Goal: Task Accomplishment & Management: Manage account settings

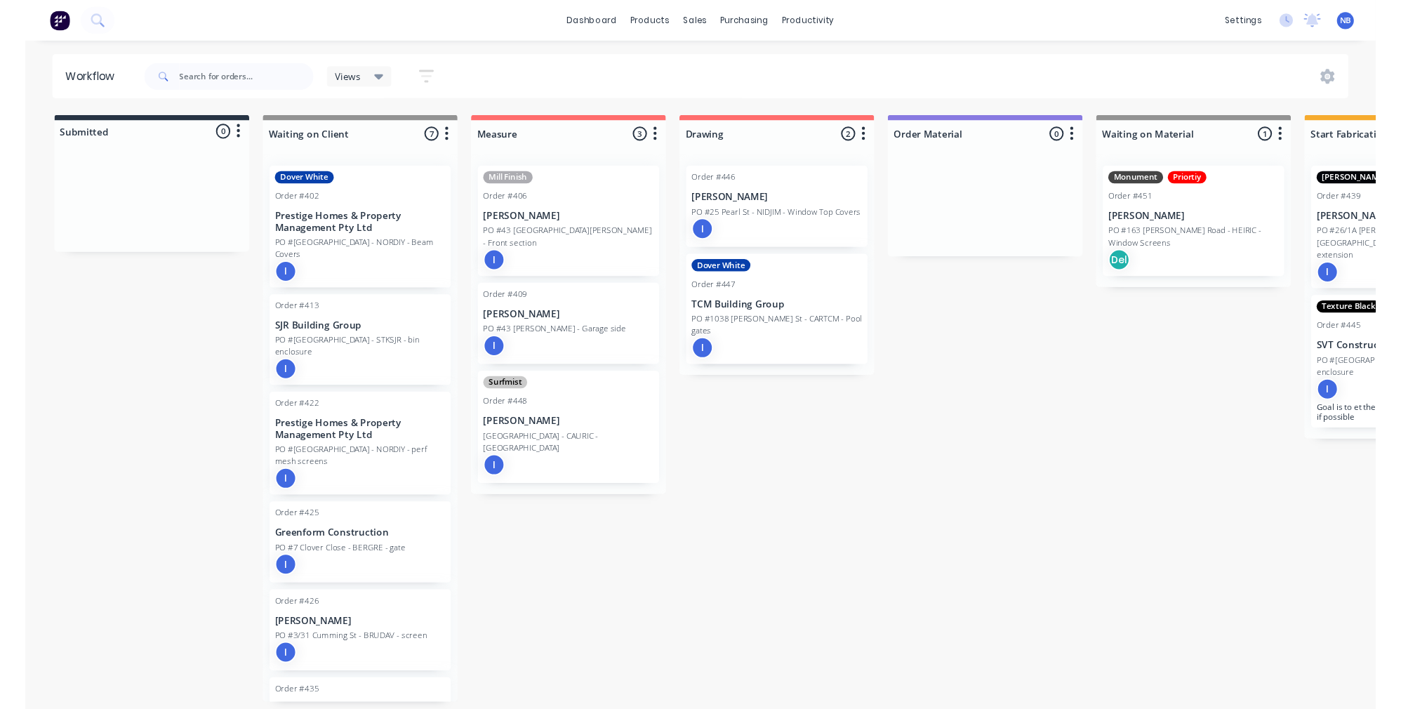
scroll to position [6, 525]
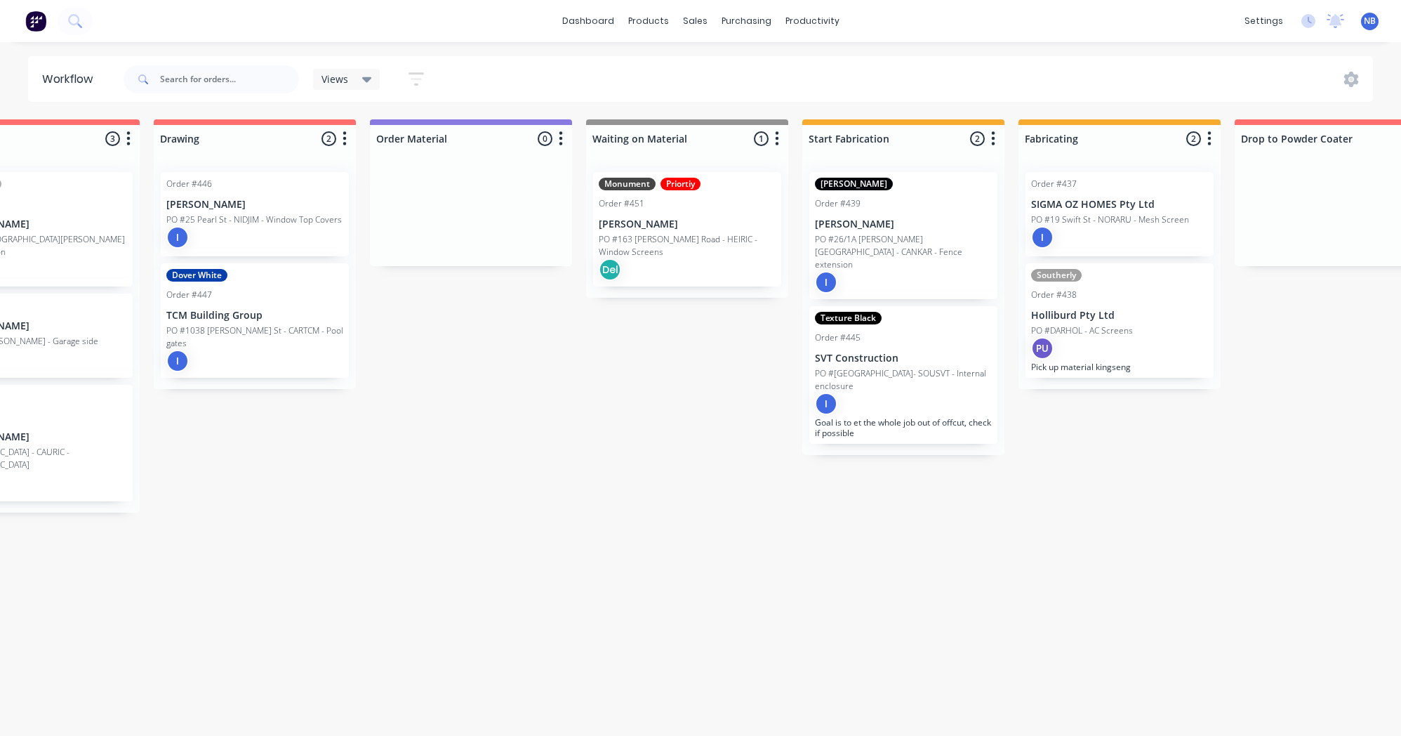
click at [216, 226] on div "I" at bounding box center [254, 237] width 177 height 22
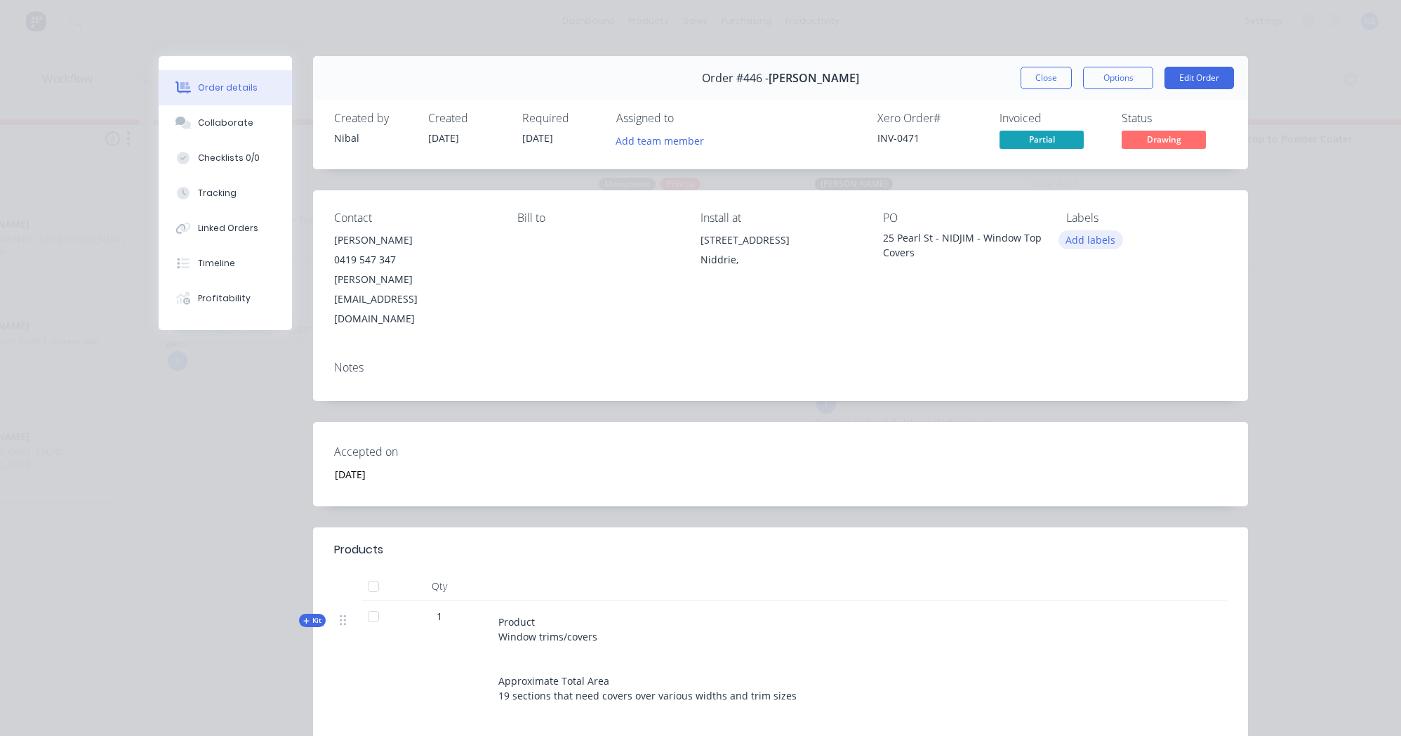
click at [1094, 230] on button "Add labels" at bounding box center [1091, 239] width 65 height 19
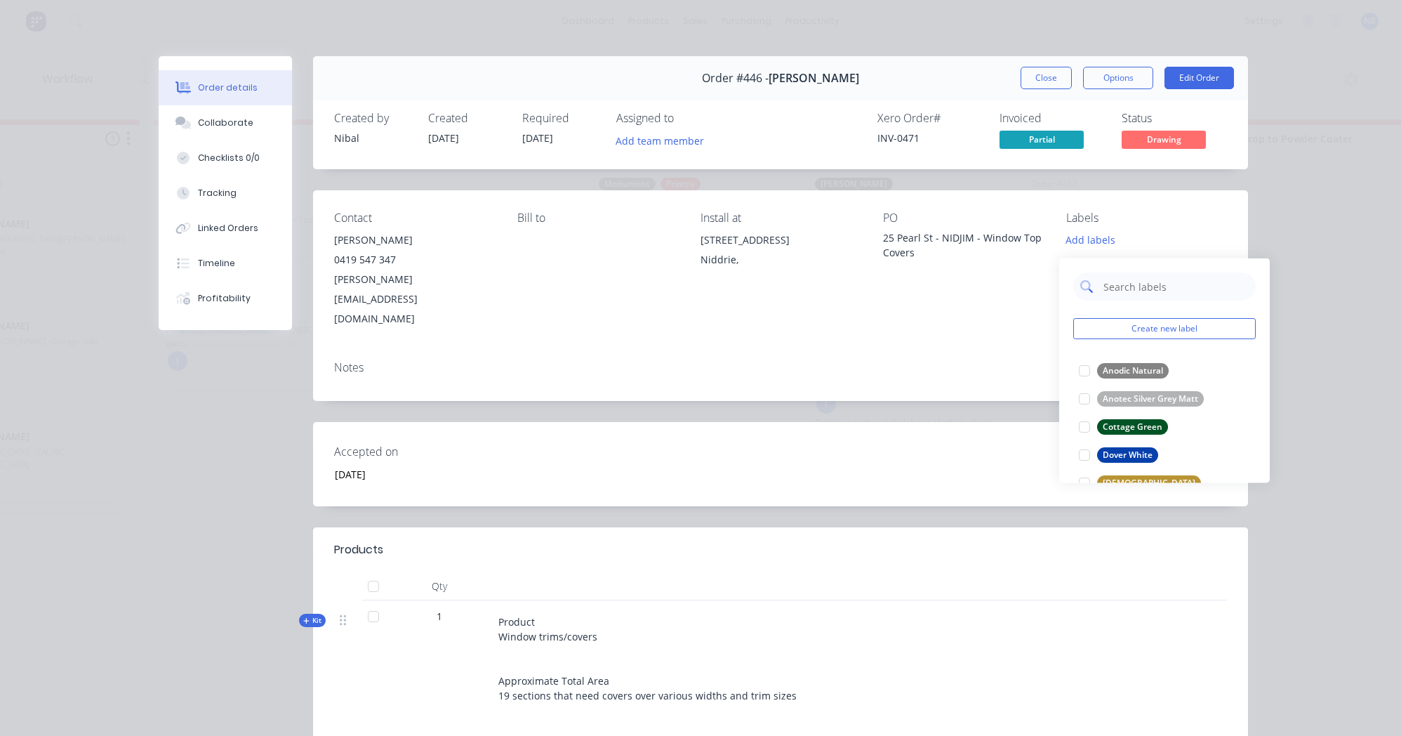
click at [1139, 287] on input "text" at bounding box center [1175, 286] width 147 height 28
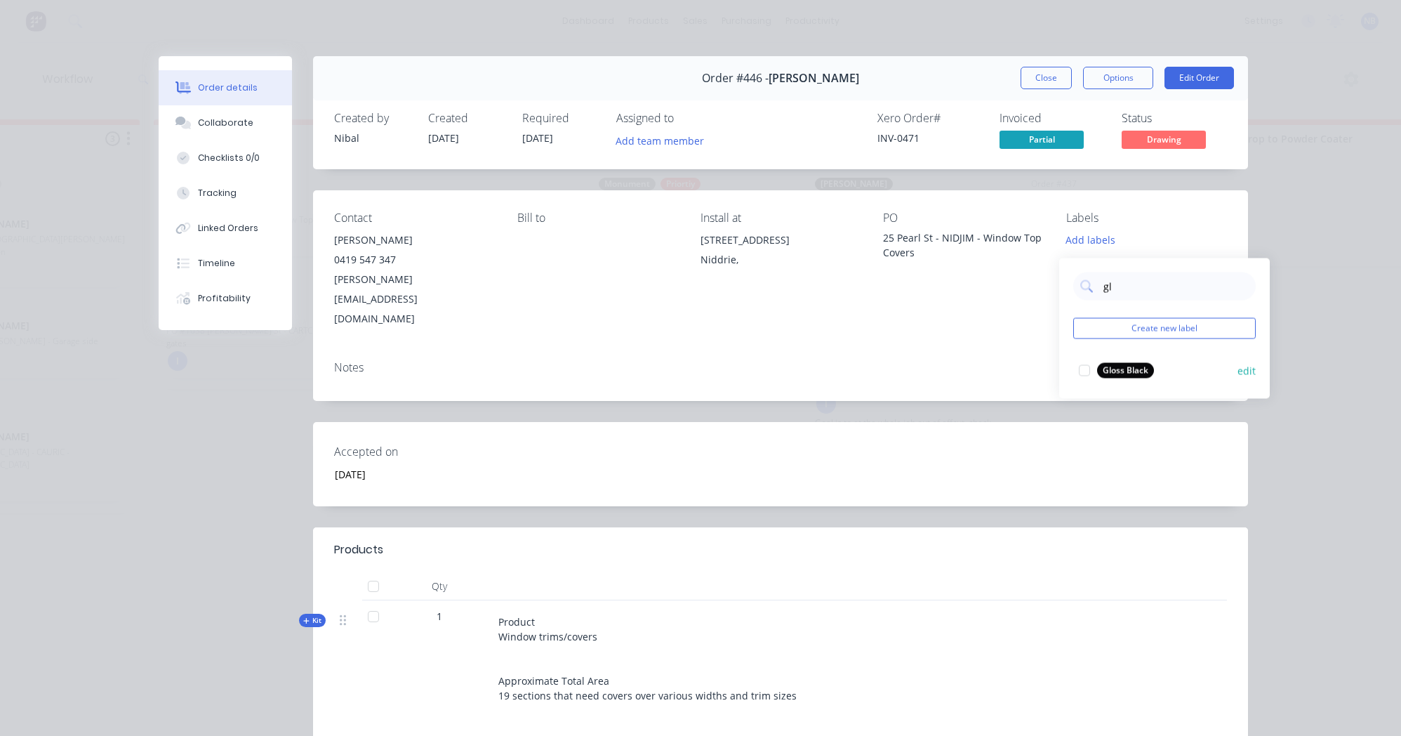
type input "gl"
click at [1122, 366] on div "Gloss Black" at bounding box center [1125, 370] width 57 height 15
click at [1186, 426] on div "Accepted on [DATE]" at bounding box center [780, 464] width 935 height 84
click at [1032, 75] on button "Close" at bounding box center [1046, 78] width 51 height 22
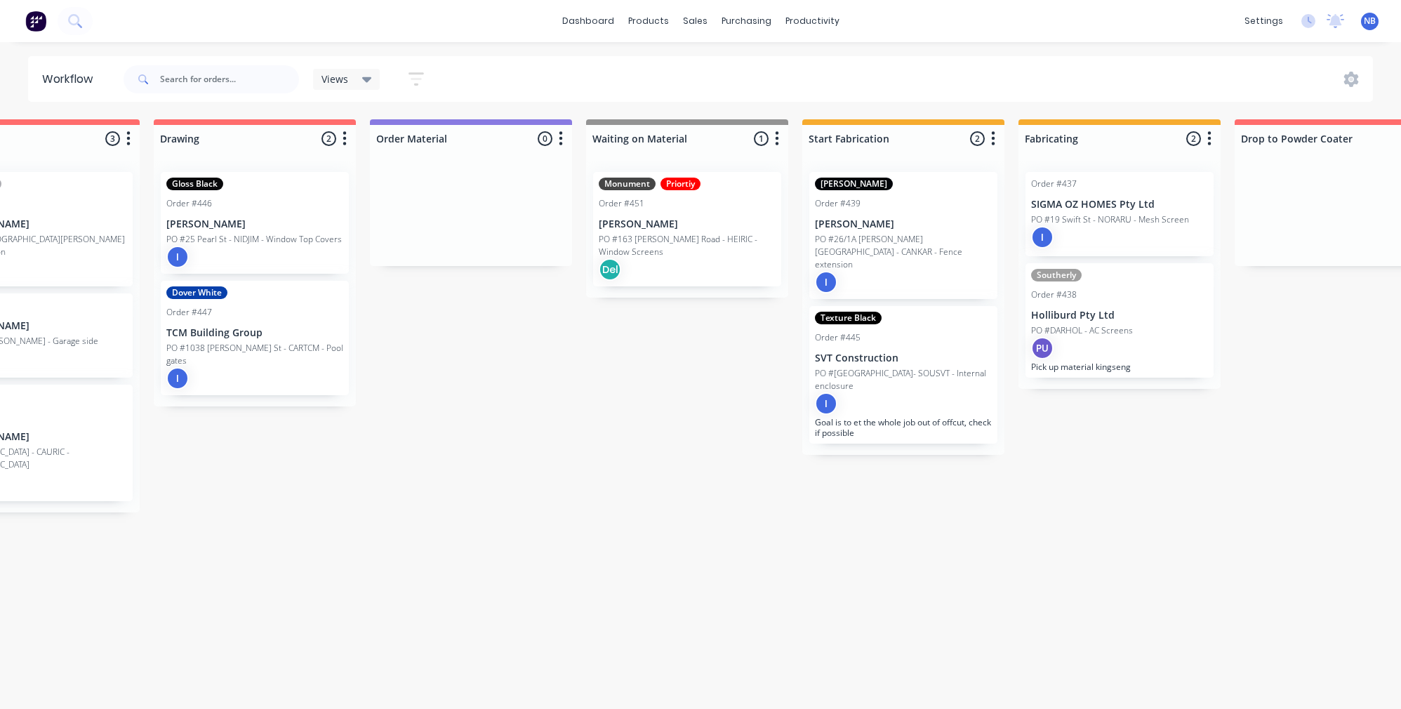
click at [225, 197] on div "Order #446" at bounding box center [254, 203] width 177 height 13
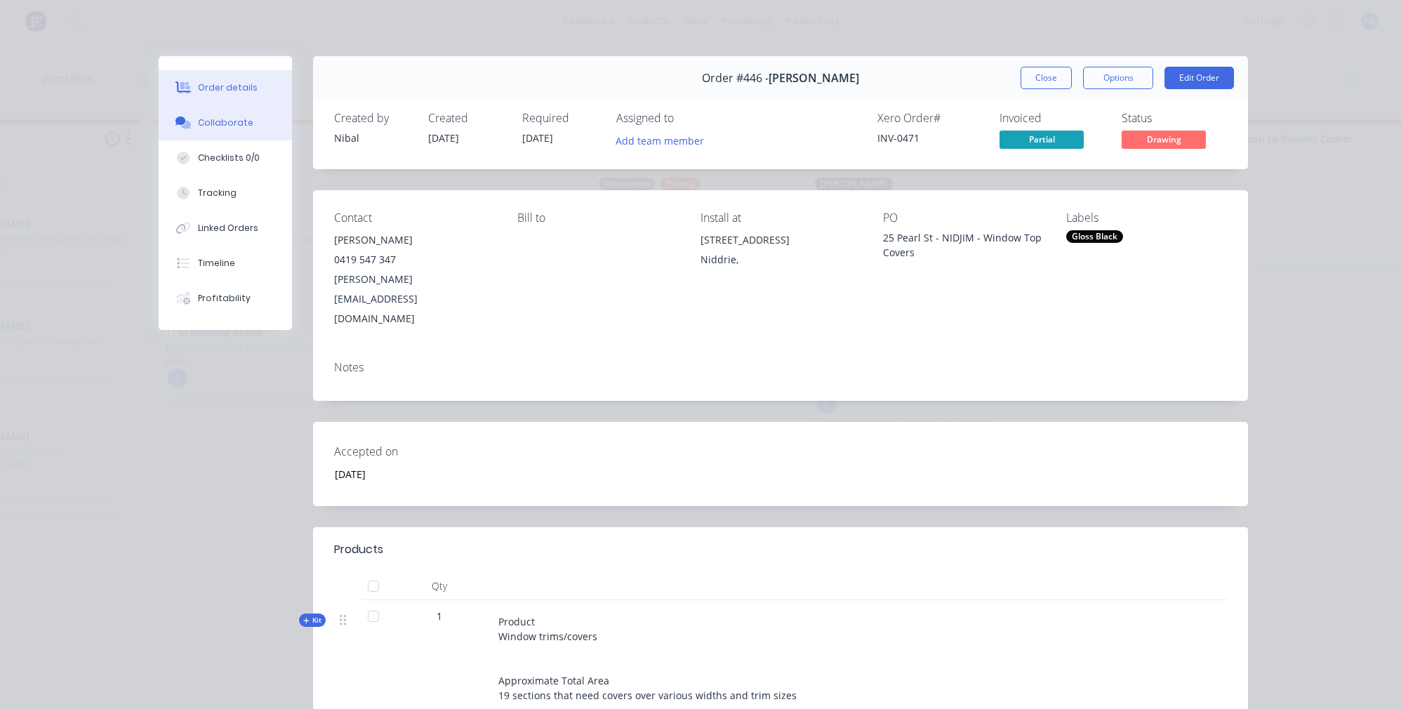
click at [223, 140] on button "Collaborate" at bounding box center [225, 122] width 133 height 35
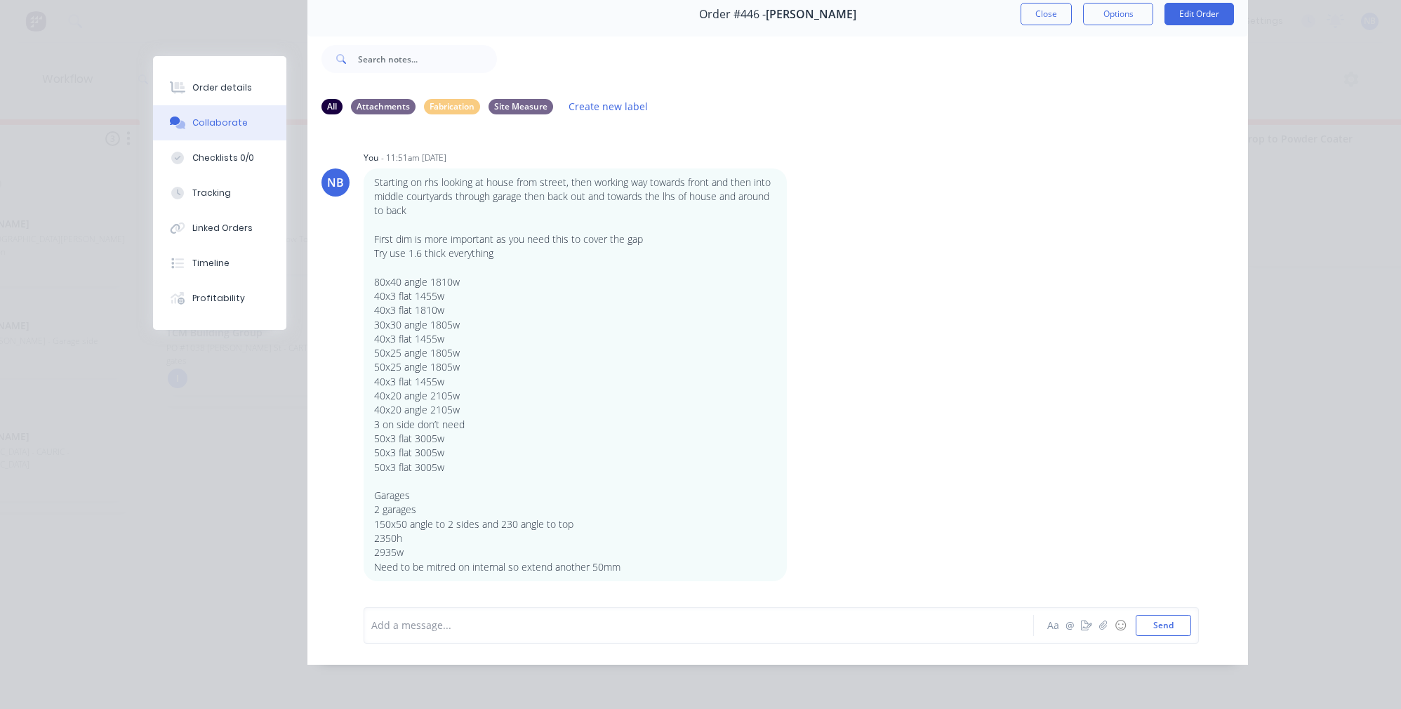
click at [639, 617] on div "Add a message..." at bounding box center [678, 625] width 615 height 21
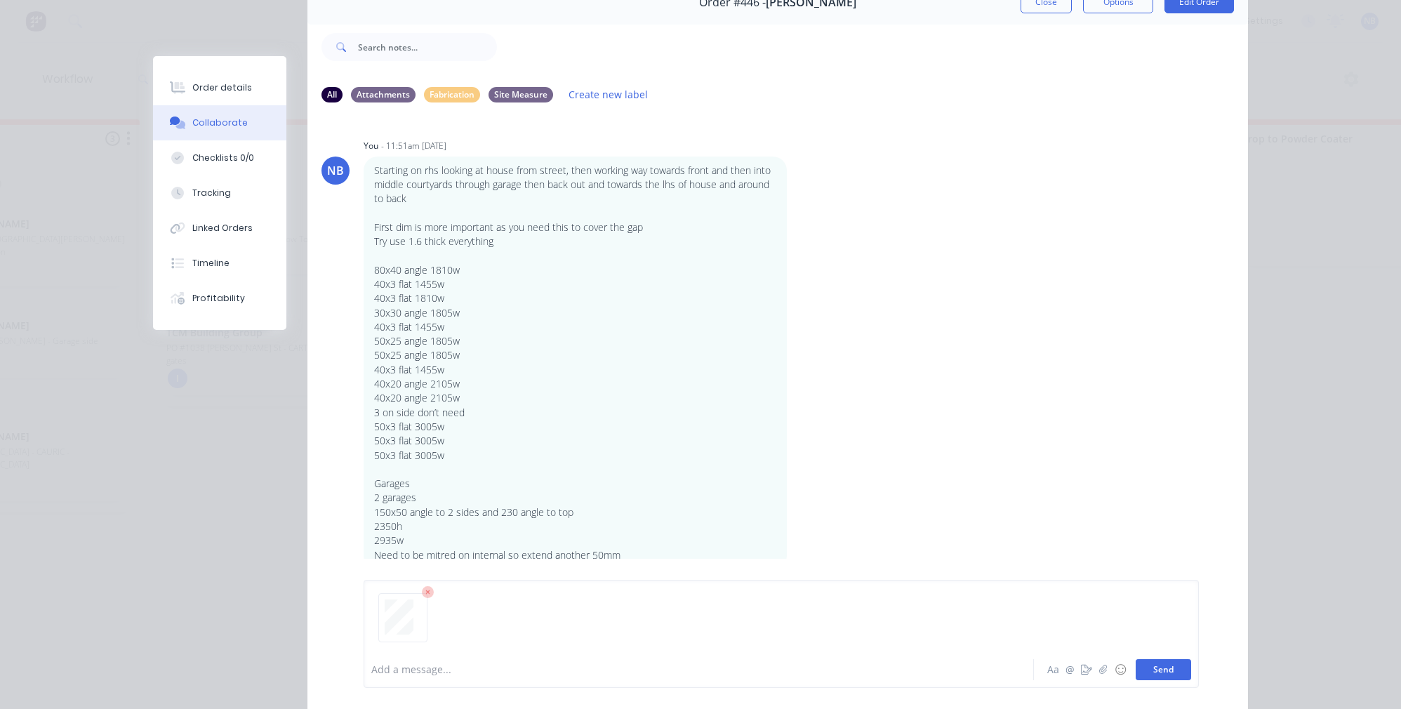
click at [1163, 679] on button "Send" at bounding box center [1163, 669] width 55 height 21
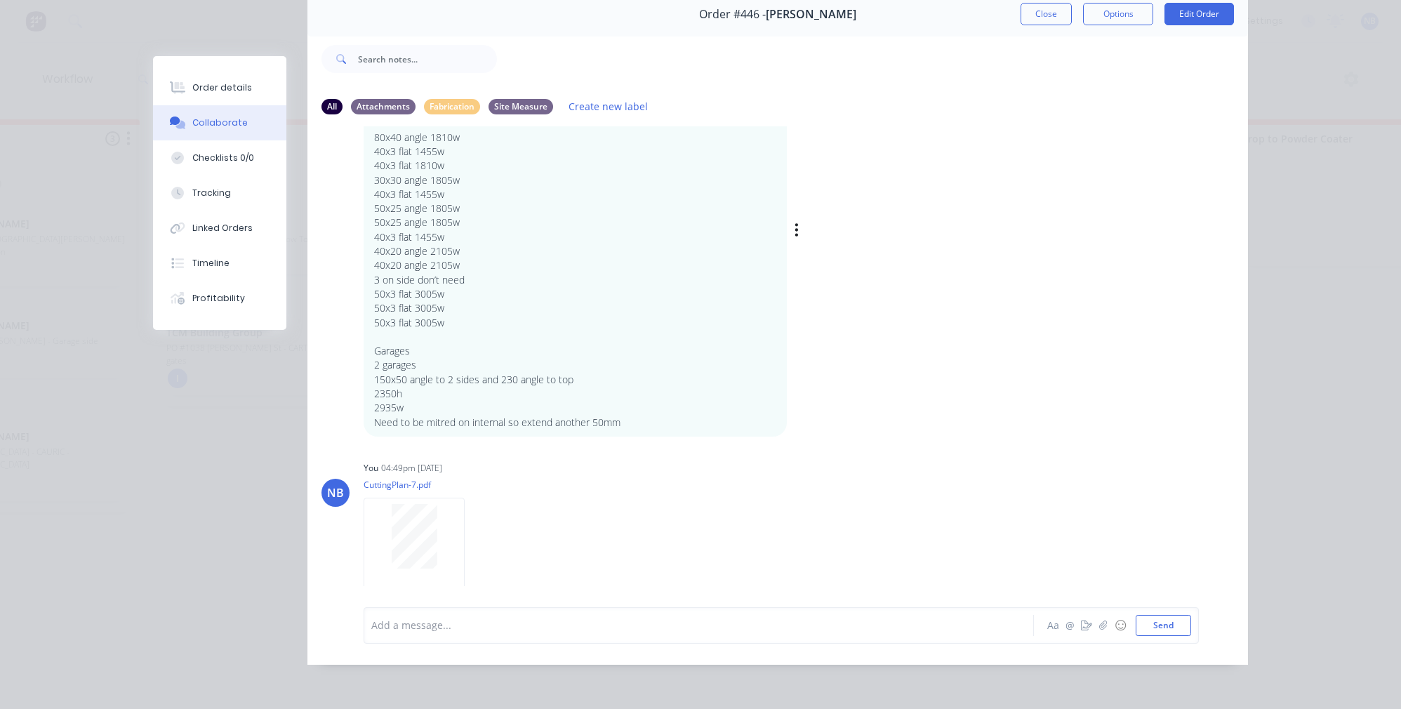
scroll to position [52, 0]
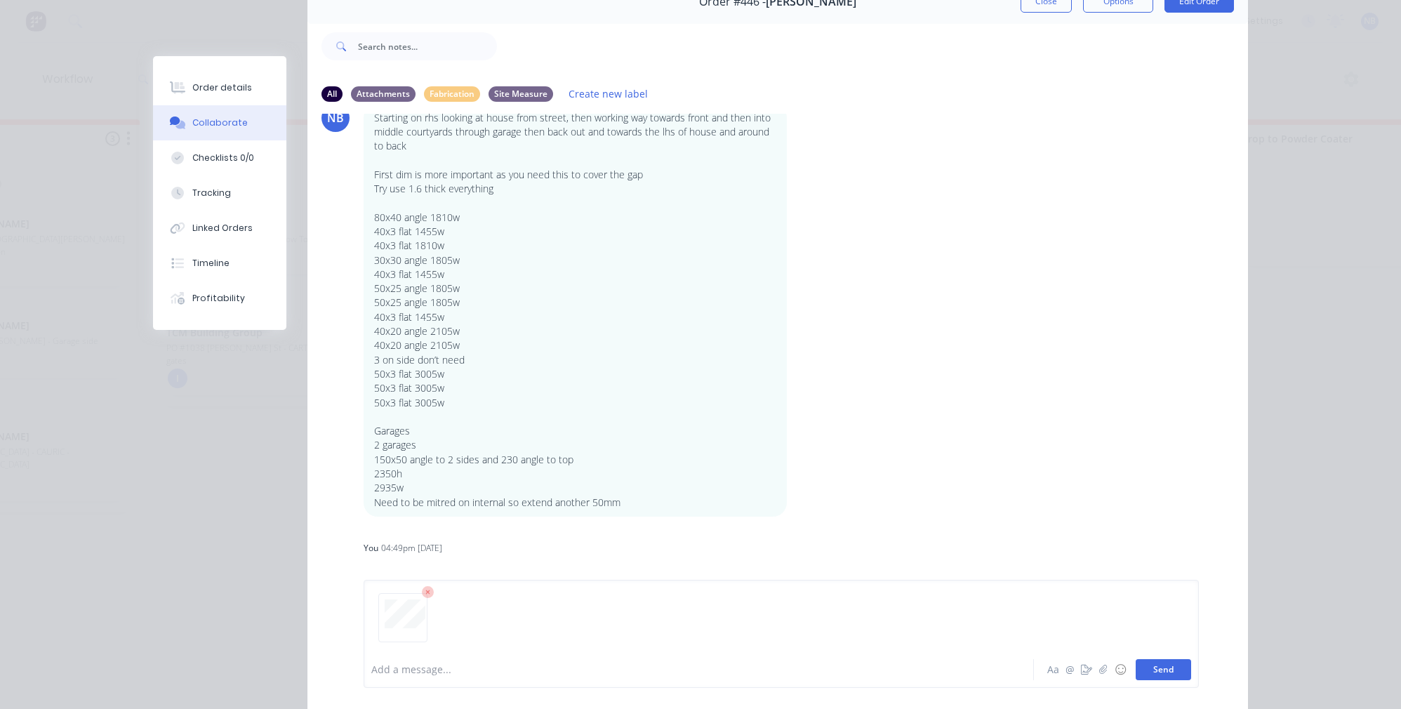
click at [1164, 673] on button "Send" at bounding box center [1163, 669] width 55 height 21
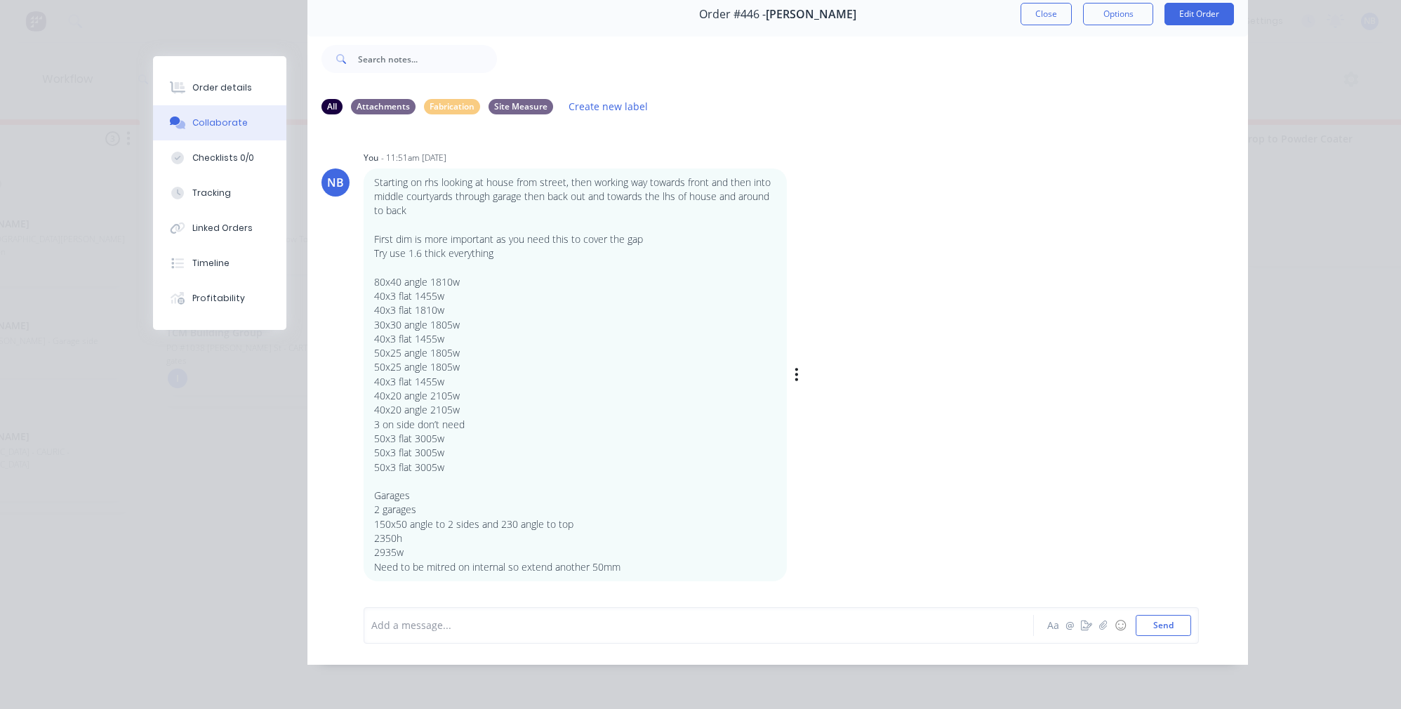
scroll to position [39, 0]
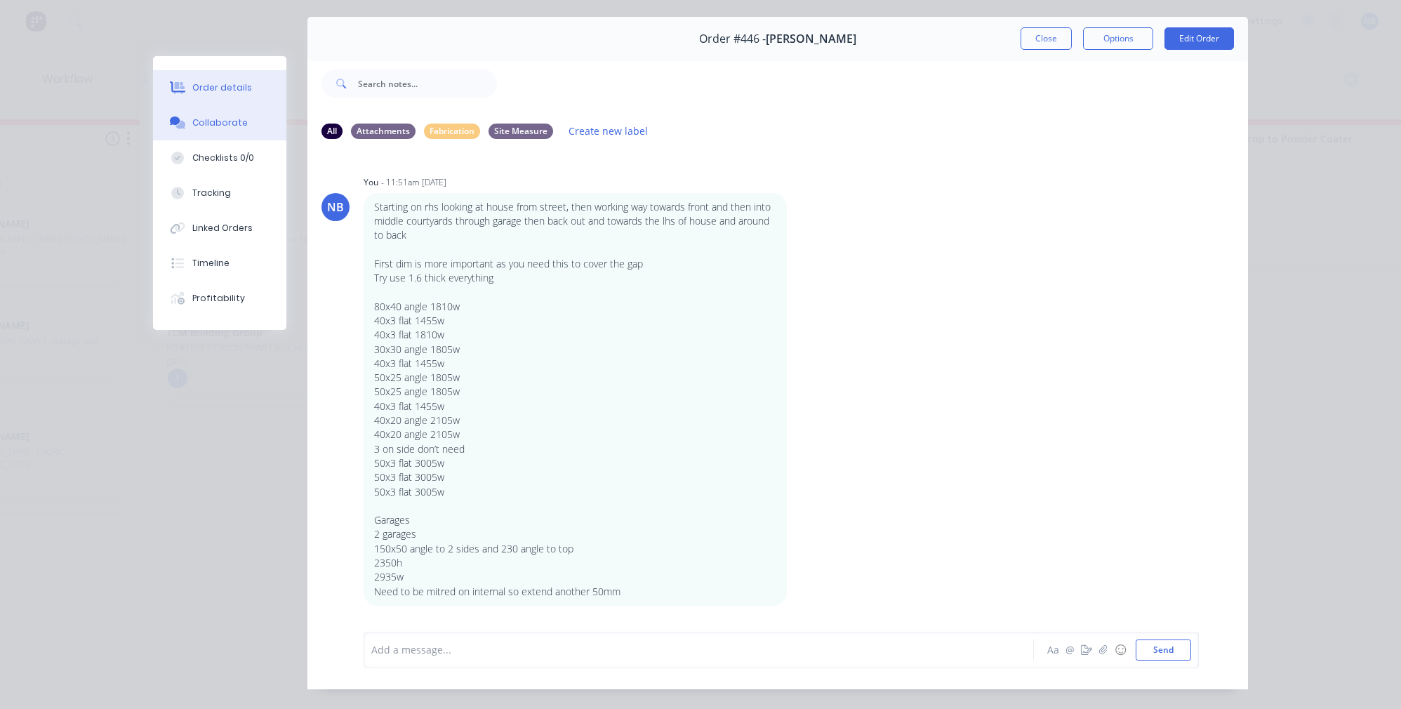
click at [225, 86] on div "Order details" at bounding box center [222, 87] width 60 height 13
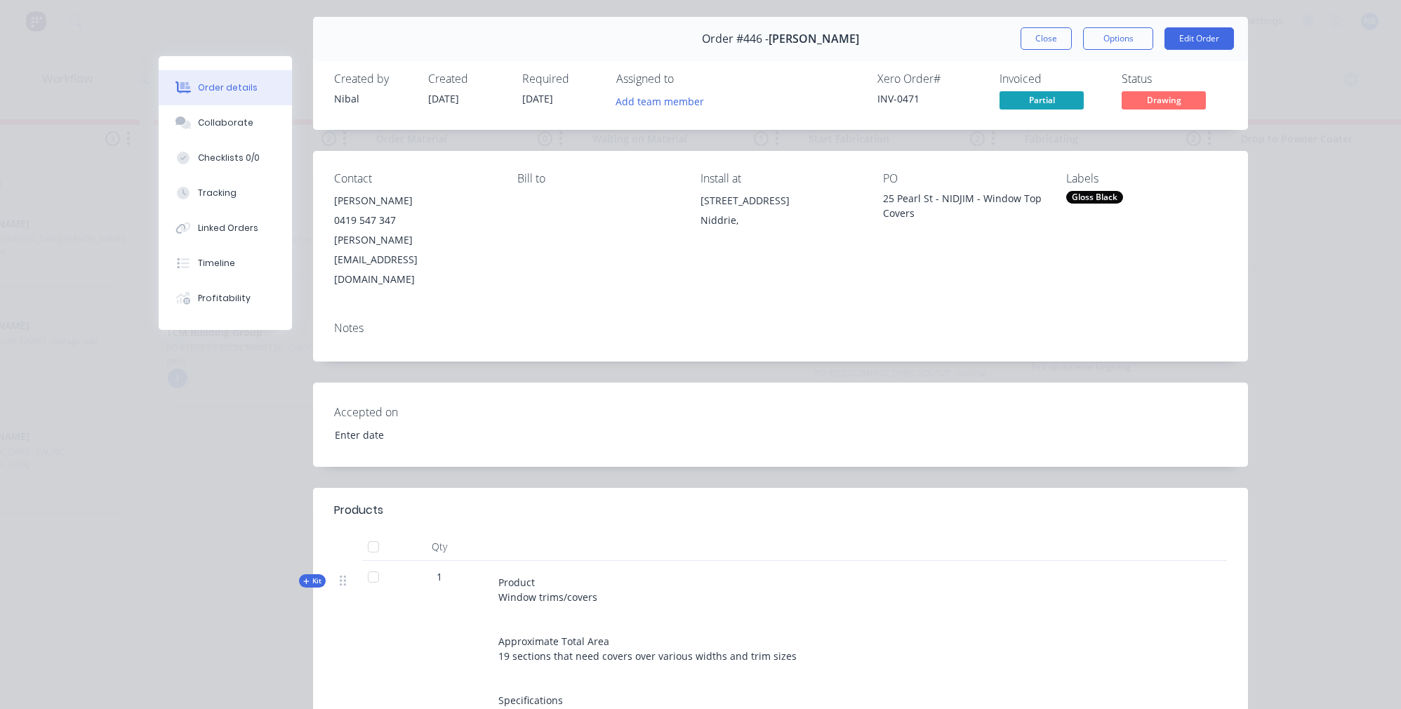
type input "[DATE]"
click at [1177, 105] on span "Drawing" at bounding box center [1164, 100] width 84 height 18
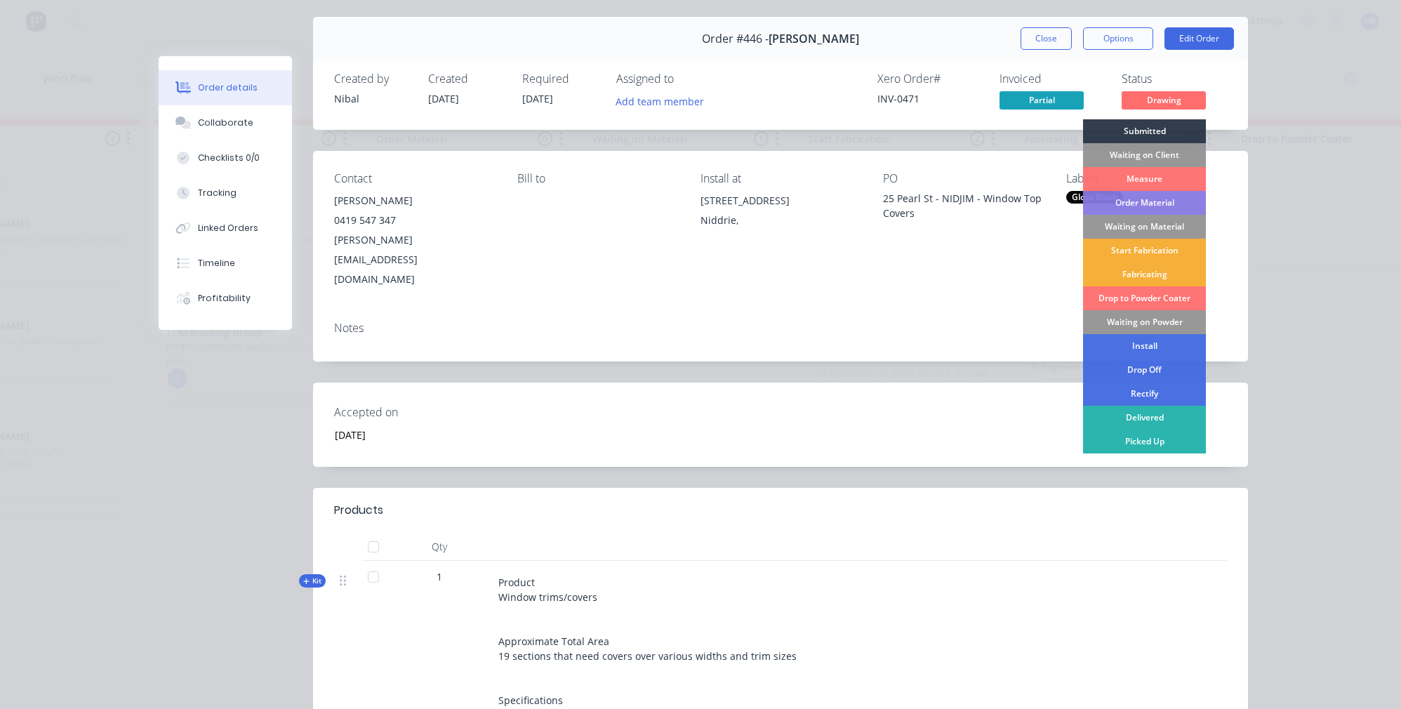
click at [1164, 197] on div "Order Material" at bounding box center [1144, 203] width 123 height 24
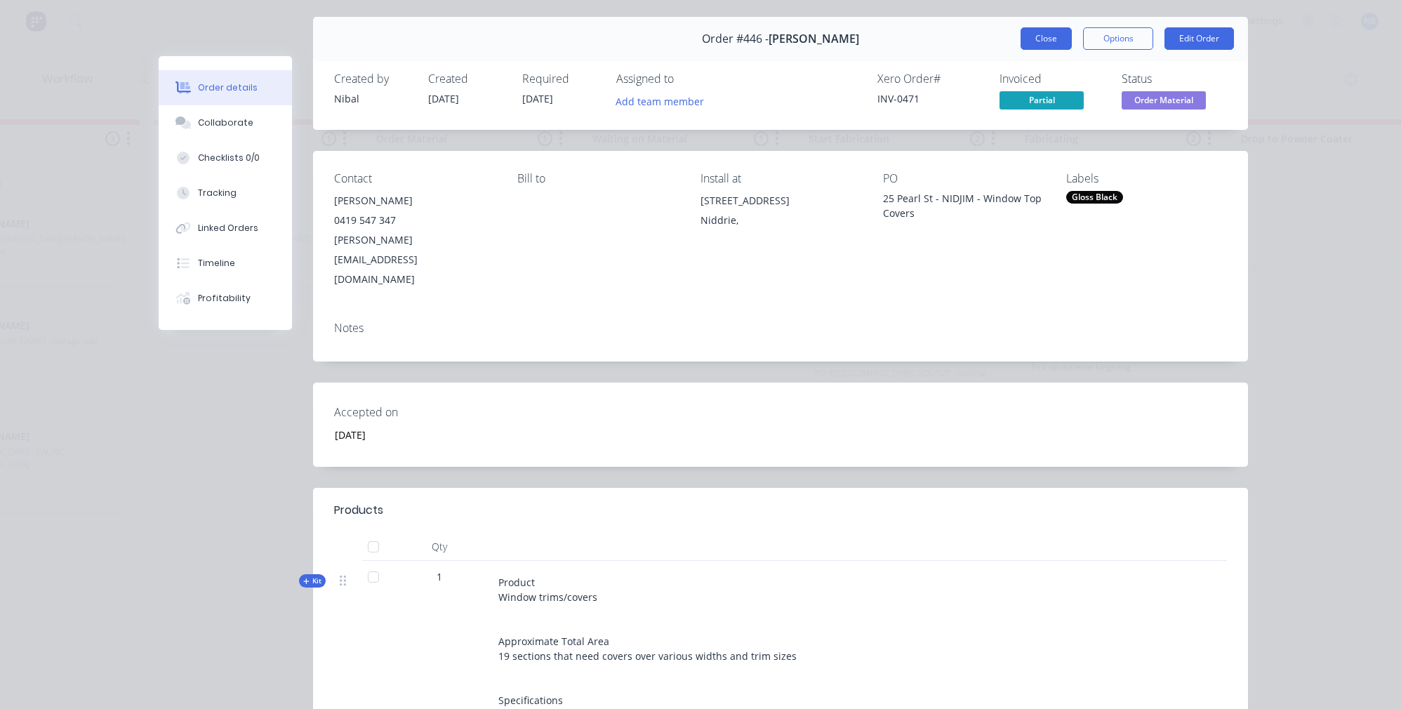
click at [1057, 41] on button "Close" at bounding box center [1046, 38] width 51 height 22
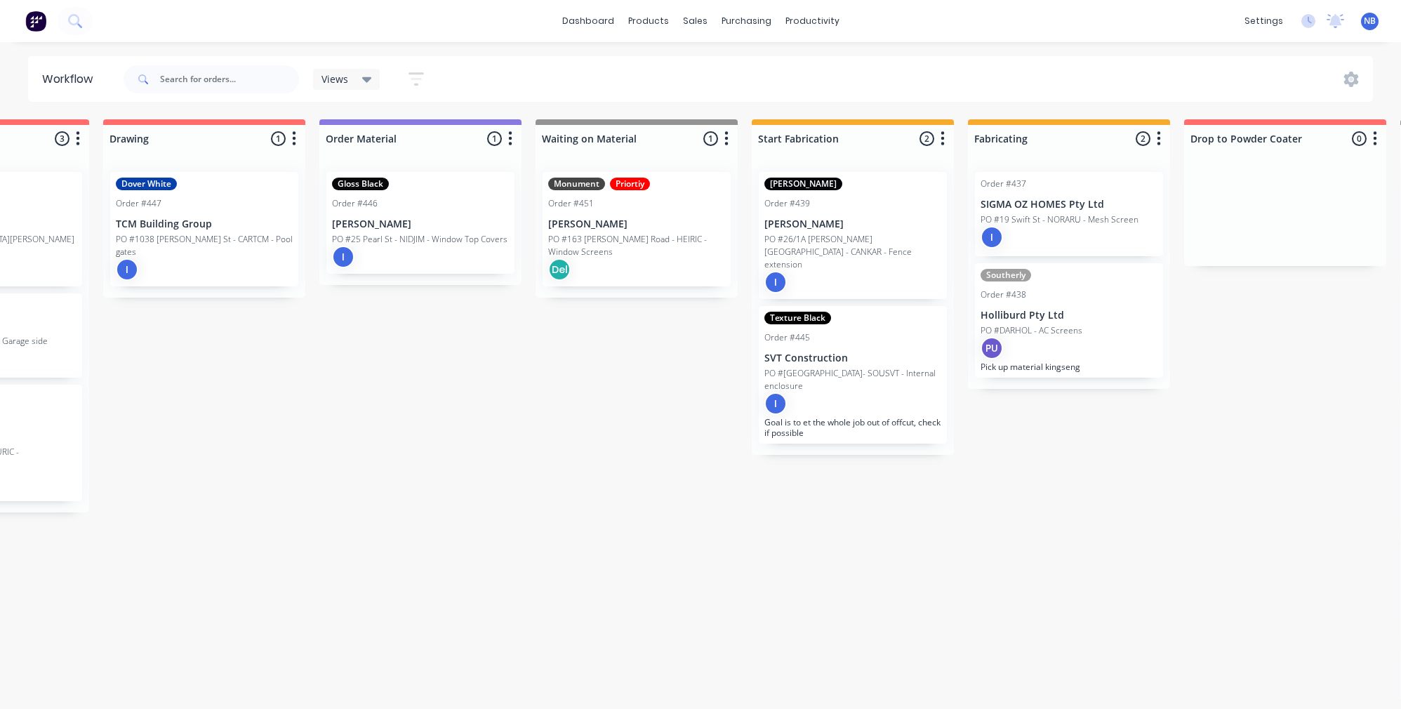
scroll to position [0, 626]
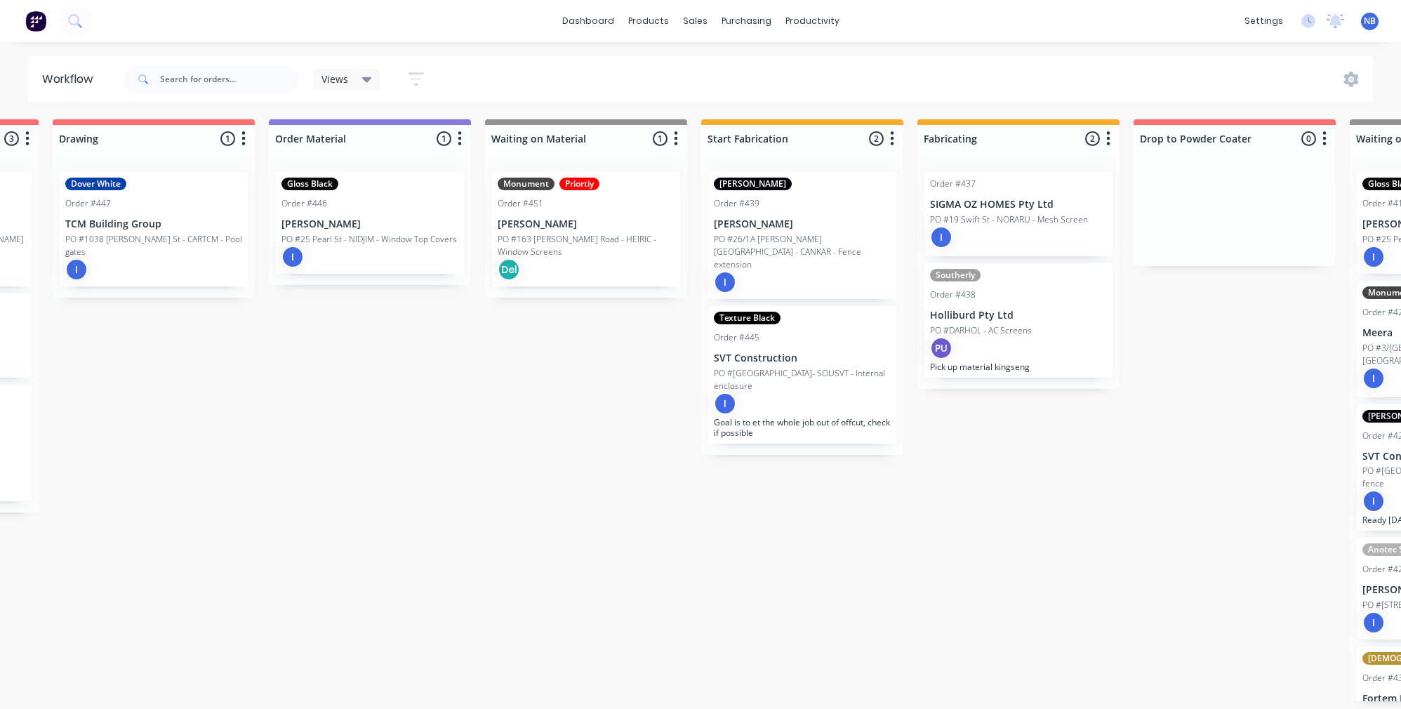
click at [388, 240] on p "PO #25 Pearl St - NIDJIM - Window Top Covers" at bounding box center [370, 239] width 176 height 13
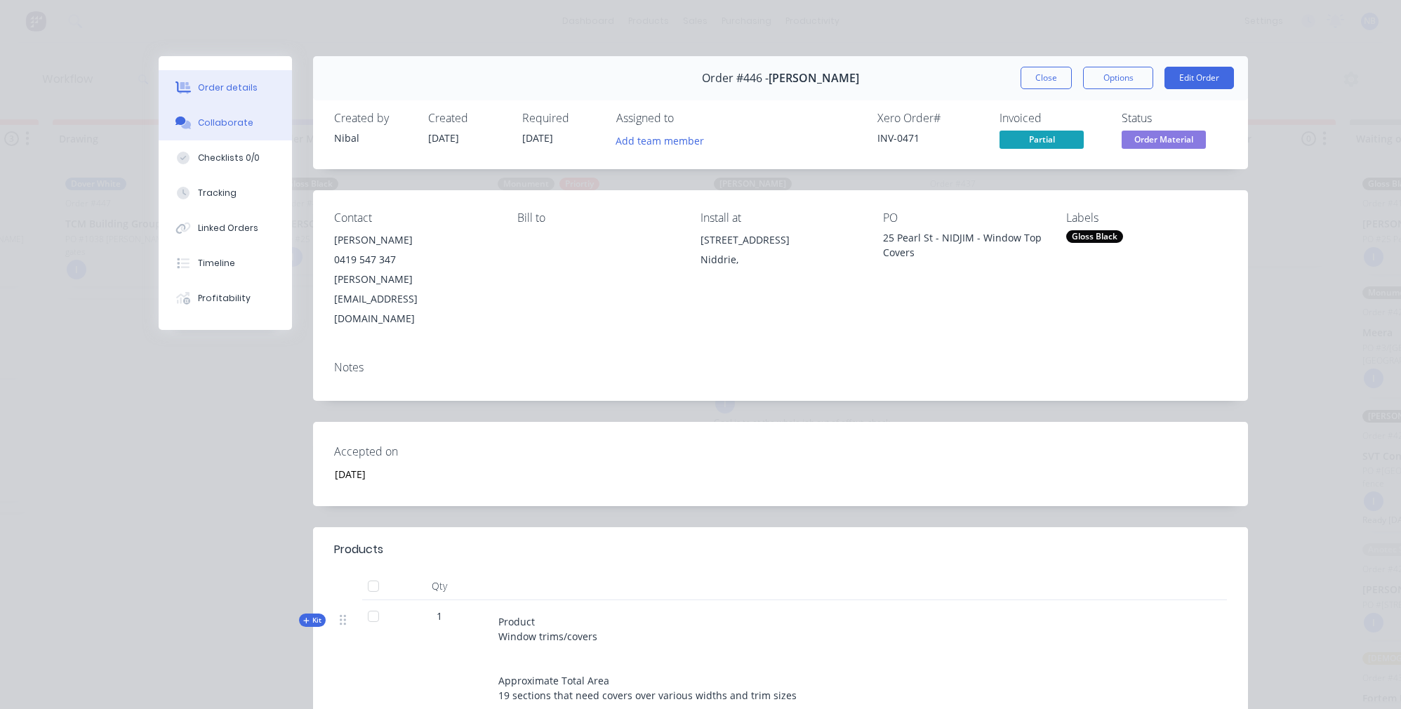
click at [244, 133] on button "Collaborate" at bounding box center [225, 122] width 133 height 35
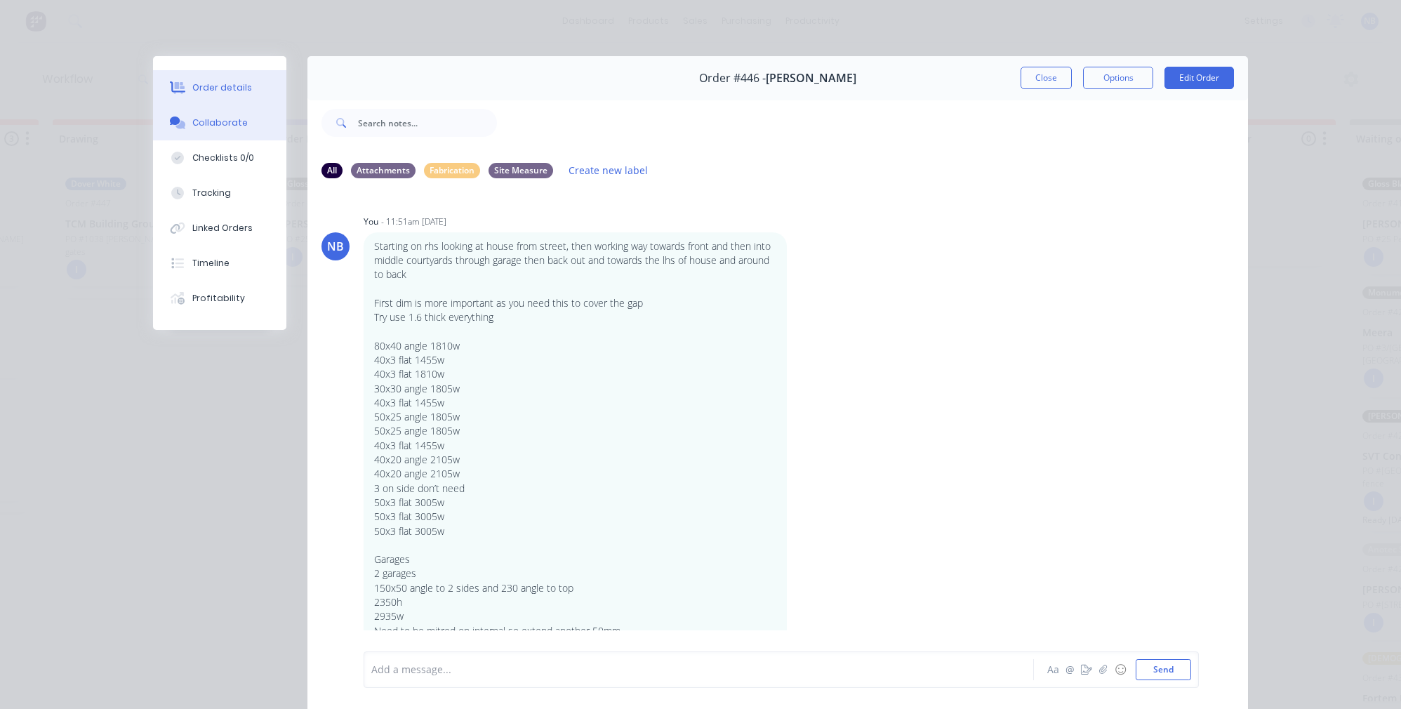
click at [218, 86] on div "Order details" at bounding box center [222, 87] width 60 height 13
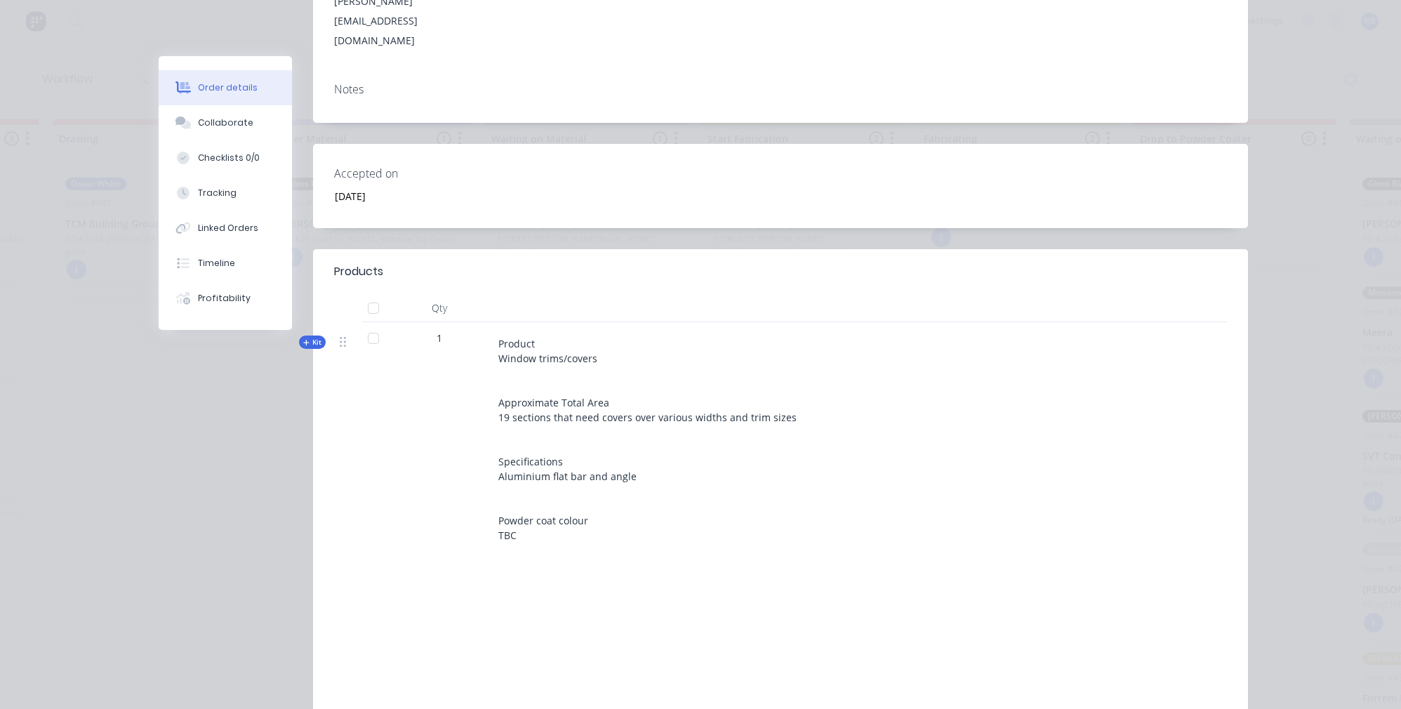
scroll to position [307, 0]
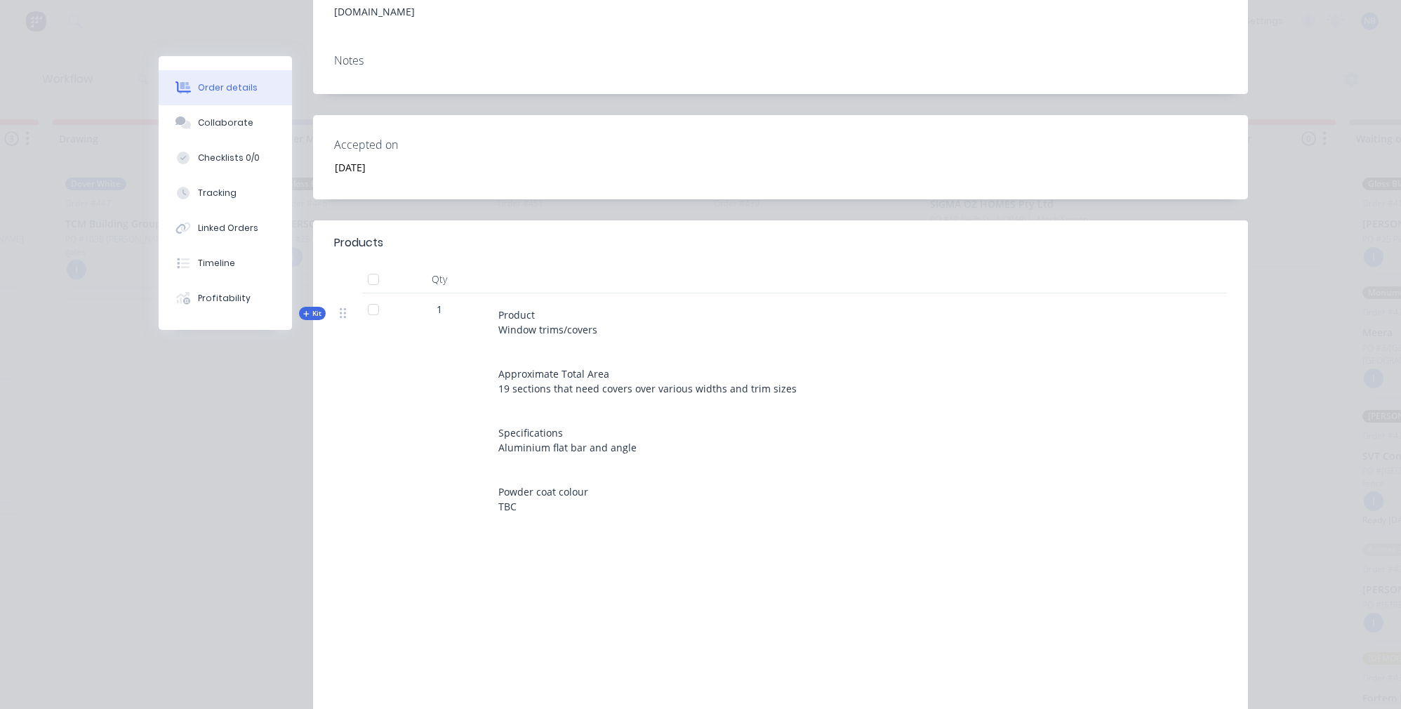
click at [303, 310] on icon at bounding box center [306, 313] width 6 height 7
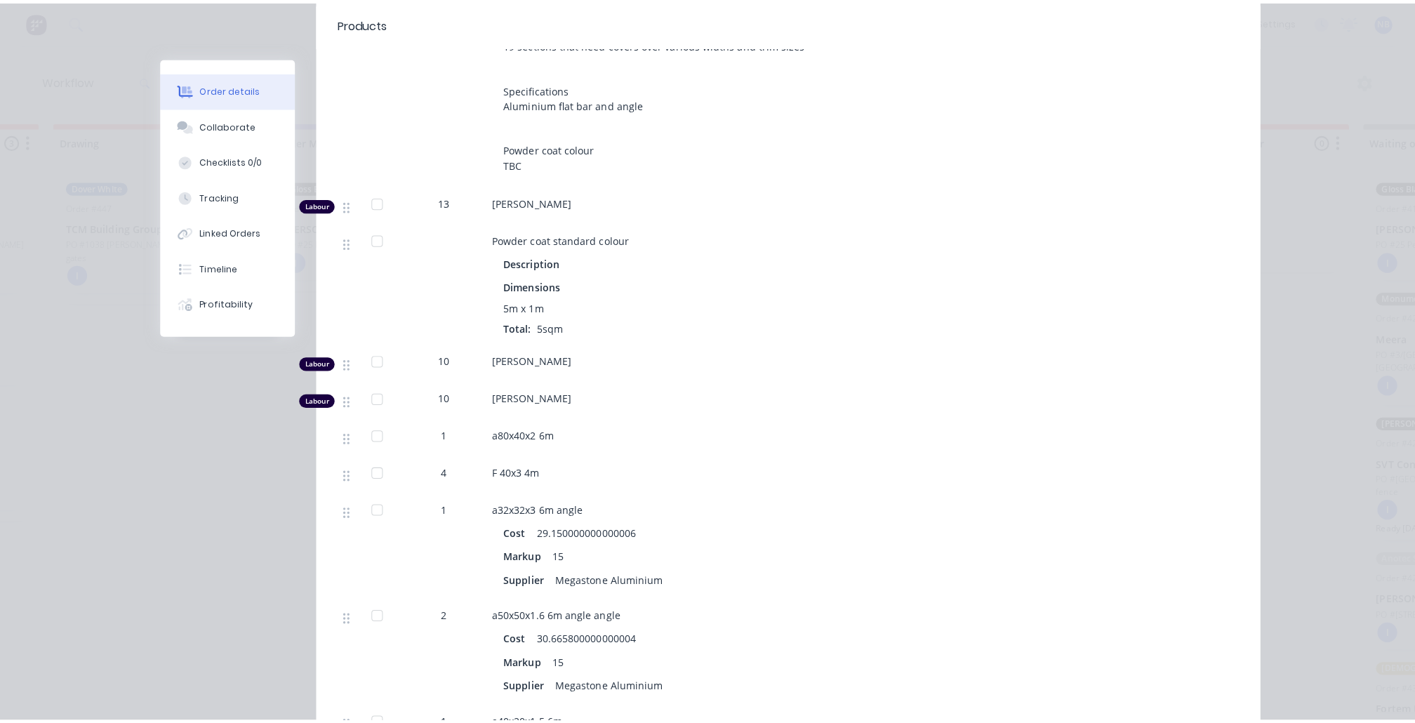
scroll to position [0, 0]
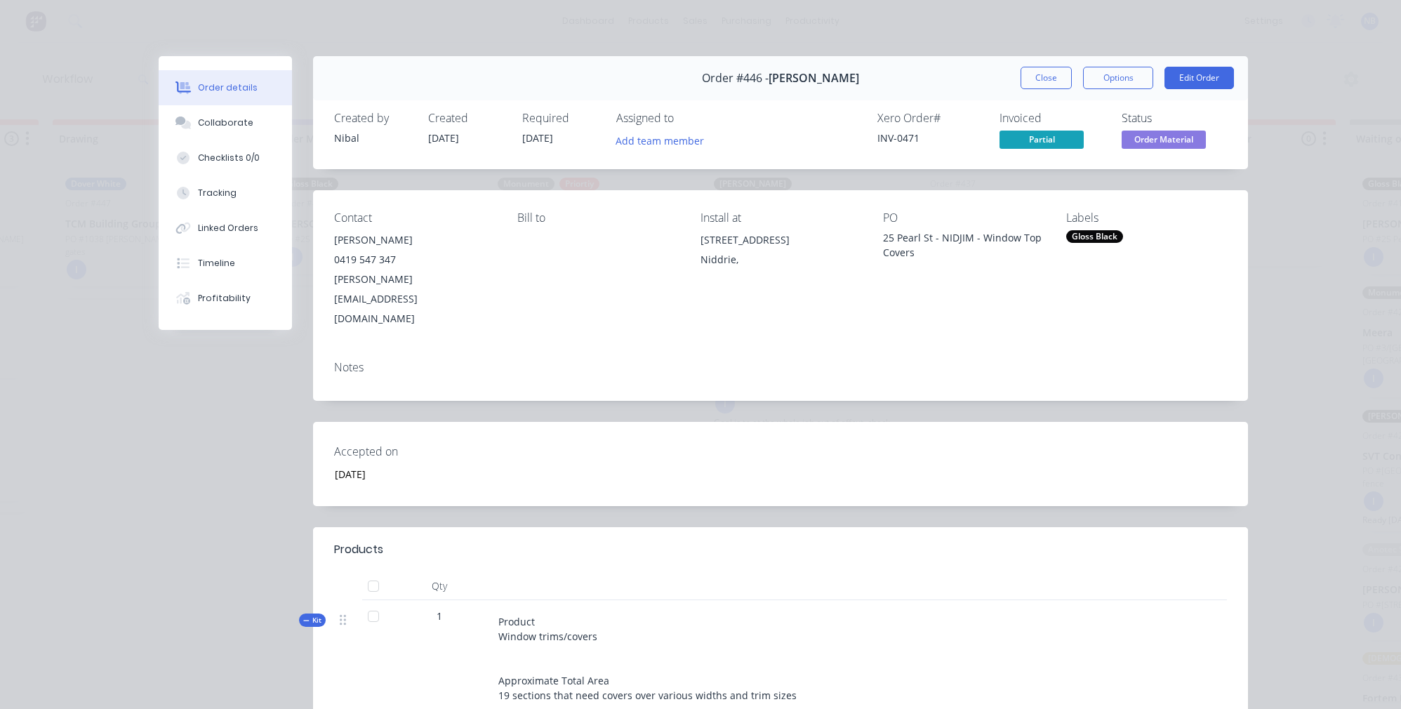
click at [810, 85] on span "[PERSON_NAME]" at bounding box center [814, 78] width 91 height 13
click at [1048, 74] on button "Close" at bounding box center [1046, 78] width 51 height 22
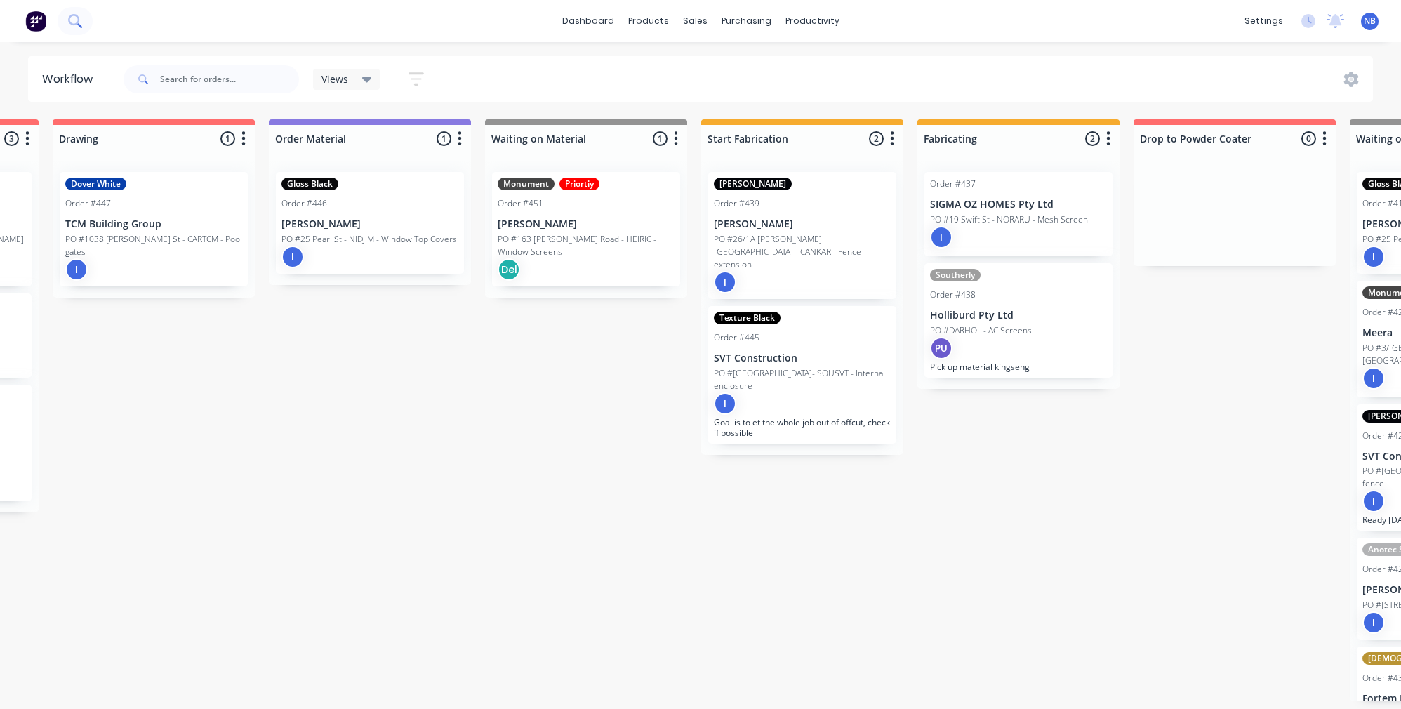
click at [81, 20] on icon at bounding box center [74, 20] width 13 height 13
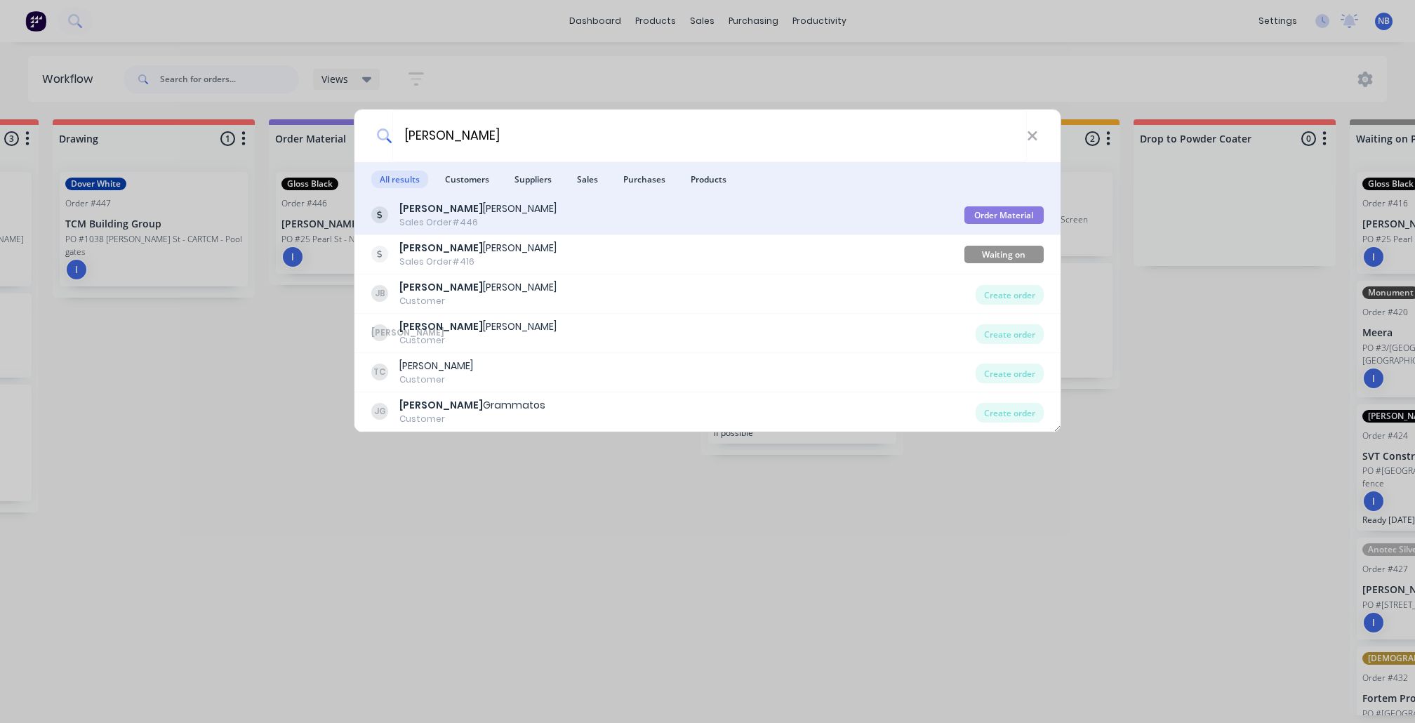
type input "jim"
click at [468, 214] on div "Jim Belevski" at bounding box center [477, 208] width 157 height 15
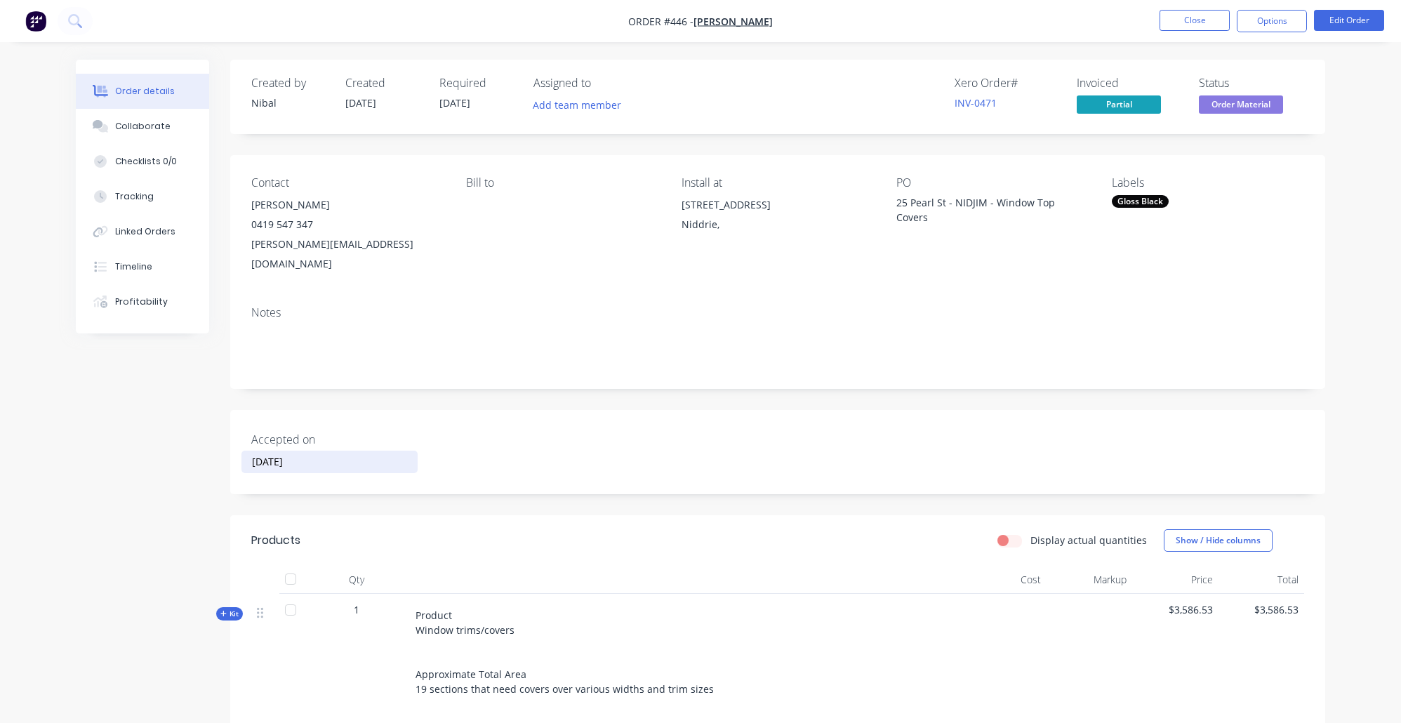
scroll to position [326, 0]
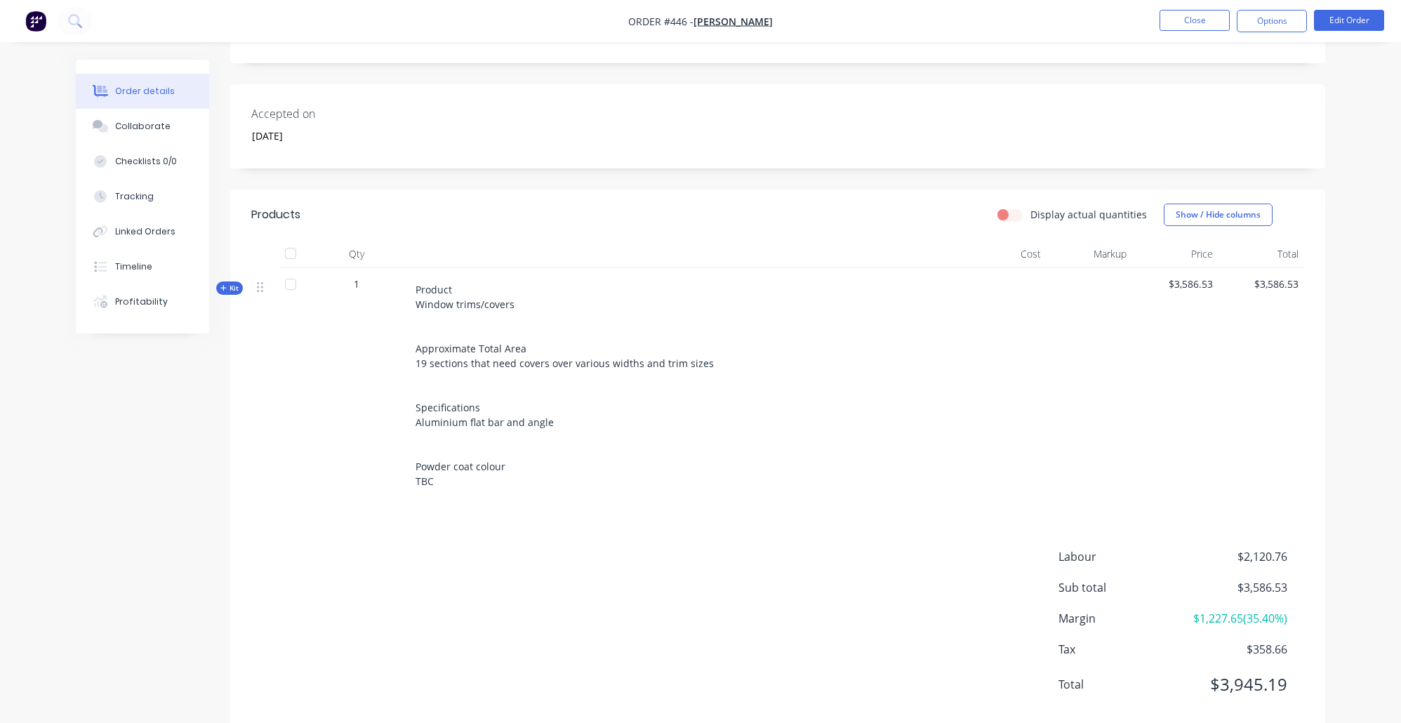
click at [226, 283] on span "Kit" at bounding box center [229, 288] width 18 height 11
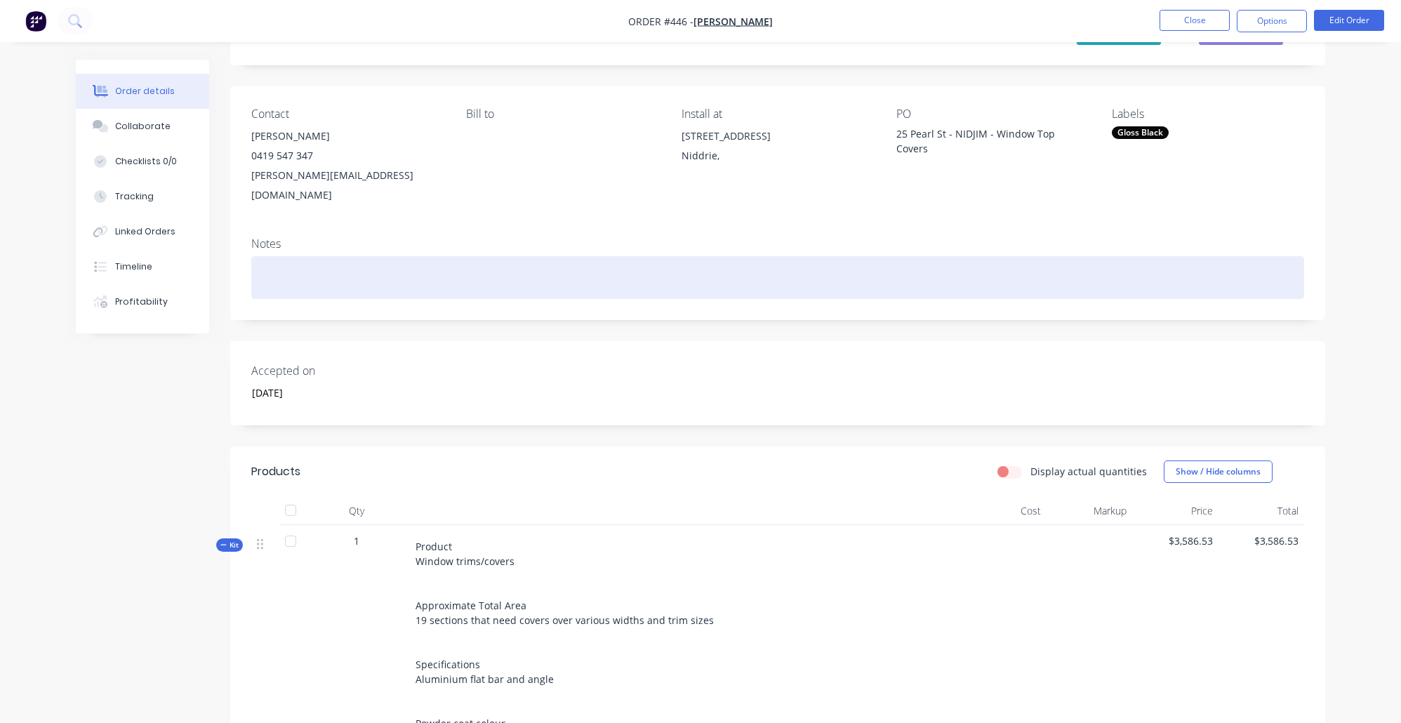
scroll to position [7, 0]
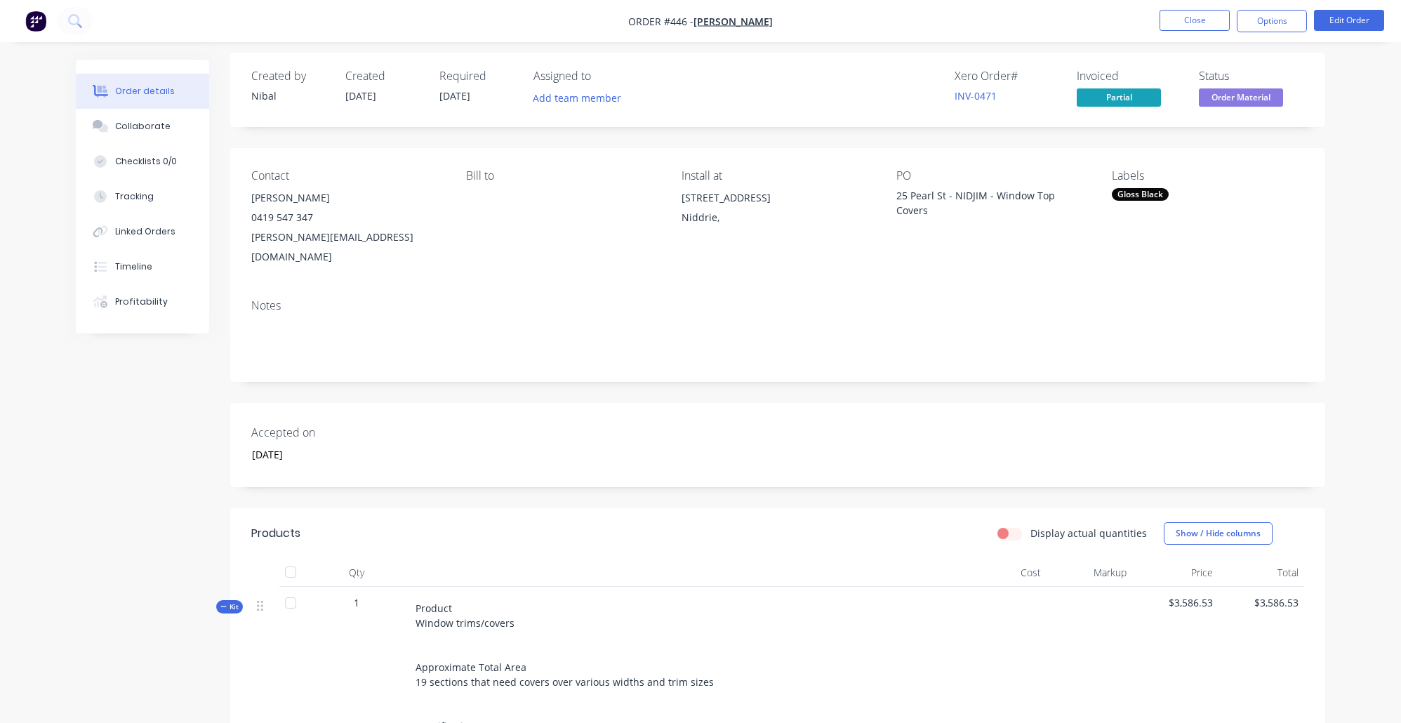
click at [1004, 522] on div "Display actual quantities Show / Hide columns" at bounding box center [889, 533] width 829 height 22
click at [1009, 526] on input "Display actual quantities" at bounding box center [1003, 532] width 11 height 13
checkbox input "true"
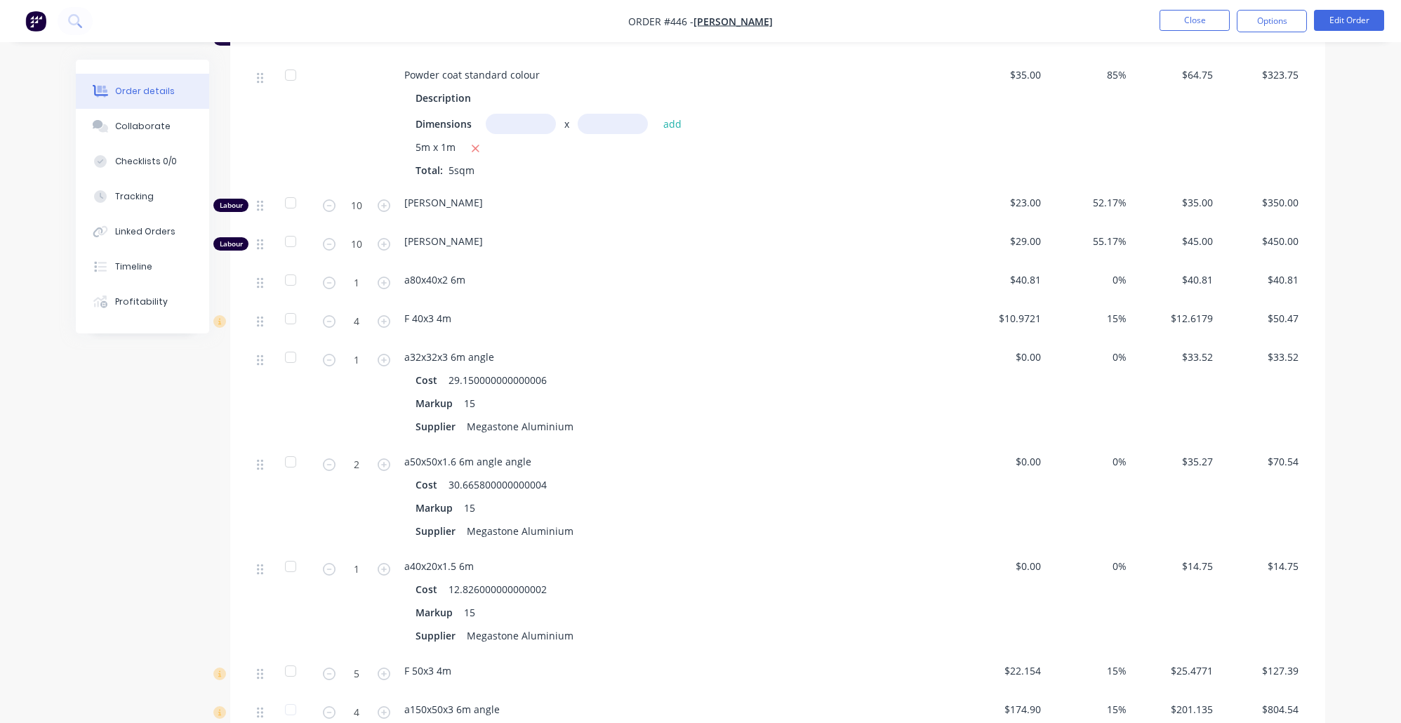
scroll to position [821, 0]
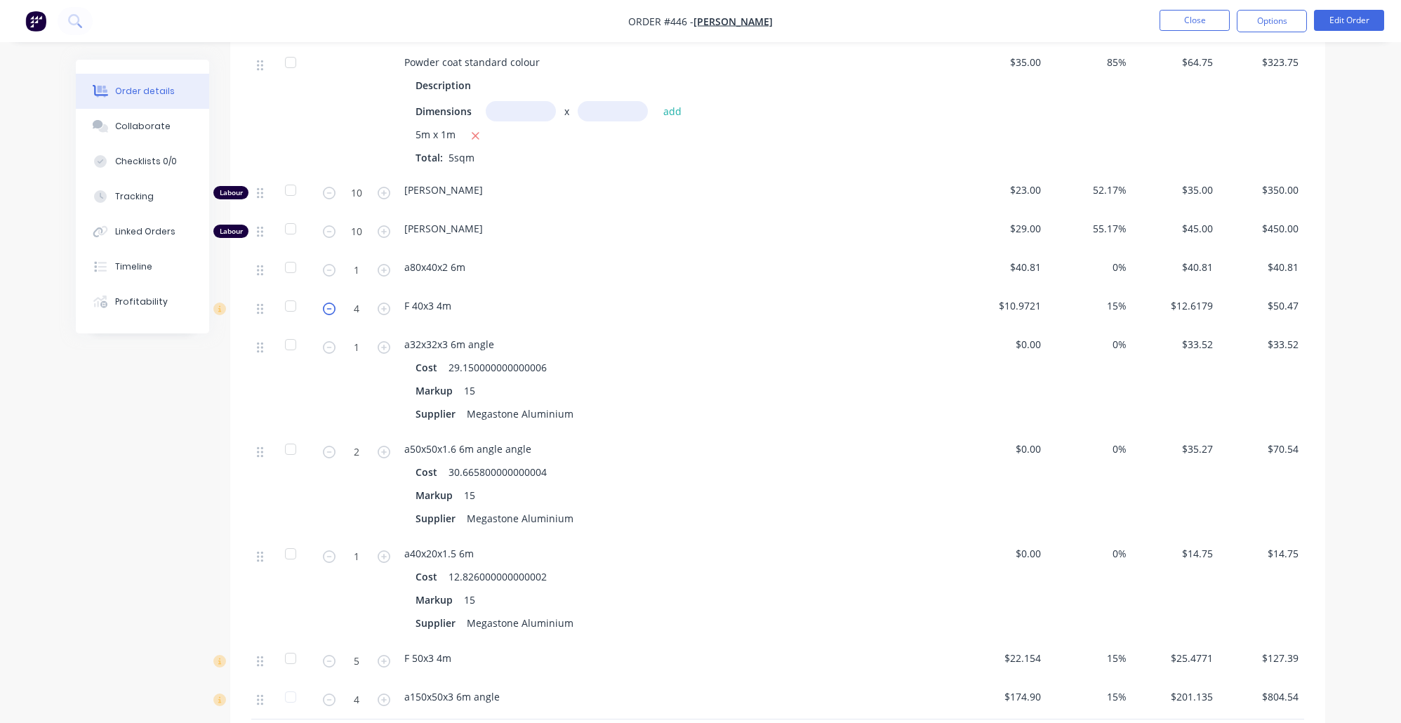
click at [334, 303] on icon "button" at bounding box center [329, 309] width 13 height 13
click at [378, 303] on icon "button" at bounding box center [384, 309] width 13 height 13
click at [323, 303] on icon "button" at bounding box center [329, 309] width 13 height 13
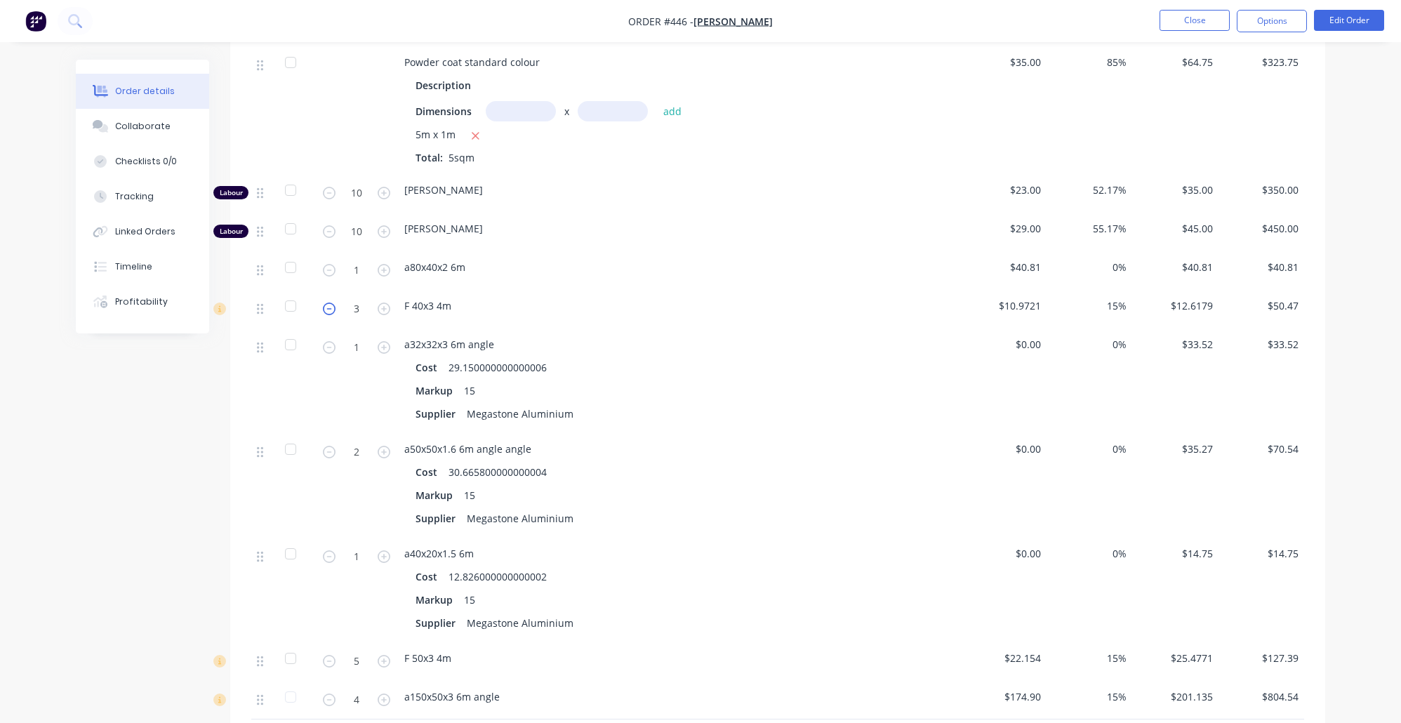
click at [323, 303] on icon "button" at bounding box center [329, 309] width 13 height 13
click at [378, 303] on icon "button" at bounding box center [384, 309] width 13 height 13
type input "4"
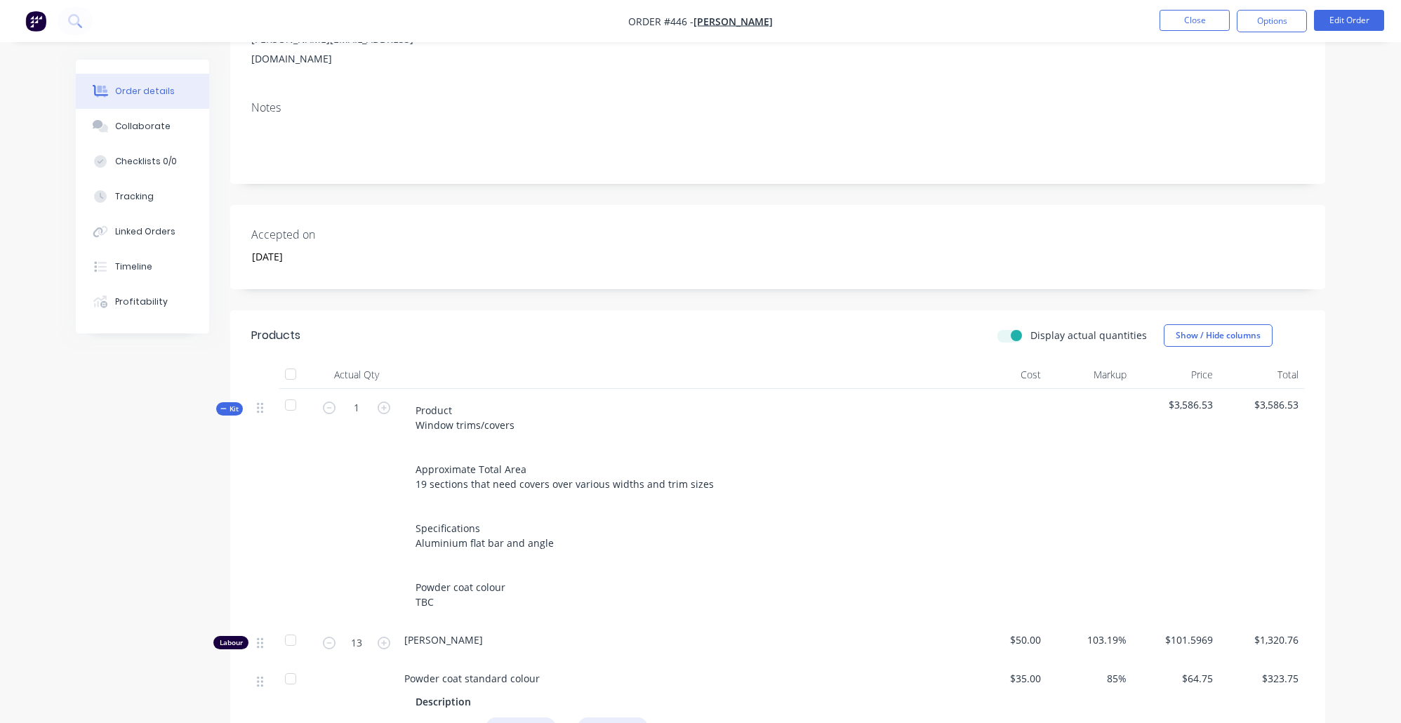
scroll to position [86, 0]
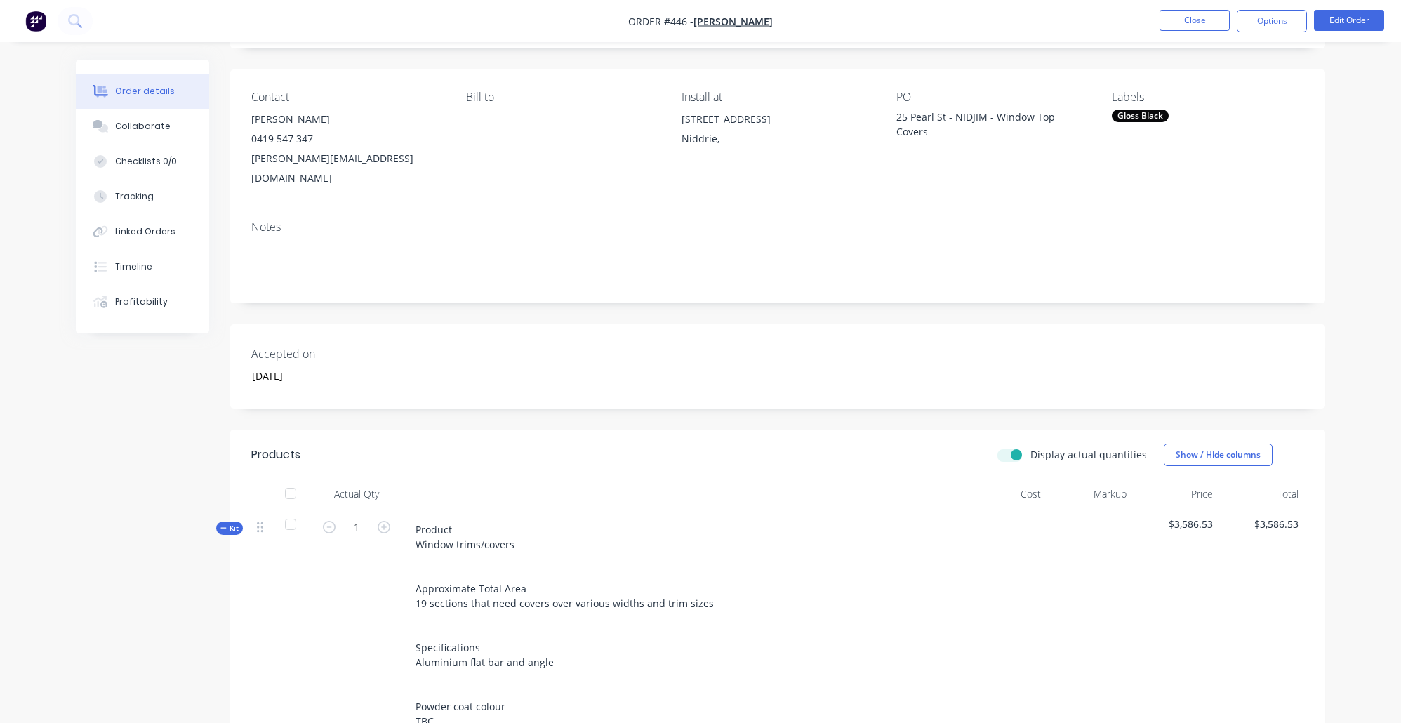
click at [1017, 447] on div "Display actual quantities" at bounding box center [1073, 454] width 150 height 15
click at [1019, 444] on div "Display actual quantities Show / Hide columns" at bounding box center [889, 455] width 829 height 22
click at [1031, 447] on label "Display actual quantities" at bounding box center [1089, 454] width 117 height 15
click at [1009, 447] on input "Display actual quantities" at bounding box center [1003, 453] width 11 height 13
checkbox input "false"
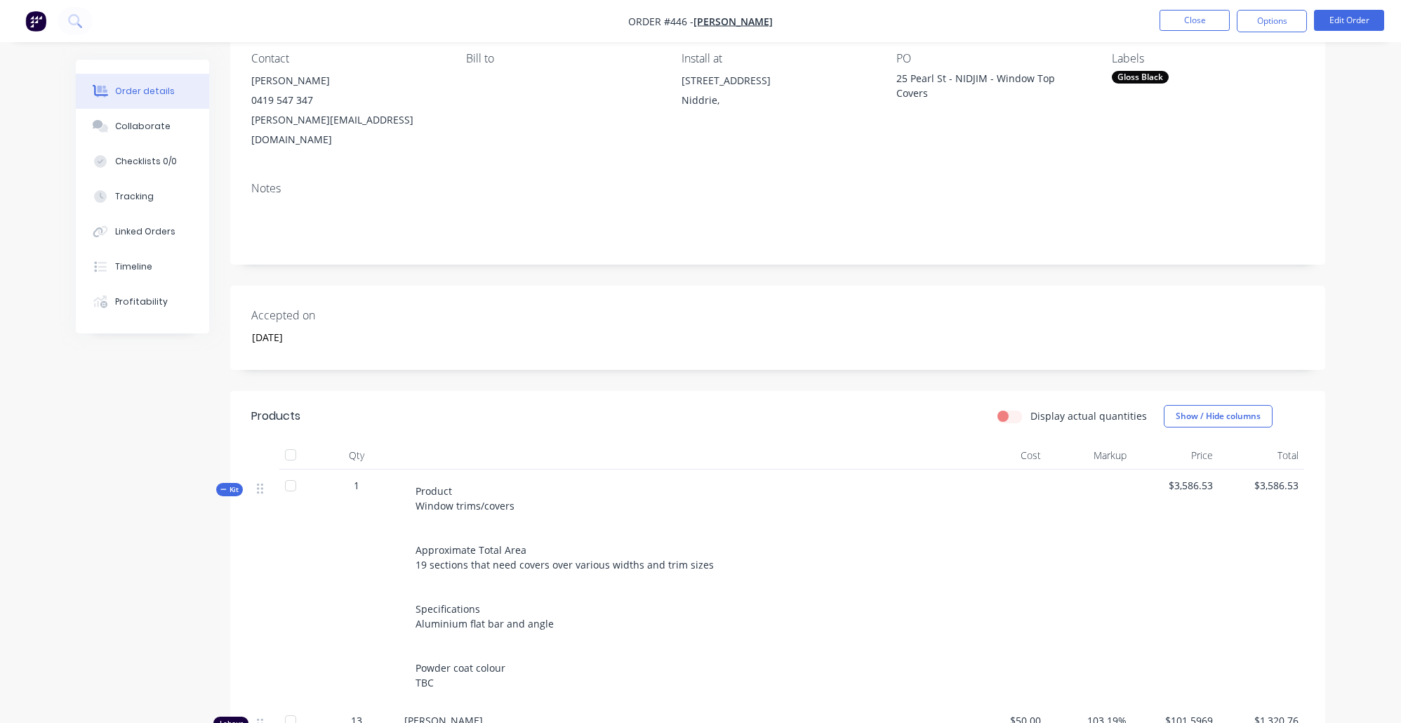
scroll to position [115, 0]
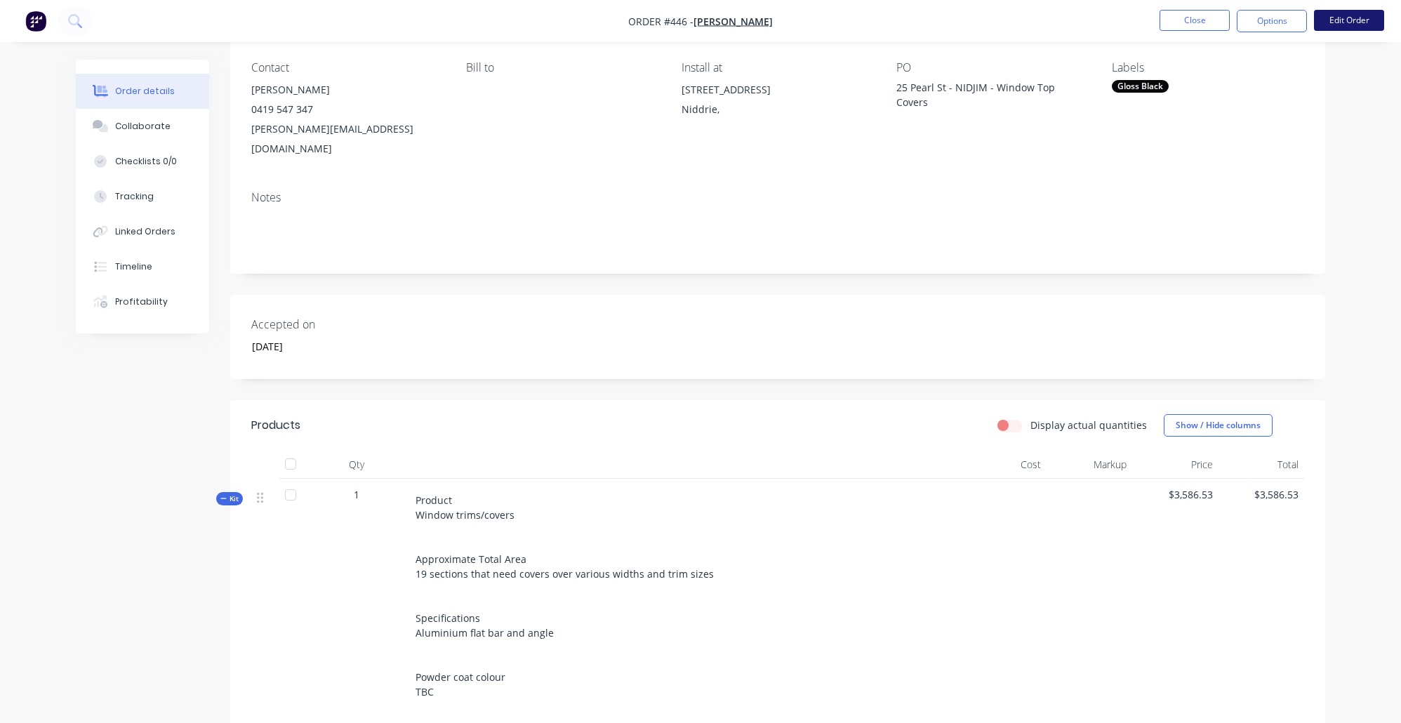
click at [1332, 25] on button "Edit Order" at bounding box center [1349, 20] width 70 height 21
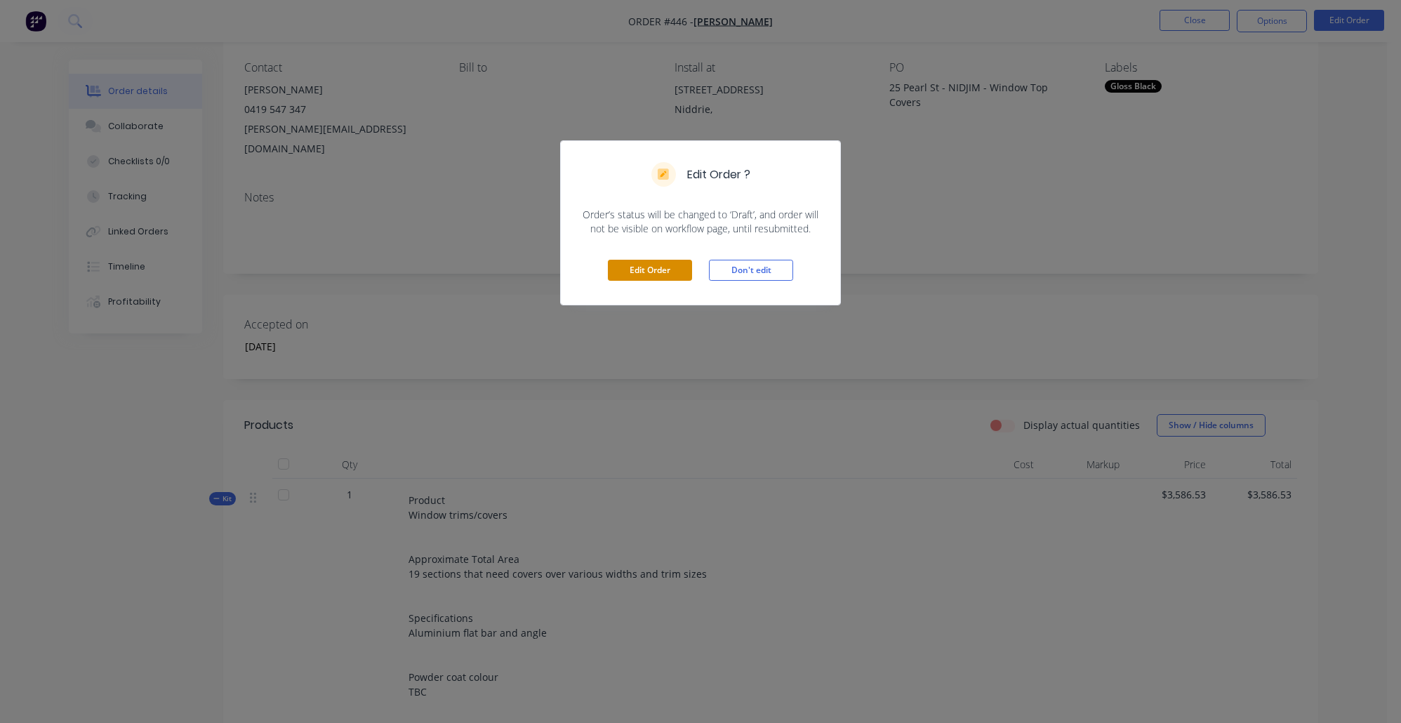
click at [649, 270] on button "Edit Order" at bounding box center [650, 270] width 84 height 21
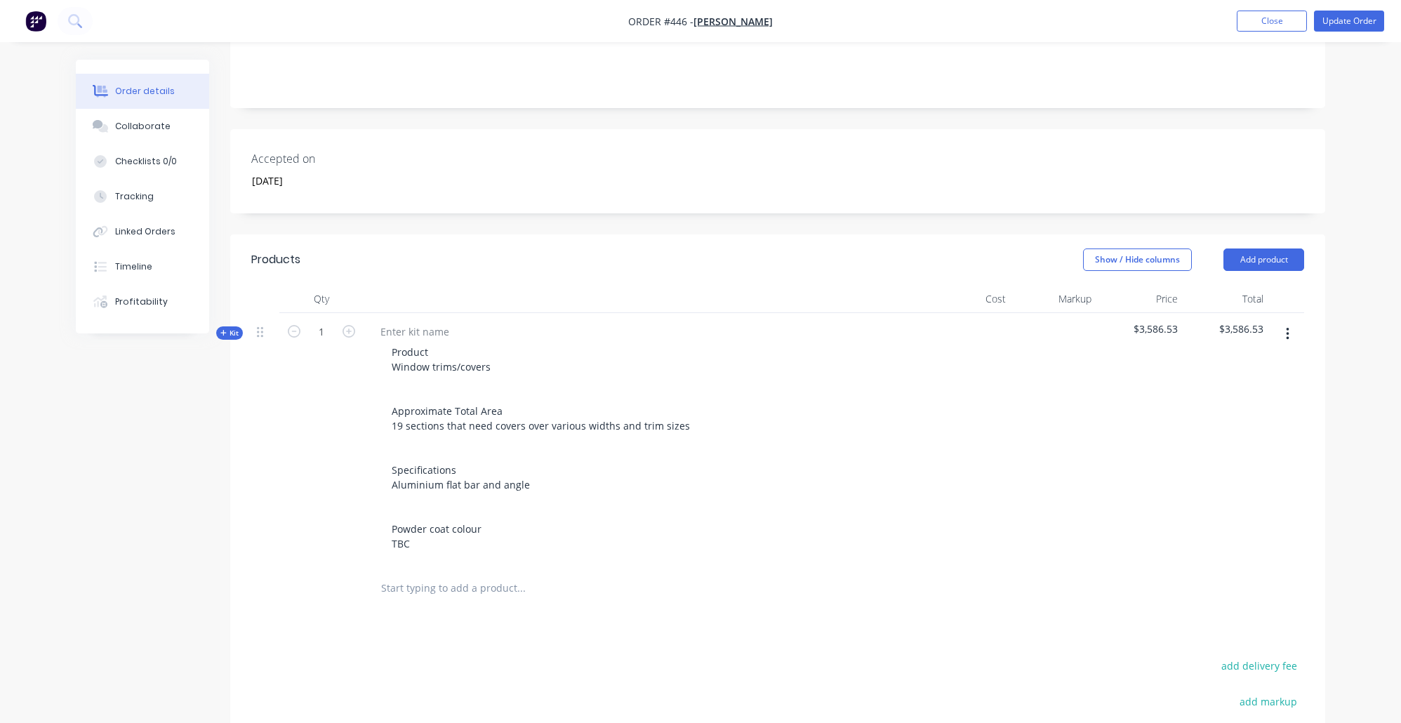
scroll to position [290, 0]
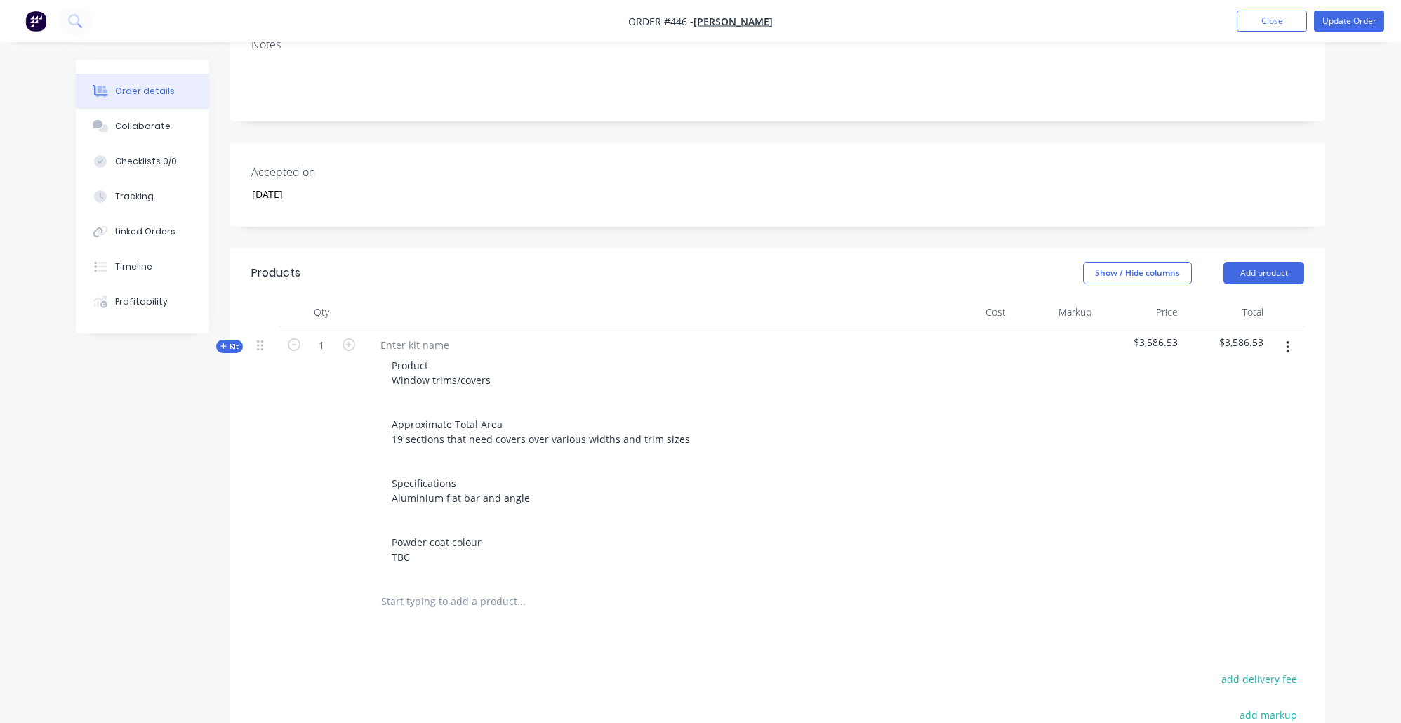
click at [225, 313] on div "Order details Collaborate Checklists 0/0 Tracking Linked Orders Timeline Profit…" at bounding box center [153, 197] width 154 height 274
click at [228, 341] on span "Kit" at bounding box center [229, 346] width 18 height 11
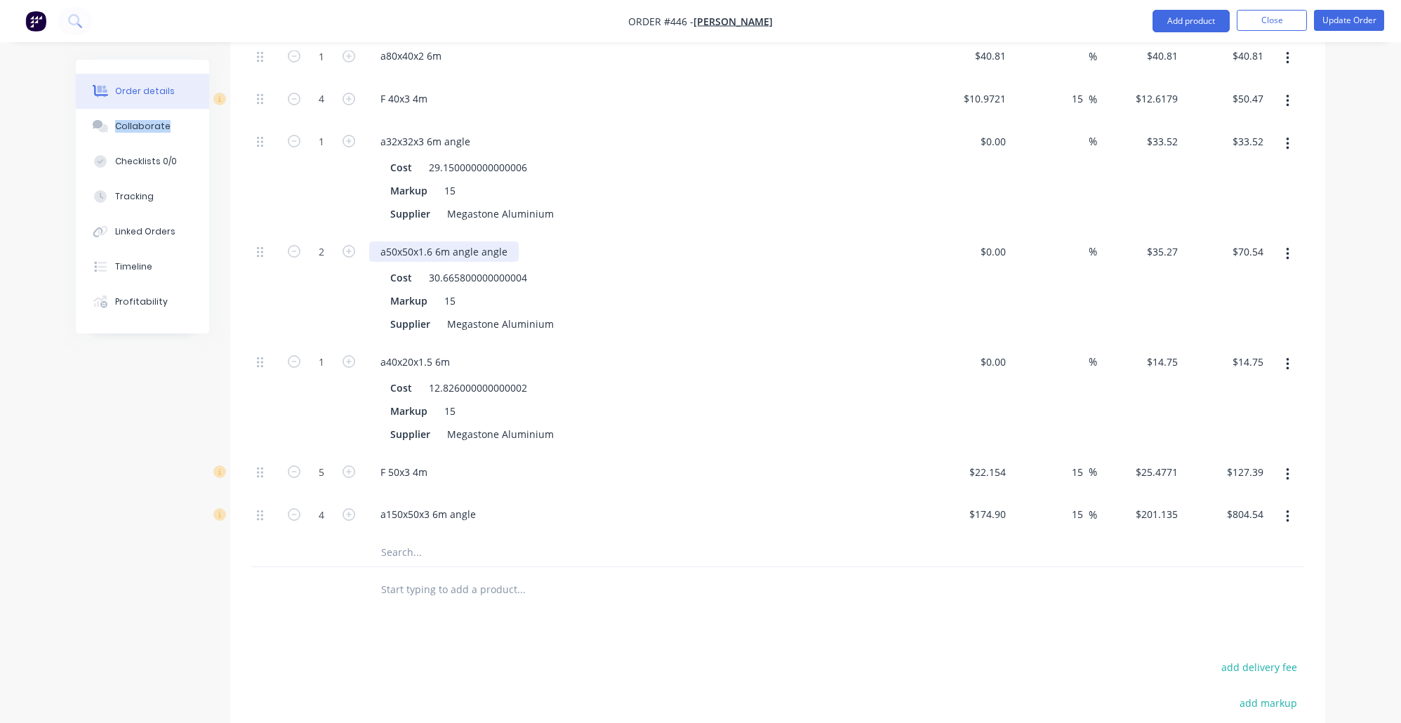
scroll to position [1102, 0]
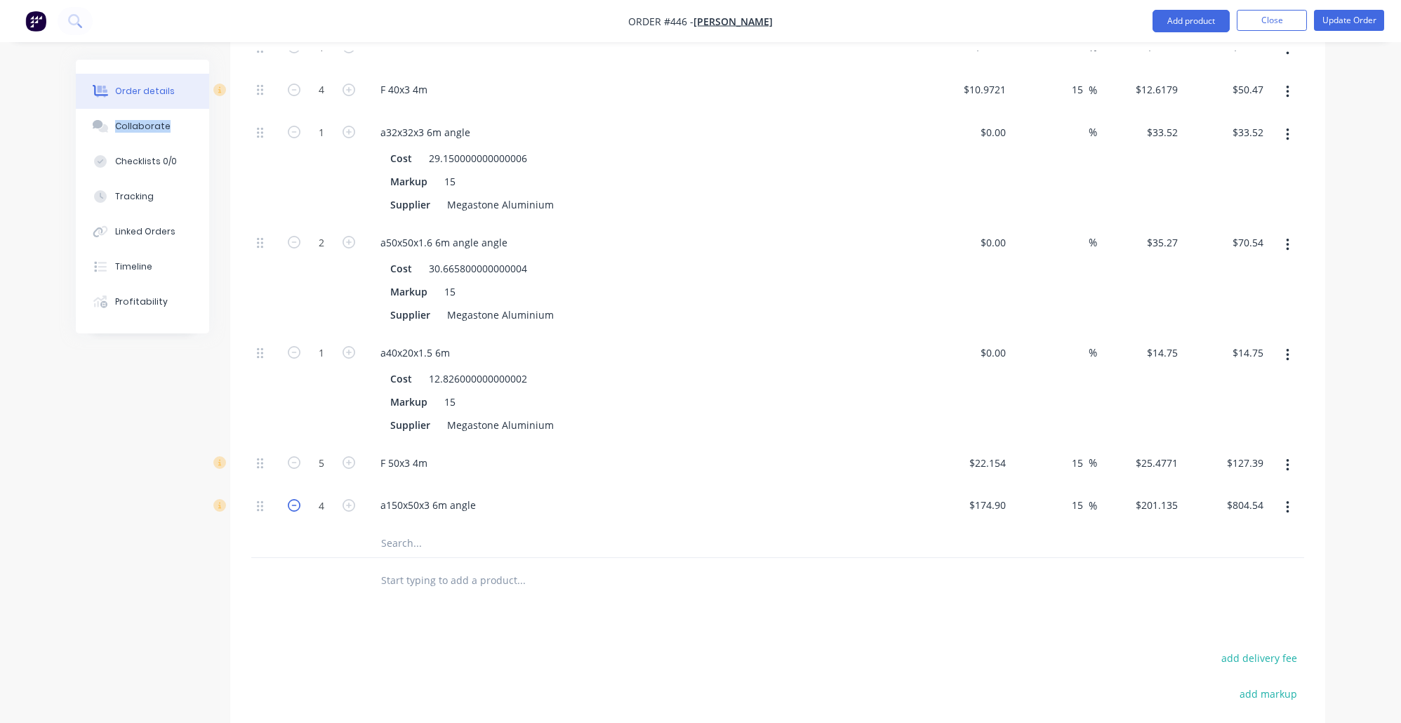
click at [299, 499] on icon "button" at bounding box center [294, 505] width 13 height 13
type input "3"
type input "$603.41"
click at [299, 499] on icon "button" at bounding box center [294, 505] width 13 height 13
type input "2"
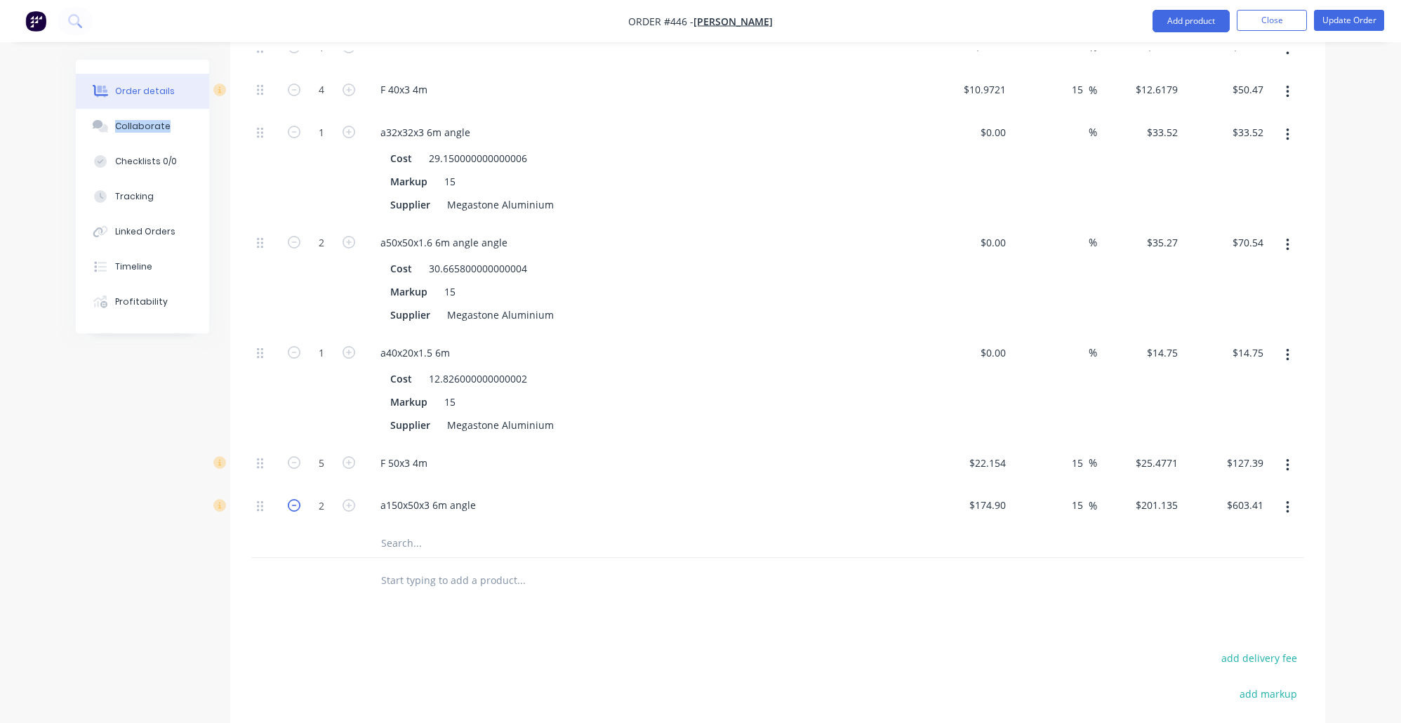
type input "$402.27"
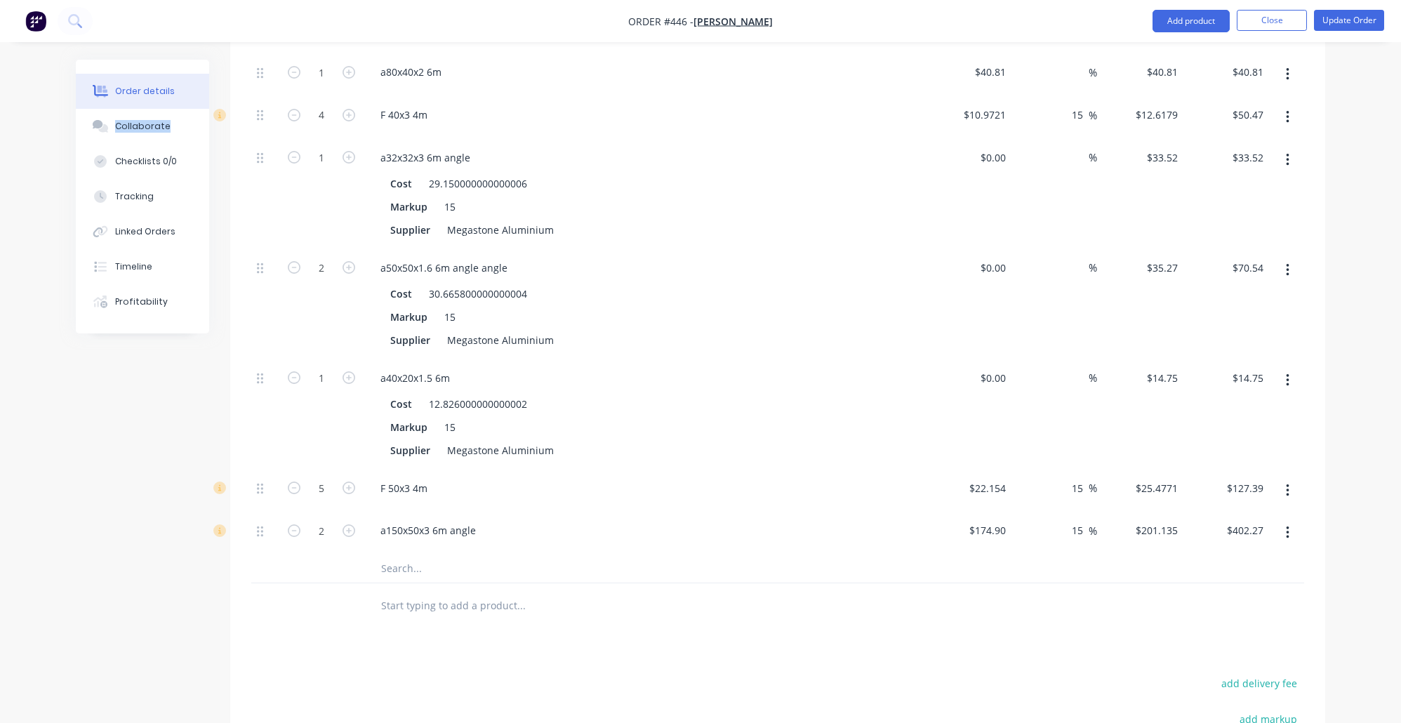
scroll to position [1095, 0]
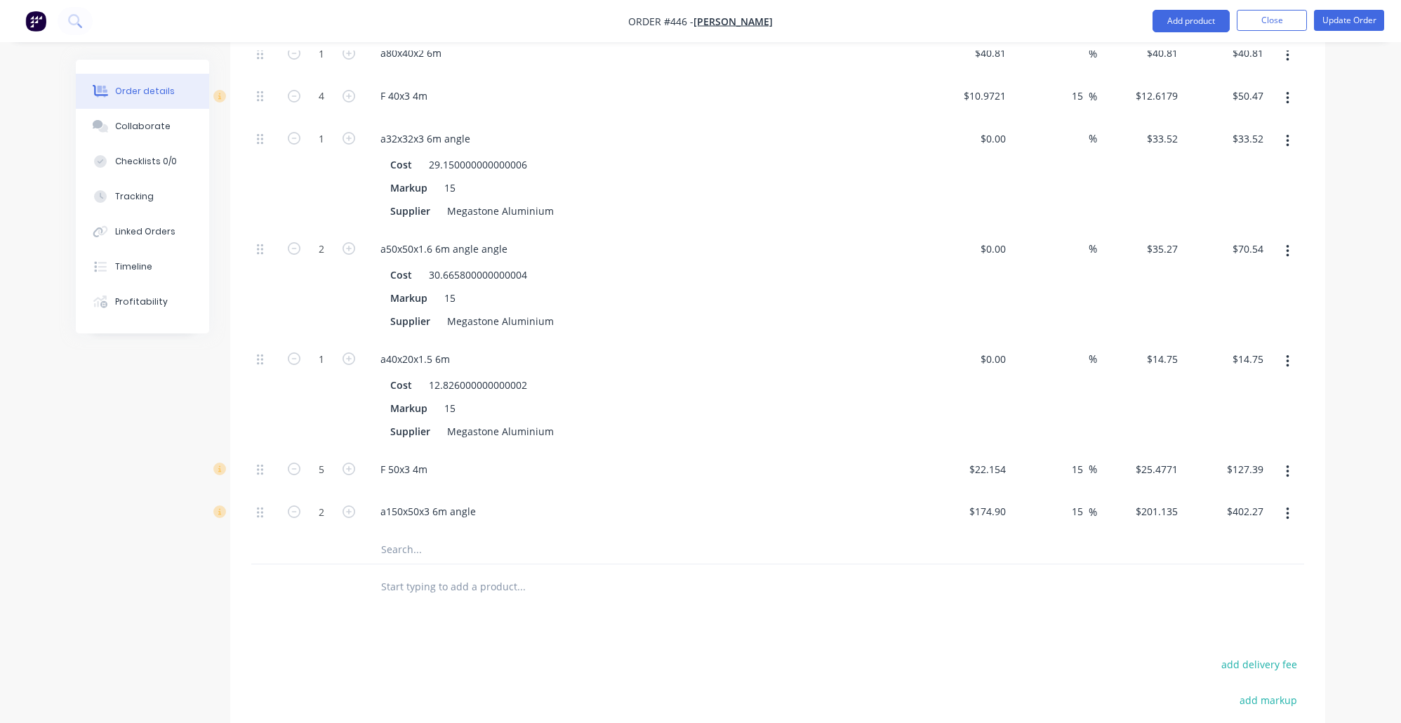
click at [418, 536] on input "text" at bounding box center [521, 550] width 281 height 28
type input "a"
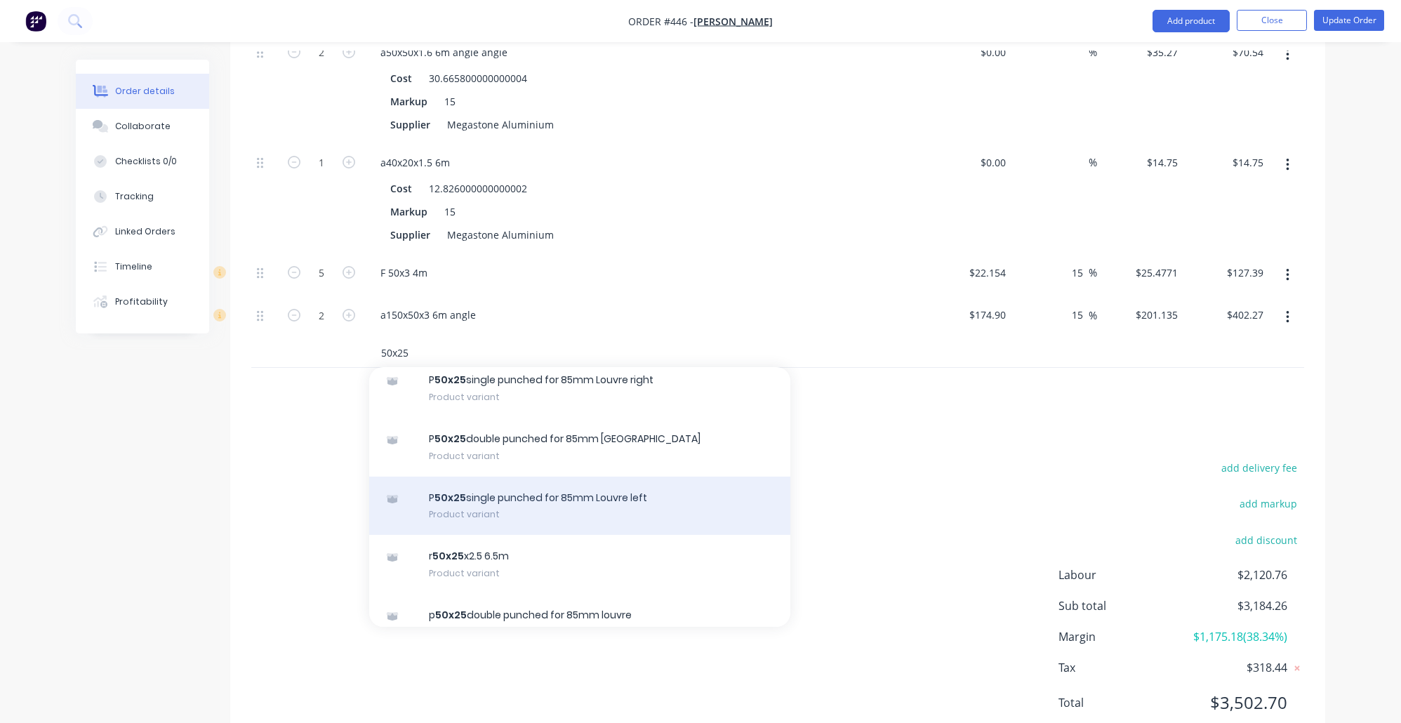
scroll to position [1307, 0]
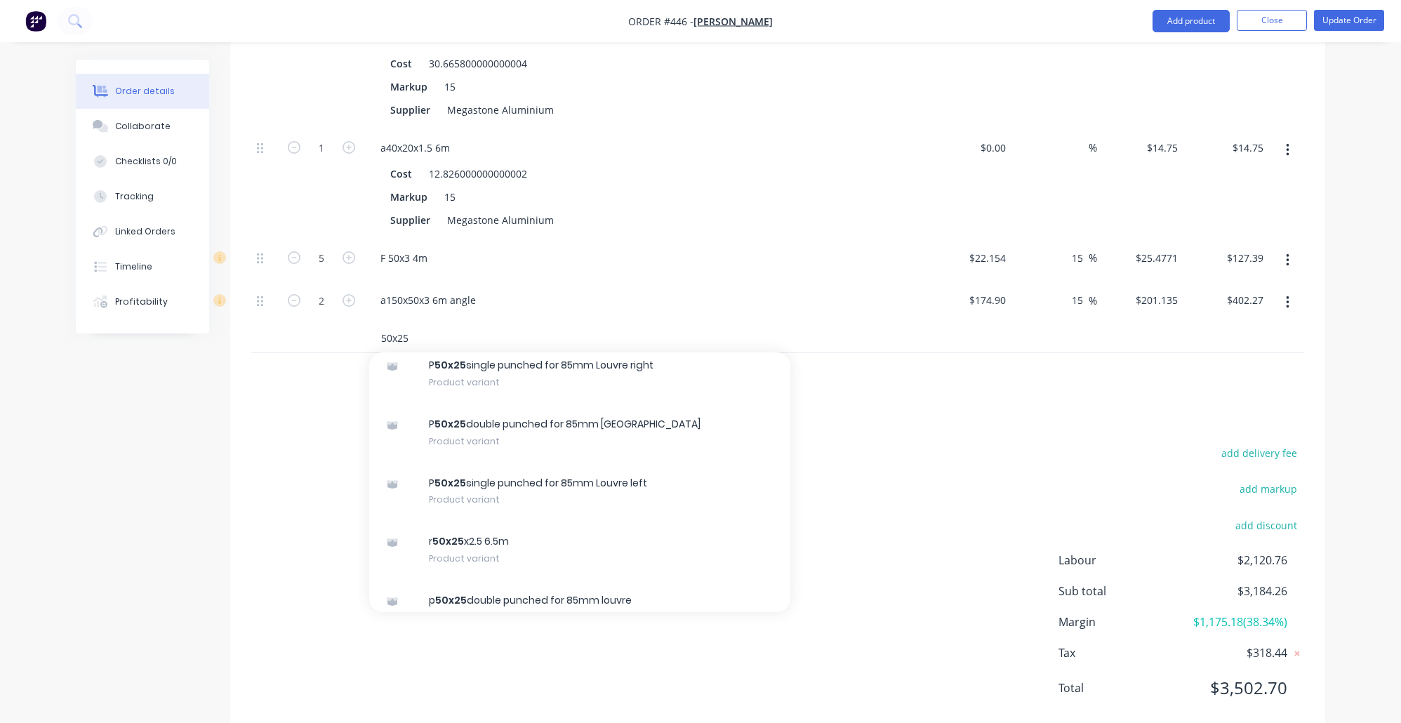
type input "50x25"
click at [298, 544] on div "add delivery fee add markup add discount Labour $2,120.76 Sub total $3,184.26 M…" at bounding box center [777, 579] width 1053 height 271
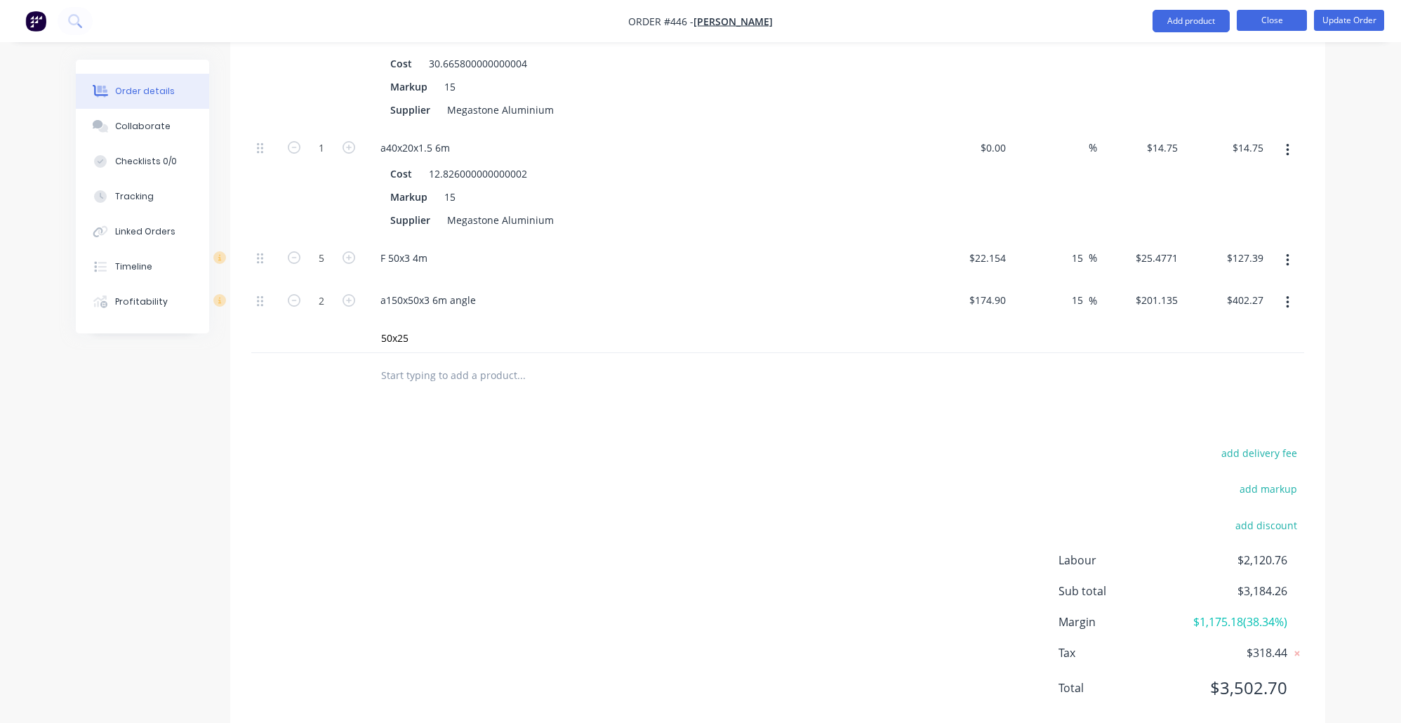
click at [1273, 29] on button "Close" at bounding box center [1272, 20] width 70 height 21
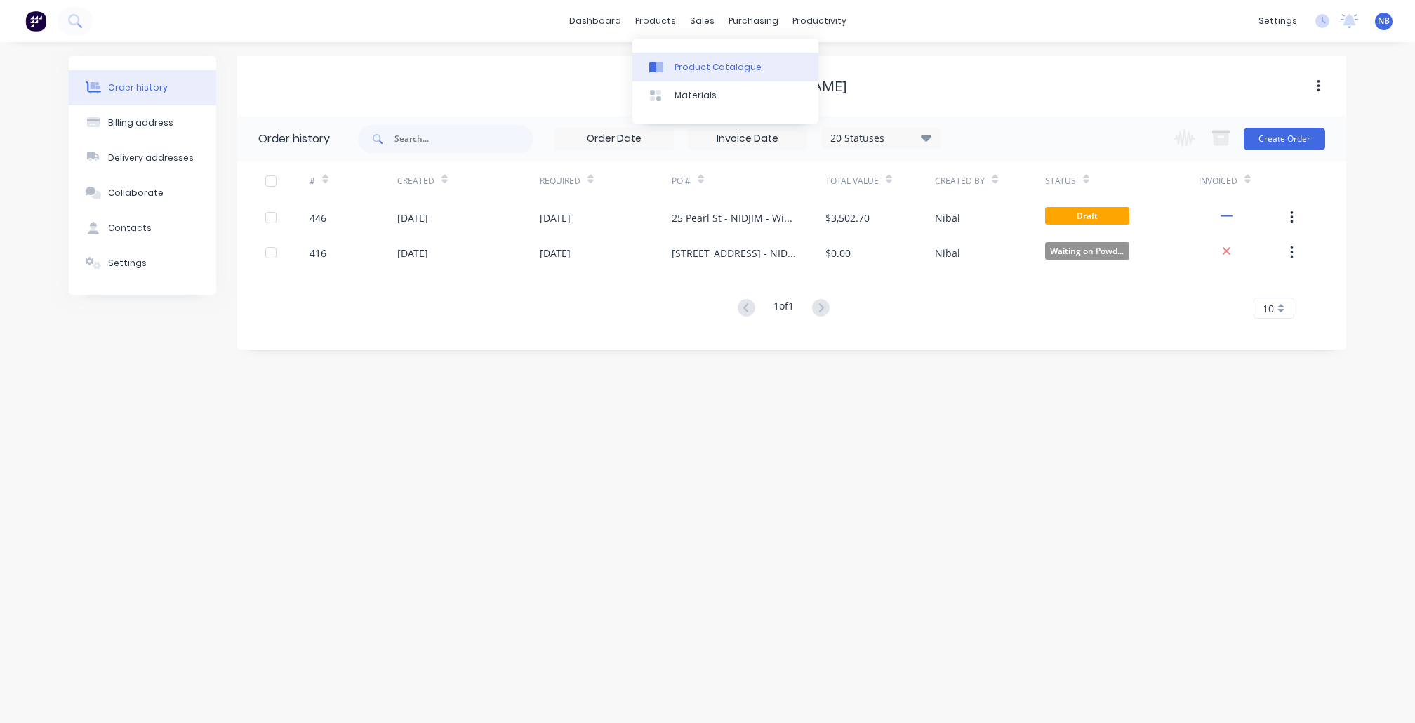
click at [686, 79] on link "Product Catalogue" at bounding box center [726, 67] width 186 height 28
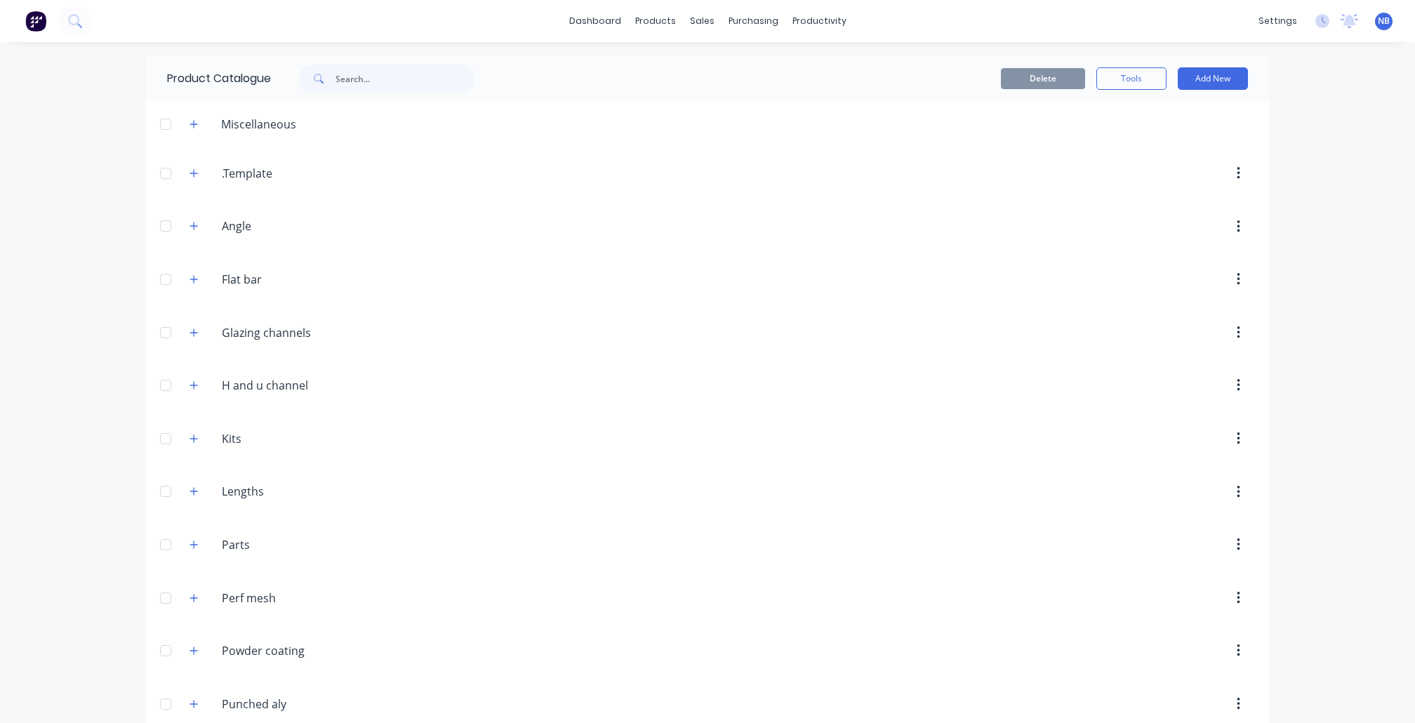
click at [1205, 84] on button "Add New" at bounding box center [1213, 78] width 70 height 22
click at [1172, 114] on div "Category" at bounding box center [1182, 115] width 108 height 20
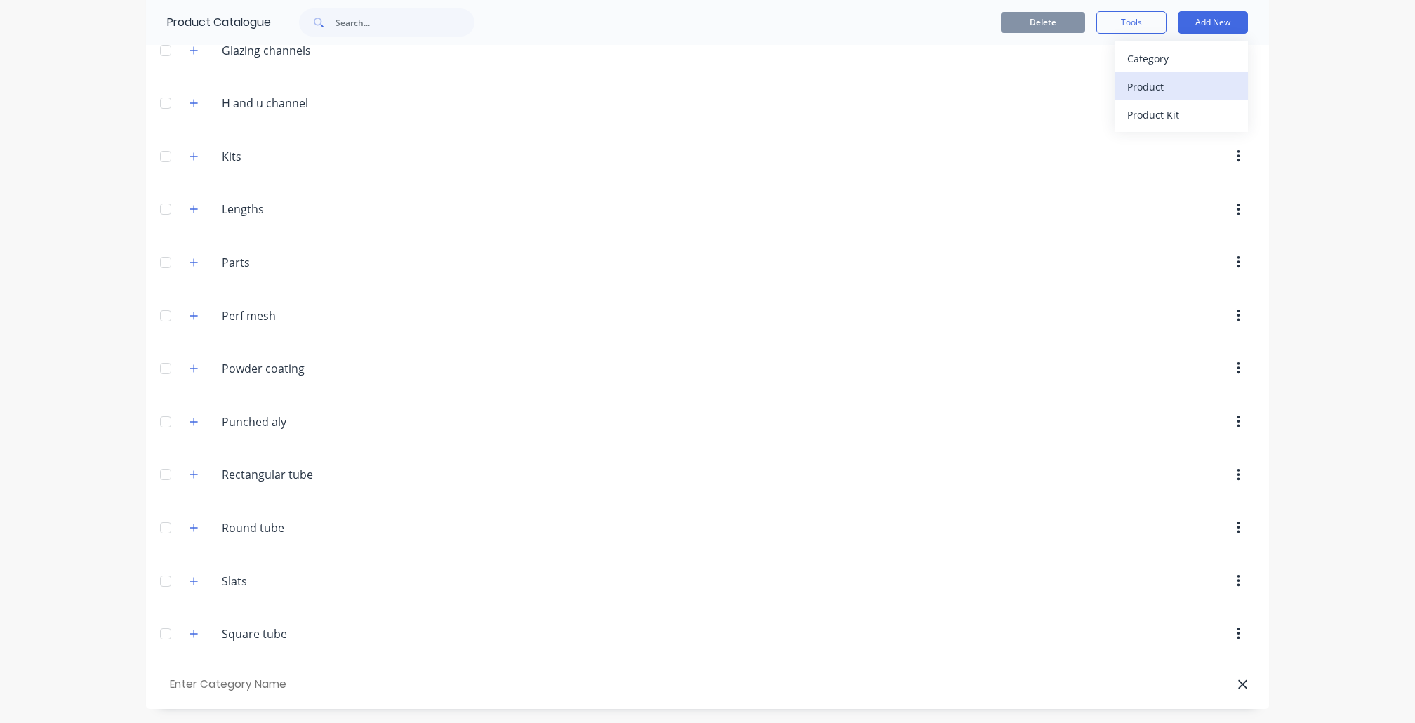
click at [1128, 77] on div "Product" at bounding box center [1182, 87] width 108 height 20
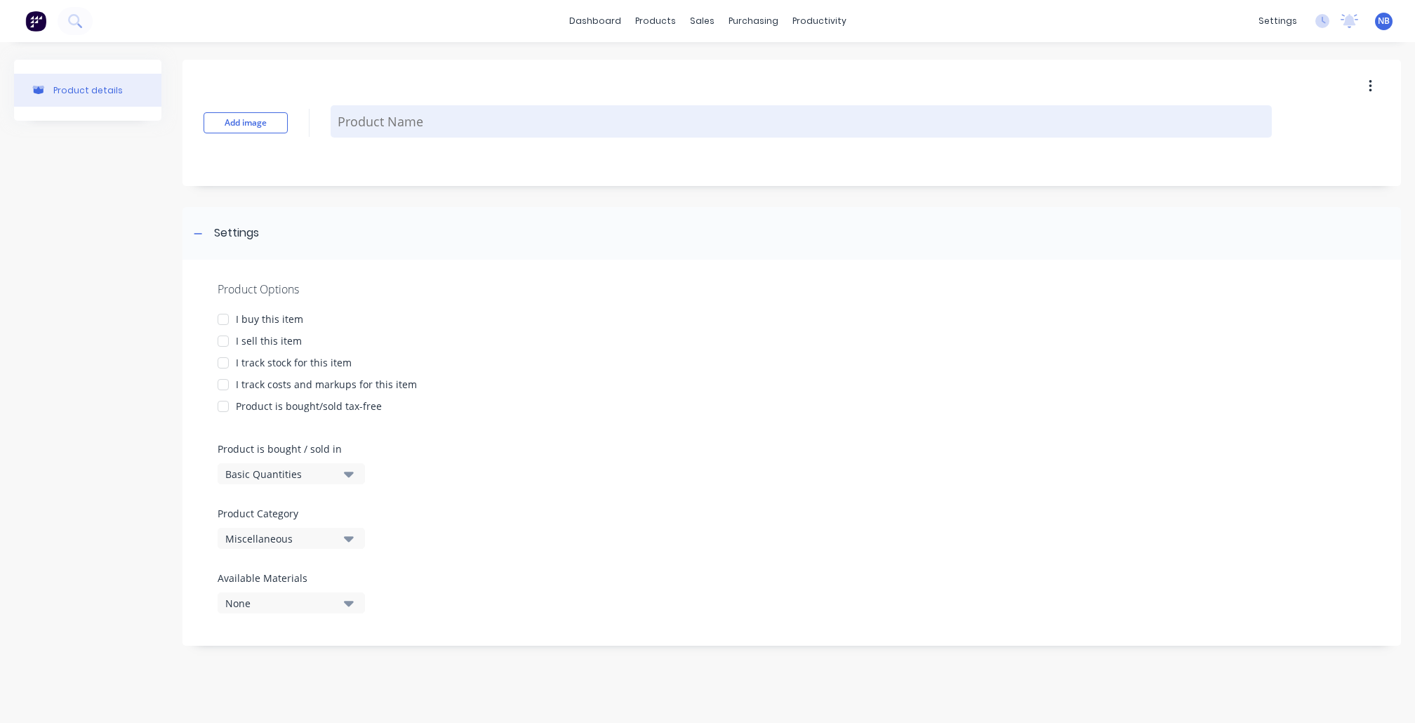
click at [396, 121] on textarea at bounding box center [802, 121] width 942 height 32
type textarea "x"
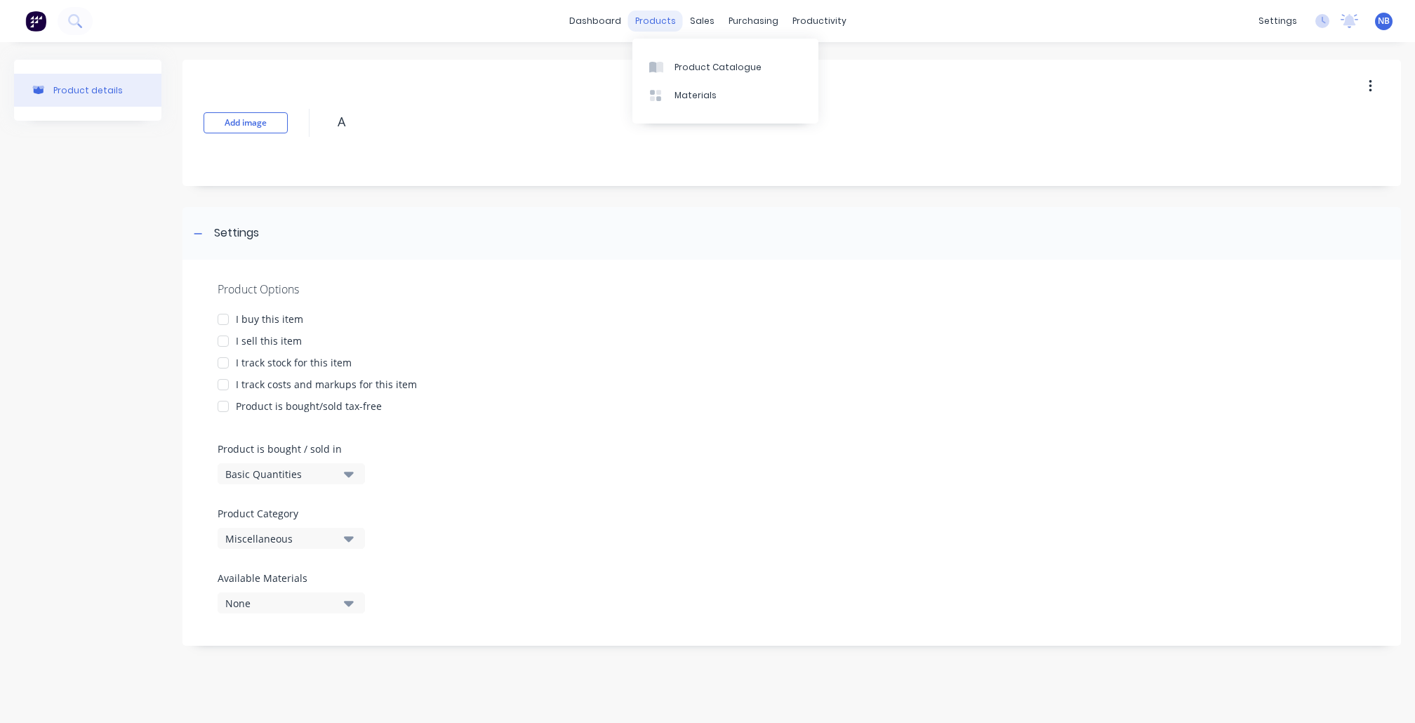
type textarea "A"
type textarea "x"
type textarea "A"
click at [671, 15] on div "products" at bounding box center [655, 21] width 55 height 21
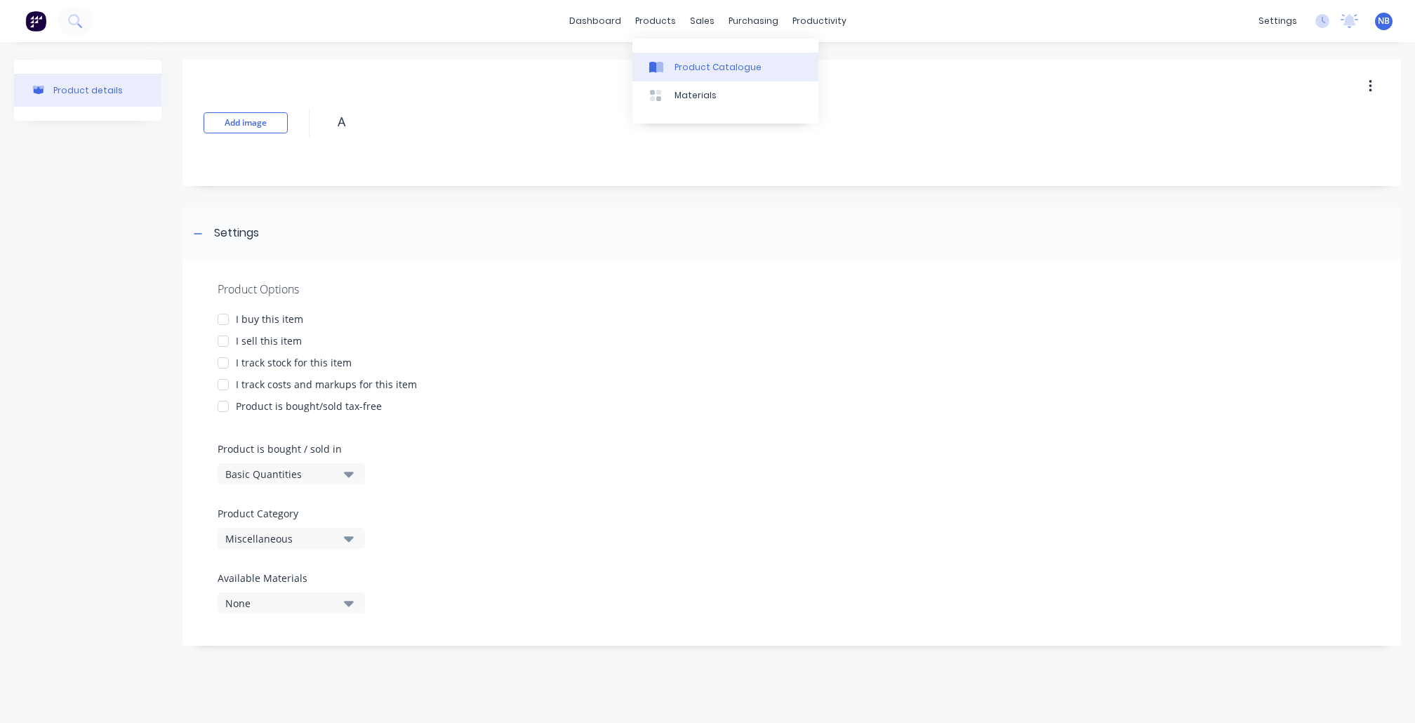
click at [694, 62] on div "Product Catalogue" at bounding box center [718, 67] width 87 height 13
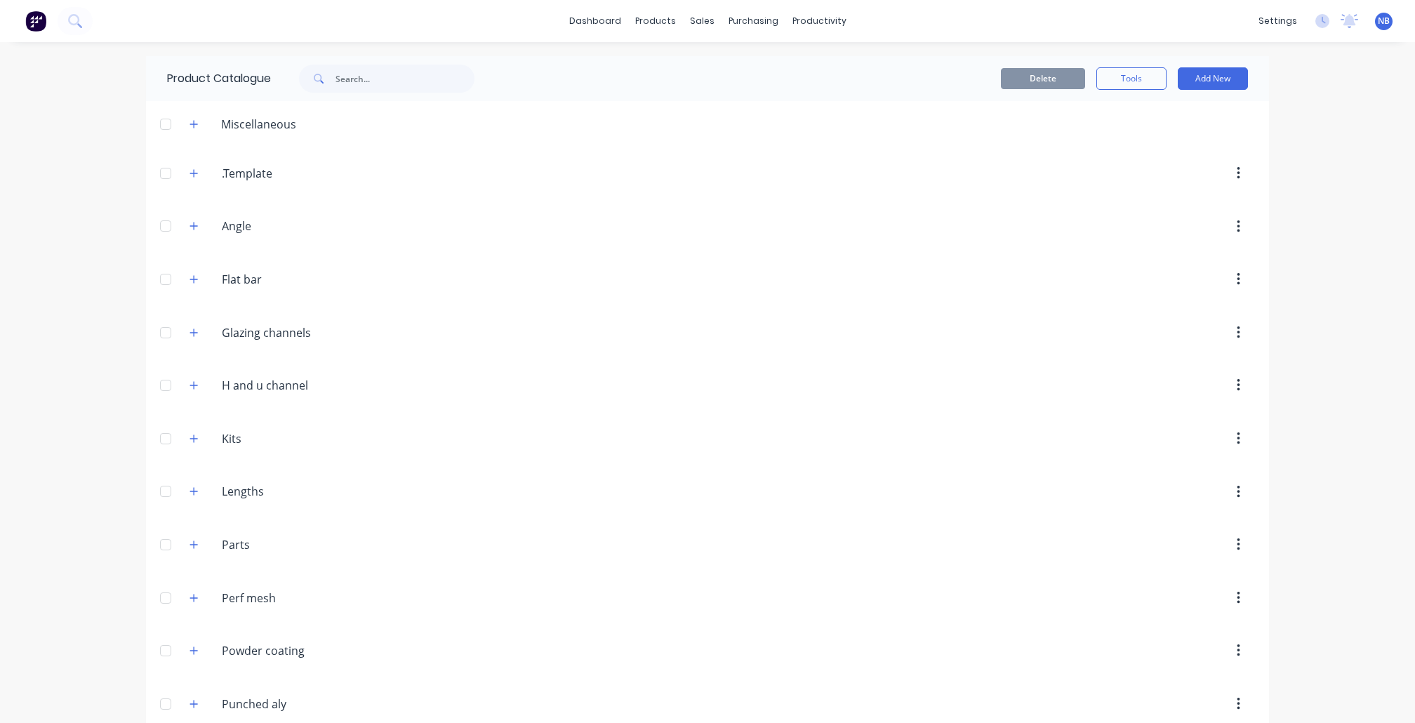
click at [326, 71] on span at bounding box center [317, 79] width 37 height 28
click at [344, 76] on input "text" at bounding box center [405, 79] width 139 height 28
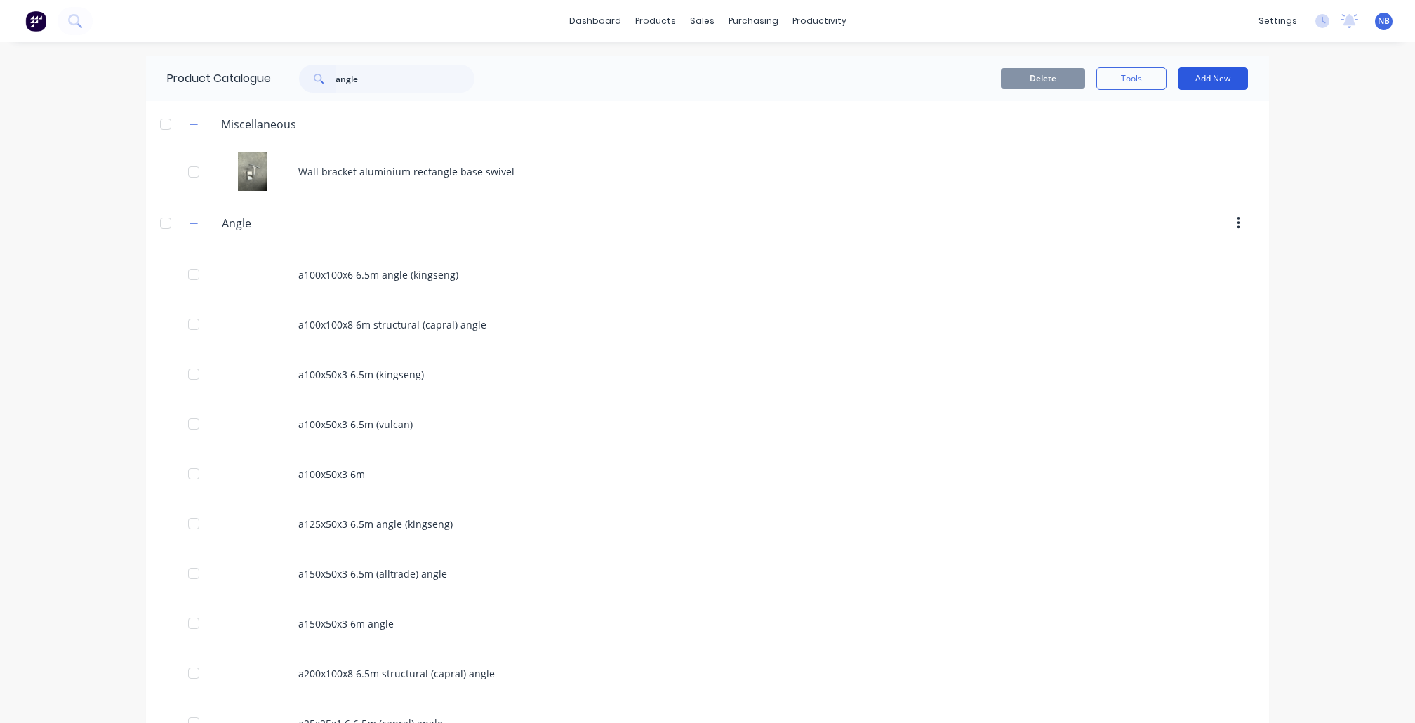
click at [1230, 79] on button "Add New" at bounding box center [1213, 78] width 70 height 22
click at [363, 71] on input "angle" at bounding box center [405, 79] width 139 height 28
click at [369, 79] on input "angle" at bounding box center [405, 79] width 139 height 28
drag, startPoint x: 349, startPoint y: 79, endPoint x: 296, endPoint y: 72, distance: 53.1
click at [299, 72] on div "angle" at bounding box center [387, 79] width 176 height 28
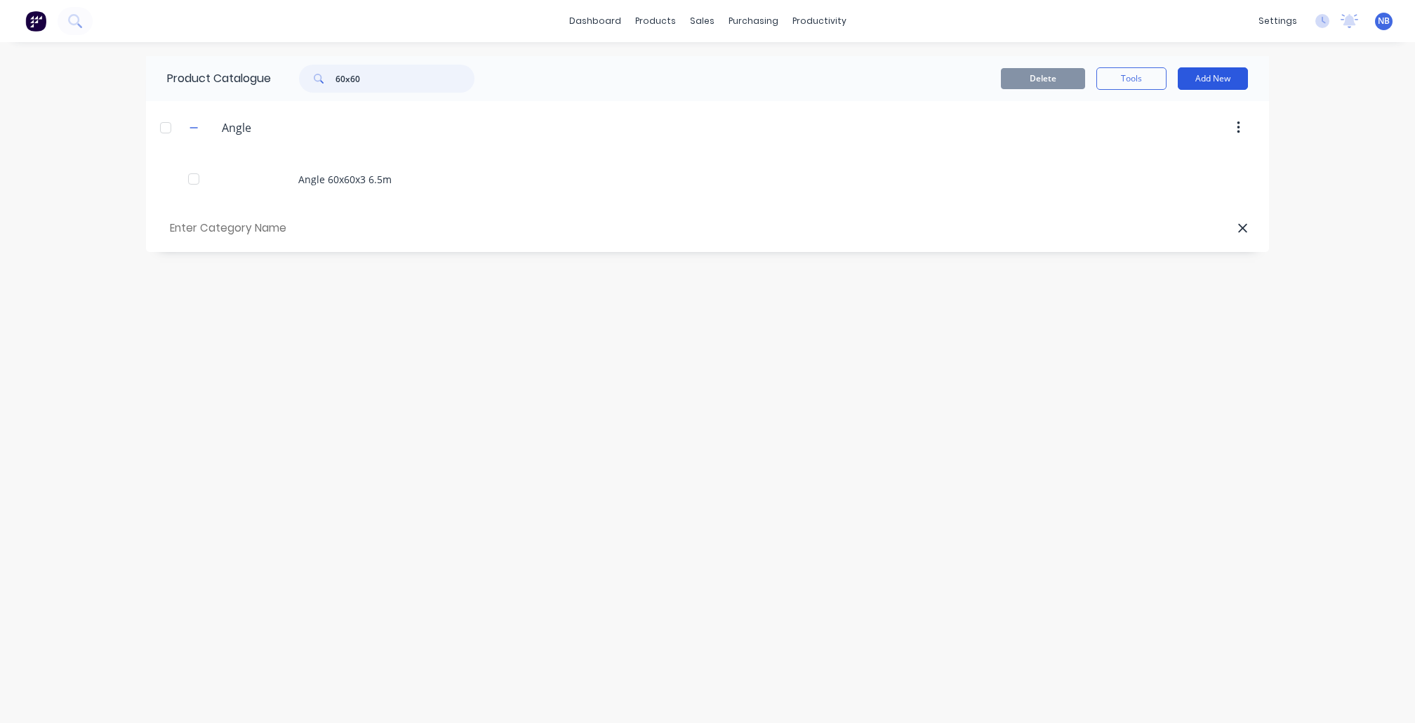
type input "60x60"
click at [1189, 79] on button "Add New" at bounding box center [1213, 78] width 70 height 22
click at [1172, 133] on div "Product" at bounding box center [1182, 143] width 108 height 20
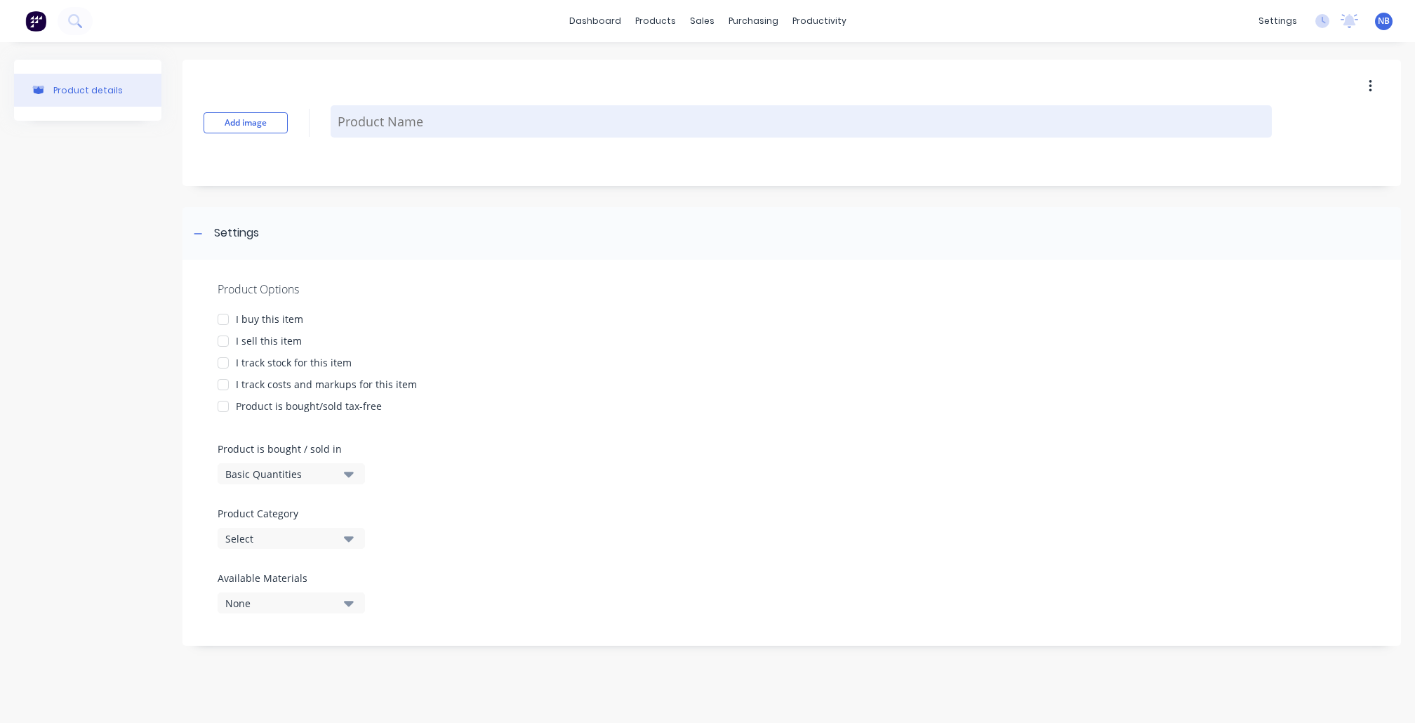
click at [483, 124] on textarea at bounding box center [802, 121] width 942 height 32
type textarea "x"
type textarea "A"
type textarea "x"
type textarea "An"
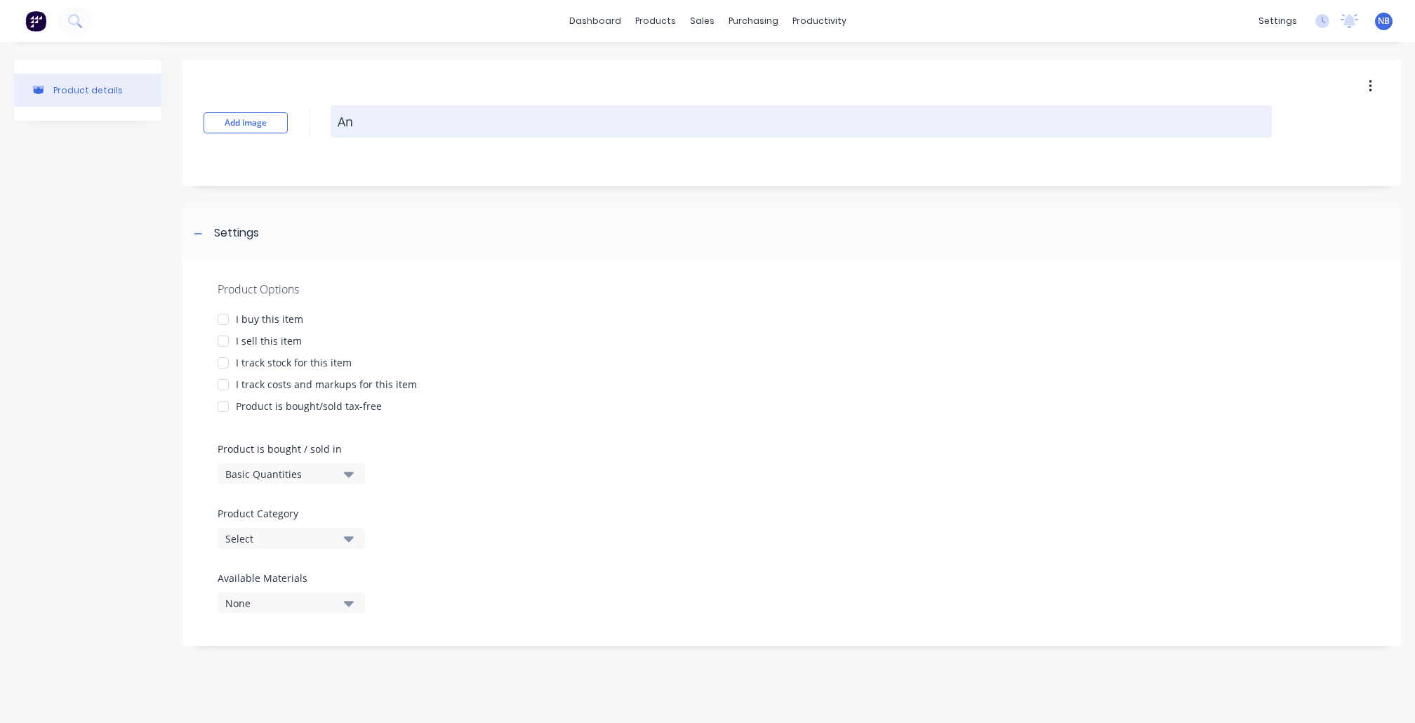
type textarea "x"
type textarea "Ang"
type textarea "x"
type textarea "Angl"
type textarea "x"
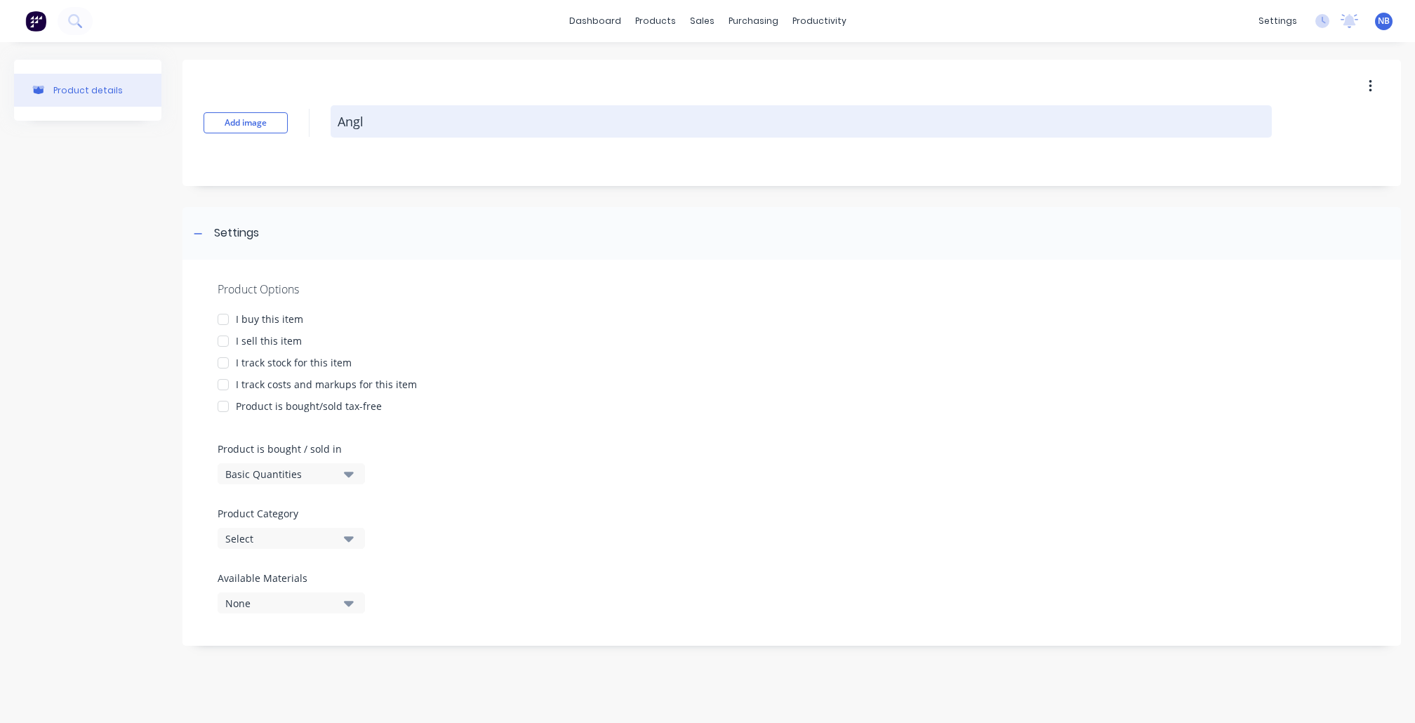
type textarea "Angle"
type textarea "x"
type textarea "Angle"
type textarea "x"
type textarea "Angle 5"
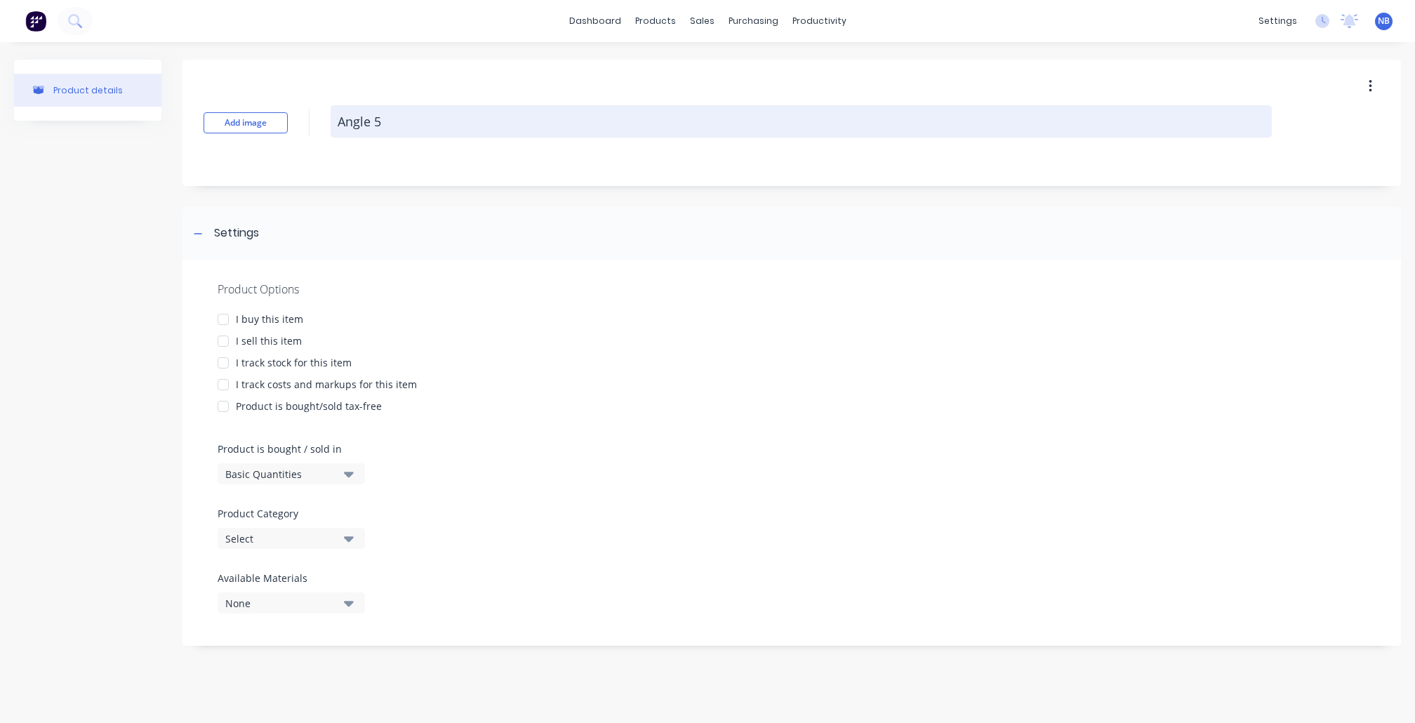
type textarea "x"
type textarea "Angle 50"
type textarea "x"
type textarea "Angle 50x"
type textarea "x"
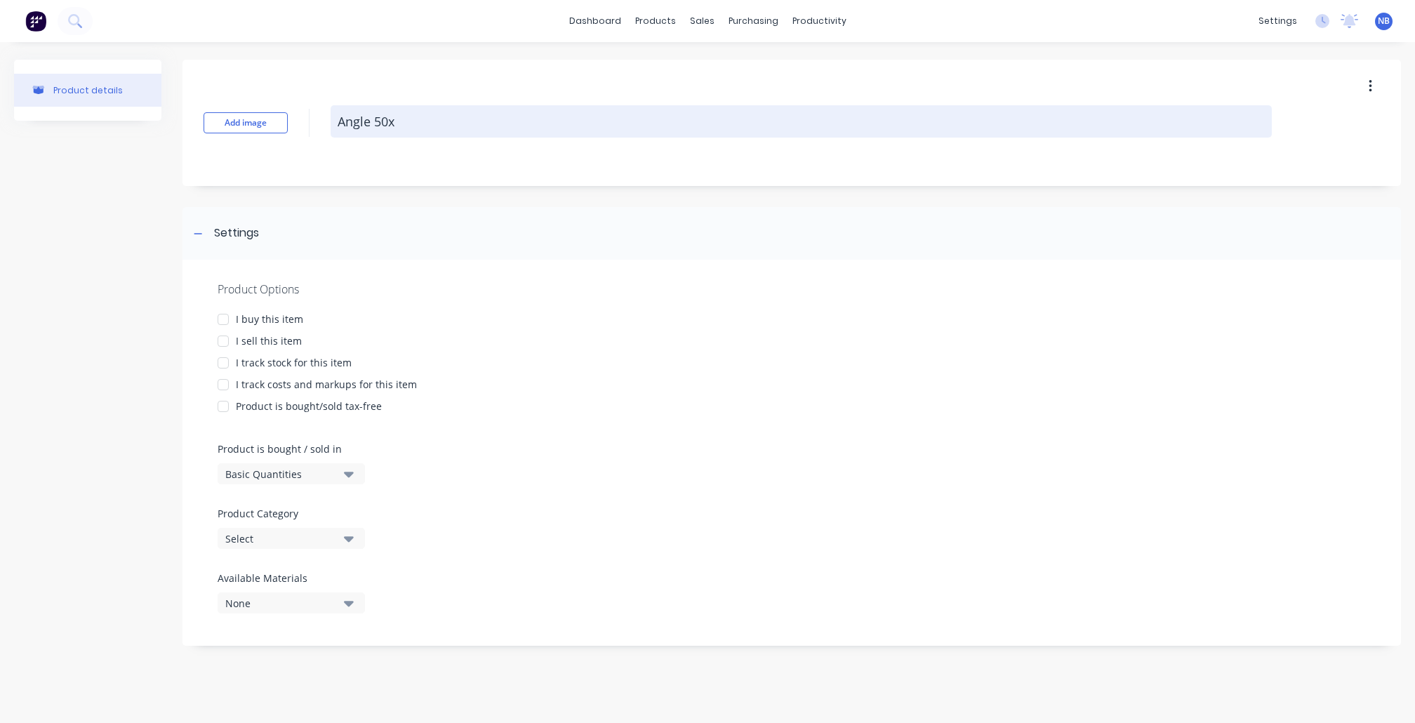
type textarea "Angle 50x2"
type textarea "x"
type textarea "Angle 50x25"
type textarea "x"
type textarea "Angle 50x25x"
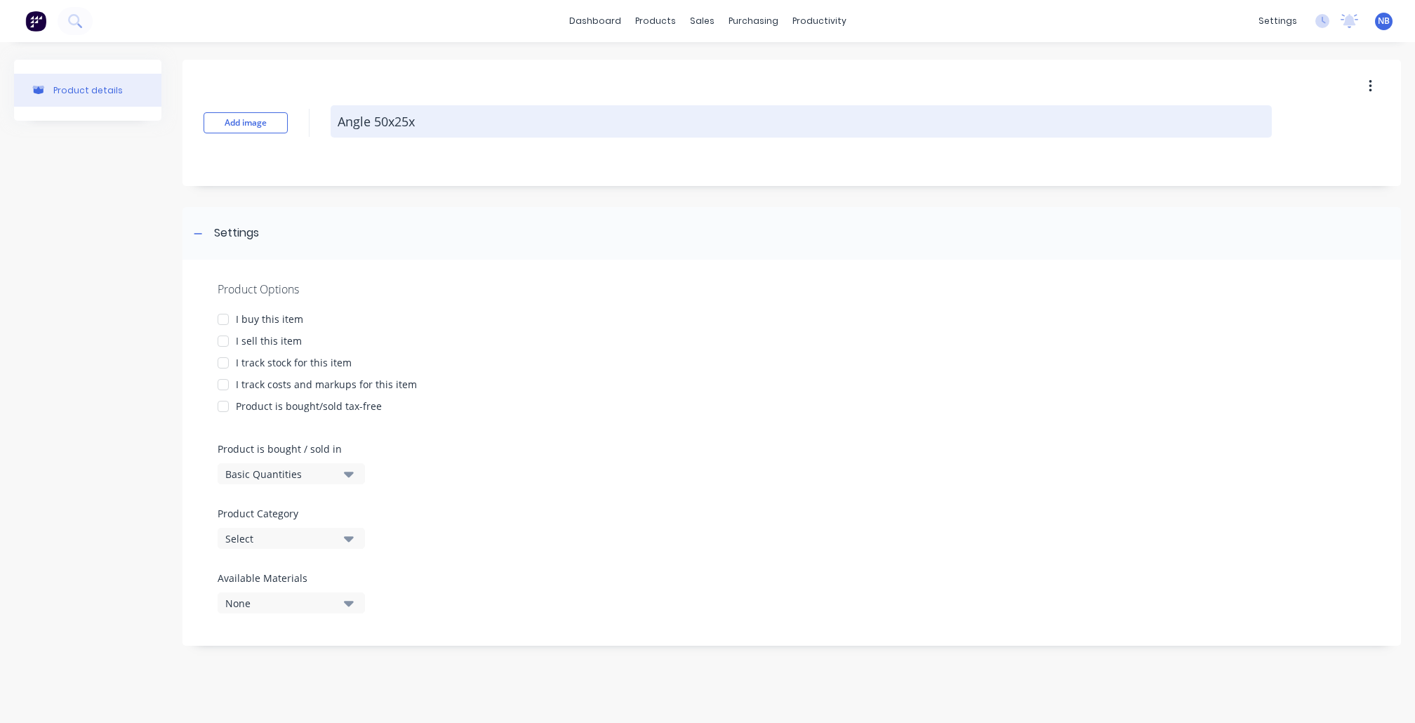
type textarea "x"
type textarea "Angle 50x25x1"
type textarea "x"
type textarea "Angle 50x25x1."
type textarea "x"
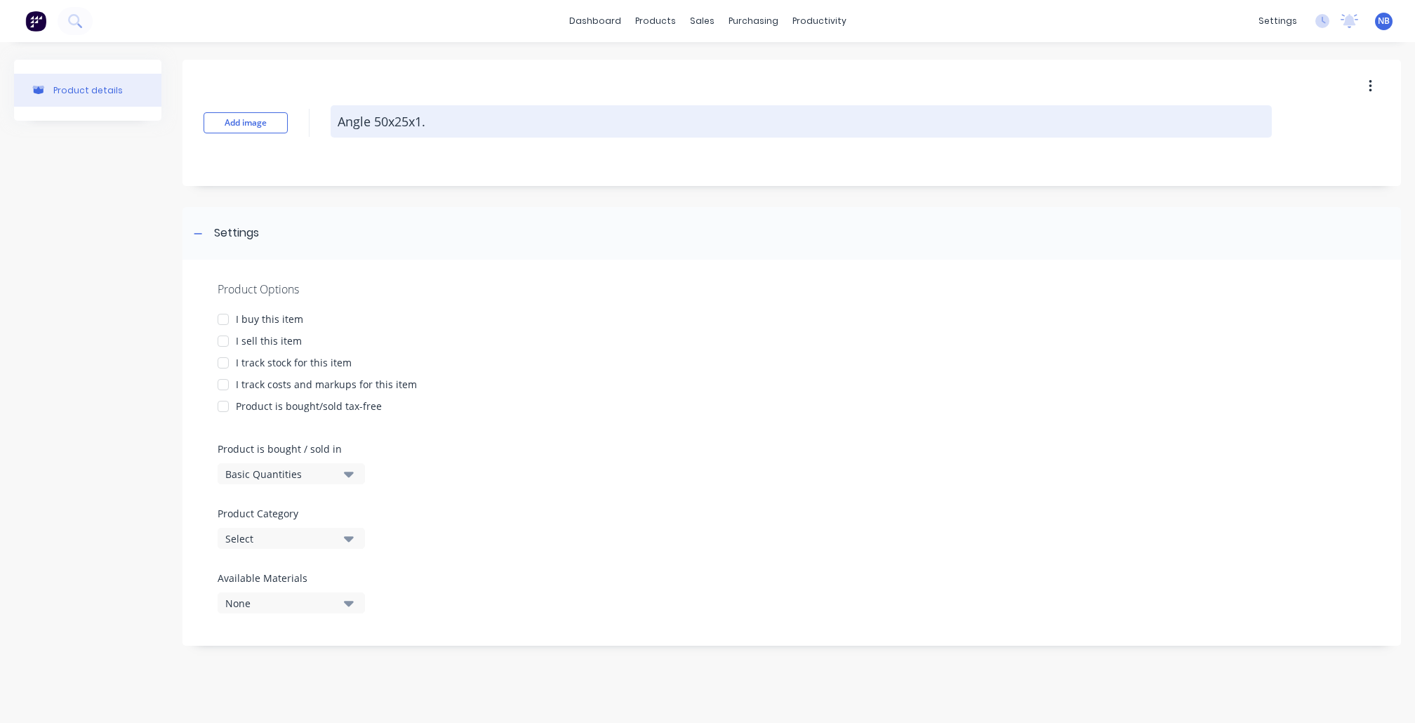
type textarea "Angle 50x25x1.6"
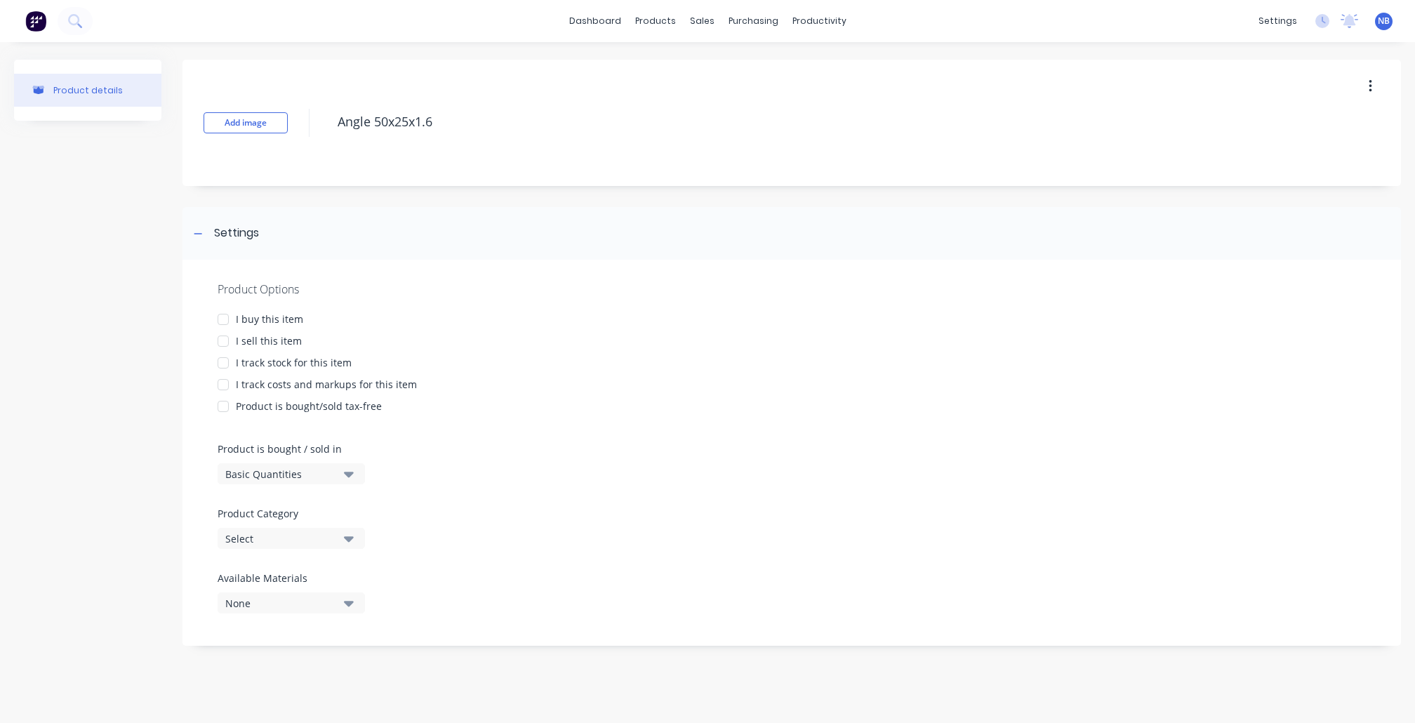
type textarea "x"
type textarea "Angle 50x25x1.6"
type textarea "x"
type textarea "Angle 50x25x1.6 6"
type textarea "x"
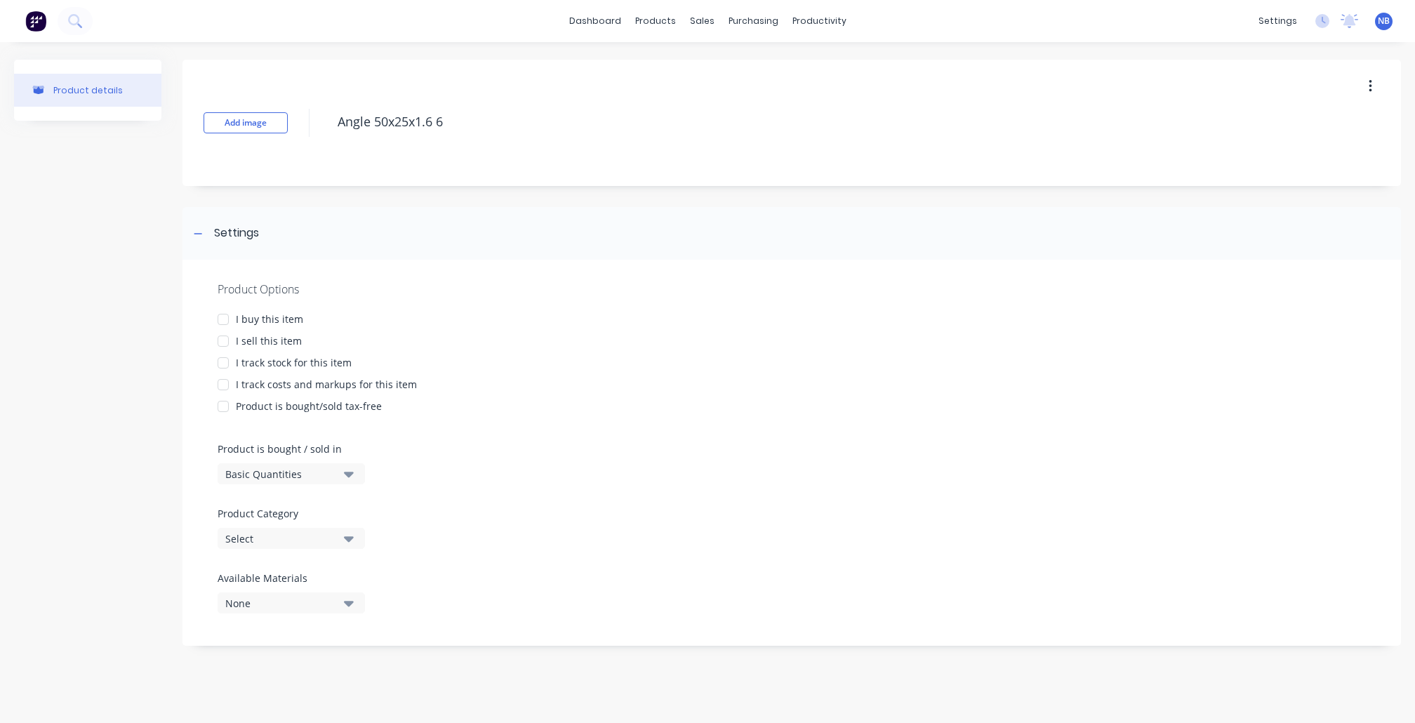
type textarea "Angle 50x25x1.6 6."
type textarea "x"
type textarea "Angle 50x25x1.6 6.5"
type textarea "x"
type textarea "Angle 50x25x1.6 6.5m"
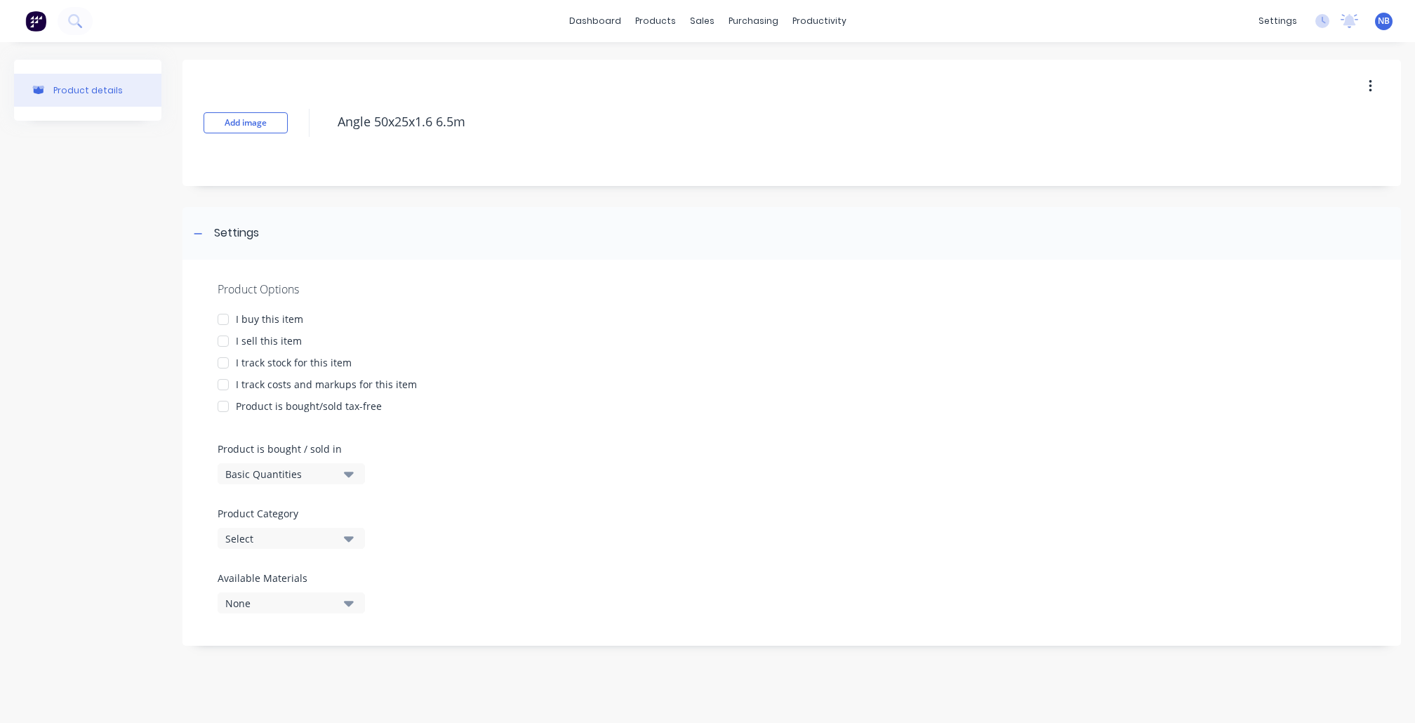
type textarea "x"
type textarea "Angle 50x25x1.6 6.5m"
click at [254, 316] on div "I buy this item" at bounding box center [269, 319] width 67 height 15
click at [254, 330] on div "Product Options I buy this item I sell this item I track stock for this item I …" at bounding box center [792, 453] width 1219 height 386
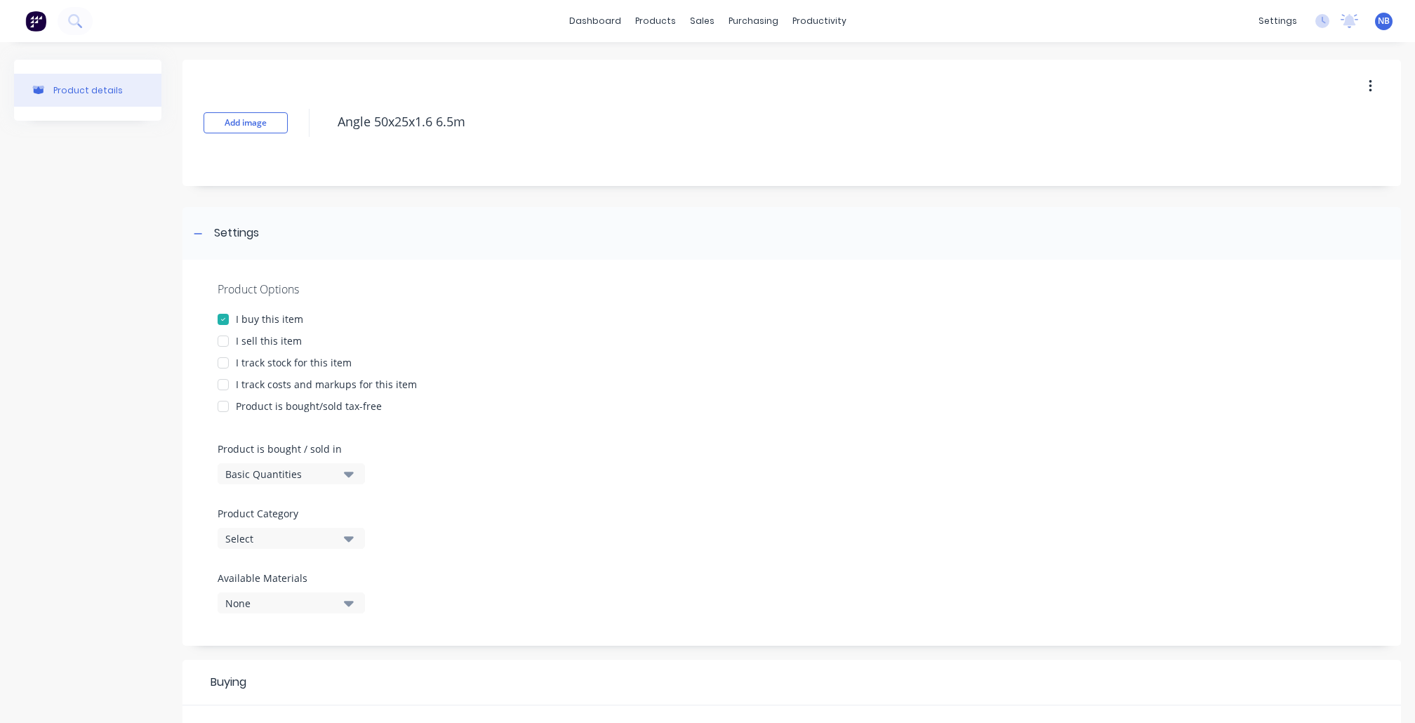
drag, startPoint x: 254, startPoint y: 332, endPoint x: 257, endPoint y: 351, distance: 19.2
click at [256, 333] on div "I sell this item" at bounding box center [269, 340] width 66 height 15
click at [260, 358] on div "I track stock for this item" at bounding box center [294, 362] width 116 height 15
click at [270, 381] on div "I track costs and markups for this item" at bounding box center [326, 384] width 181 height 15
type textarea "x"
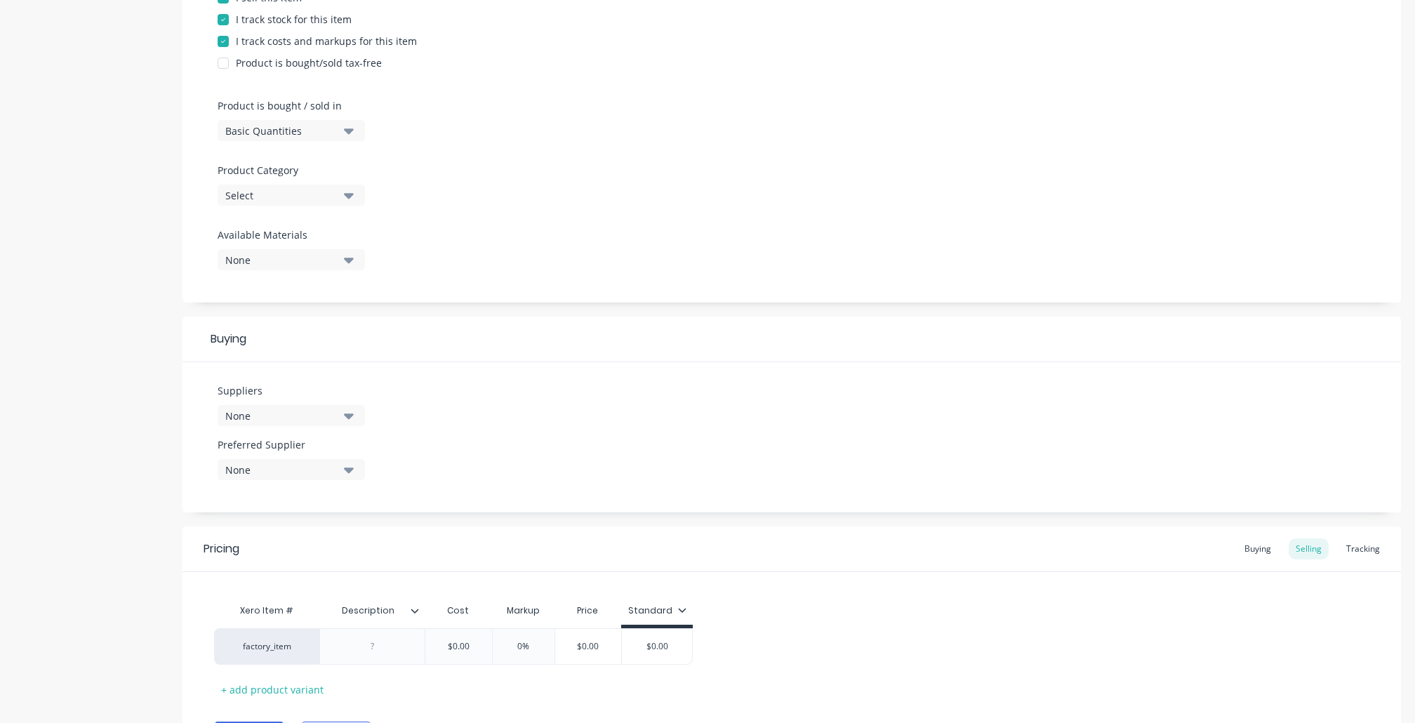
scroll to position [365, 0]
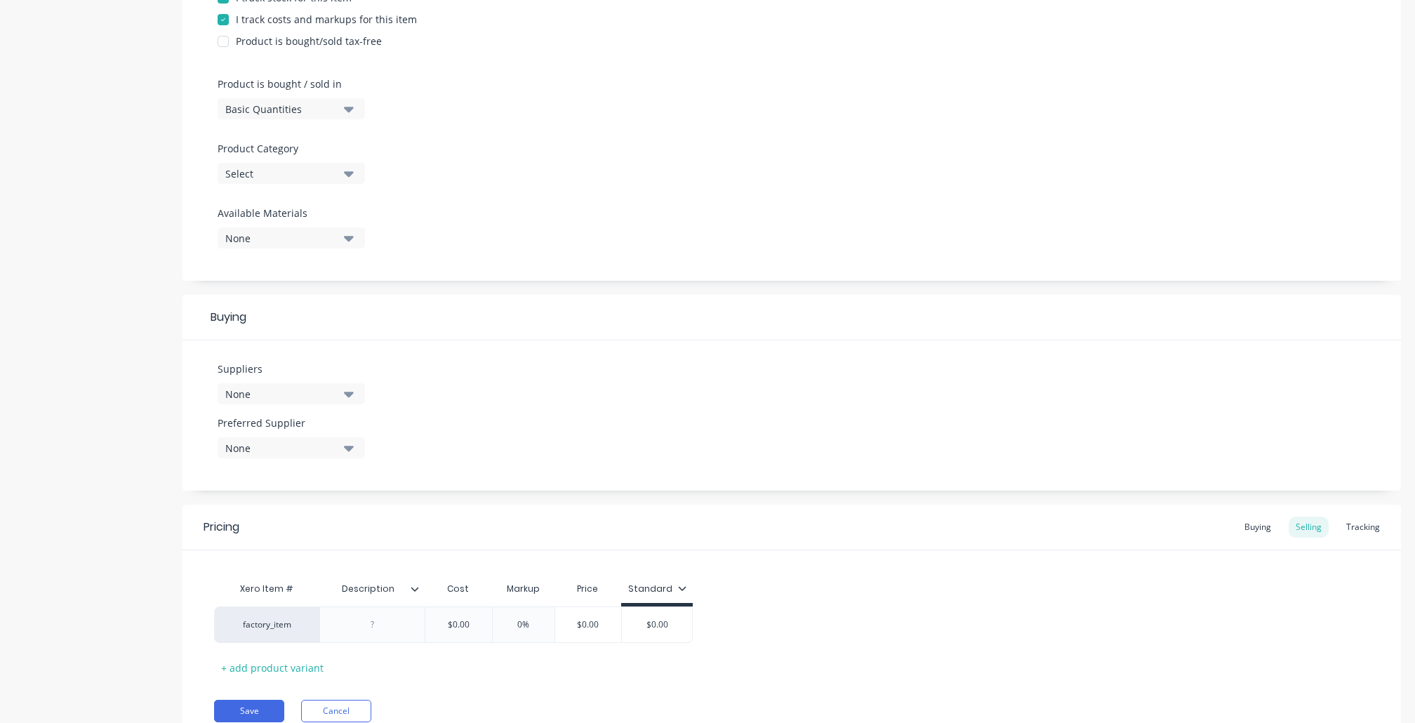
click at [310, 387] on div "None" at bounding box center [281, 394] width 112 height 15
click at [598, 298] on div "Buying" at bounding box center [792, 318] width 1219 height 46
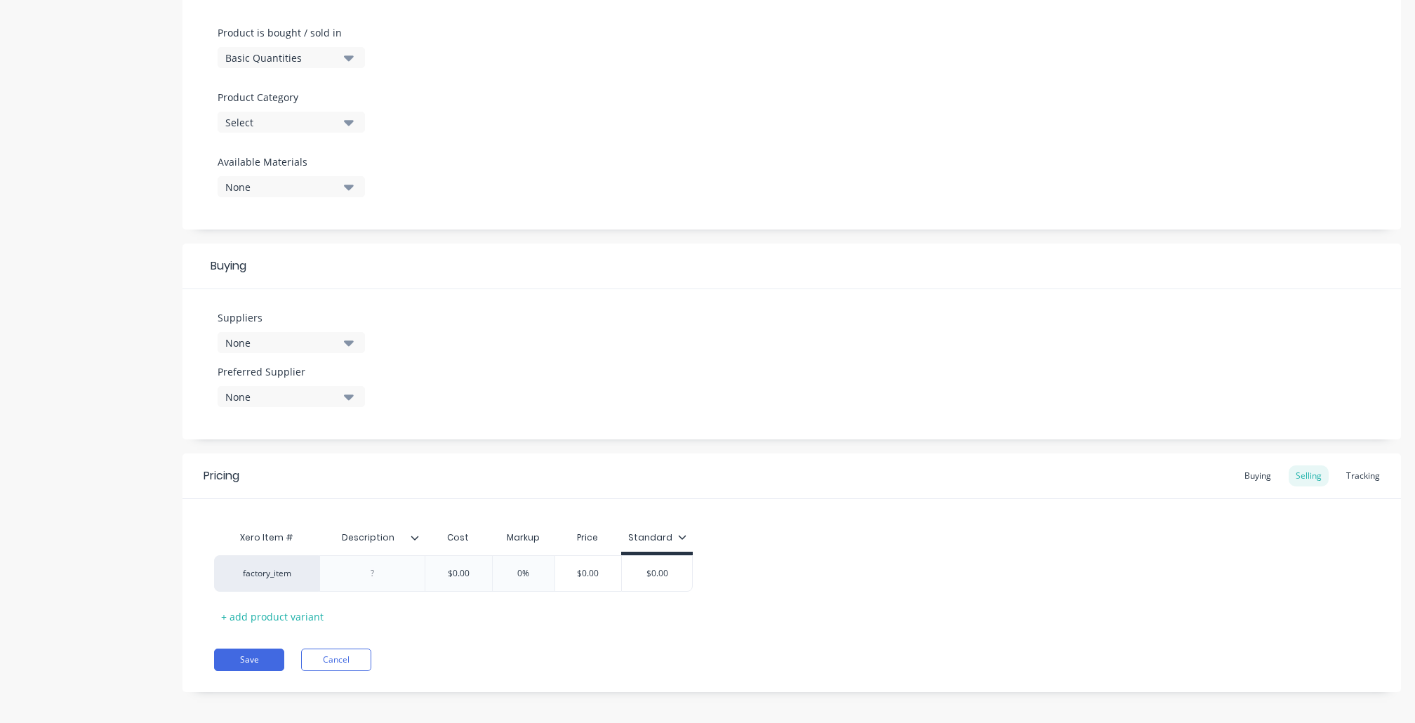
click at [318, 344] on button "None" at bounding box center [291, 342] width 147 height 21
click at [345, 378] on input "text" at bounding box center [332, 384] width 149 height 28
type input "ki"
click at [313, 442] on div "Kingseng Aluminium" at bounding box center [330, 447] width 140 height 15
click at [694, 343] on div "Suppliers 1 suppliers selected ki Kingseng Aluminium kidd metals makita packing…" at bounding box center [792, 364] width 1219 height 150
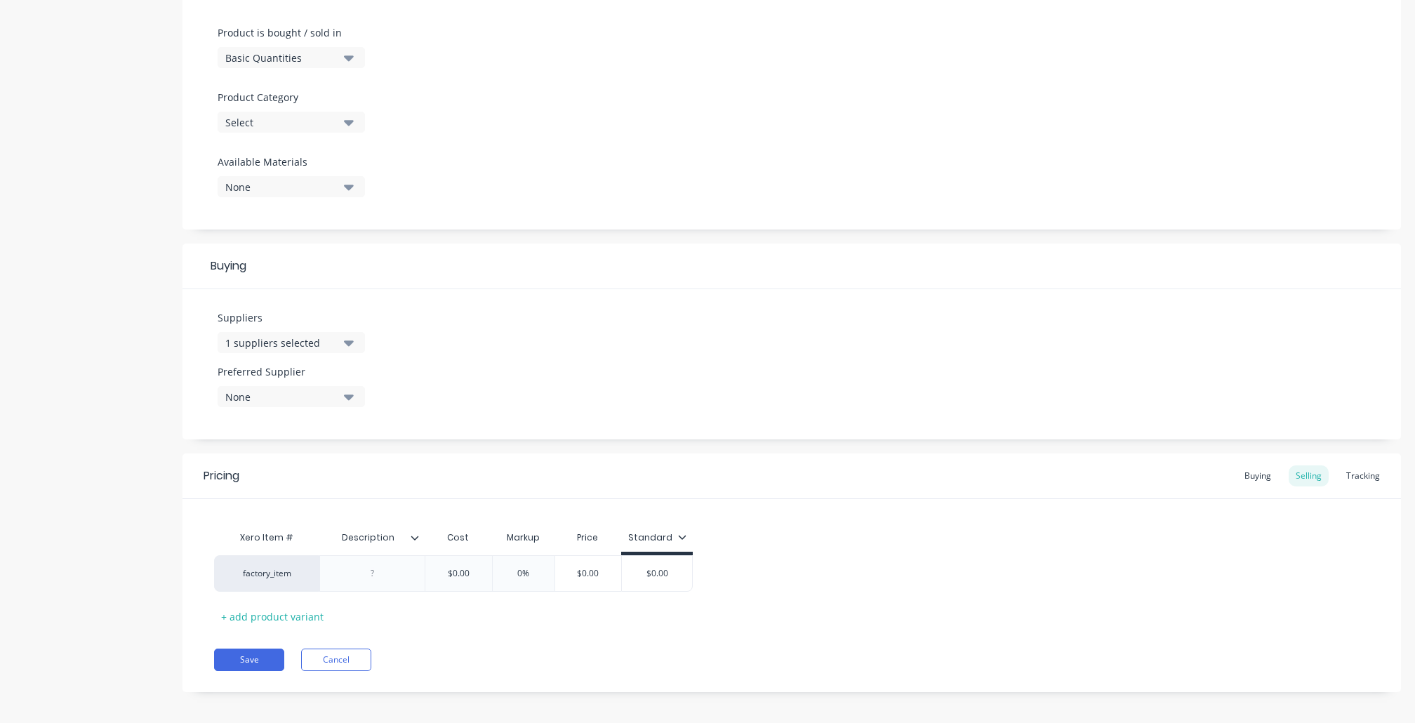
click at [306, 394] on div "None" at bounding box center [281, 397] width 112 height 15
click at [308, 469] on div "Kingseng Aluminium" at bounding box center [330, 472] width 140 height 15
type textarea "x"
click at [677, 343] on div "Suppliers 1 suppliers selected ki Preferred Supplier Kingseng Aluminium Kingsen…" at bounding box center [792, 364] width 1219 height 150
click at [1238, 475] on div "Buying" at bounding box center [1258, 475] width 41 height 21
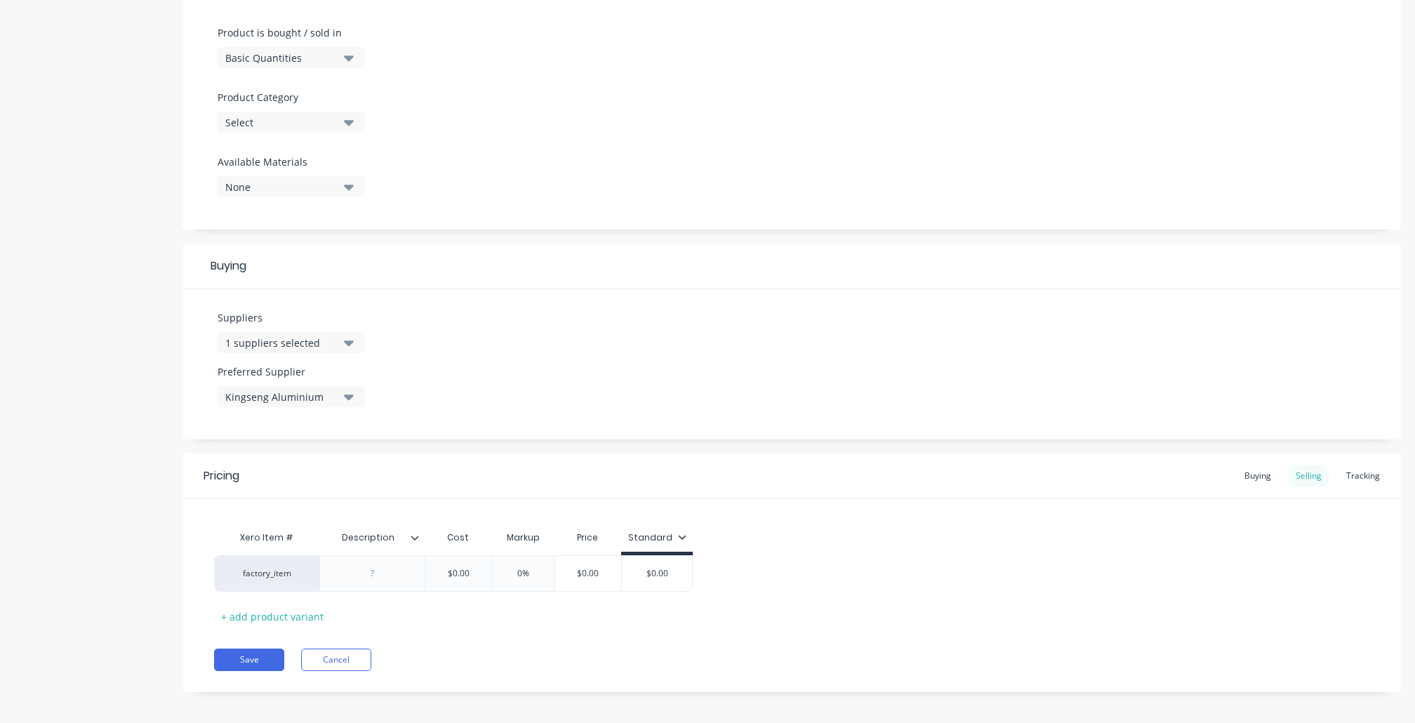
scroll to position [413, 0]
click at [1290, 472] on div "Selling" at bounding box center [1309, 479] width 40 height 21
type input "$0.00"
click at [466, 571] on input "$0.00" at bounding box center [458, 577] width 70 height 13
drag, startPoint x: 481, startPoint y: 577, endPoint x: 435, endPoint y: 542, distance: 57.6
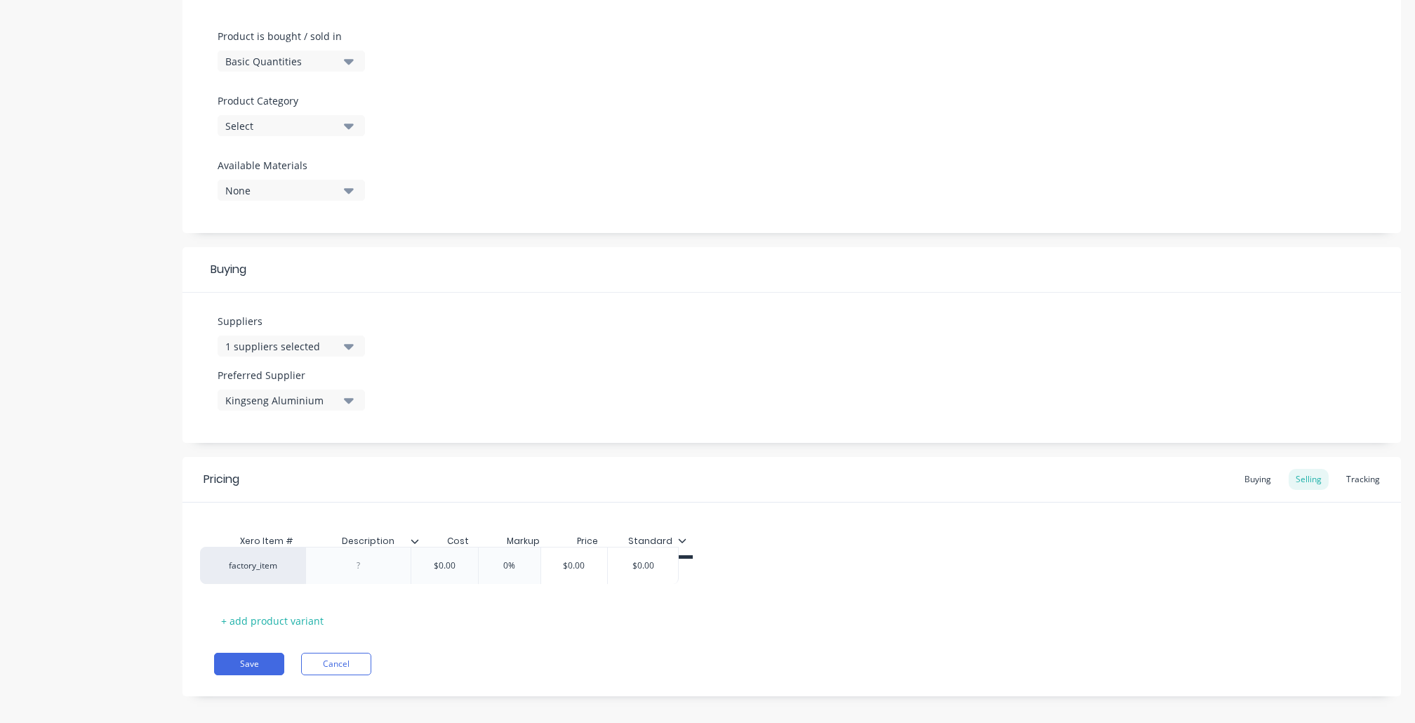
click at [439, 546] on div "Xero Item # Description Cost Markup Price Standard factory_item $0.00 $0.00 0% …" at bounding box center [792, 579] width 1156 height 105
click at [461, 560] on div "$0.00" at bounding box center [458, 570] width 70 height 35
click at [467, 571] on input "$0.00" at bounding box center [458, 577] width 70 height 13
type input "0%"
click at [536, 571] on input "0%" at bounding box center [524, 577] width 70 height 13
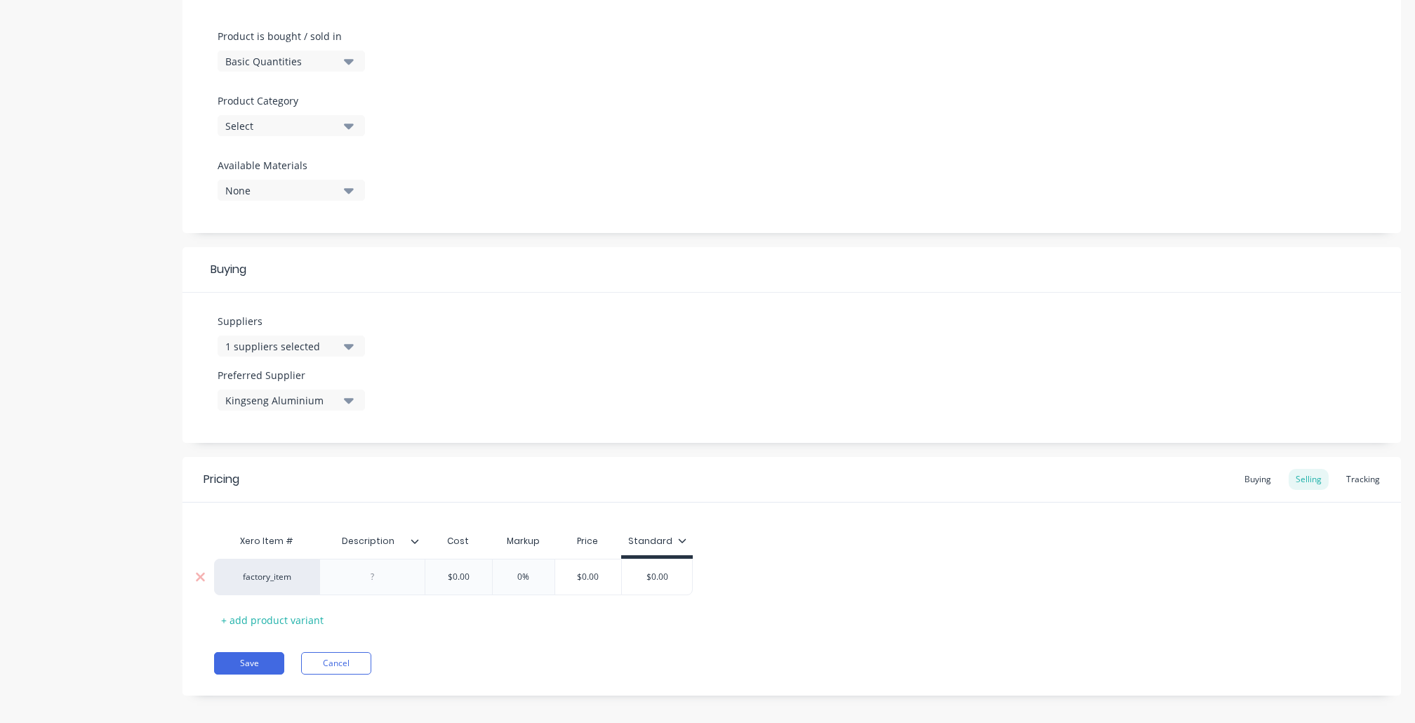
click at [454, 571] on input "$0.00" at bounding box center [458, 577] width 70 height 13
type textarea "x"
type input "$30.00"
type textarea "x"
type input "1"
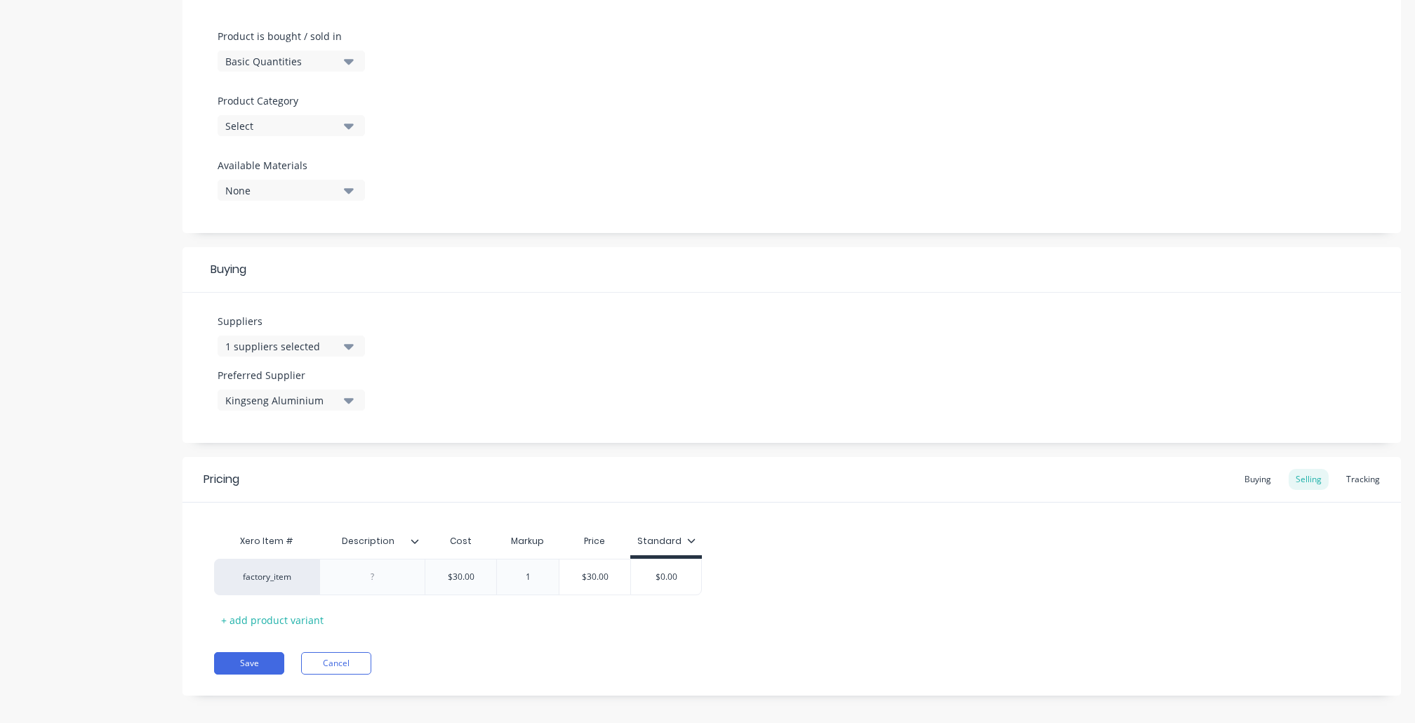
type textarea "x"
type input "15"
type input "$34.50"
type input "$0.00"
paste input "34.5"
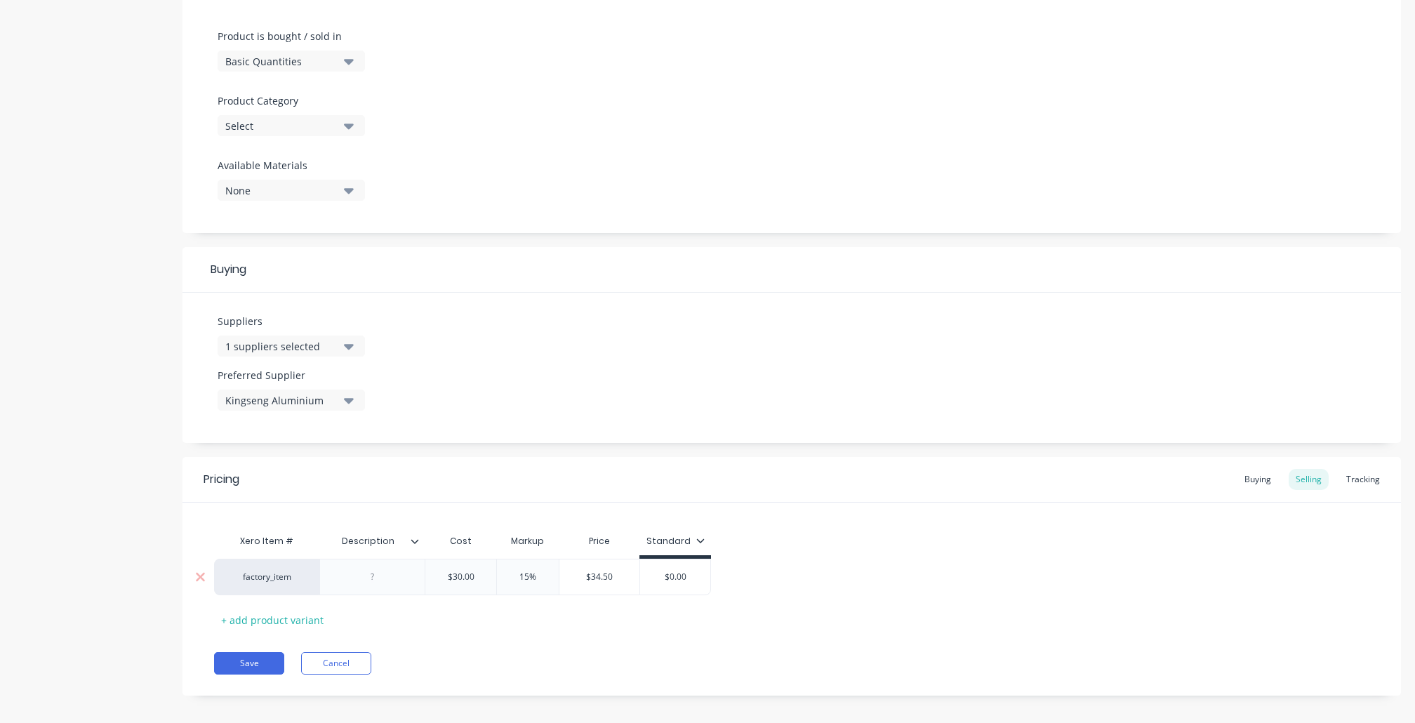
type textarea "x"
type input "$34.50"
click at [990, 587] on div "factory_item $30.00 $30.00 15% 15 $34.50 $34.50 $34.50 $34.50" at bounding box center [792, 577] width 1156 height 37
click at [1262, 470] on div "Buying" at bounding box center [1258, 479] width 41 height 21
click at [481, 574] on div "$0.00" at bounding box center [483, 573] width 116 height 35
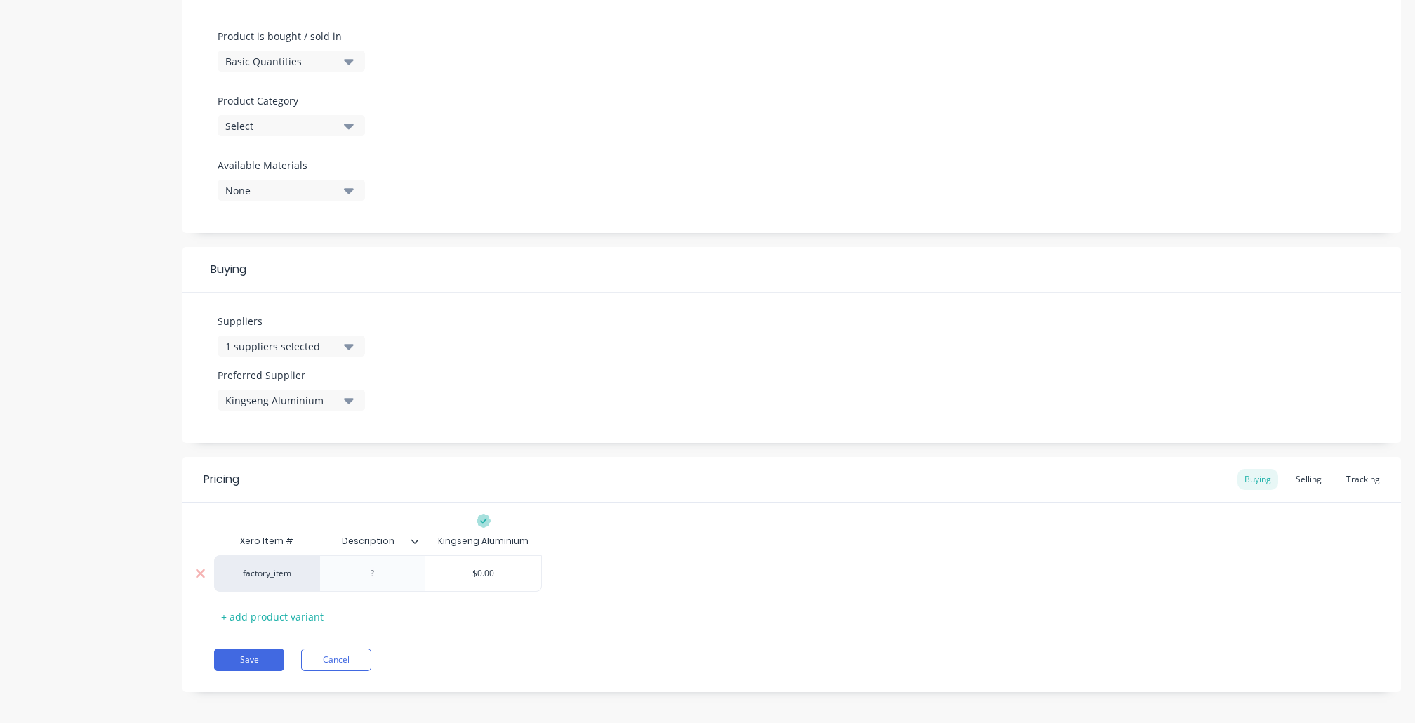
type input "$0.00"
drag, startPoint x: 522, startPoint y: 567, endPoint x: 464, endPoint y: 562, distance: 58.5
click at [459, 557] on div "$0.00 $0.00" at bounding box center [483, 573] width 116 height 35
paste input "34.5"
type textarea "x"
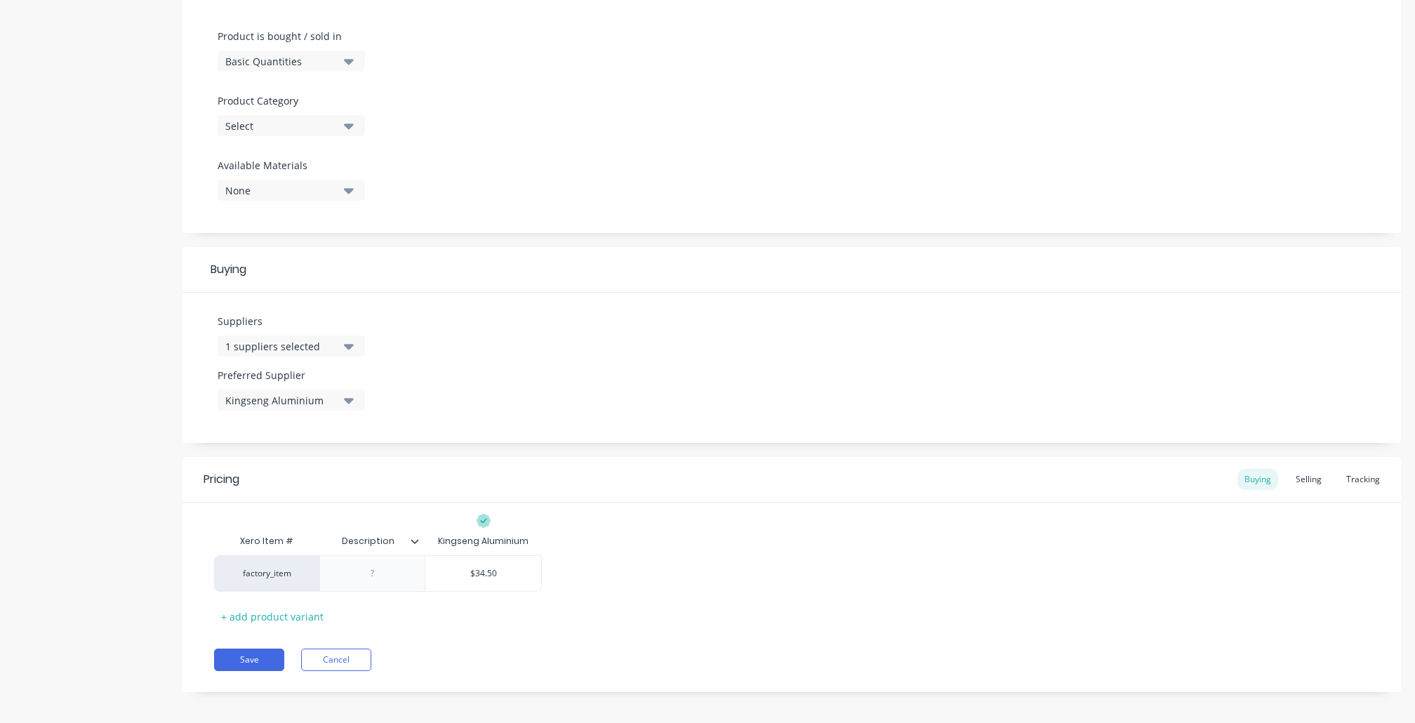
type input "$34.50"
click at [641, 613] on div "Xero Item # Description Kingseng Aluminium factory_item $34.50 $34.50 + add pro…" at bounding box center [792, 577] width 1156 height 100
click at [1340, 472] on div "Tracking" at bounding box center [1364, 479] width 48 height 21
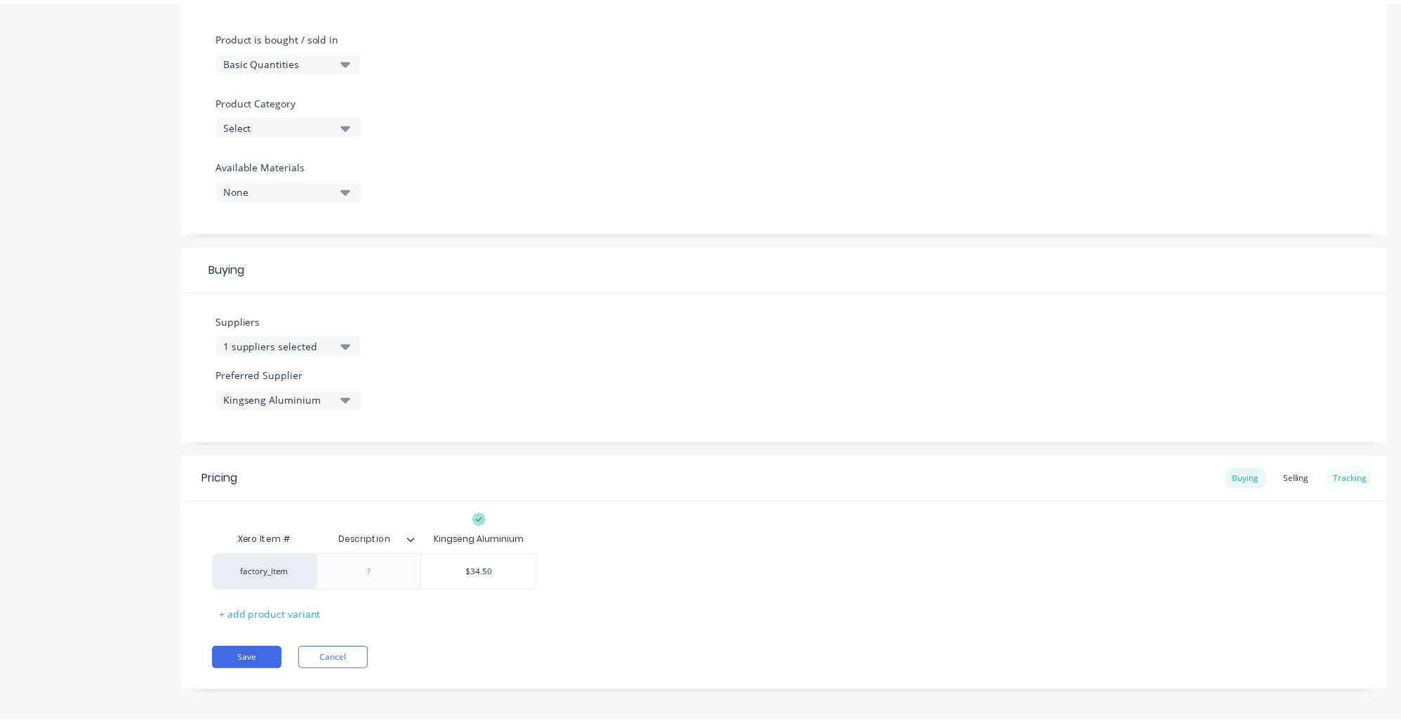
scroll to position [378, 0]
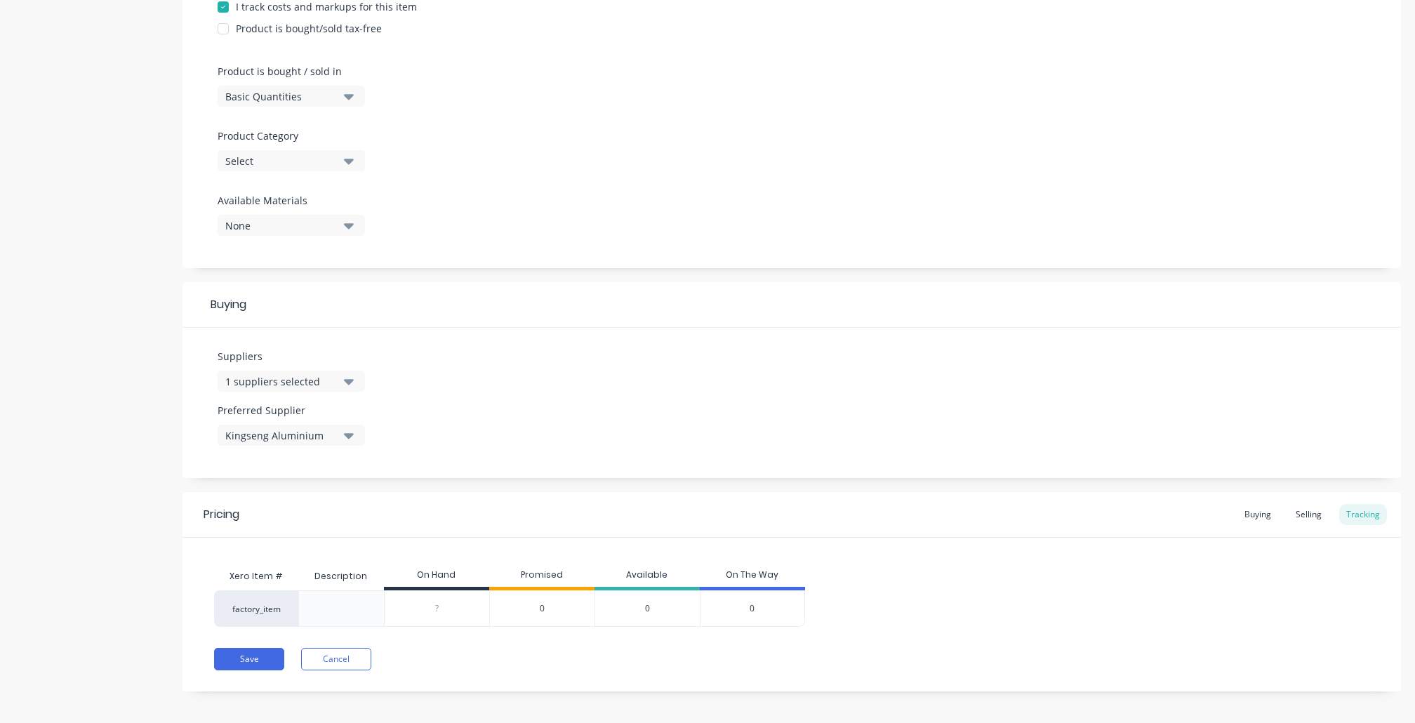
click at [251, 667] on div "Pricing Buying Selling Tracking Xero Item # Description On Hand Promised Availa…" at bounding box center [792, 591] width 1219 height 199
click at [261, 652] on button "Save" at bounding box center [249, 659] width 70 height 22
type textarea "x"
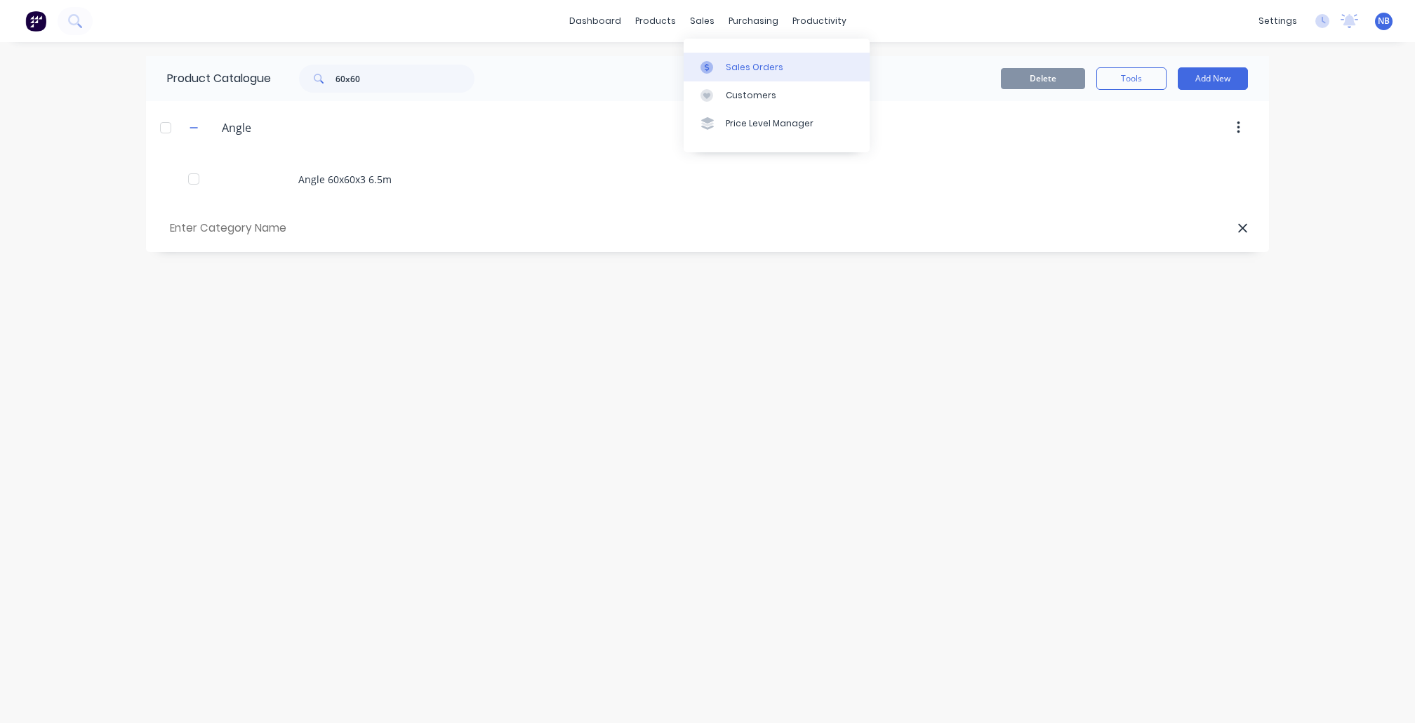
click at [725, 68] on link "Sales Orders" at bounding box center [777, 67] width 186 height 28
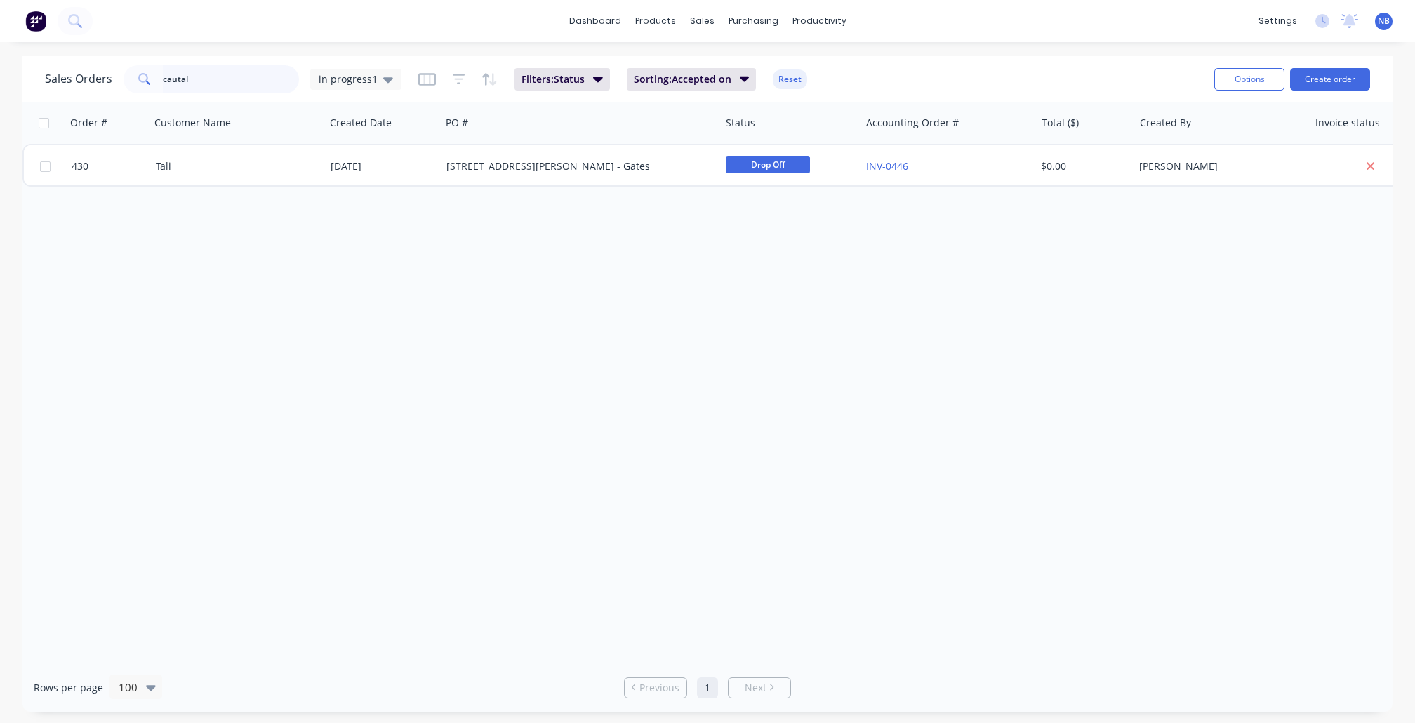
drag, startPoint x: 232, startPoint y: 81, endPoint x: 65, endPoint y: 48, distance: 169.6
click at [59, 49] on div "dashboard products sales purchasing productivity dashboard products Product Cat…" at bounding box center [707, 361] width 1415 height 723
click at [334, 76] on span "in progress1" at bounding box center [348, 79] width 59 height 15
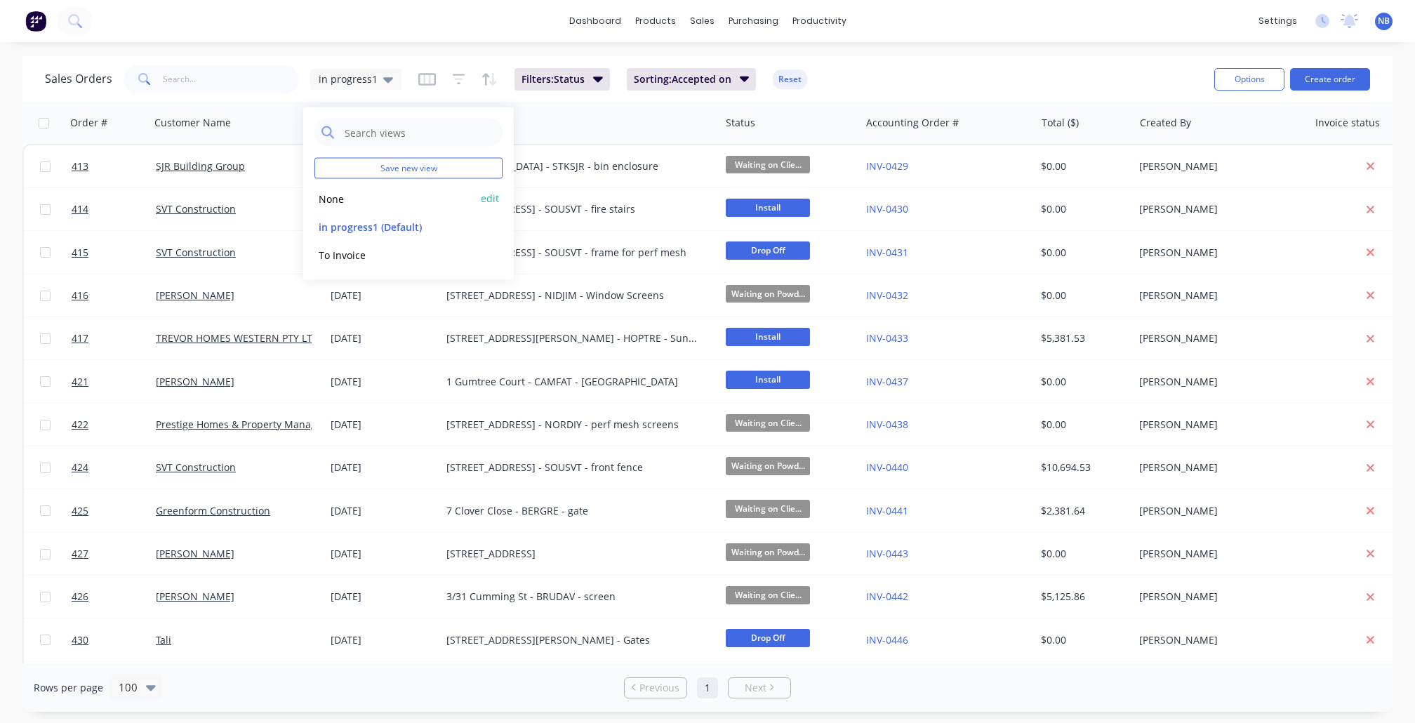
click at [362, 199] on button "None" at bounding box center [395, 198] width 160 height 16
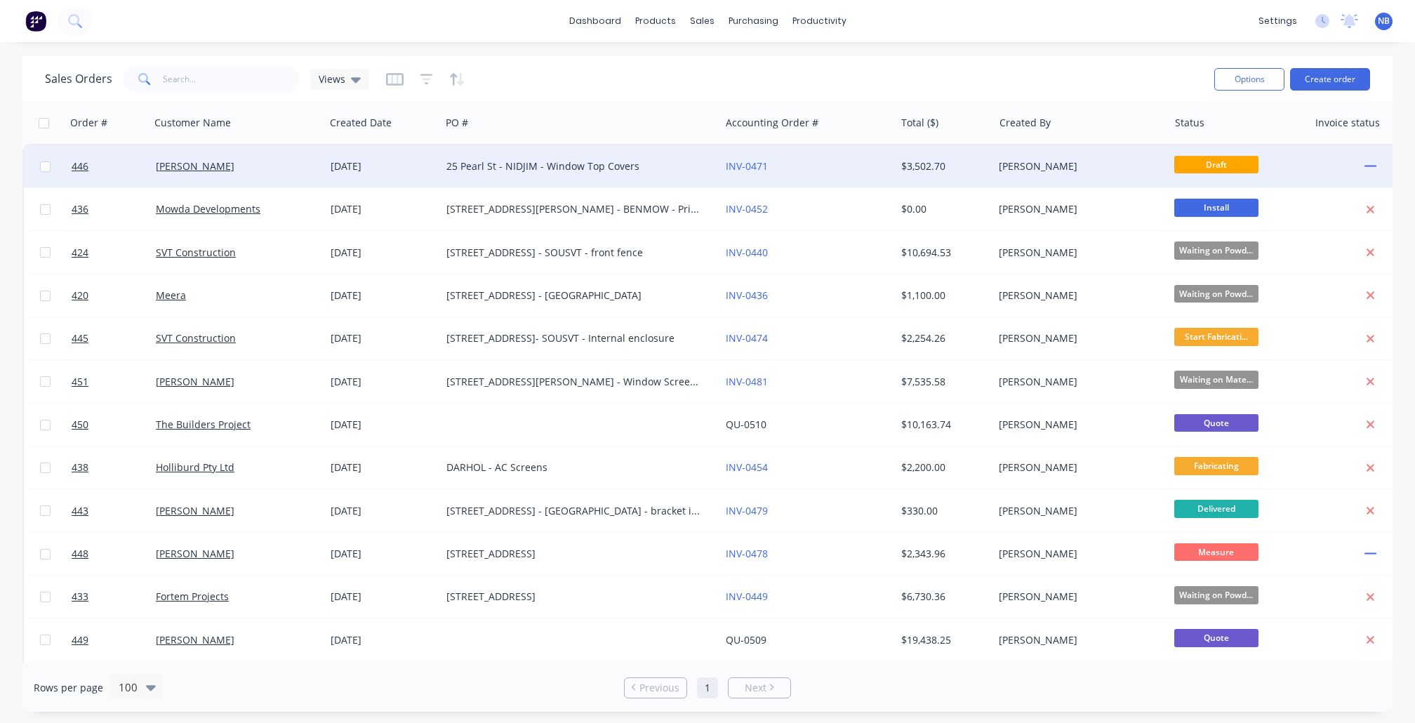
click at [276, 178] on div "[PERSON_NAME]" at bounding box center [237, 166] width 175 height 42
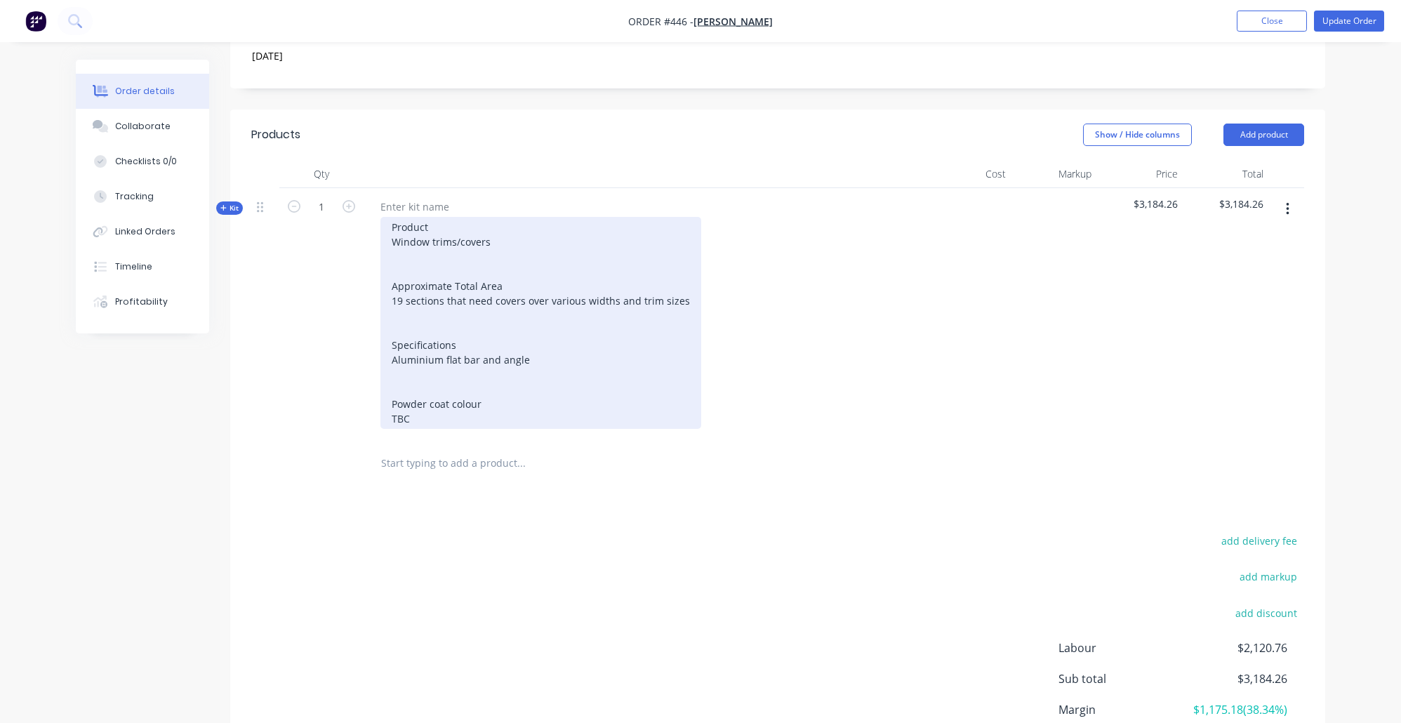
scroll to position [477, 0]
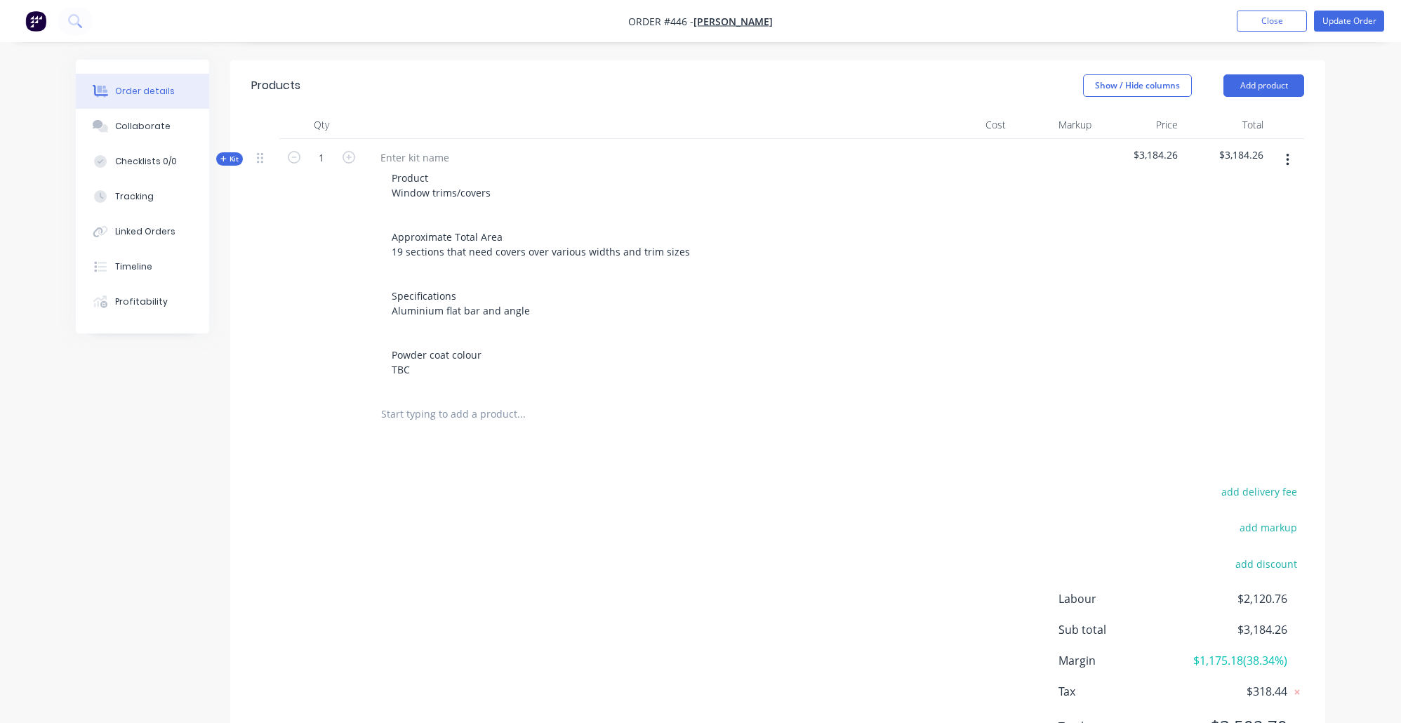
click at [242, 119] on div "Qty Cost Markup Price Total Kit 1 Product Window trims/covers Approximate Total…" at bounding box center [777, 274] width 1095 height 326
click at [239, 154] on span "Kit" at bounding box center [229, 159] width 18 height 11
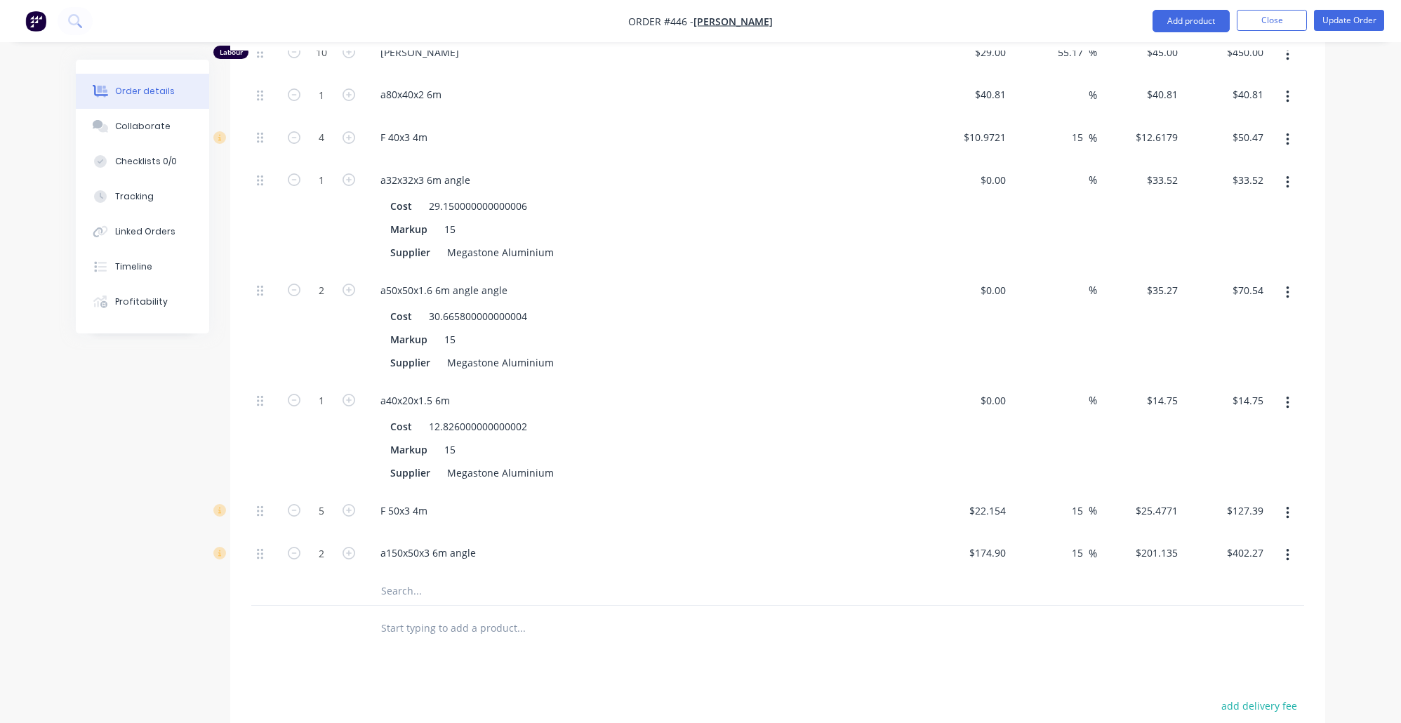
scroll to position [1064, 0]
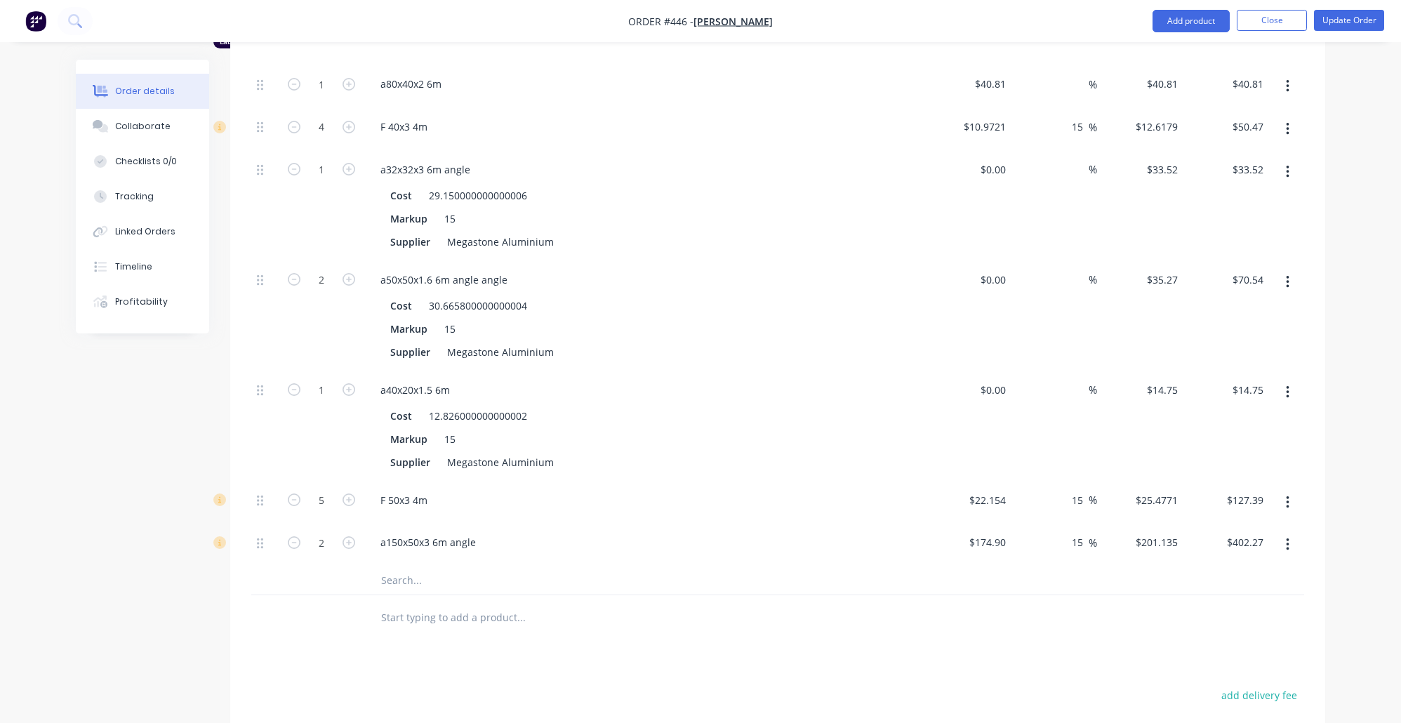
click at [506, 567] on input "text" at bounding box center [521, 581] width 281 height 28
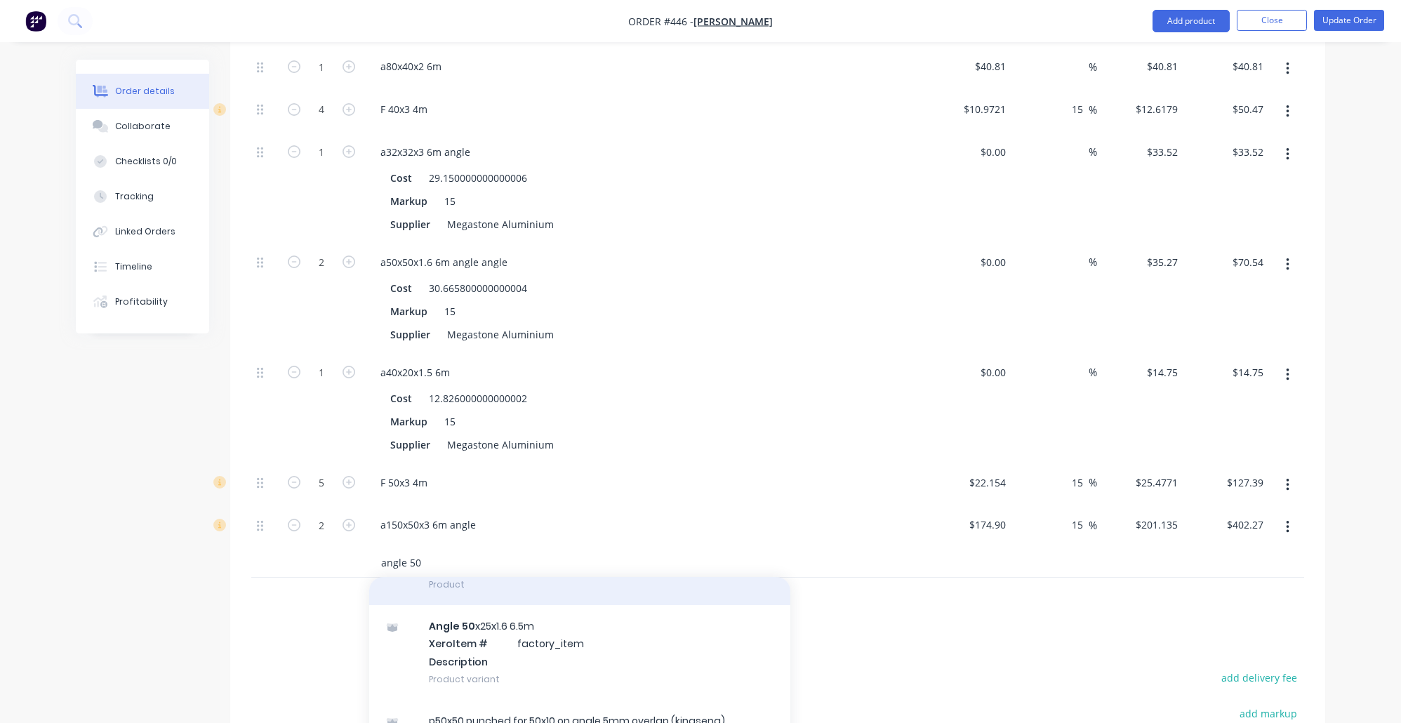
scroll to position [81, 0]
type input "angle 50"
click at [549, 569] on div "Angle 50 x25x1.6 6.5m Product" at bounding box center [579, 570] width 421 height 59
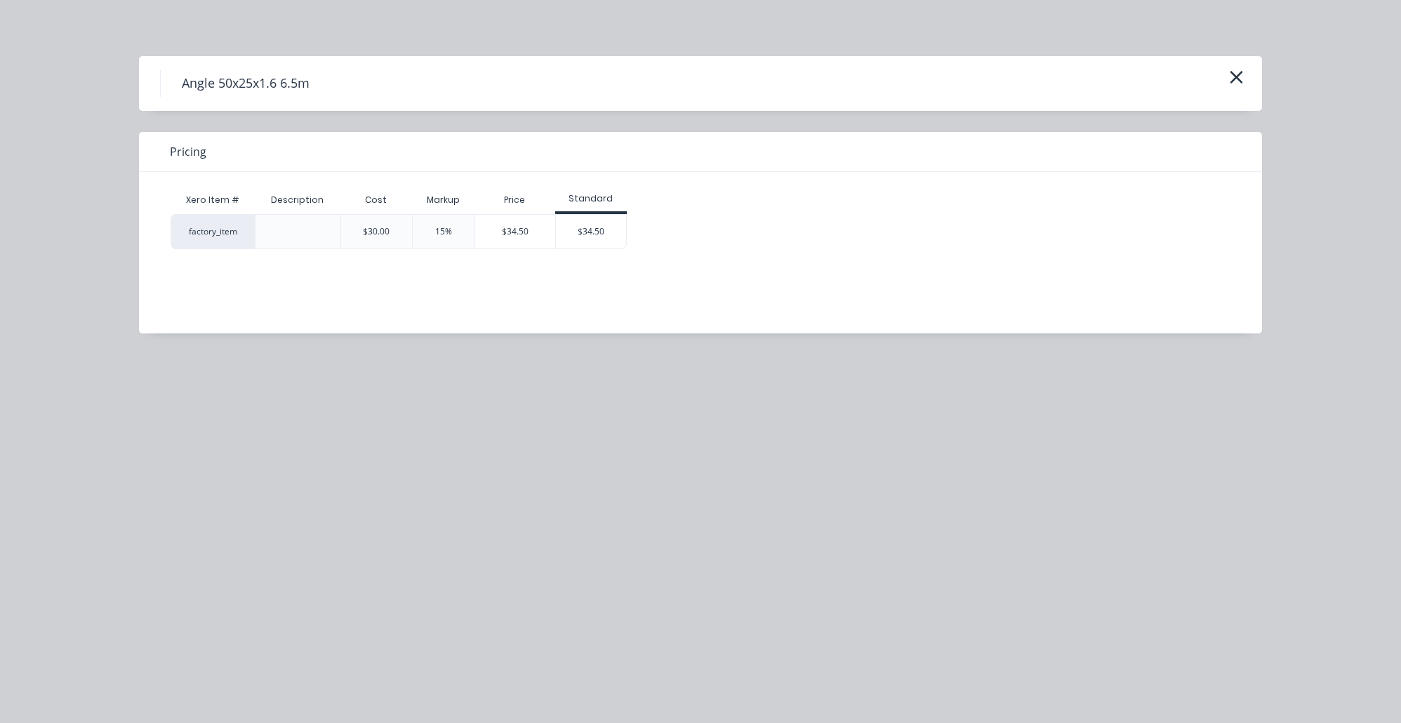
click at [581, 209] on div "Standard" at bounding box center [591, 200] width 72 height 28
click at [585, 224] on div "$34.50" at bounding box center [591, 232] width 70 height 34
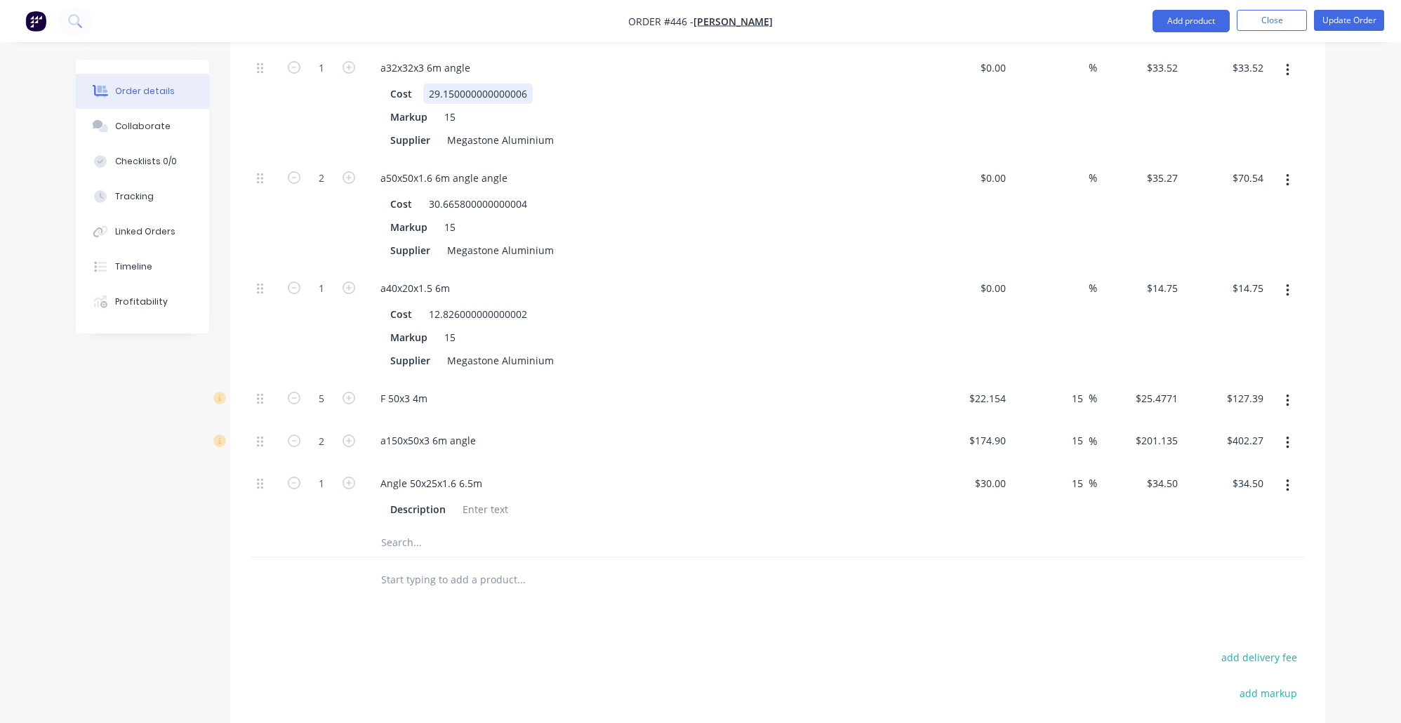
scroll to position [1181, 0]
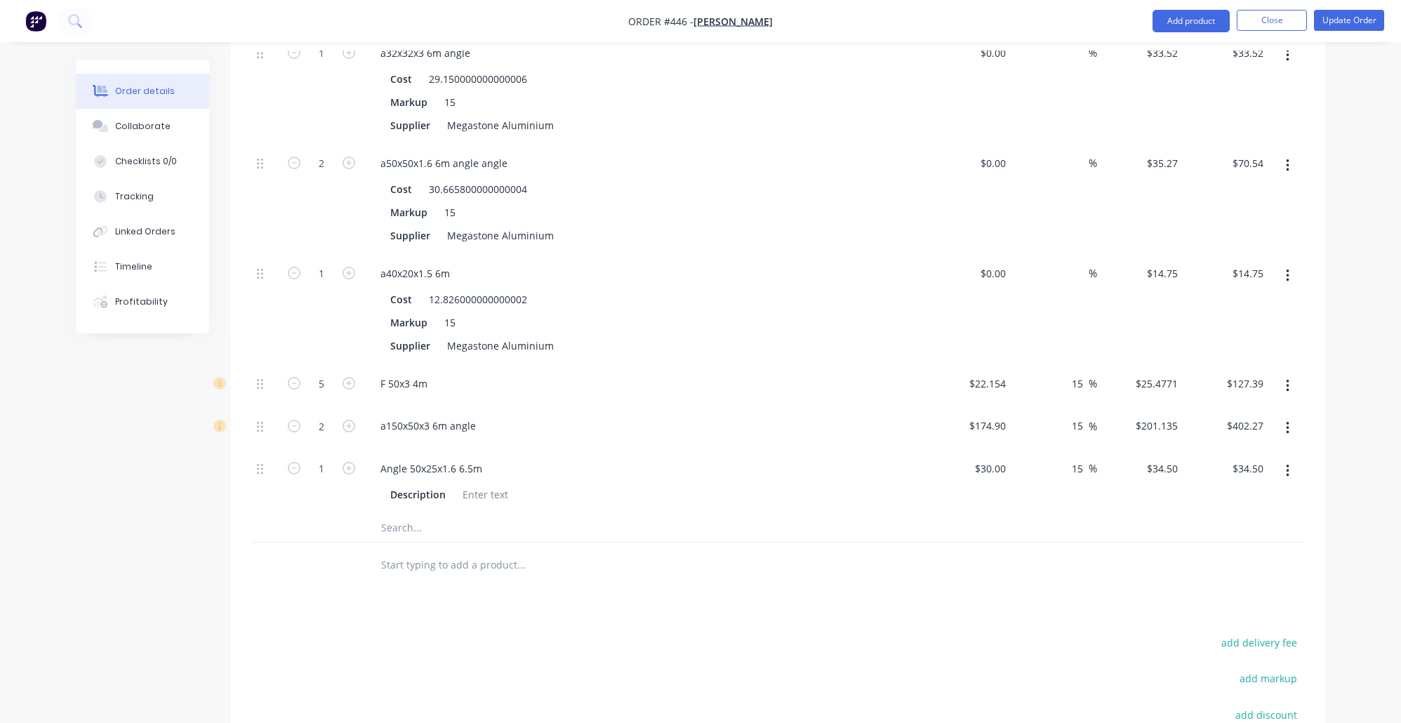
click at [391, 514] on input "text" at bounding box center [521, 528] width 281 height 28
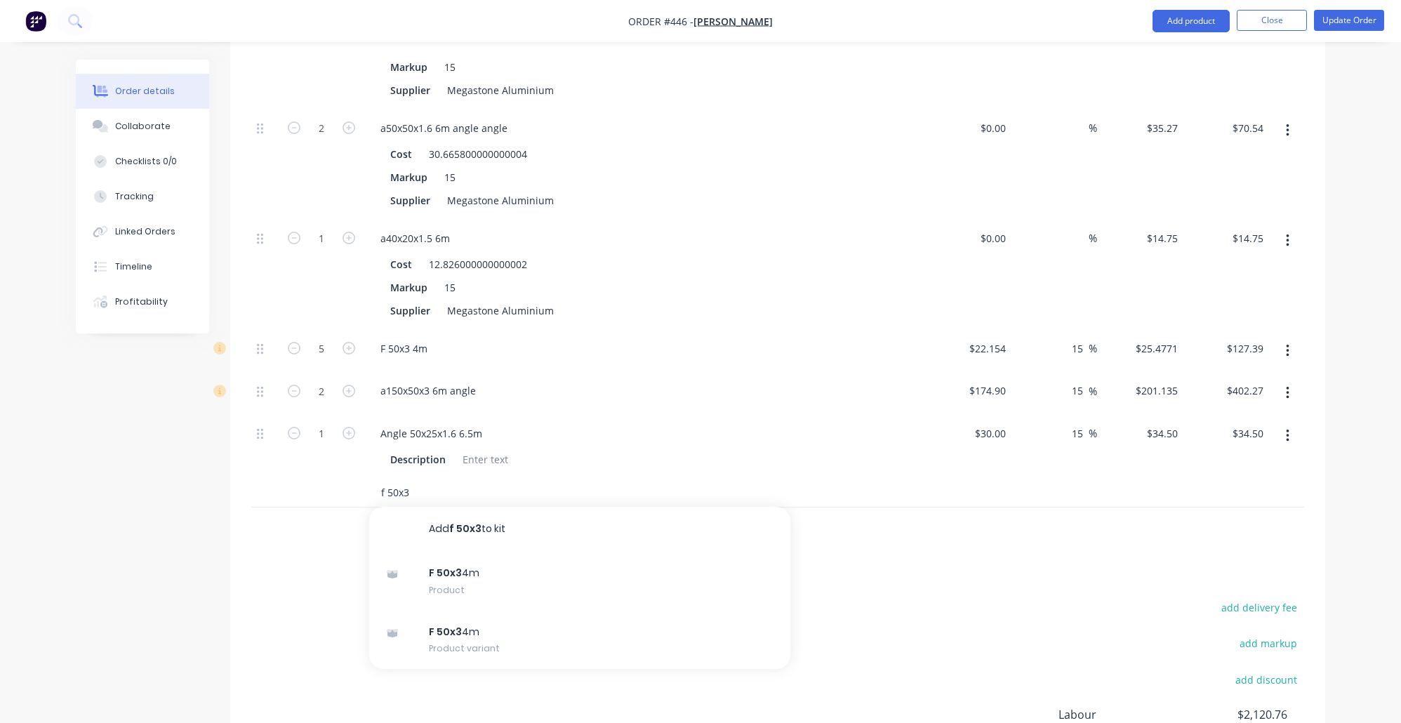
scroll to position [1281, 0]
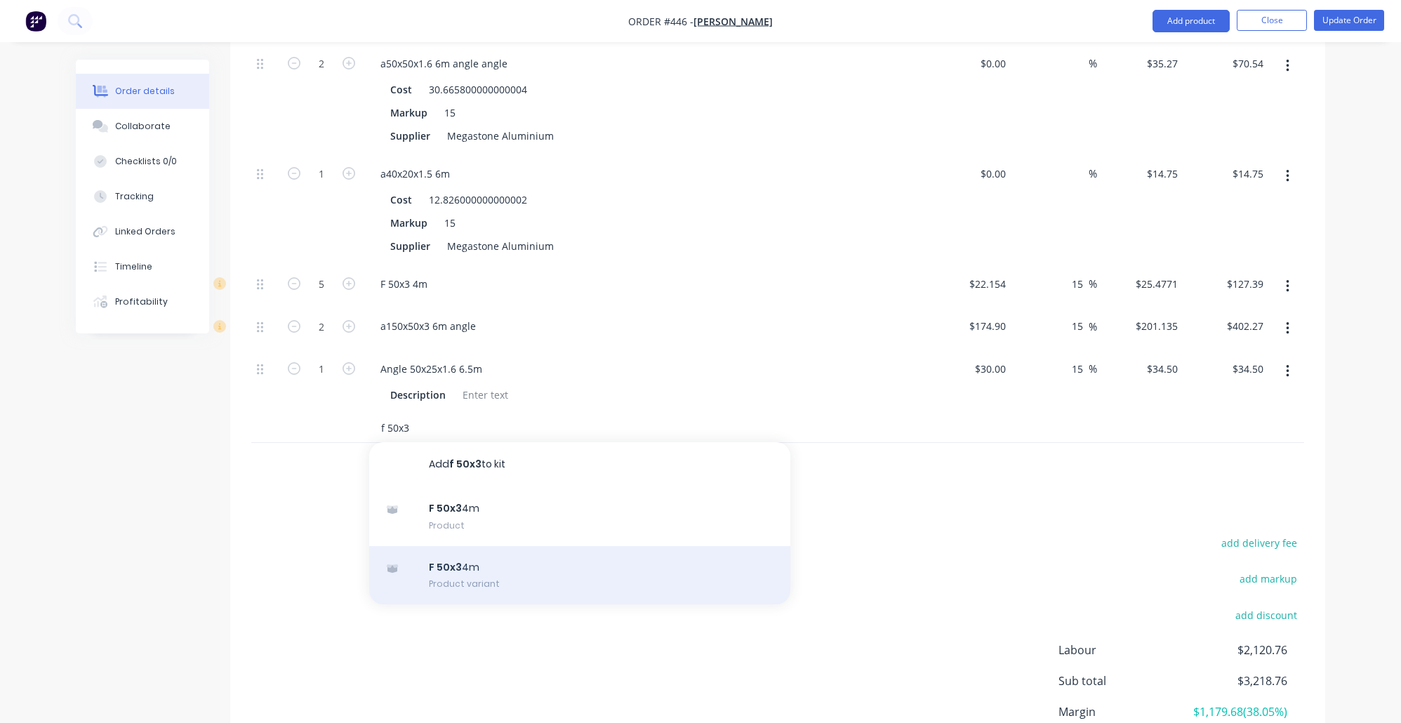
type input "f 50x3"
click at [602, 548] on div "F 50x3 4m Product variant" at bounding box center [579, 575] width 421 height 59
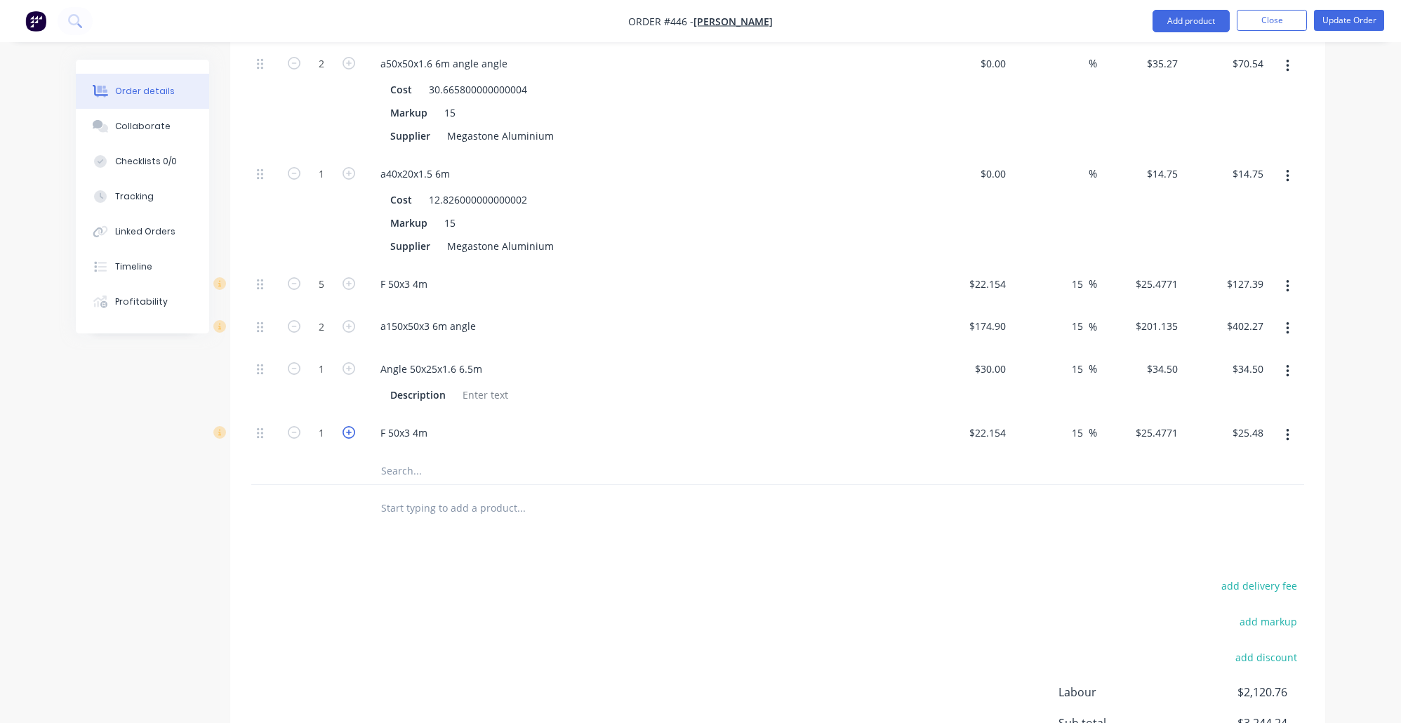
click at [351, 426] on icon "button" at bounding box center [349, 432] width 13 height 13
type input "2"
type input "$50.95"
click at [351, 426] on icon "button" at bounding box center [349, 432] width 13 height 13
type input "3"
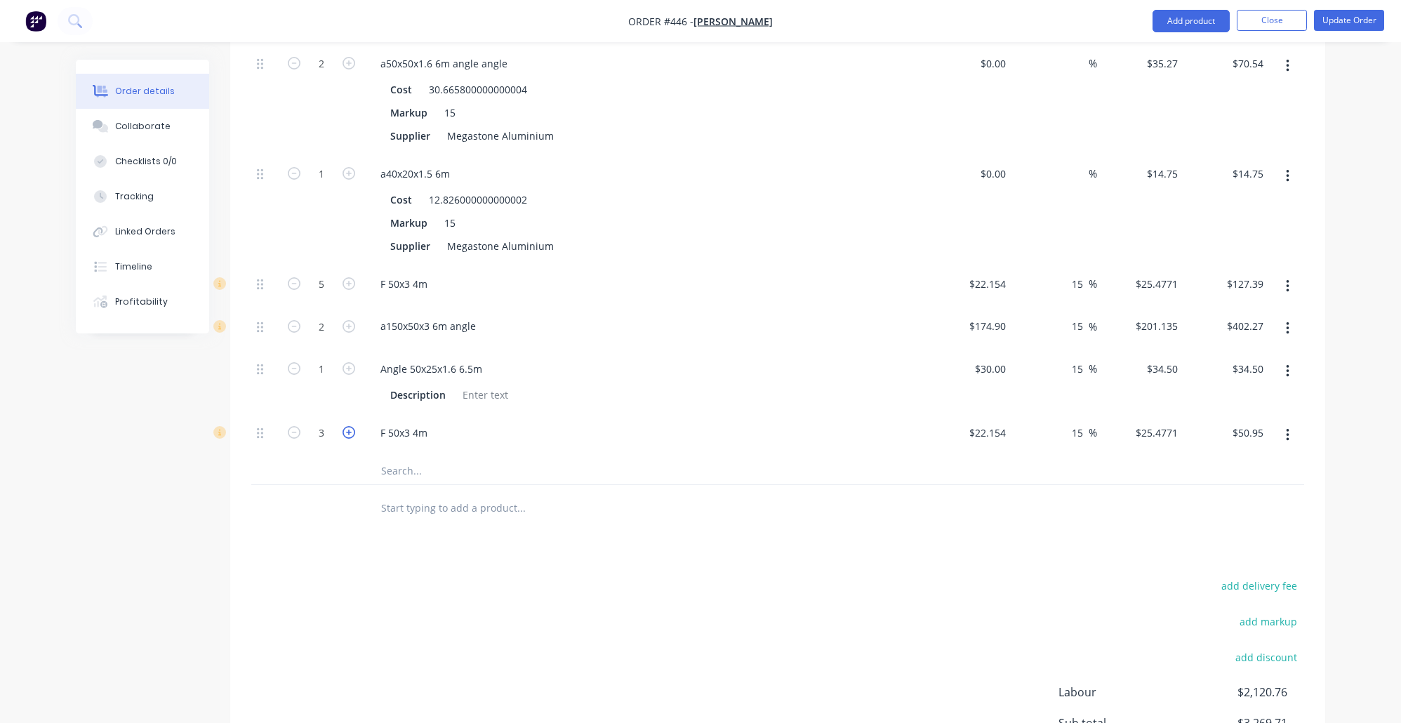
type input "$76.43"
click at [435, 456] on input "text" at bounding box center [521, 470] width 281 height 28
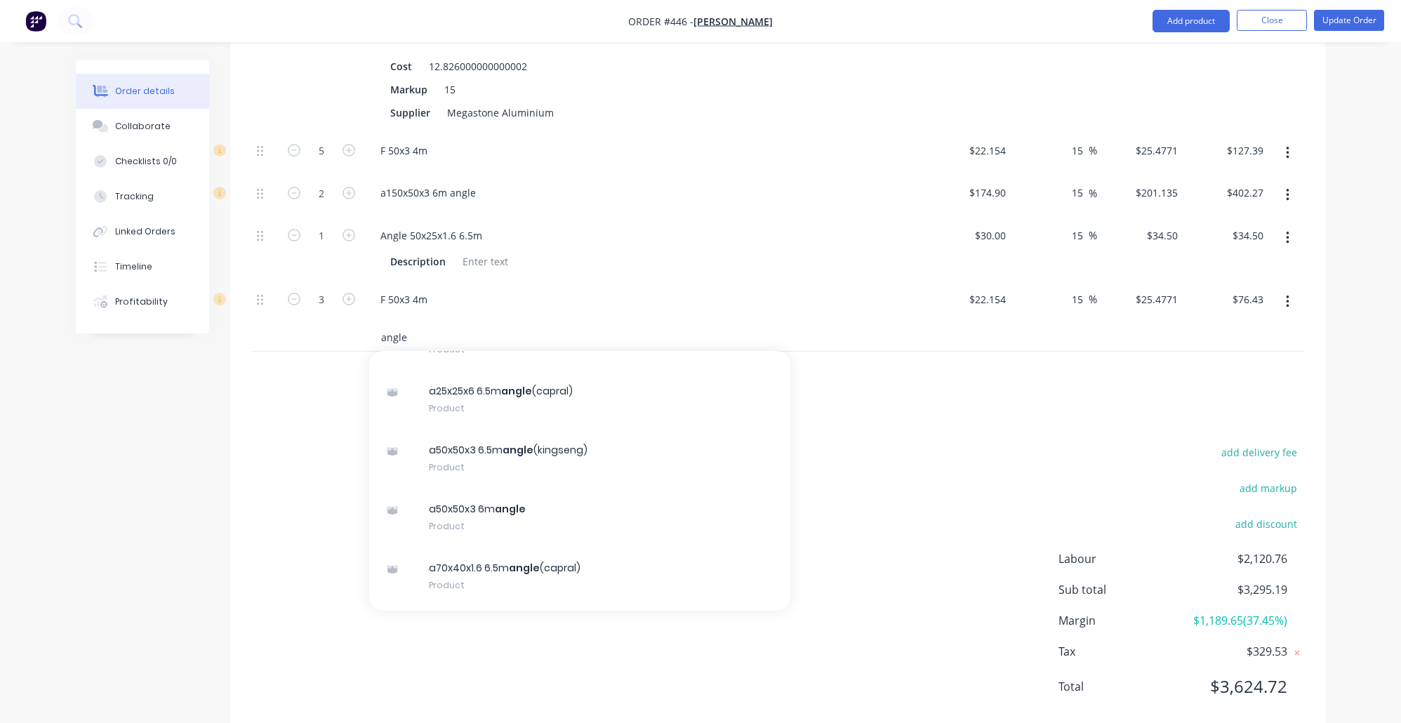
scroll to position [1059, 0]
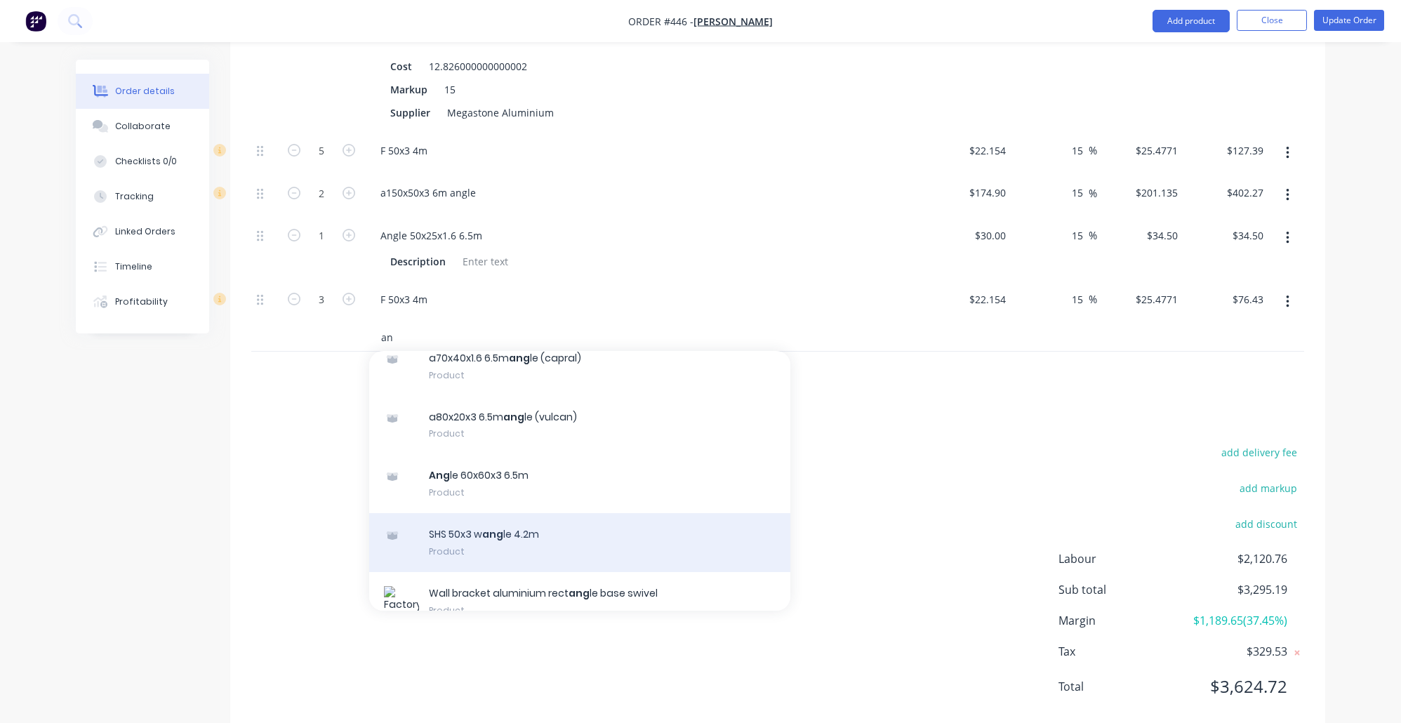
type input "a"
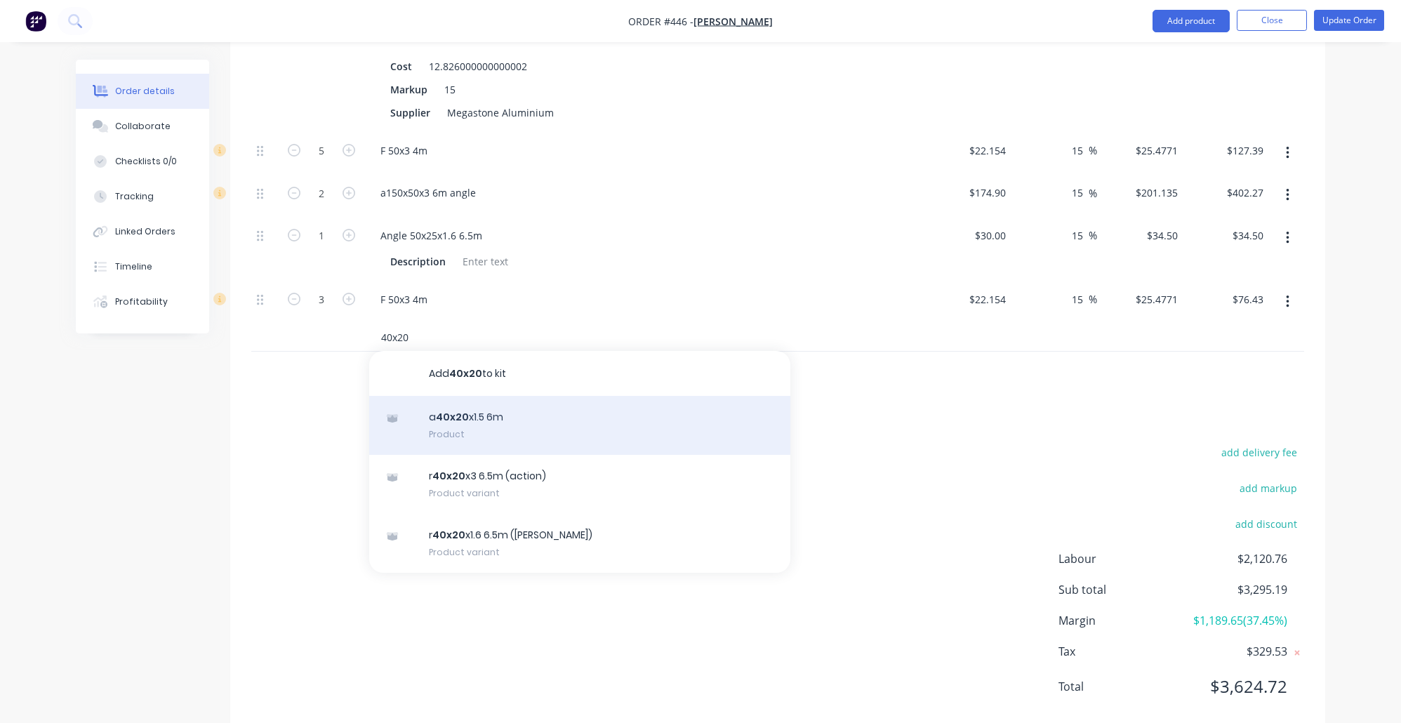
type input "40x20"
click at [543, 400] on div "a 40x20 x1.5 6m Product" at bounding box center [579, 425] width 421 height 59
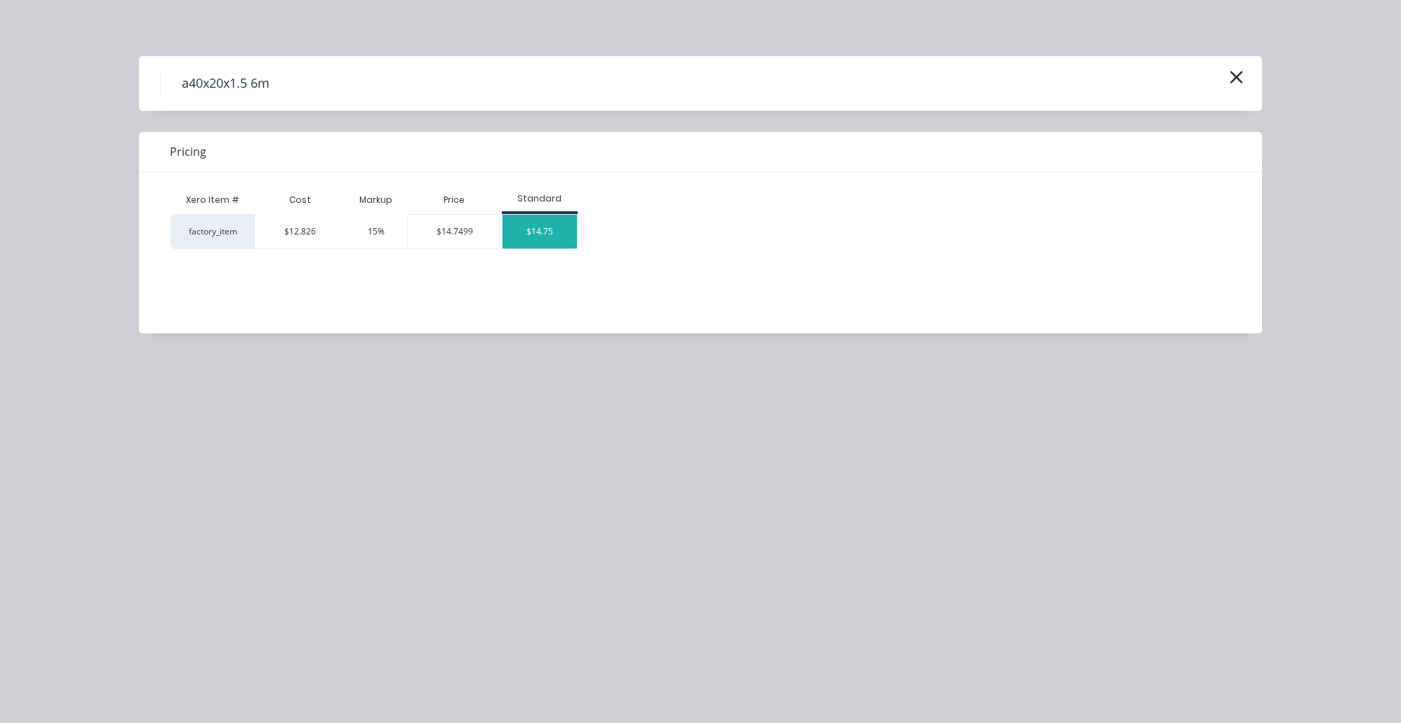
click at [563, 226] on div "$14.75" at bounding box center [540, 232] width 75 height 34
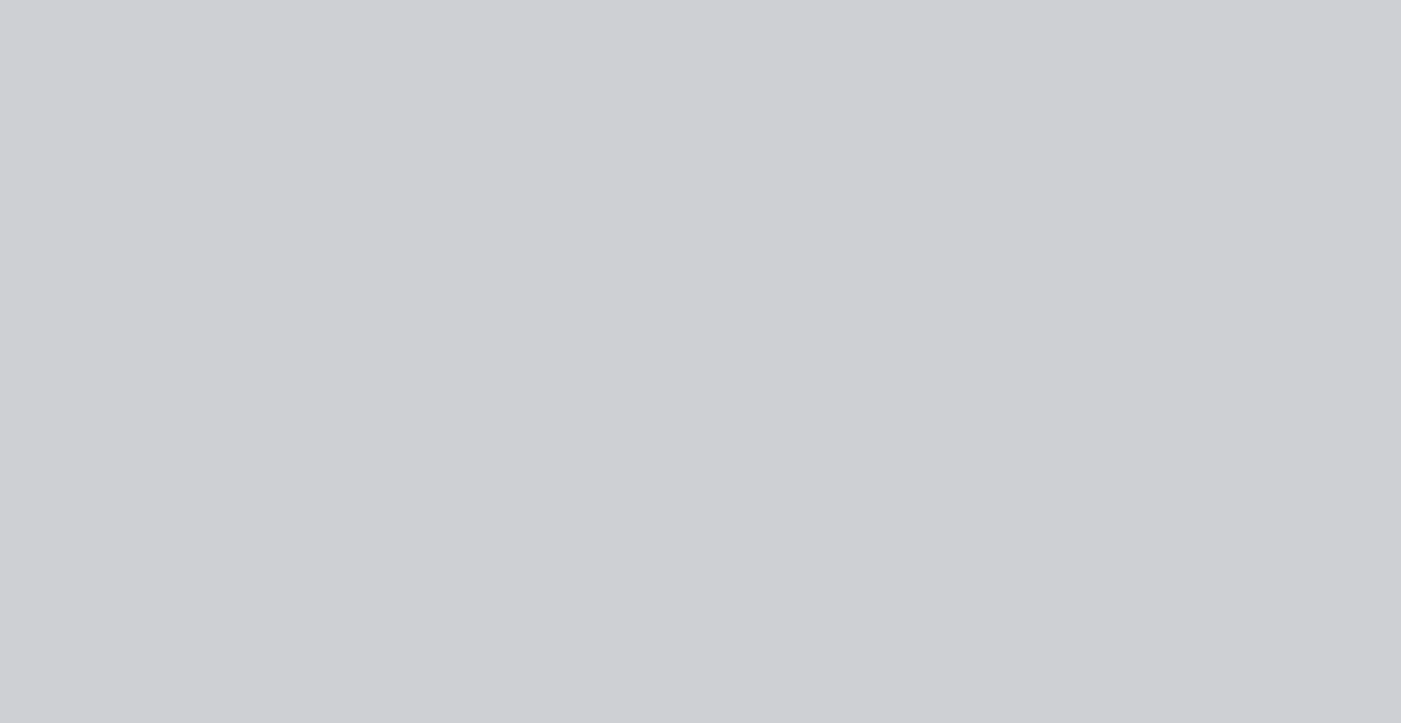
type input "$12.826"
type input "15"
type input "$14.75"
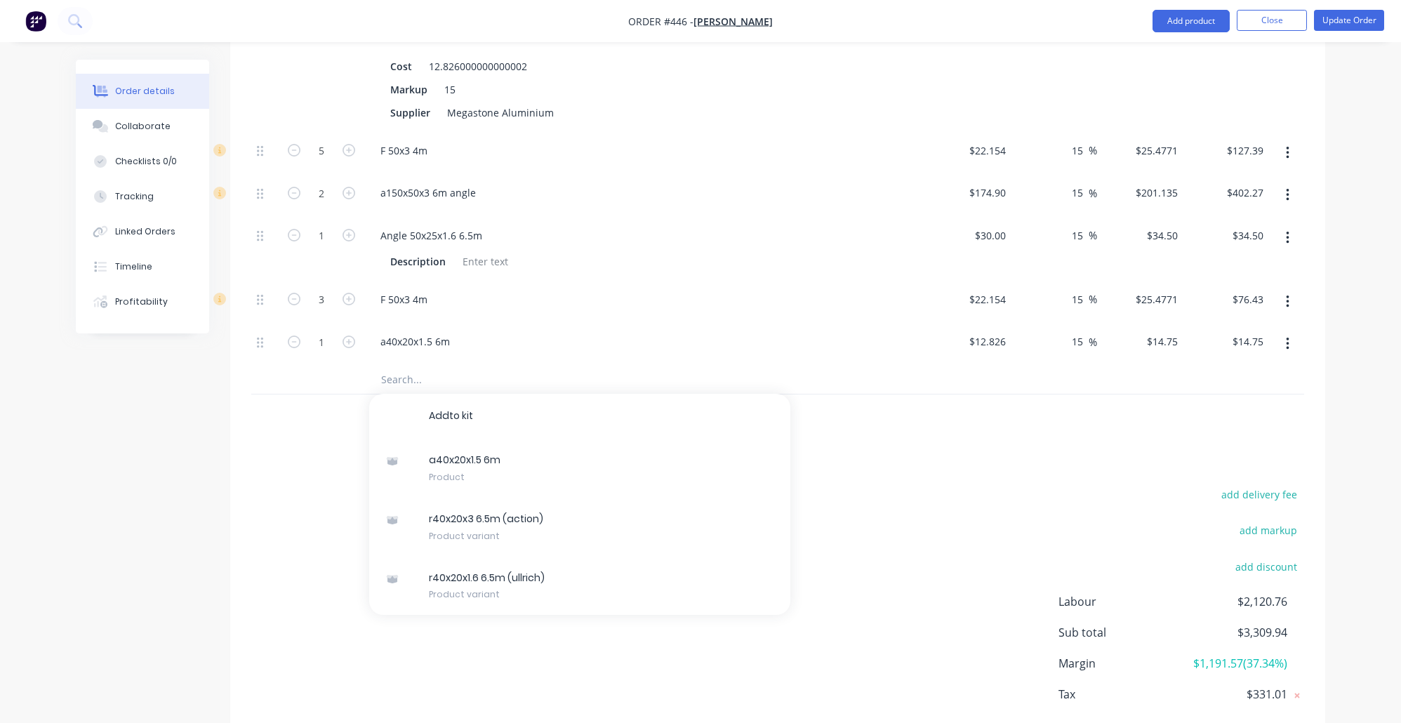
click at [969, 524] on div "add delivery fee add markup add discount Labour $2,120.76 Sub total $3,309.94 M…" at bounding box center [777, 620] width 1053 height 271
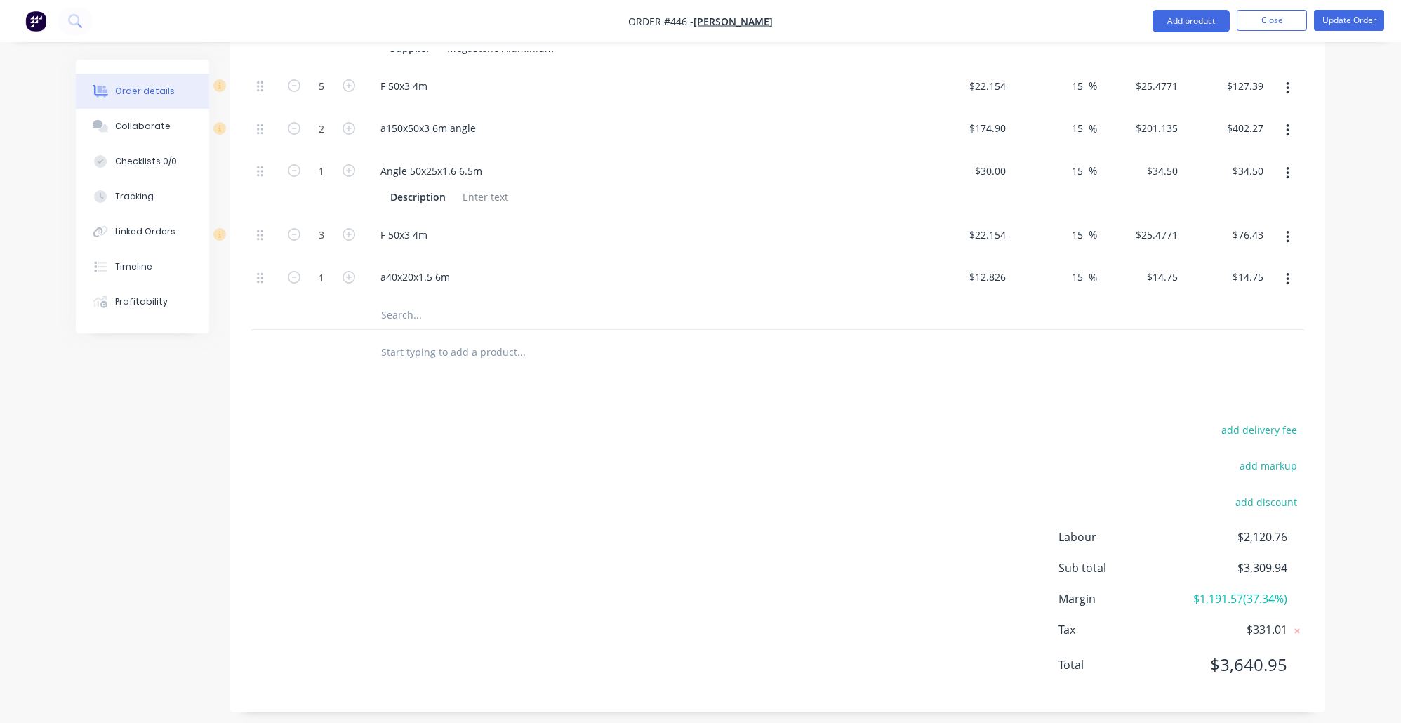
drag, startPoint x: 364, startPoint y: 296, endPoint x: 375, endPoint y: 301, distance: 12.3
click at [365, 301] on div at bounding box center [617, 315] width 506 height 28
click at [414, 305] on input "text" at bounding box center [521, 315] width 281 height 28
type input "f 40x3"
click at [301, 488] on div "add delivery fee add markup add discount Labour $2,120.76 Sub total $3,309.94 M…" at bounding box center [777, 556] width 1053 height 271
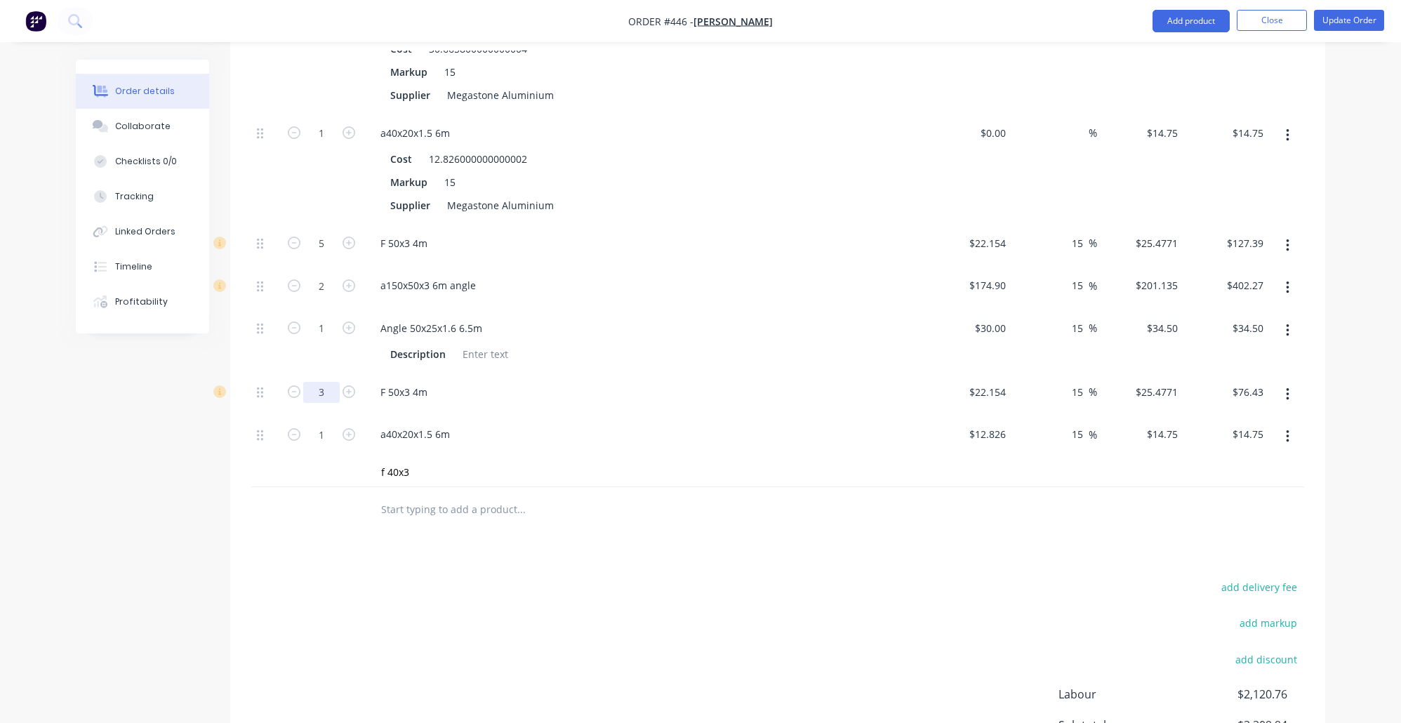
scroll to position [1272, 0]
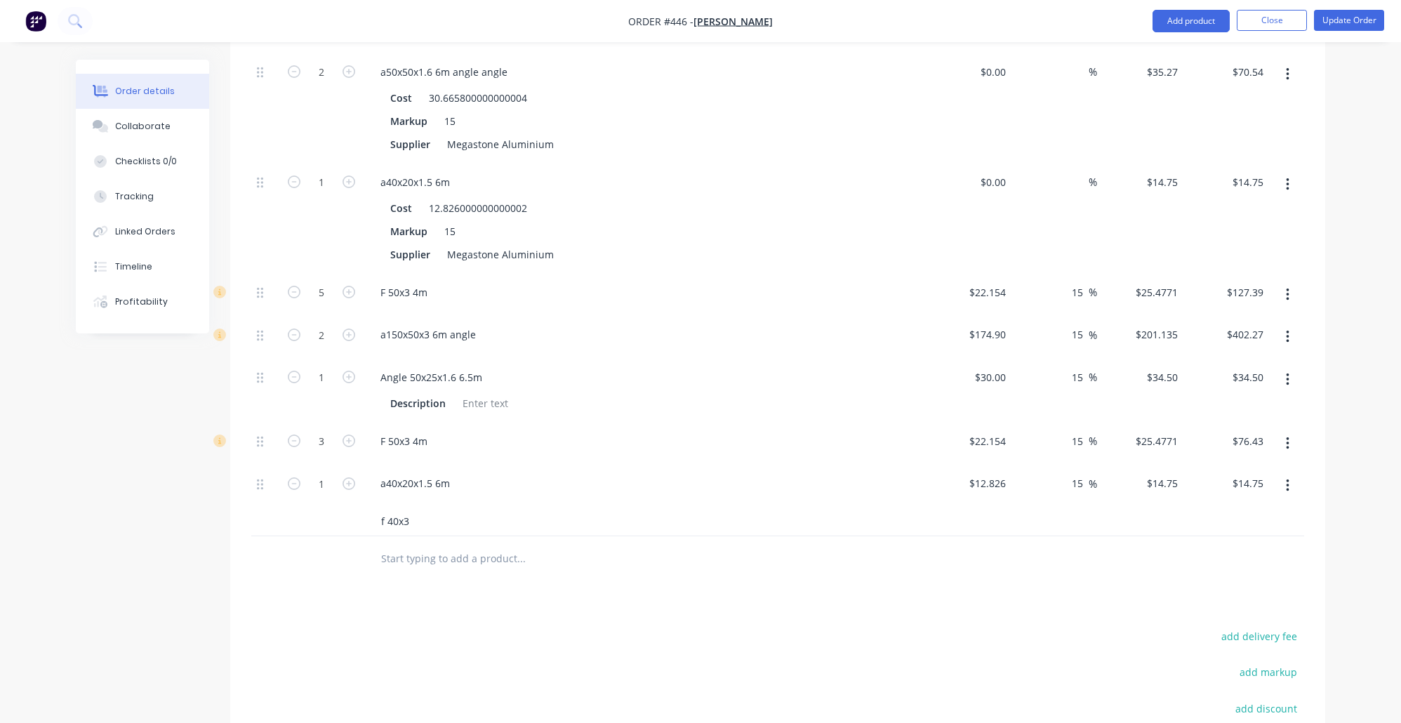
click at [449, 512] on input "f 40x3" at bounding box center [521, 522] width 281 height 28
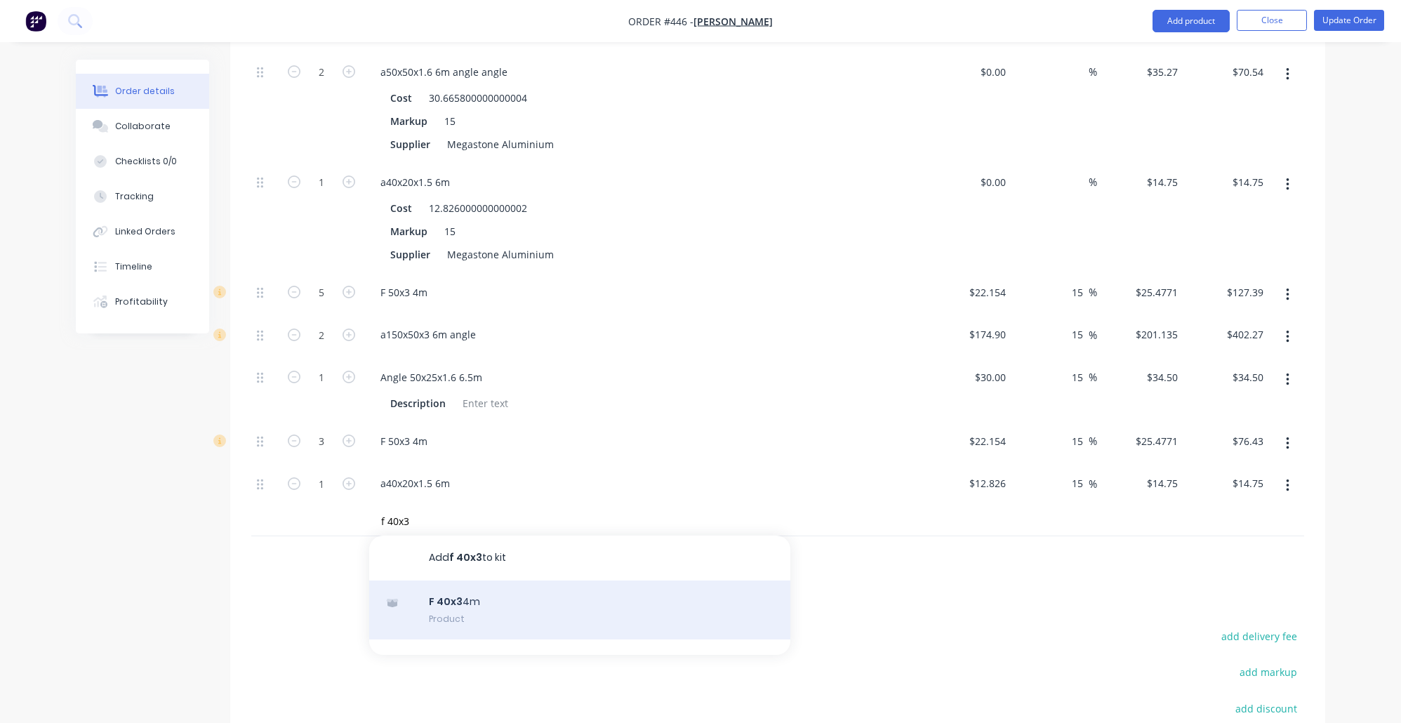
click at [513, 621] on div "F 40x3 4m Product" at bounding box center [579, 610] width 421 height 59
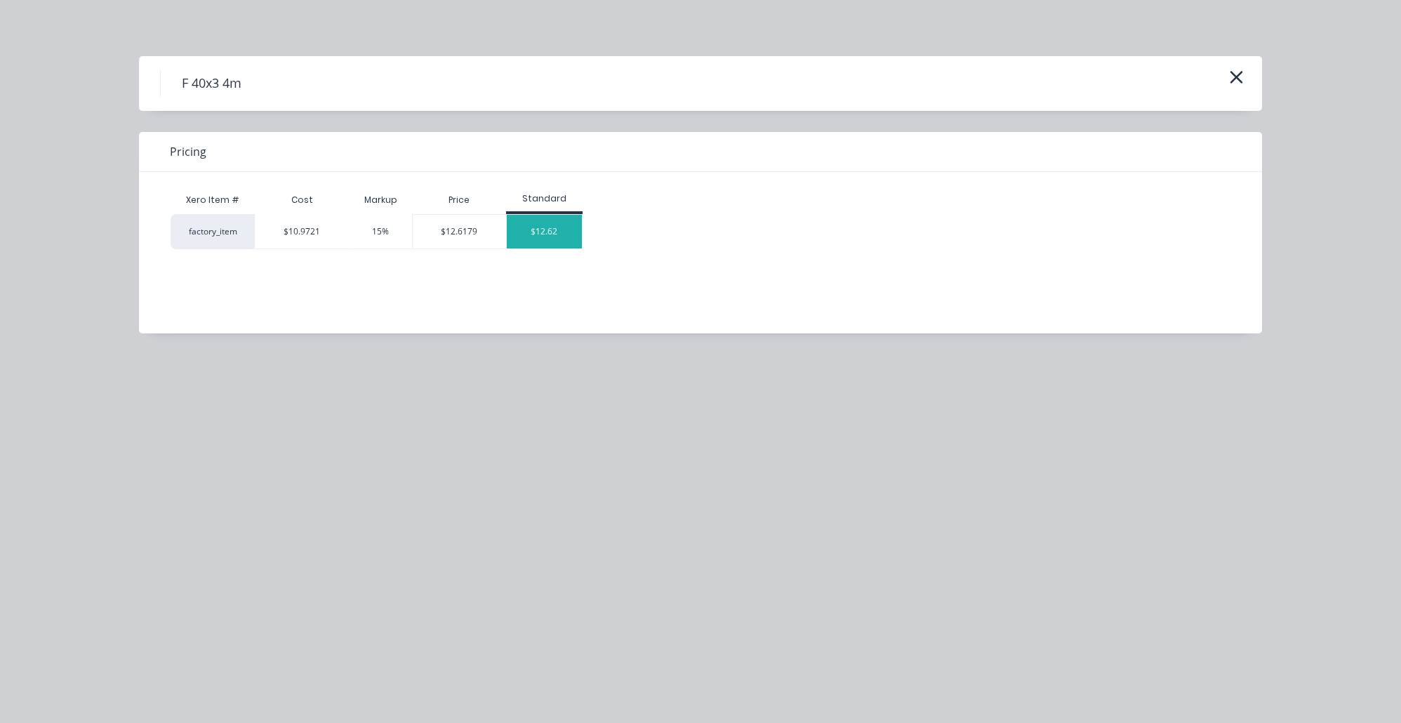
click at [545, 231] on div "$12.62" at bounding box center [544, 232] width 75 height 34
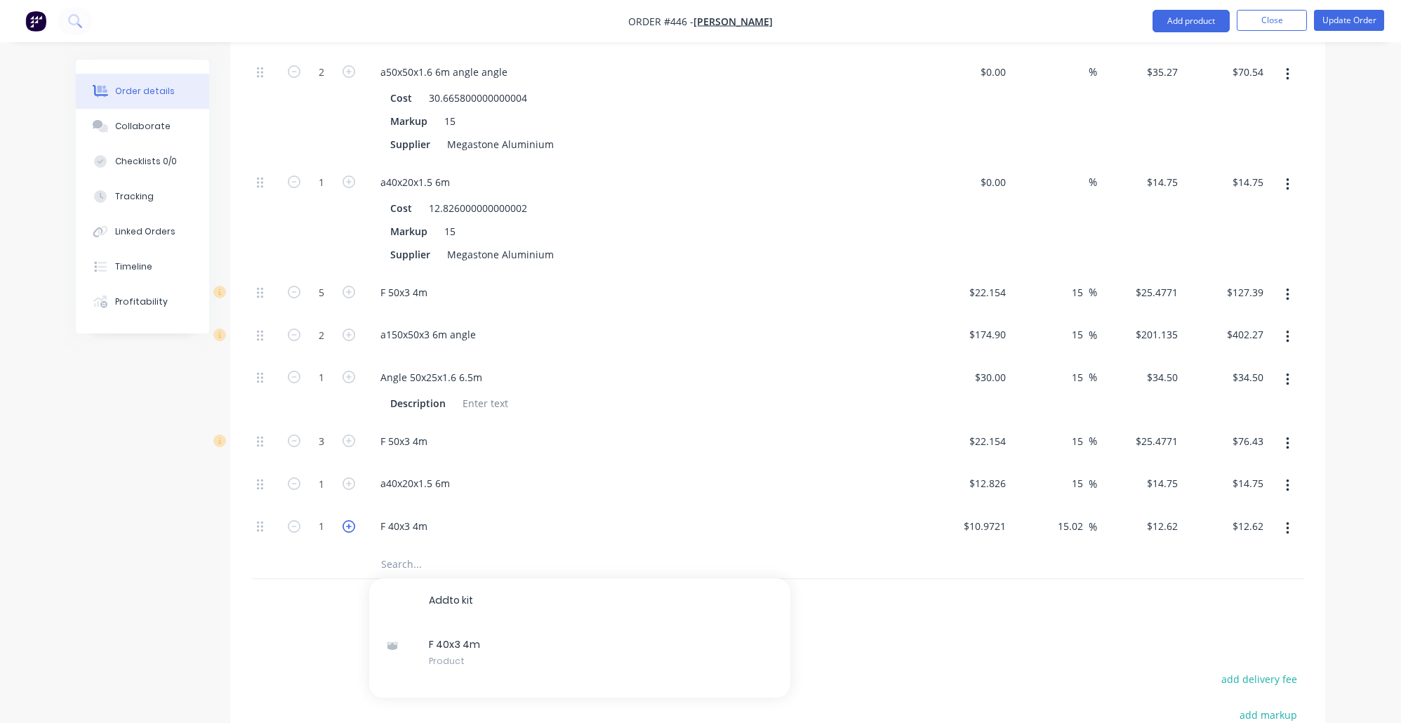
click at [343, 520] on icon "button" at bounding box center [349, 526] width 13 height 13
type input "2"
type input "$25.24"
click at [402, 565] on input "text" at bounding box center [521, 564] width 281 height 28
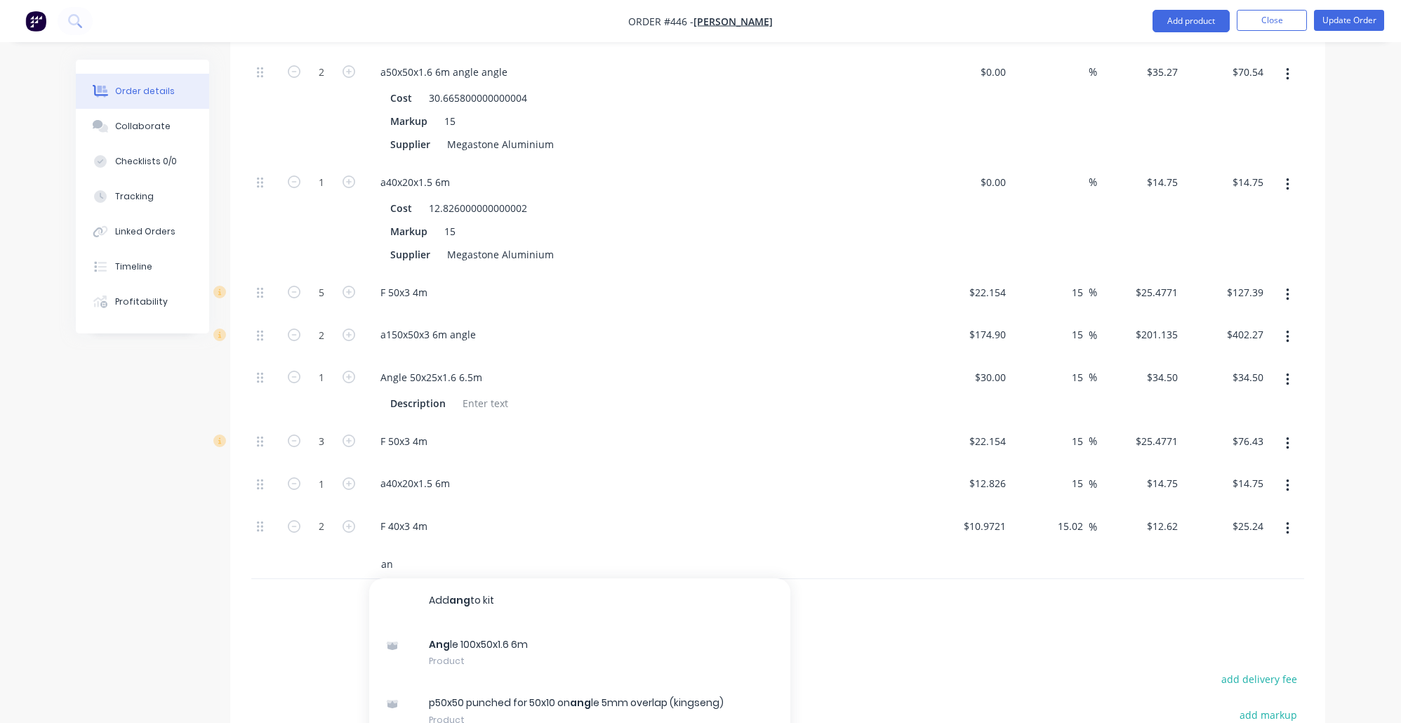
type input "a"
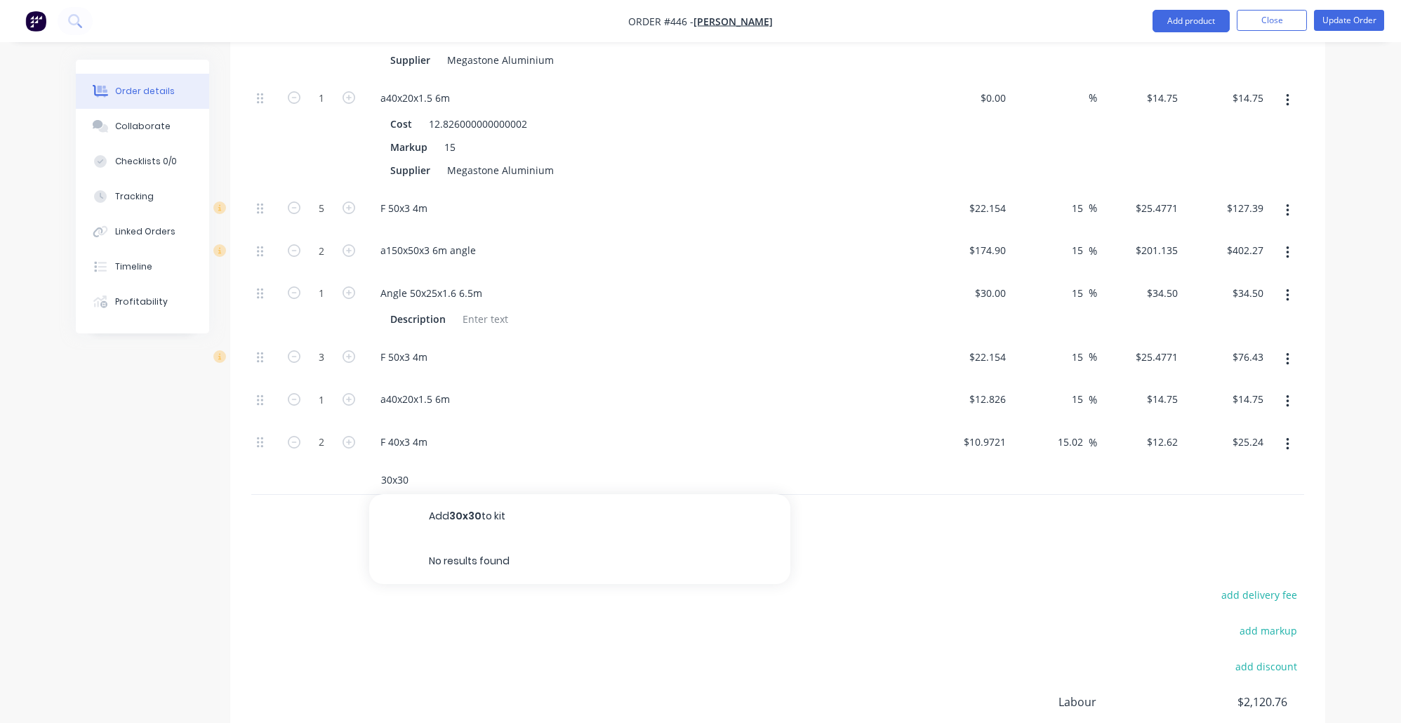
scroll to position [1371, 0]
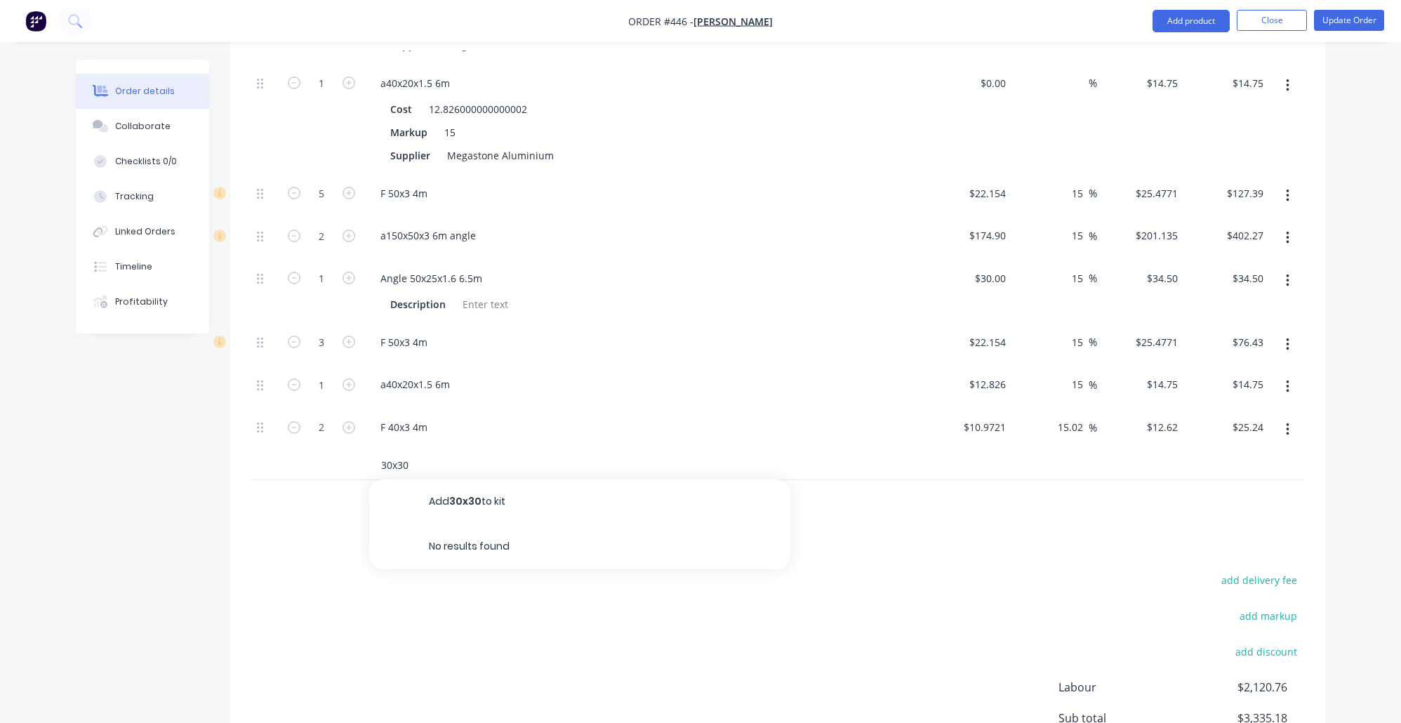
drag, startPoint x: 425, startPoint y: 463, endPoint x: 344, endPoint y: 446, distance: 83.2
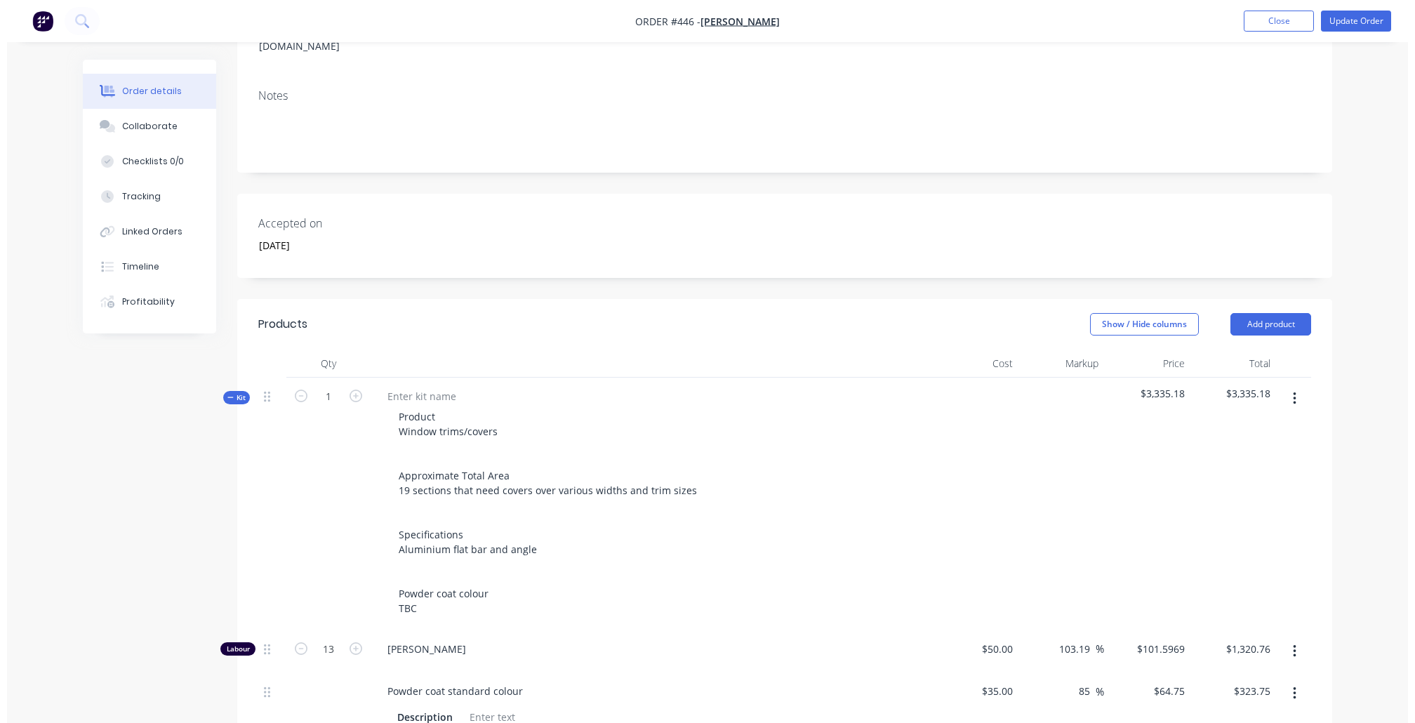
scroll to position [0, 0]
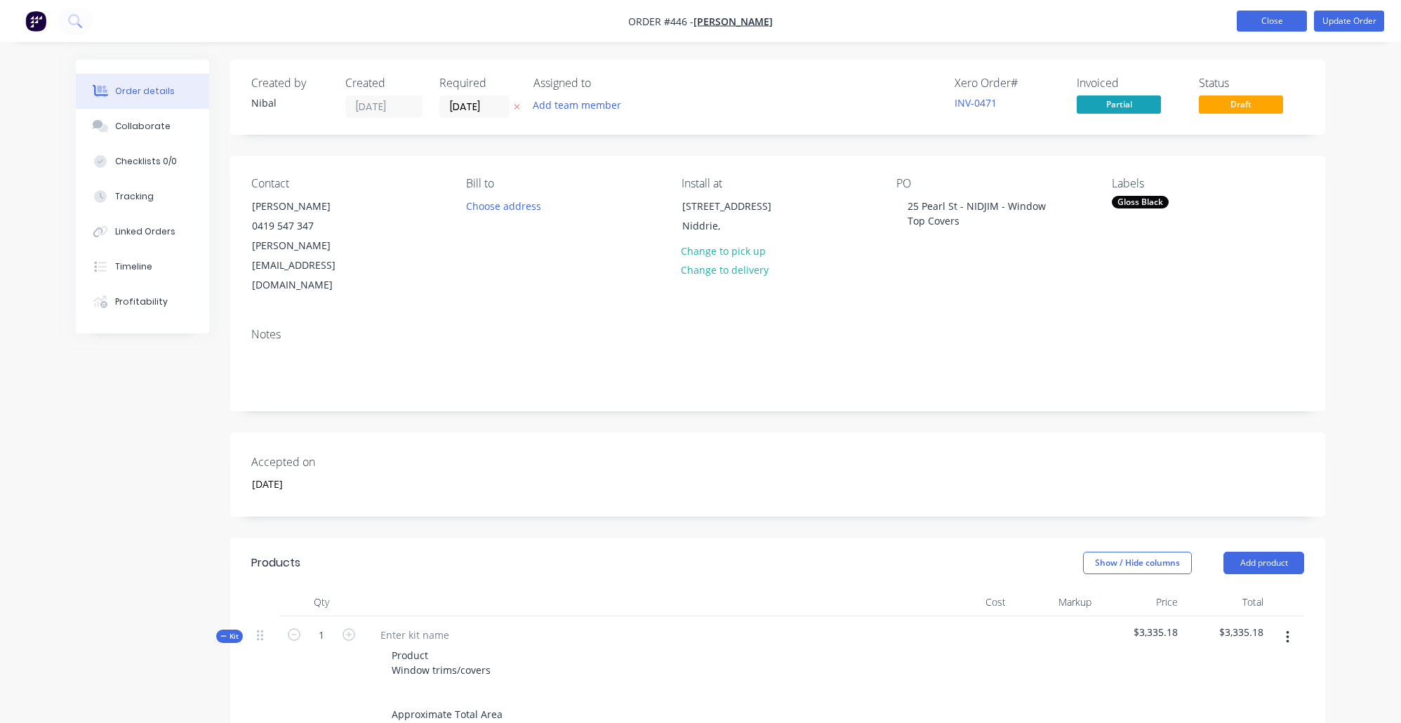
type input "32x32"
click at [1246, 22] on button "Close" at bounding box center [1272, 21] width 70 height 21
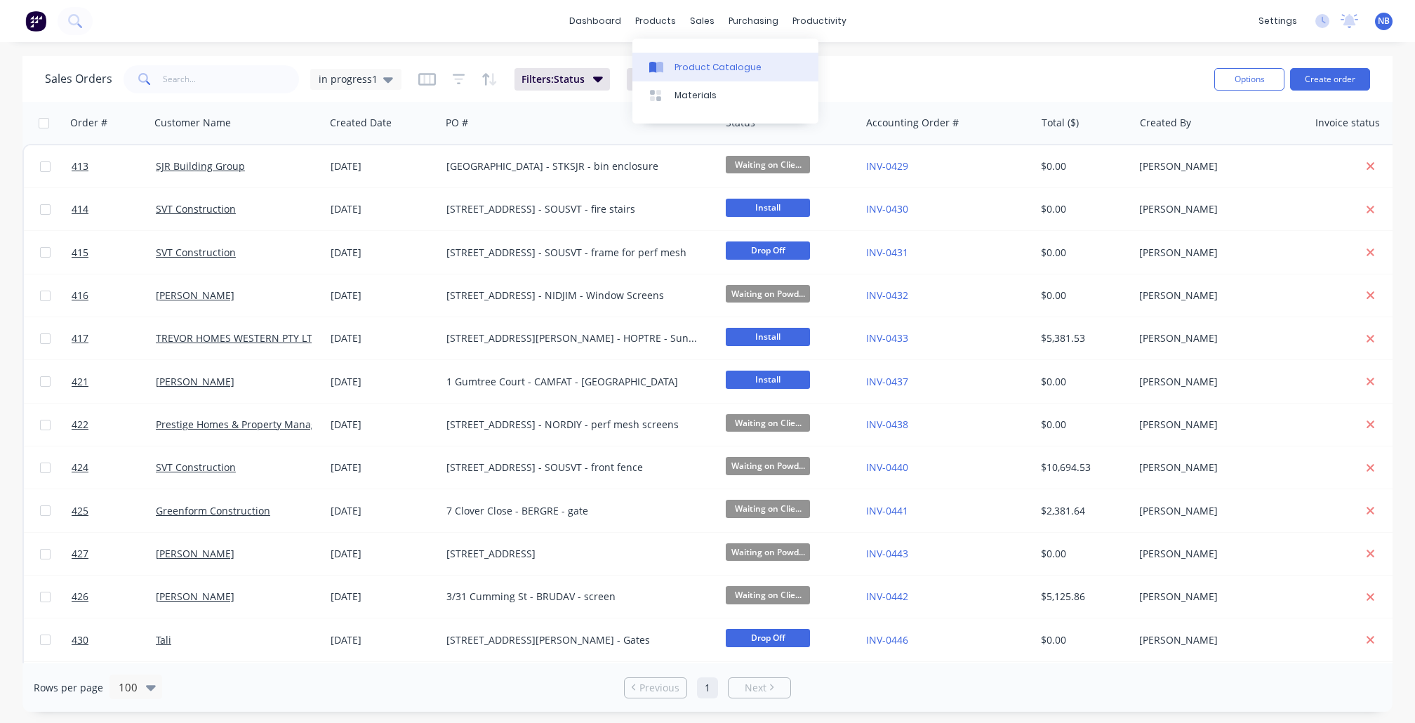
click at [694, 67] on div "Product Catalogue" at bounding box center [718, 67] width 87 height 13
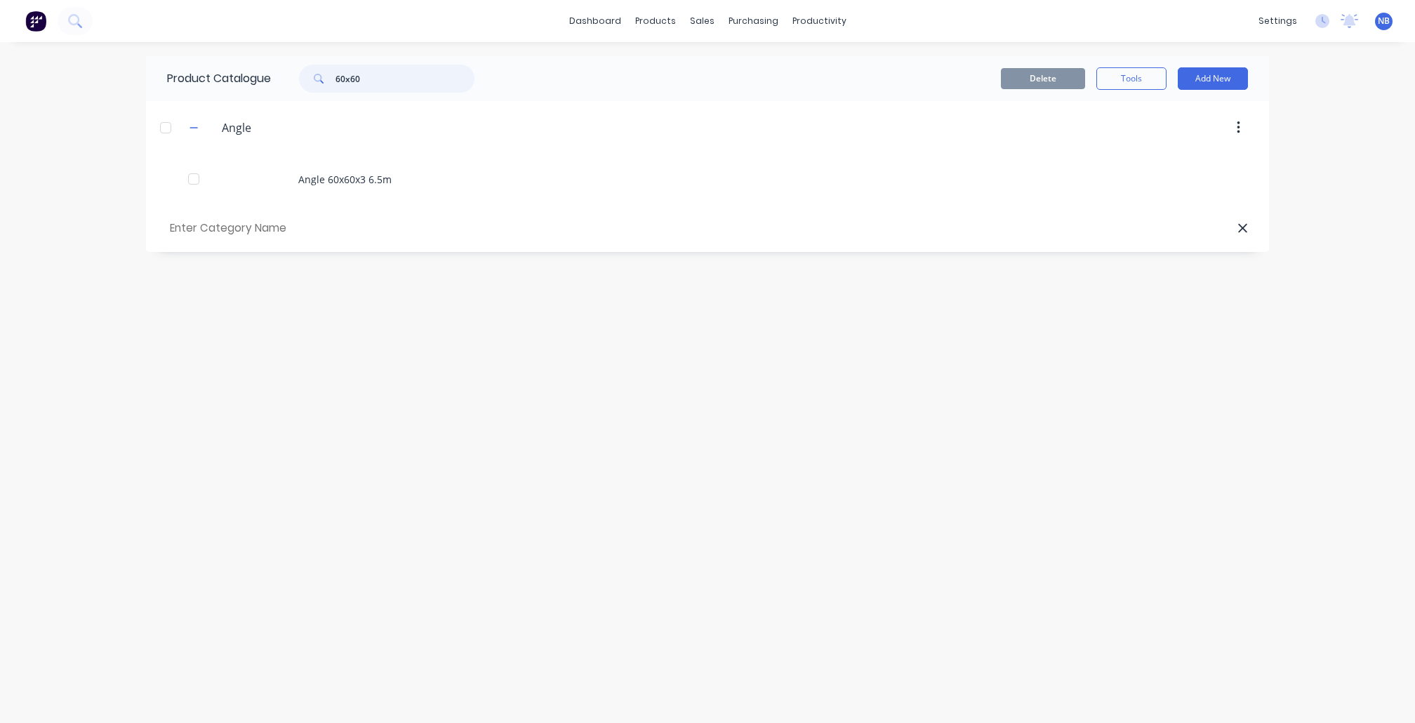
drag, startPoint x: 406, startPoint y: 77, endPoint x: 237, endPoint y: 43, distance: 171.8
click at [239, 43] on div "dashboard products sales purchasing productivity dashboard products Product Cat…" at bounding box center [707, 361] width 1415 height 723
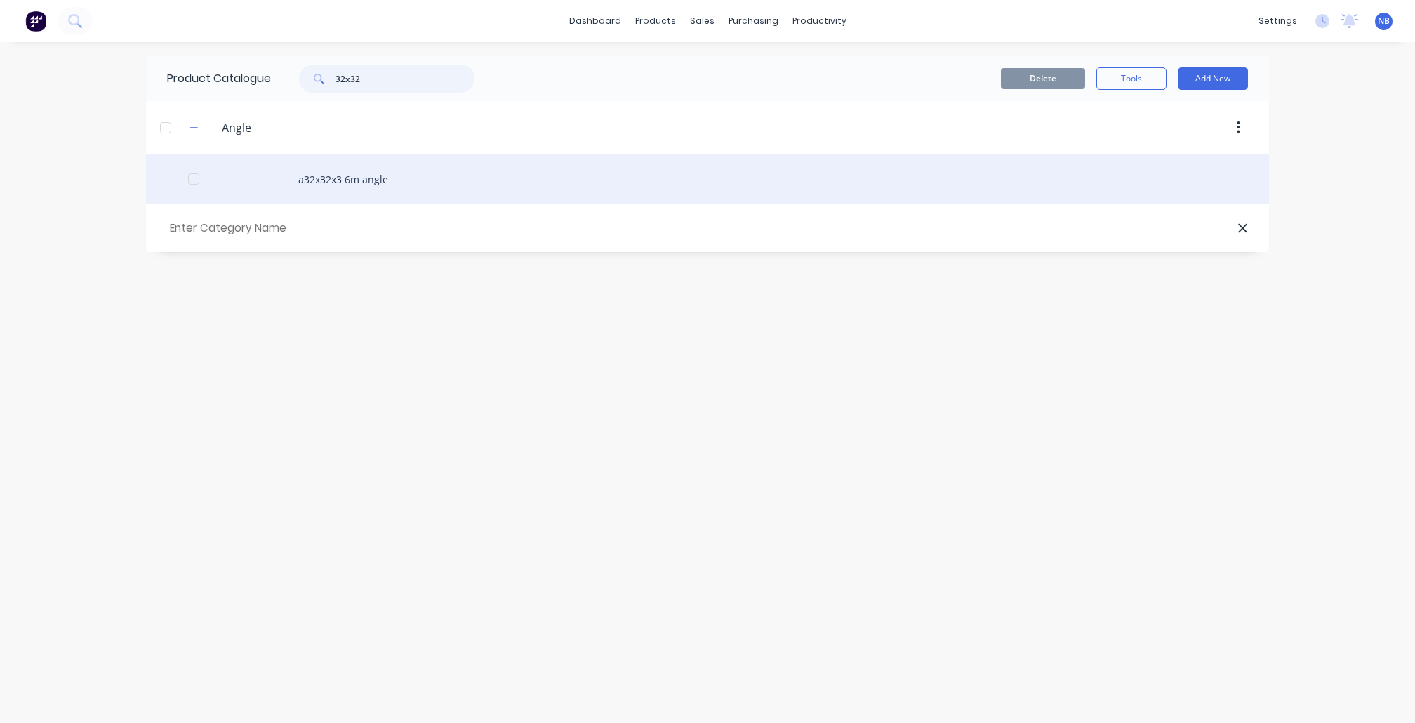
type input "32x32"
click at [984, 183] on div "a32x32x3 6m angle" at bounding box center [707, 179] width 1123 height 50
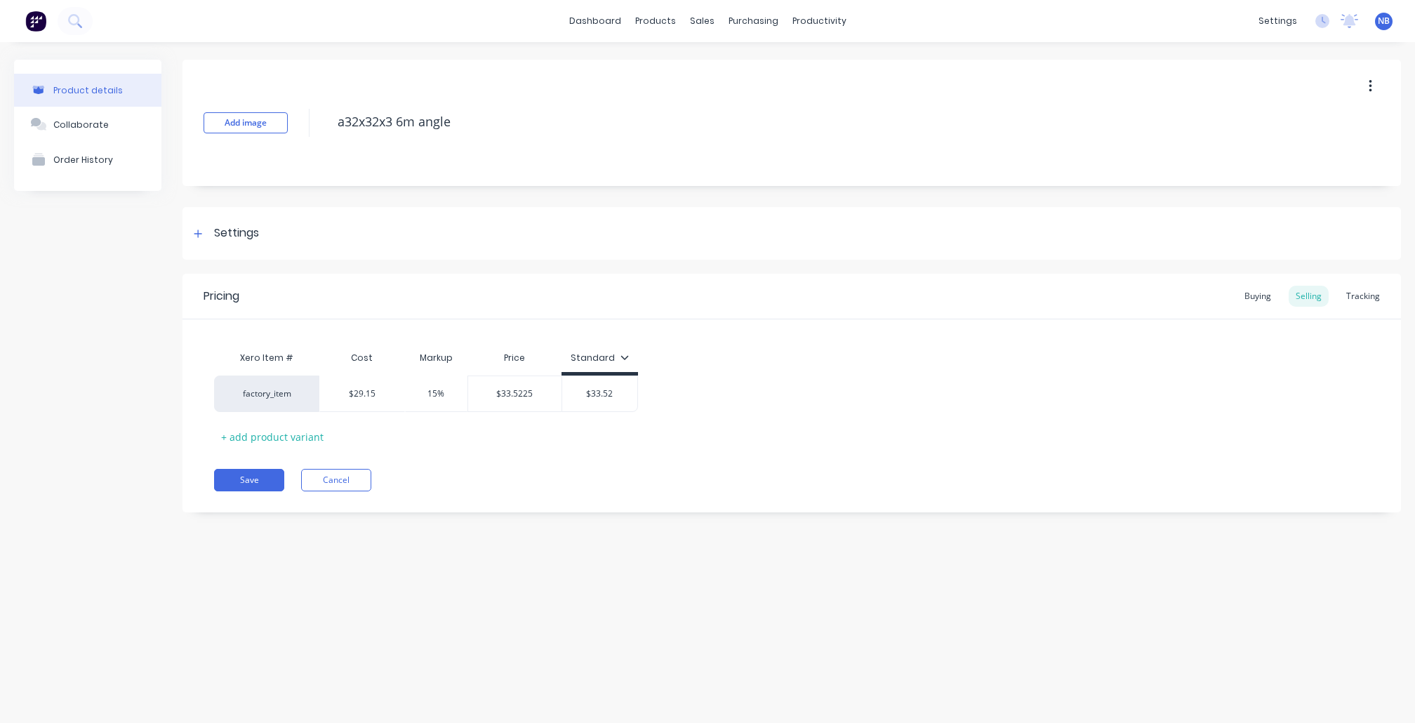
click at [1373, 82] on button "button" at bounding box center [1370, 86] width 33 height 25
click at [1298, 115] on button "Duplicate" at bounding box center [1320, 124] width 133 height 28
type textarea "x"
click at [351, 475] on button "Cancel" at bounding box center [336, 480] width 70 height 22
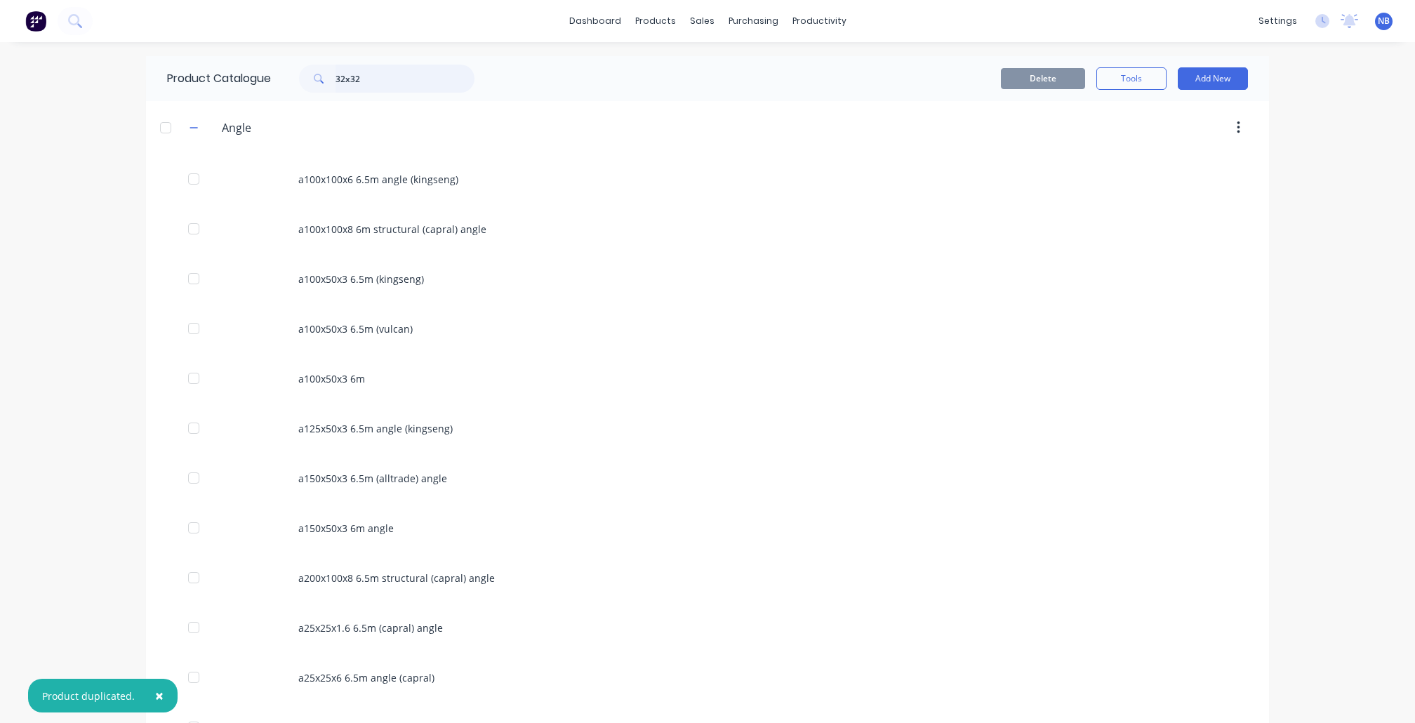
drag, startPoint x: 393, startPoint y: 80, endPoint x: 118, endPoint y: 20, distance: 281.8
click at [107, 22] on div "× Product duplicated. dashboard products sales purchasing productivity dashboar…" at bounding box center [707, 361] width 1415 height 723
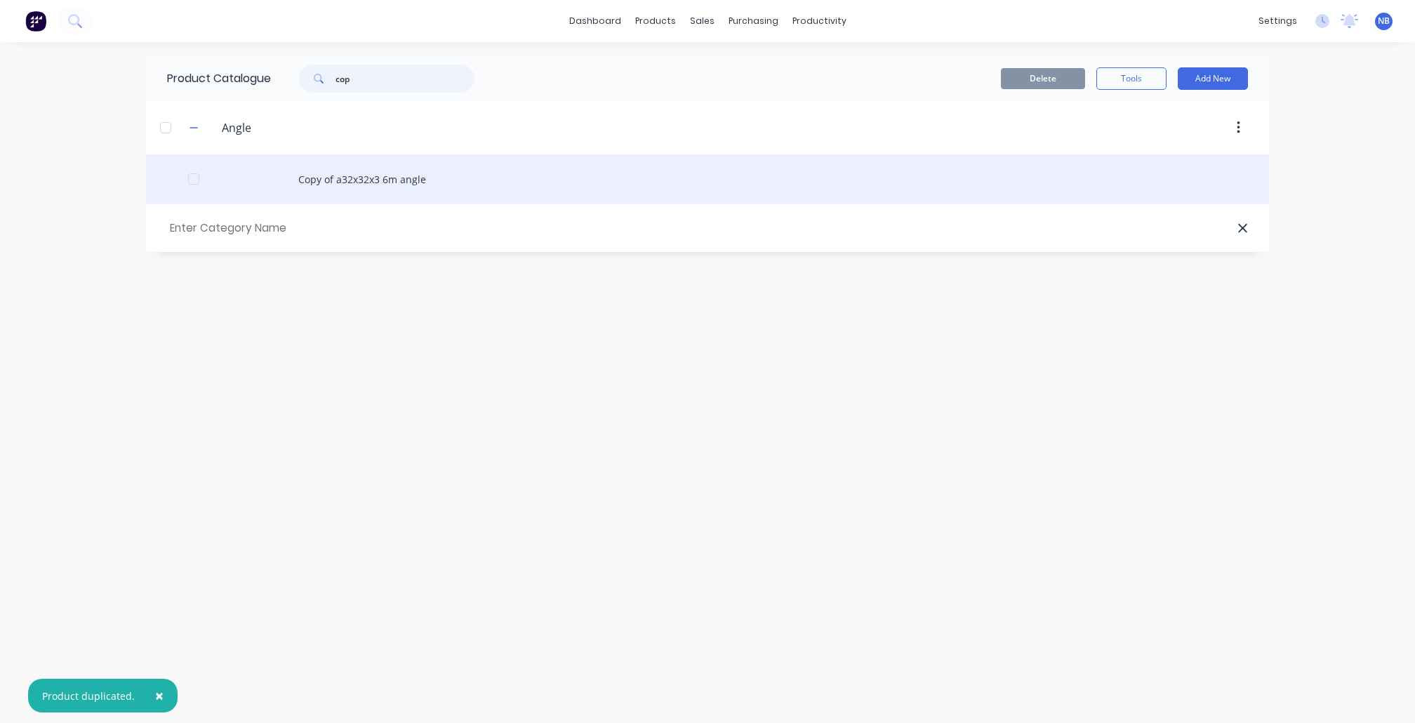
type input "cop"
click at [326, 192] on div "Copy of a32x32x3 6m angle" at bounding box center [707, 179] width 1123 height 50
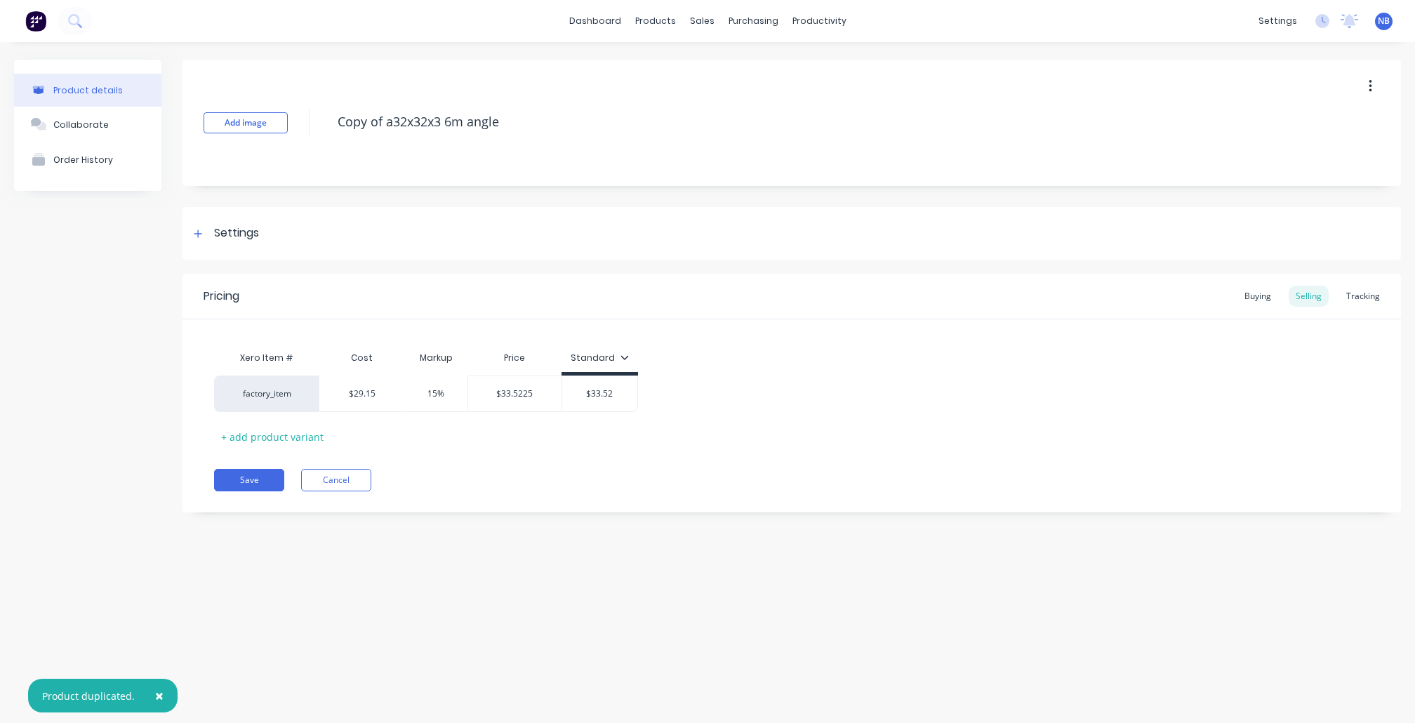
drag, startPoint x: 382, startPoint y: 121, endPoint x: 274, endPoint y: 102, distance: 109.9
click at [274, 102] on div "Add image Copy of a32x32x3 6m angle" at bounding box center [792, 123] width 1219 height 126
type textarea "x"
type textarea "a32x32x3 6m angle"
type textarea "x"
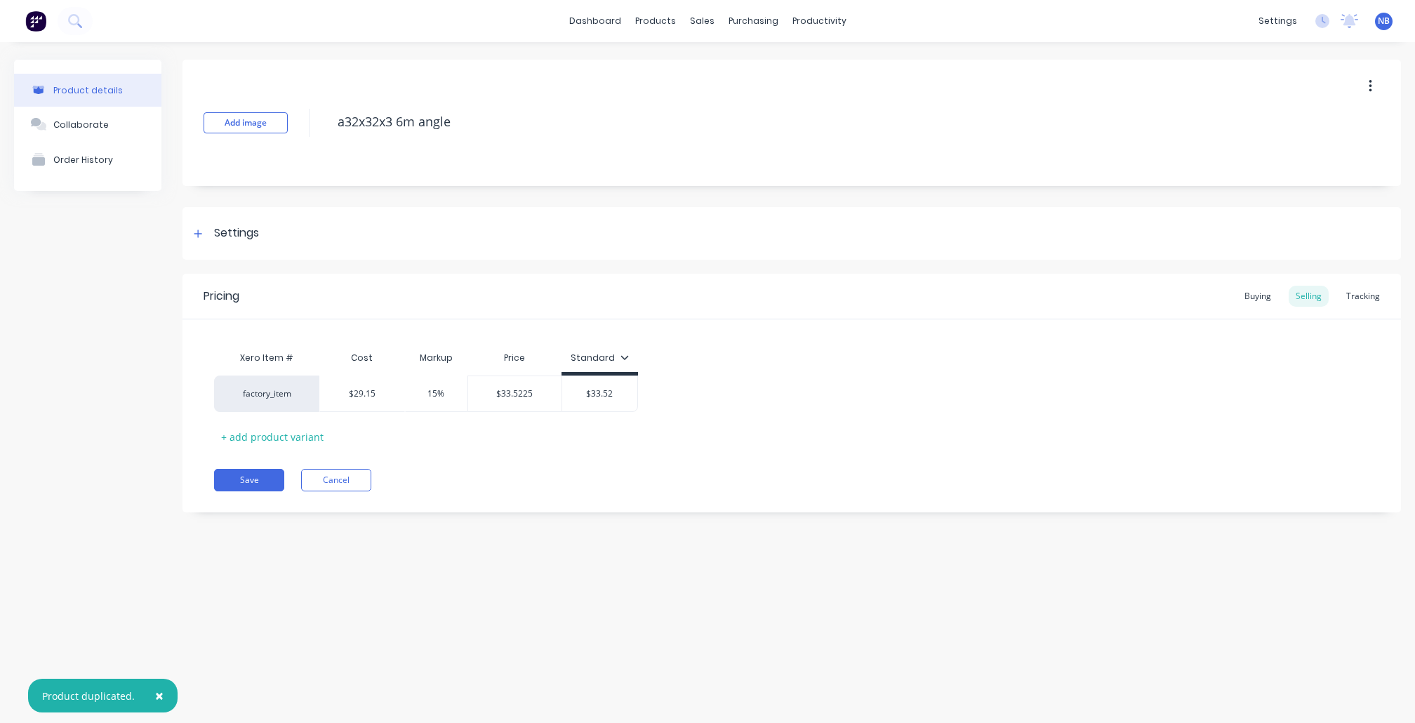
type textarea "32x32x3 6m angle"
type textarea "x"
type textarea "A32x32x3 6m angle"
type textarea "x"
type textarea "An32x32x3 6m angle"
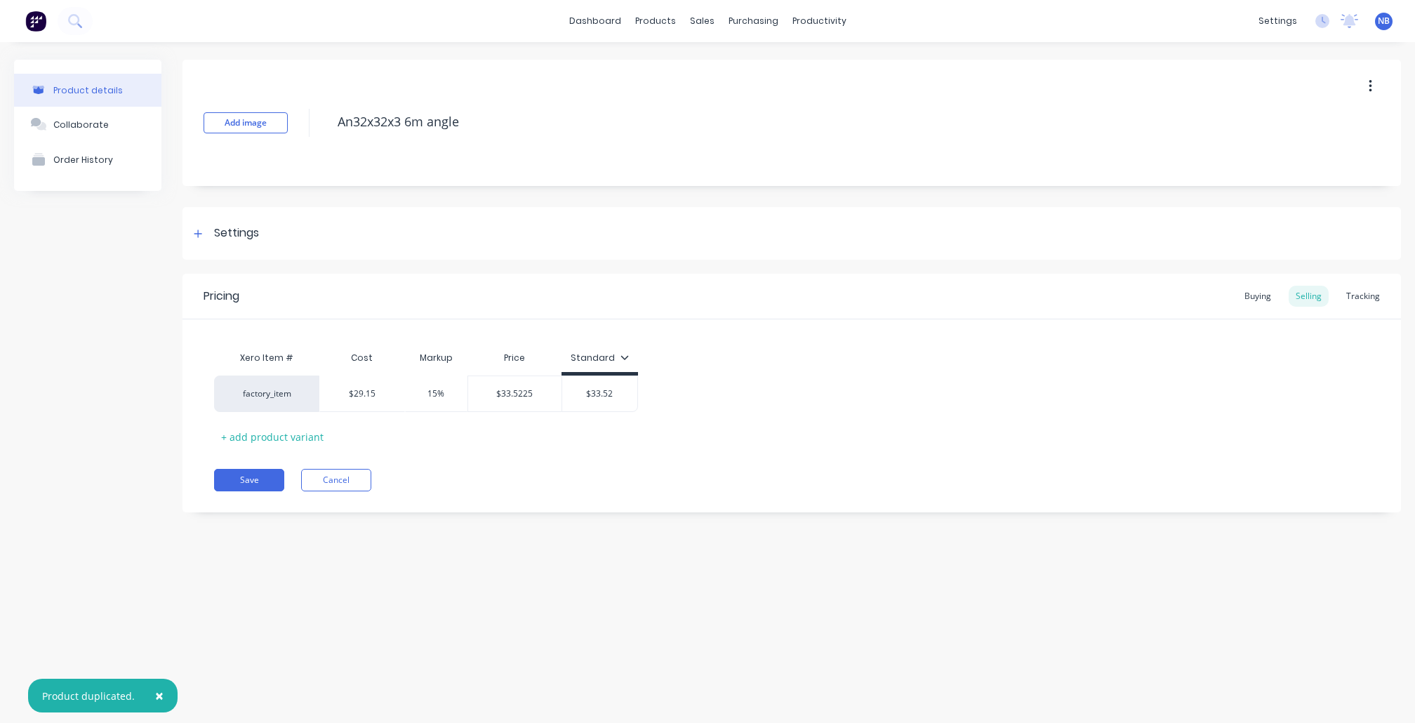
type textarea "x"
type textarea "Ang32x32x3 6m angle"
type textarea "x"
type textarea "Angl32x32x3 6m angle"
type textarea "x"
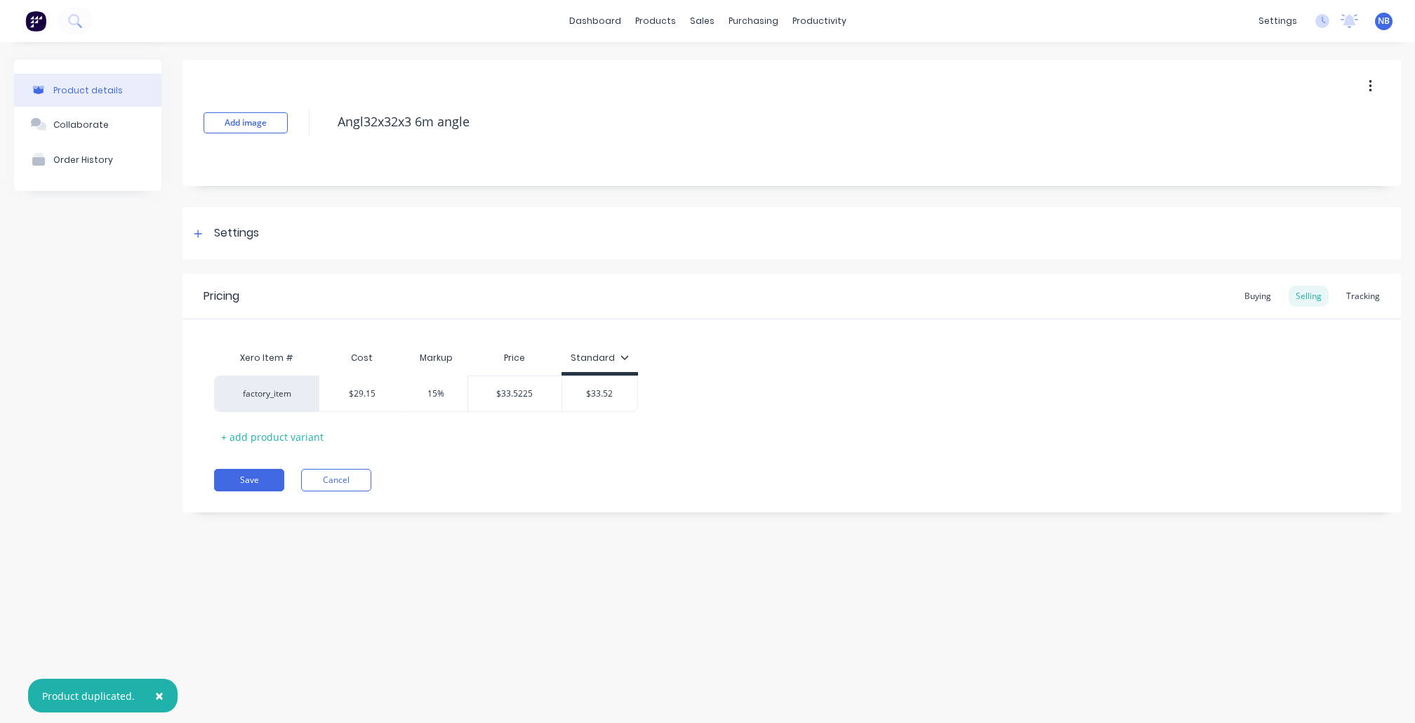
type textarea "Angle32x32x3 6m angle"
type textarea "x"
type textarea "Angle 32x32x3 6m angle"
type textarea "x"
type textarea "Angle 32x32x3\ 6m angle"
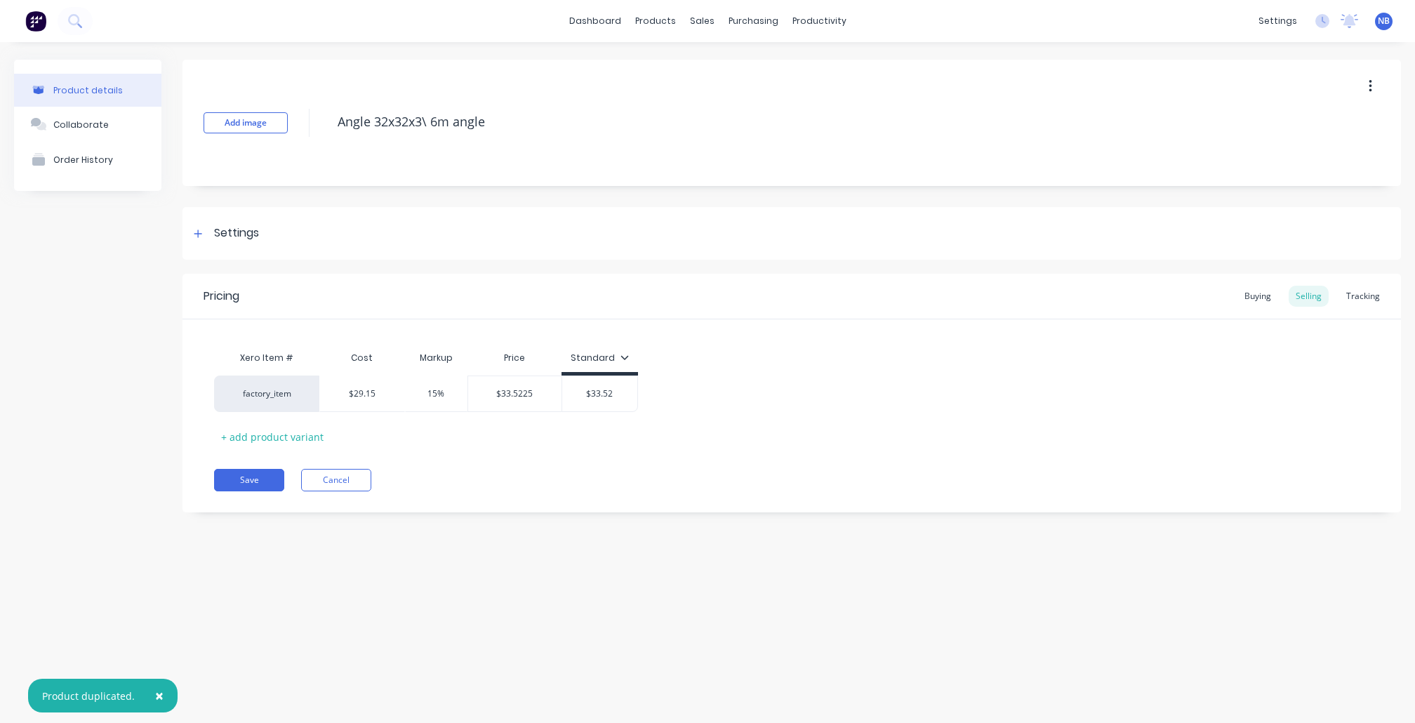
type textarea "x"
type textarea "Angle 32x32x3 6m angle"
type textarea "x"
type textarea "Angle 32x32x 6m angle"
type textarea "x"
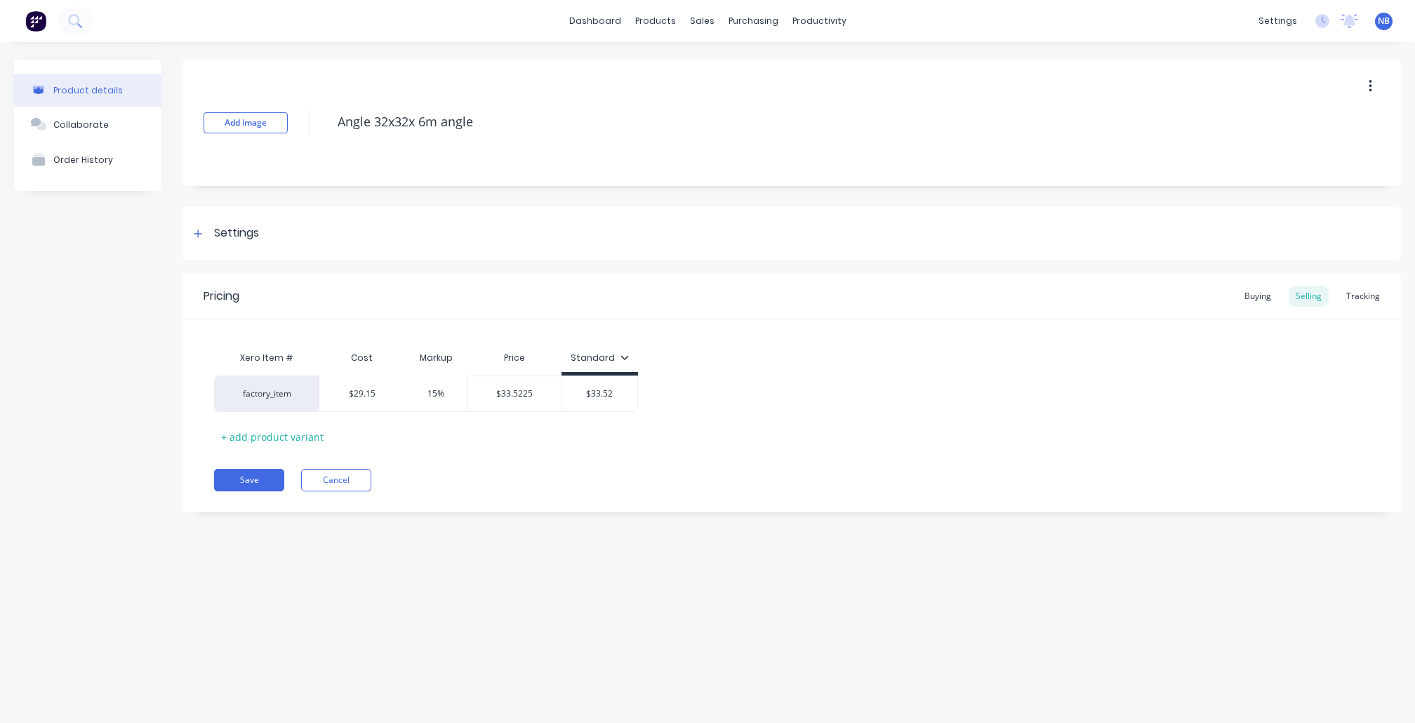
type textarea "Angle 32x32x1 6m angle"
type textarea "x"
type textarea "Angle 32x32x1. 6m angle"
type textarea "x"
type textarea "Angle 32x32x1.6 6m angle"
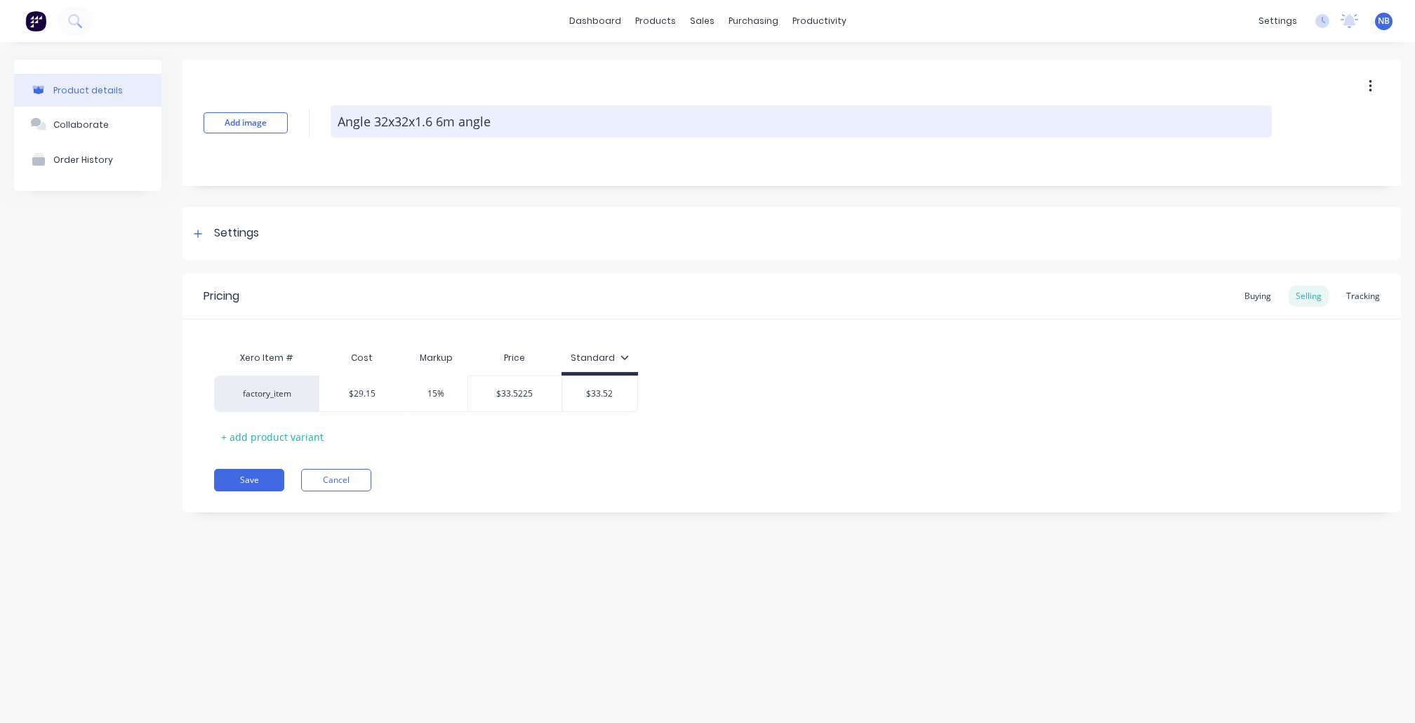
click at [448, 127] on textarea "Angle 32x32x1.6 6m angle" at bounding box center [802, 121] width 942 height 32
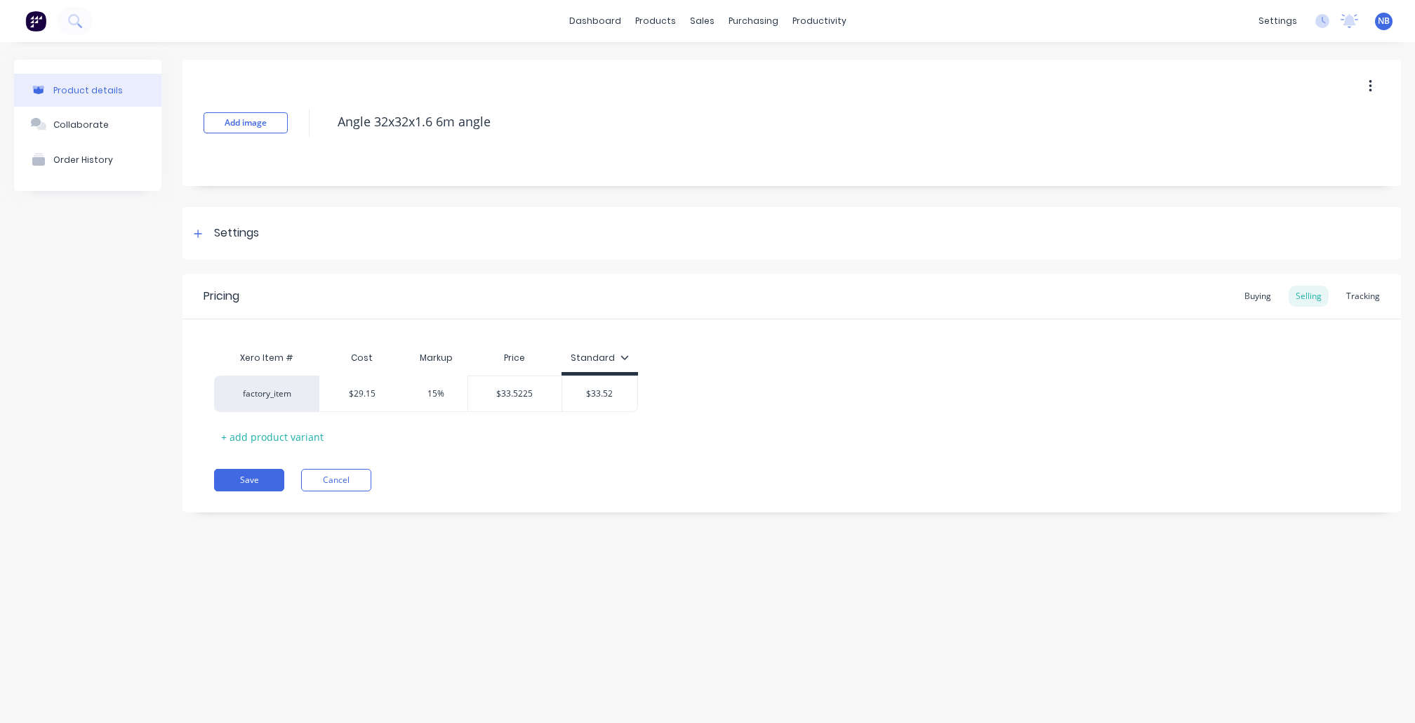
type textarea "x"
type textarea "Angle 32x32x1.6 6.m angle"
type textarea "x"
type textarea "Angle 32x32x1.6 6.5m angle"
type textarea "x"
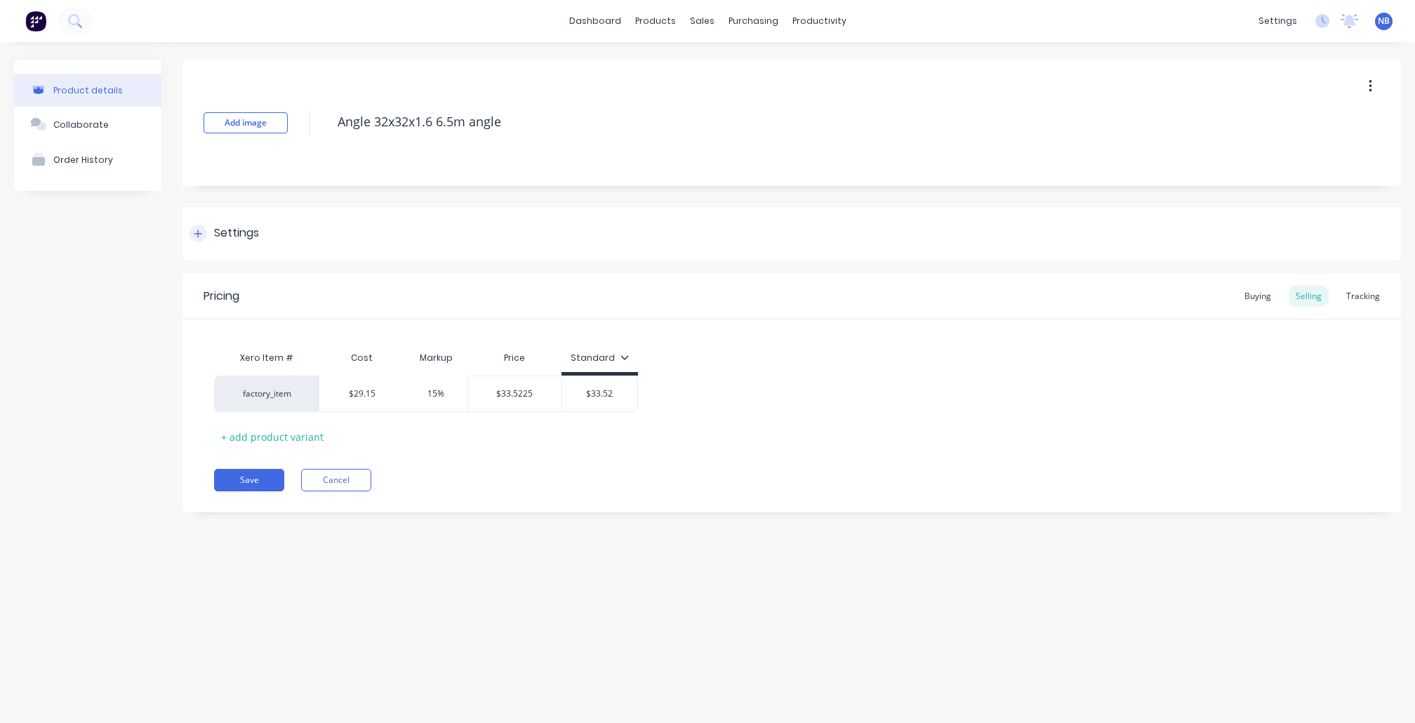
type textarea "Copy of a32x32x3 6m angle"
type textarea "x"
type textarea "Angle 32x32x1.6 6.5m angle"
click at [197, 223] on div "Settings" at bounding box center [792, 233] width 1219 height 53
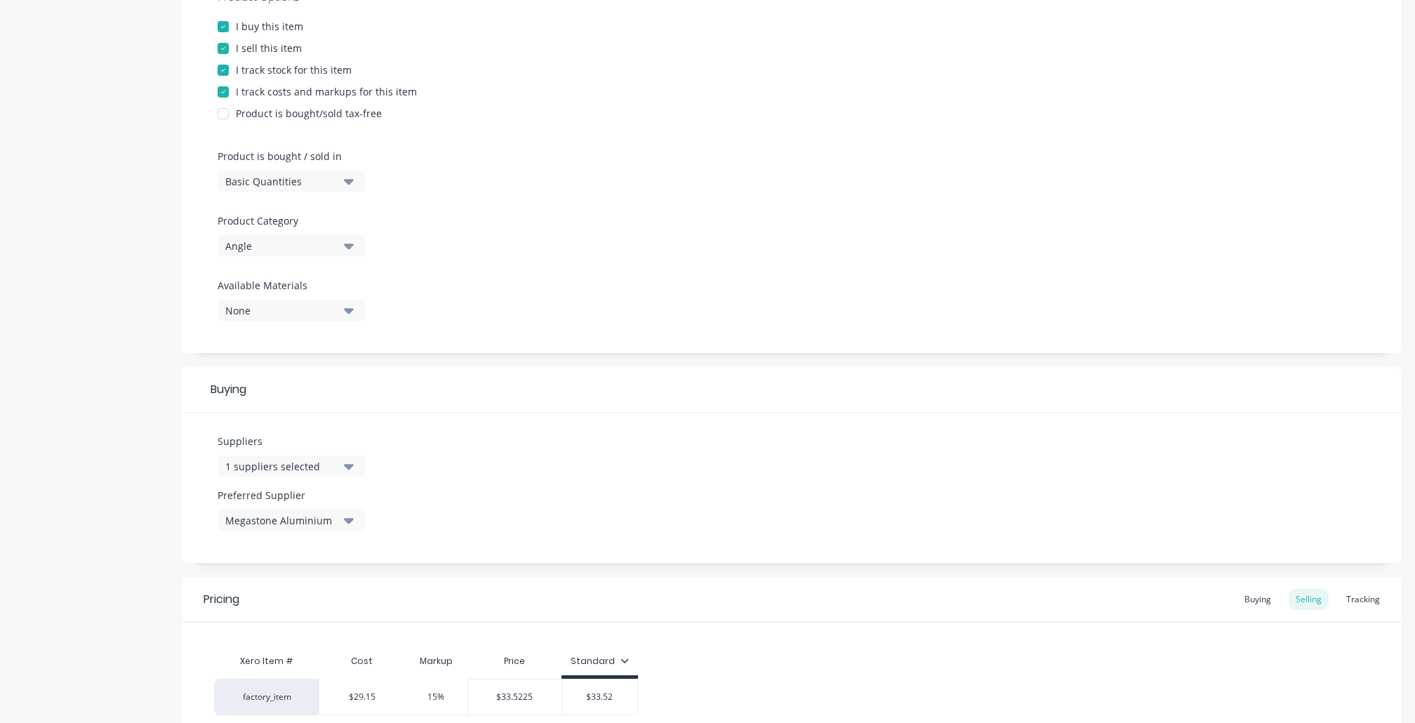
scroll to position [416, 0]
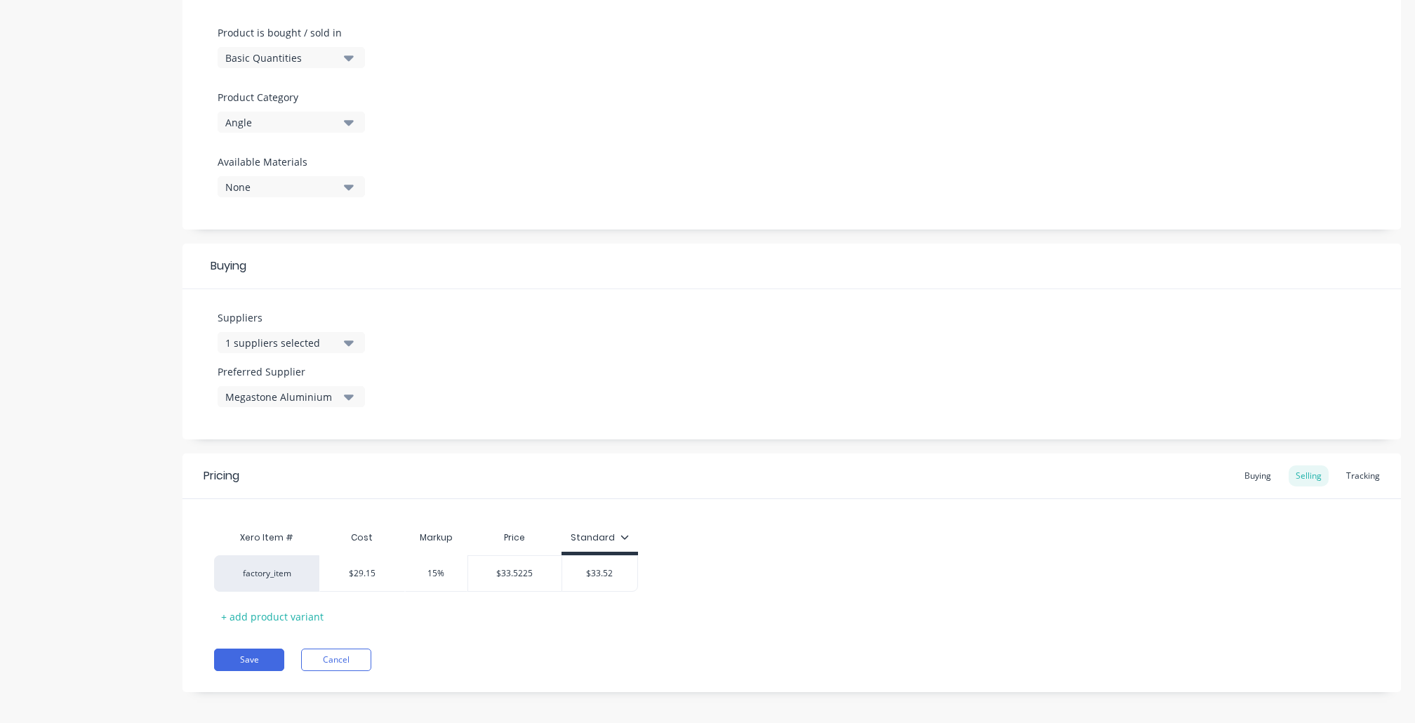
click at [312, 338] on div "1 suppliers selected" at bounding box center [281, 343] width 112 height 15
click at [286, 371] on input "text" at bounding box center [332, 384] width 149 height 28
type input "kin"
click at [298, 411] on div "Kingseng Aluminium" at bounding box center [330, 418] width 140 height 15
click at [636, 393] on div "Suppliers 2 suppliers selected kin Kingseng Aluminium packing tape shop Preferr…" at bounding box center [792, 364] width 1219 height 150
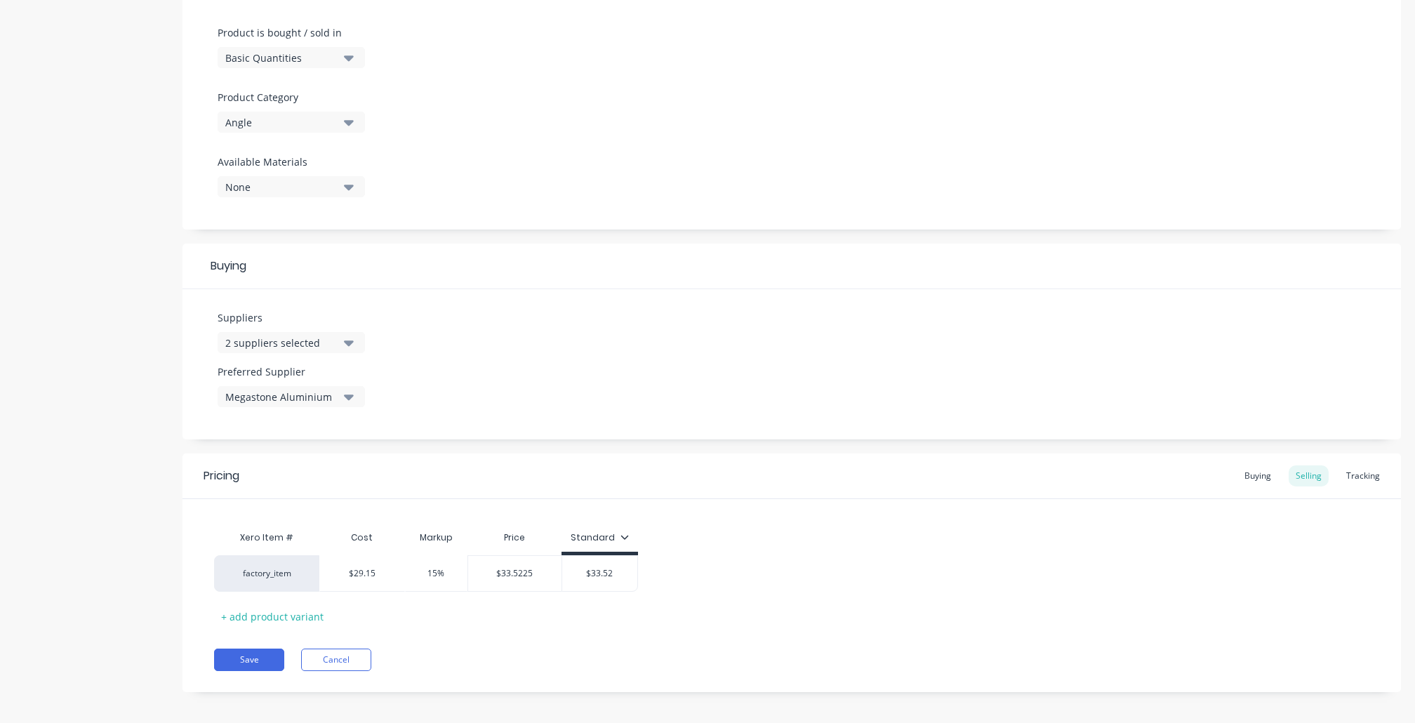
click at [296, 386] on button "Megastone Aluminium" at bounding box center [291, 396] width 147 height 21
click at [290, 480] on button "Megastone Aluminium" at bounding box center [323, 473] width 211 height 28
click at [289, 494] on div "Megastone Aluminium" at bounding box center [330, 501] width 140 height 15
click at [296, 511] on div "Megastone Aluminium Kingseng Aluminium" at bounding box center [323, 467] width 211 height 112
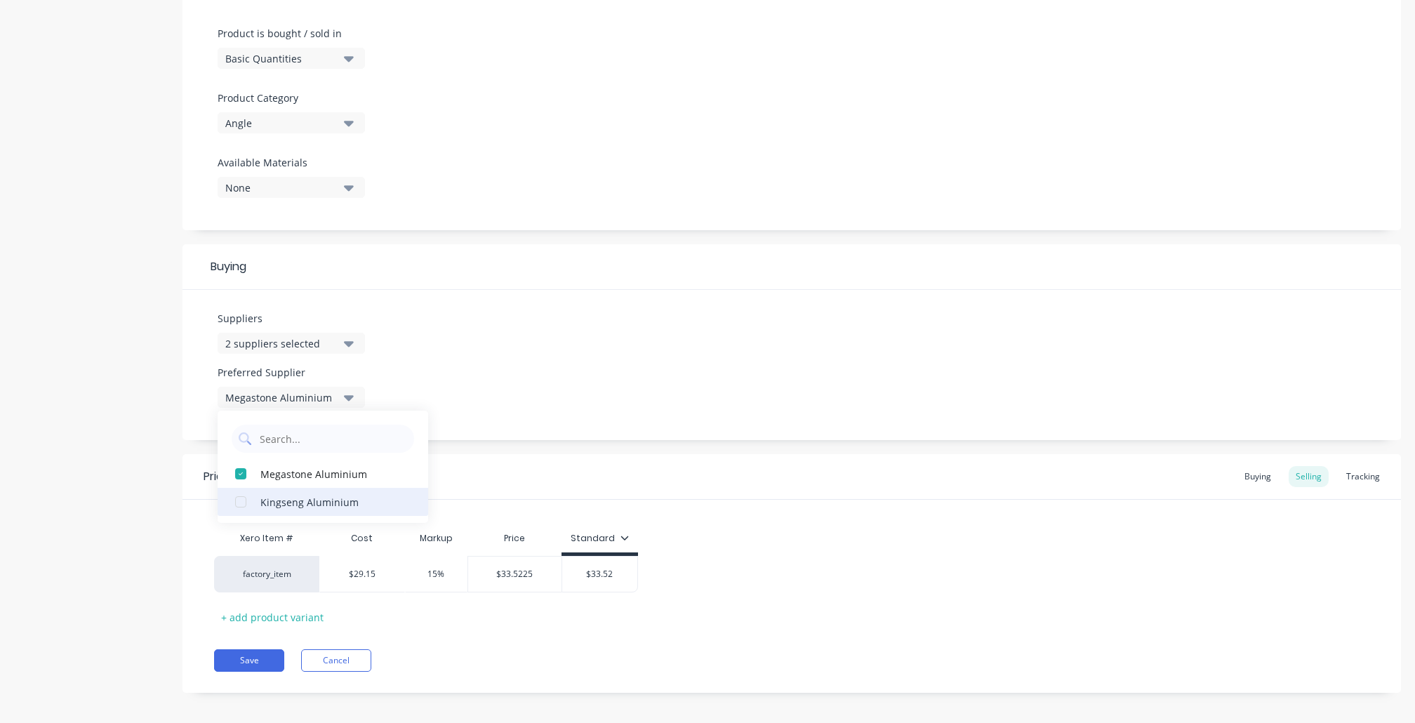
click at [298, 501] on div "Kingseng Aluminium" at bounding box center [330, 501] width 140 height 15
click at [765, 378] on div "Suppliers 2 suppliers selected kin Preferred Supplier Kingseng Aluminium Kingse…" at bounding box center [792, 365] width 1219 height 150
click at [1238, 472] on div "Buying" at bounding box center [1258, 475] width 41 height 21
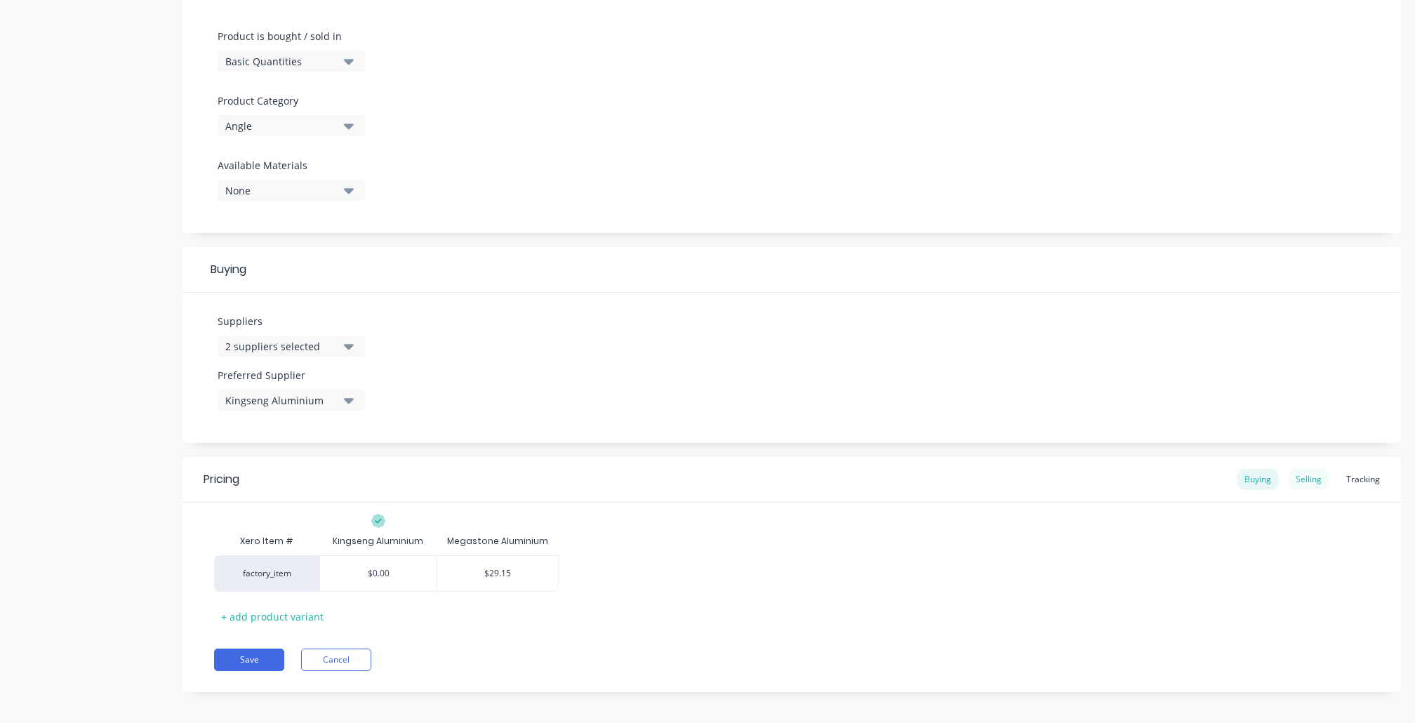
click at [1293, 470] on div "Selling" at bounding box center [1309, 479] width 40 height 21
click at [1247, 479] on div "Buying" at bounding box center [1258, 479] width 41 height 21
click at [1301, 475] on div "Selling" at bounding box center [1309, 479] width 40 height 21
click at [1348, 479] on div "Tracking" at bounding box center [1364, 479] width 48 height 21
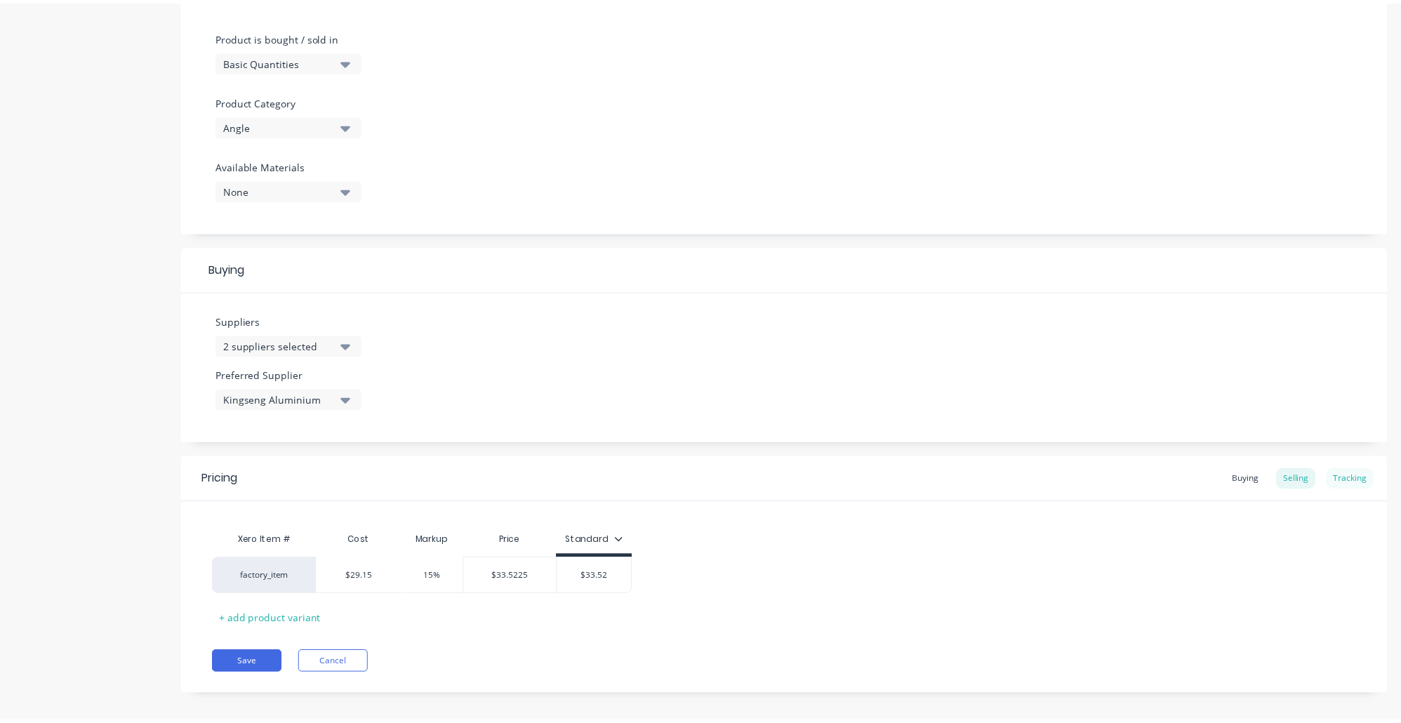
scroll to position [378, 0]
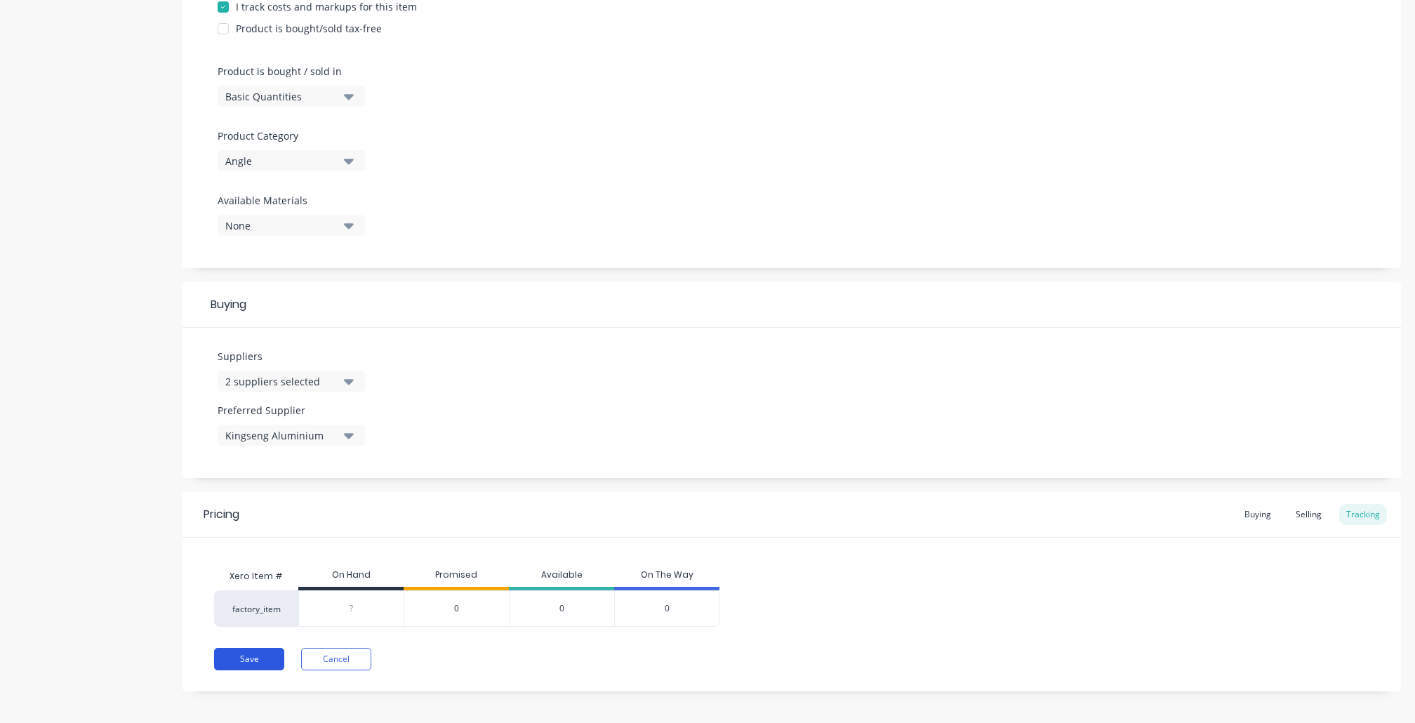
click at [265, 657] on button "Save" at bounding box center [249, 659] width 70 height 22
type textarea "x"
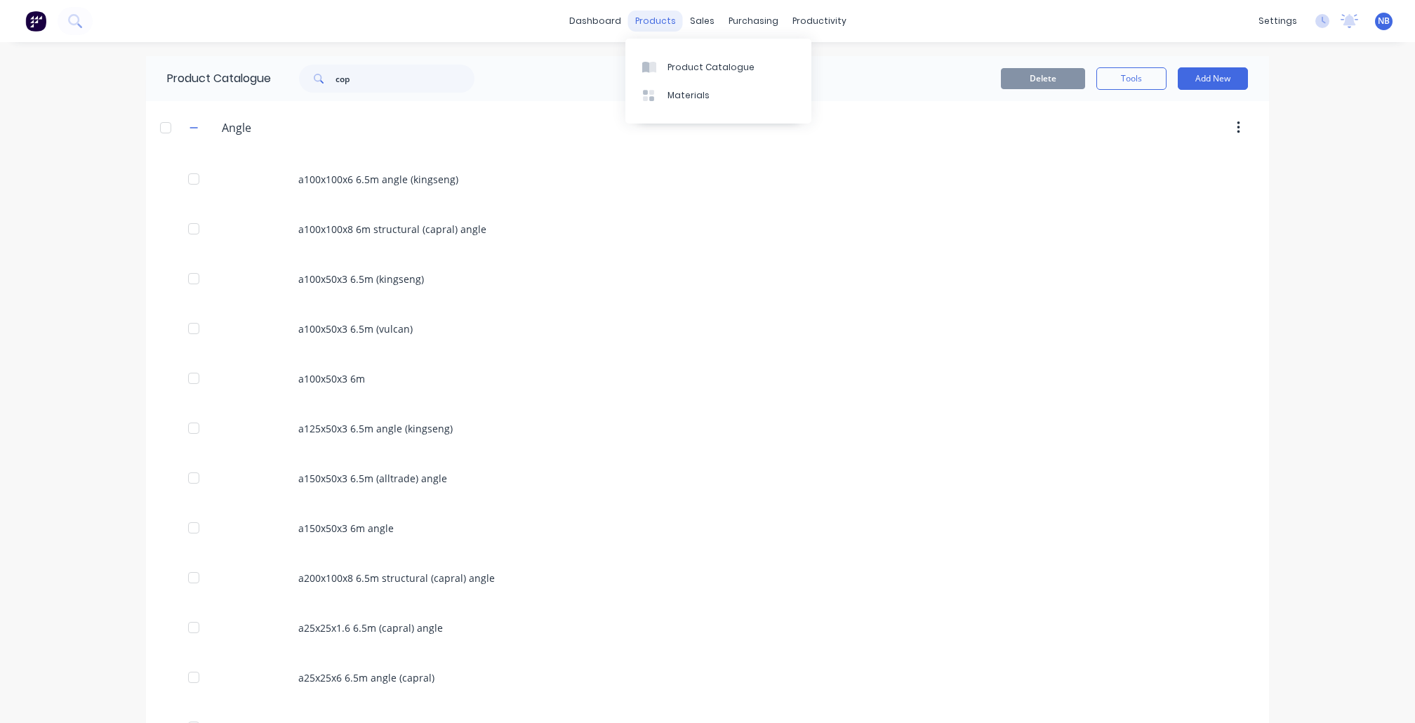
click at [642, 20] on div "products" at bounding box center [655, 21] width 55 height 21
click at [713, 81] on link "Sales Orders" at bounding box center [770, 67] width 186 height 28
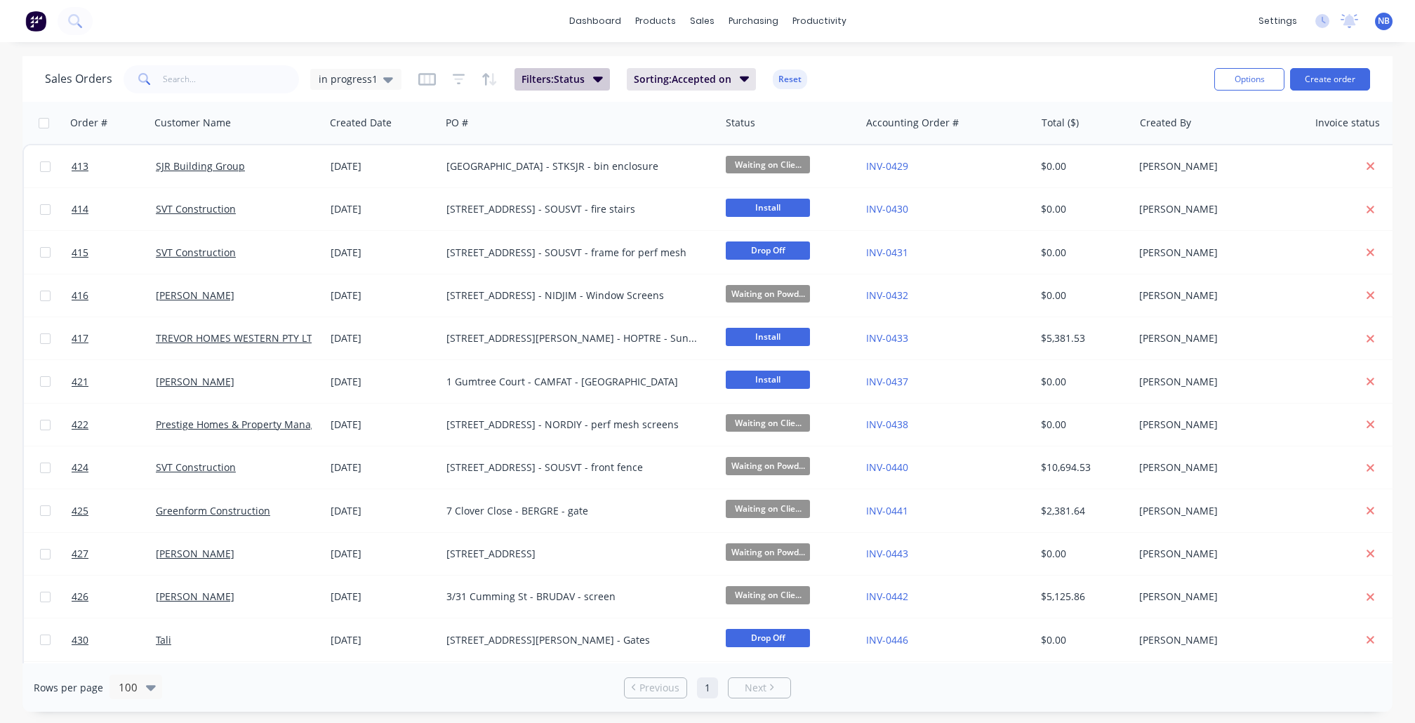
click at [534, 79] on button "Filters: Status" at bounding box center [562, 79] width 95 height 22
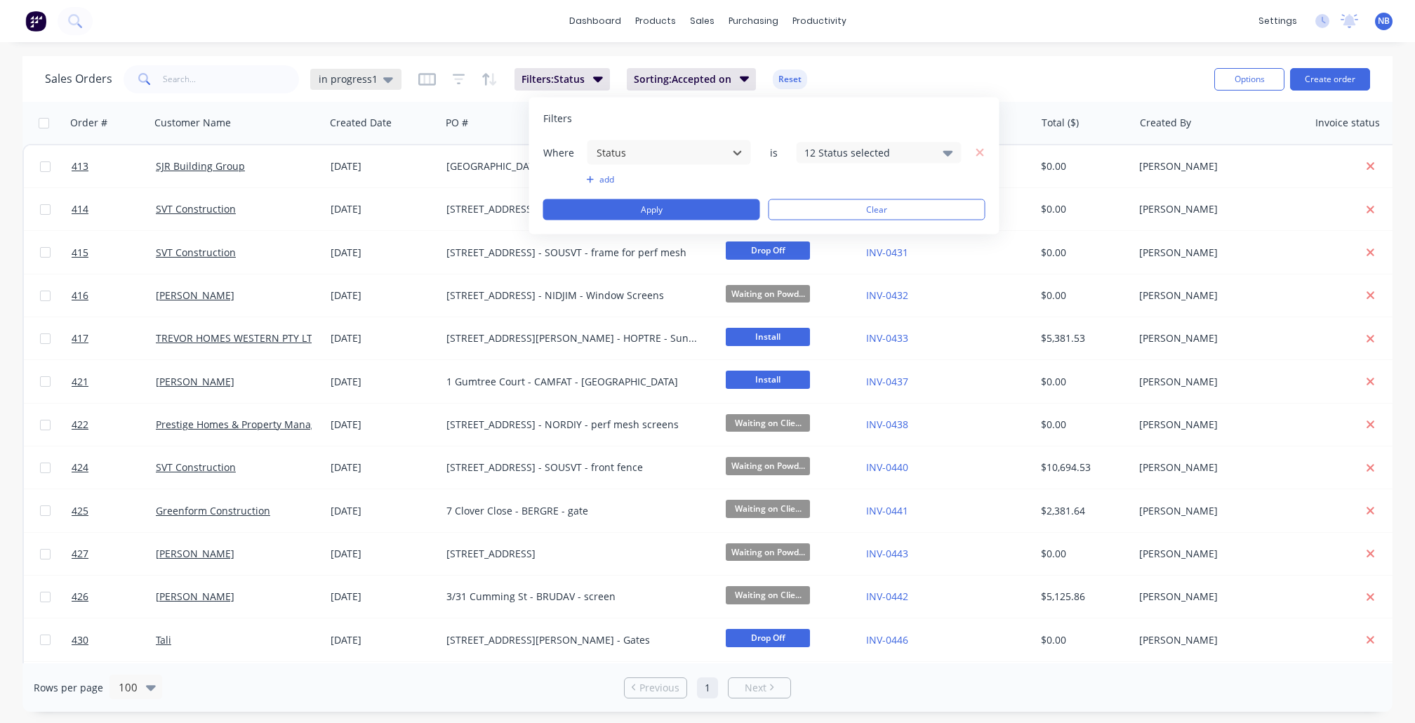
click at [338, 82] on span "in progress1" at bounding box center [348, 79] width 59 height 15
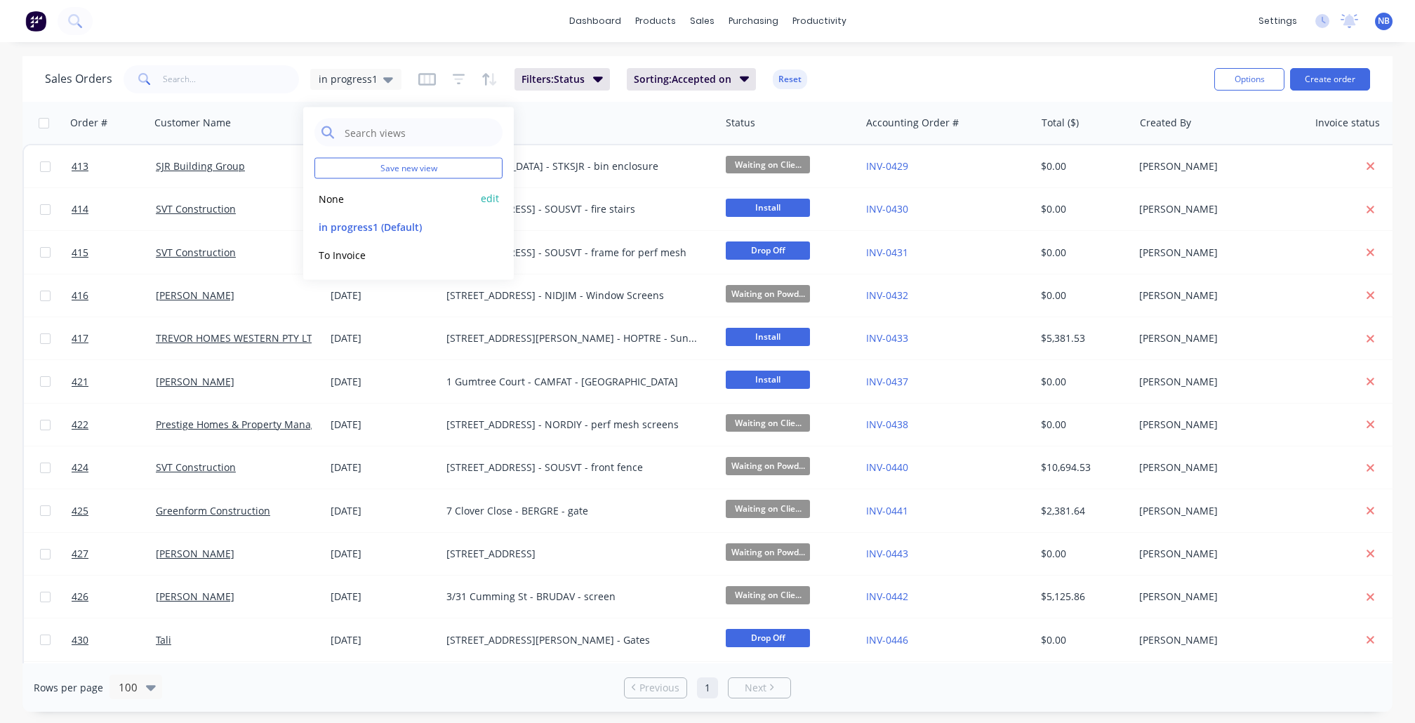
click at [362, 194] on button "None" at bounding box center [395, 198] width 160 height 16
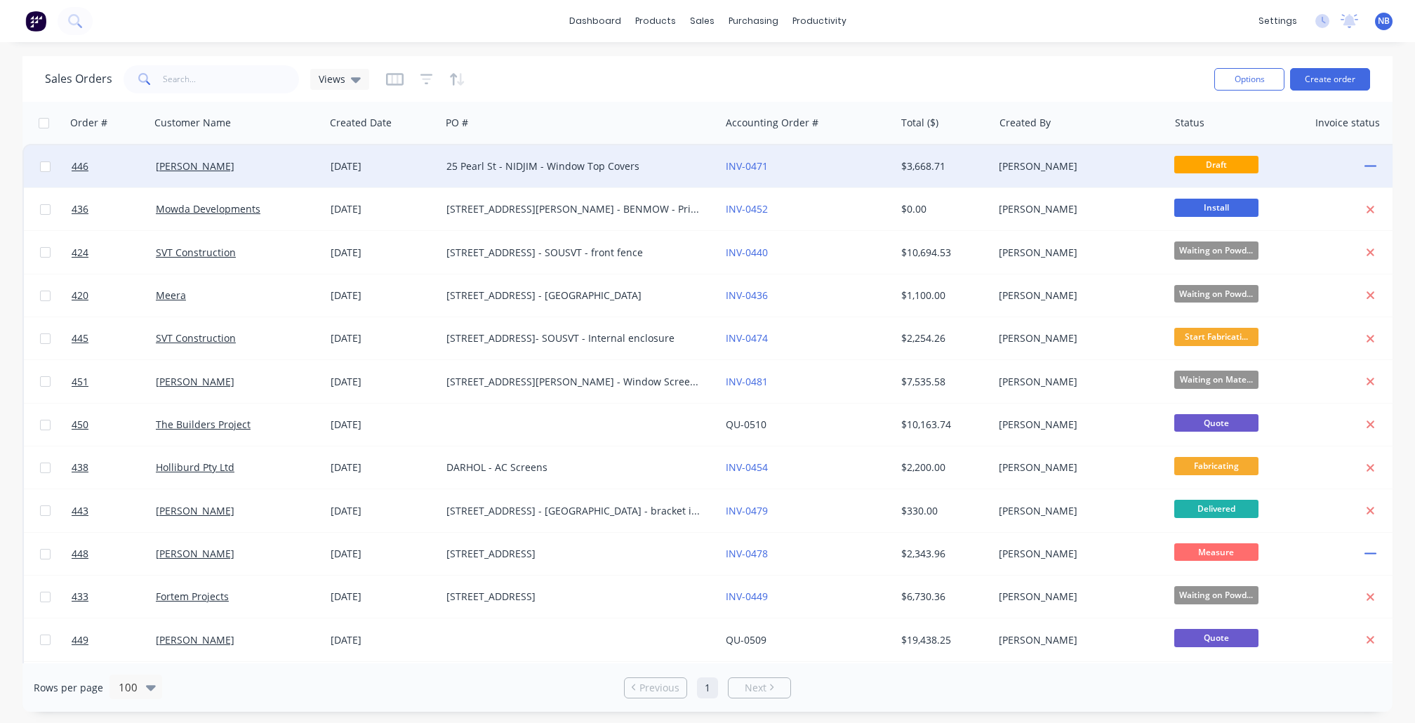
click at [309, 184] on div "[PERSON_NAME]" at bounding box center [237, 166] width 175 height 42
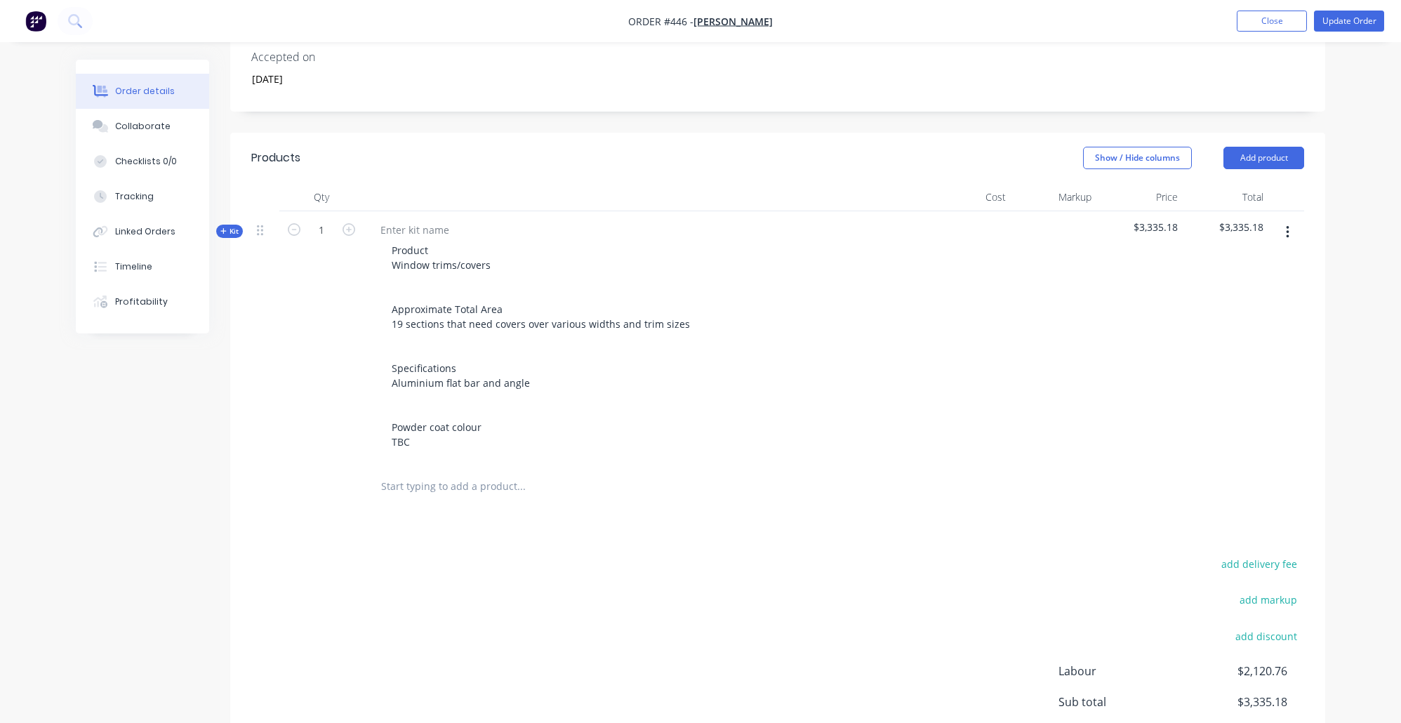
click at [236, 226] on span "Kit" at bounding box center [229, 231] width 18 height 11
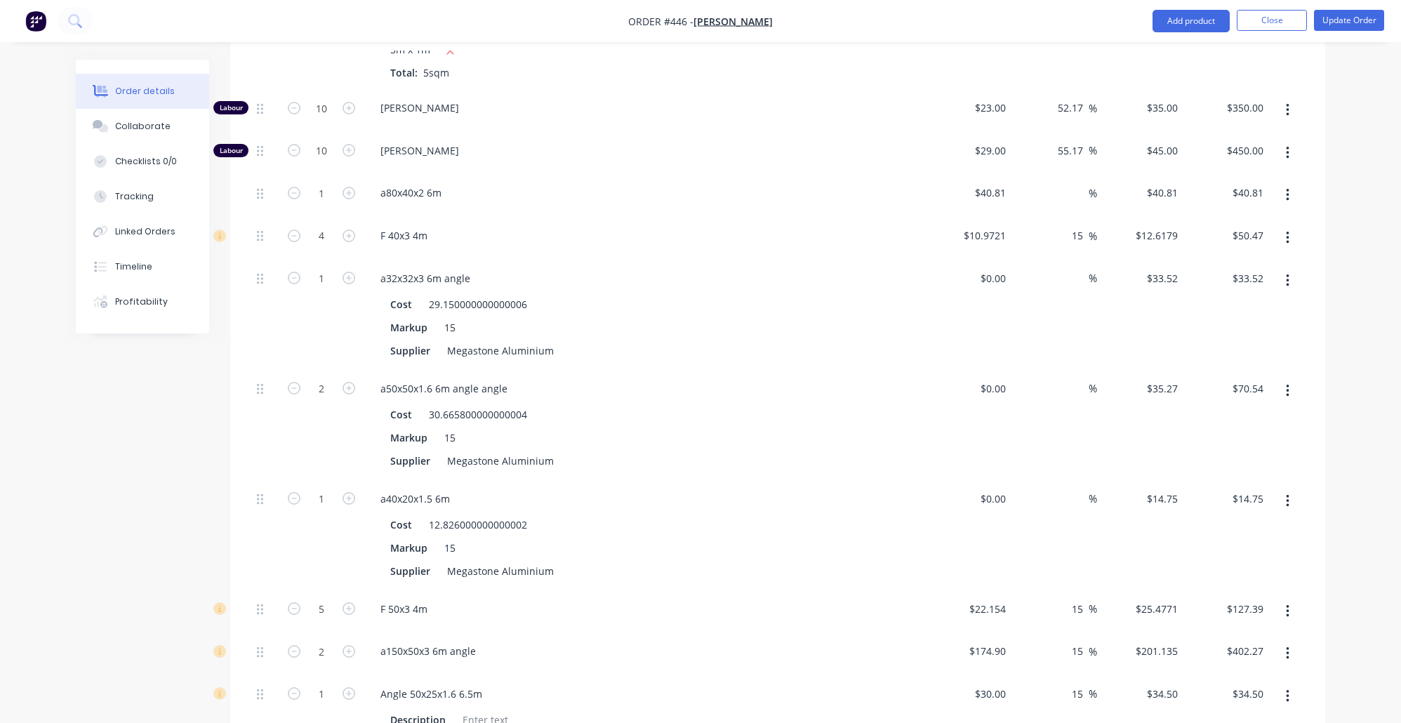
scroll to position [1526, 0]
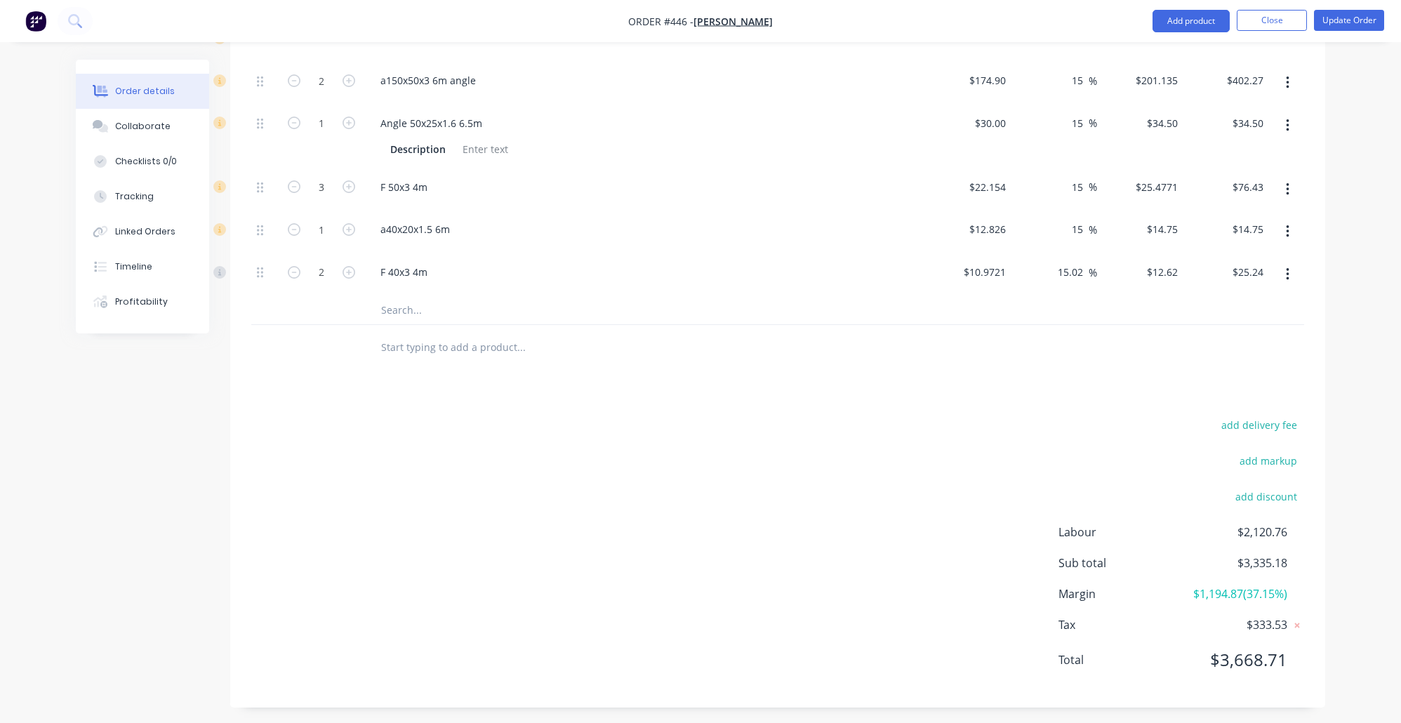
click at [411, 299] on input "text" at bounding box center [521, 310] width 281 height 28
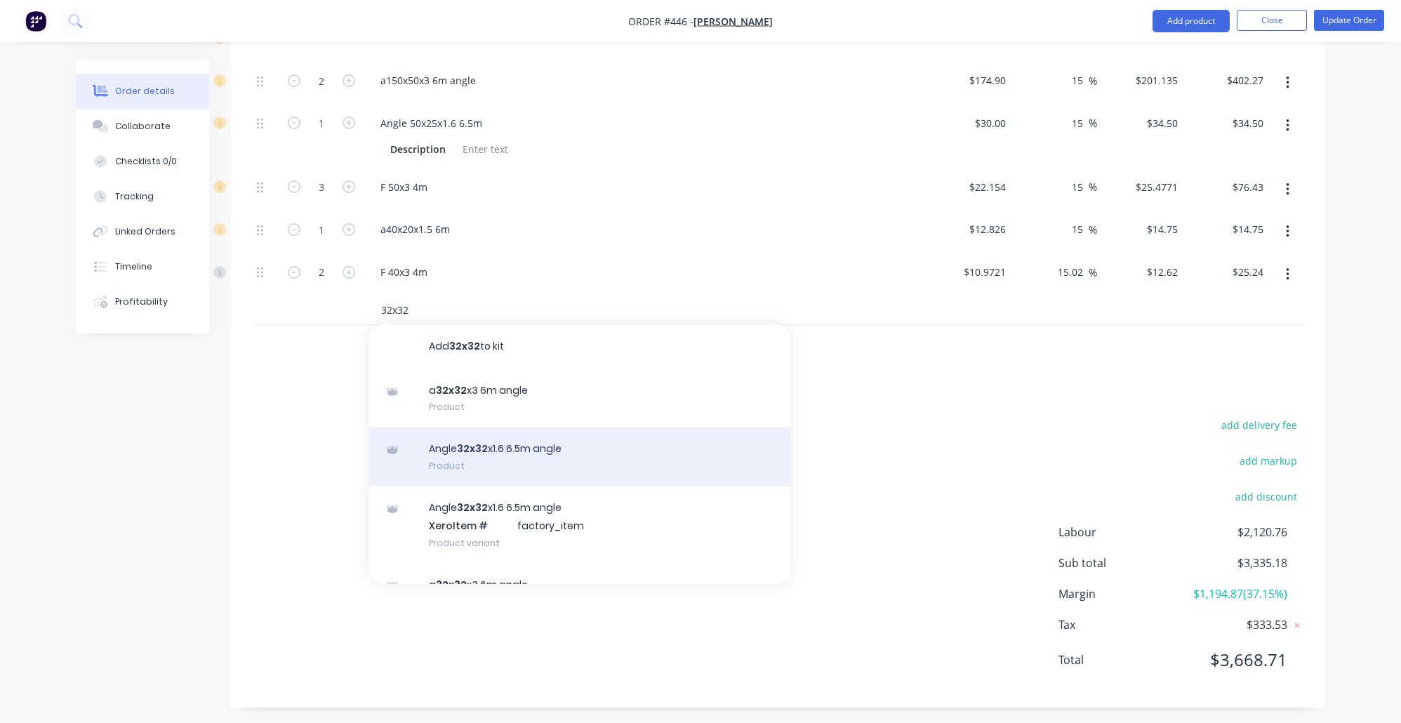
type input "32x32"
click at [522, 471] on div "Angle 32x32 x1.6 6.5m angle Product" at bounding box center [579, 457] width 421 height 59
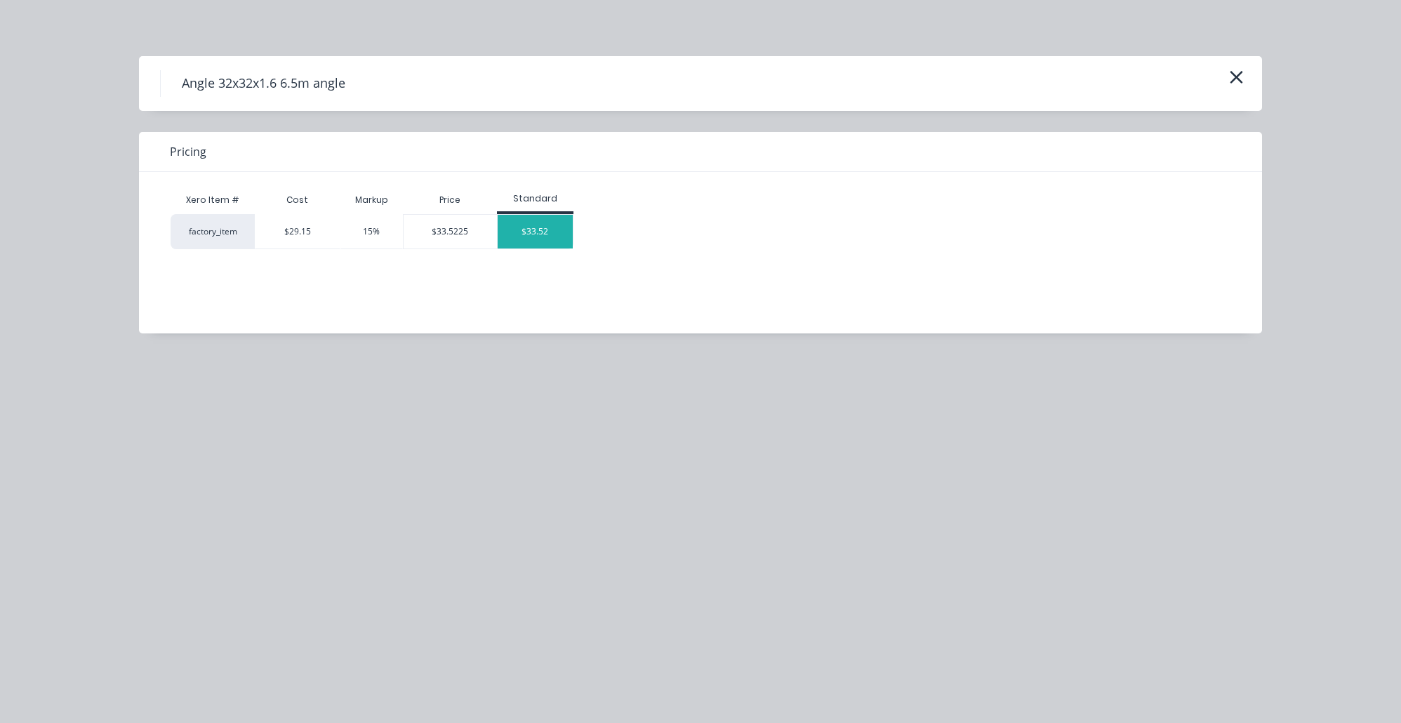
click at [548, 234] on div "$33.52" at bounding box center [535, 232] width 75 height 34
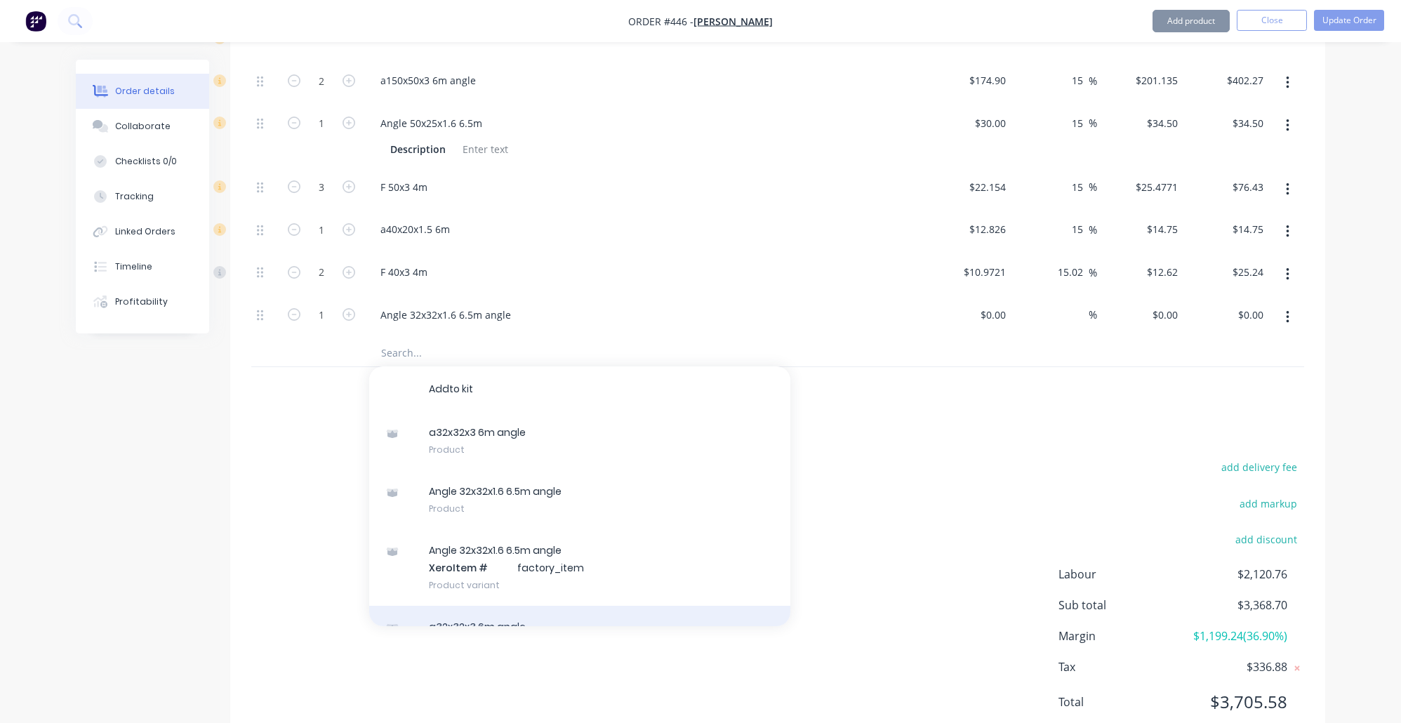
type input "$29.15"
type input "14.99"
type input "$33.52"
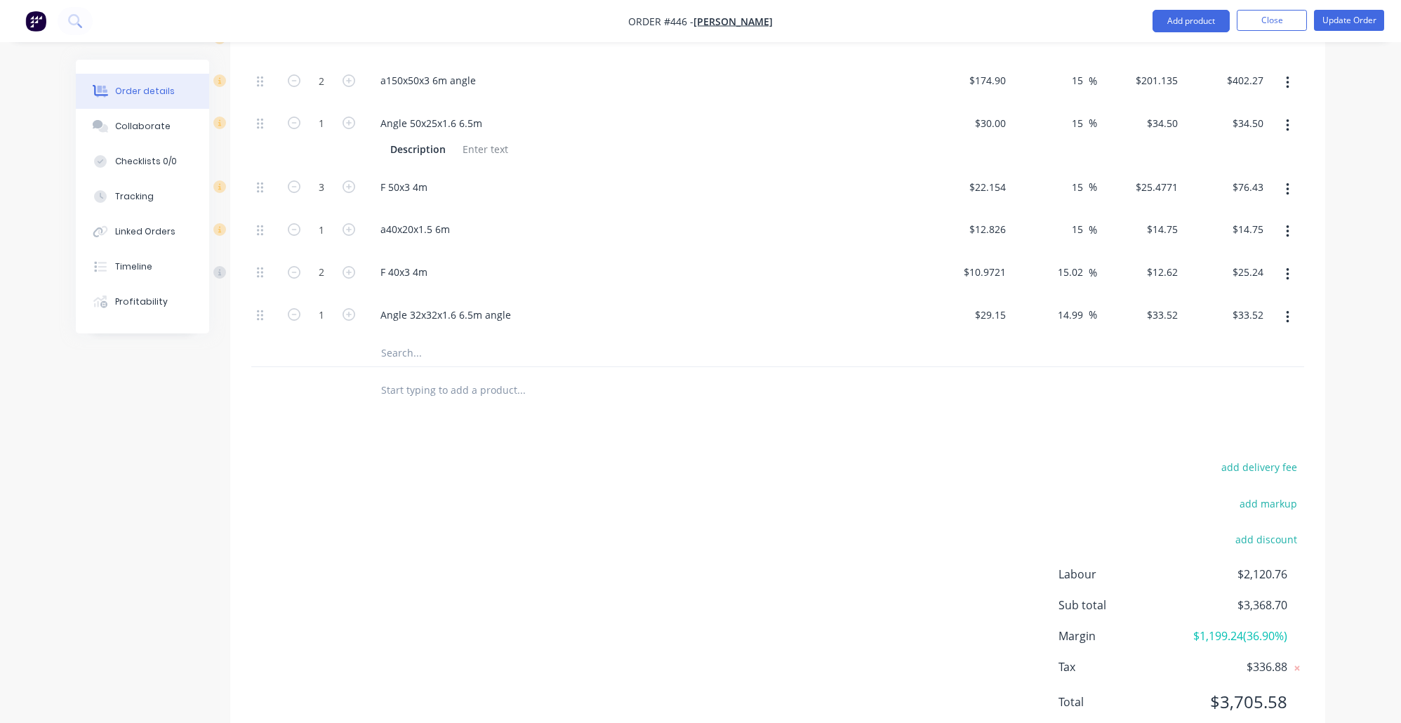
click at [569, 543] on div "add delivery fee add markup add discount Labour $2,120.76 Sub total $3,368.70 M…" at bounding box center [777, 593] width 1053 height 271
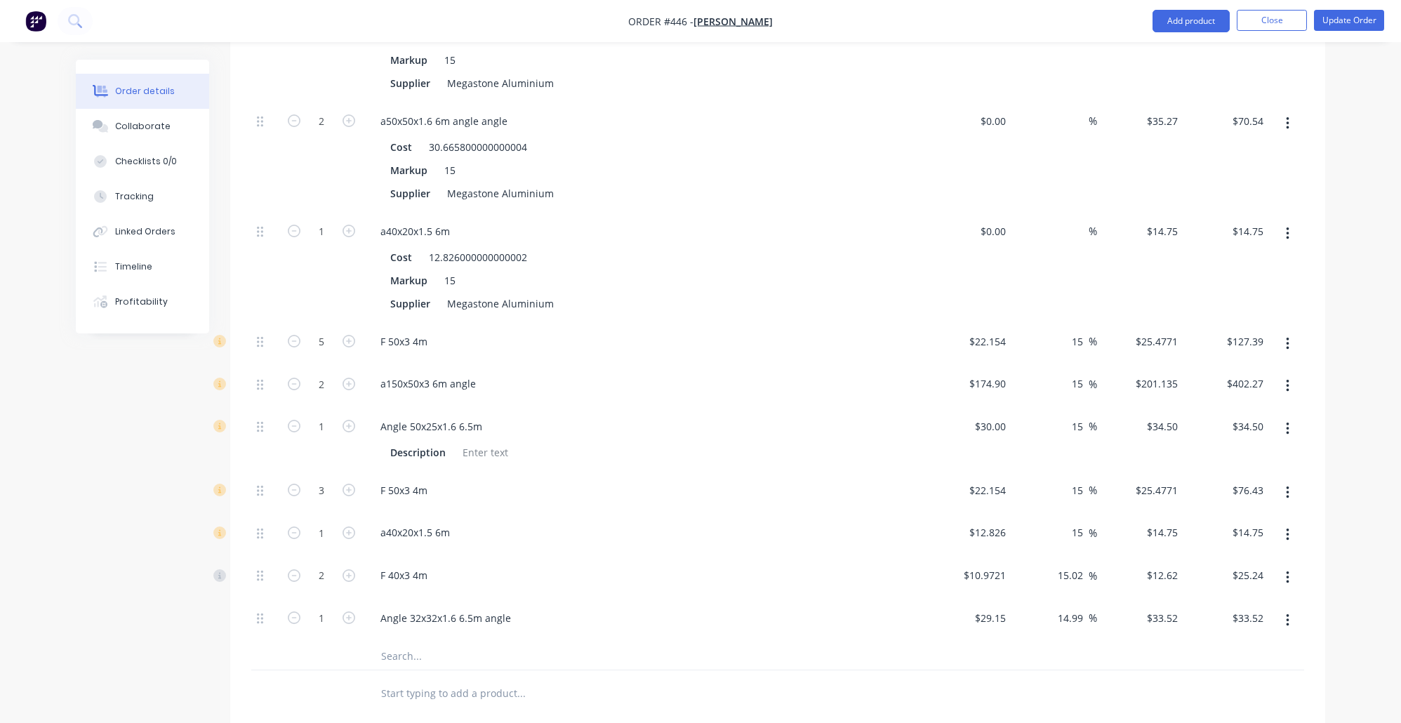
scroll to position [1124, 0]
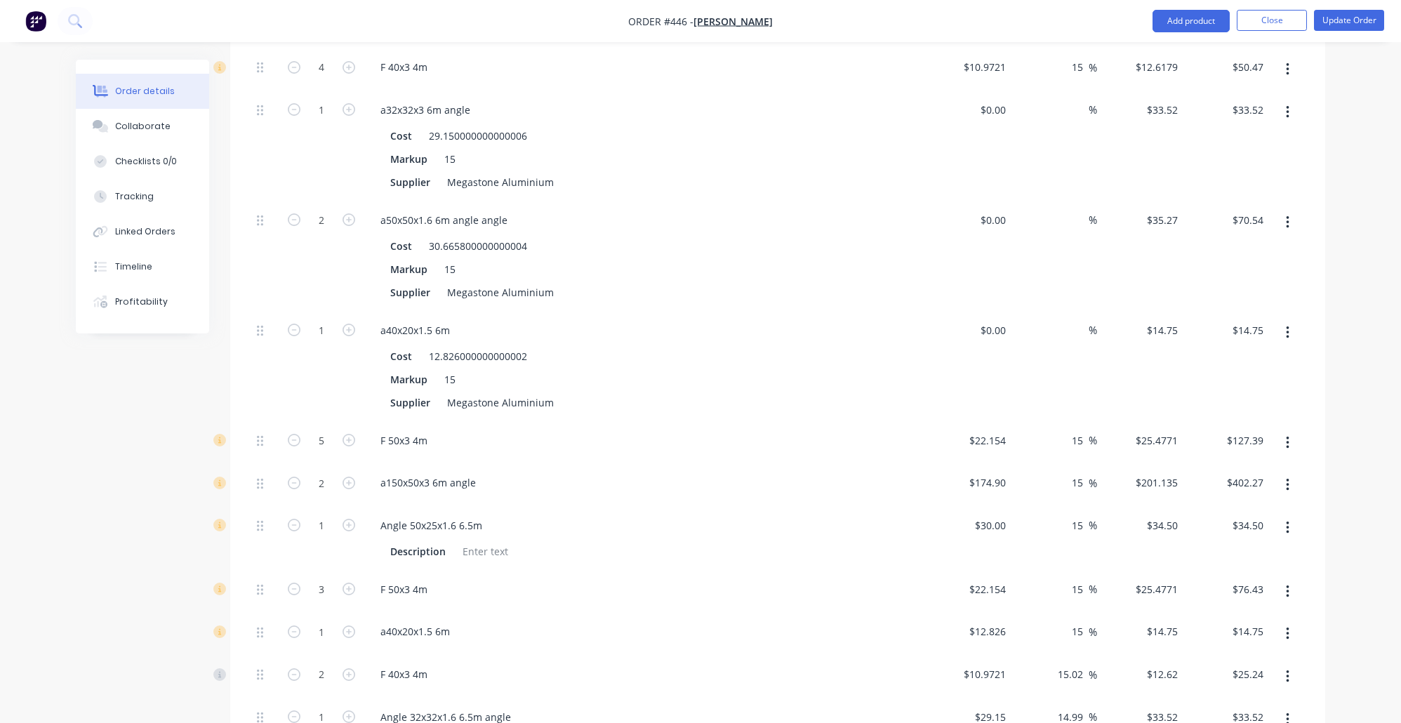
click at [1281, 430] on button "button" at bounding box center [1287, 442] width 33 height 25
click at [1254, 526] on div "Delete" at bounding box center [1238, 536] width 108 height 20
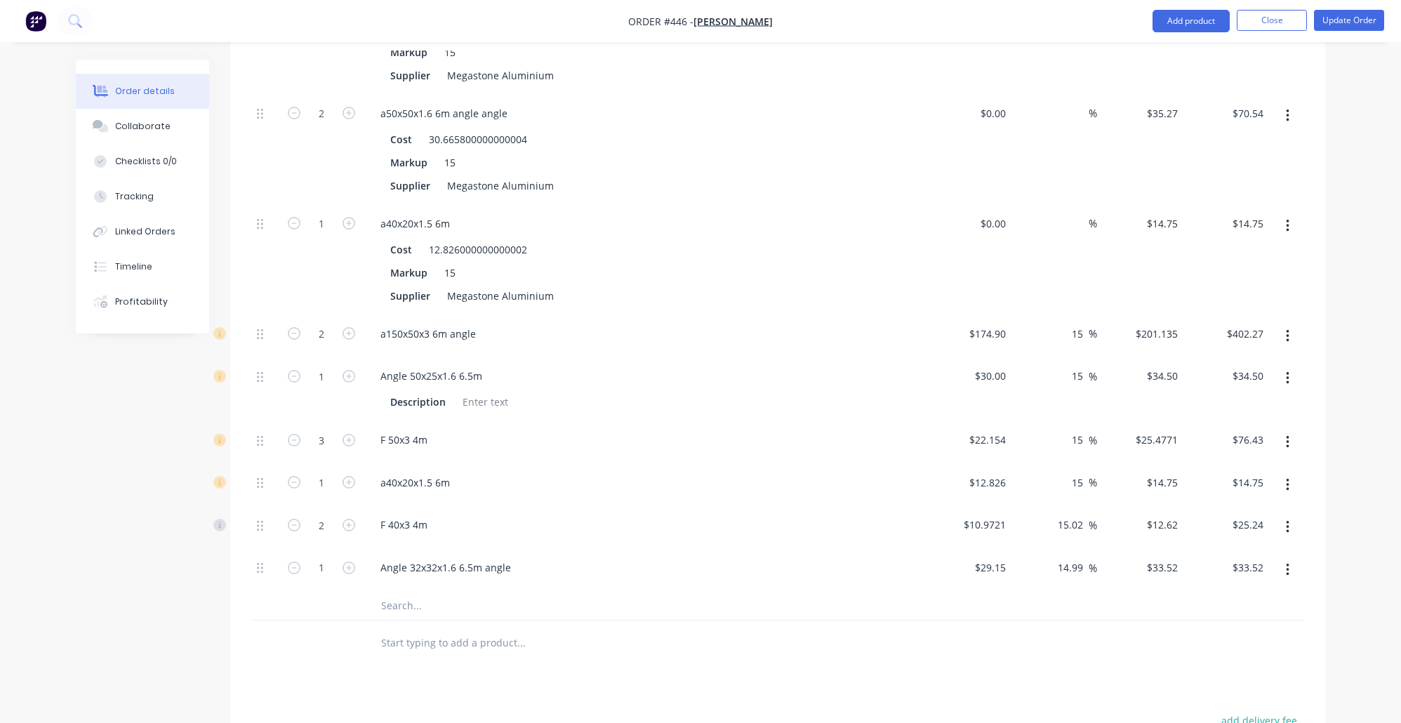
scroll to position [1138, 0]
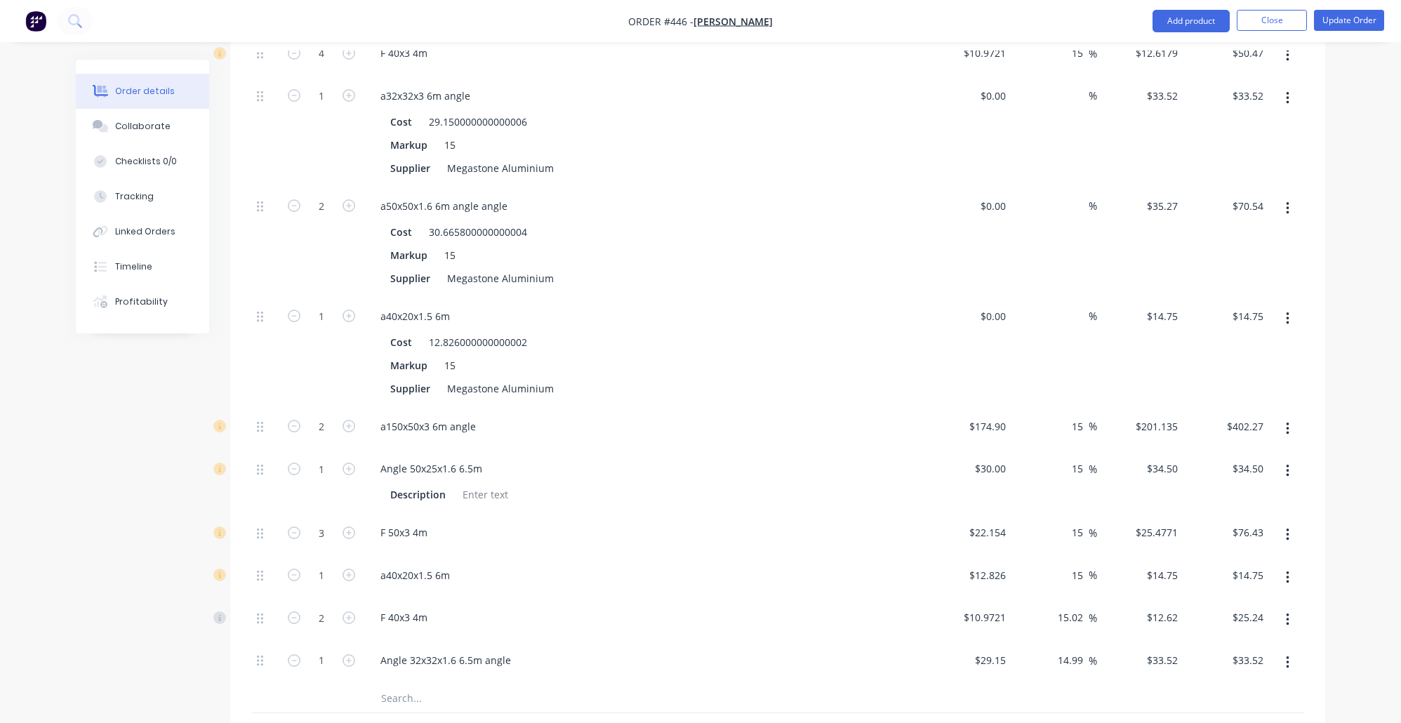
click at [1287, 306] on button "button" at bounding box center [1287, 318] width 33 height 25
click at [1265, 402] on div "Delete" at bounding box center [1238, 412] width 108 height 20
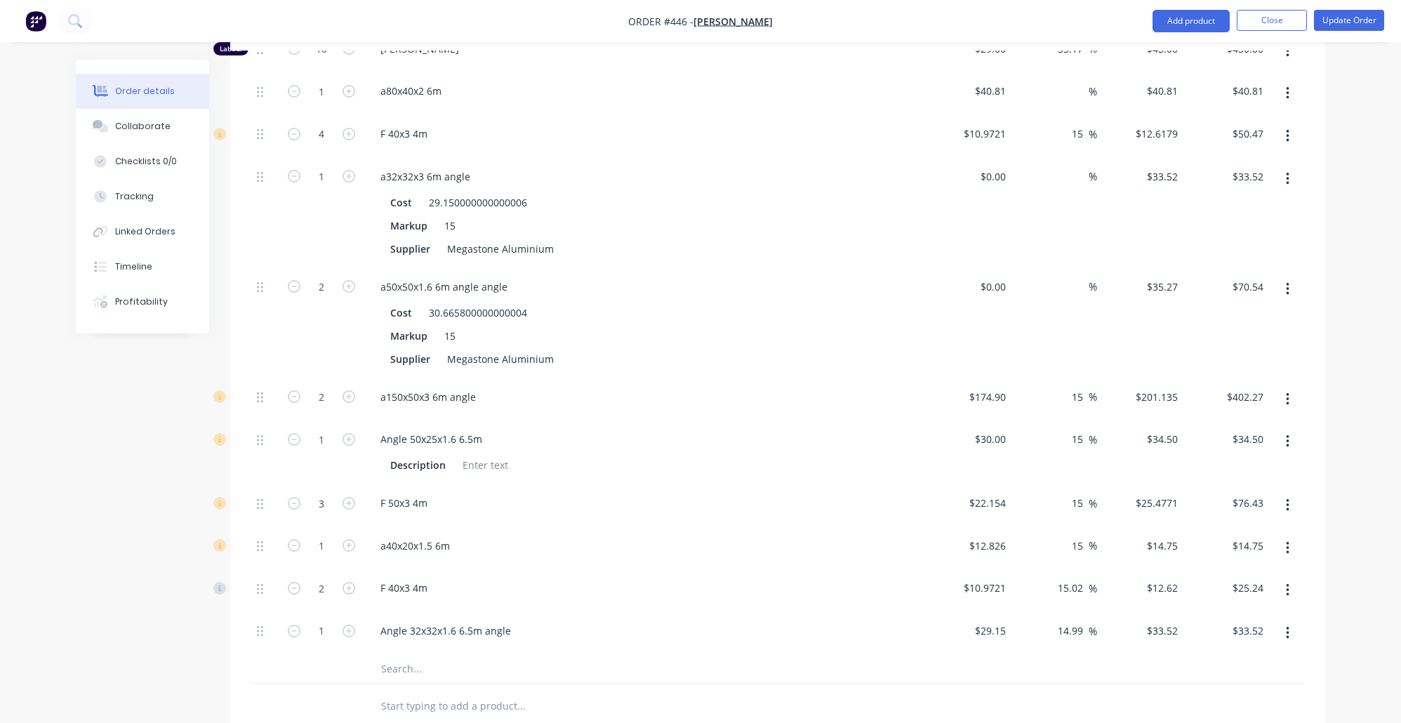
scroll to position [1039, 0]
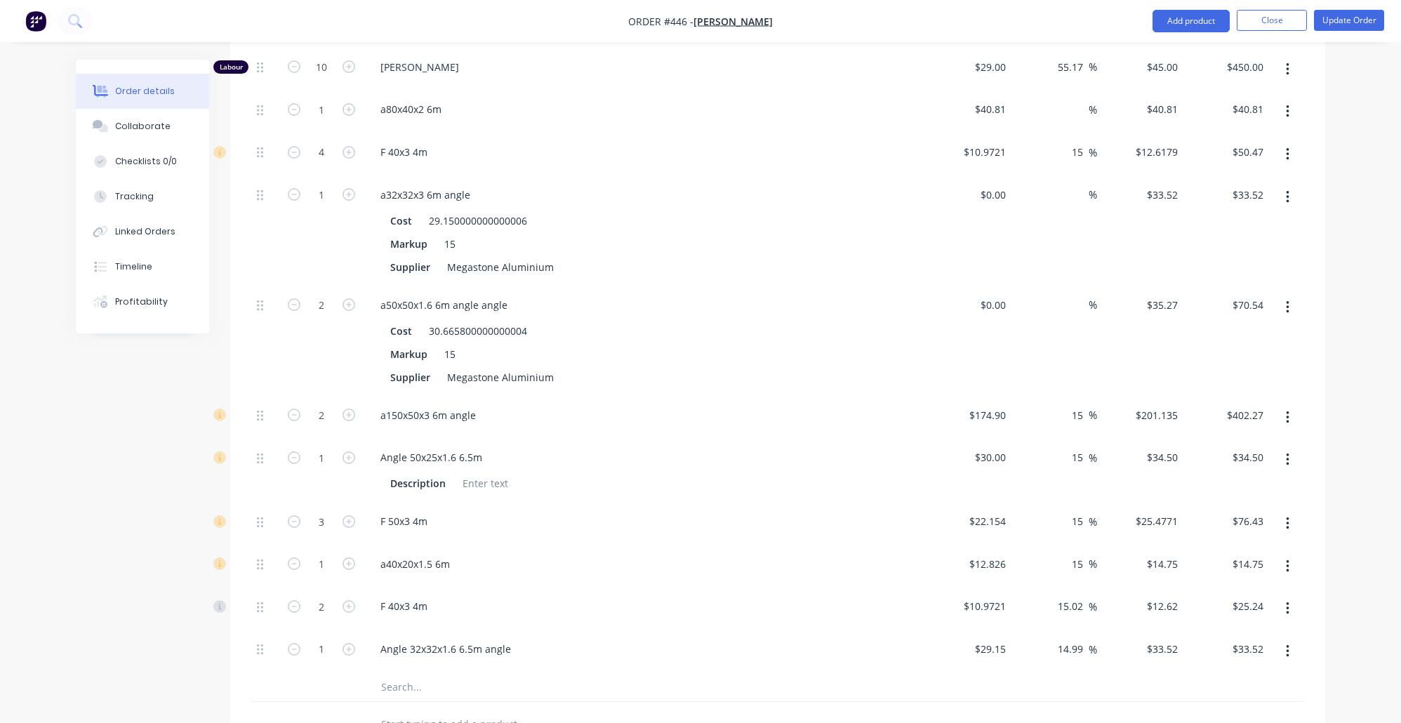
click at [1282, 295] on button "button" at bounding box center [1287, 307] width 33 height 25
click at [1261, 390] on div "Delete" at bounding box center [1238, 400] width 108 height 20
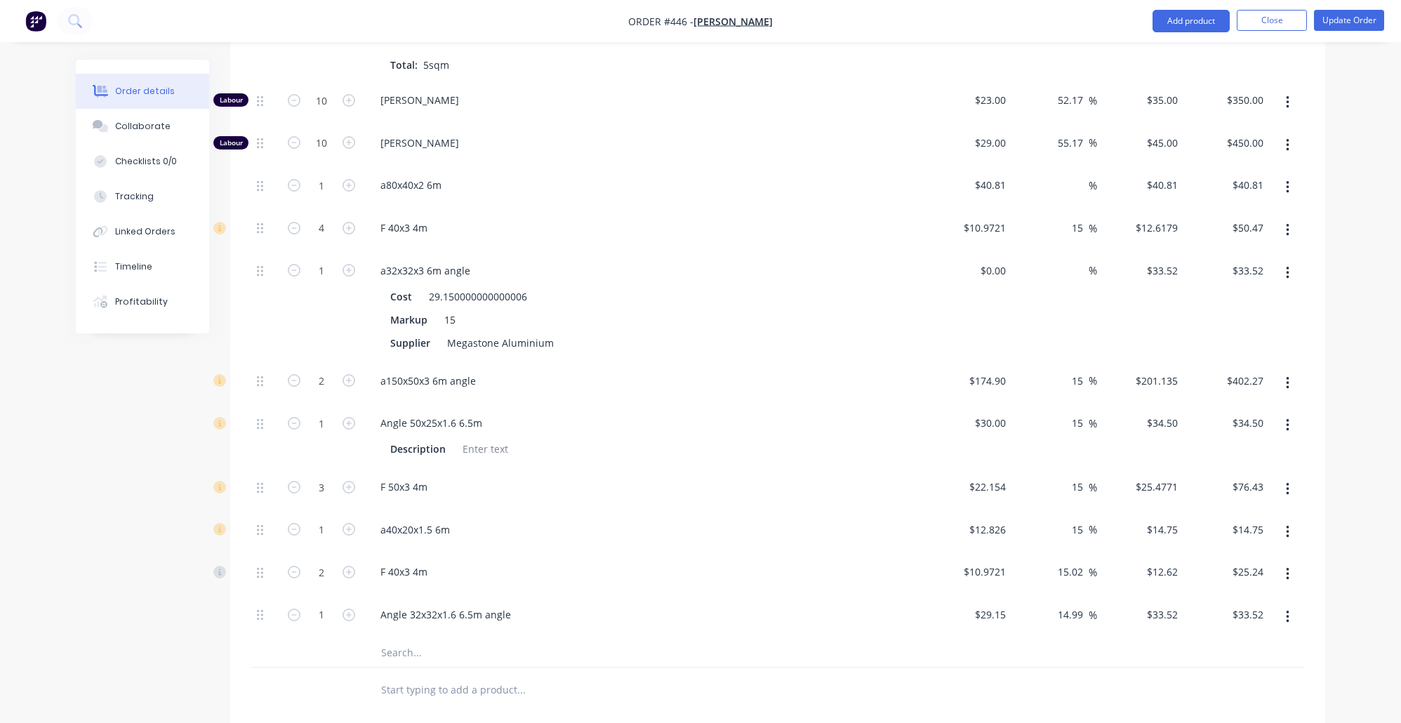
scroll to position [939, 0]
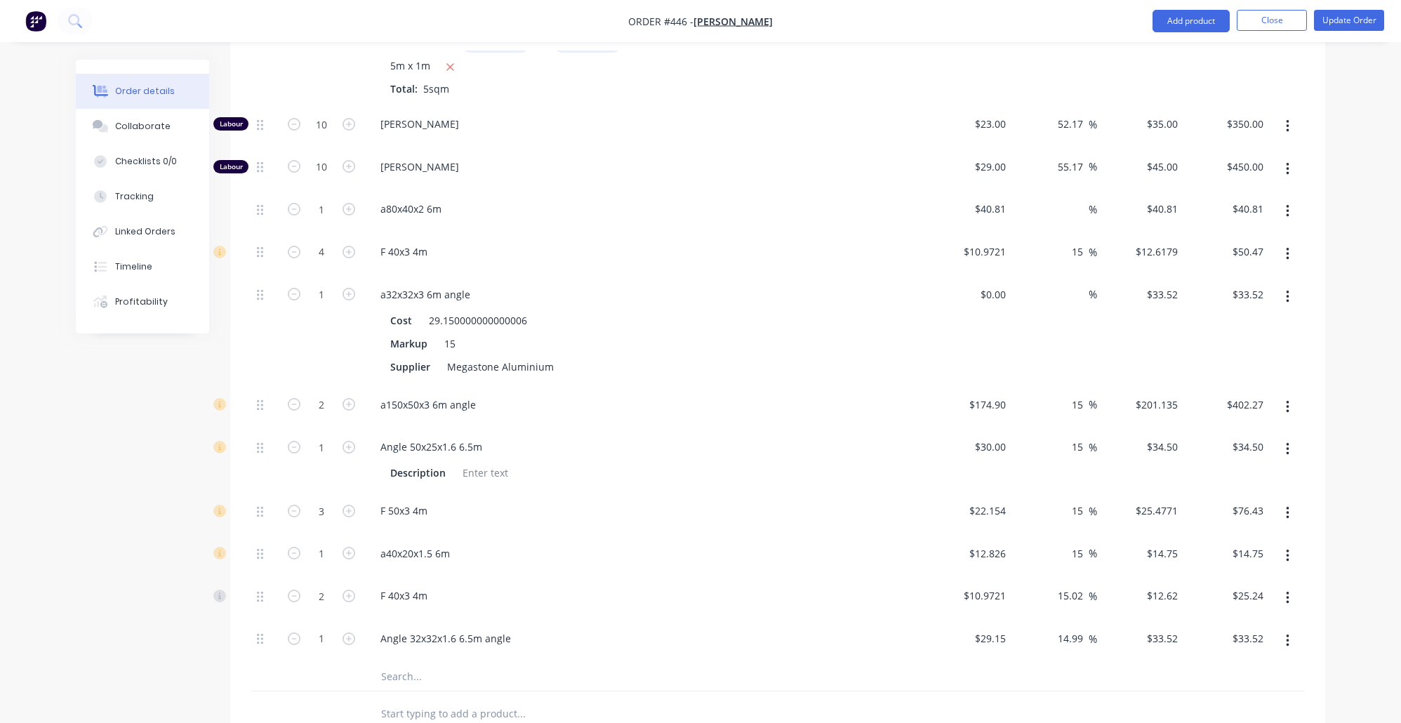
click at [1287, 291] on icon "button" at bounding box center [1287, 297] width 3 height 13
click at [1229, 380] on div "Delete" at bounding box center [1238, 390] width 108 height 20
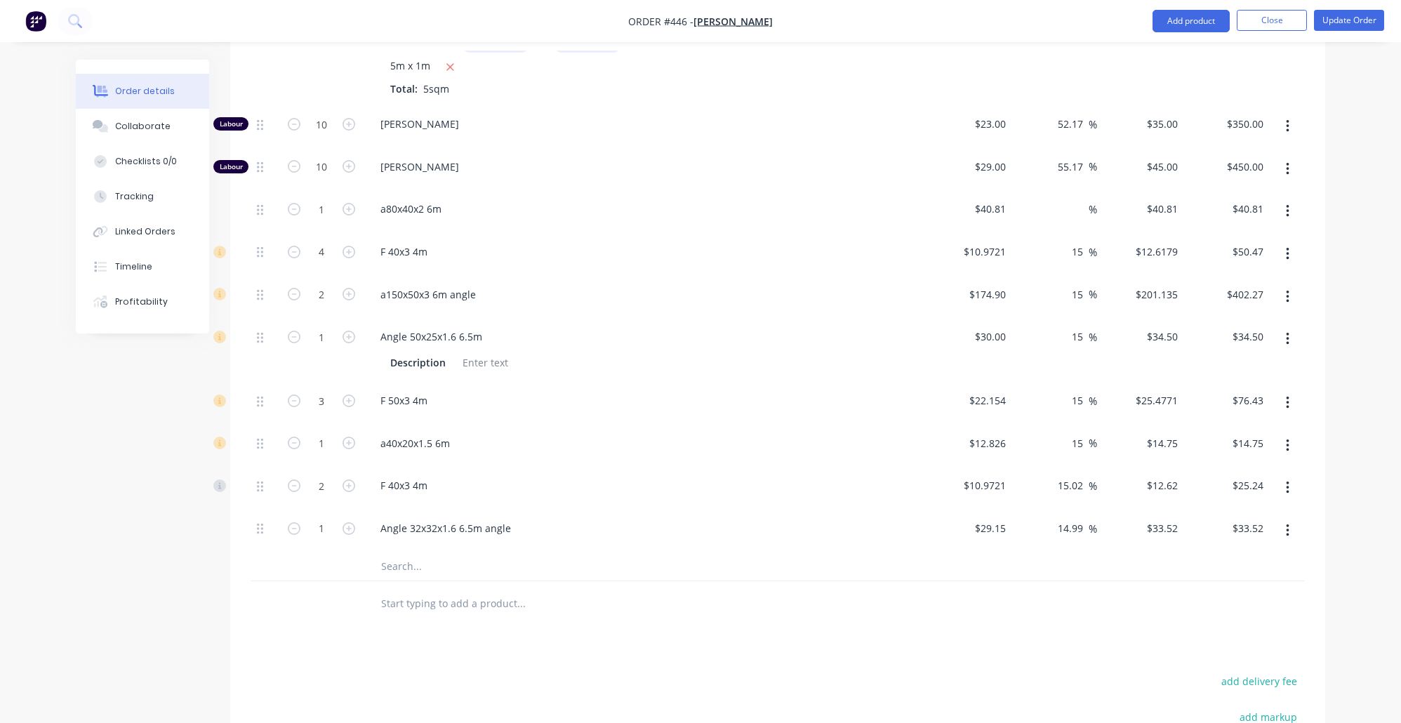
click at [1279, 242] on button "button" at bounding box center [1287, 254] width 33 height 25
click at [1247, 337] on div "Delete" at bounding box center [1238, 347] width 108 height 20
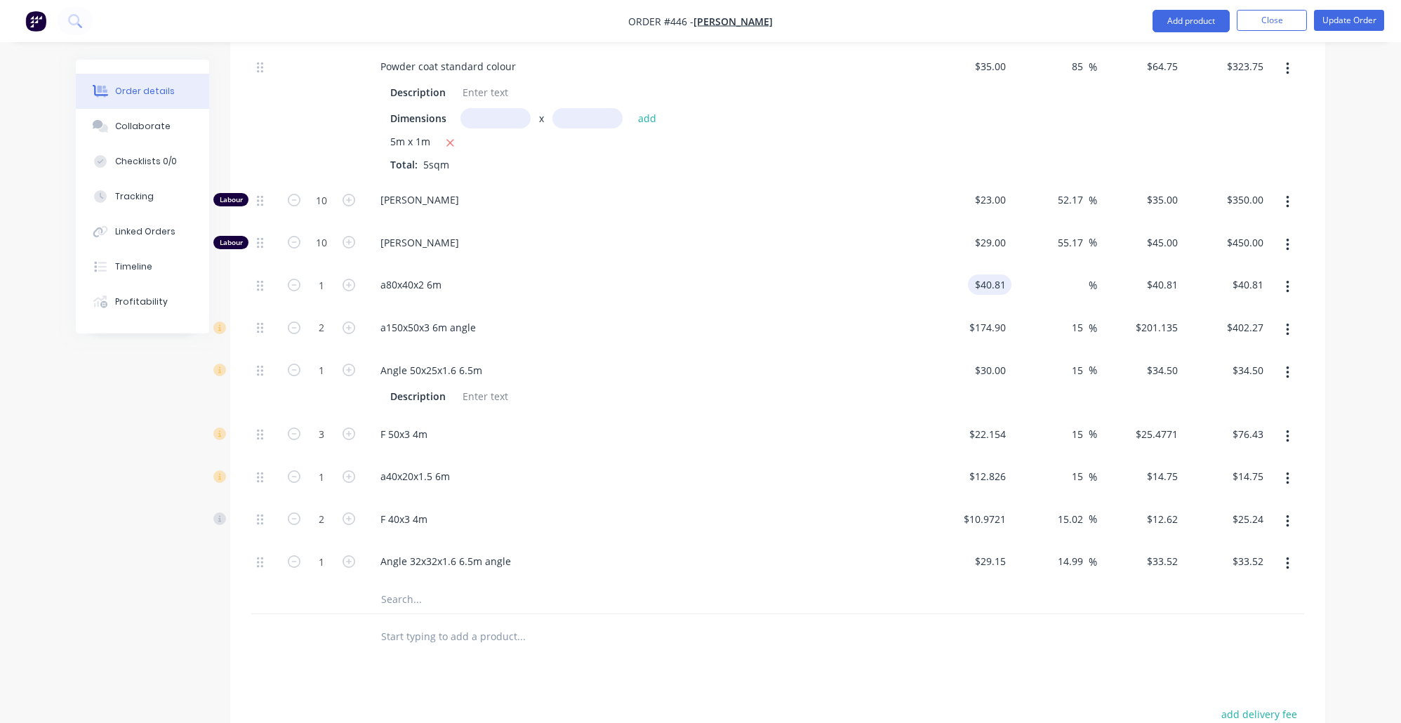
scroll to position [840, 0]
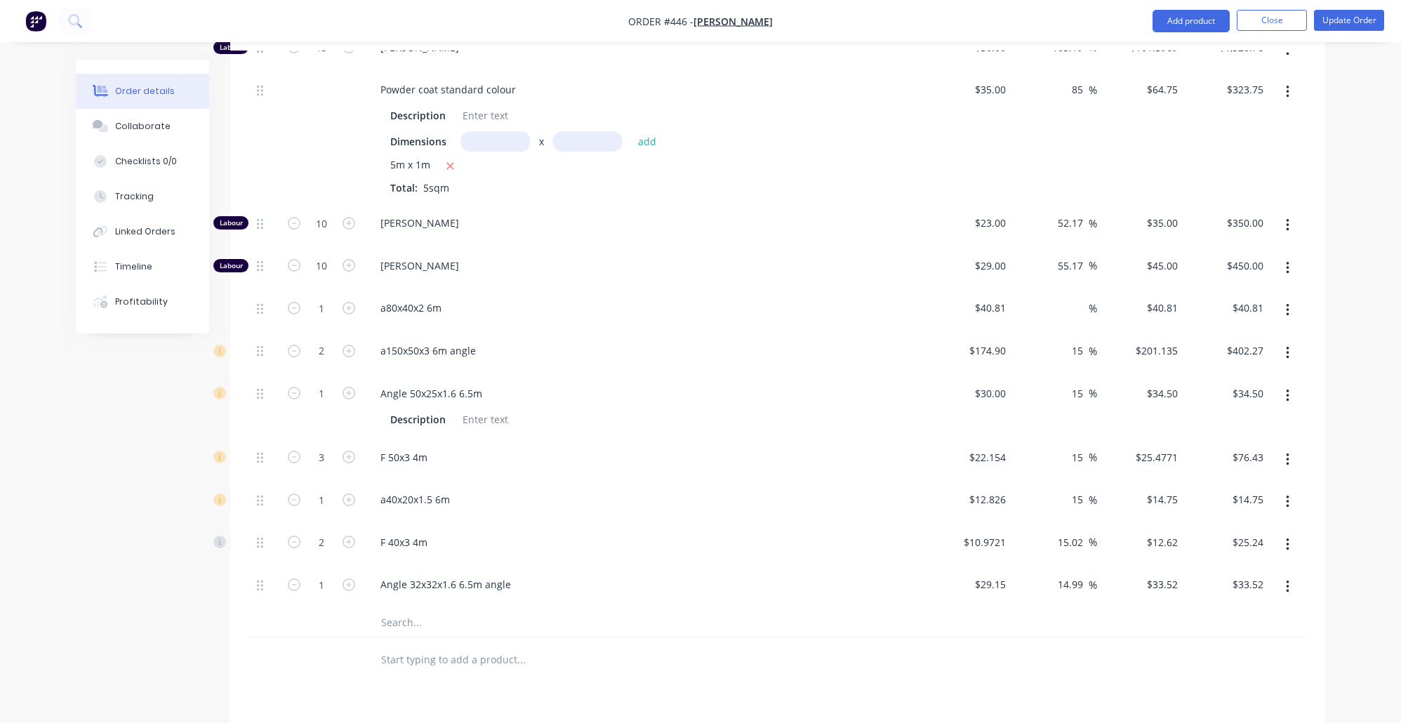
click at [1279, 298] on button "button" at bounding box center [1287, 310] width 33 height 25
click at [1234, 393] on div "Delete" at bounding box center [1238, 403] width 108 height 20
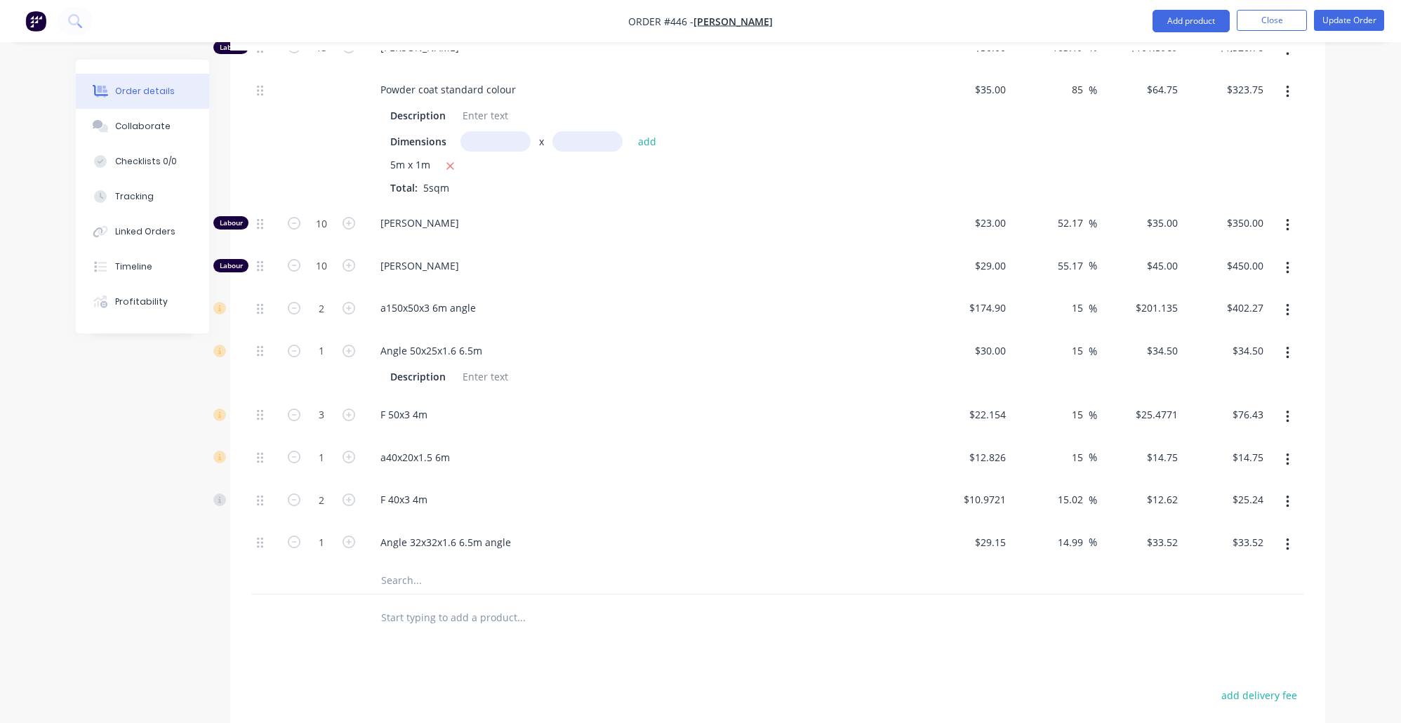
click at [467, 581] on input "text" at bounding box center [521, 580] width 281 height 28
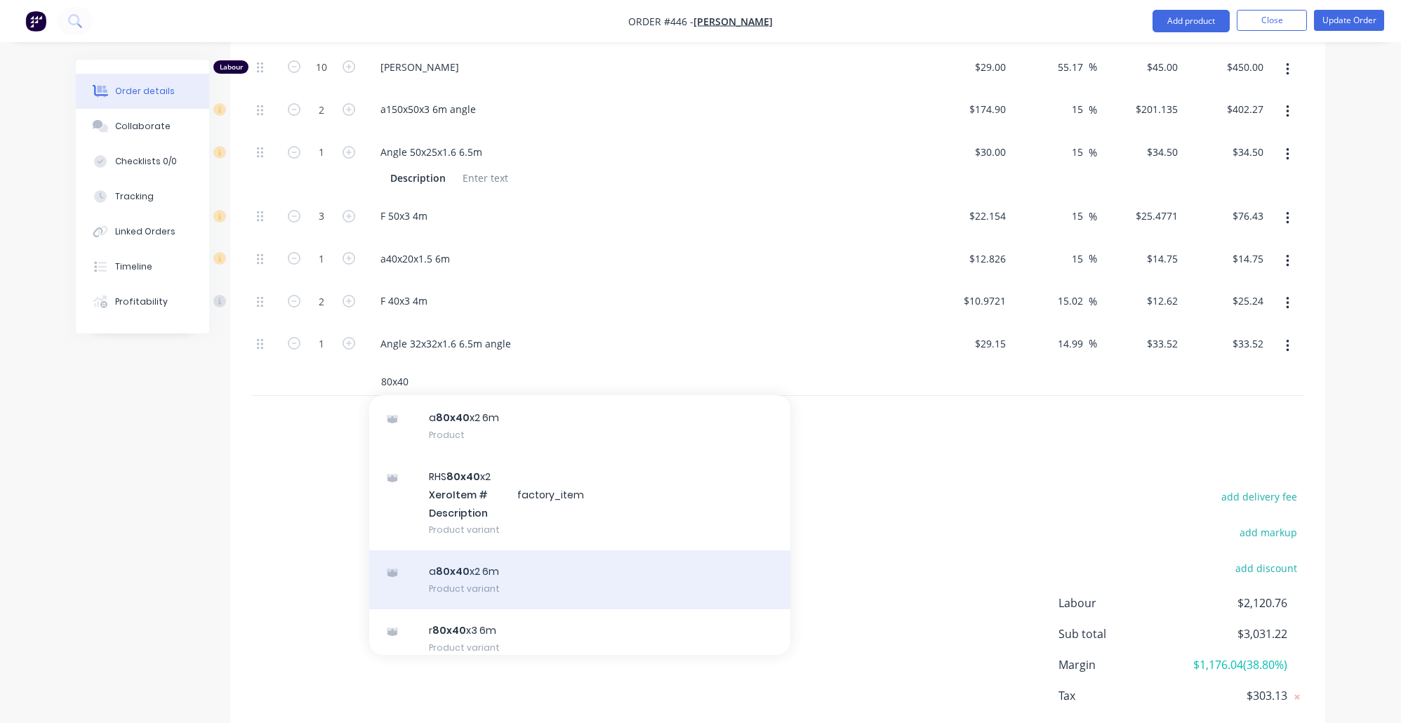
scroll to position [107, 0]
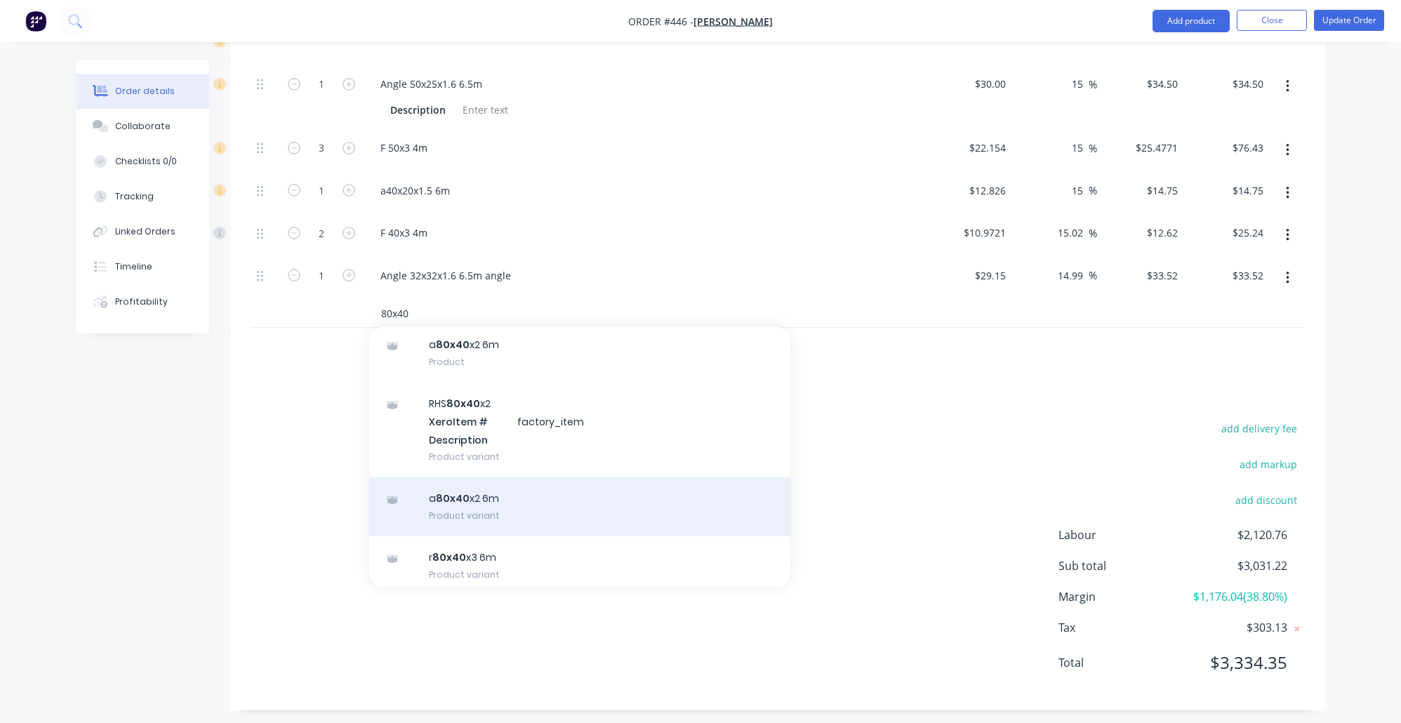
type input "80x40"
click at [511, 507] on div "a 80x40 x2 6m Product variant" at bounding box center [579, 506] width 421 height 59
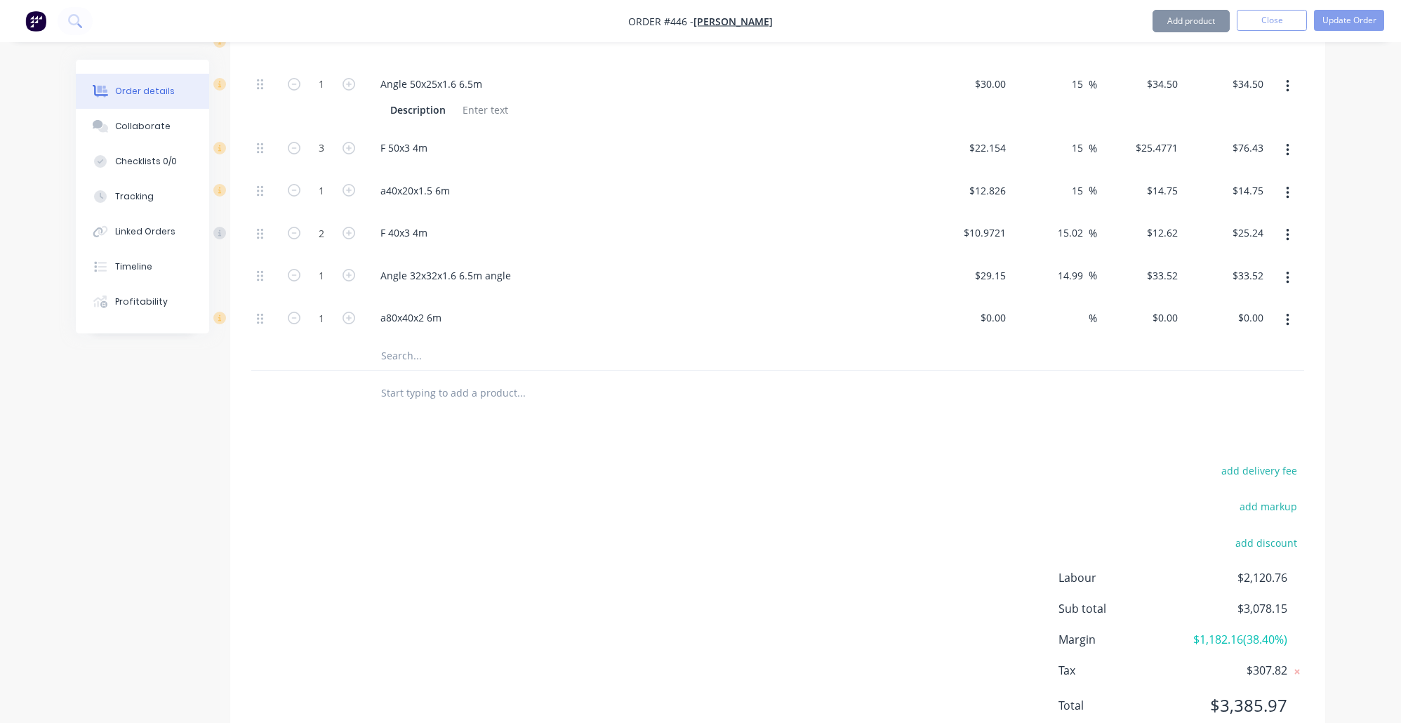
type input "$40.81"
type input "15"
type input "$46.9315"
type input "$46.93"
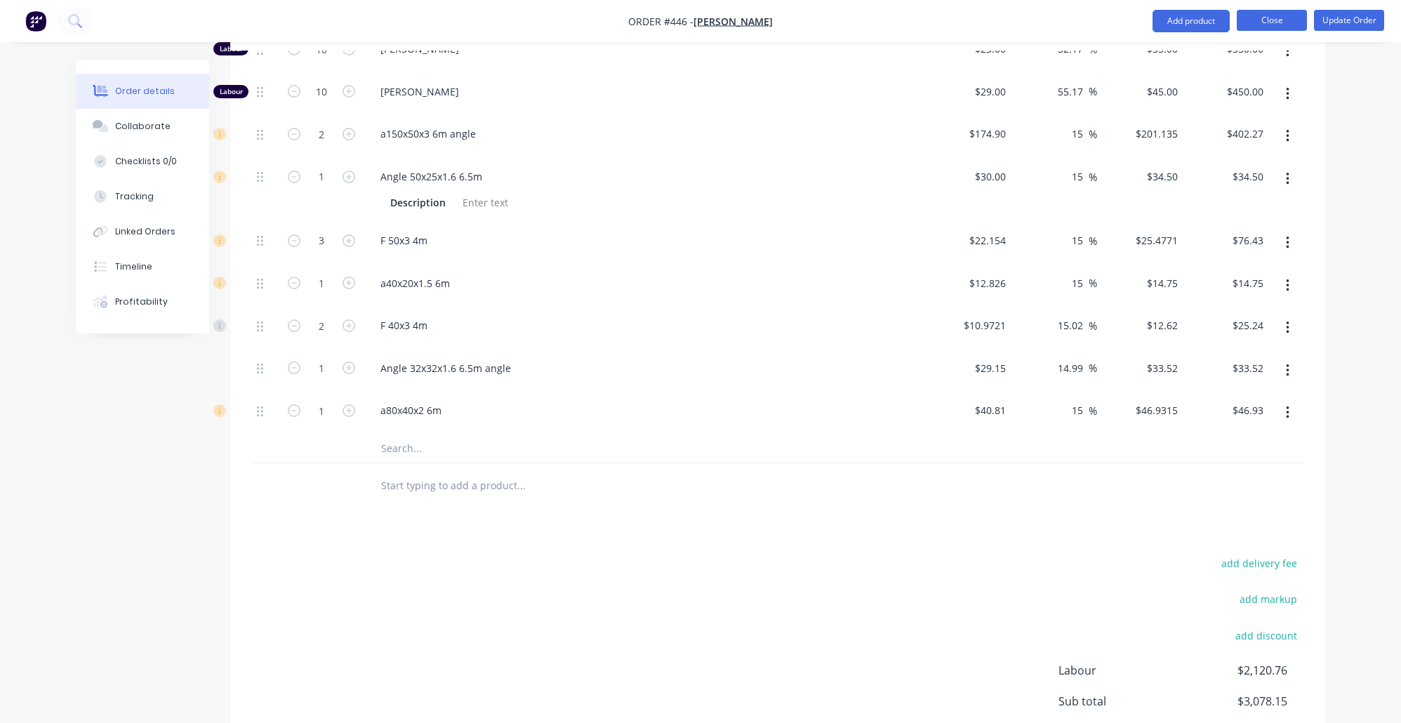
click at [1260, 21] on button "Close" at bounding box center [1272, 20] width 70 height 21
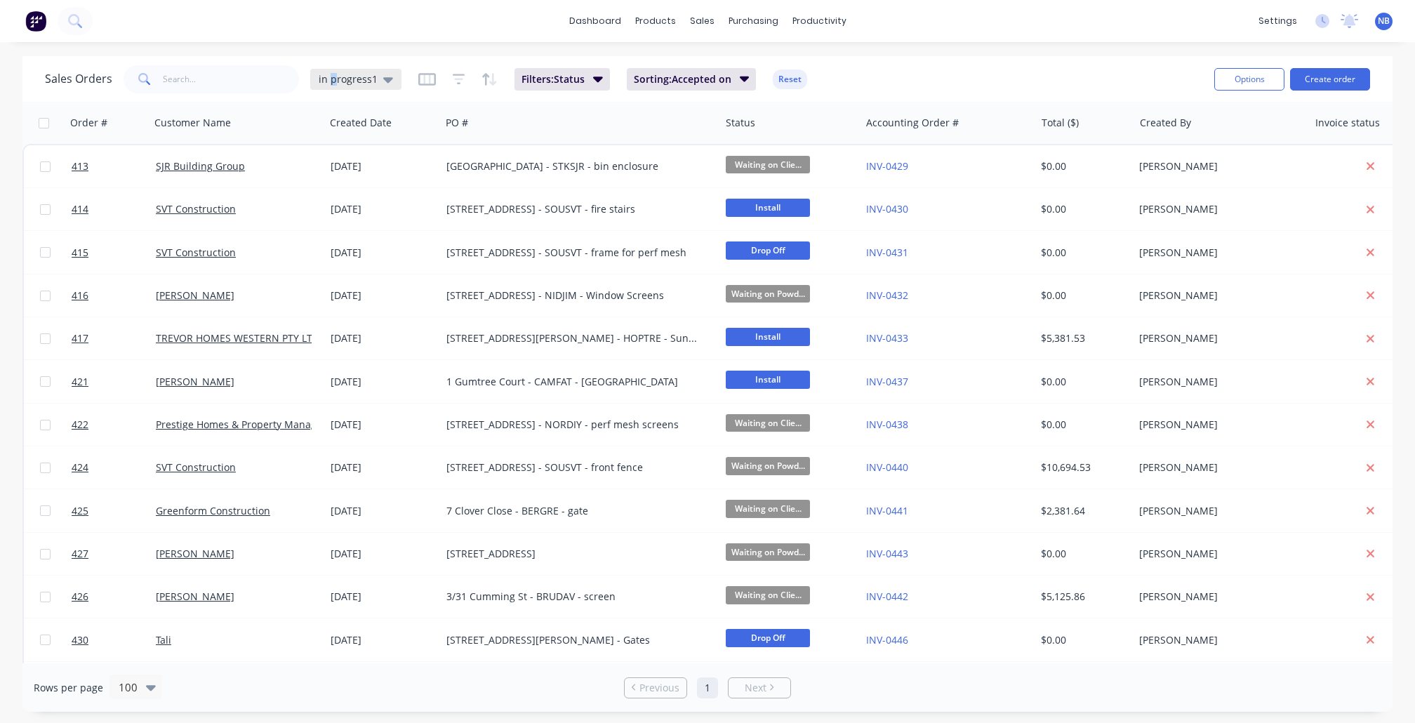
click at [332, 72] on span "in progress1" at bounding box center [348, 79] width 59 height 15
click at [364, 188] on div "None edit" at bounding box center [409, 199] width 188 height 28
click at [341, 204] on button "None" at bounding box center [395, 198] width 160 height 16
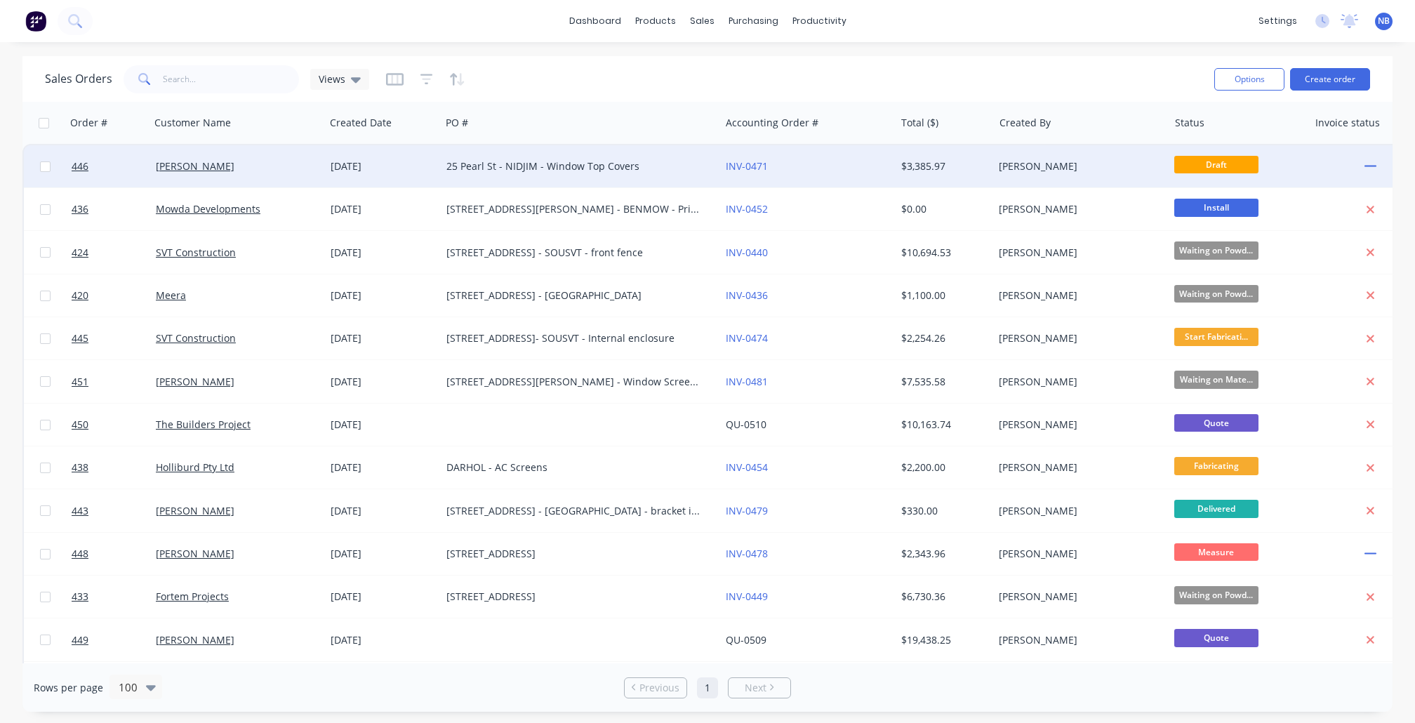
click at [346, 169] on div "[DATE]" at bounding box center [383, 166] width 105 height 14
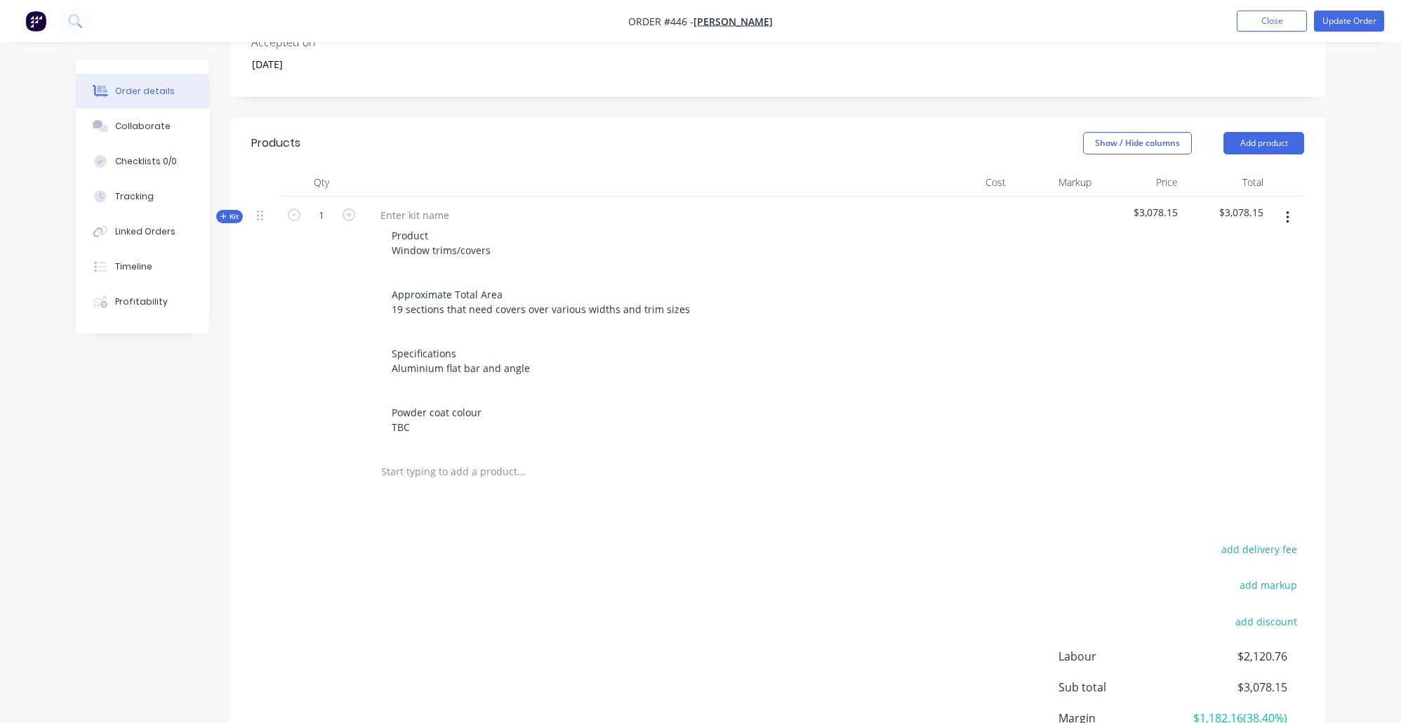
scroll to position [405, 0]
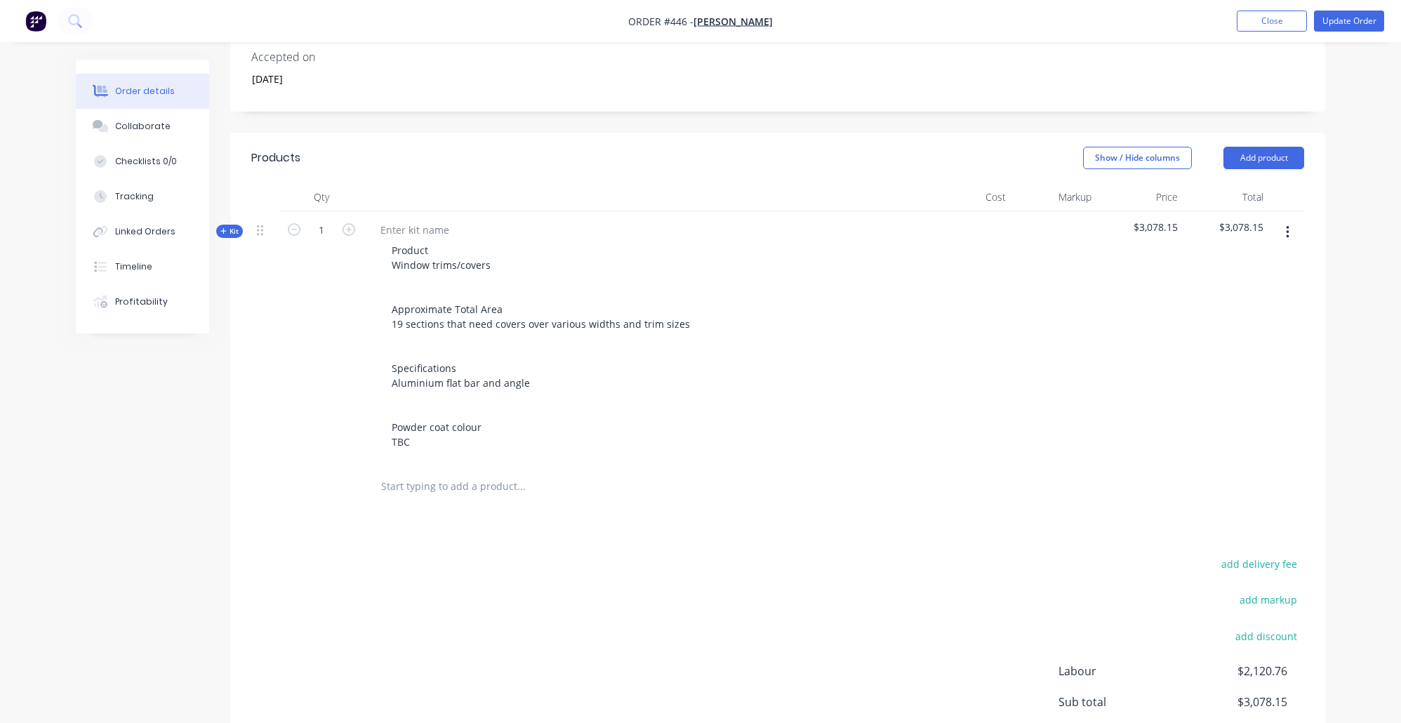
click at [237, 226] on span "Kit" at bounding box center [229, 231] width 18 height 11
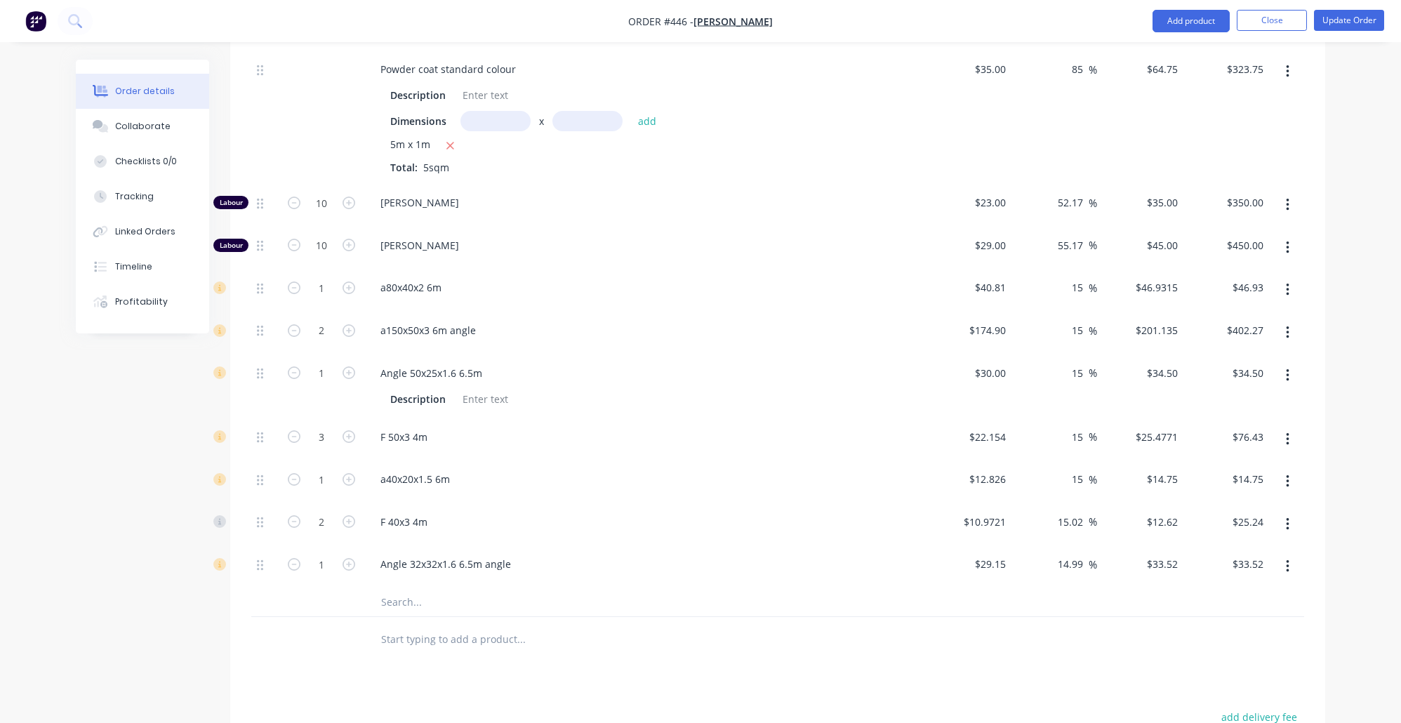
scroll to position [850, 0]
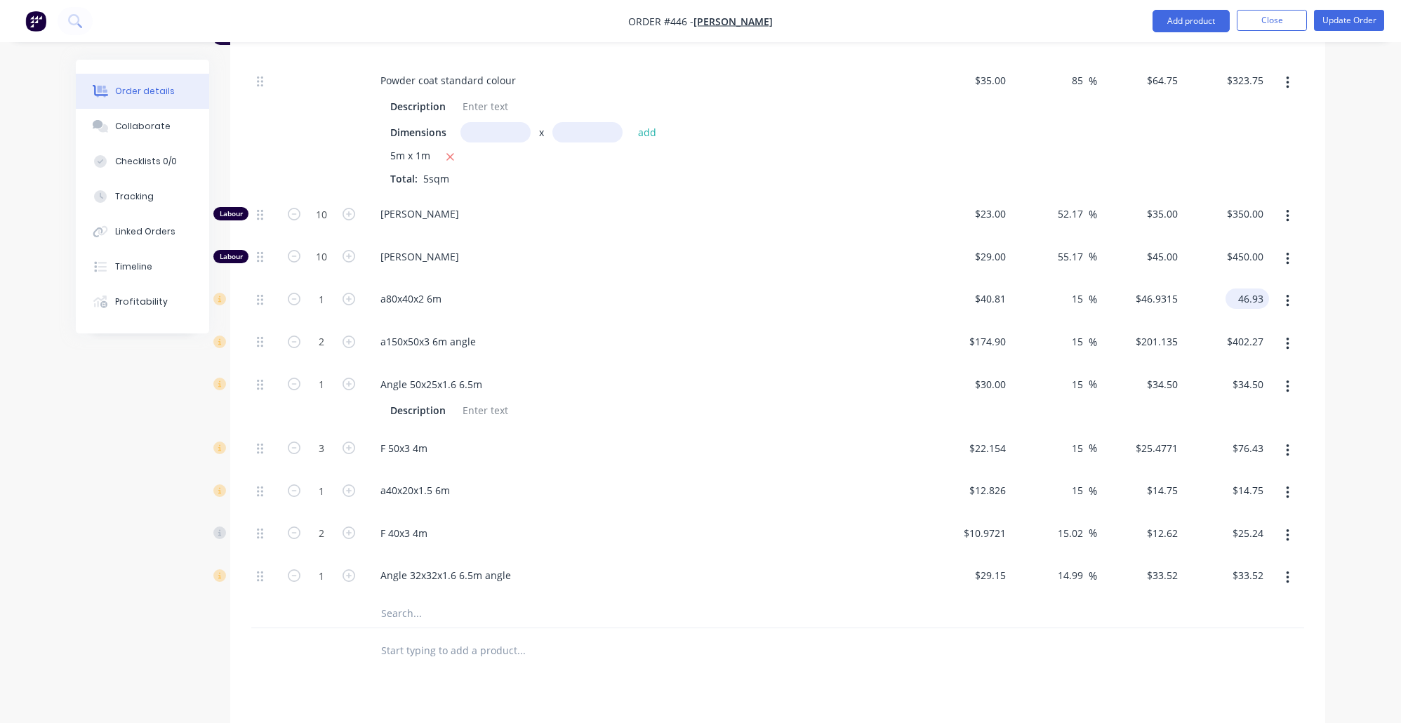
click at [1260, 289] on input "46.93" at bounding box center [1250, 299] width 38 height 20
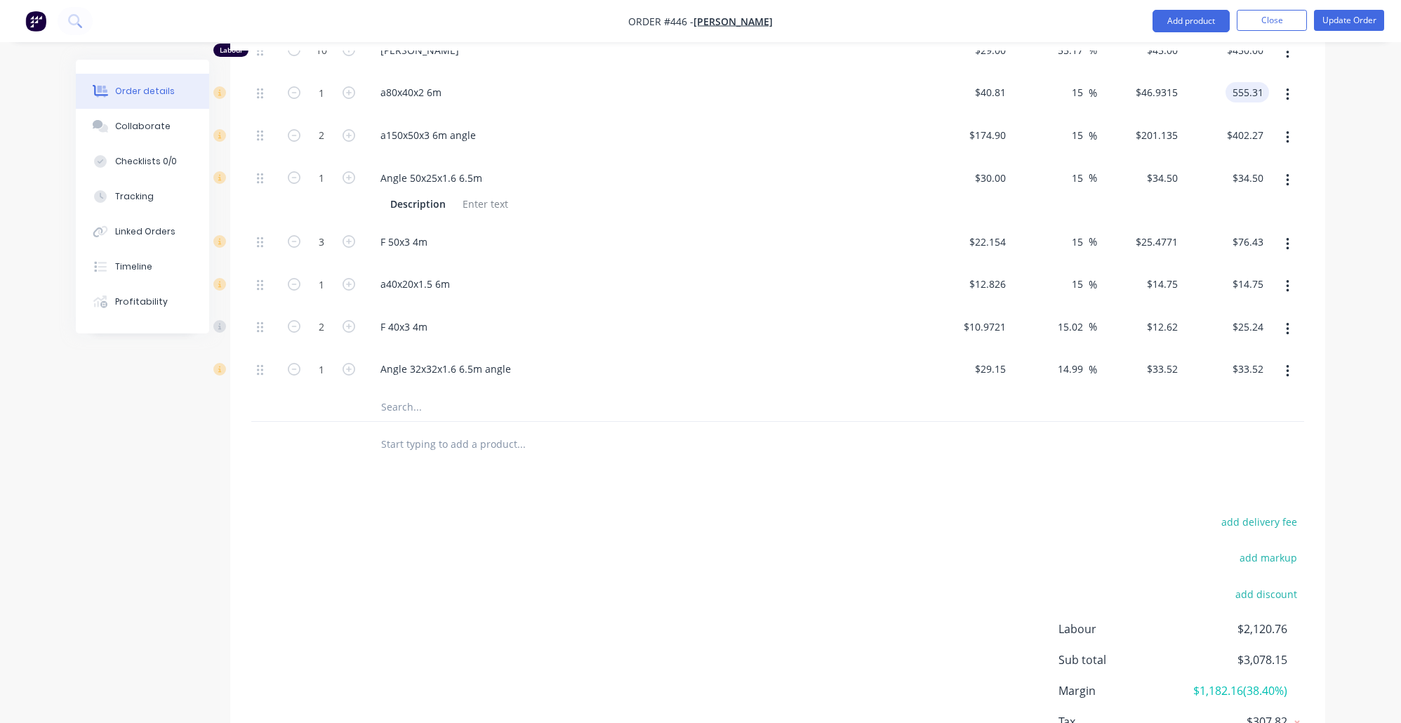
scroll to position [1057, 0]
type input "$555.31"
type input "1260.72"
type input "$555.31"
click at [1133, 470] on div "Products Show / Hide columns Add product Qty Cost Markup Price Total Kit 1 Prod…" at bounding box center [777, 141] width 1095 height 1323
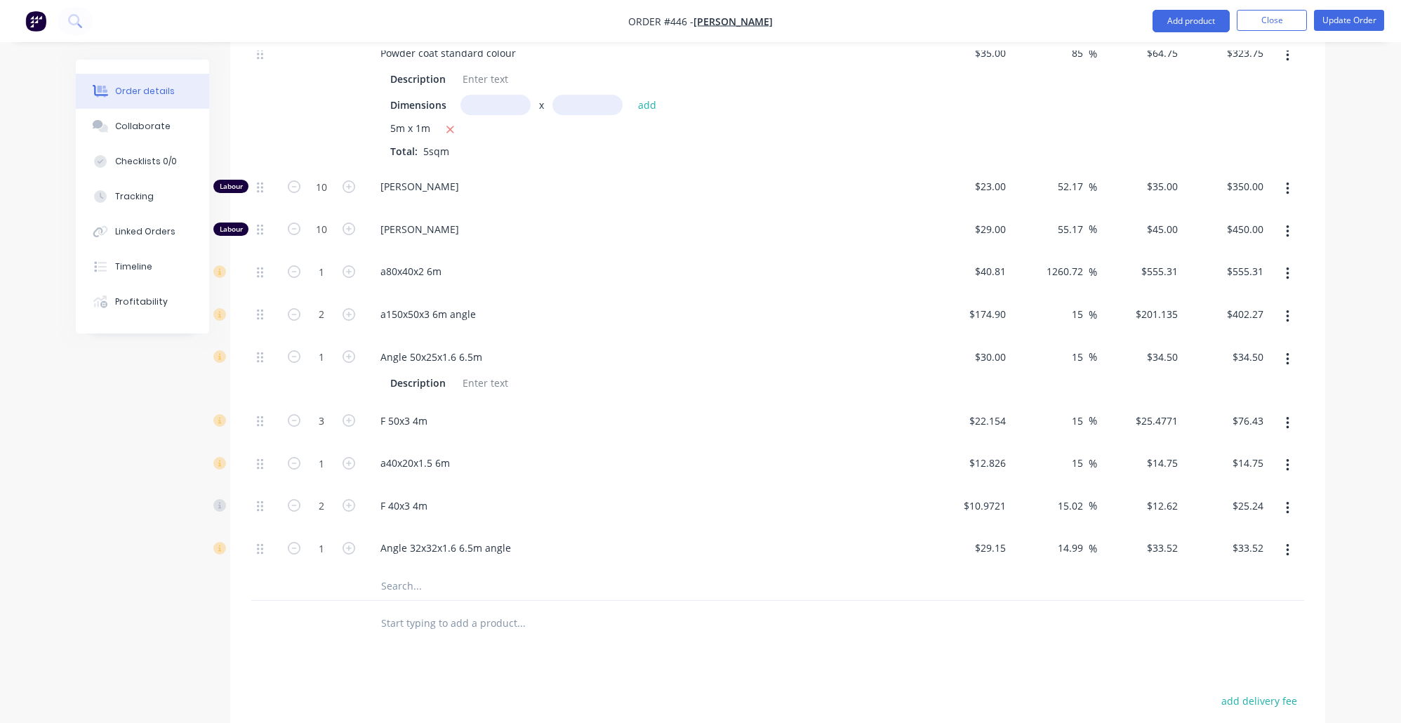
scroll to position [866, 0]
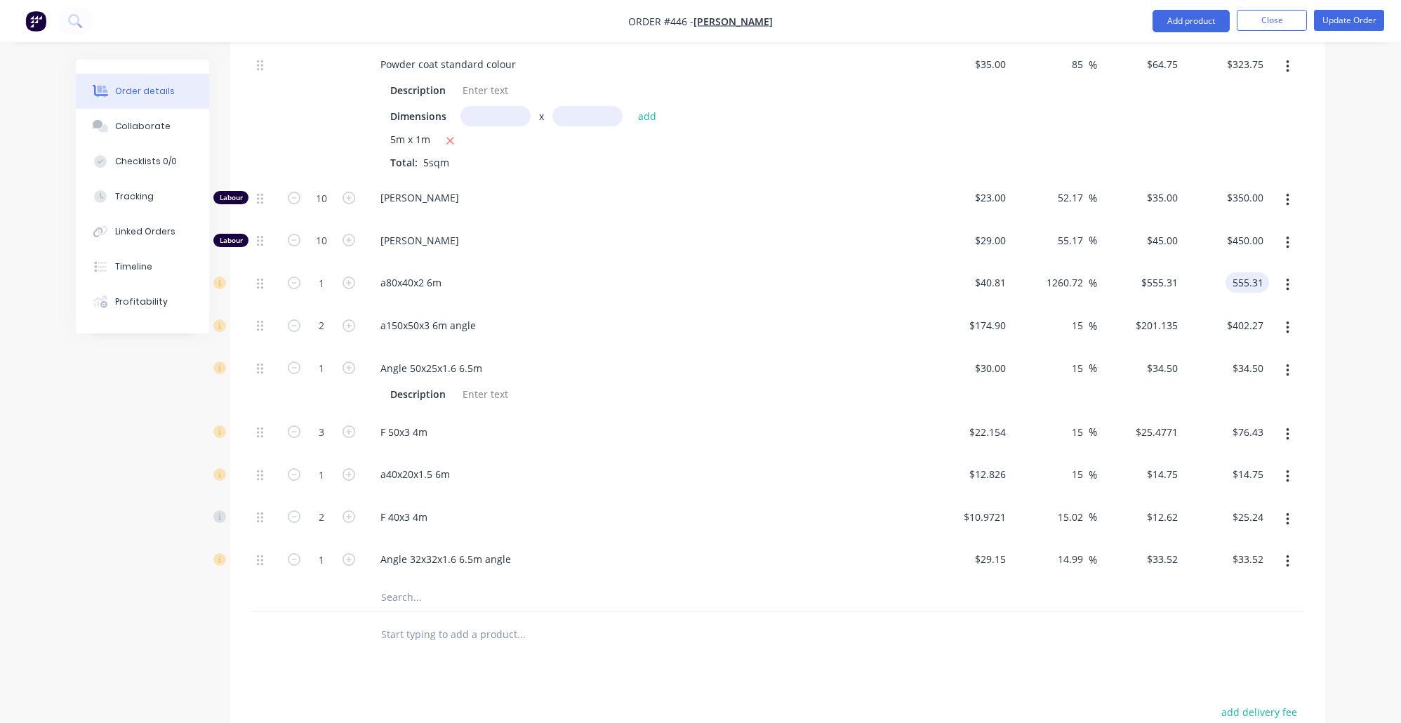
click at [1253, 272] on input "555.31" at bounding box center [1250, 282] width 38 height 20
type input "46.93"
type input "15"
type input "$46.93"
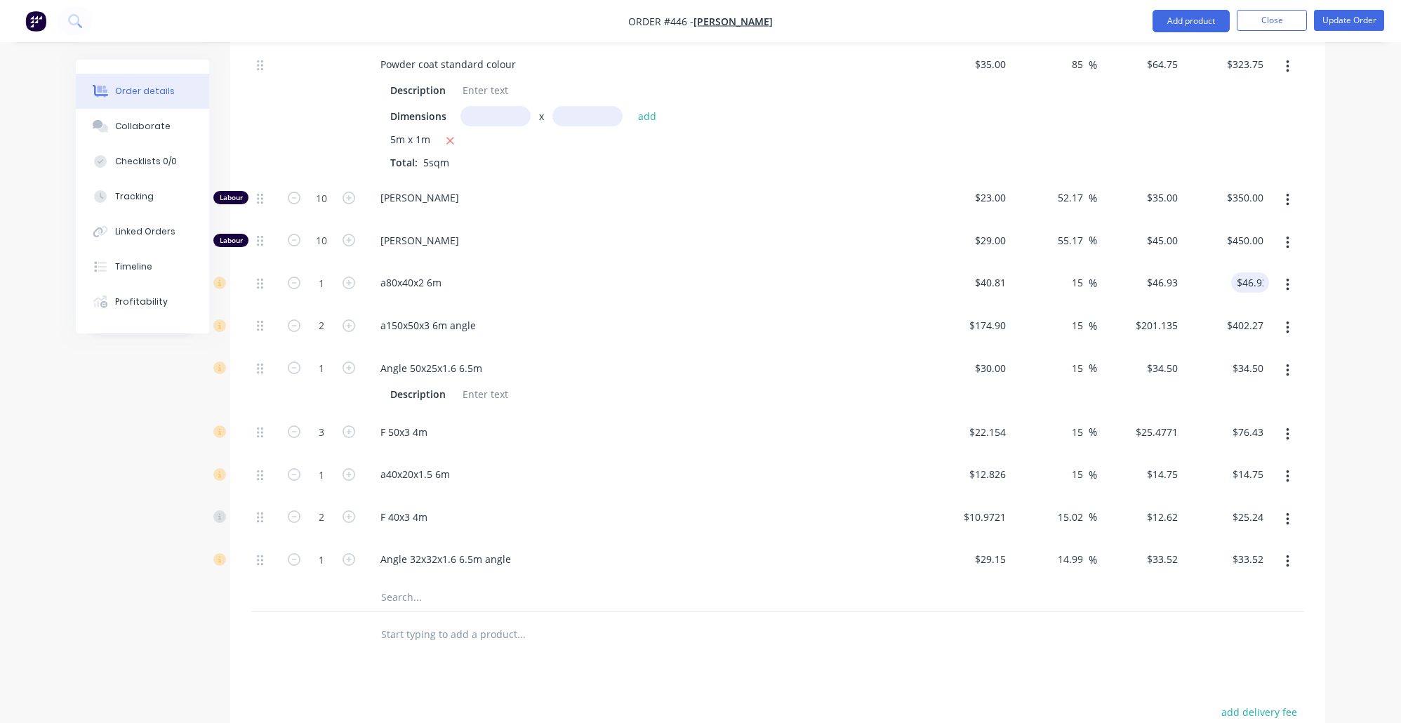
click at [1349, 369] on div "Order details Collaborate Checklists 0/0 Tracking Linked Orders Timeline Profit…" at bounding box center [700, 75] width 1401 height 1882
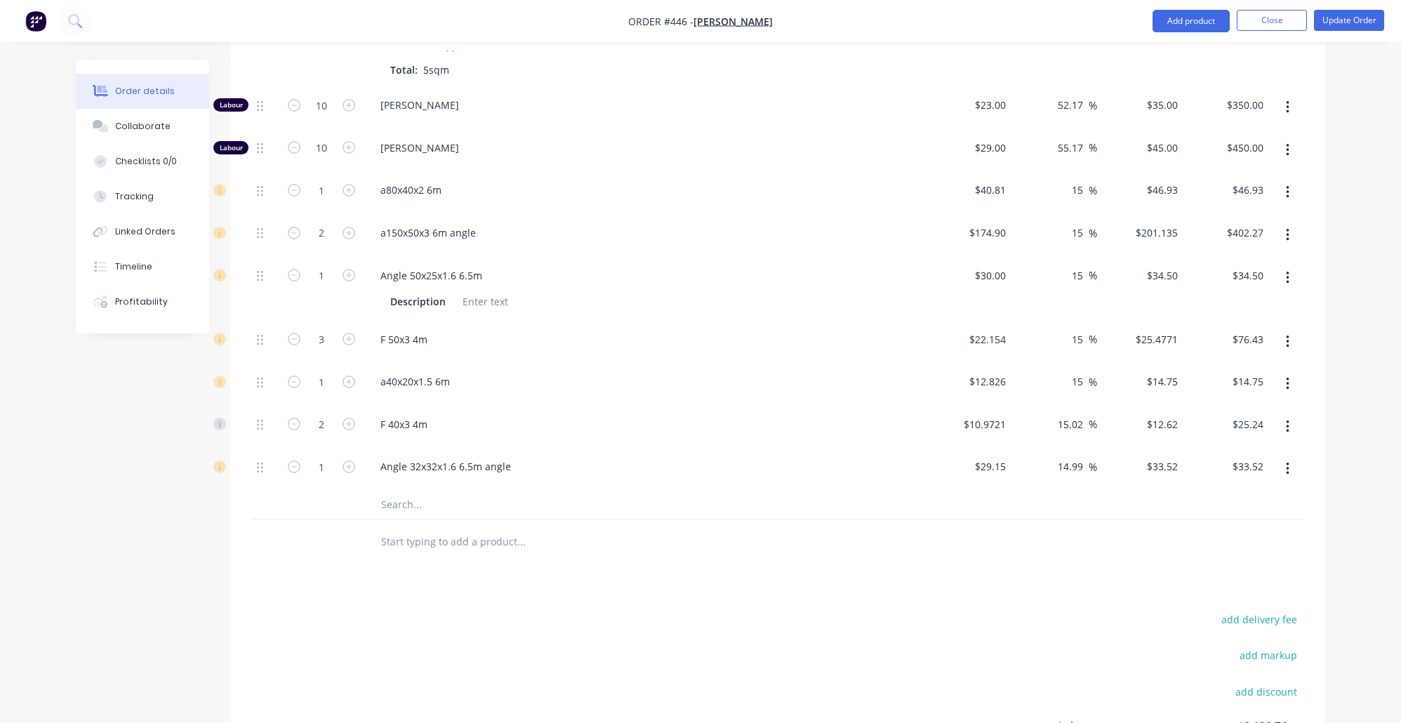
click at [464, 509] on input "text" at bounding box center [521, 505] width 281 height 28
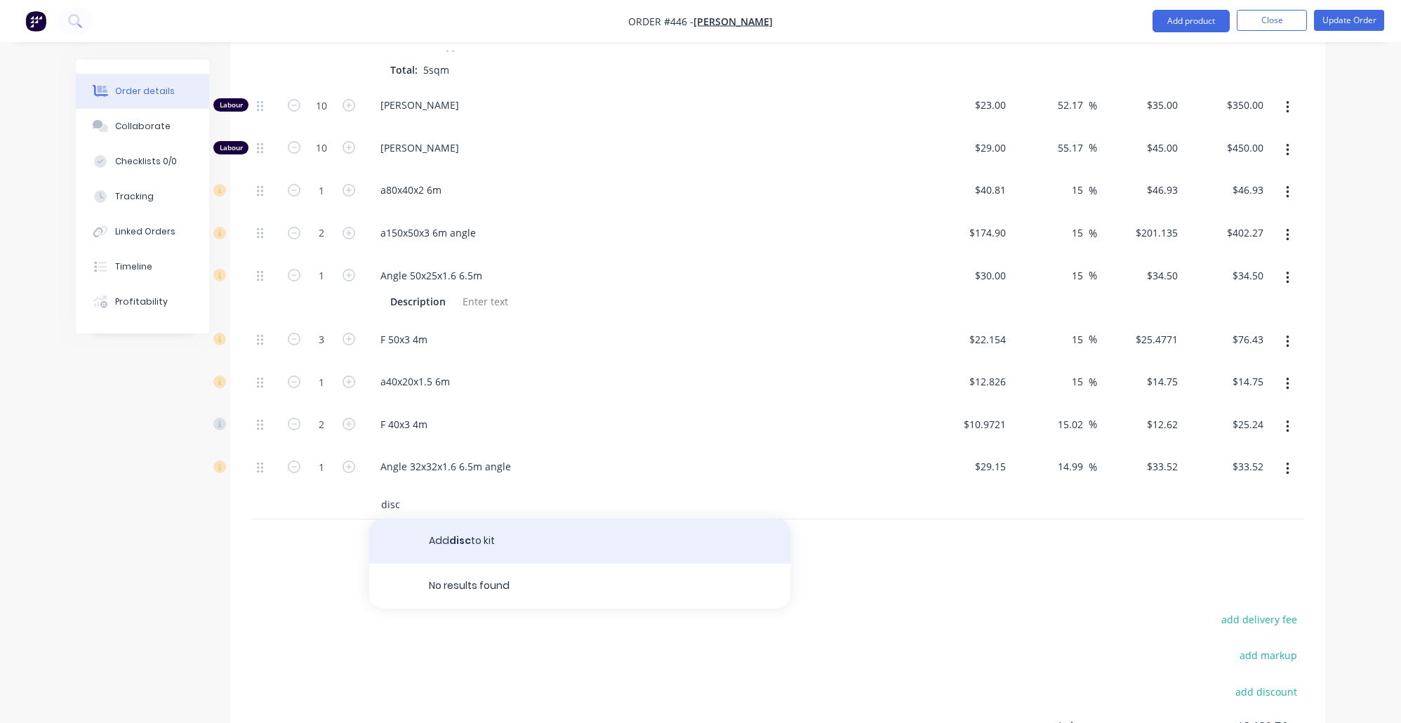
type input "disc"
click at [494, 554] on button "Add disc to kit" at bounding box center [579, 541] width 421 height 45
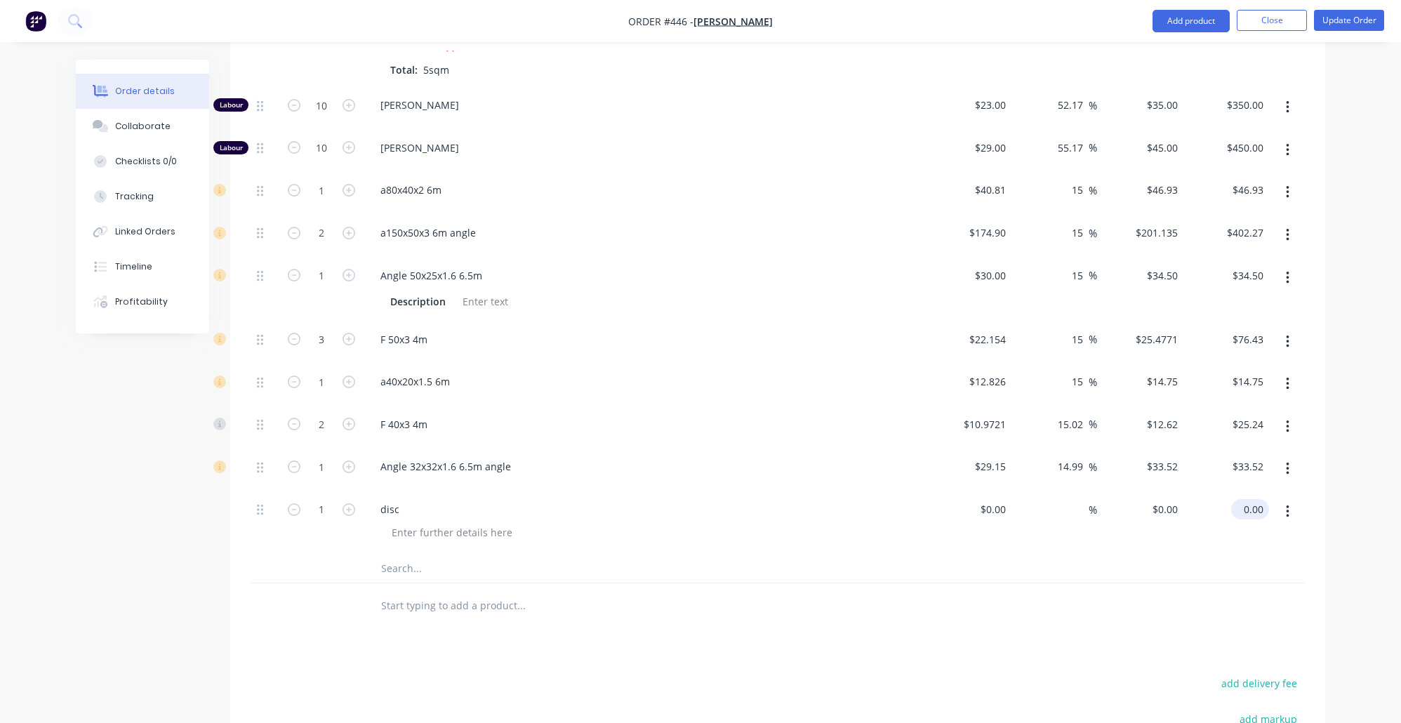
drag, startPoint x: 1251, startPoint y: 513, endPoint x: 1264, endPoint y: 509, distance: 13.8
click at [1251, 513] on input "0.00" at bounding box center [1253, 509] width 32 height 20
type input "$508.38"
click at [1330, 298] on div "Order details Collaborate Checklists 0/0 Tracking Linked Orders Timeline Profit…" at bounding box center [701, 44] width 1278 height 1886
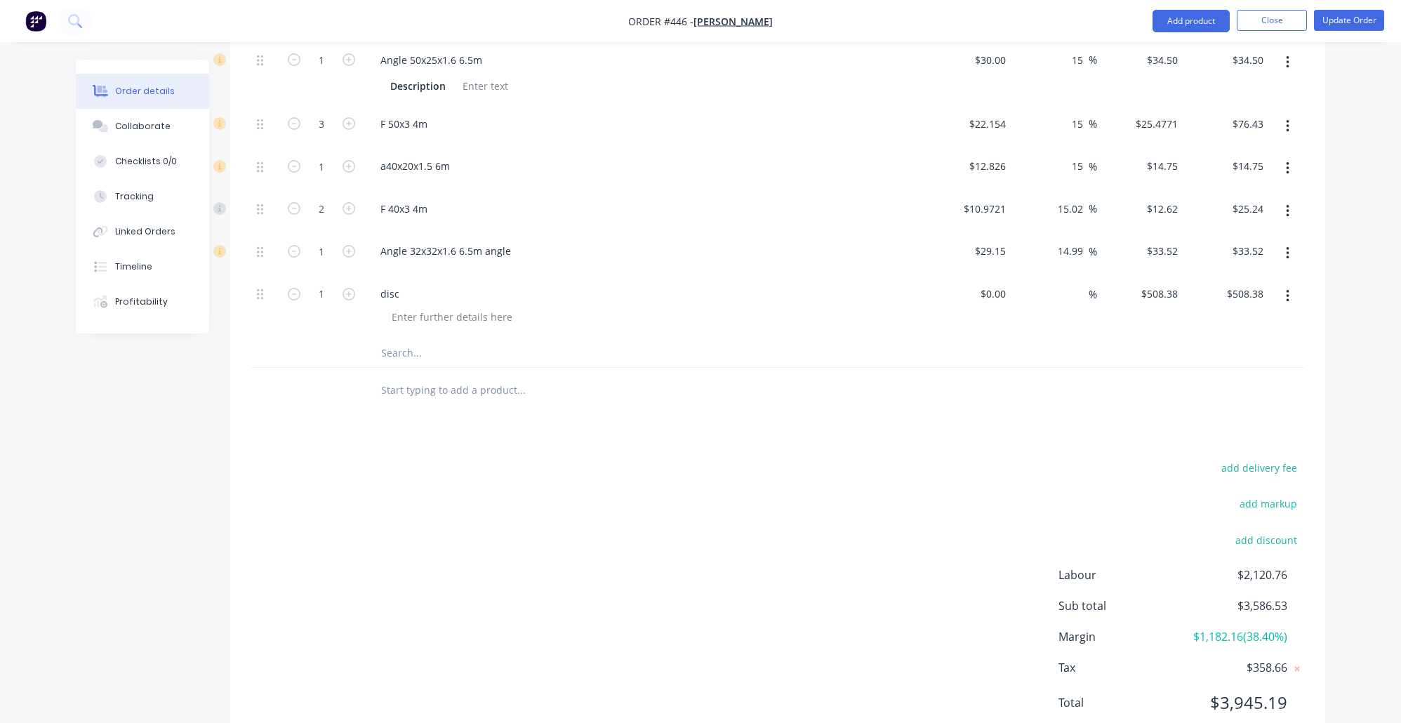
scroll to position [1175, 0]
click at [1010, 283] on div "$0.00" at bounding box center [995, 292] width 32 height 20
type input "$508.38"
click at [850, 451] on div "Products Show / Hide columns Add product Qty Cost Markup Price Total Kit 1 Prod…" at bounding box center [777, 56] width 1095 height 1387
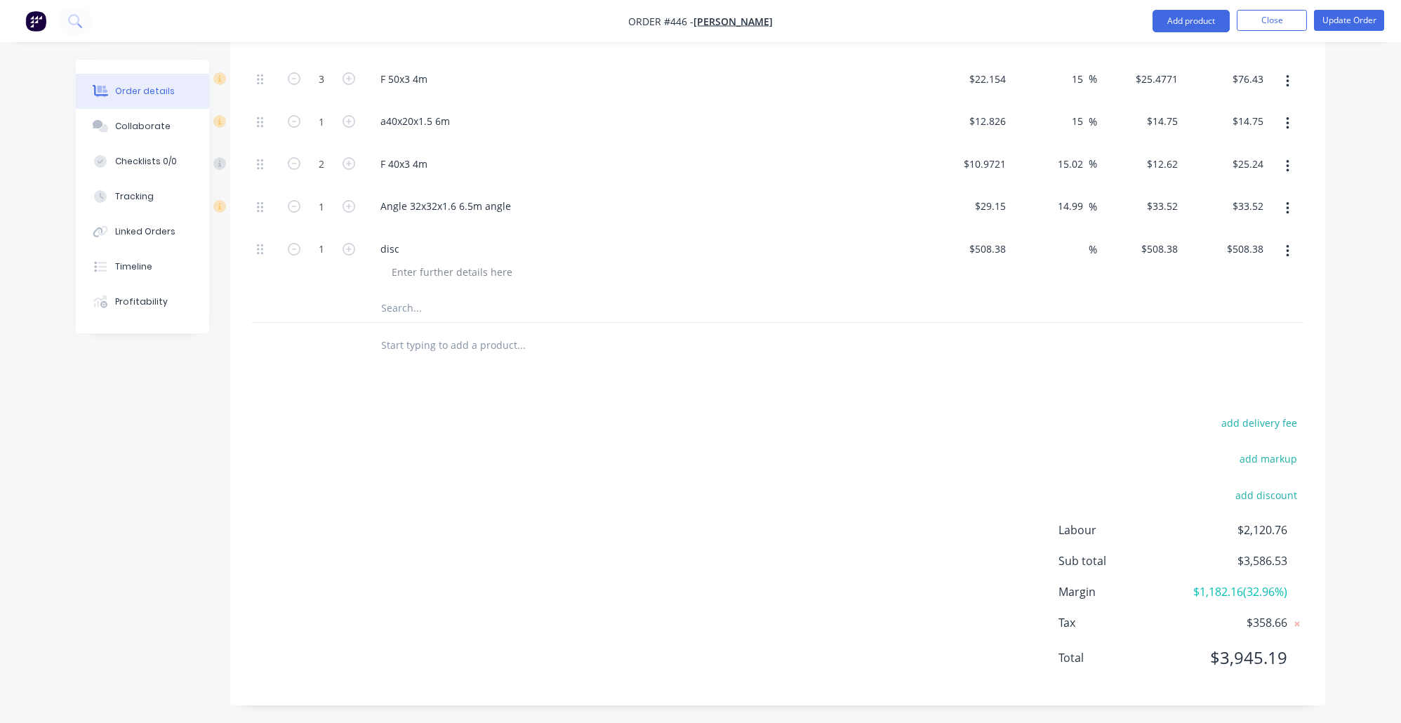
click at [806, 601] on div "add delivery fee add markup add discount Labour $2,120.76 Sub total $3,586.53 M…" at bounding box center [777, 549] width 1053 height 271
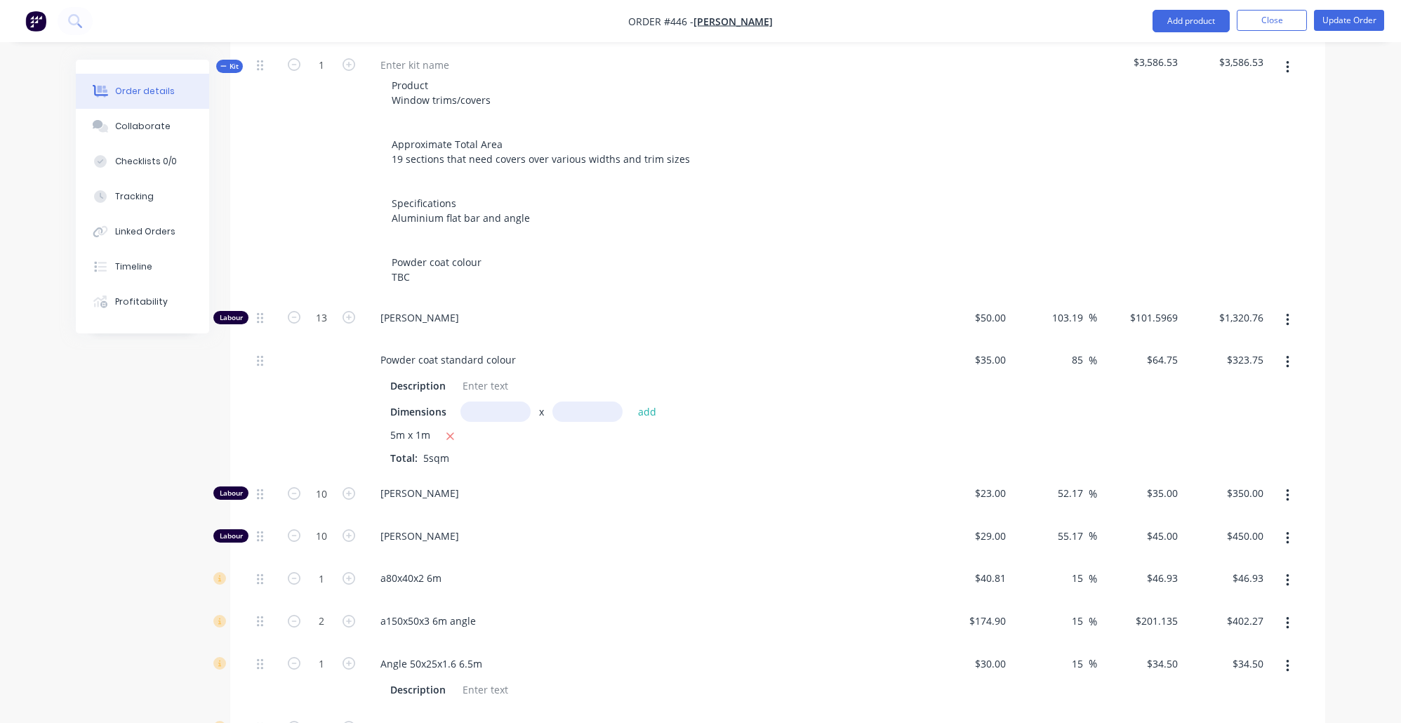
scroll to position [542, 0]
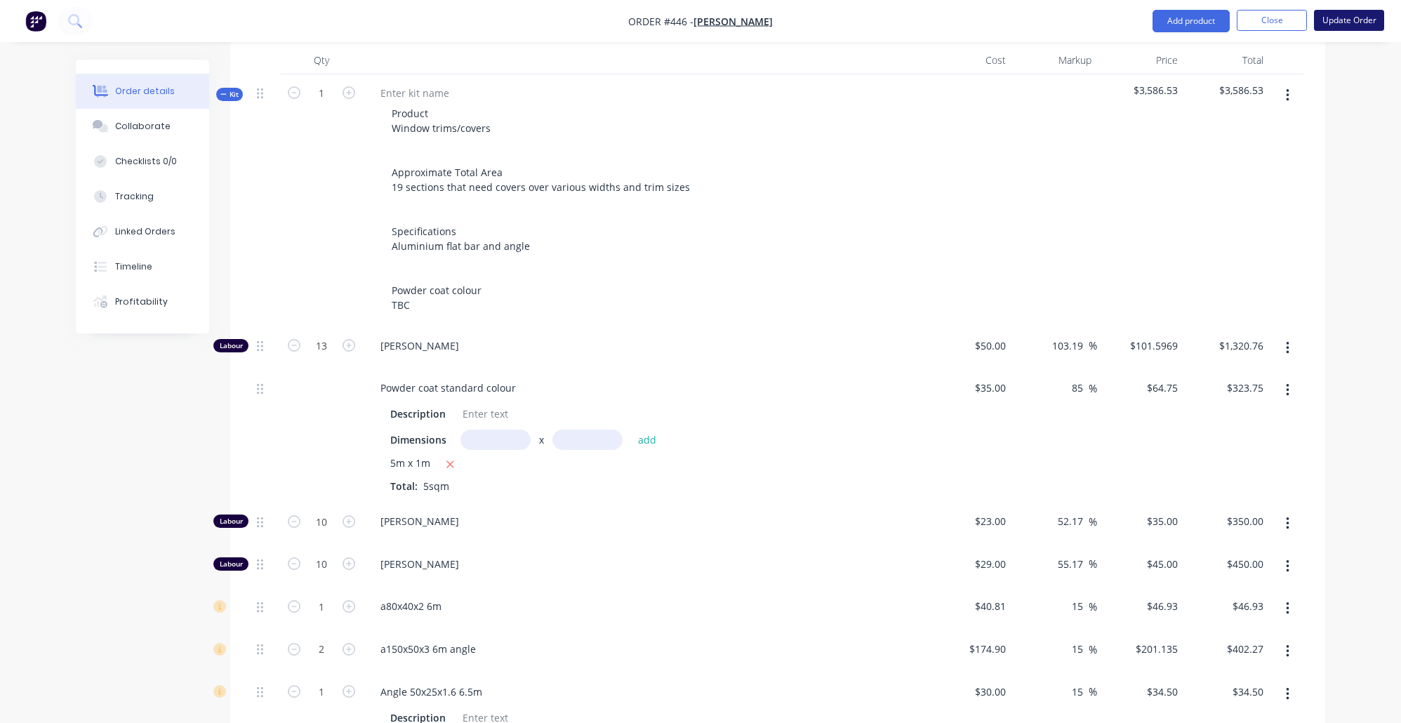
click at [1374, 21] on button "Update Order" at bounding box center [1349, 20] width 70 height 21
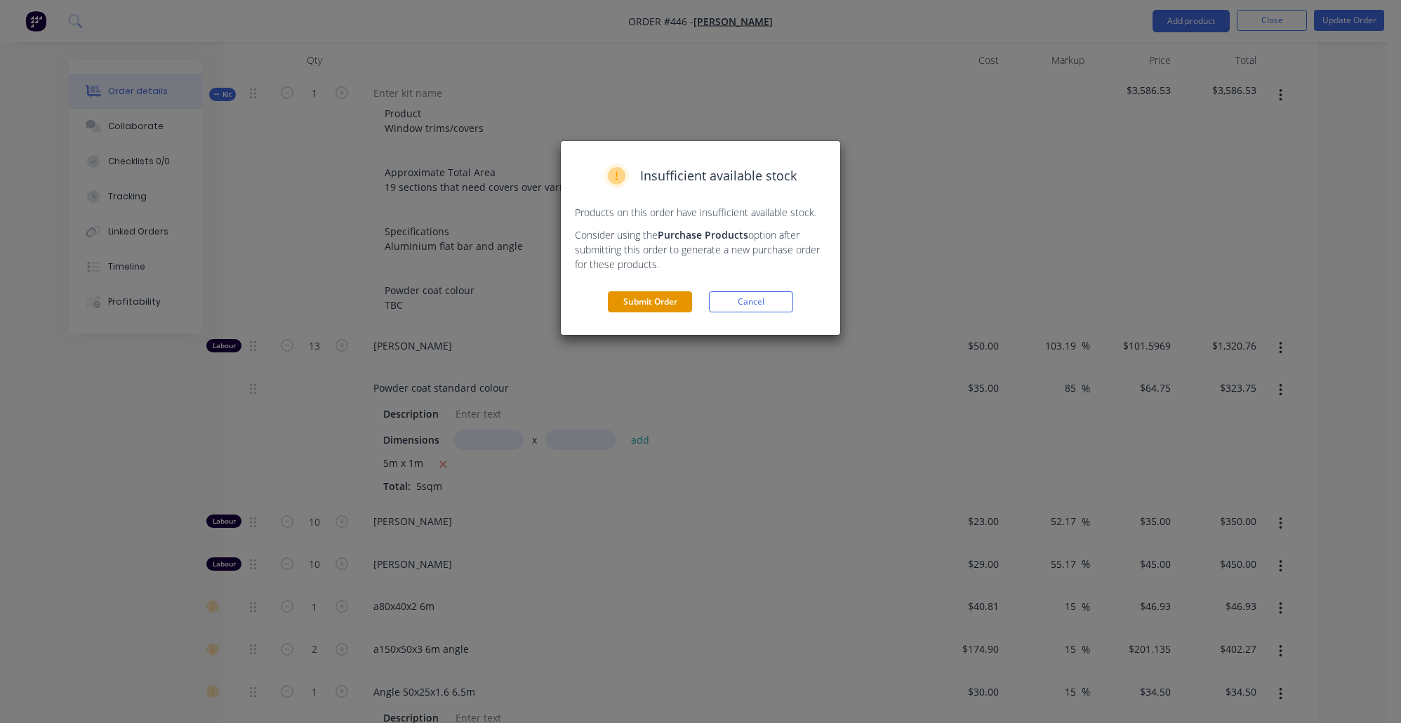
click at [682, 304] on button "Submit Order" at bounding box center [650, 301] width 84 height 21
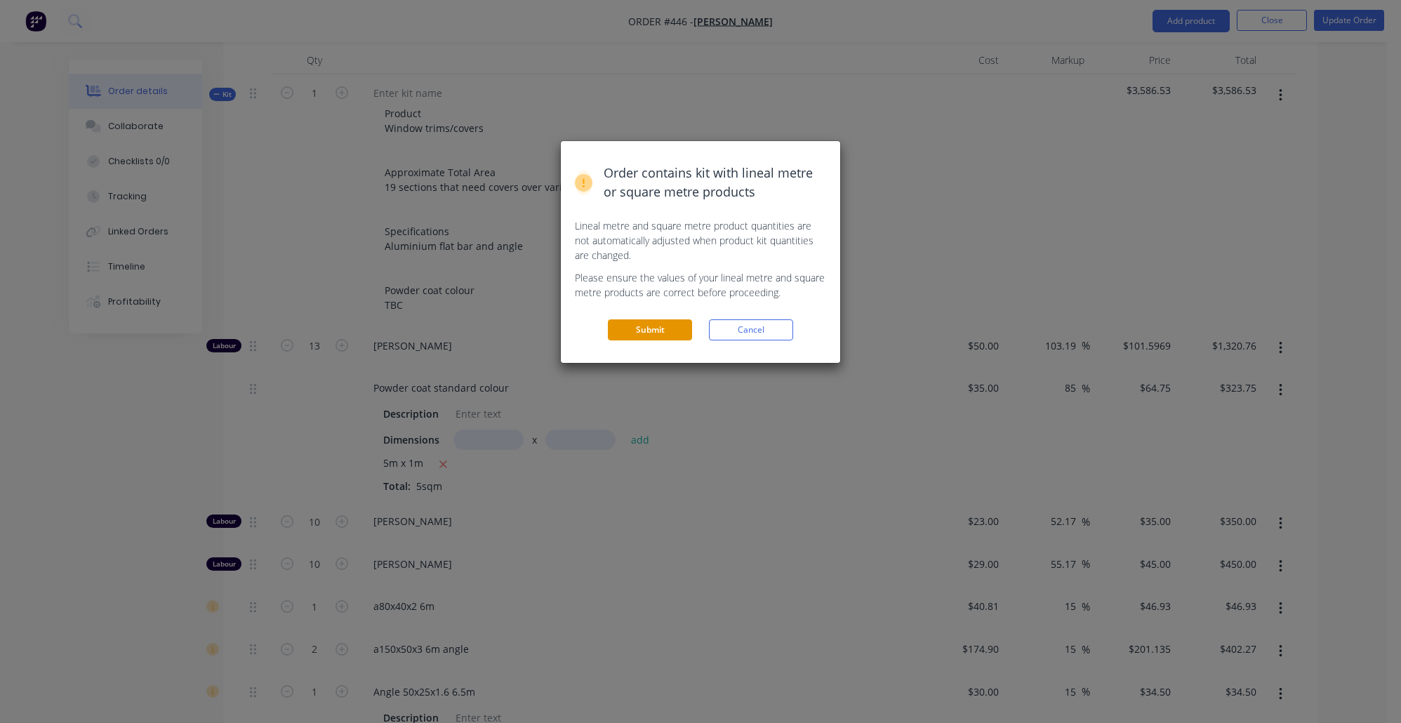
click at [646, 321] on button "Submit" at bounding box center [650, 329] width 84 height 21
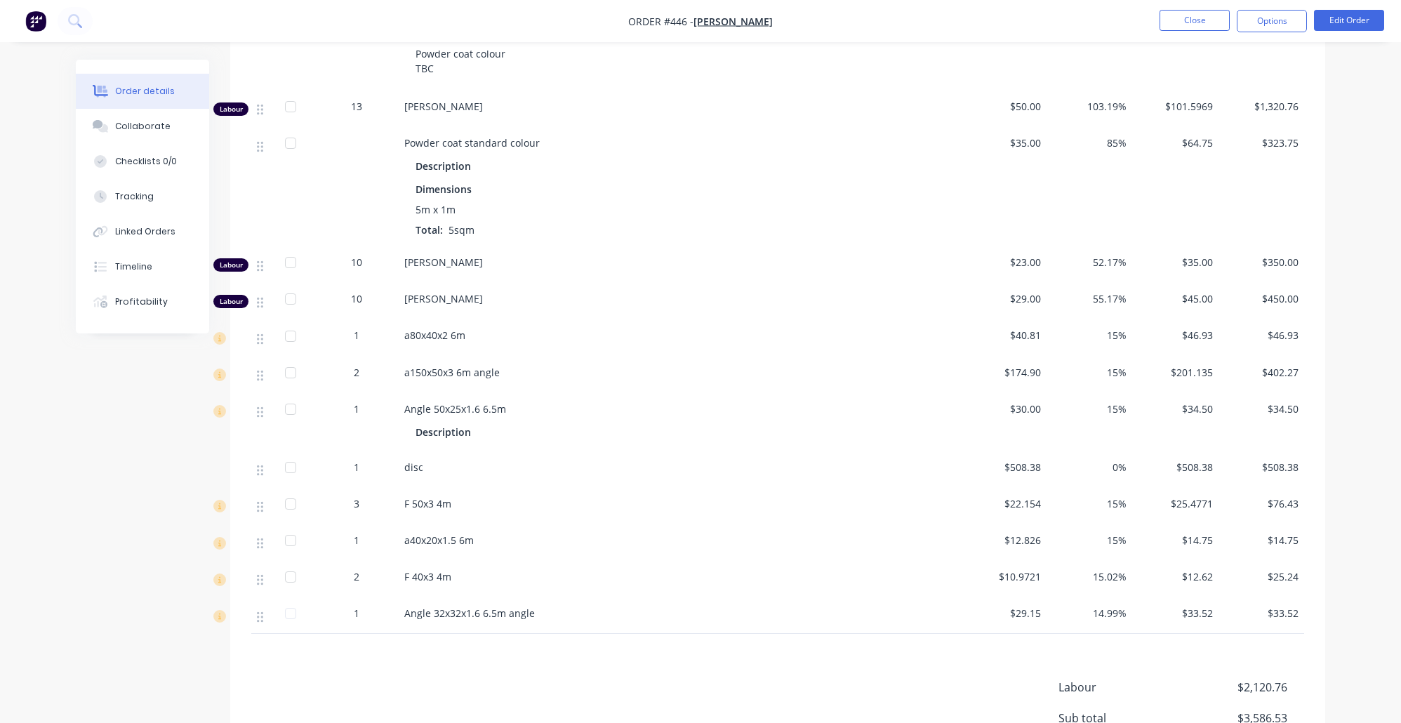
scroll to position [750, 0]
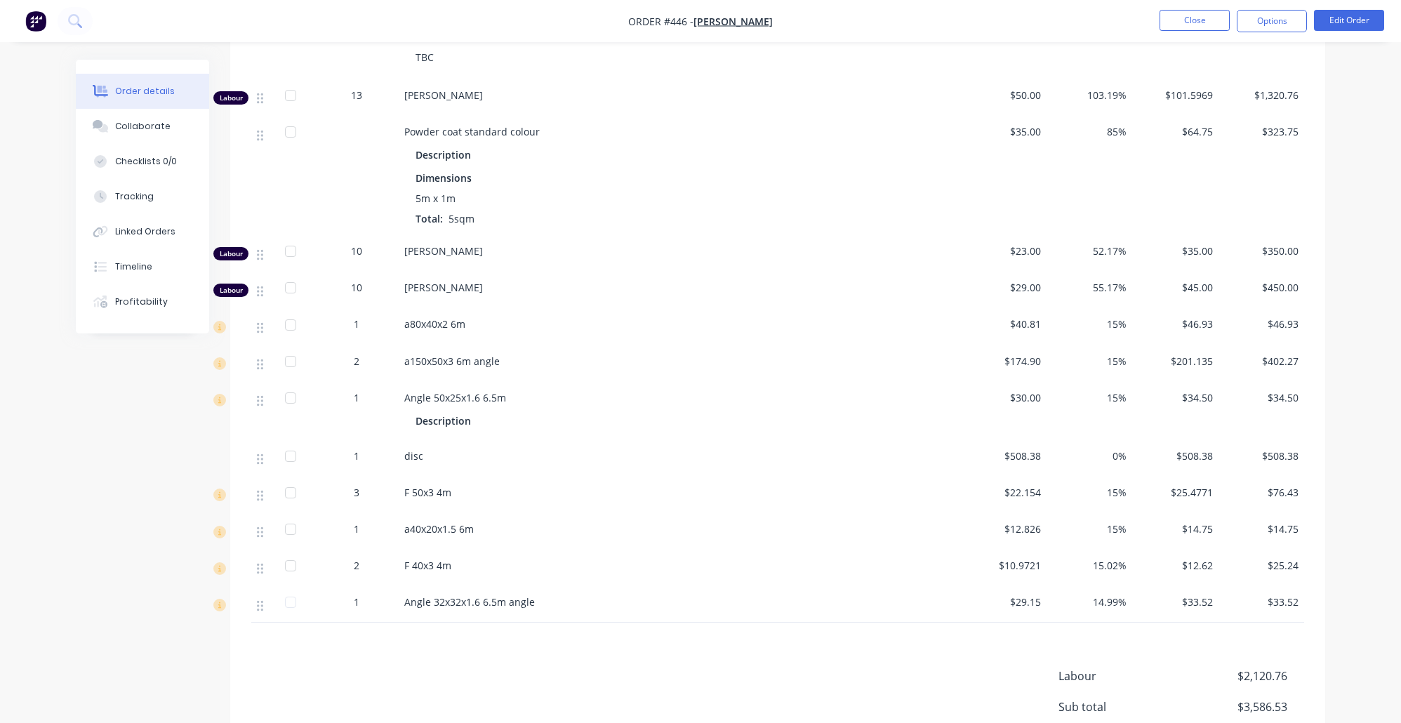
click at [449, 1] on nav "Order #446 - Jim Belevski Close Options Edit Order" at bounding box center [700, 21] width 1401 height 42
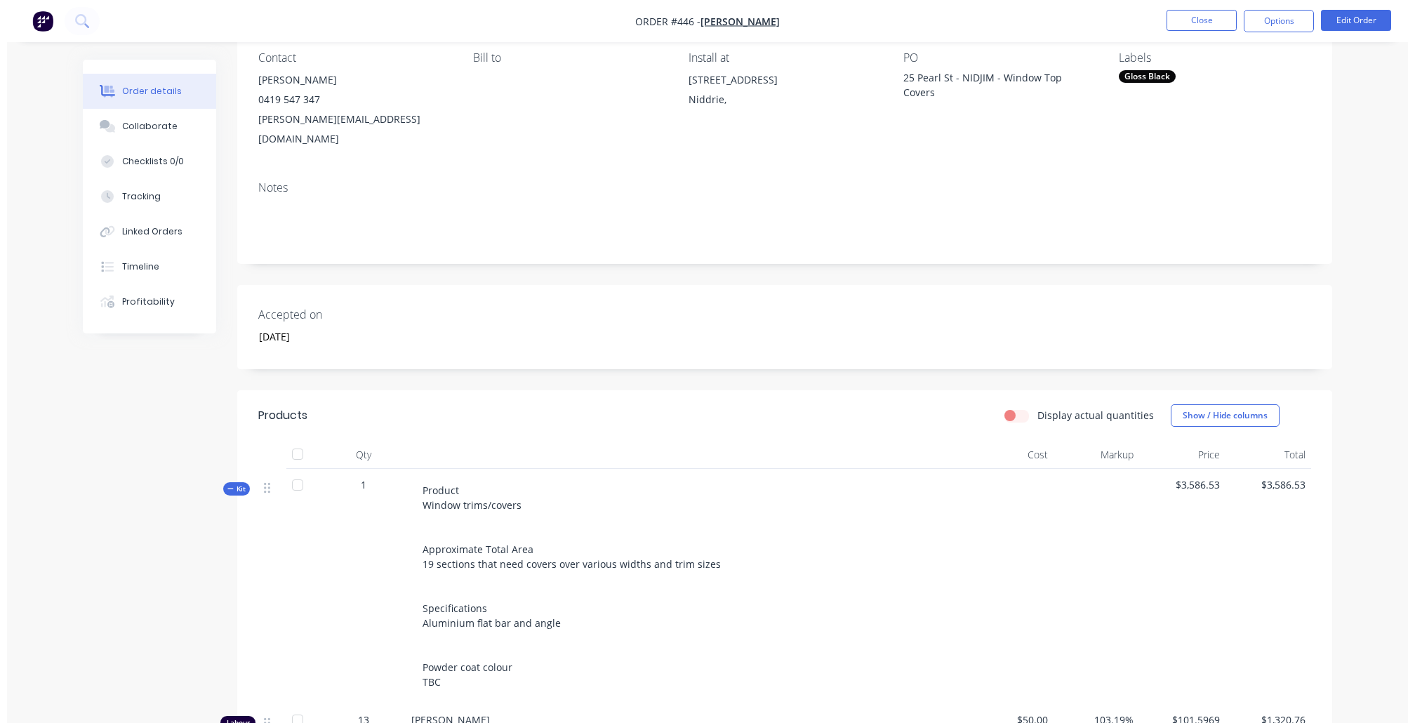
scroll to position [0, 0]
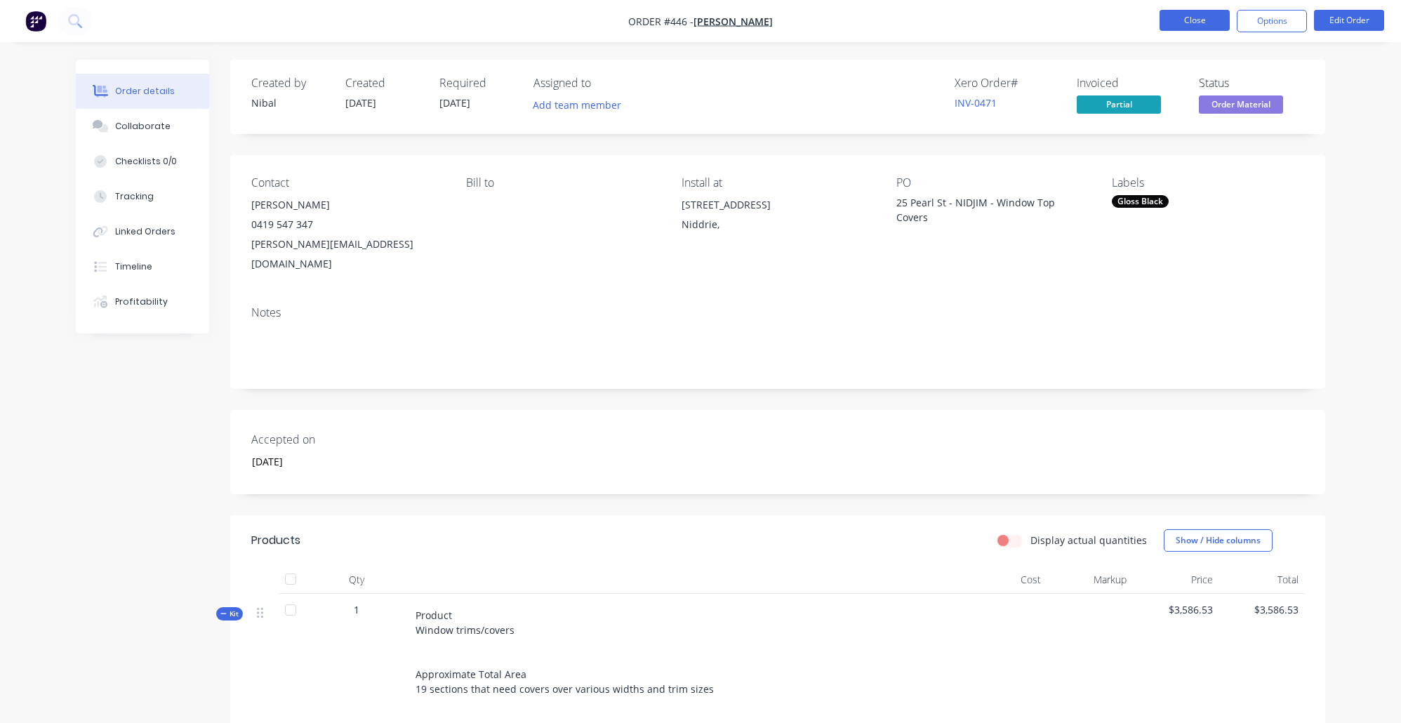
click at [1194, 18] on button "Close" at bounding box center [1195, 20] width 70 height 21
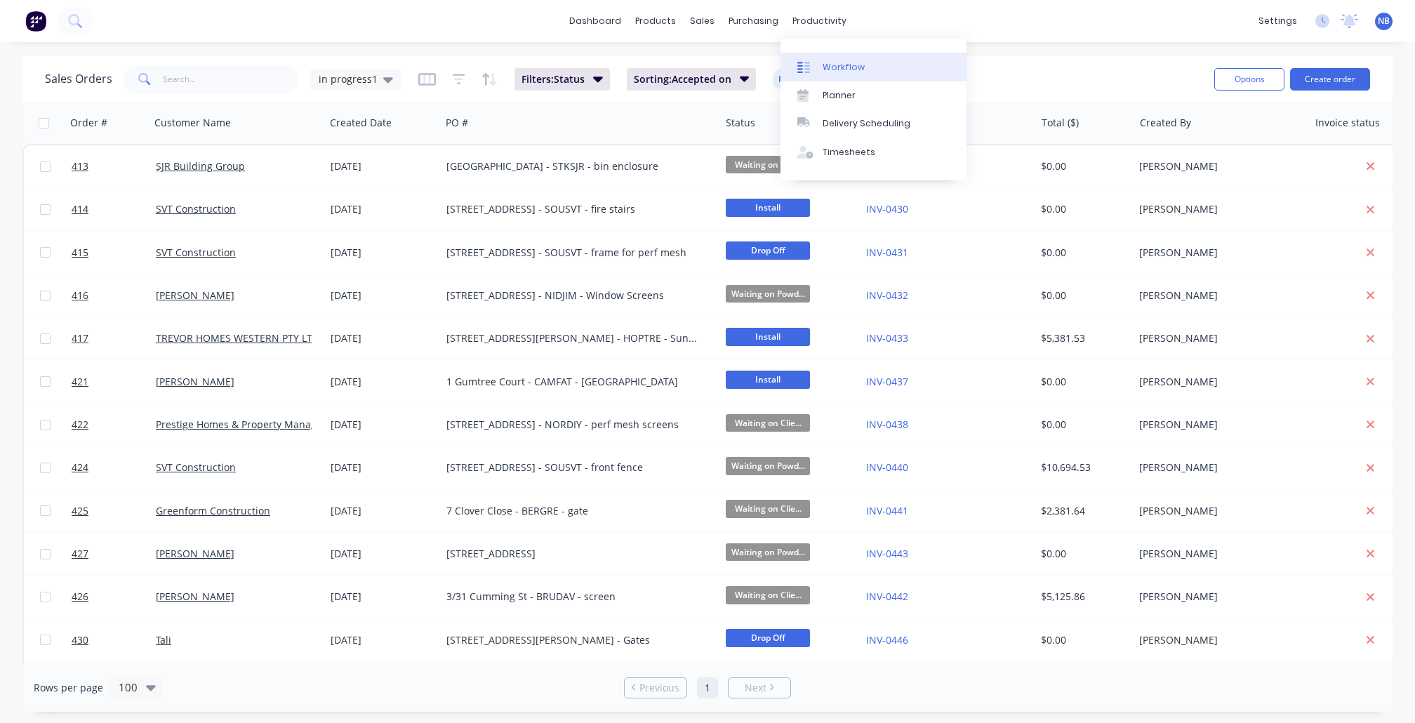
click at [821, 66] on link "Workflow" at bounding box center [874, 67] width 186 height 28
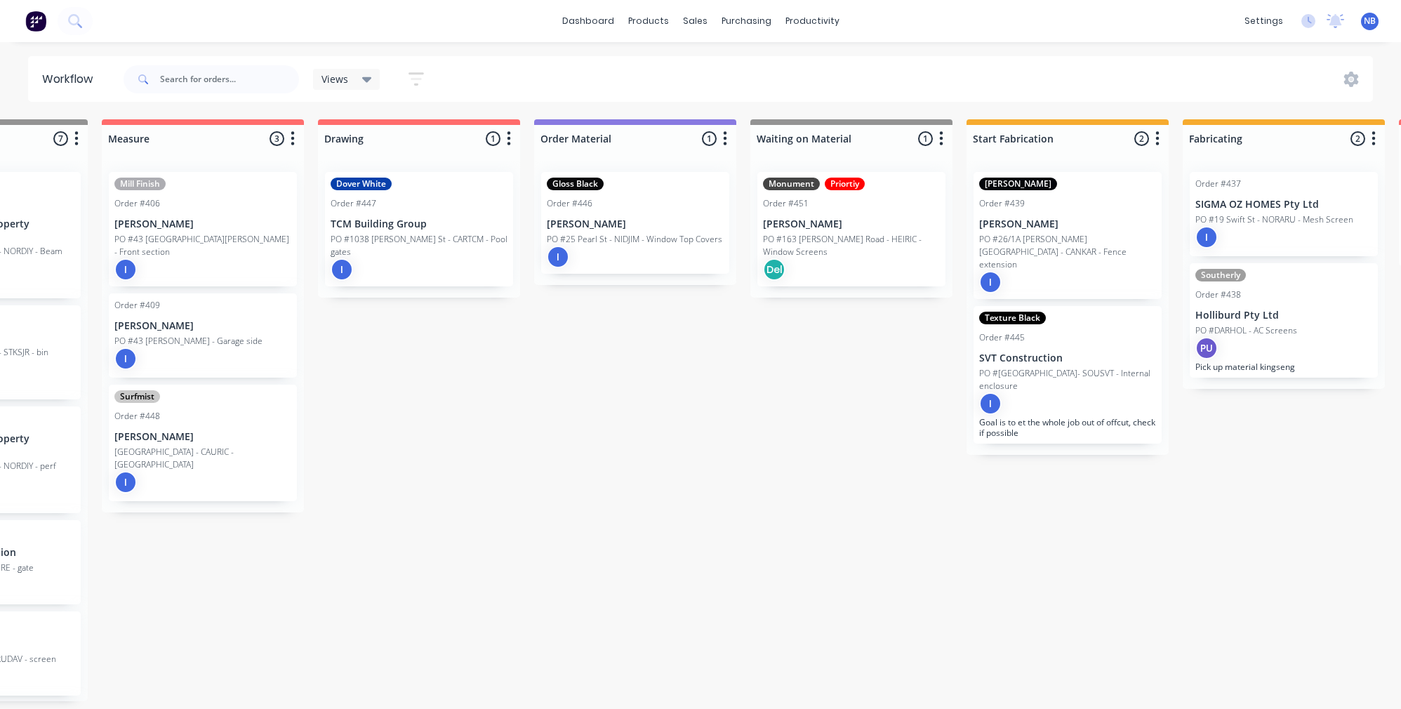
scroll to position [0, 390]
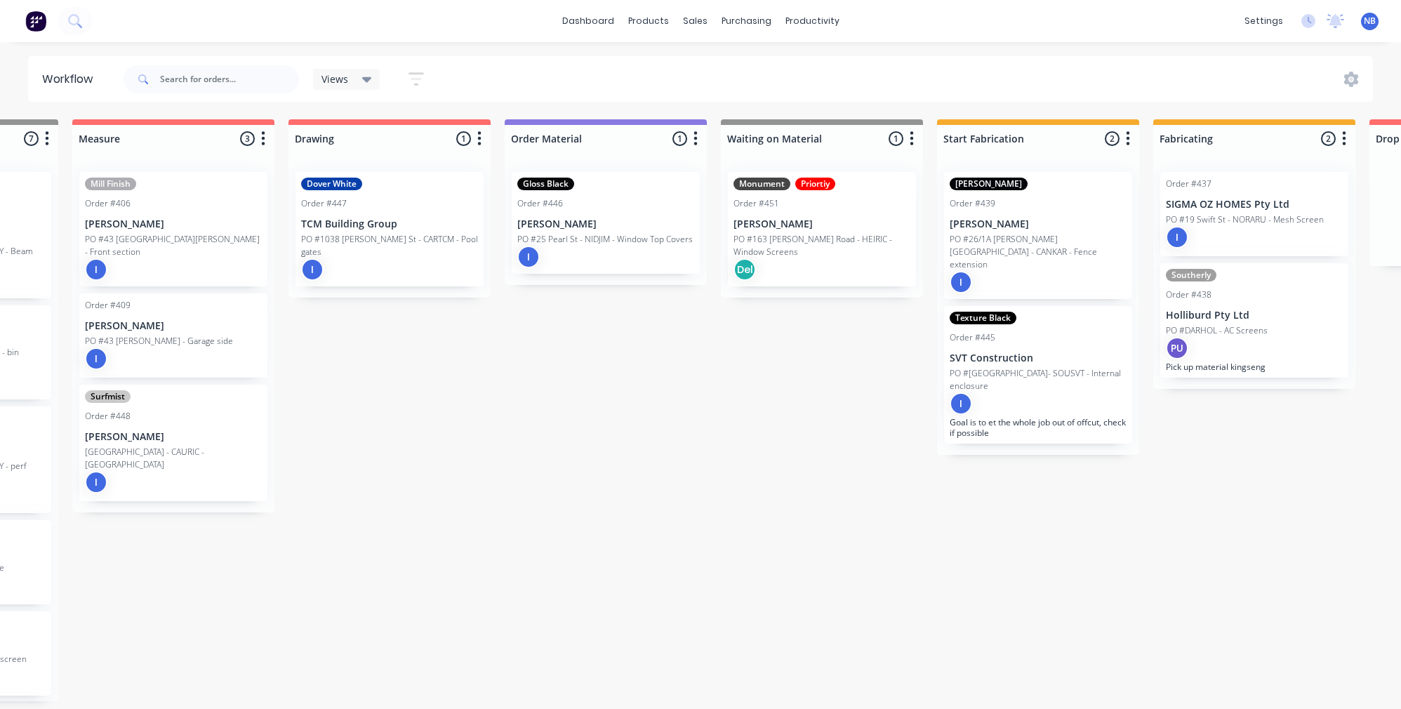
click at [655, 418] on div "Submitted 0 Status colour #273444 hex #273444 Save Cancel Summaries Total order…" at bounding box center [1177, 410] width 3156 height 582
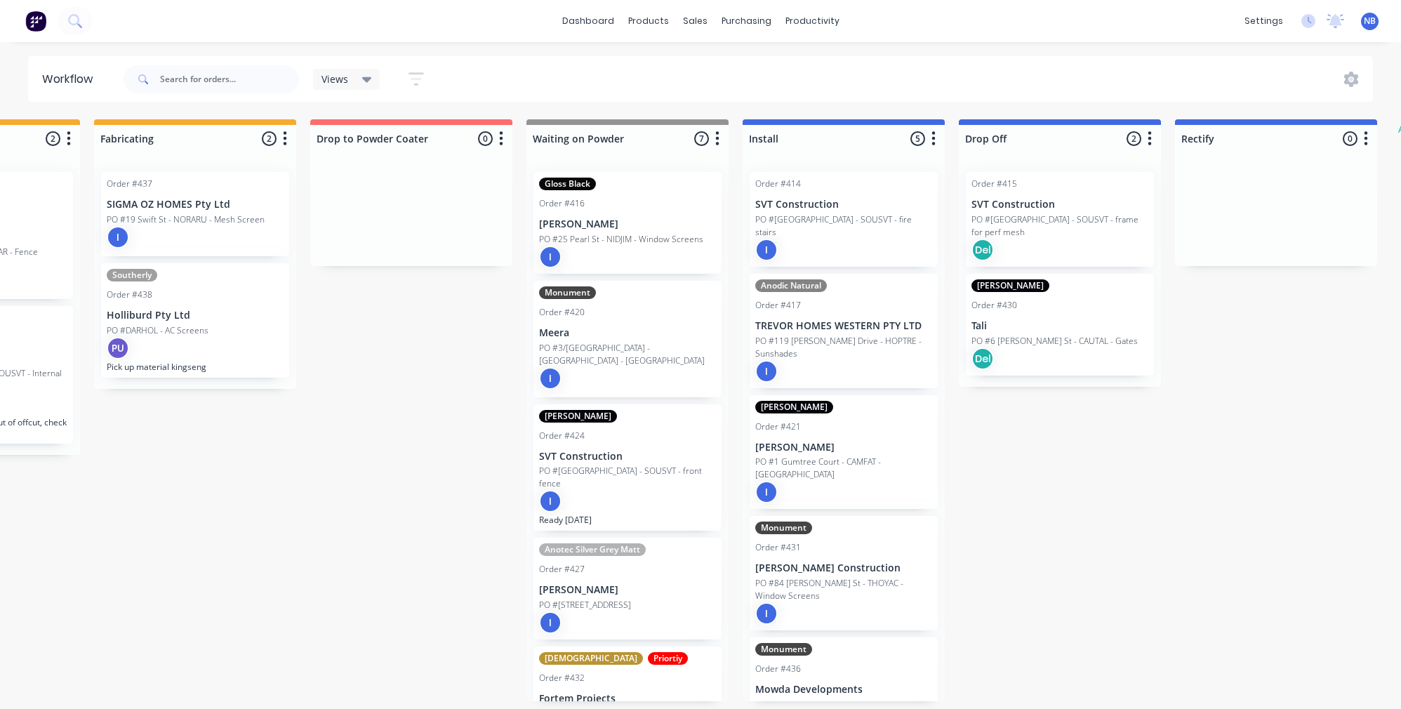
scroll to position [6, 1450]
click at [86, 24] on button at bounding box center [75, 21] width 35 height 28
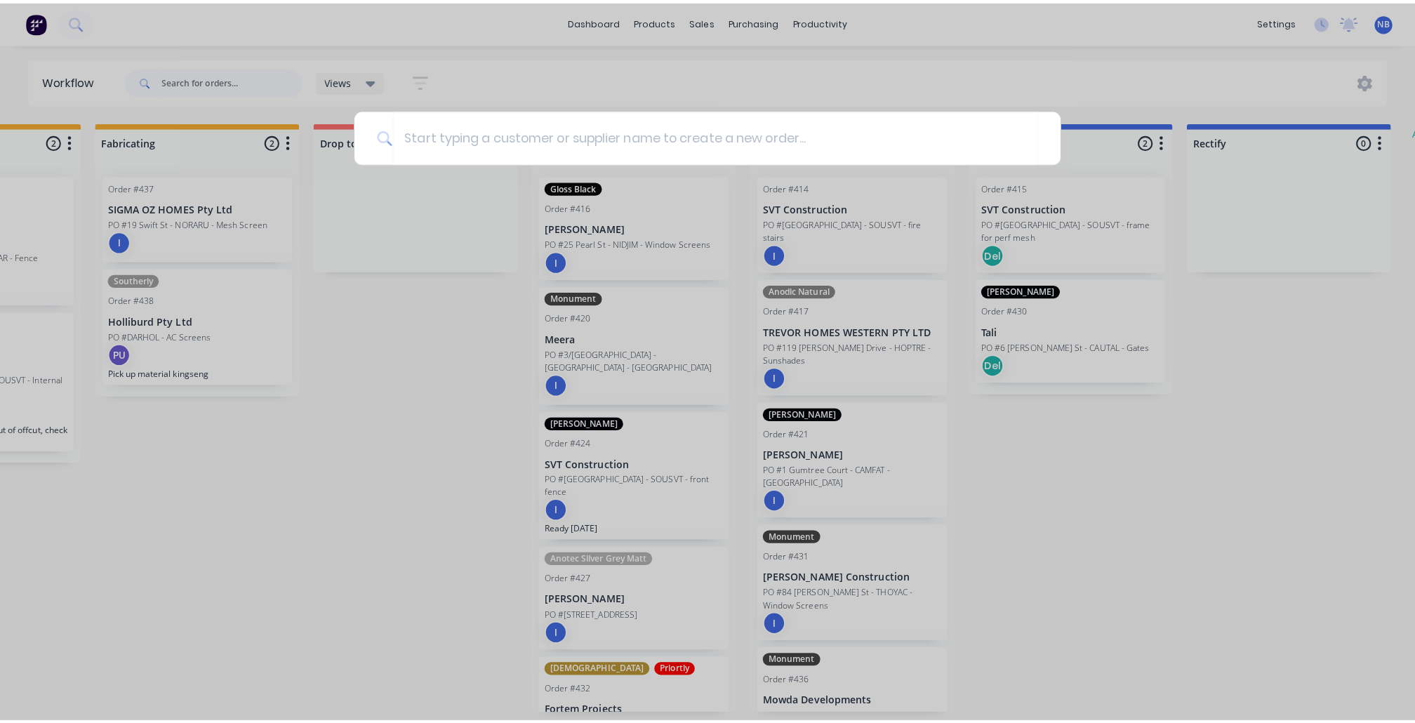
scroll to position [0, 1450]
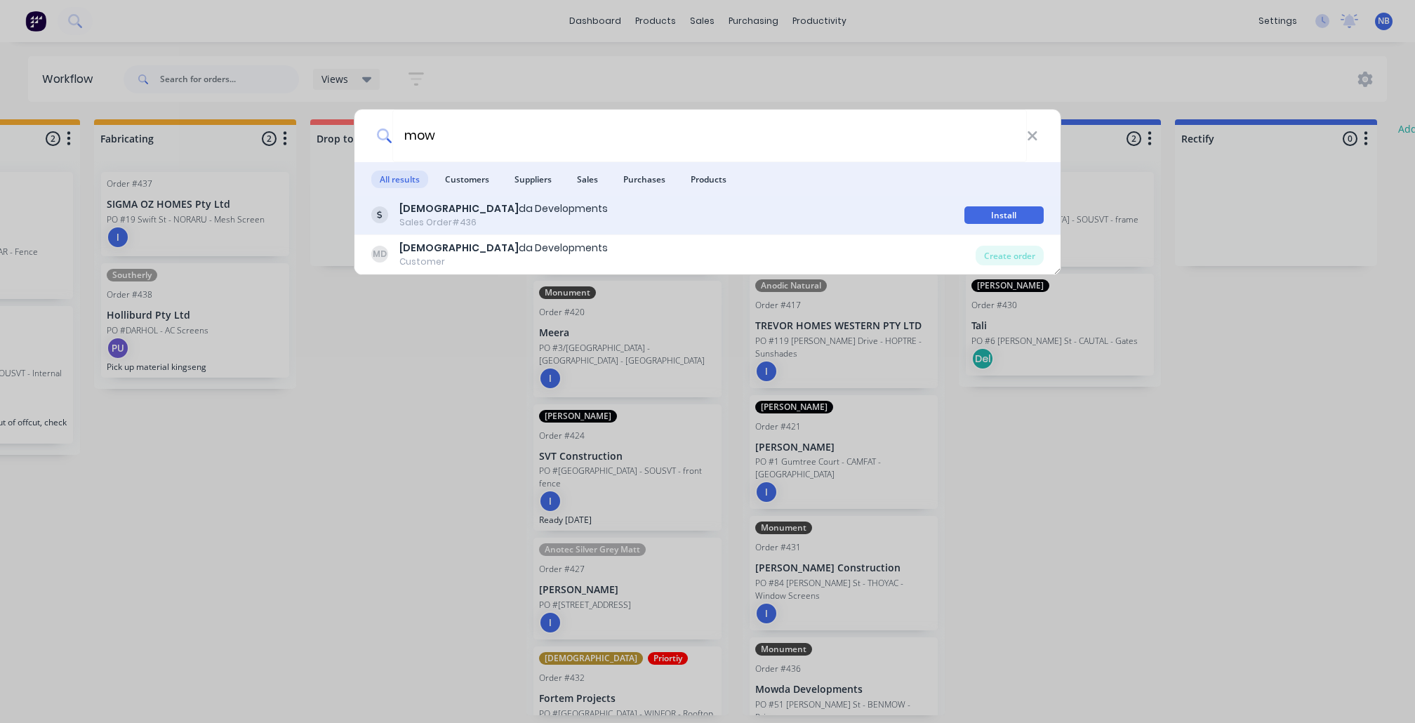
type input "mow"
click at [482, 220] on div "Sales Order #436" at bounding box center [503, 222] width 209 height 13
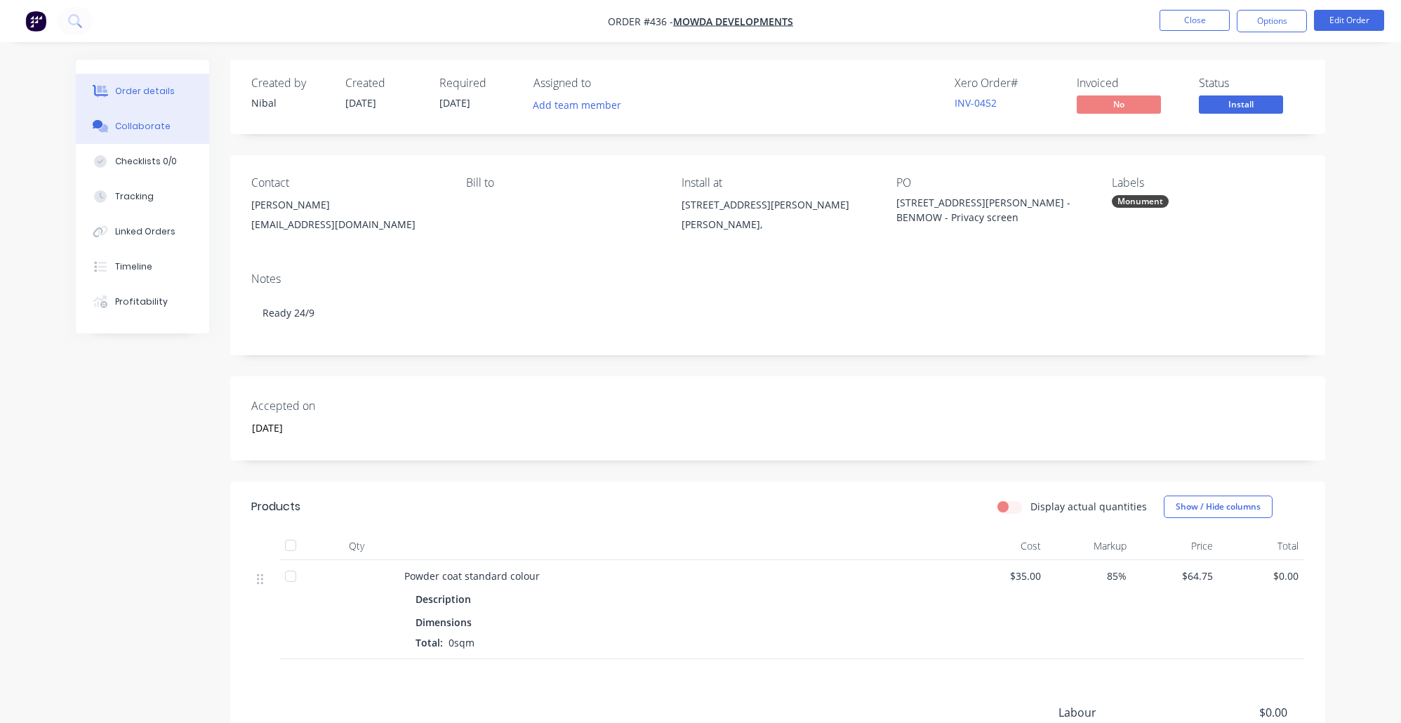
click at [180, 144] on button "Collaborate" at bounding box center [142, 126] width 133 height 35
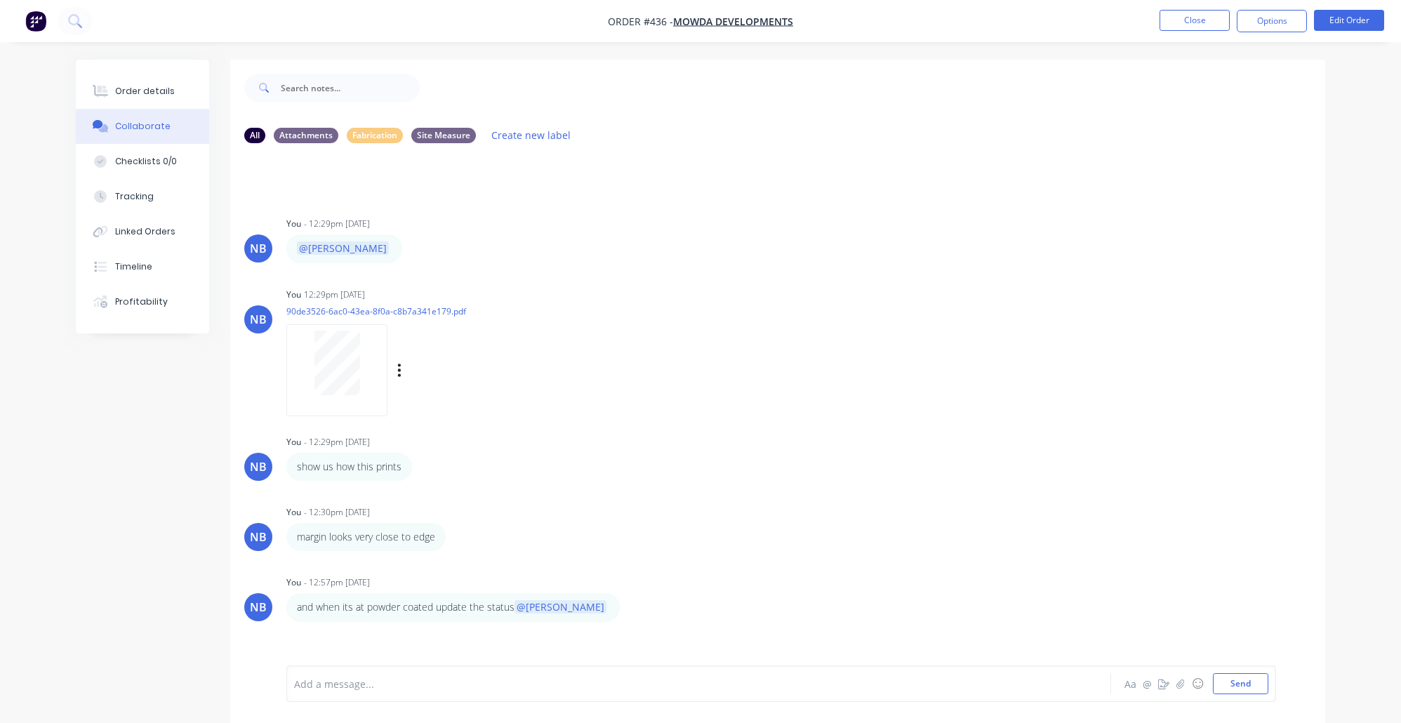
scroll to position [21, 0]
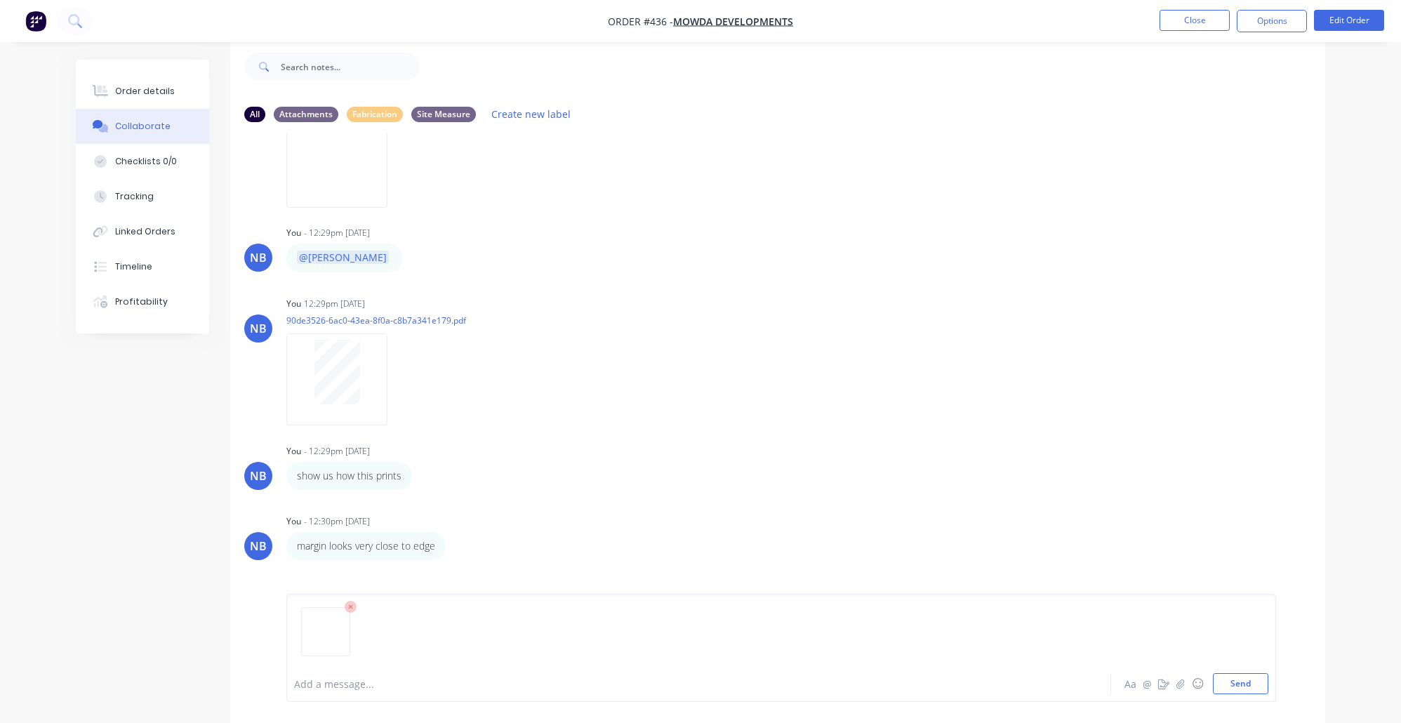
click at [1262, 695] on div "Add a message... Aa @ ☺ Send" at bounding box center [781, 648] width 990 height 108
click at [1250, 682] on button "Send" at bounding box center [1240, 683] width 55 height 21
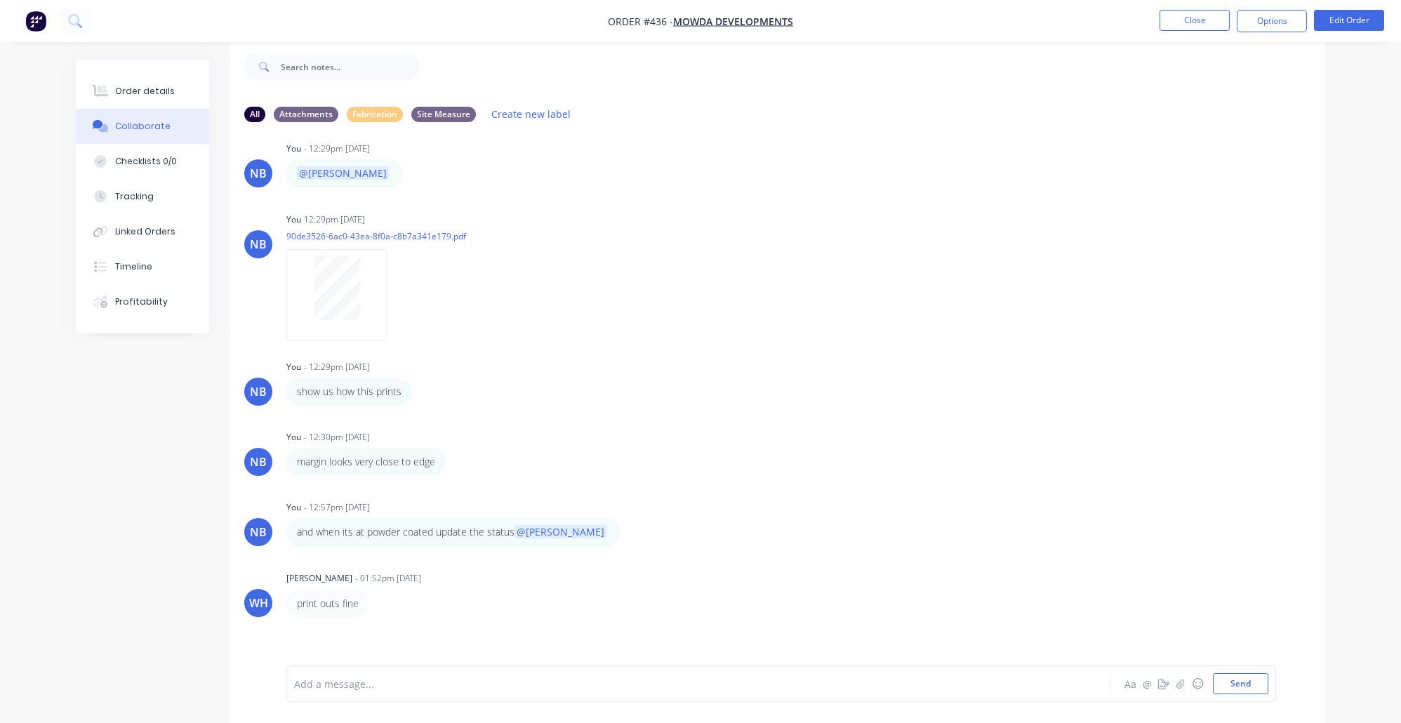
scroll to position [962, 0]
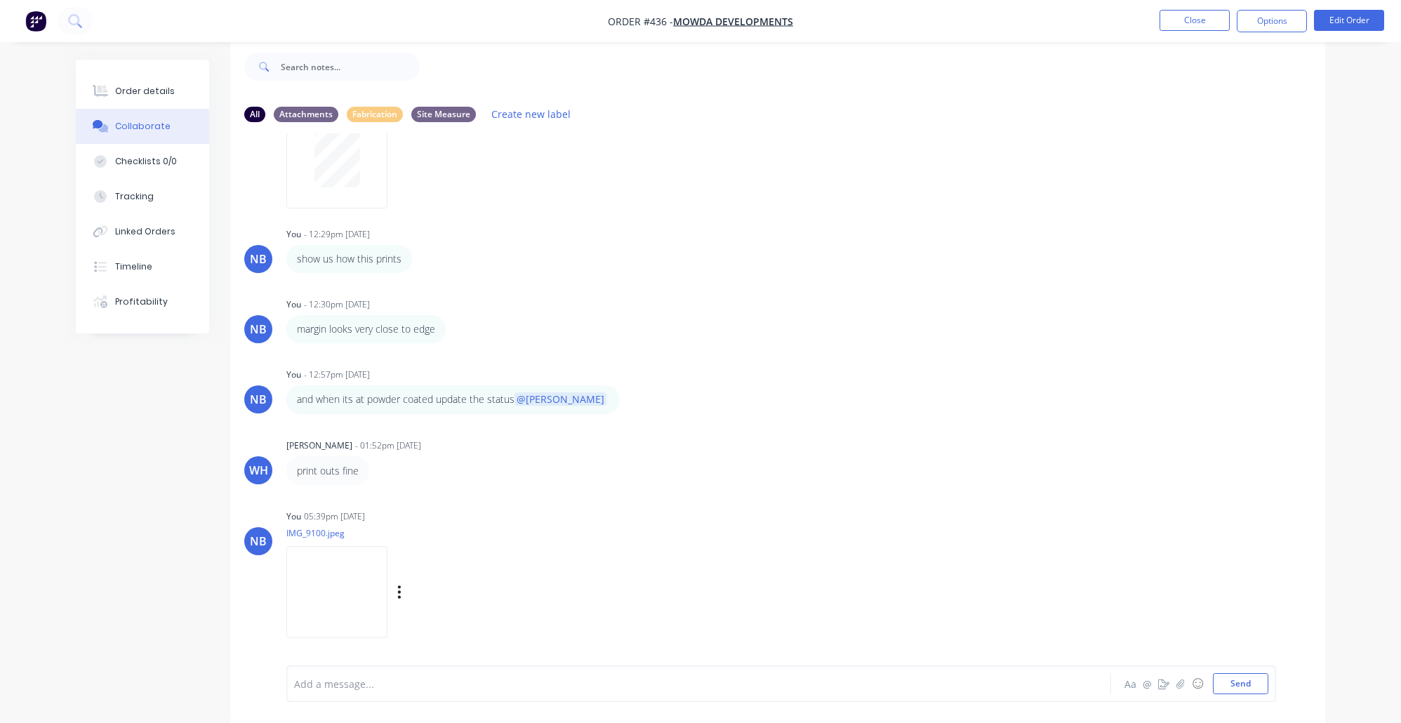
click at [347, 589] on img at bounding box center [336, 592] width 101 height 92
click at [149, 178] on button "Checklists 0/0" at bounding box center [142, 161] width 133 height 35
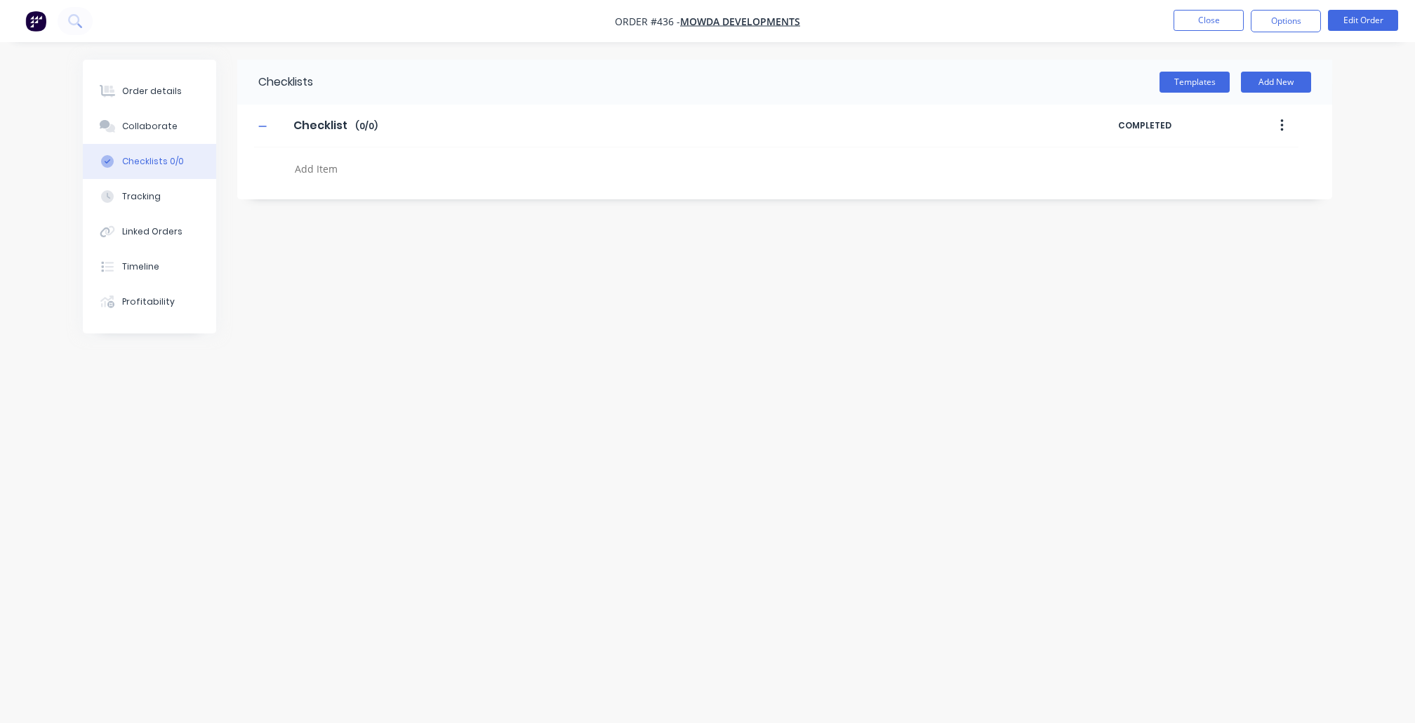
click at [337, 166] on textarea at bounding box center [626, 169] width 675 height 20
type textarea "x"
type textarea "h"
type textarea "x"
type textarea "ho"
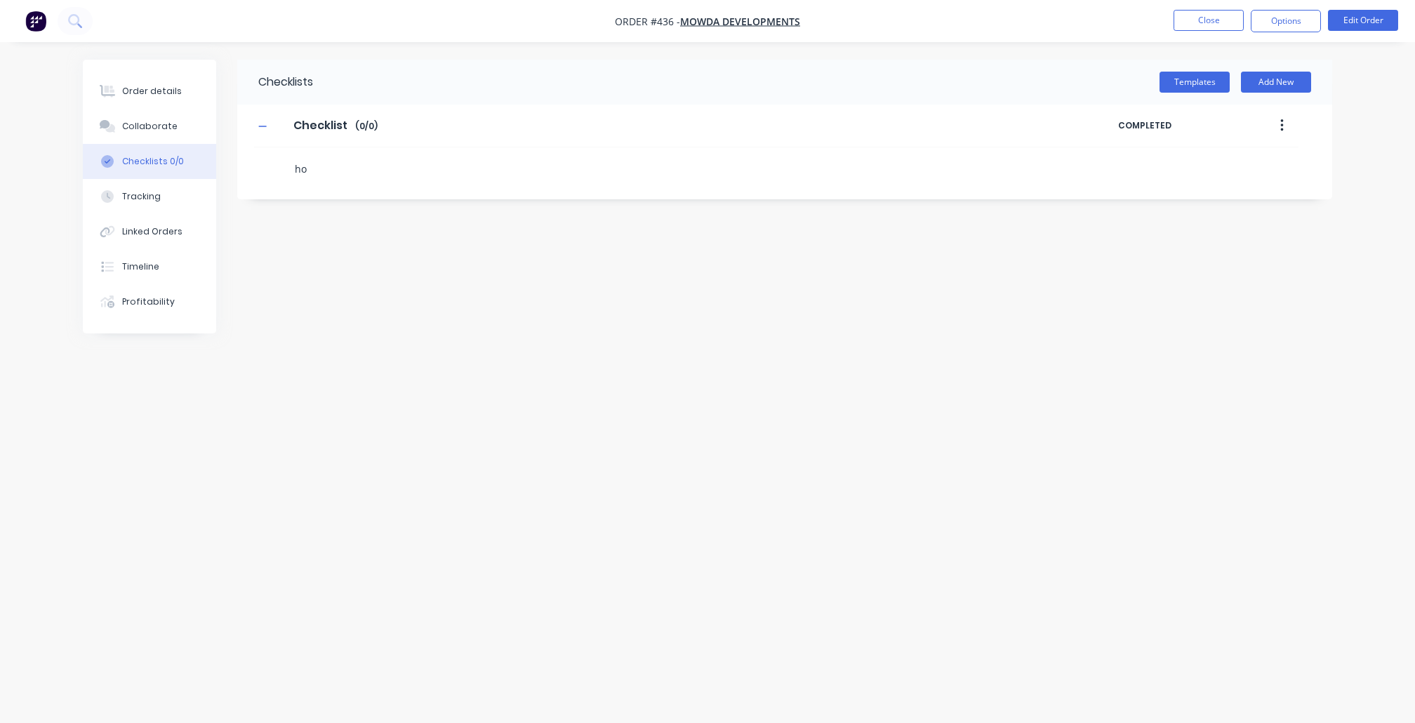
type textarea "x"
type textarea "hos"
type textarea "x"
type textarea "ho"
type textarea "x"
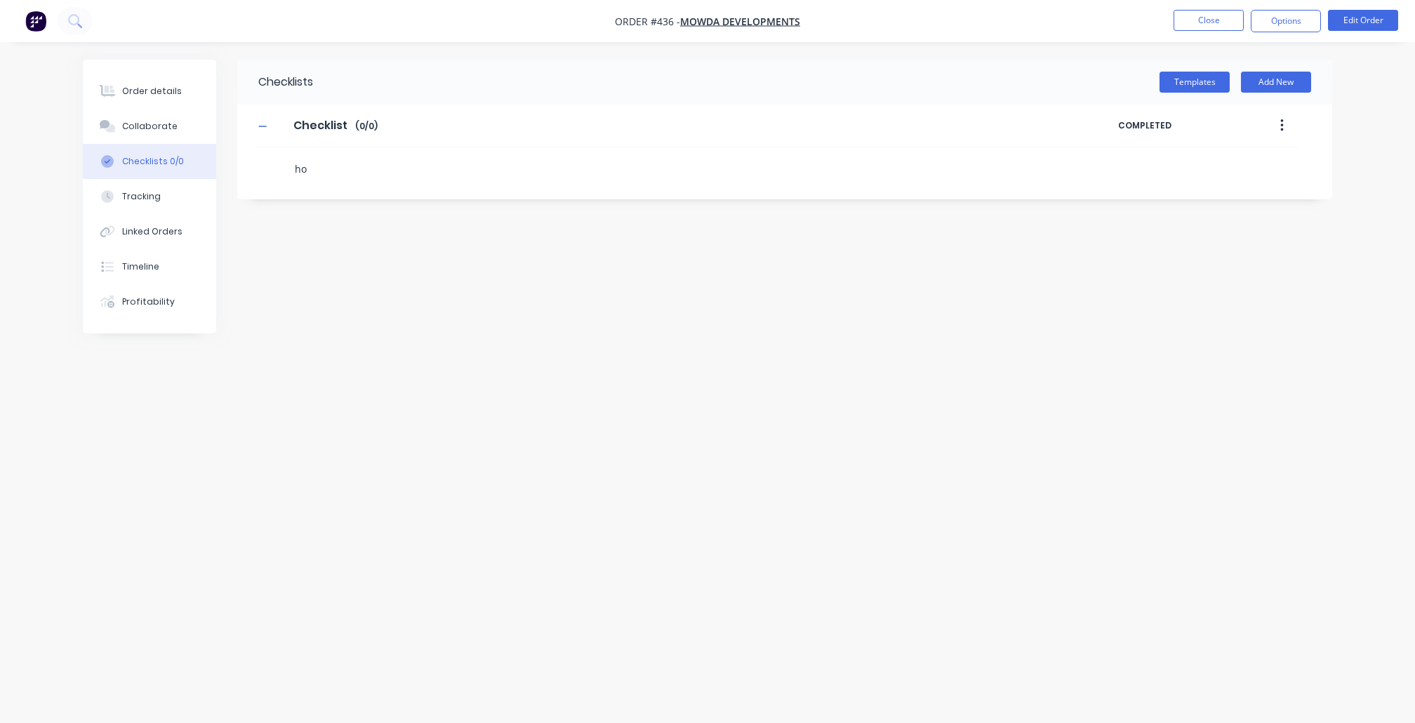
type textarea "hoi"
type textarea "x"
type textarea "hois"
type textarea "x"
type textarea "hoist"
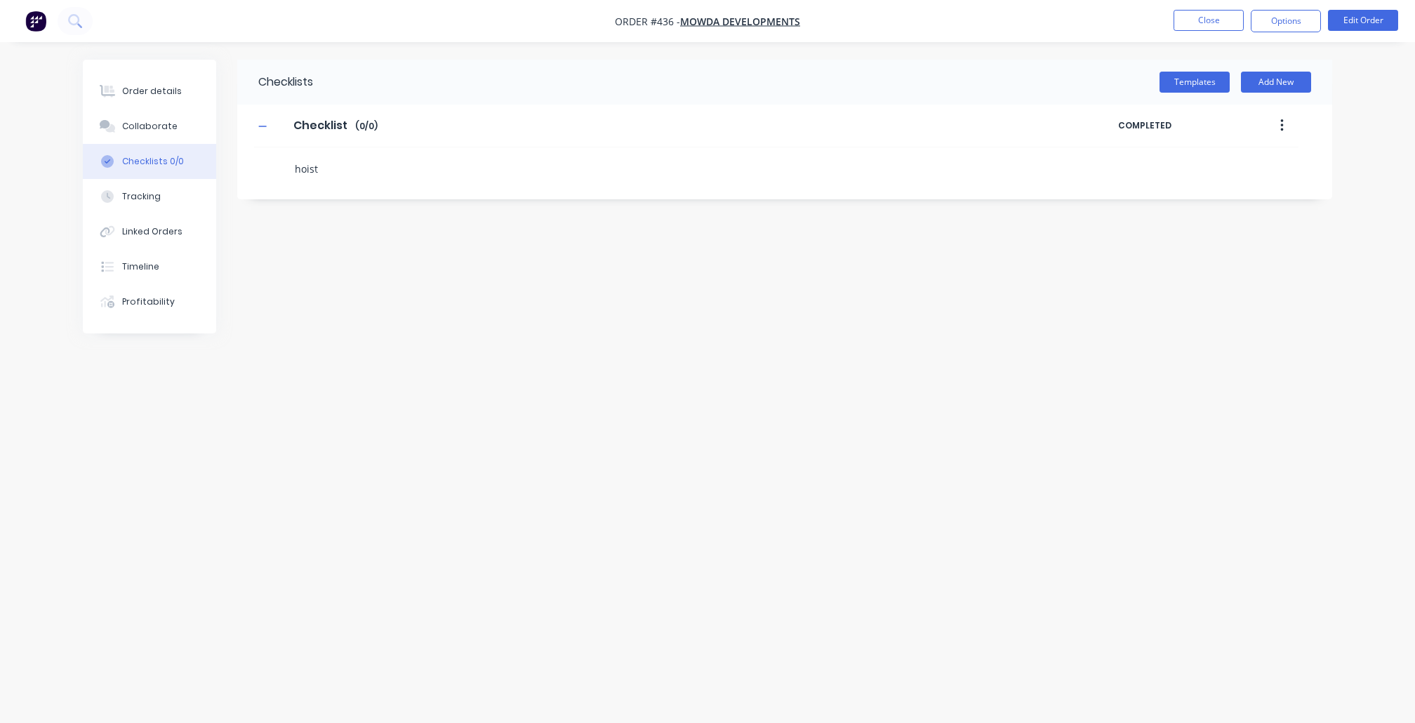
type textarea "x"
type textarea "e"
type textarea "x"
type textarea "ex"
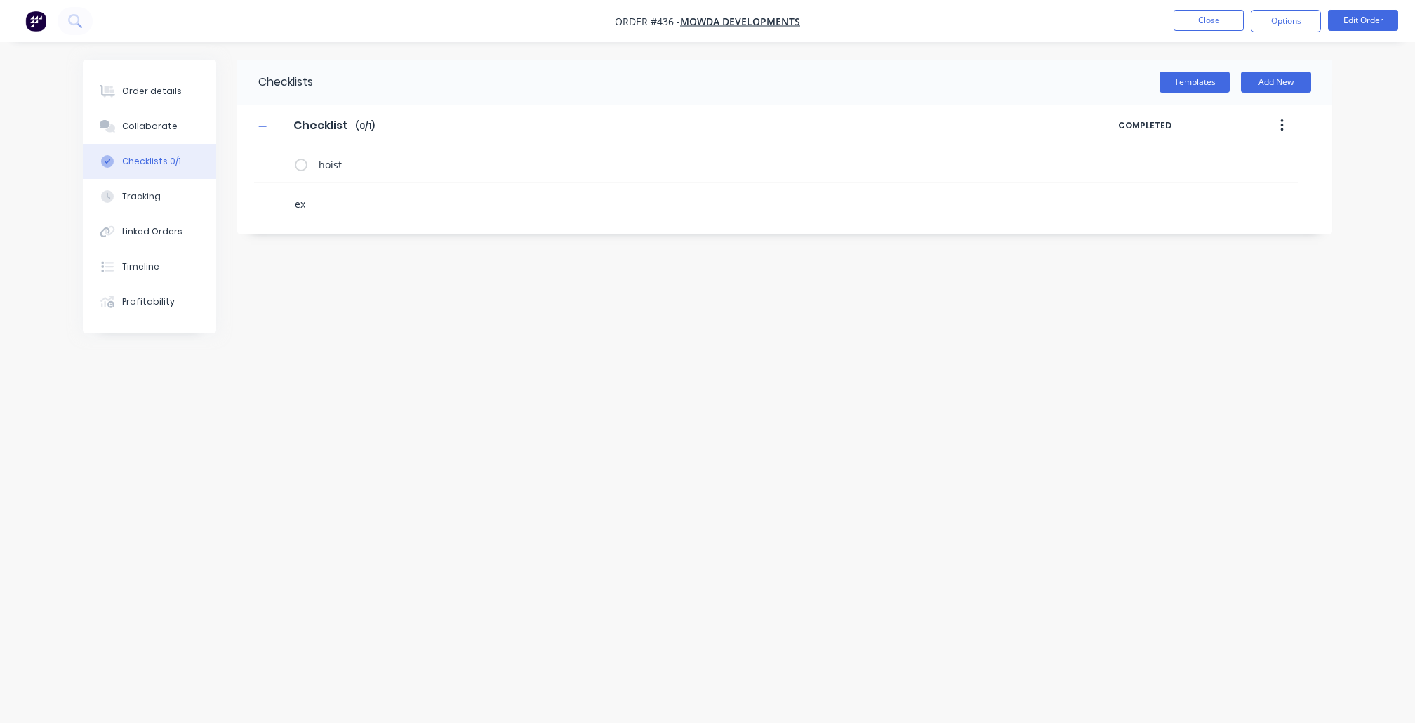
type textarea "x"
type textarea "ext"
type textarea "x"
type textarea "exte"
type textarea "x"
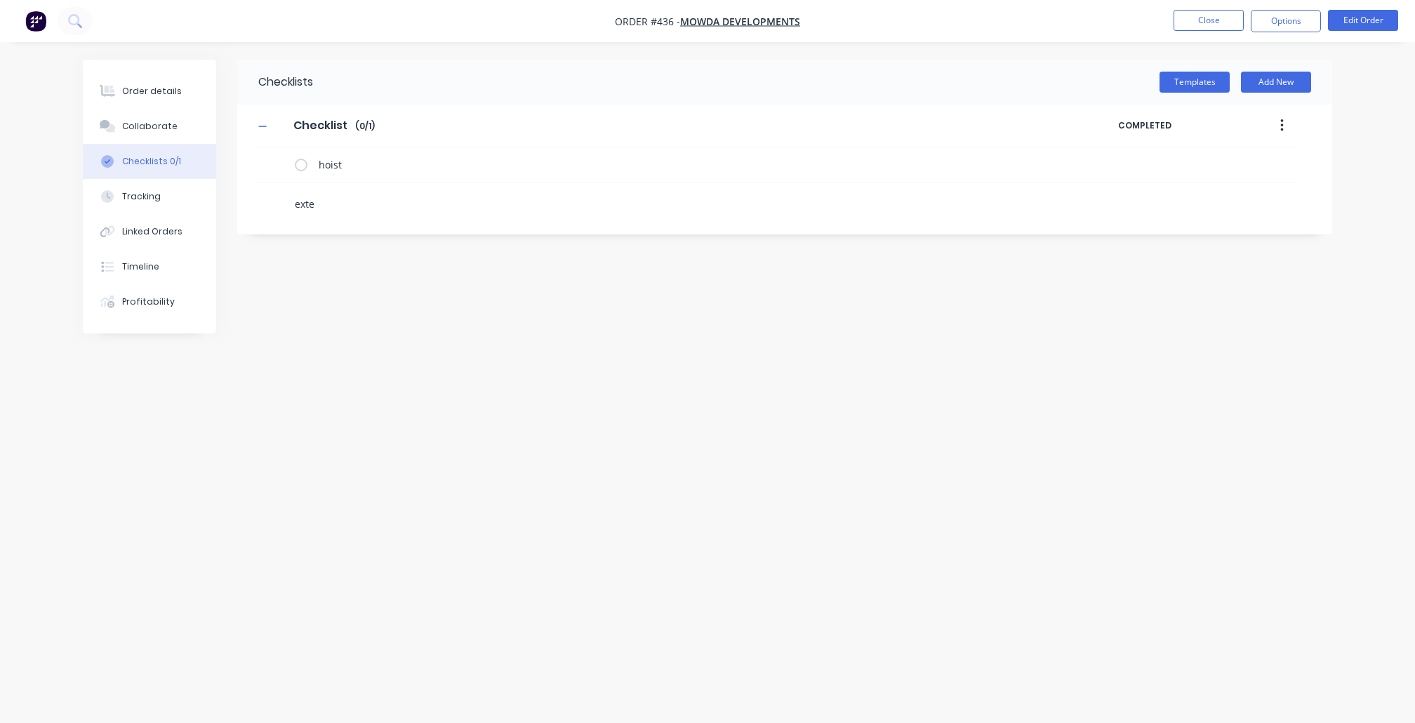
type textarea "exten"
type textarea "x"
type textarea "extens"
type textarea "x"
type textarea "extensi"
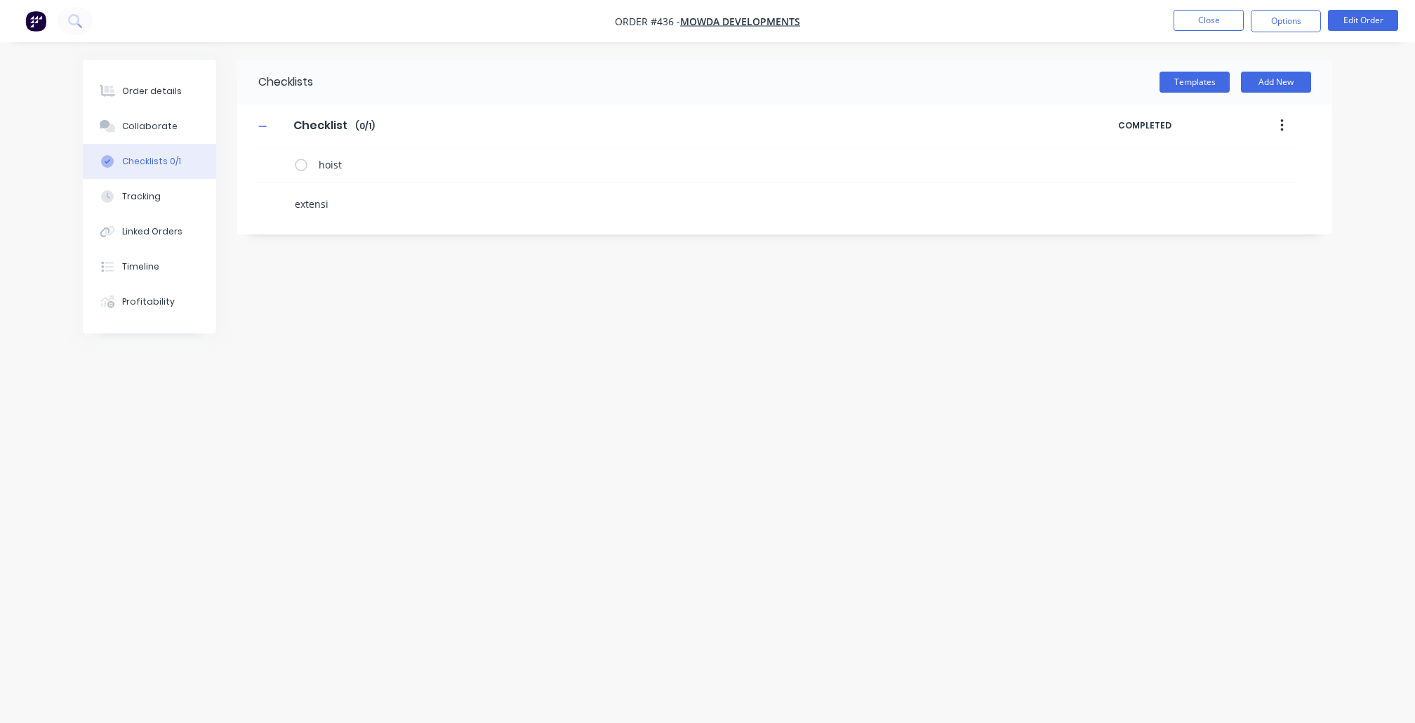
type textarea "x"
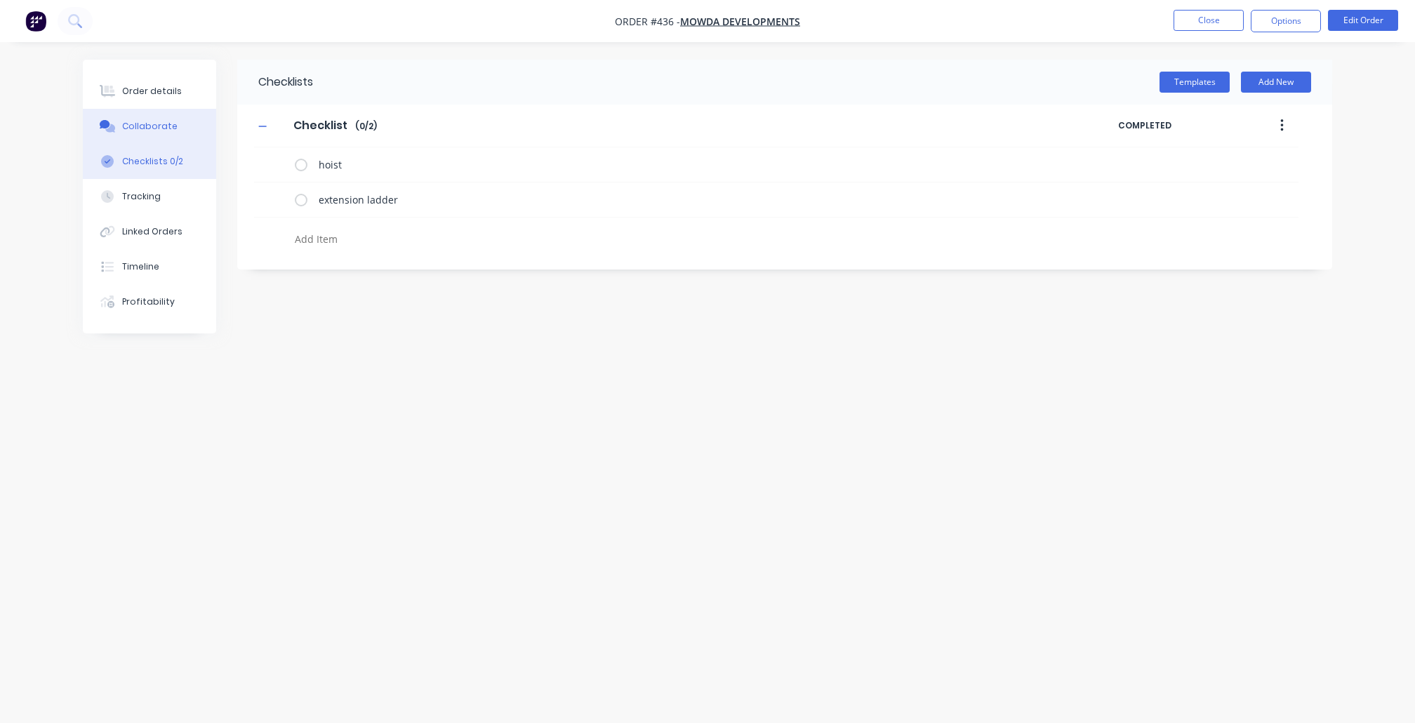
click at [161, 127] on div "Collaborate" at bounding box center [149, 126] width 55 height 13
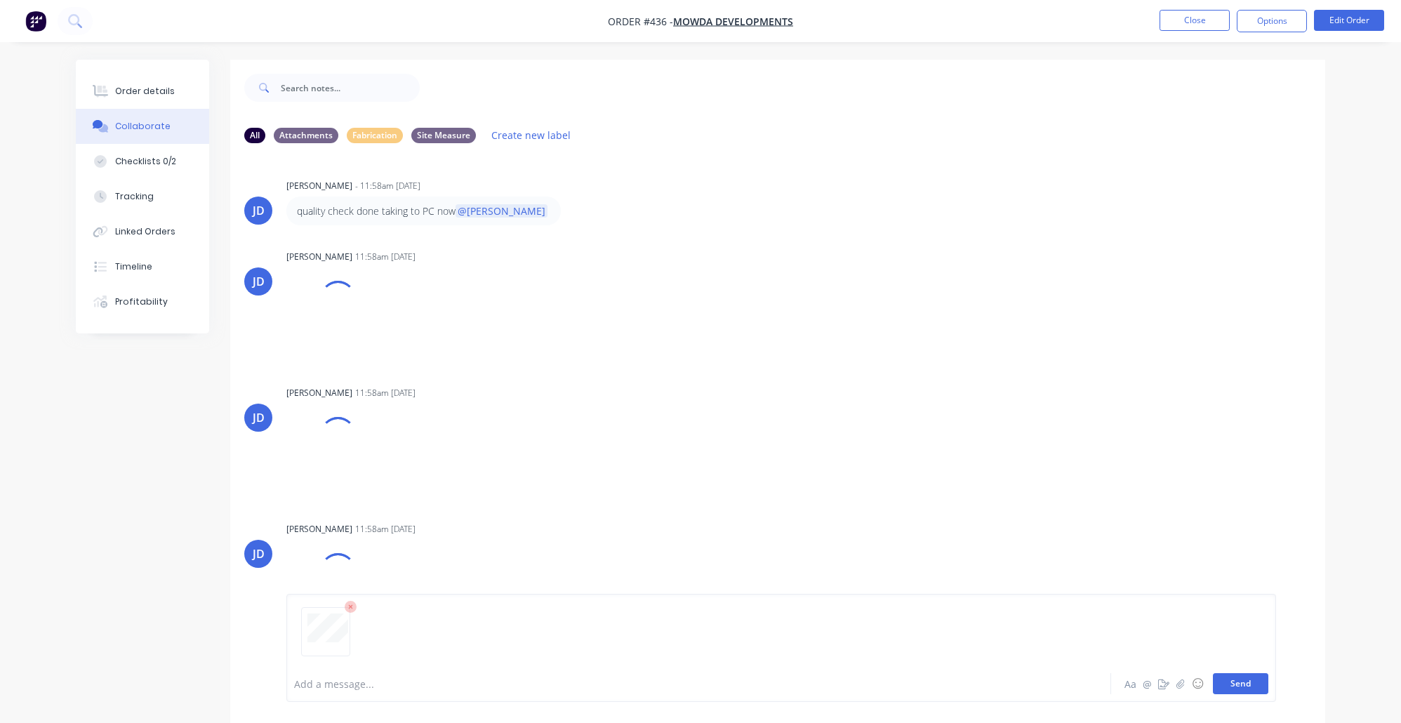
click at [1245, 686] on button "Send" at bounding box center [1240, 683] width 55 height 21
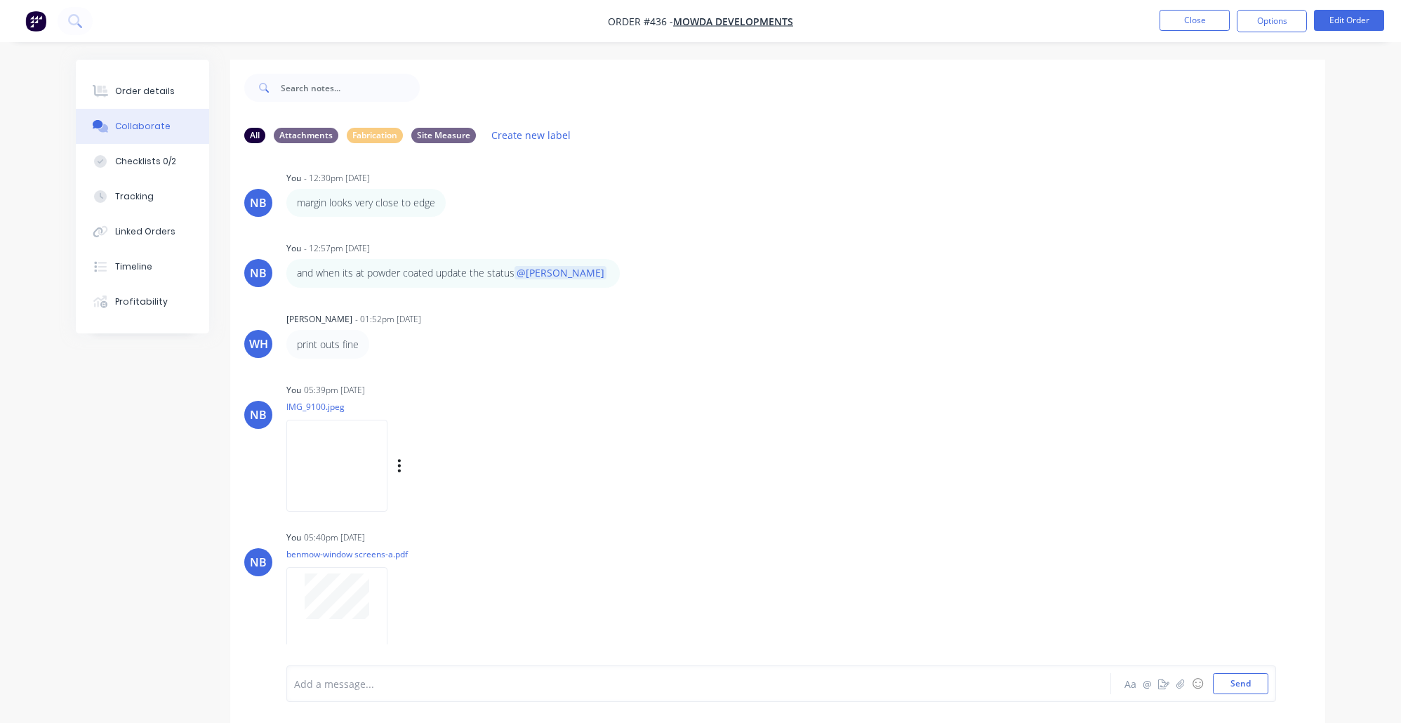
scroll to position [21, 0]
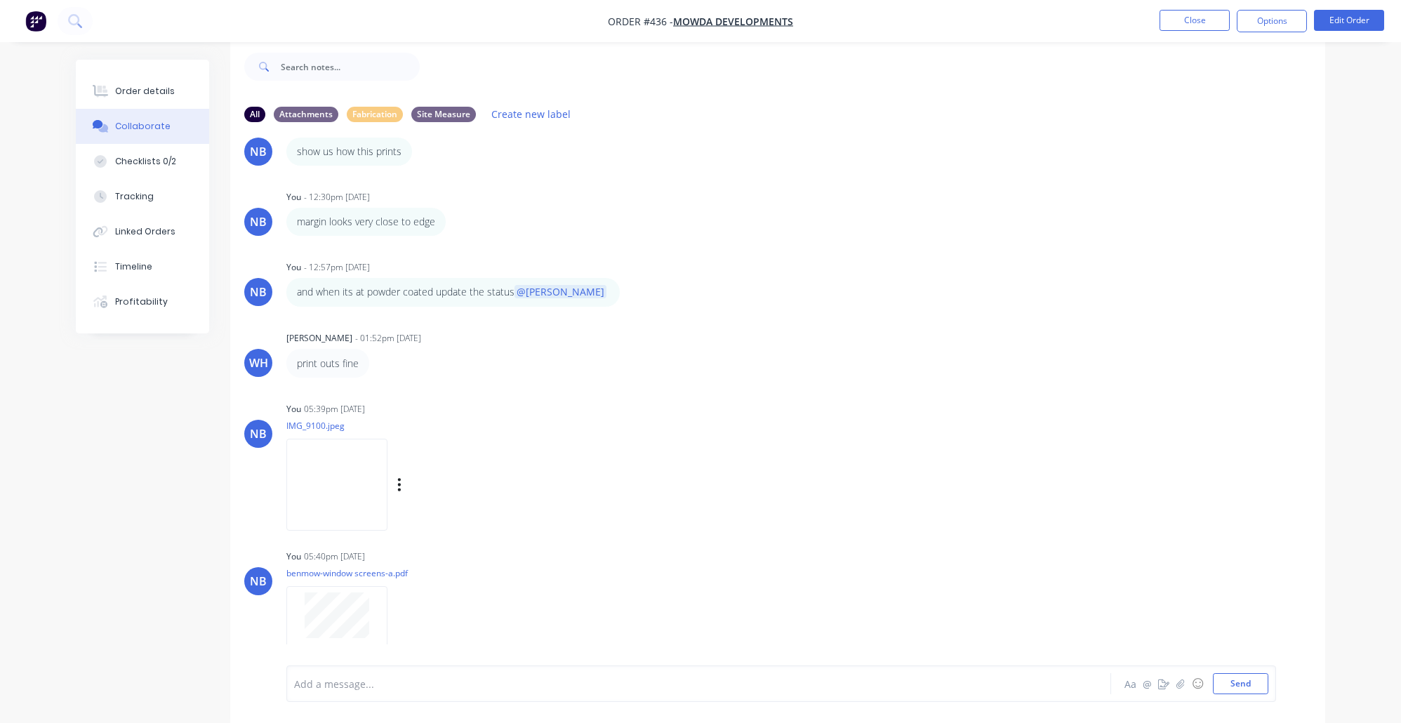
click at [319, 527] on img at bounding box center [336, 485] width 101 height 92
click at [161, 88] on div "Order details" at bounding box center [145, 91] width 60 height 13
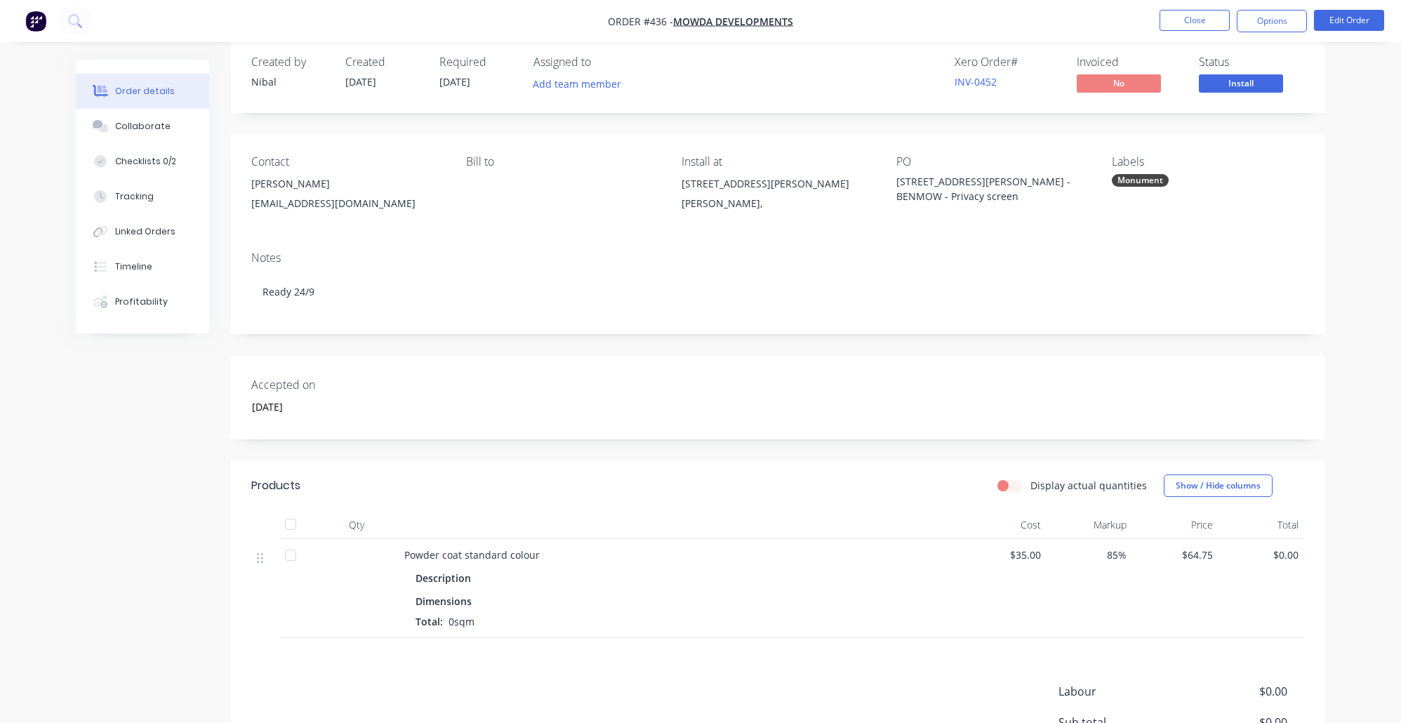
click at [274, 179] on div "Jolina Loneza" at bounding box center [347, 184] width 192 height 20
click at [166, 168] on div "Checklists 0/2" at bounding box center [145, 161] width 61 height 13
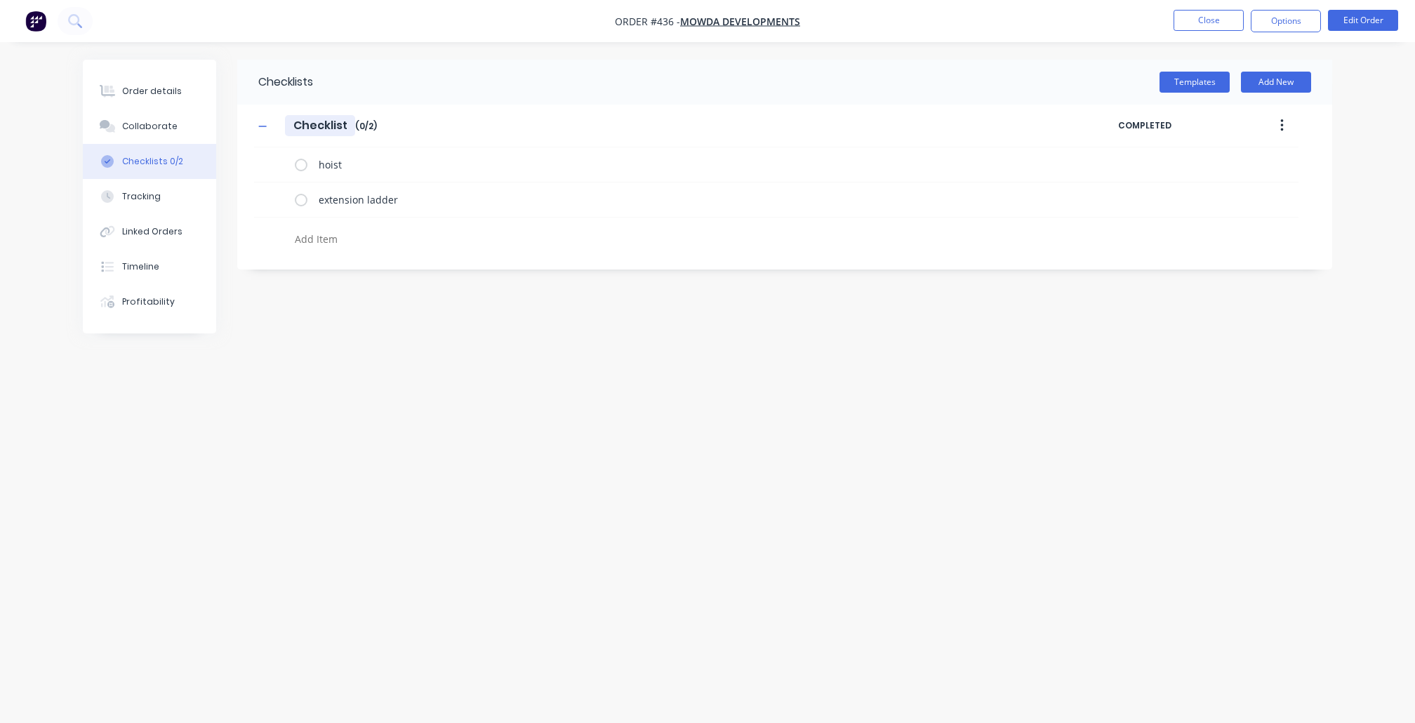
click at [343, 127] on input "Checklist" at bounding box center [320, 125] width 70 height 21
drag, startPoint x: 343, startPoint y: 127, endPoint x: 253, endPoint y: 110, distance: 92.1
click at [253, 110] on div "Checklist Checklist Enter Checklist name ( 0 / 2 ) COMPLETED hoist extension la…" at bounding box center [784, 179] width 1095 height 148
drag, startPoint x: 306, startPoint y: 240, endPoint x: 329, endPoint y: 244, distance: 23.5
click at [306, 239] on textarea at bounding box center [626, 239] width 675 height 20
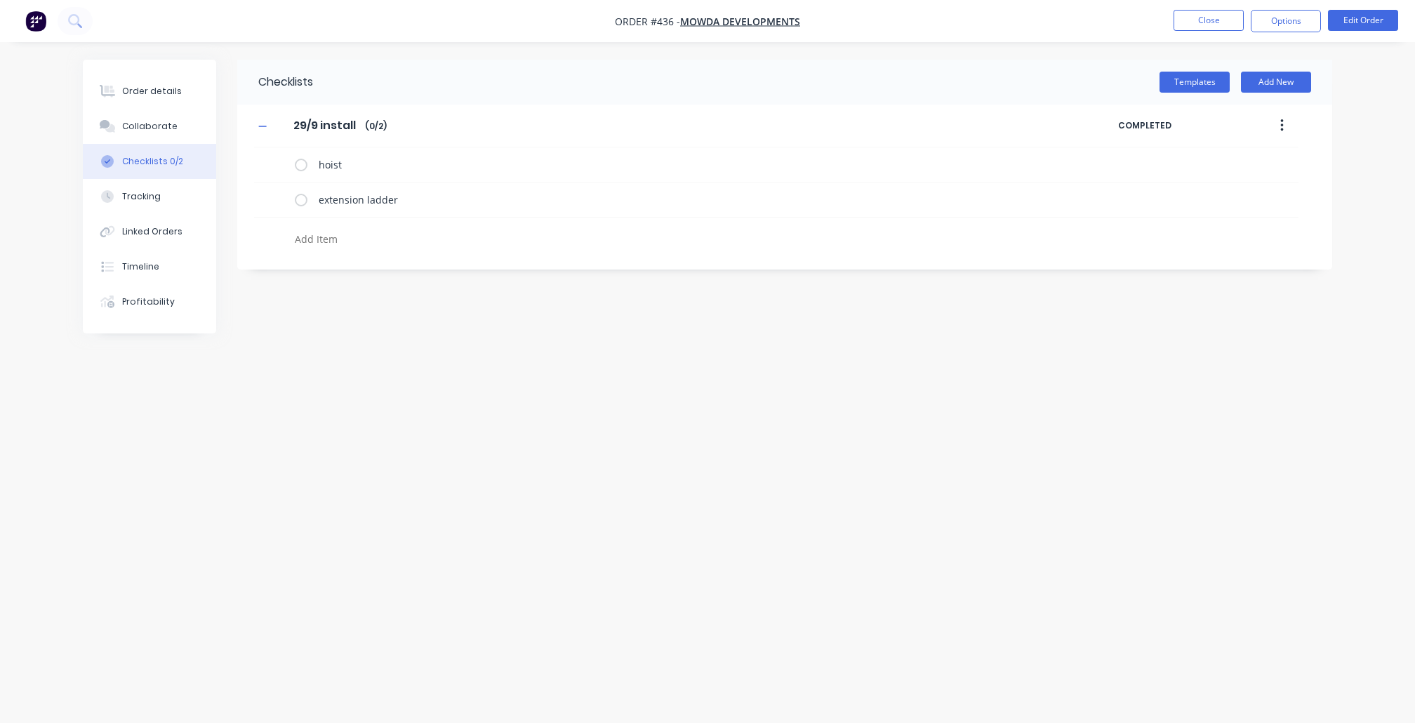
click at [621, 501] on div "Checklists Templates Add New 29/9 install 29/9 install Enter Checklist name ( 0…" at bounding box center [708, 335] width 1250 height 550
click at [376, 209] on textarea "extension ladder" at bounding box center [677, 200] width 729 height 20
click at [380, 229] on div at bounding box center [620, 235] width 732 height 35
click at [382, 237] on textarea at bounding box center [626, 239] width 675 height 20
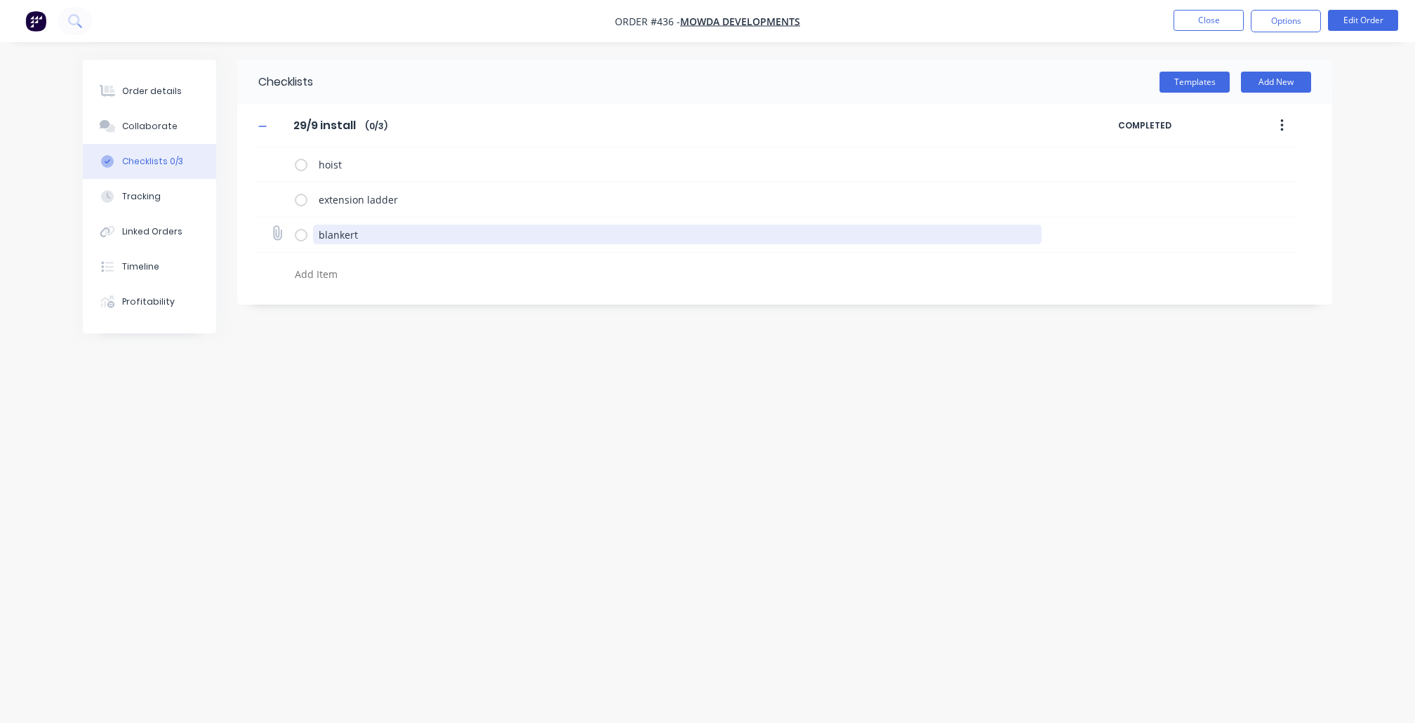
drag, startPoint x: 444, startPoint y: 249, endPoint x: 454, endPoint y: 239, distance: 13.9
click at [447, 245] on div "blankert" at bounding box center [776, 235] width 1045 height 35
click at [454, 239] on textarea "blankert" at bounding box center [677, 235] width 729 height 20
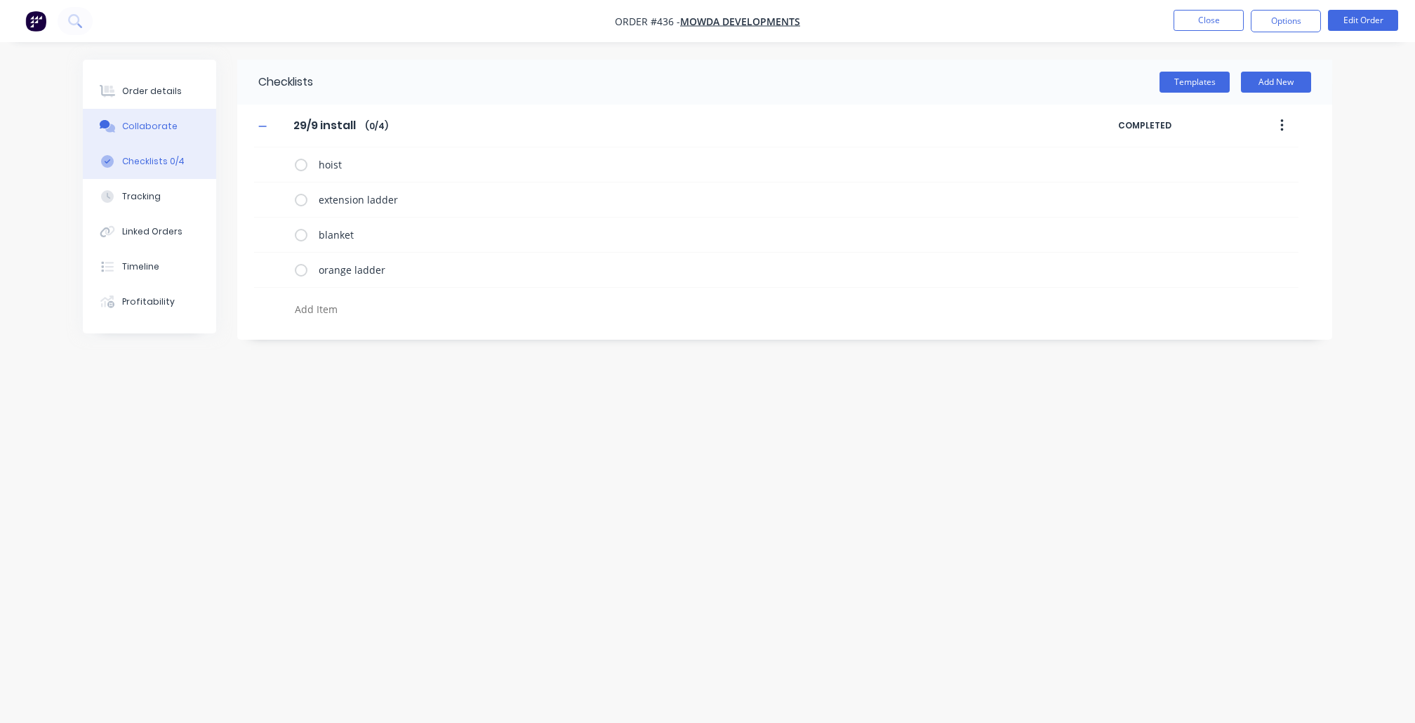
click at [121, 138] on button "Collaborate" at bounding box center [149, 126] width 133 height 35
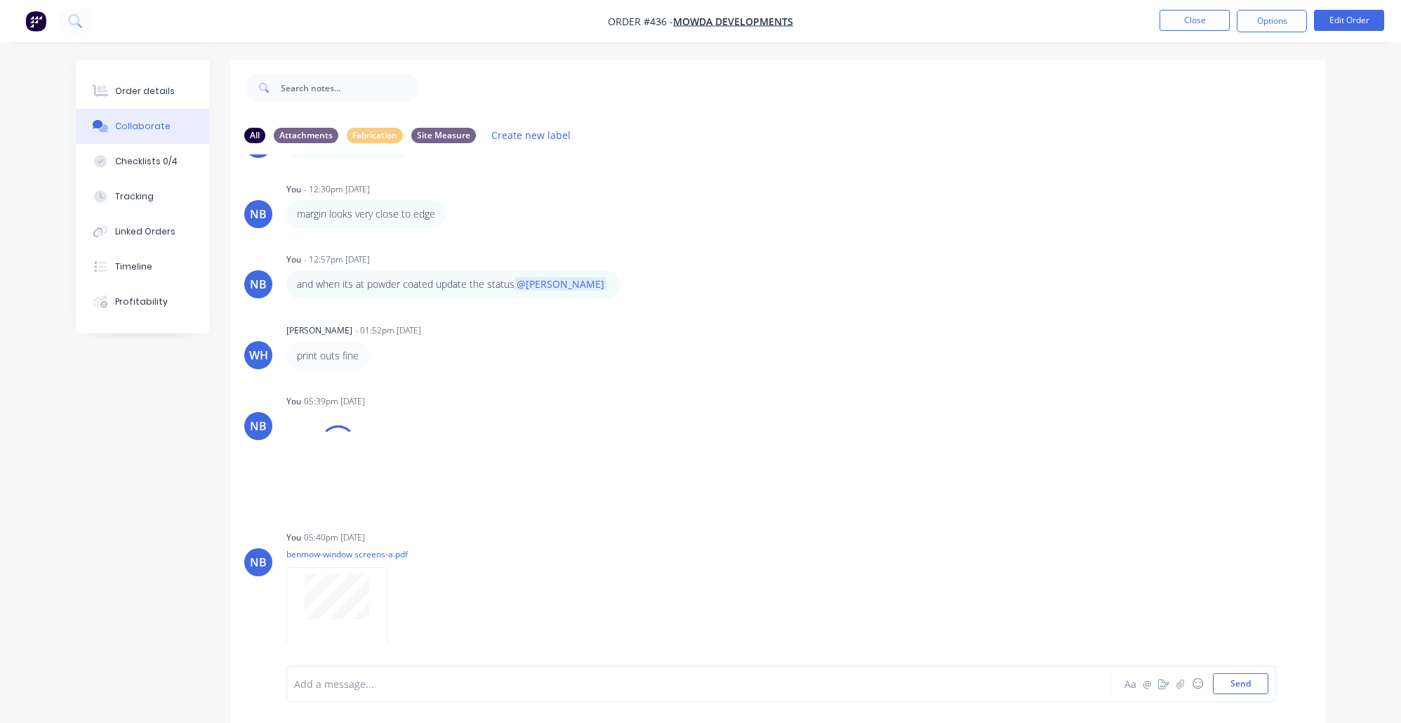
scroll to position [21, 0]
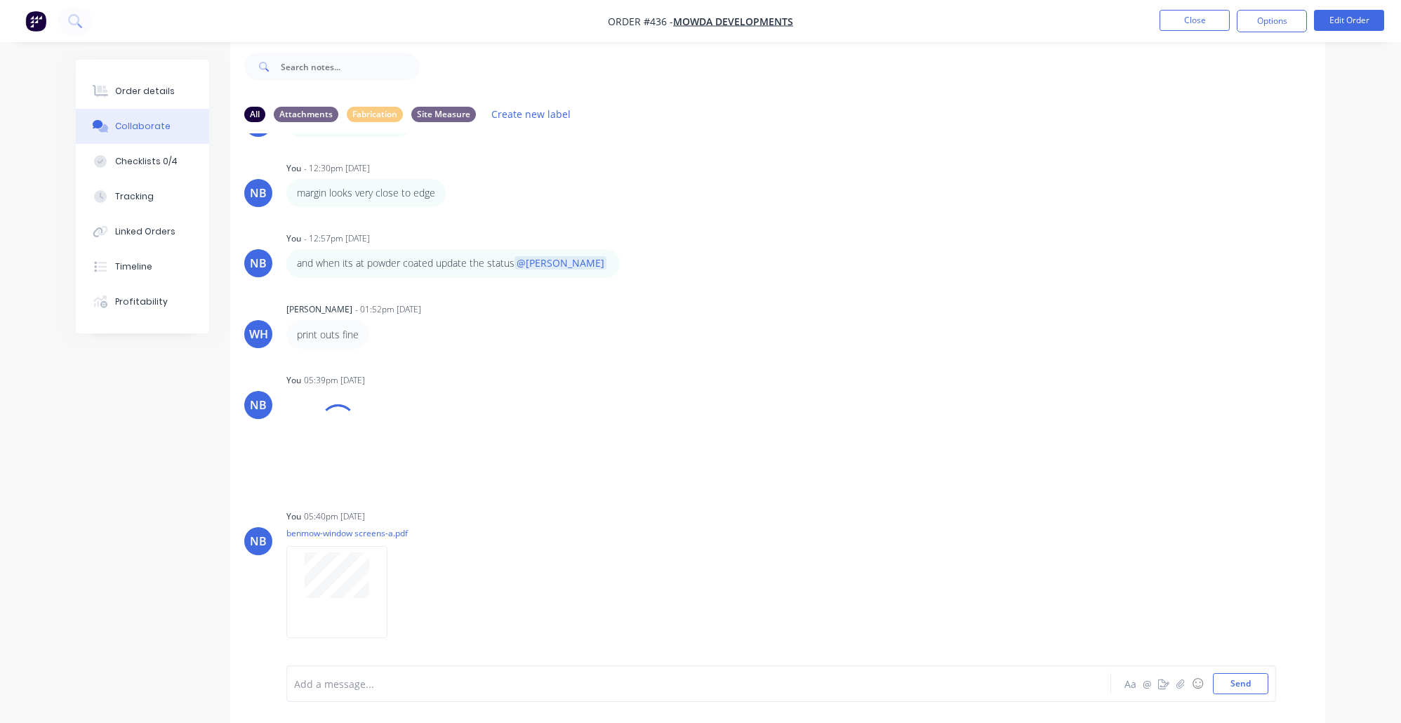
click at [357, 681] on div at bounding box center [660, 684] width 730 height 15
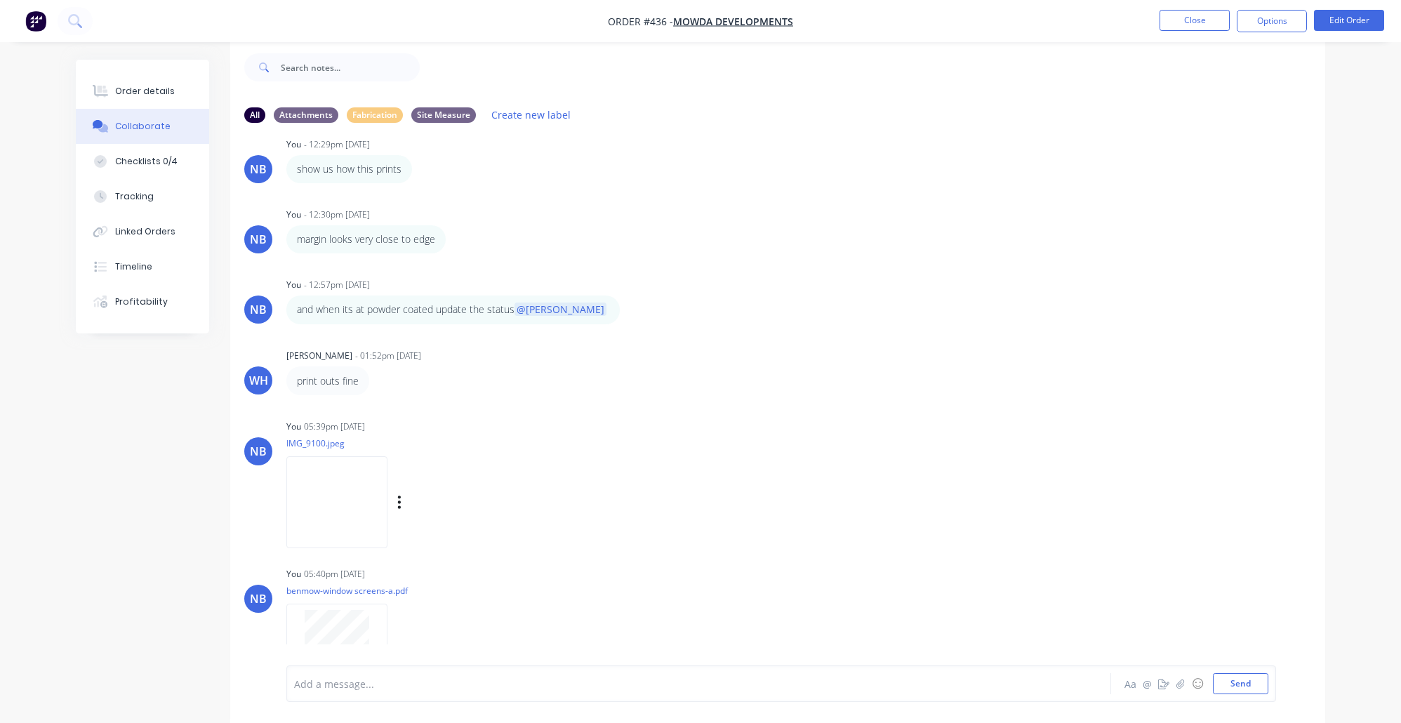
click at [371, 548] on img at bounding box center [336, 502] width 101 height 92
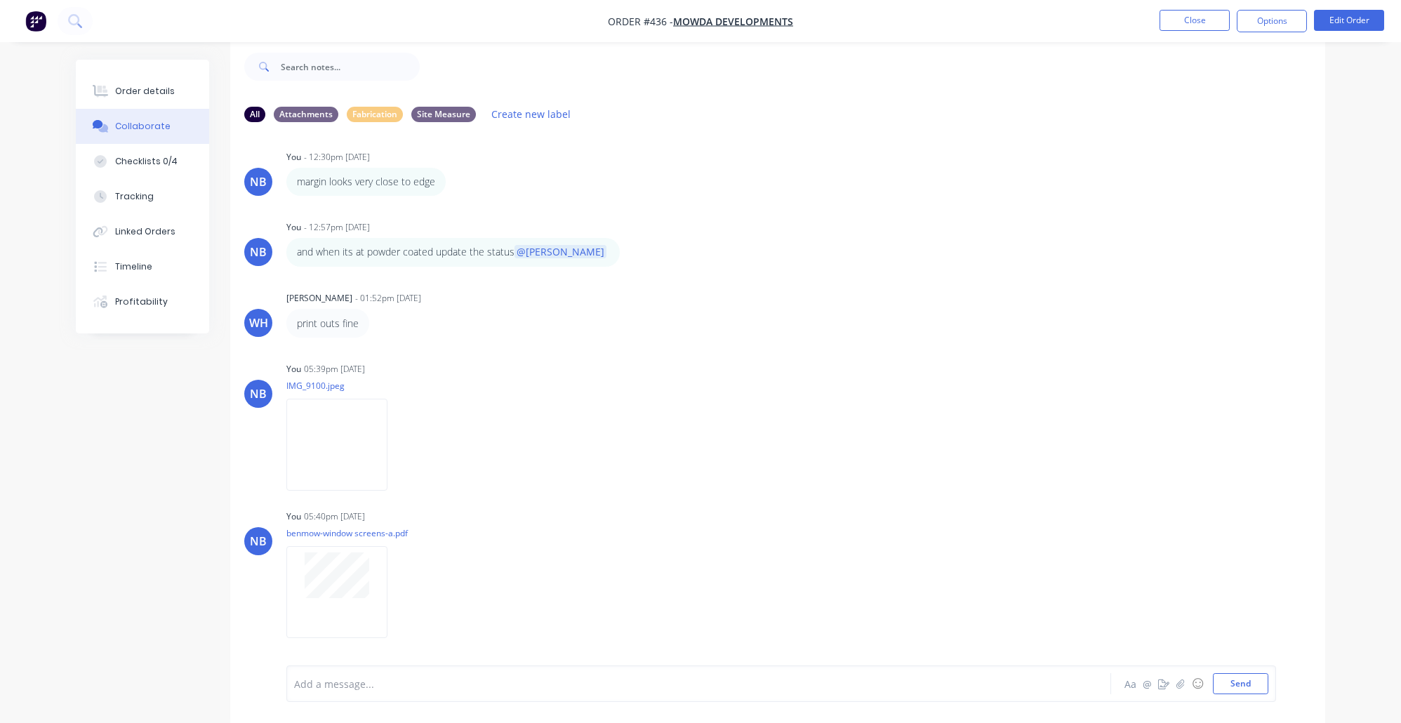
click at [402, 689] on div at bounding box center [660, 684] width 730 height 15
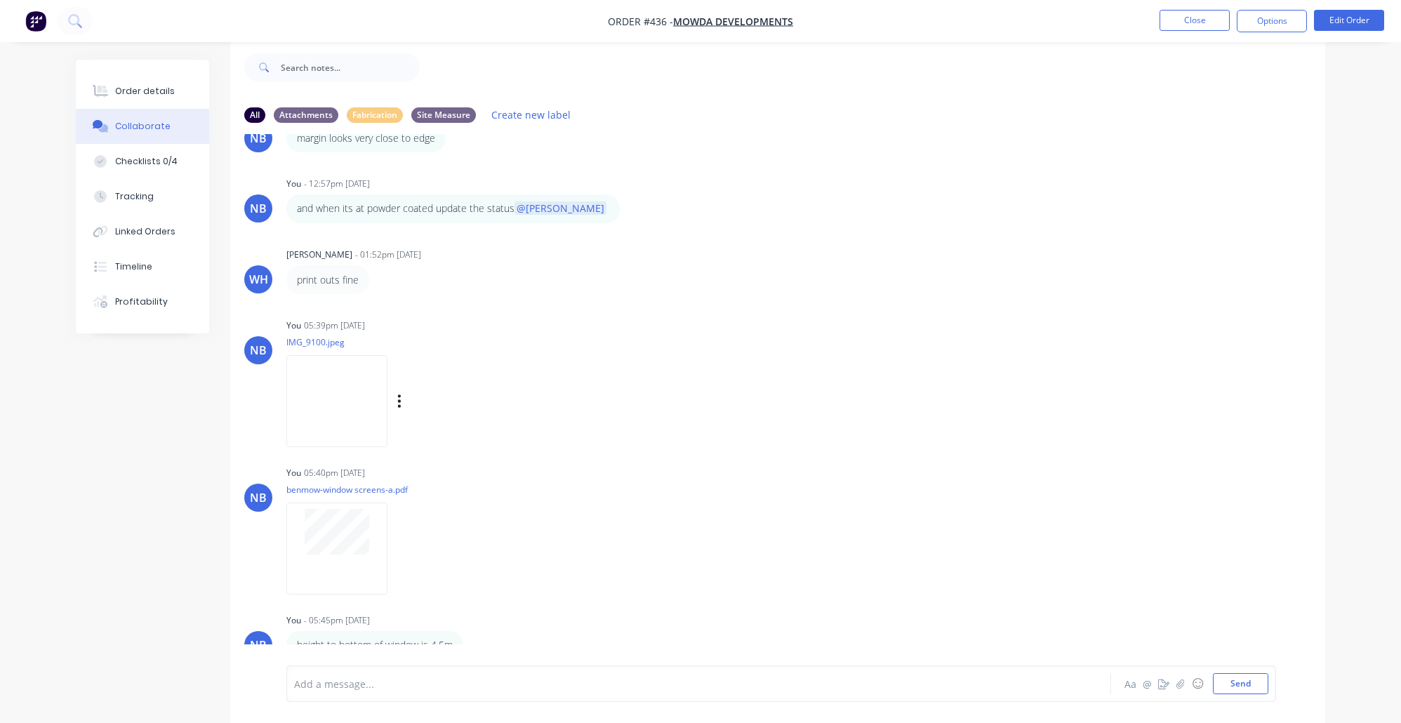
scroll to position [21, 0]
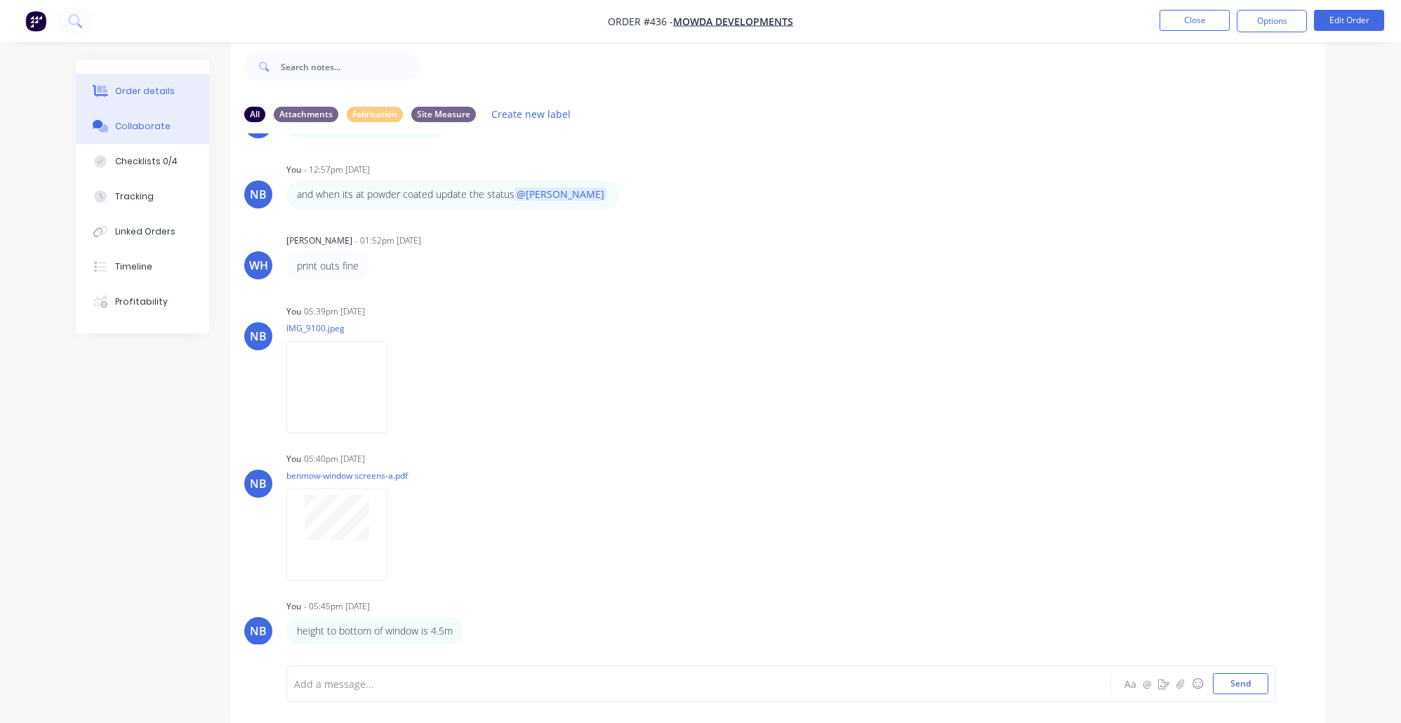
click at [199, 108] on button "Order details" at bounding box center [142, 91] width 133 height 35
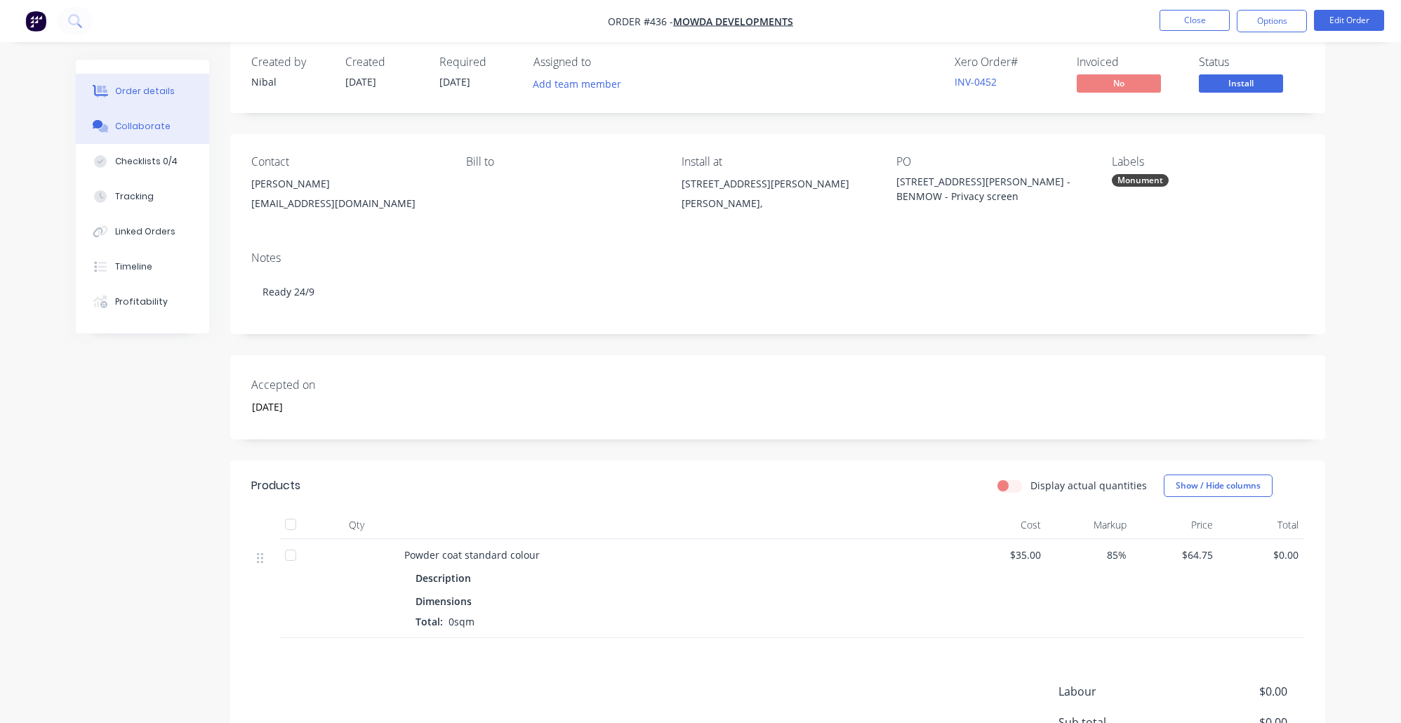
click at [147, 131] on div "Collaborate" at bounding box center [142, 126] width 55 height 13
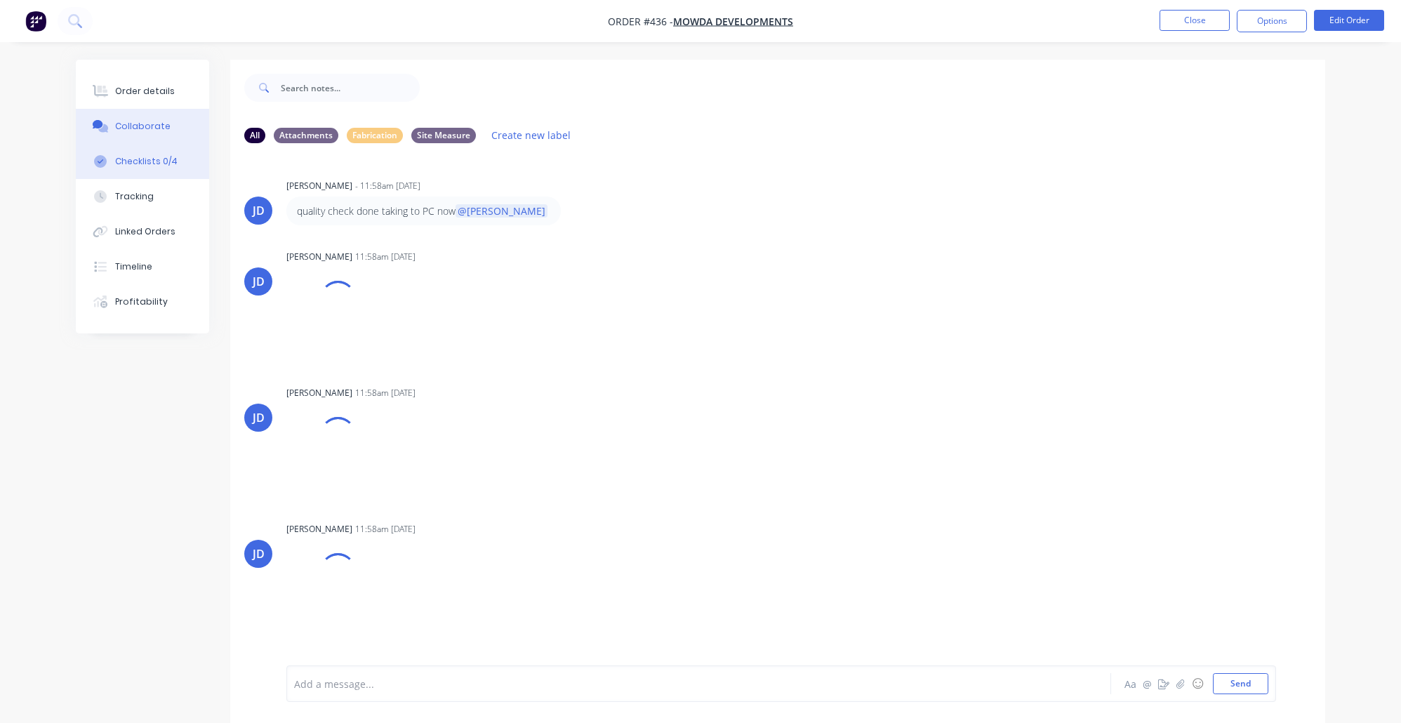
click at [167, 179] on button "Checklists 0/4" at bounding box center [142, 161] width 133 height 35
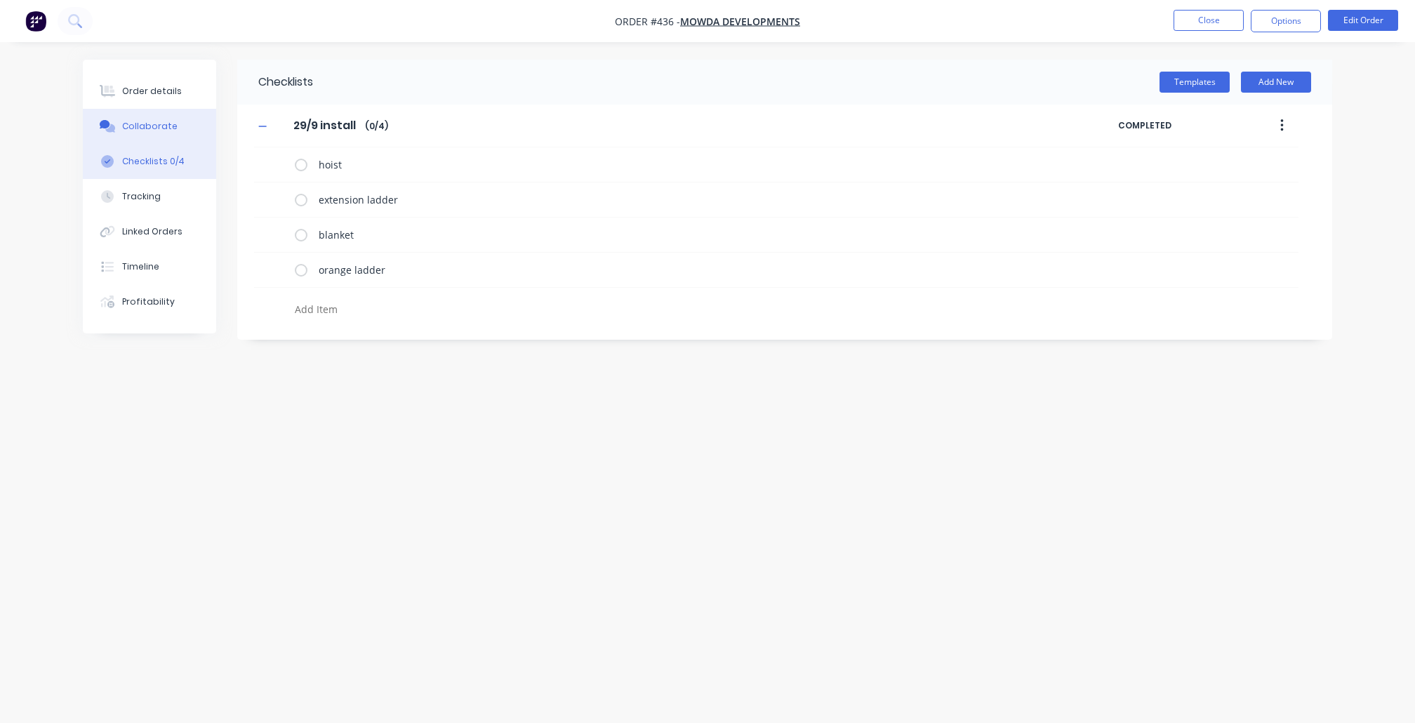
click at [130, 128] on div "Collaborate" at bounding box center [149, 126] width 55 height 13
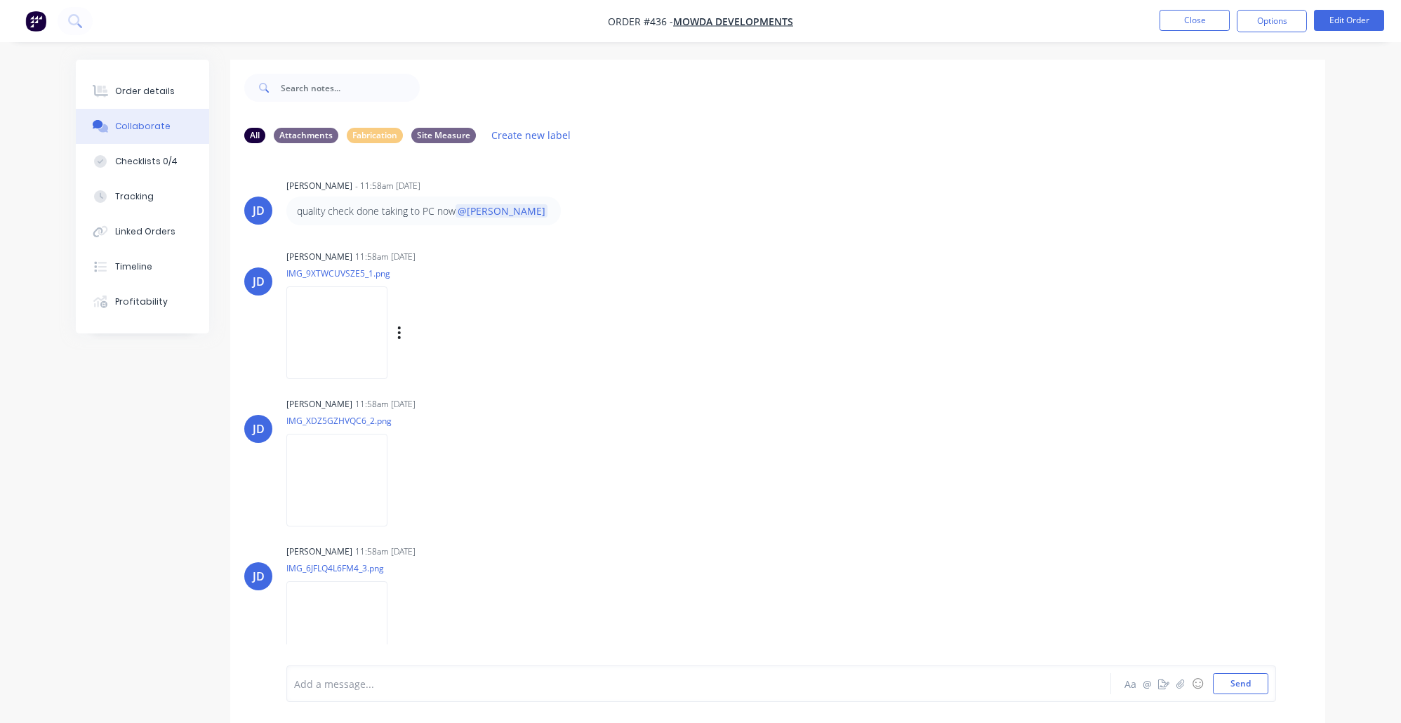
click at [337, 362] on img at bounding box center [336, 332] width 101 height 92
click at [393, 1] on nav "Order #436 - Mowda Developments Close Options Edit Order" at bounding box center [700, 21] width 1401 height 42
click at [166, 168] on div "Checklists 0/4" at bounding box center [146, 161] width 62 height 13
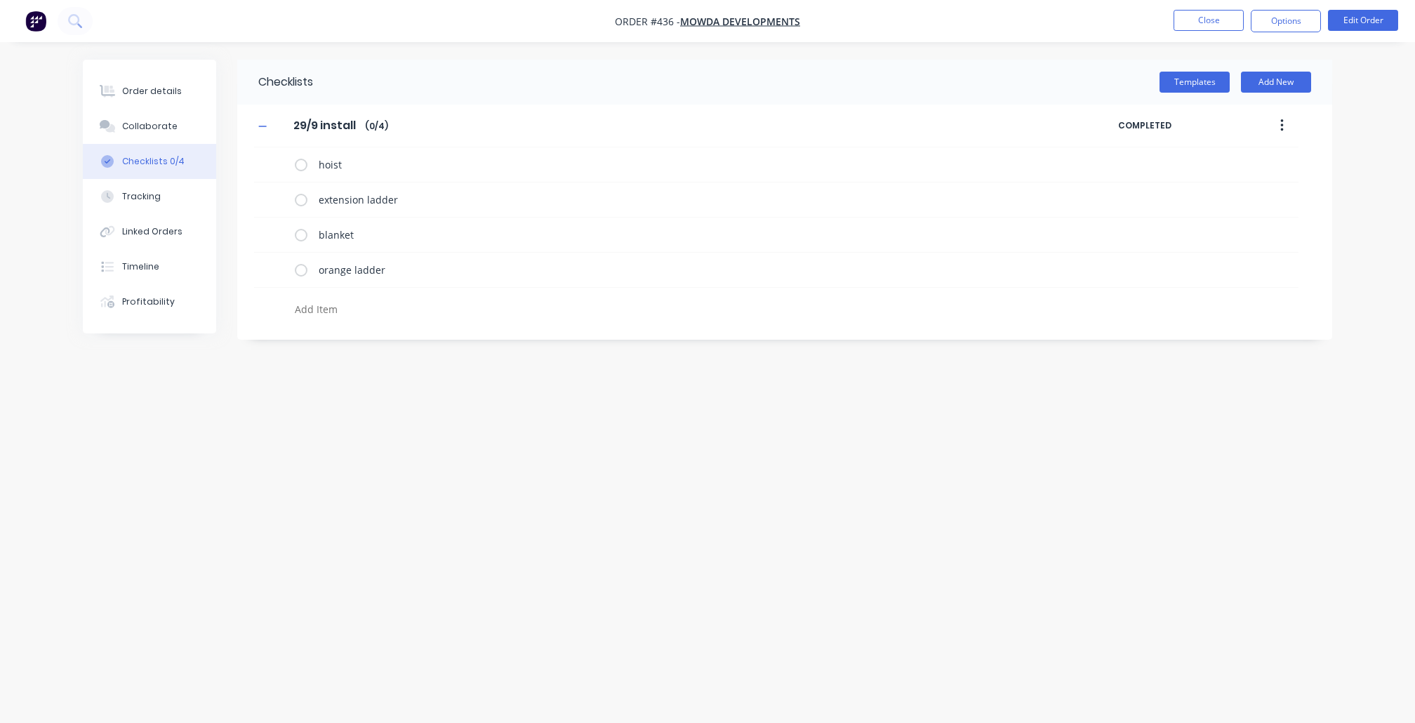
click at [345, 319] on textarea at bounding box center [626, 309] width 675 height 20
click at [145, 122] on button "Collaborate" at bounding box center [149, 126] width 133 height 35
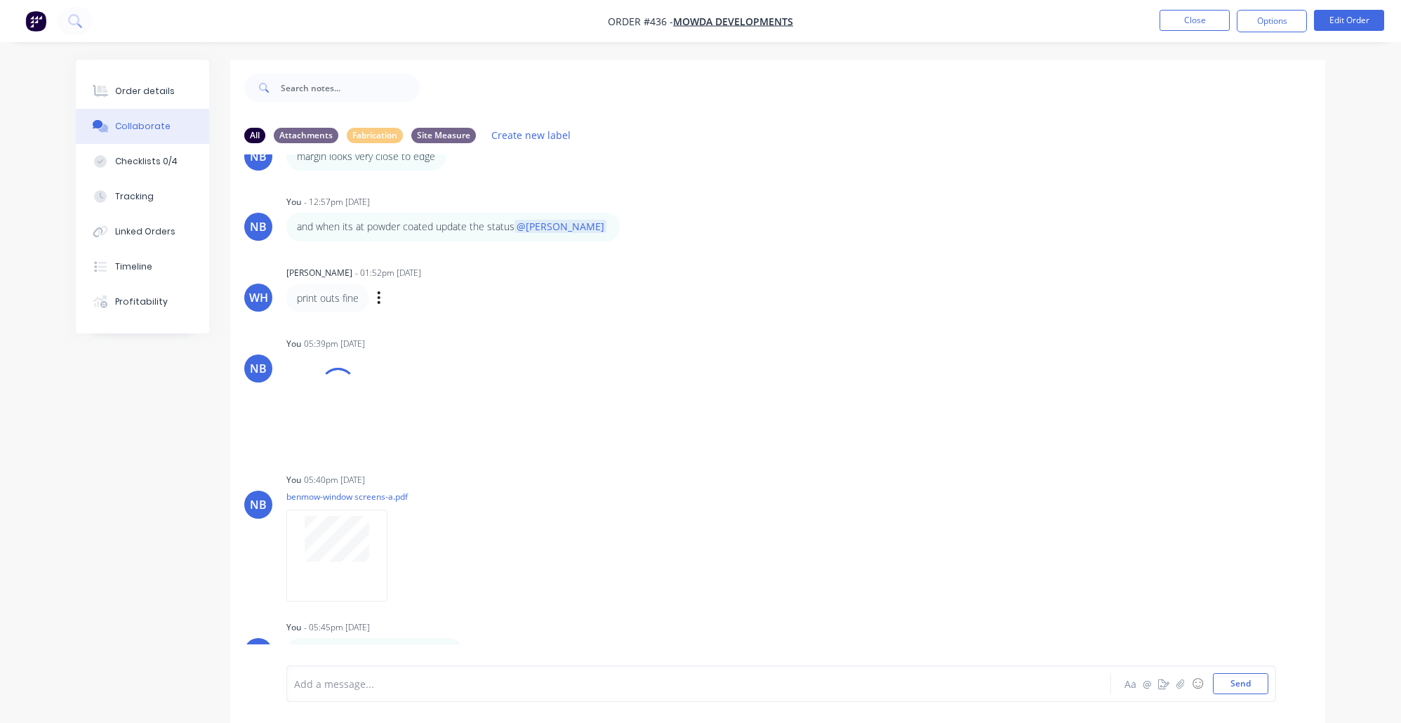
scroll to position [21, 0]
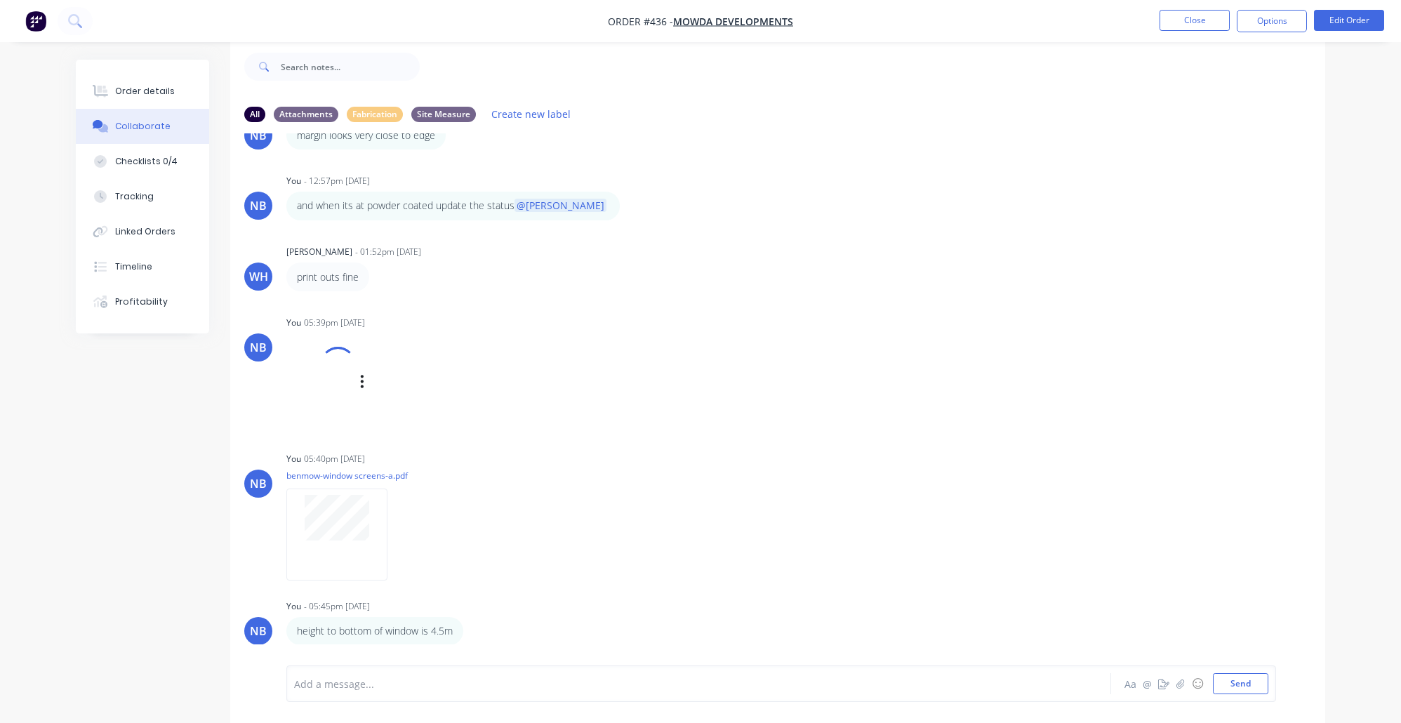
click at [340, 386] on div at bounding box center [321, 382] width 70 height 93
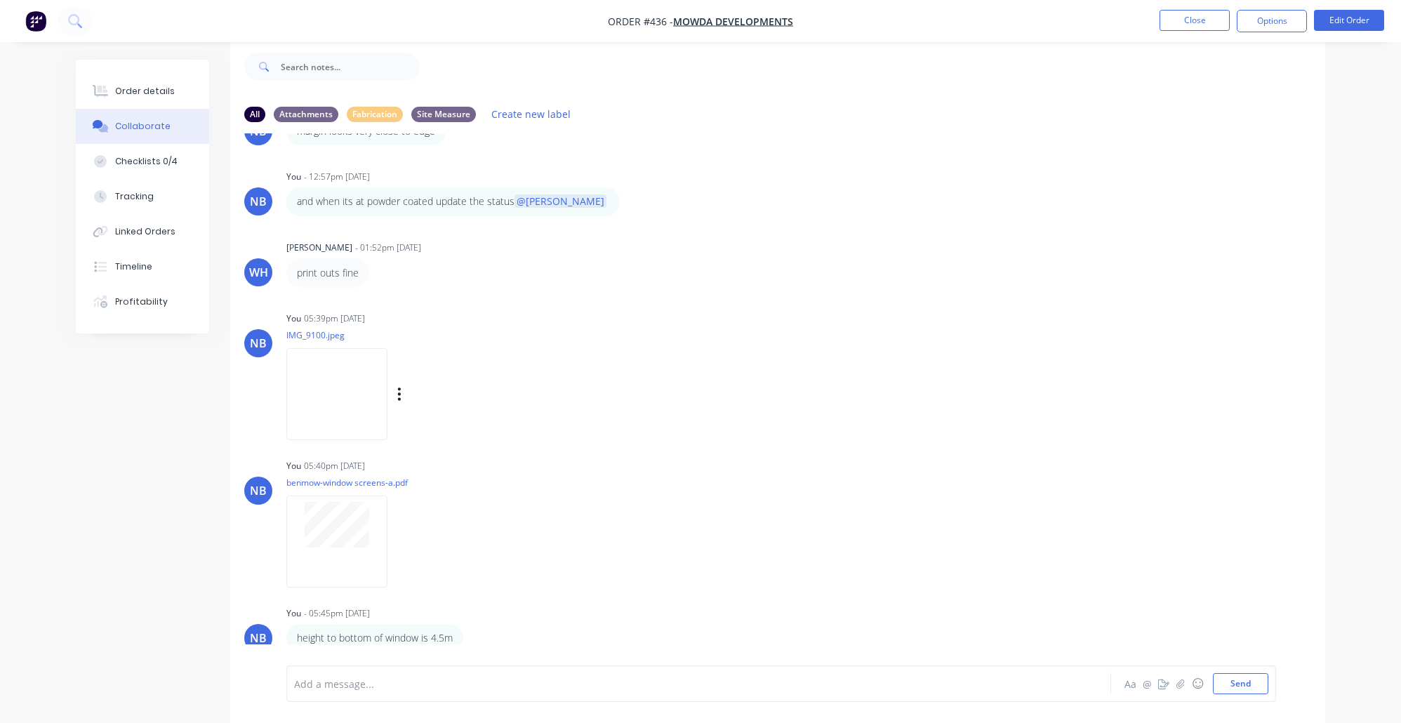
click at [355, 370] on img at bounding box center [336, 394] width 101 height 92
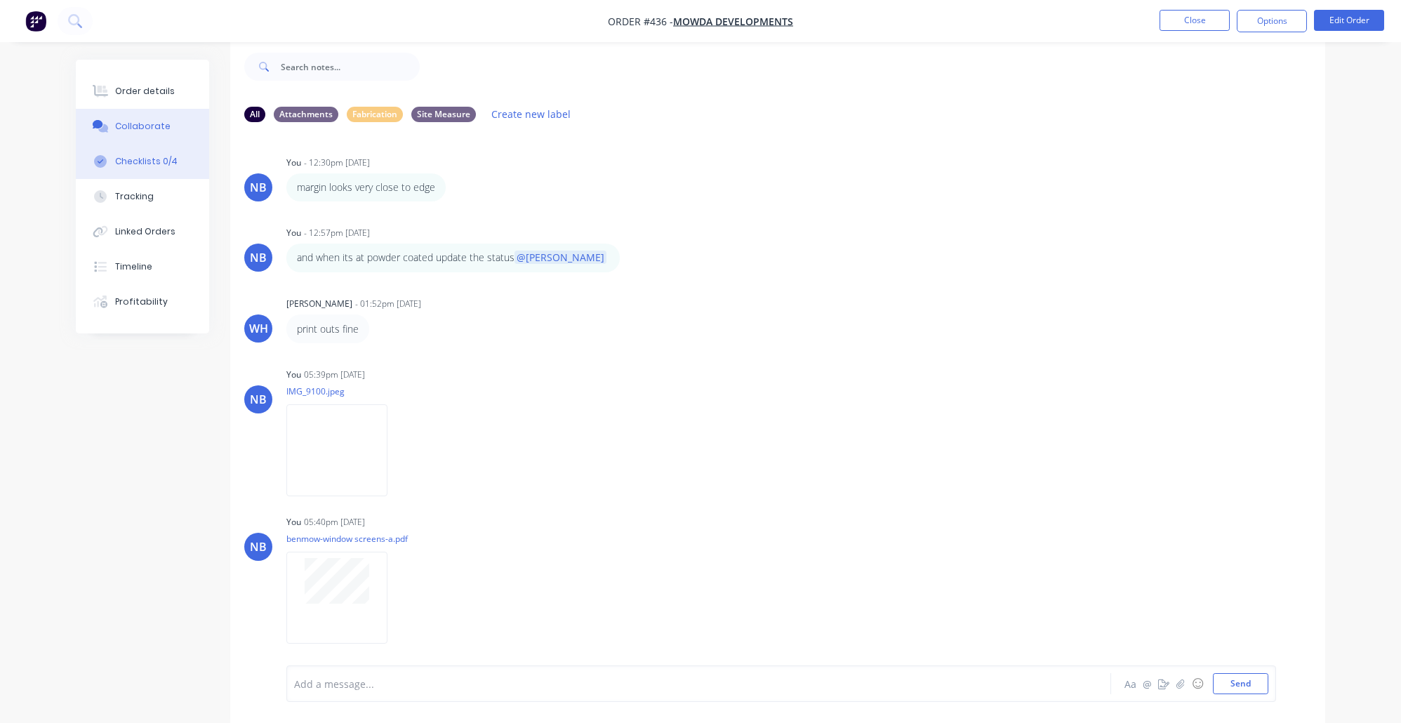
click at [164, 168] on div "Checklists 0/4" at bounding box center [146, 161] width 62 height 13
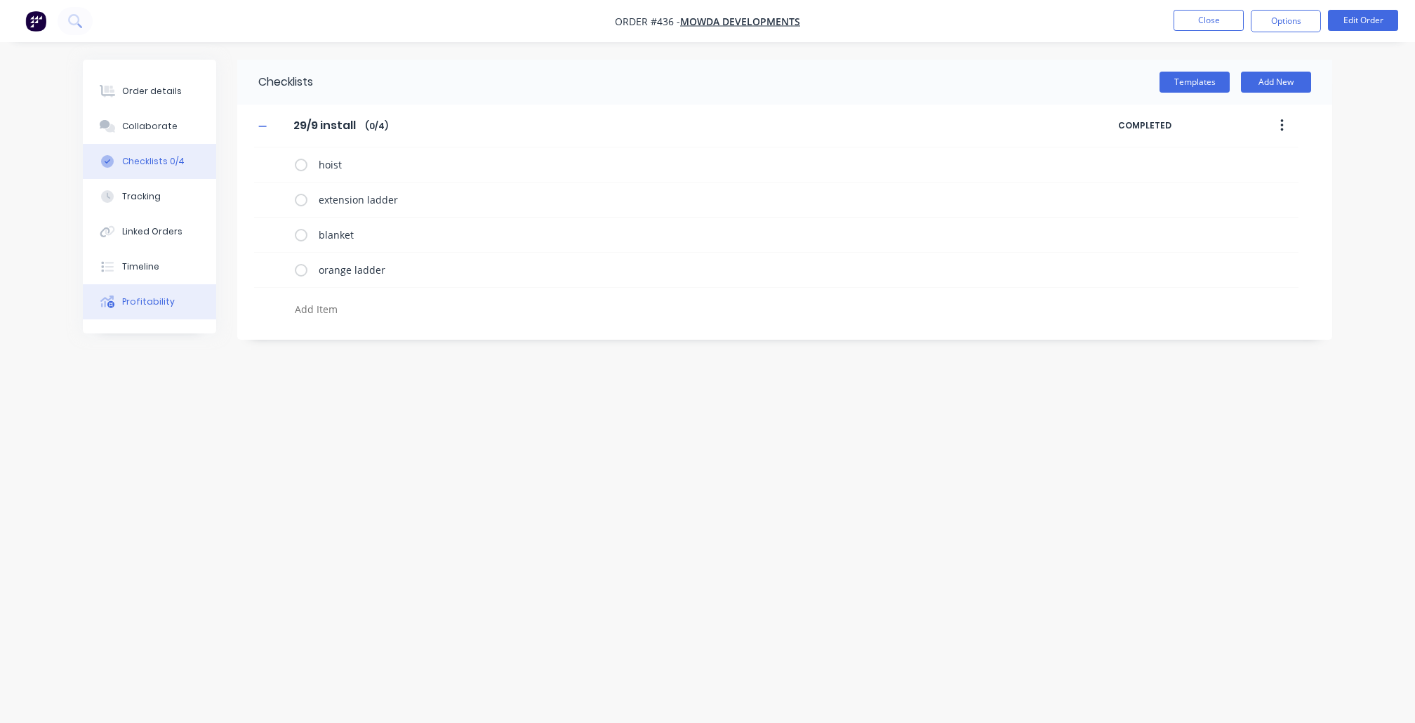
click at [114, 308] on icon at bounding box center [110, 304] width 7 height 7
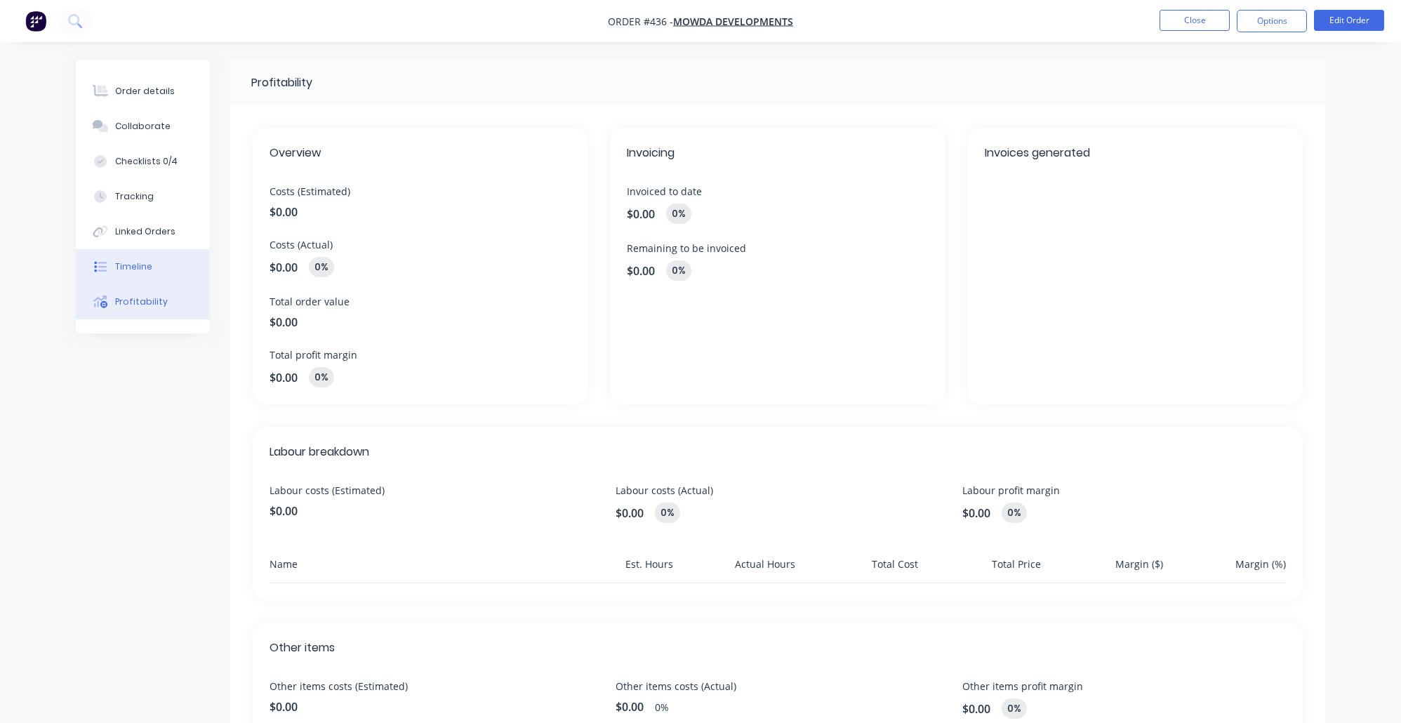
click at [136, 273] on div "Timeline" at bounding box center [133, 266] width 37 height 13
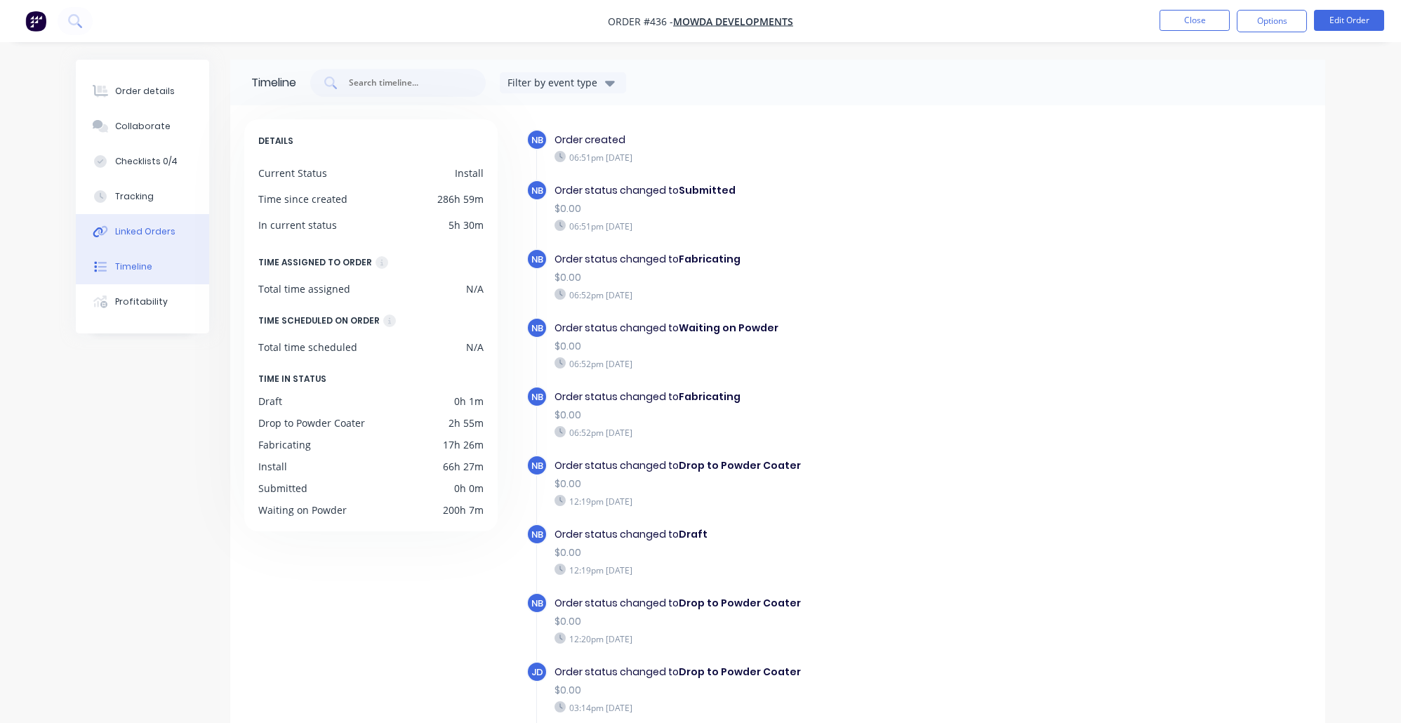
click at [143, 231] on button "Linked Orders" at bounding box center [142, 231] width 133 height 35
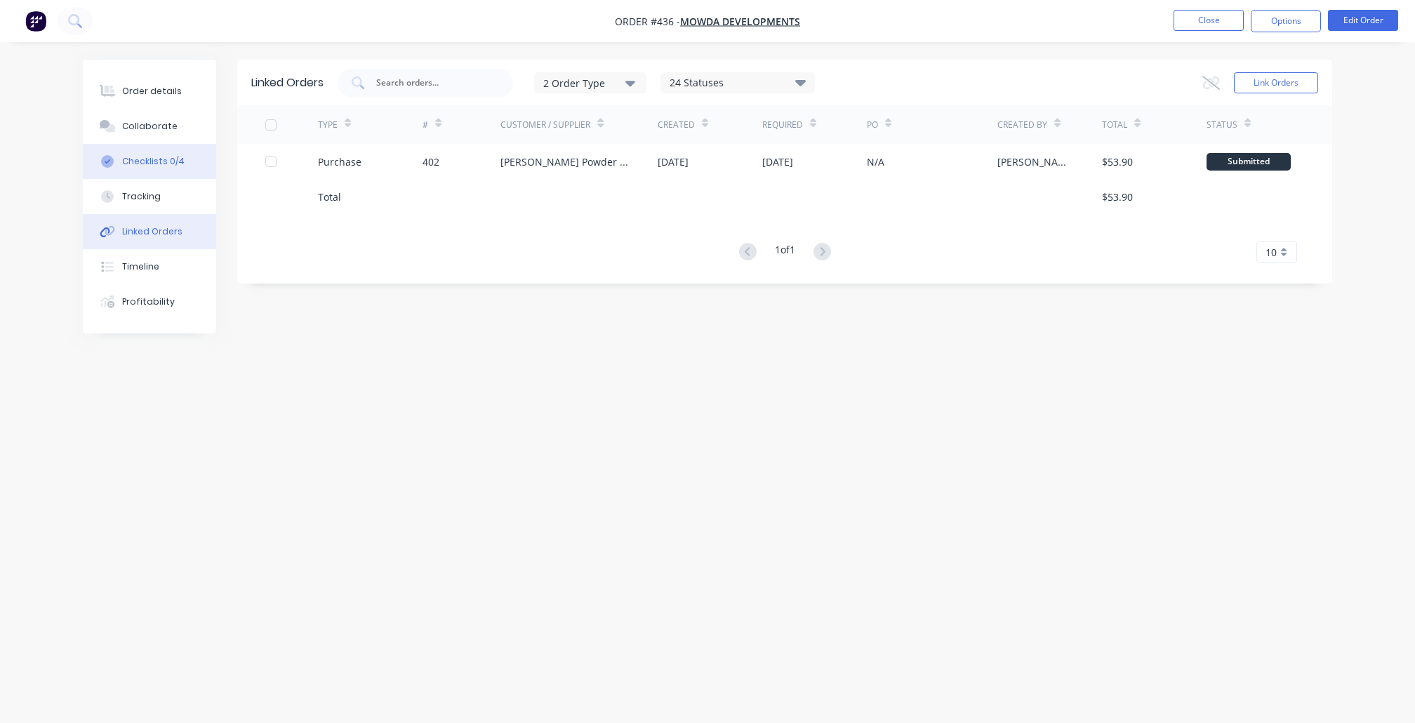
click at [152, 176] on button "Checklists 0/4" at bounding box center [149, 161] width 133 height 35
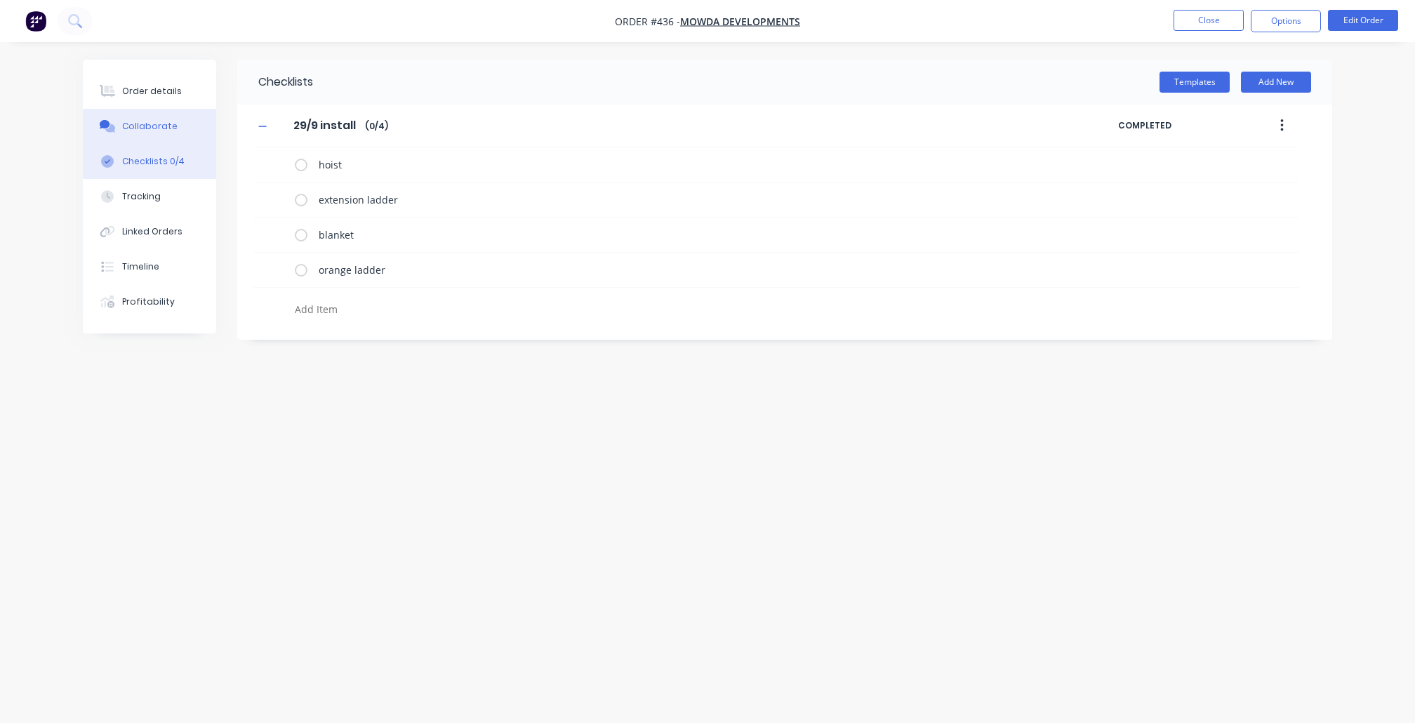
drag, startPoint x: 138, startPoint y: 141, endPoint x: 147, endPoint y: 127, distance: 17.1
click at [138, 141] on button "Collaborate" at bounding box center [149, 126] width 133 height 35
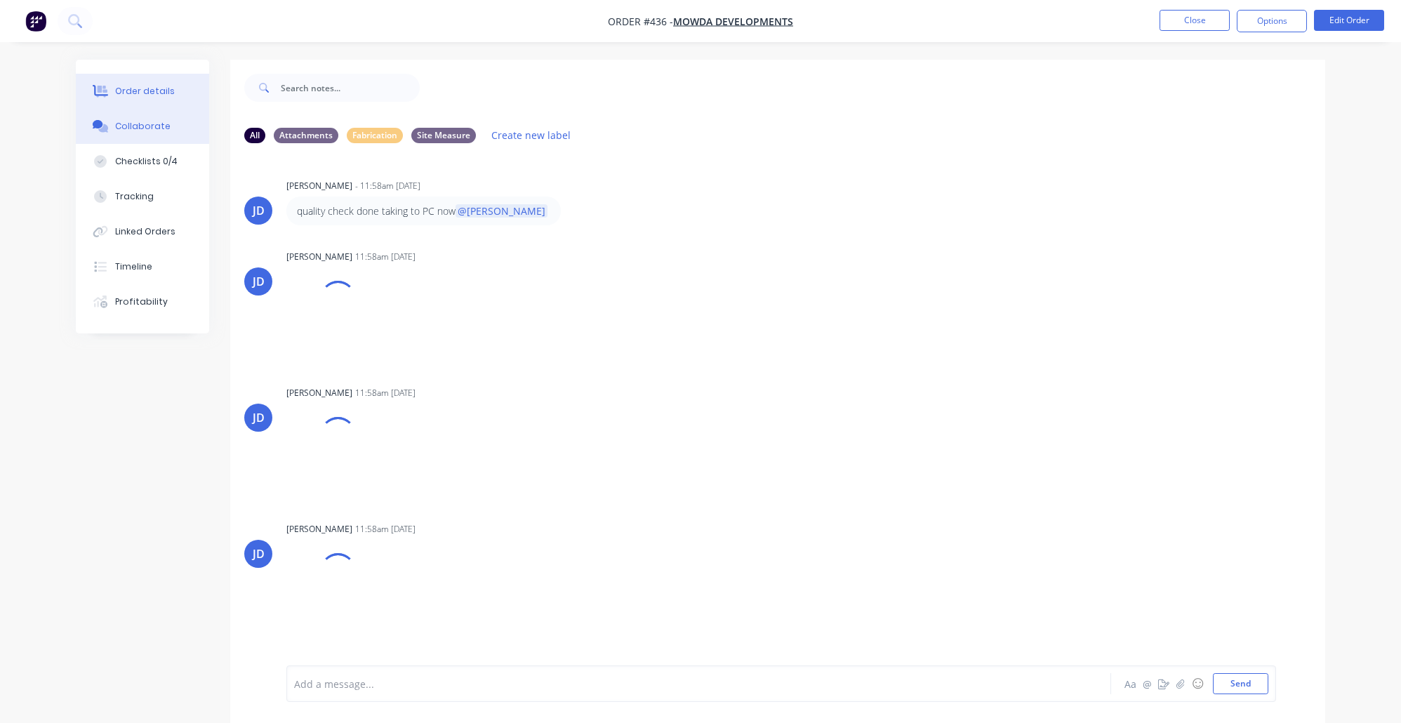
click at [147, 93] on div "Order details" at bounding box center [145, 91] width 60 height 13
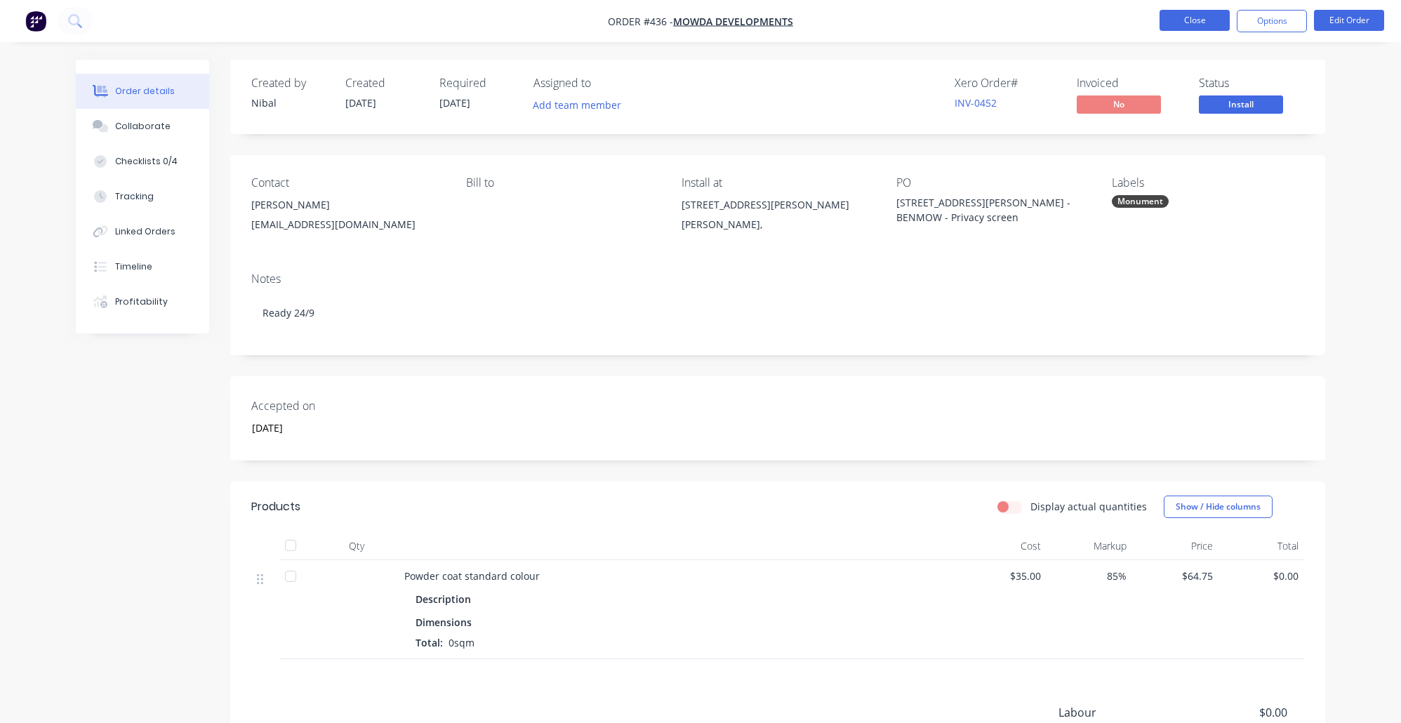
click at [1202, 20] on button "Close" at bounding box center [1195, 20] width 70 height 21
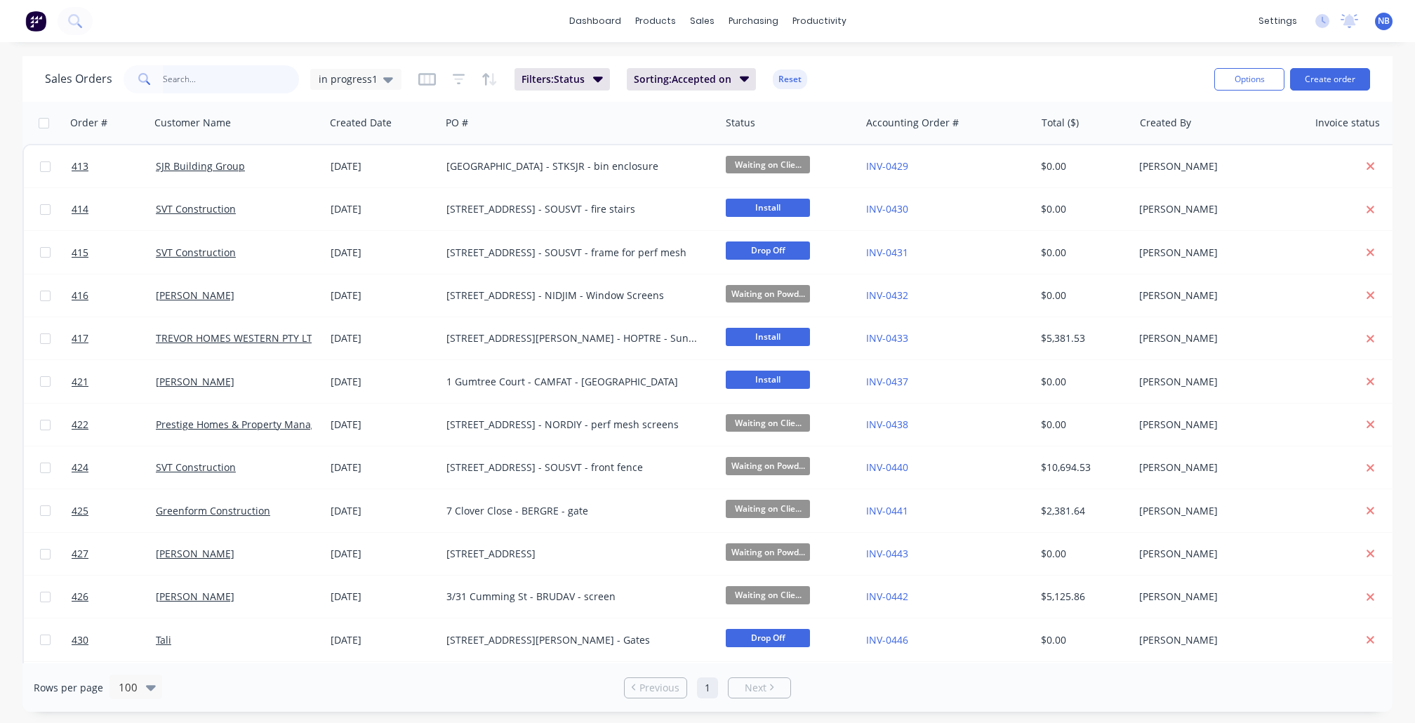
click at [248, 85] on input "text" at bounding box center [231, 79] width 137 height 28
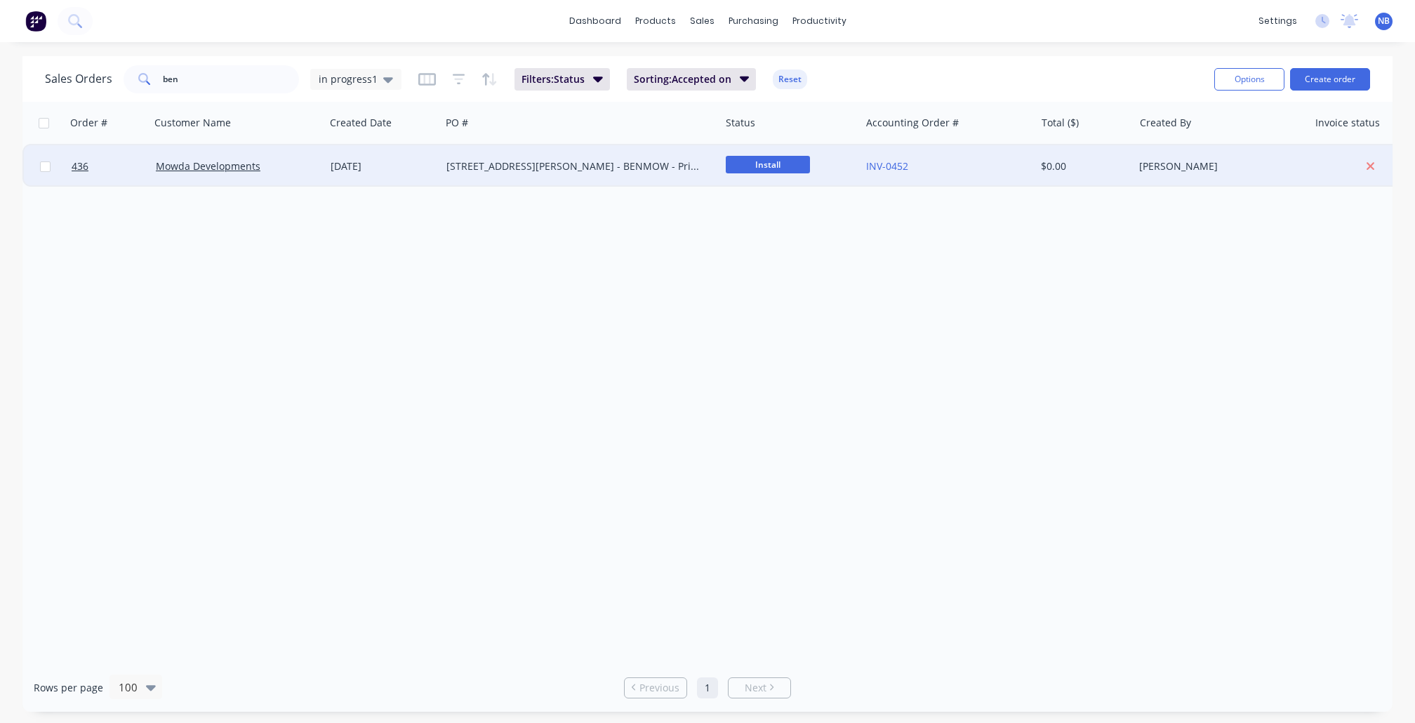
click at [298, 161] on div "Mowda Developments" at bounding box center [234, 166] width 156 height 14
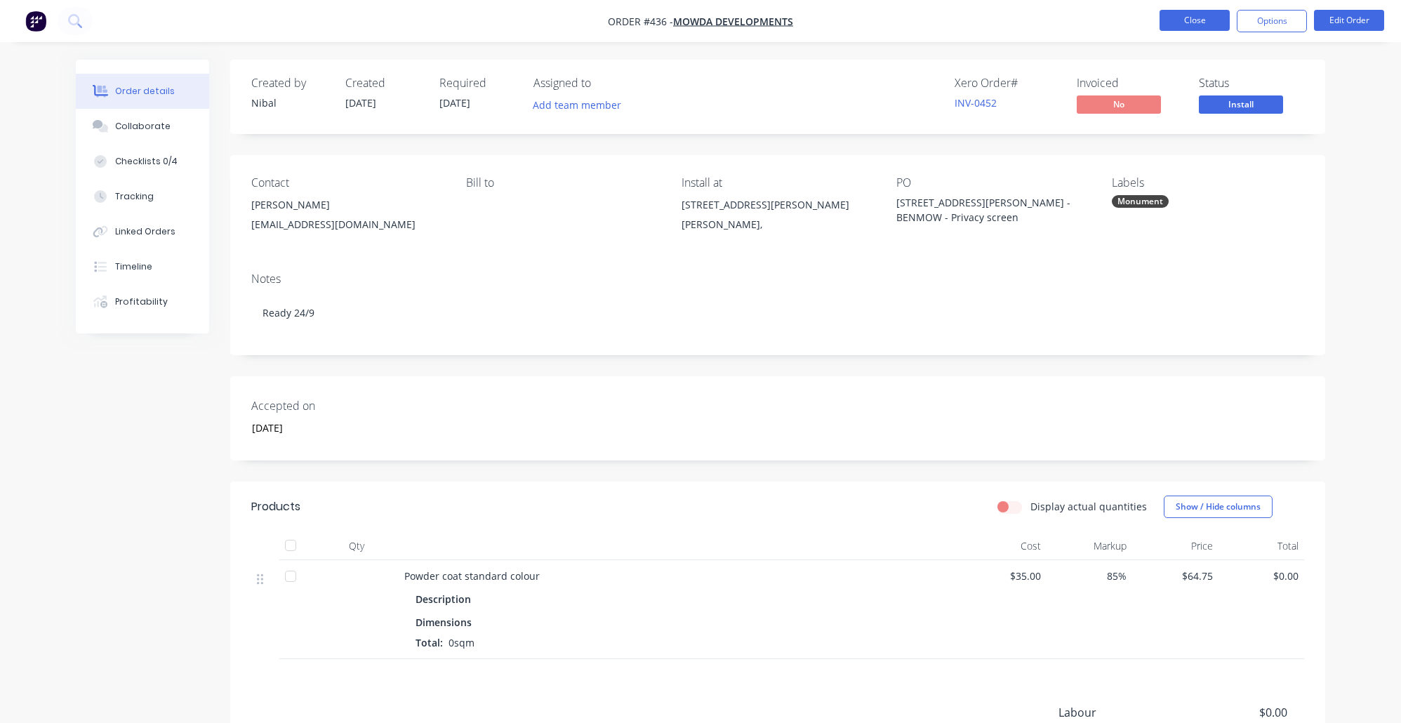
click at [1191, 25] on button "Close" at bounding box center [1195, 20] width 70 height 21
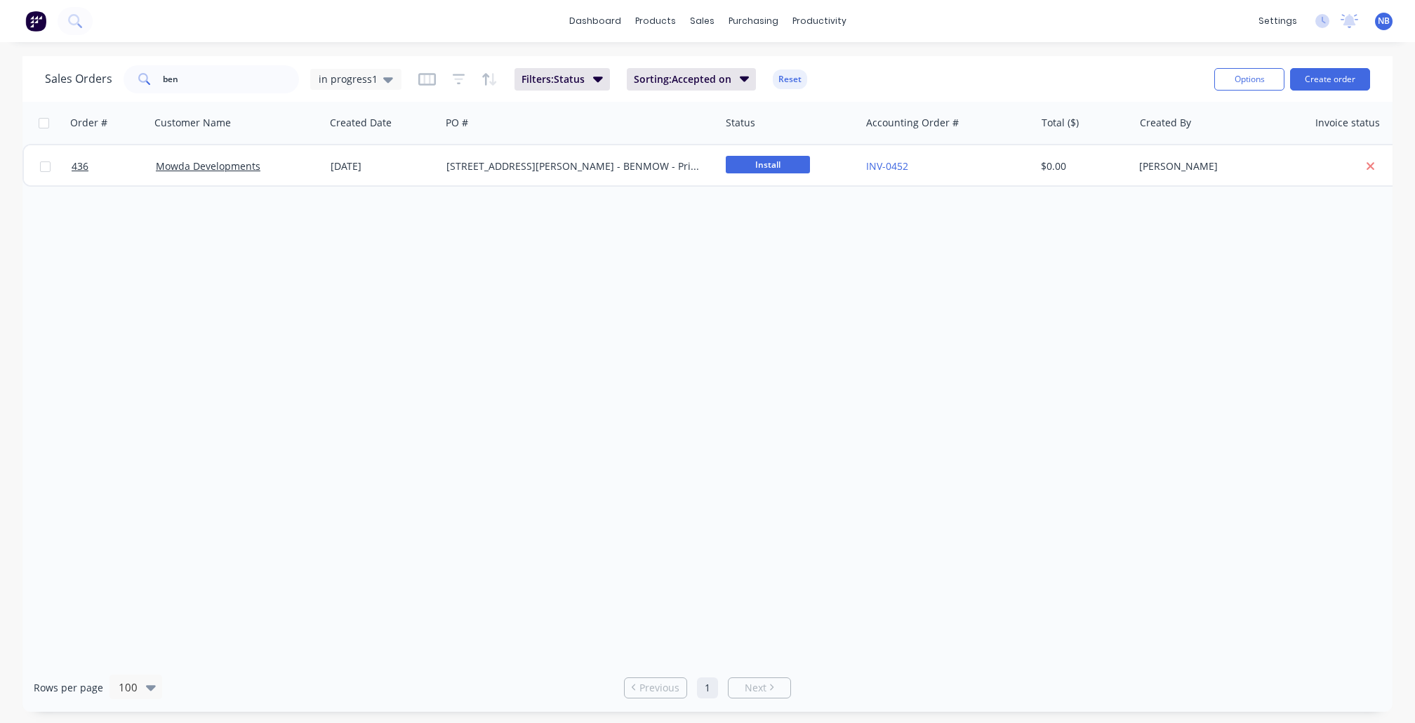
click at [778, 360] on div "Order # Customer Name Created Date PO # Status Accounting Order # Total ($) Cre…" at bounding box center [707, 383] width 1370 height 562
click at [335, 83] on span "in progress1" at bounding box center [348, 79] width 59 height 15
click at [357, 253] on button "To Invoice" at bounding box center [395, 254] width 160 height 16
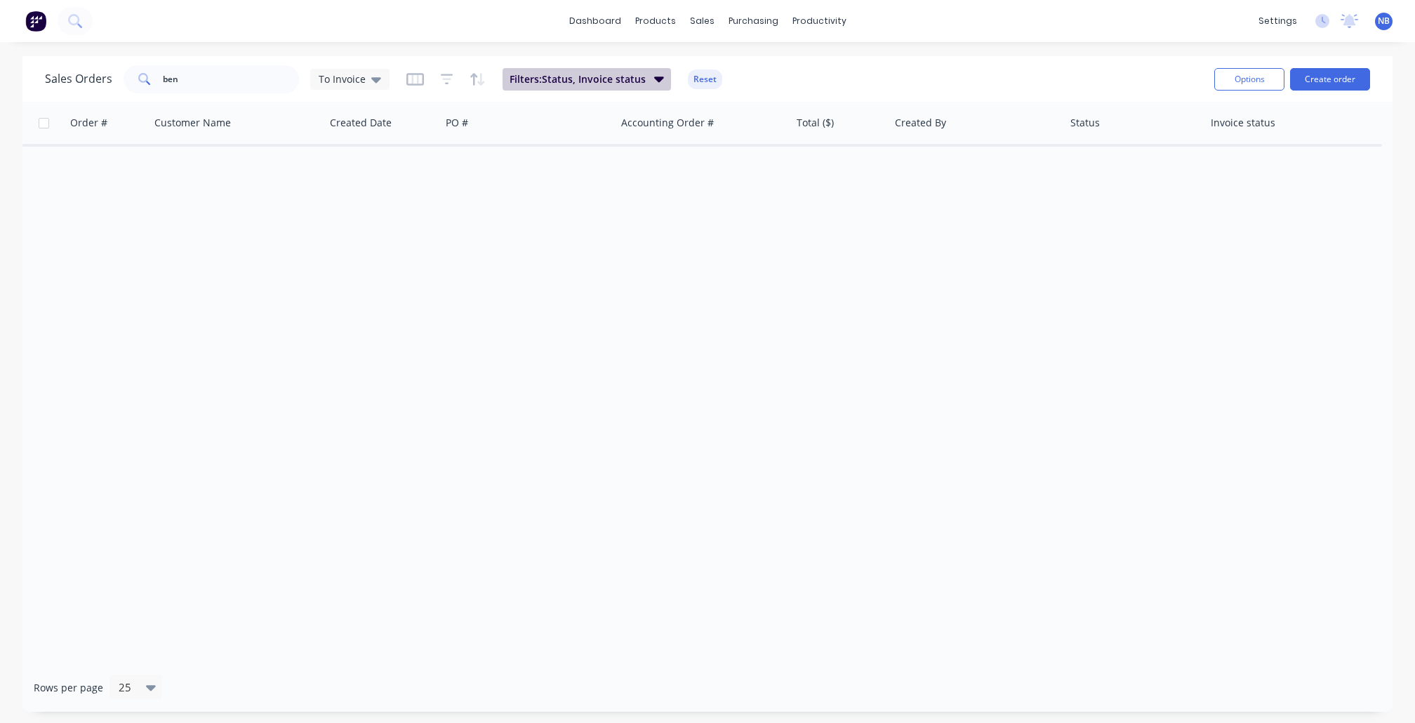
click at [591, 82] on span "Filters: Status, Invoice status" at bounding box center [578, 79] width 136 height 14
click at [840, 377] on div "Order # Customer Name Created Date PO # Accounting Order # Total ($) Created By…" at bounding box center [707, 383] width 1370 height 562
click at [383, 84] on div "To Invoice" at bounding box center [349, 79] width 79 height 21
click at [378, 226] on button "in progress1 (Default)" at bounding box center [395, 226] width 160 height 16
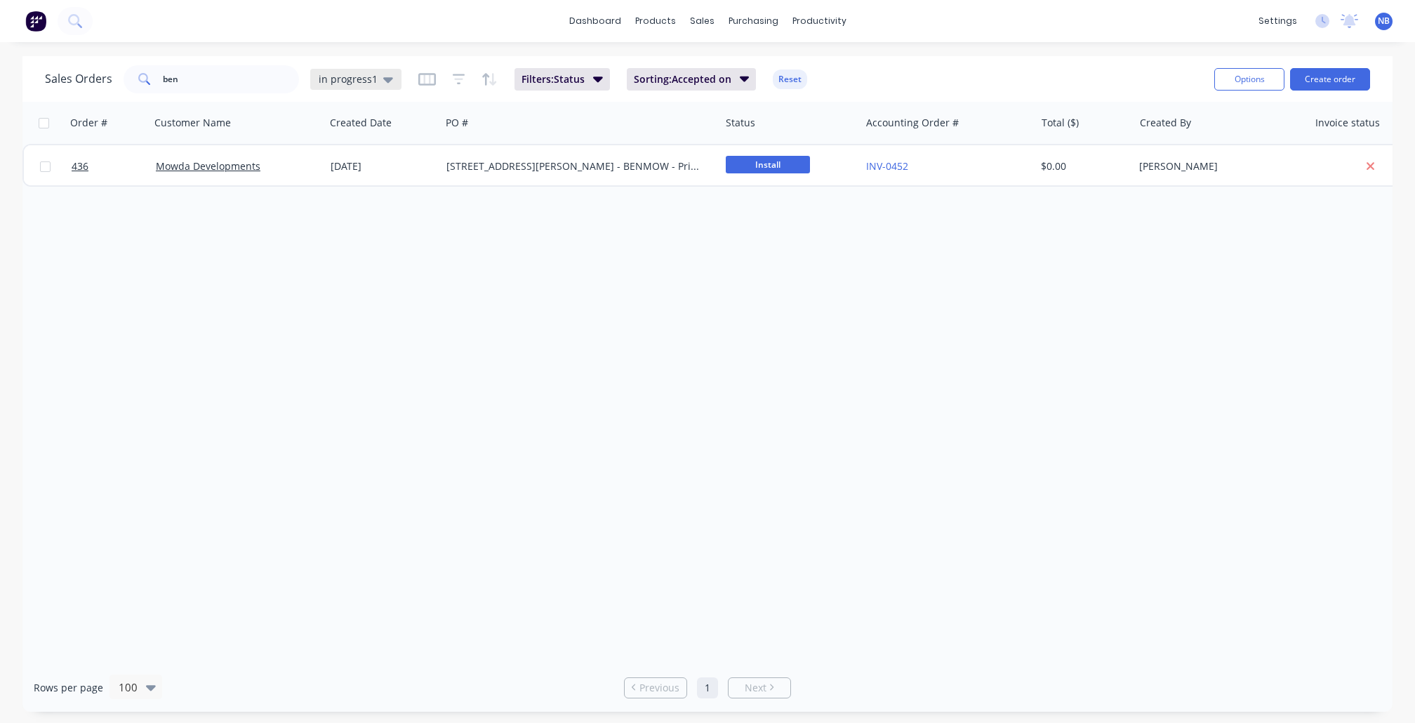
click at [365, 84] on span "in progress1" at bounding box center [348, 79] width 59 height 15
click at [360, 194] on button "None" at bounding box center [395, 198] width 160 height 16
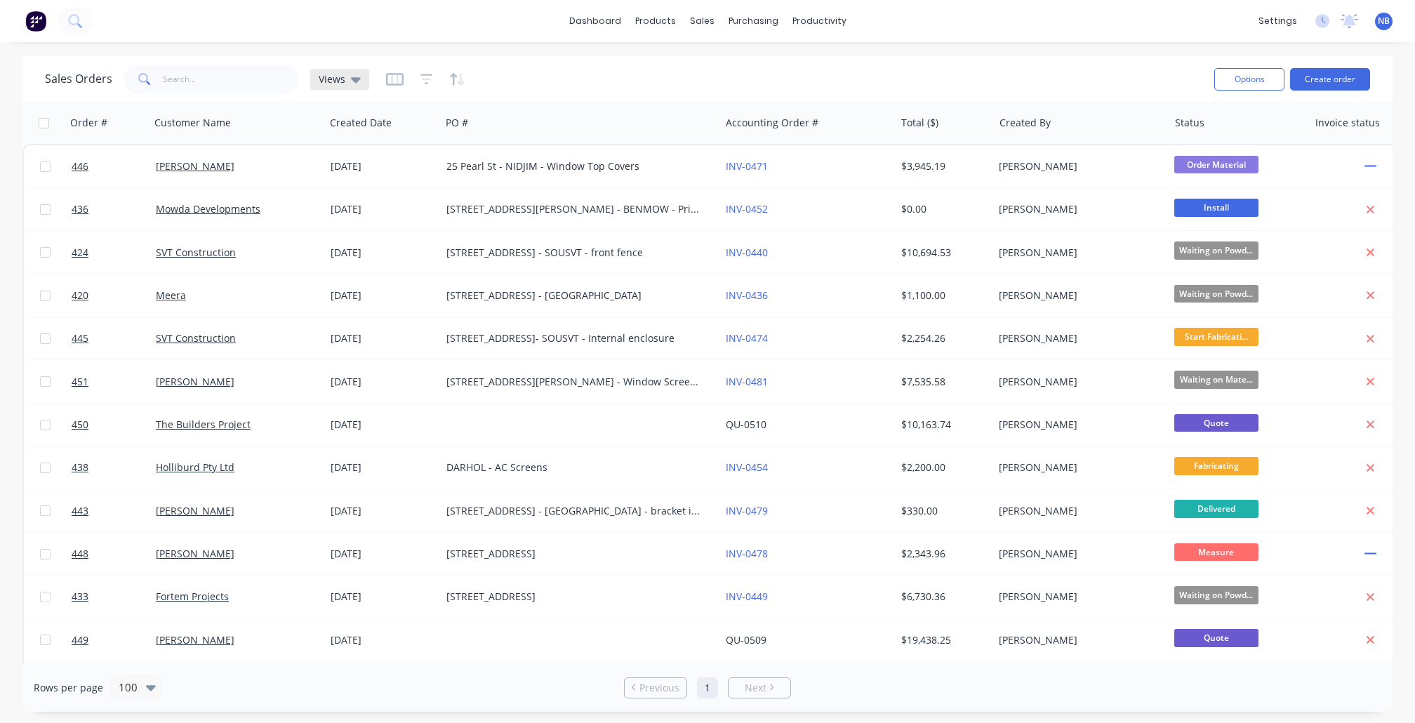
click at [363, 77] on div "Views" at bounding box center [339, 79] width 59 height 21
click at [343, 226] on button "in progress1 (Default)" at bounding box center [395, 226] width 160 height 16
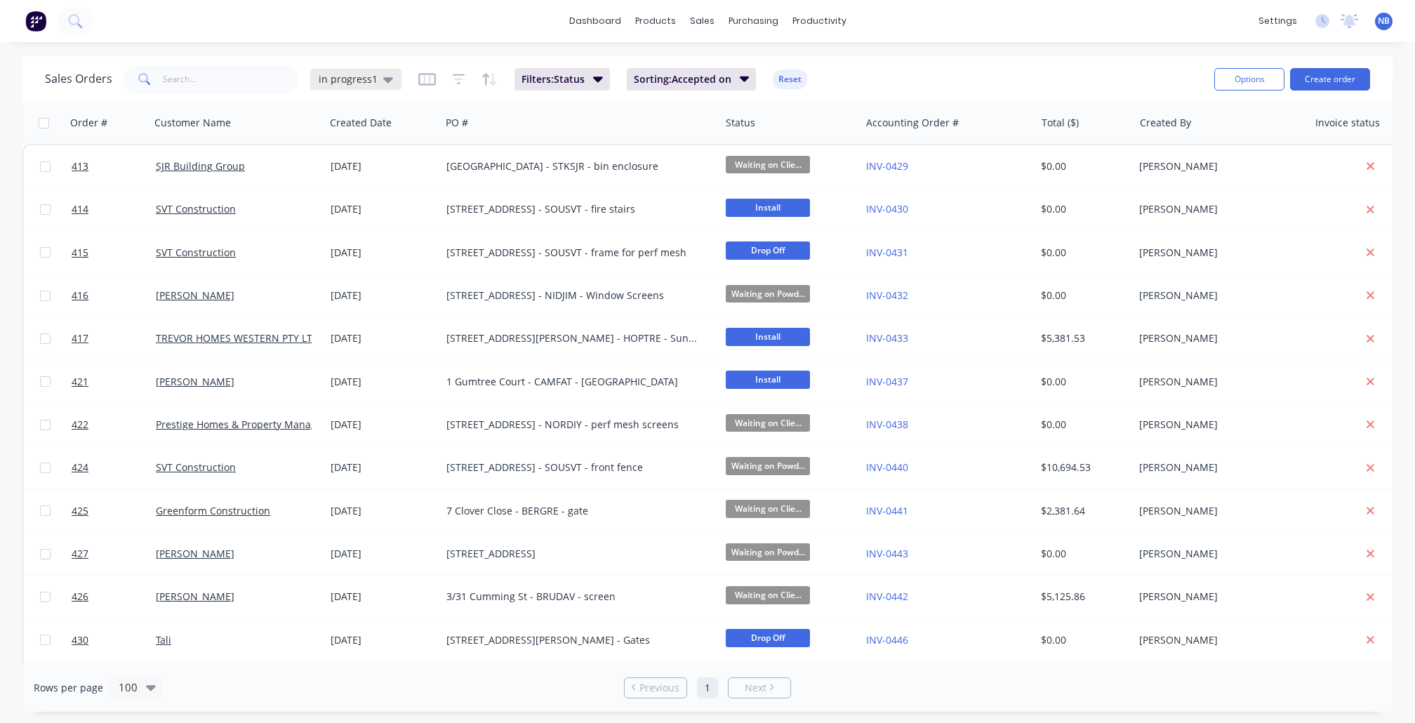
click at [335, 83] on span "in progress1" at bounding box center [348, 79] width 59 height 15
click at [340, 195] on button "None" at bounding box center [395, 198] width 160 height 16
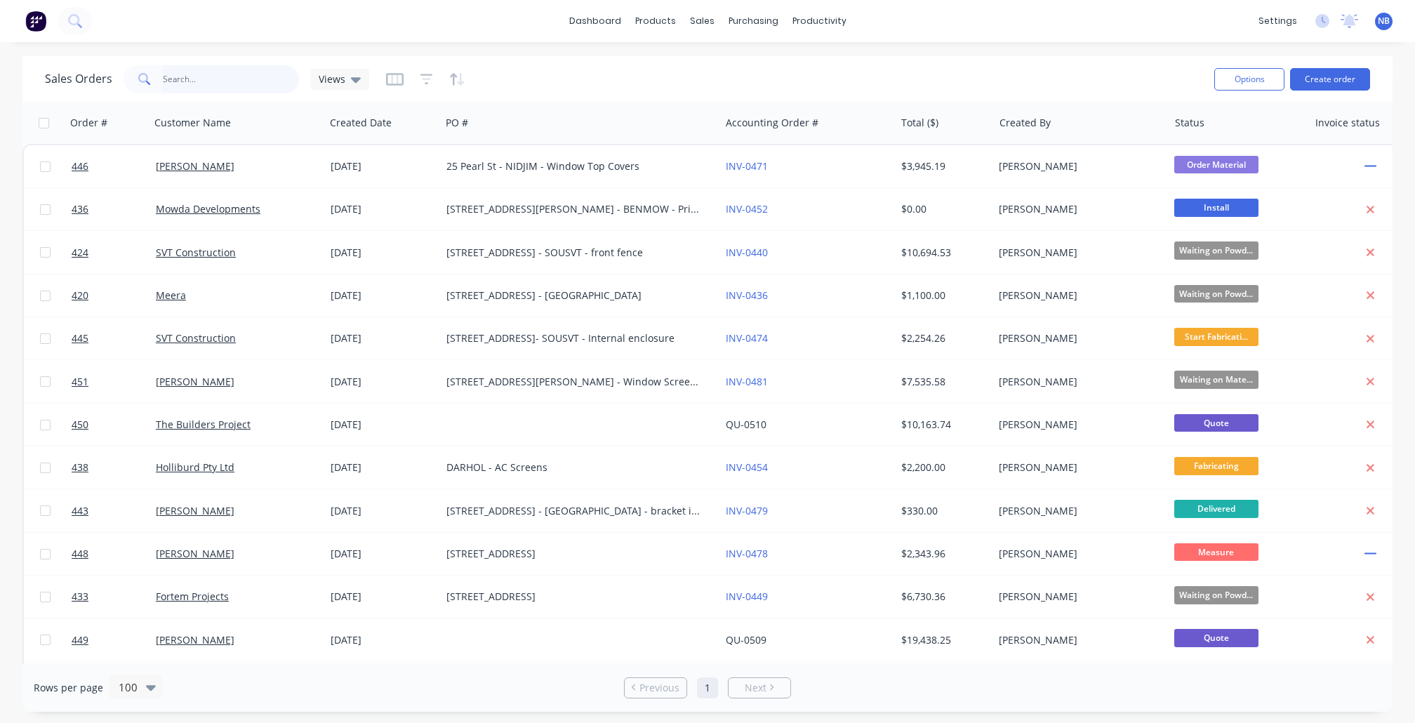
drag, startPoint x: 231, startPoint y: 84, endPoint x: 82, endPoint y: 66, distance: 150.0
click at [82, 62] on div "Sales Orders ben Views" at bounding box center [624, 79] width 1158 height 34
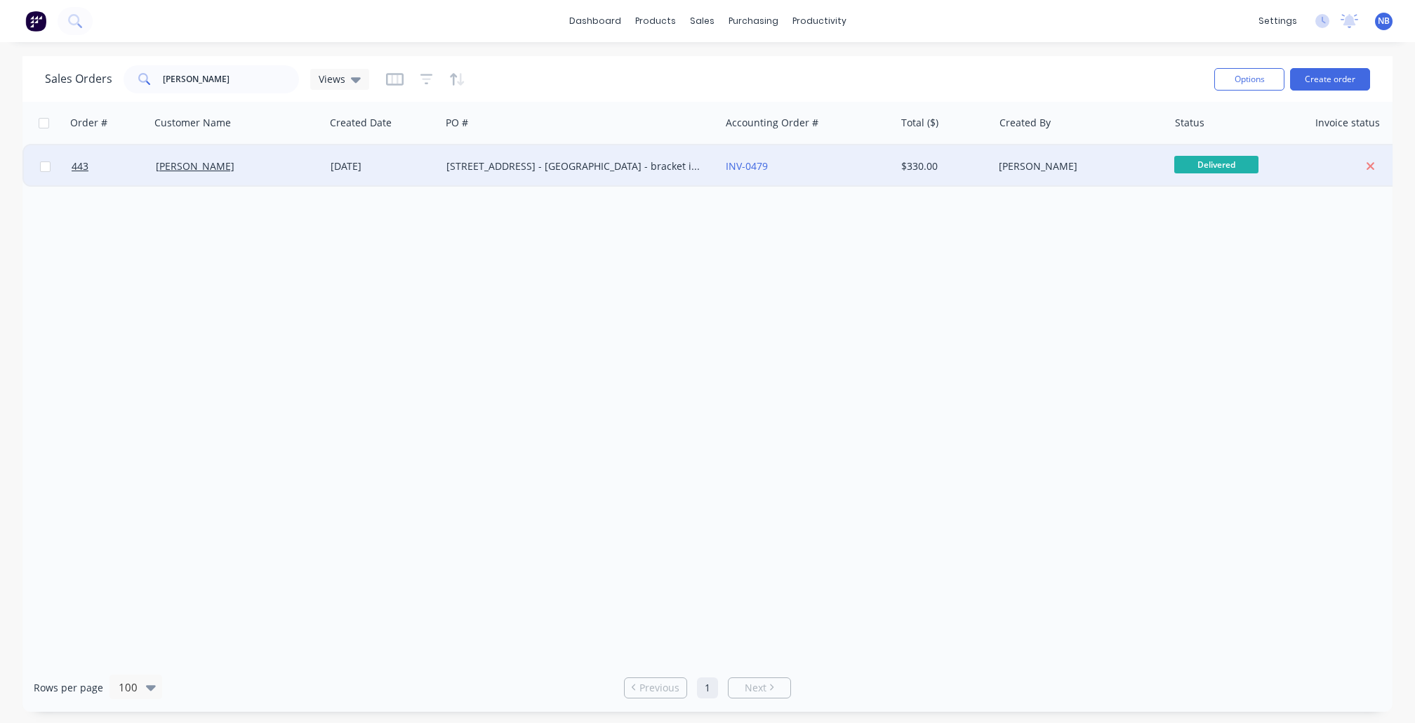
click at [453, 175] on div "147 Ayr Street - DONJAN - bracket installation" at bounding box center [580, 166] width 279 height 42
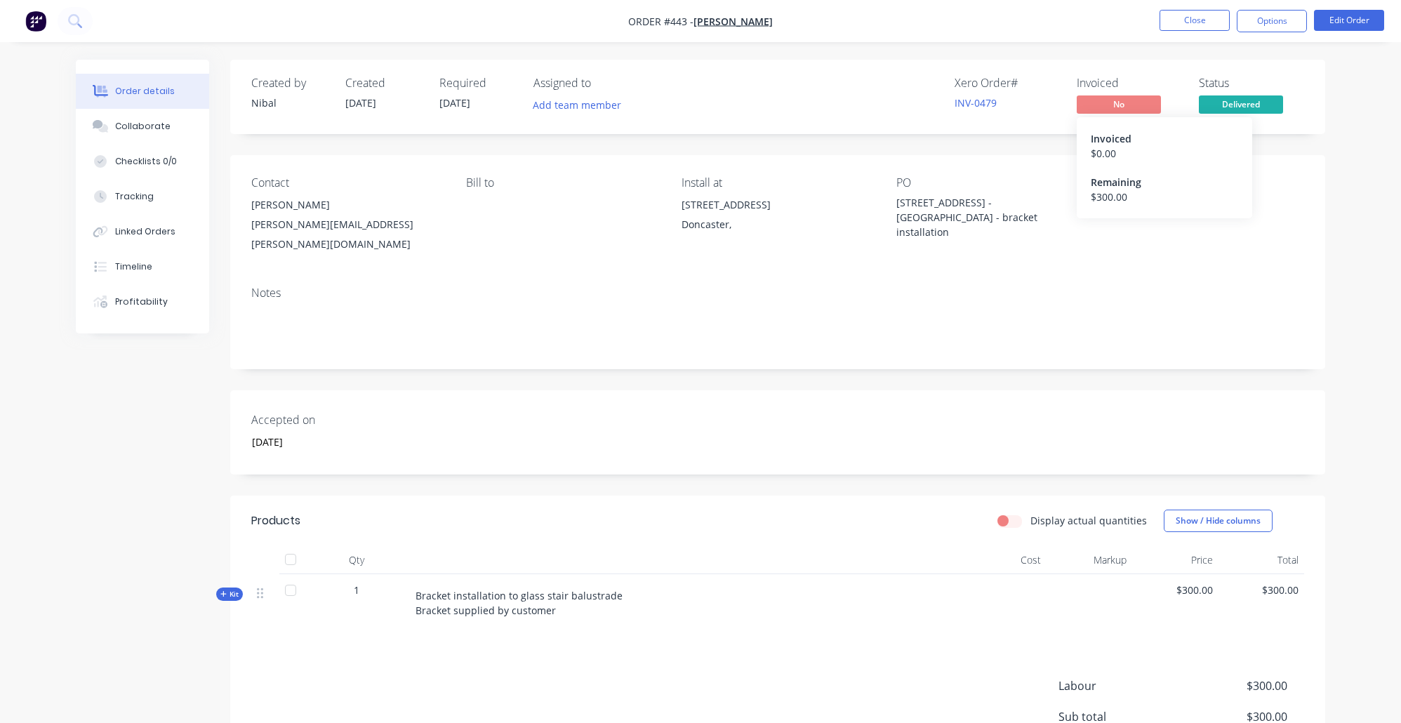
click at [1149, 102] on span "No" at bounding box center [1119, 104] width 84 height 18
click at [1215, 18] on button "Close" at bounding box center [1195, 20] width 70 height 21
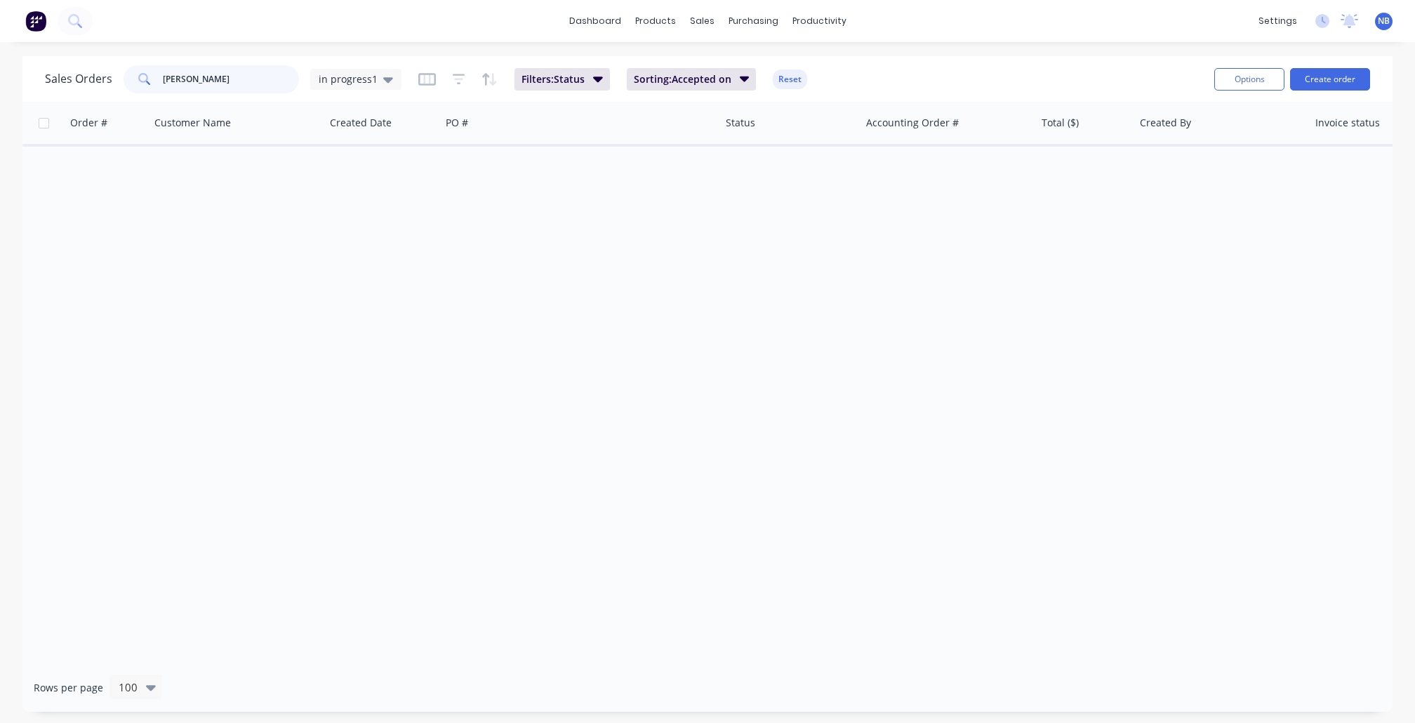
drag, startPoint x: 248, startPoint y: 87, endPoint x: 88, endPoint y: 62, distance: 162.1
click at [88, 62] on div "Sales Orders jana in progress1 Filters: Status Sorting: Accepted on Reset" at bounding box center [624, 79] width 1158 height 34
click at [383, 88] on div "in progress1" at bounding box center [355, 79] width 91 height 21
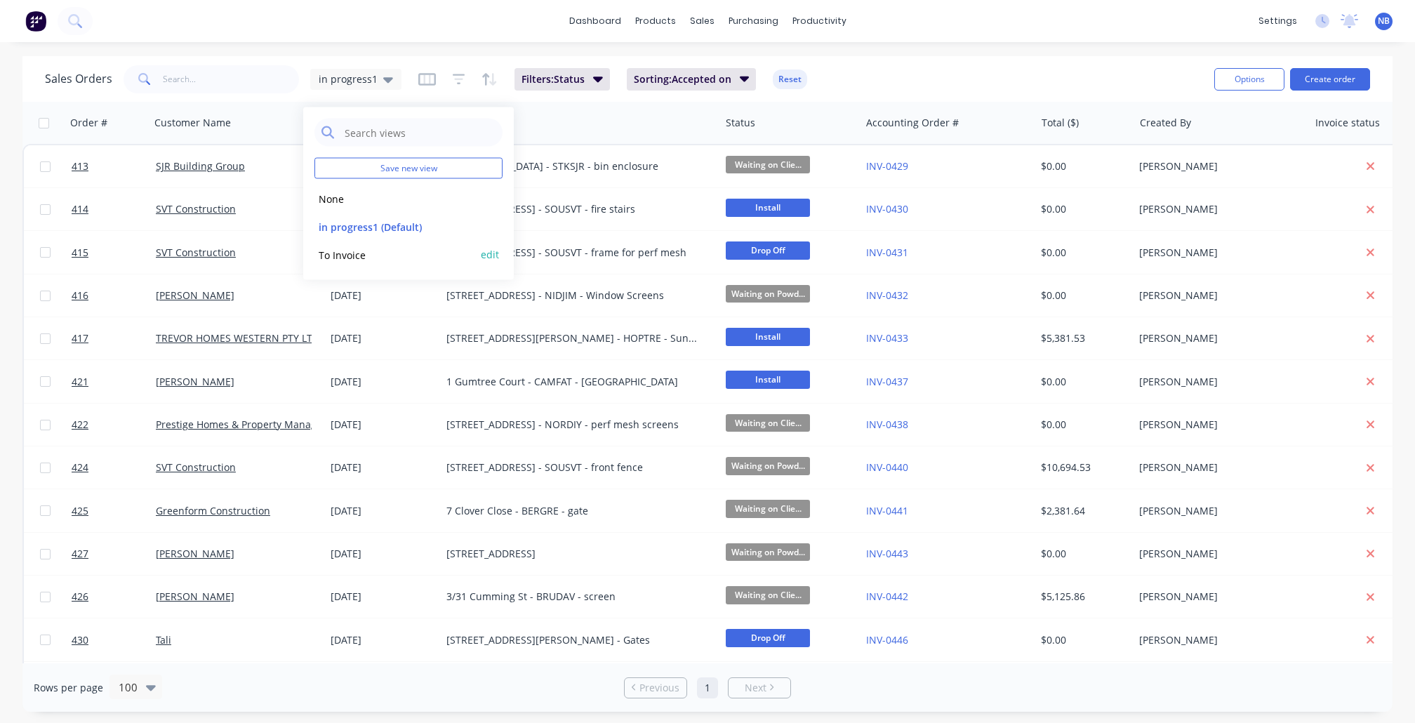
click at [391, 256] on button "To Invoice" at bounding box center [395, 254] width 160 height 16
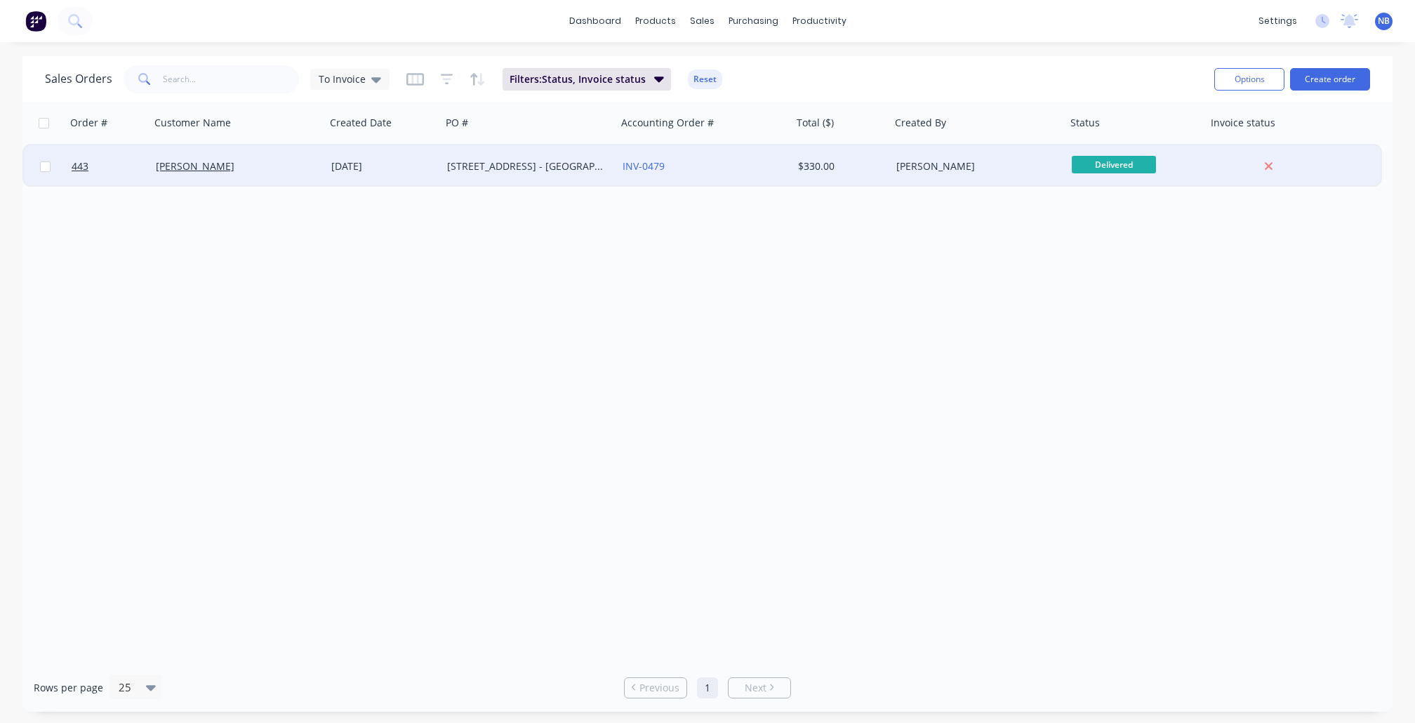
click at [332, 178] on div "20 Sep 2025" at bounding box center [384, 166] width 116 height 42
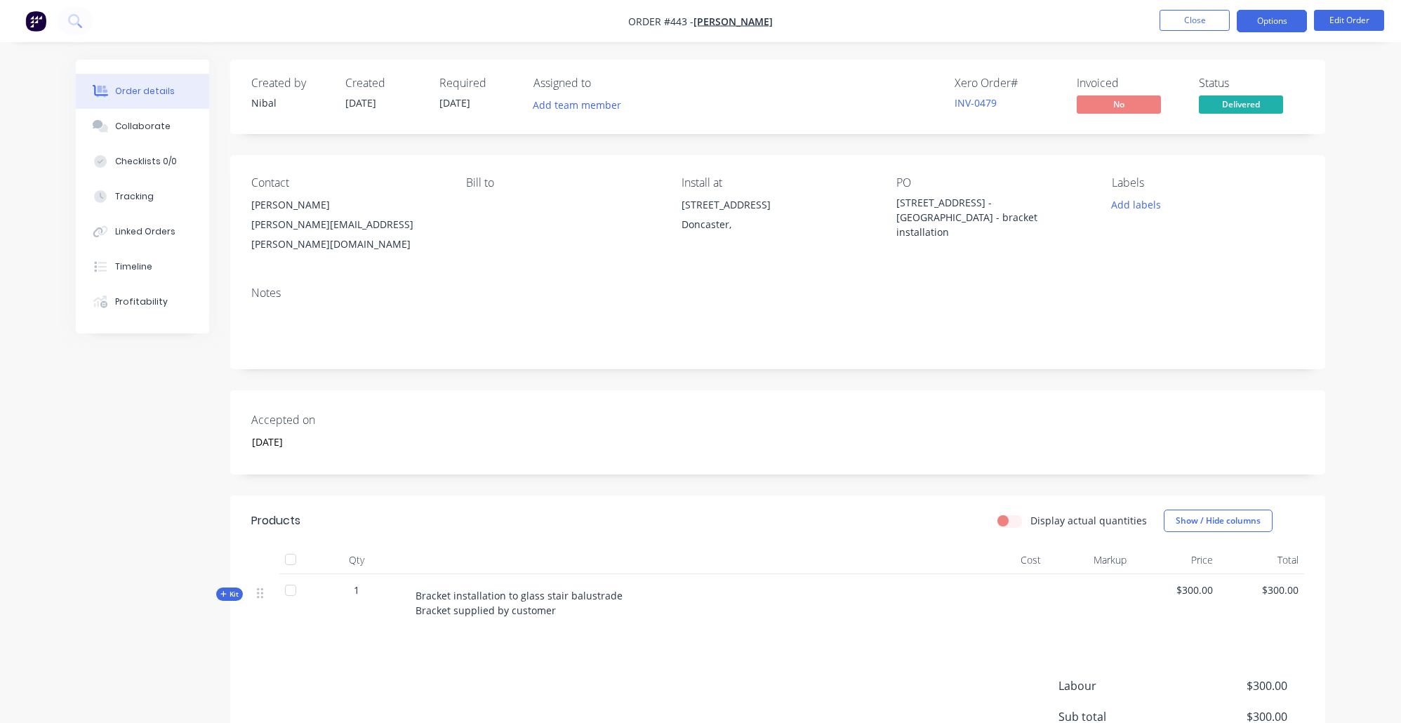
click at [1265, 15] on button "Options" at bounding box center [1272, 21] width 70 height 22
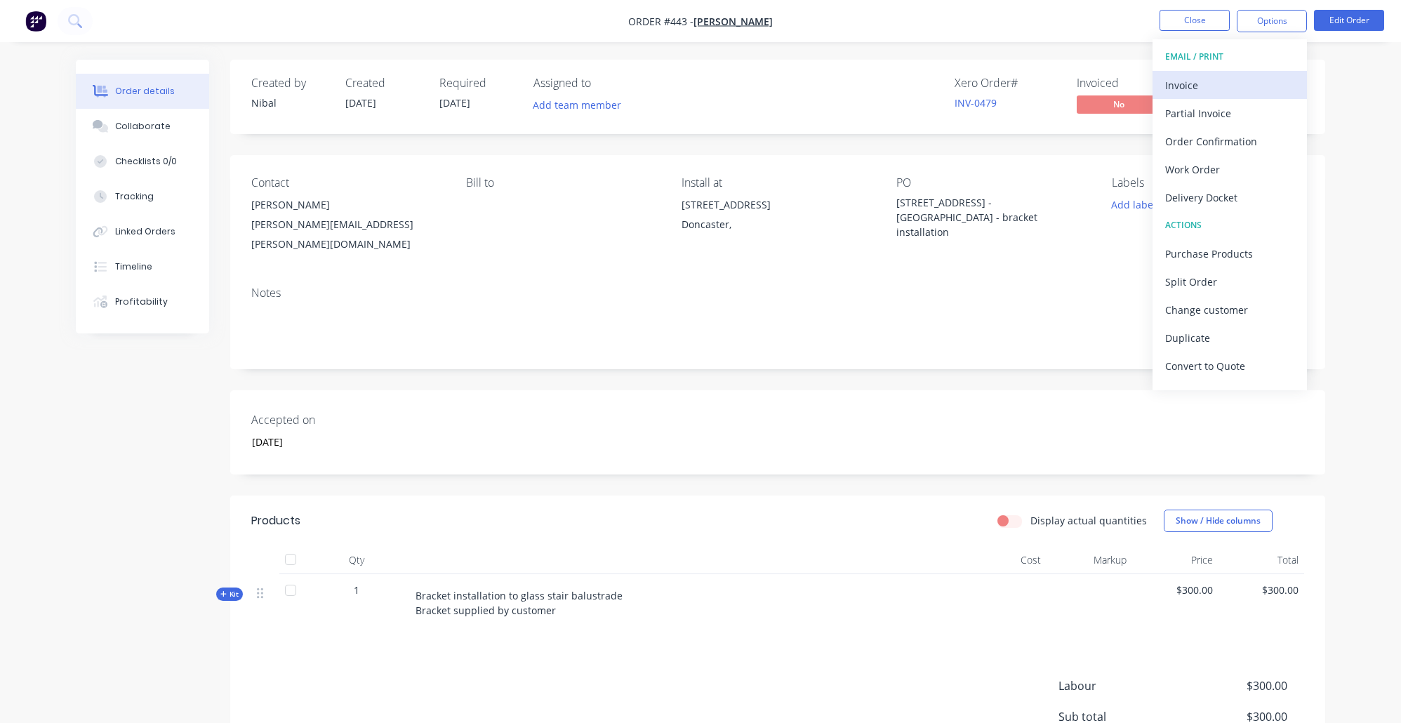
click at [1229, 91] on div "Invoice" at bounding box center [1229, 85] width 129 height 20
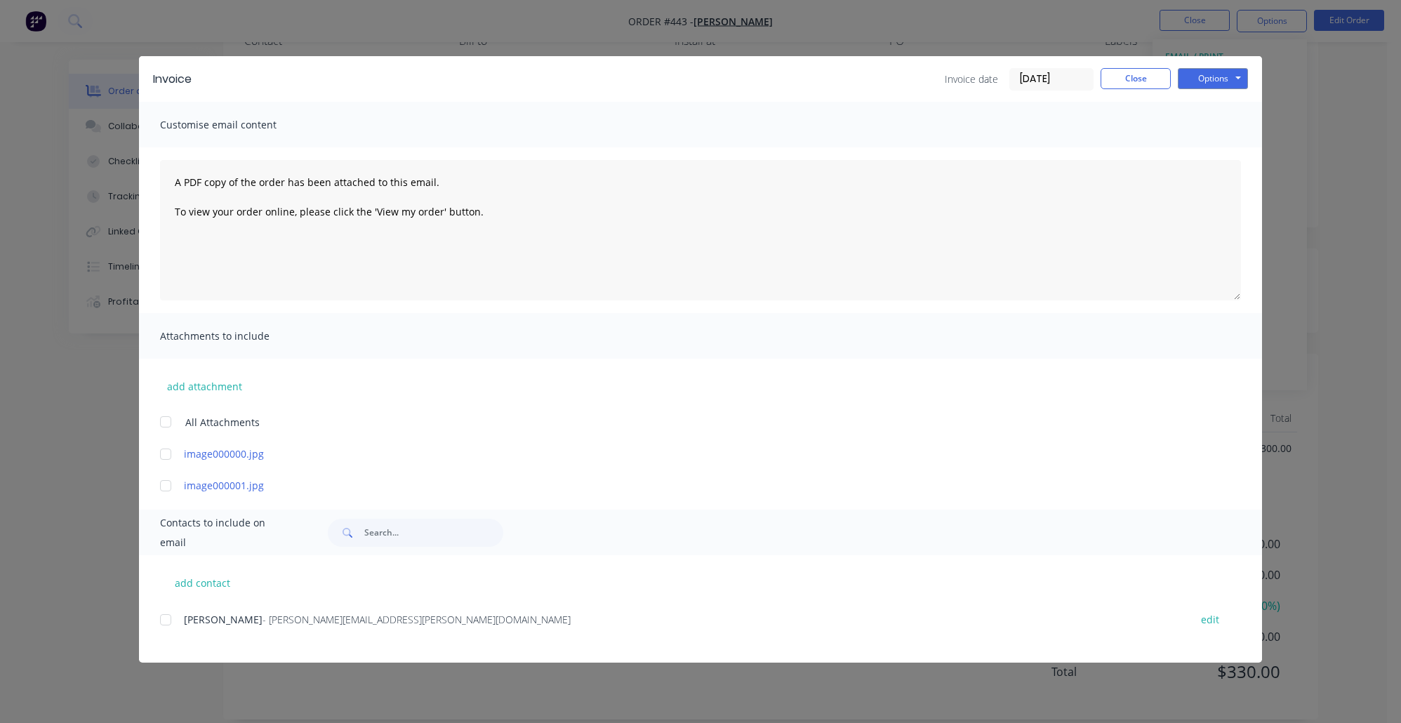
scroll to position [143, 0]
click at [167, 618] on div at bounding box center [166, 620] width 28 height 28
click at [1216, 84] on button "Options" at bounding box center [1213, 78] width 70 height 21
click at [1220, 110] on button "Preview" at bounding box center [1223, 103] width 90 height 23
click at [156, 618] on div "add contact Jana - jana.kalousek@gmail.com edit" at bounding box center [700, 608] width 1123 height 107
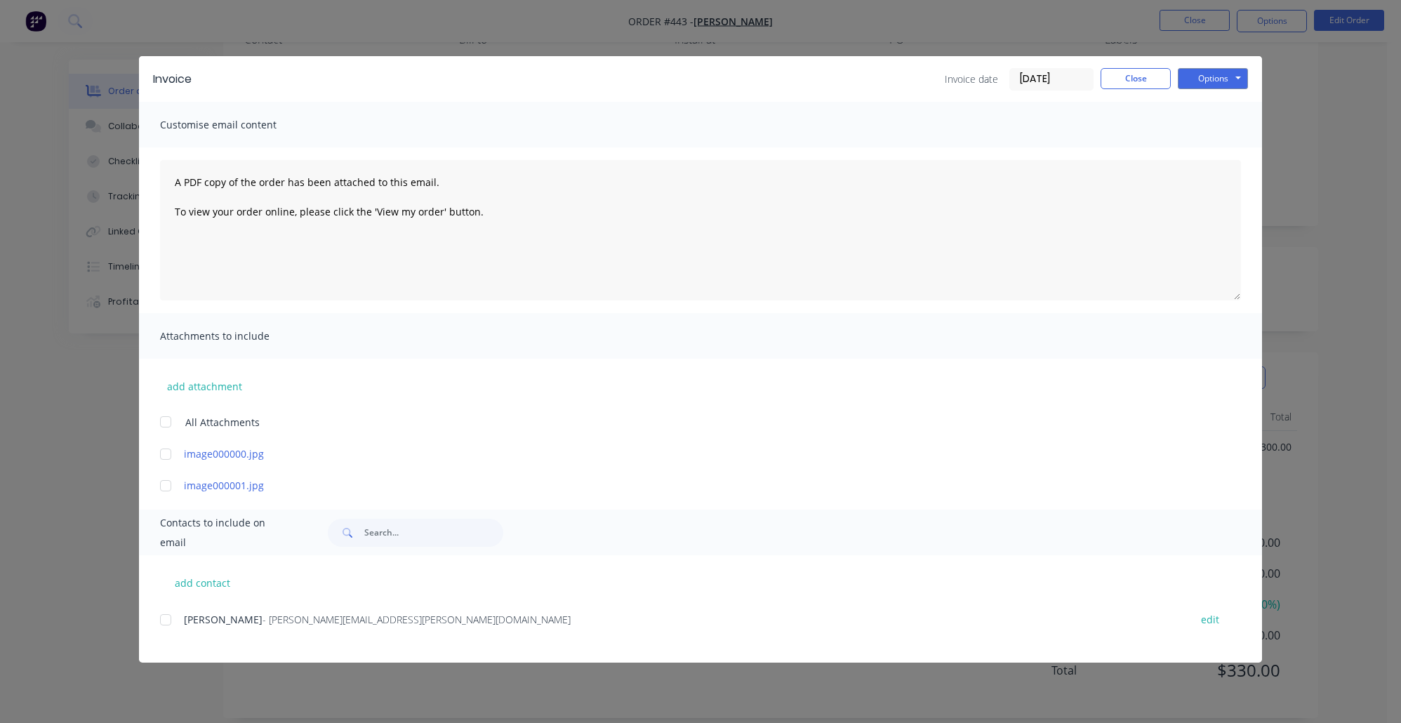
click at [166, 621] on div at bounding box center [166, 620] width 28 height 28
click at [1195, 81] on button "Options" at bounding box center [1213, 78] width 70 height 21
click at [1234, 152] on button "Email" at bounding box center [1223, 149] width 90 height 23
click at [1135, 79] on button "Close" at bounding box center [1136, 78] width 70 height 21
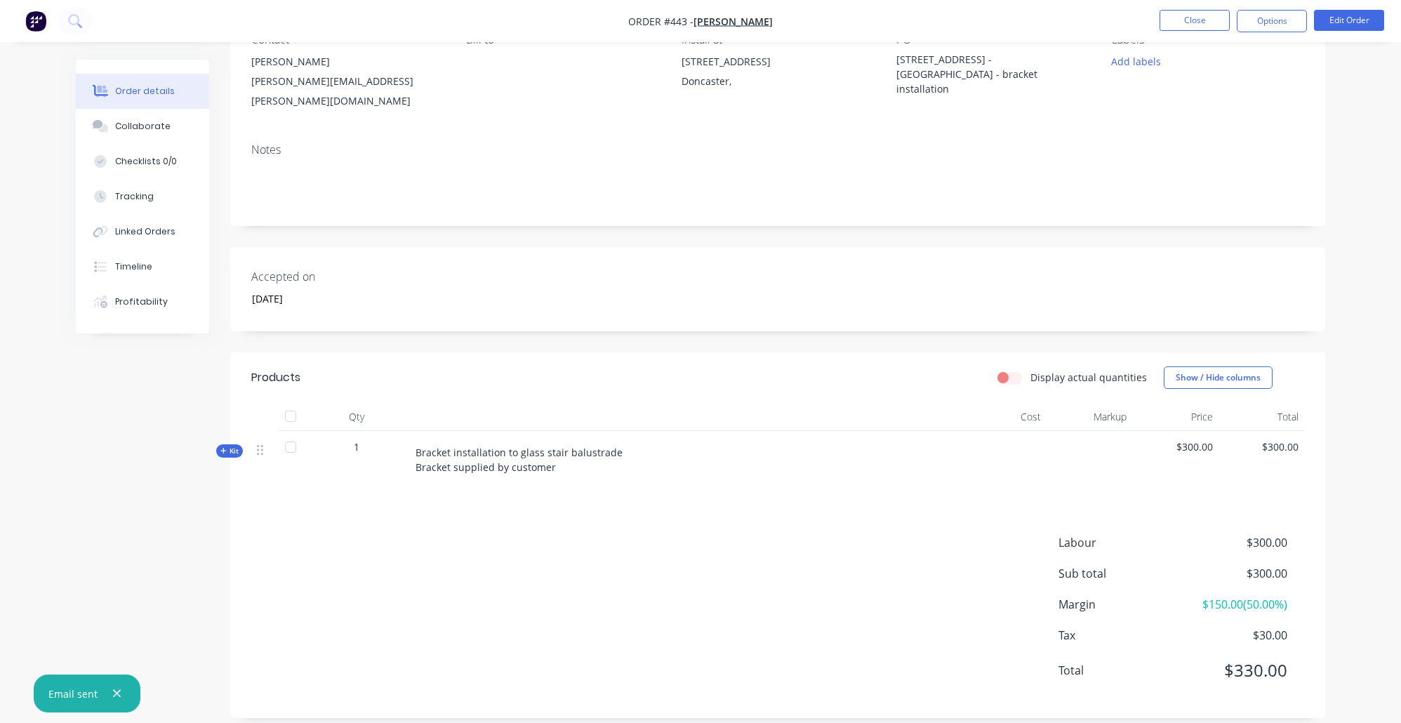
click at [150, 108] on button "Order details" at bounding box center [142, 91] width 133 height 35
click at [180, 138] on button "Collaborate" at bounding box center [142, 126] width 133 height 35
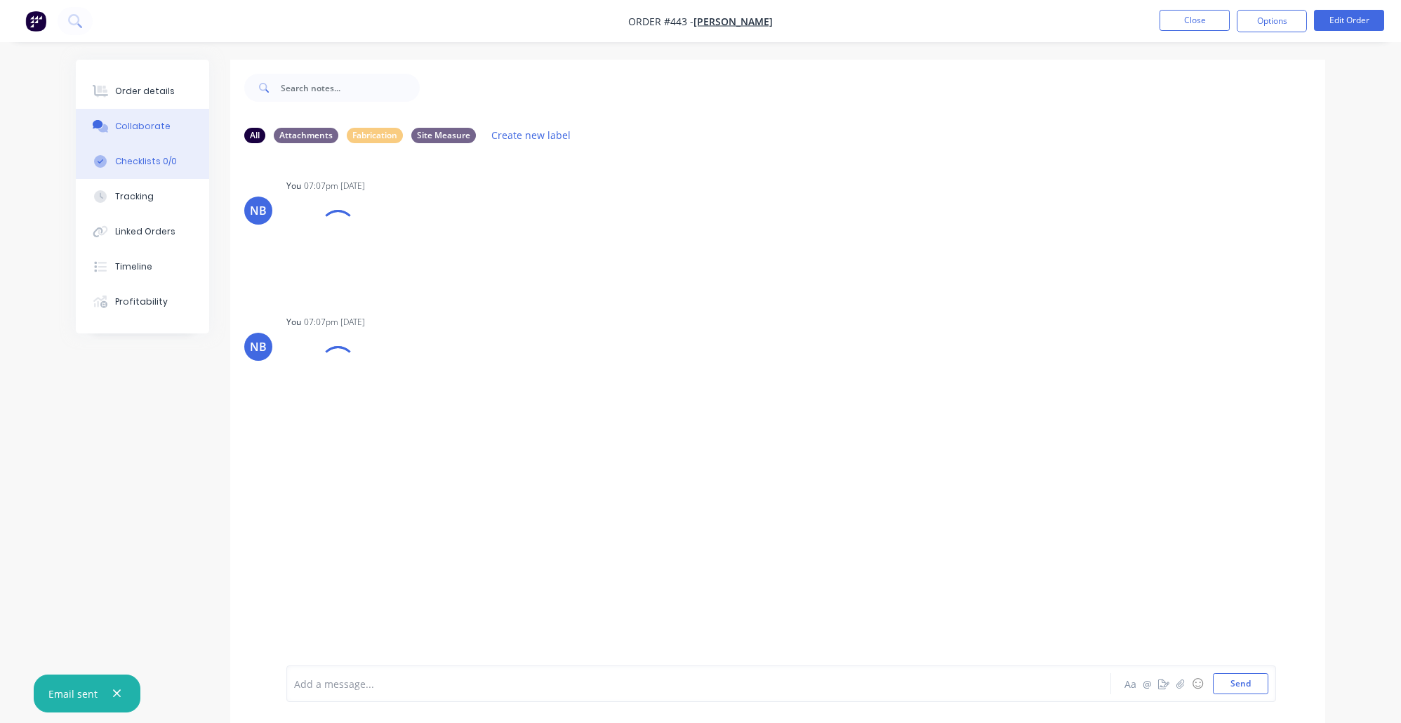
click at [172, 166] on div "Checklists 0/0" at bounding box center [146, 161] width 62 height 13
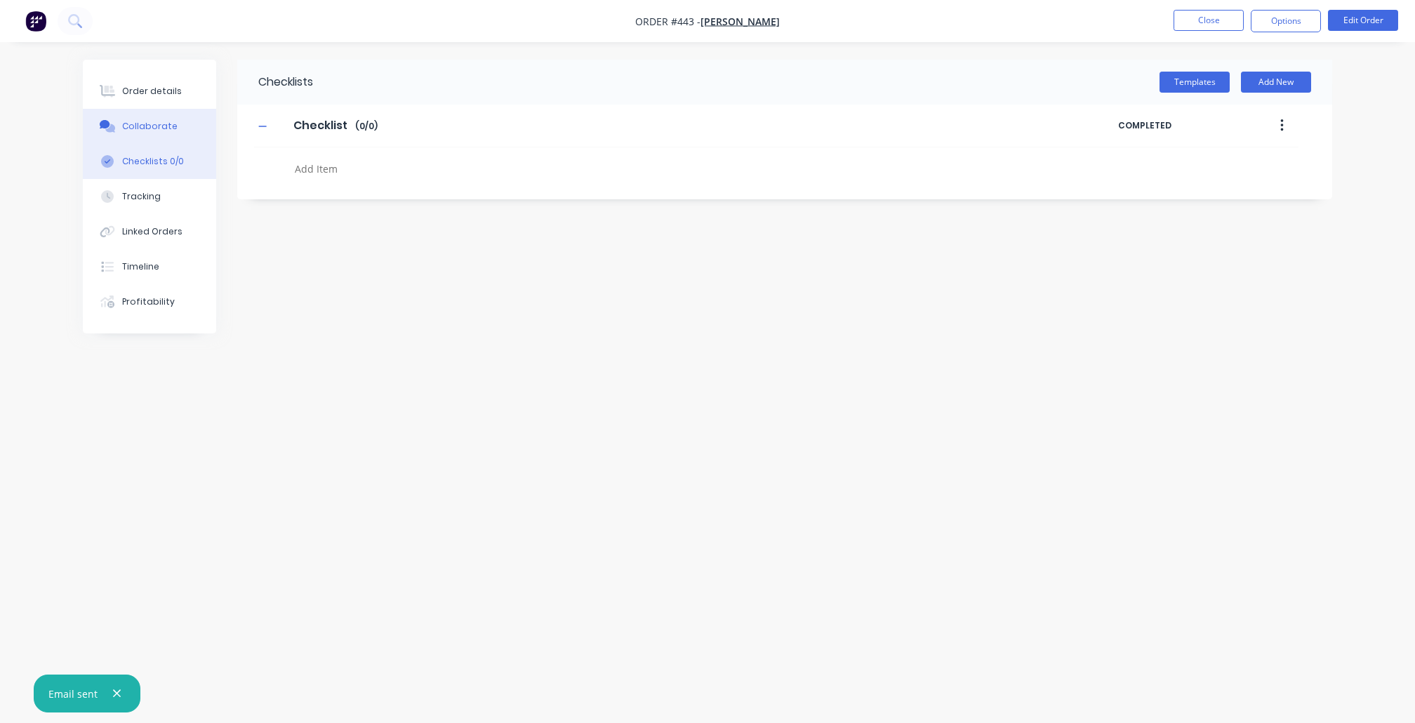
click at [167, 141] on button "Collaborate" at bounding box center [149, 126] width 133 height 35
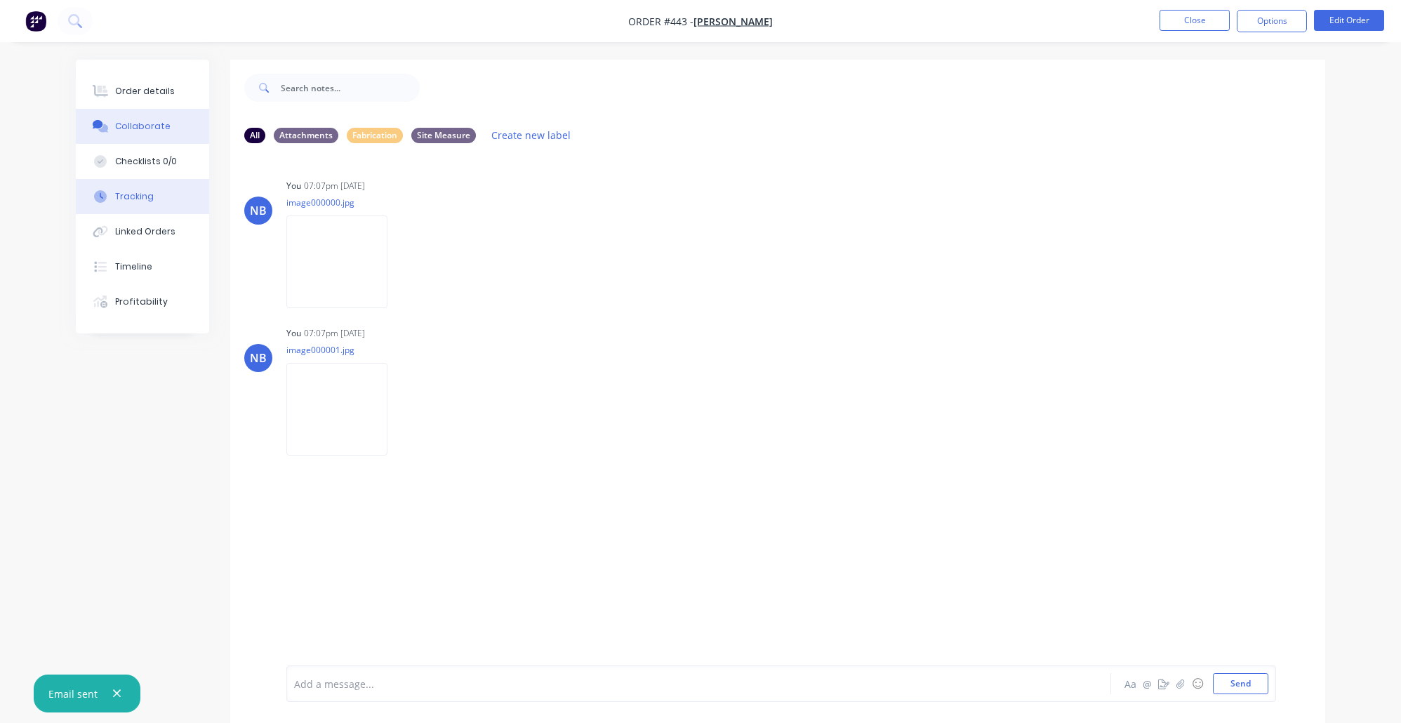
click at [197, 212] on button "Tracking" at bounding box center [142, 196] width 133 height 35
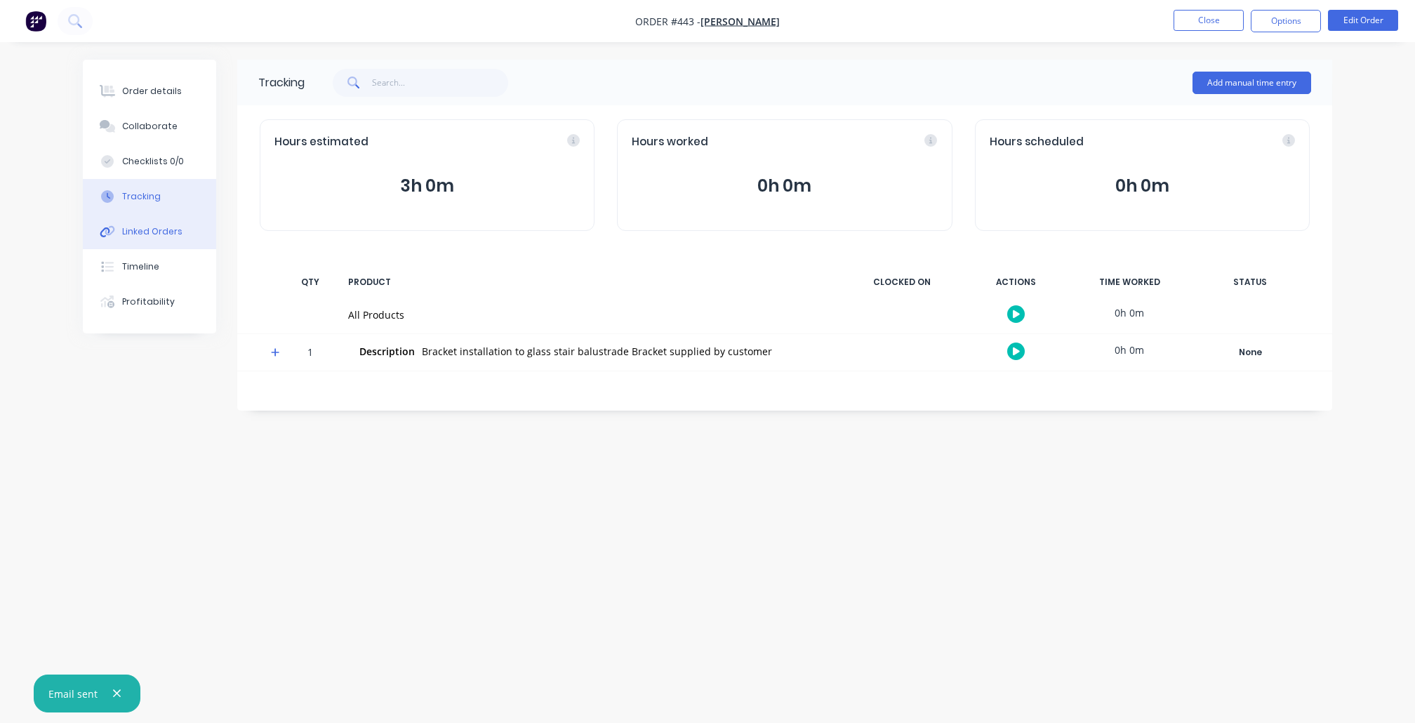
click at [188, 245] on button "Linked Orders" at bounding box center [149, 231] width 133 height 35
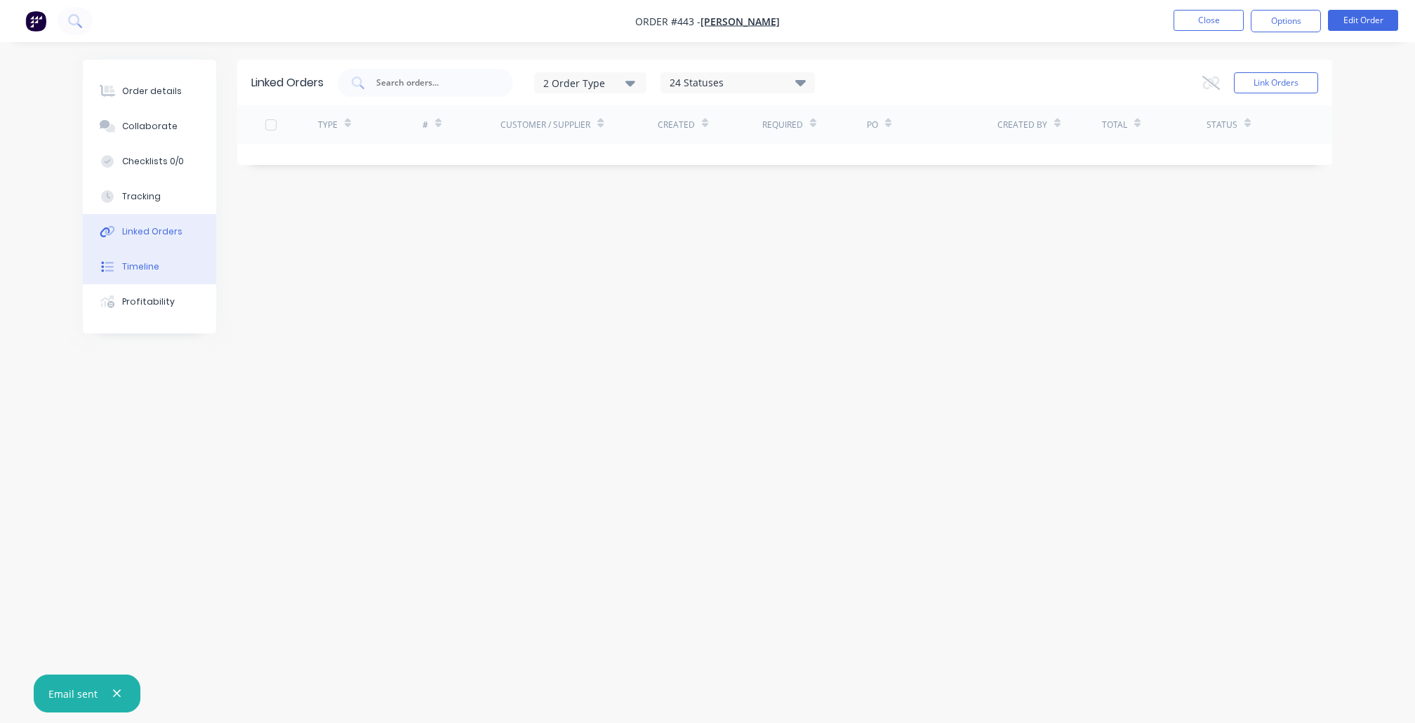
click at [178, 284] on button "Timeline" at bounding box center [149, 266] width 133 height 35
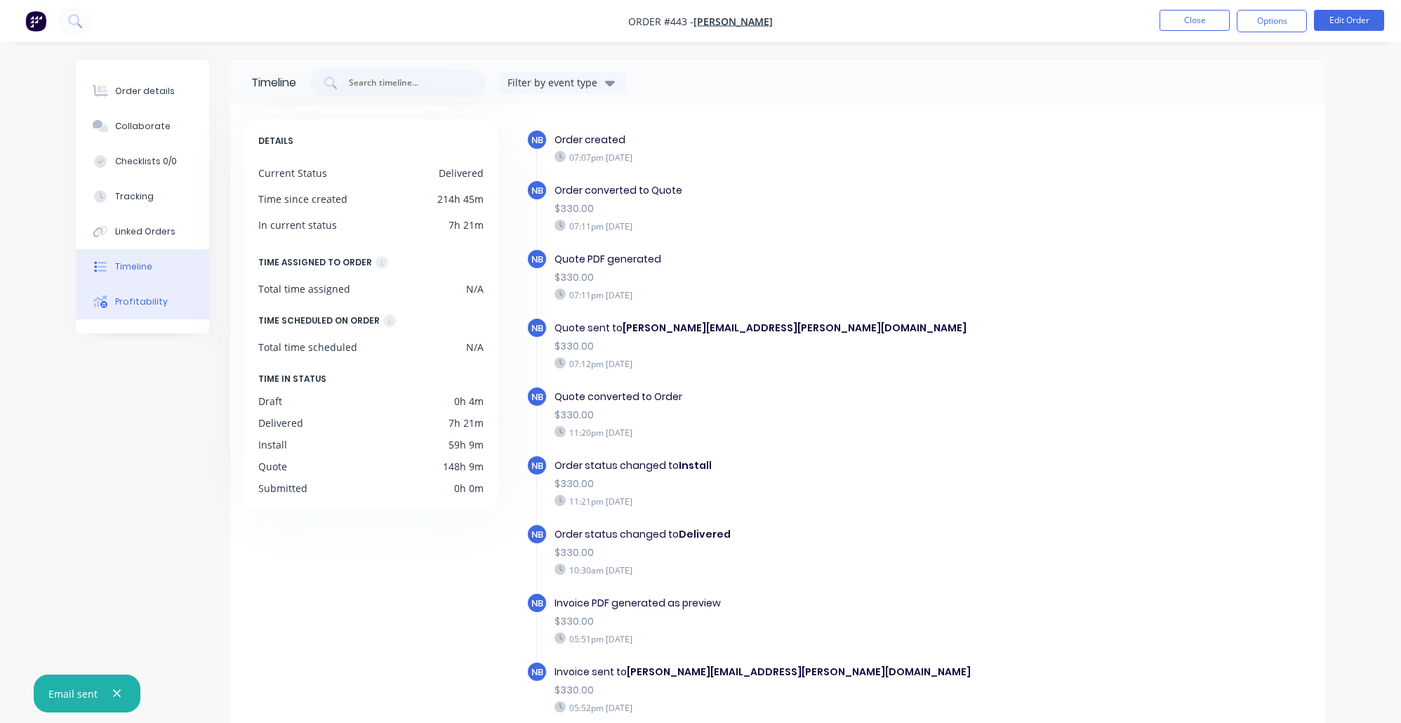
click at [166, 319] on button "Profitability" at bounding box center [142, 301] width 133 height 35
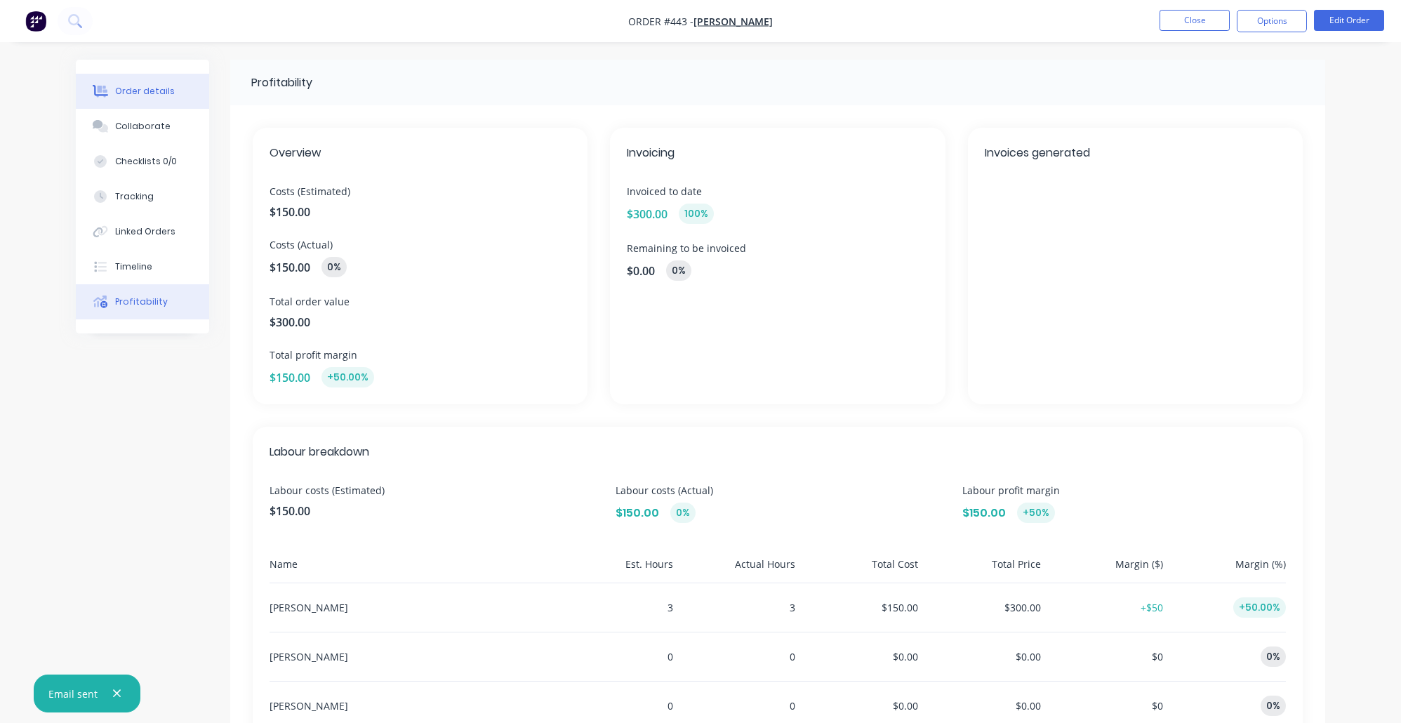
click at [126, 79] on button "Order details" at bounding box center [142, 91] width 133 height 35
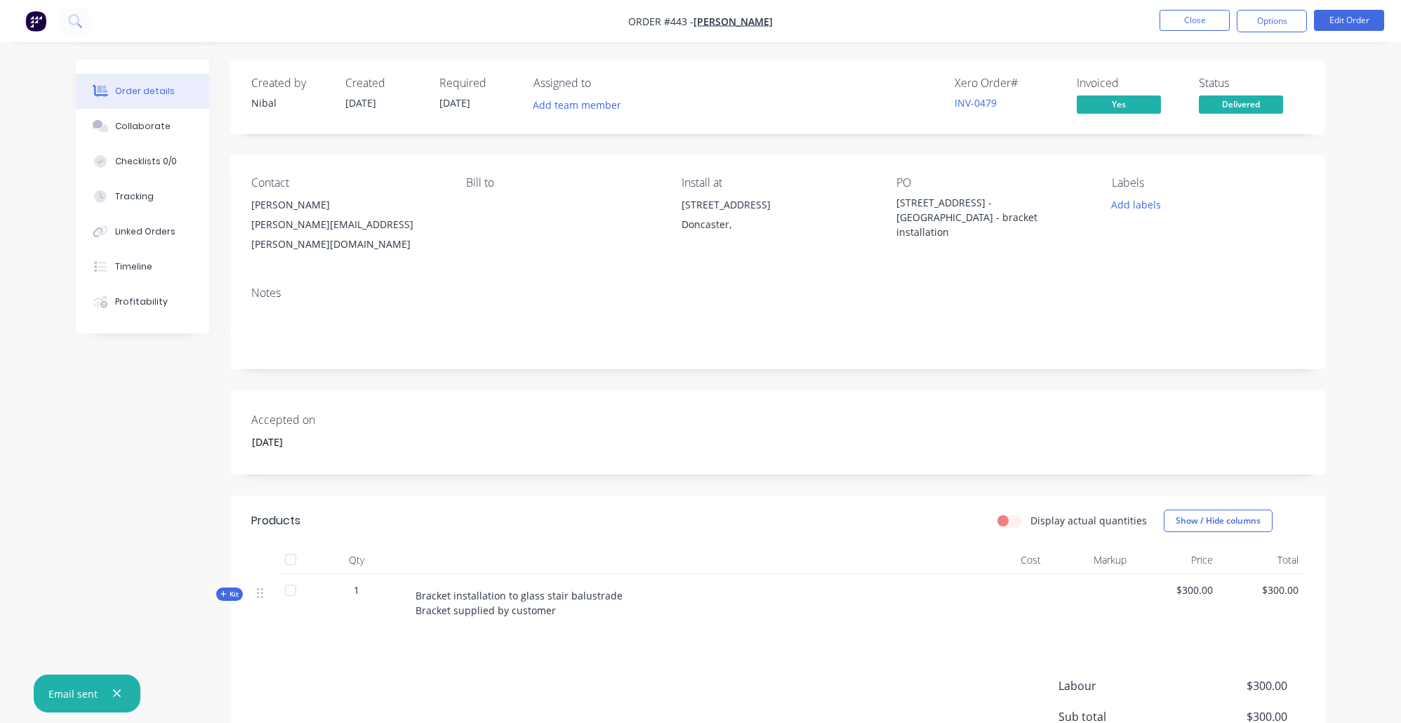
click at [229, 589] on span "Kit" at bounding box center [229, 594] width 18 height 11
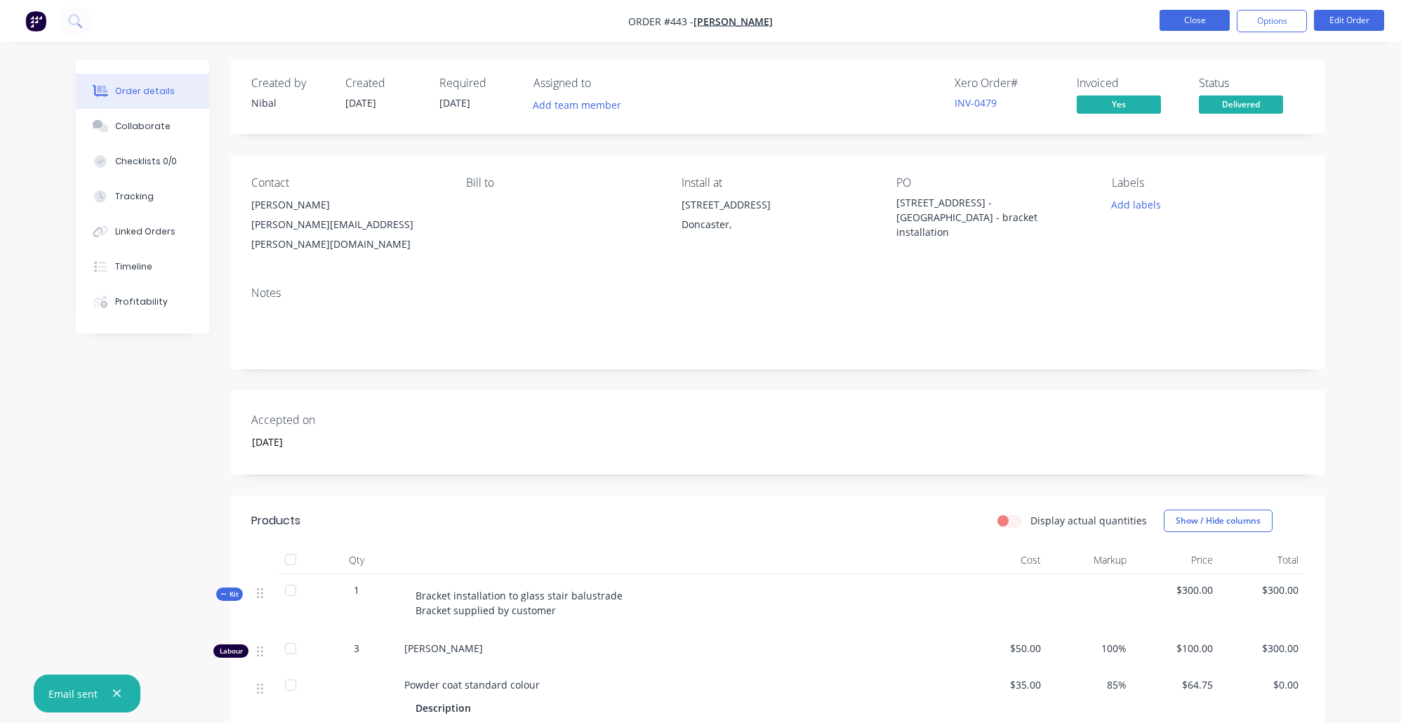
click at [1195, 20] on button "Close" at bounding box center [1195, 20] width 70 height 21
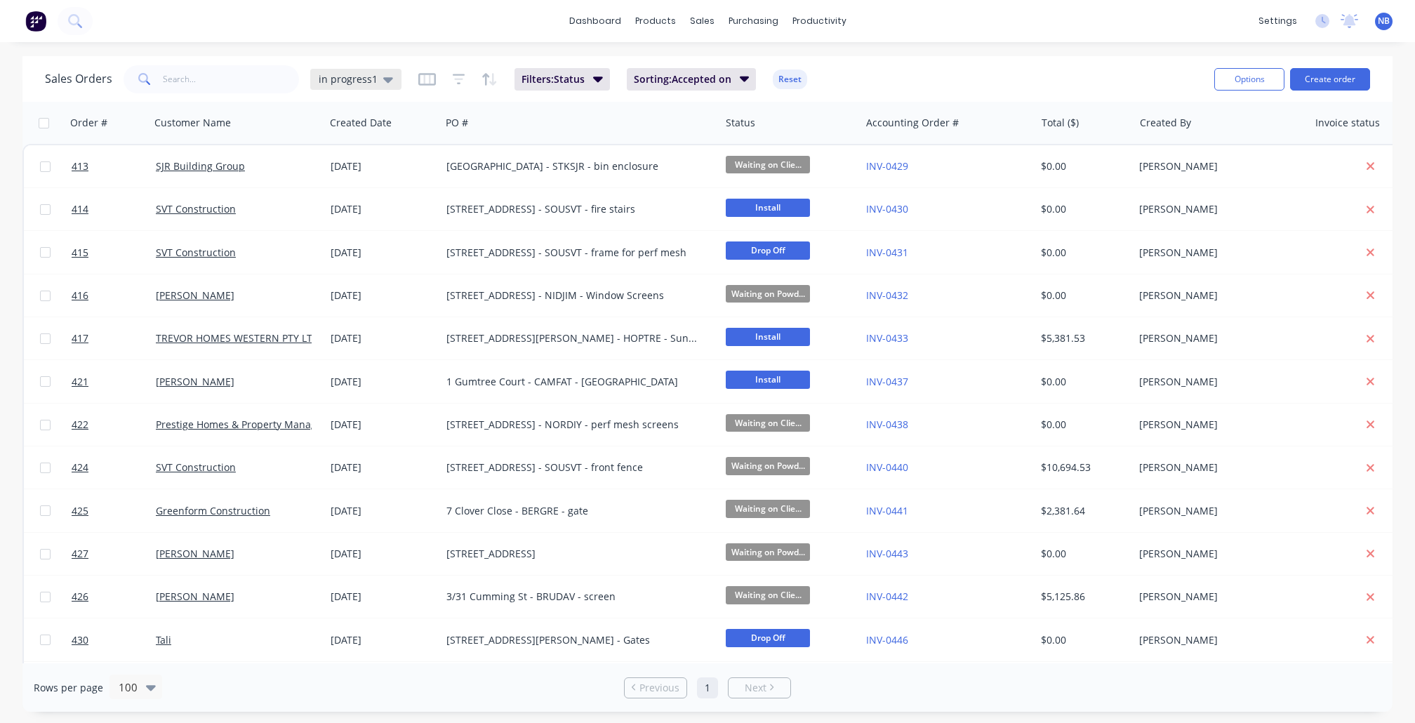
click at [357, 79] on span "in progress1" at bounding box center [348, 79] width 59 height 15
click at [383, 256] on button "To Invoice" at bounding box center [395, 254] width 160 height 16
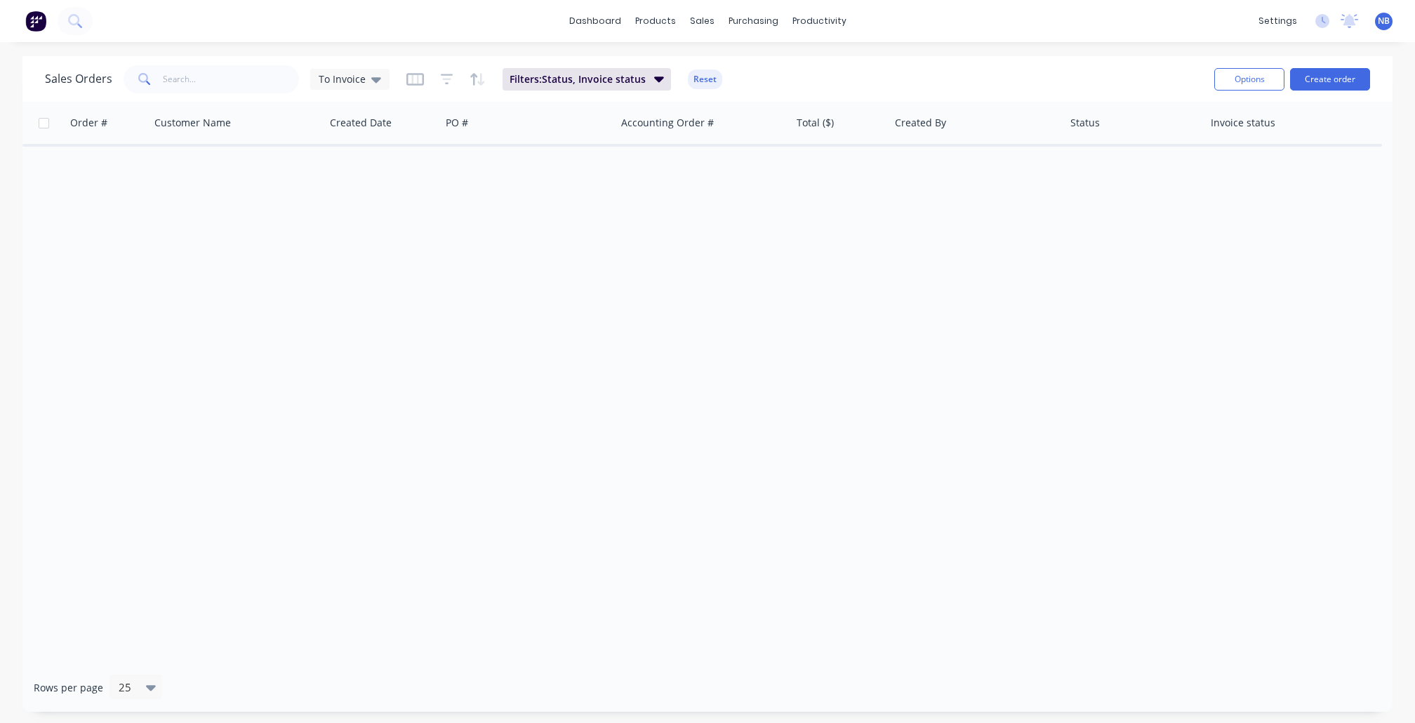
click at [390, 68] on div "Sales Orders To Invoice Filters: Status, Invoice status Reset" at bounding box center [624, 79] width 1158 height 34
click at [355, 85] on div "To Invoice" at bounding box center [349, 79] width 79 height 21
click at [360, 223] on button "in progress1 (Default)" at bounding box center [395, 226] width 160 height 16
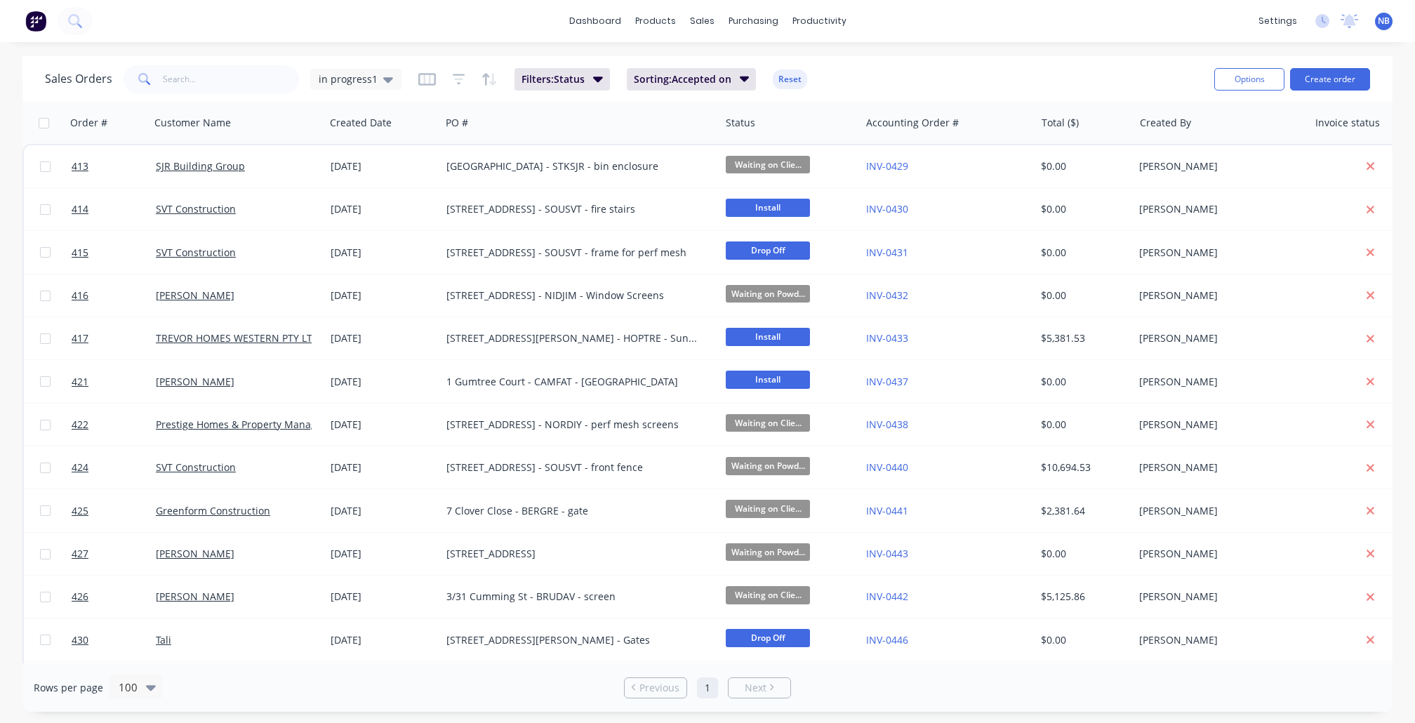
click at [366, 96] on div "Sales Orders in progress1 Filters: Status Sorting: Accepted on Reset Options Cr…" at bounding box center [707, 79] width 1370 height 46
click at [366, 88] on div "in progress1" at bounding box center [355, 79] width 91 height 21
click at [372, 211] on div "None edit" at bounding box center [409, 199] width 188 height 28
click at [357, 194] on button "None" at bounding box center [395, 198] width 160 height 16
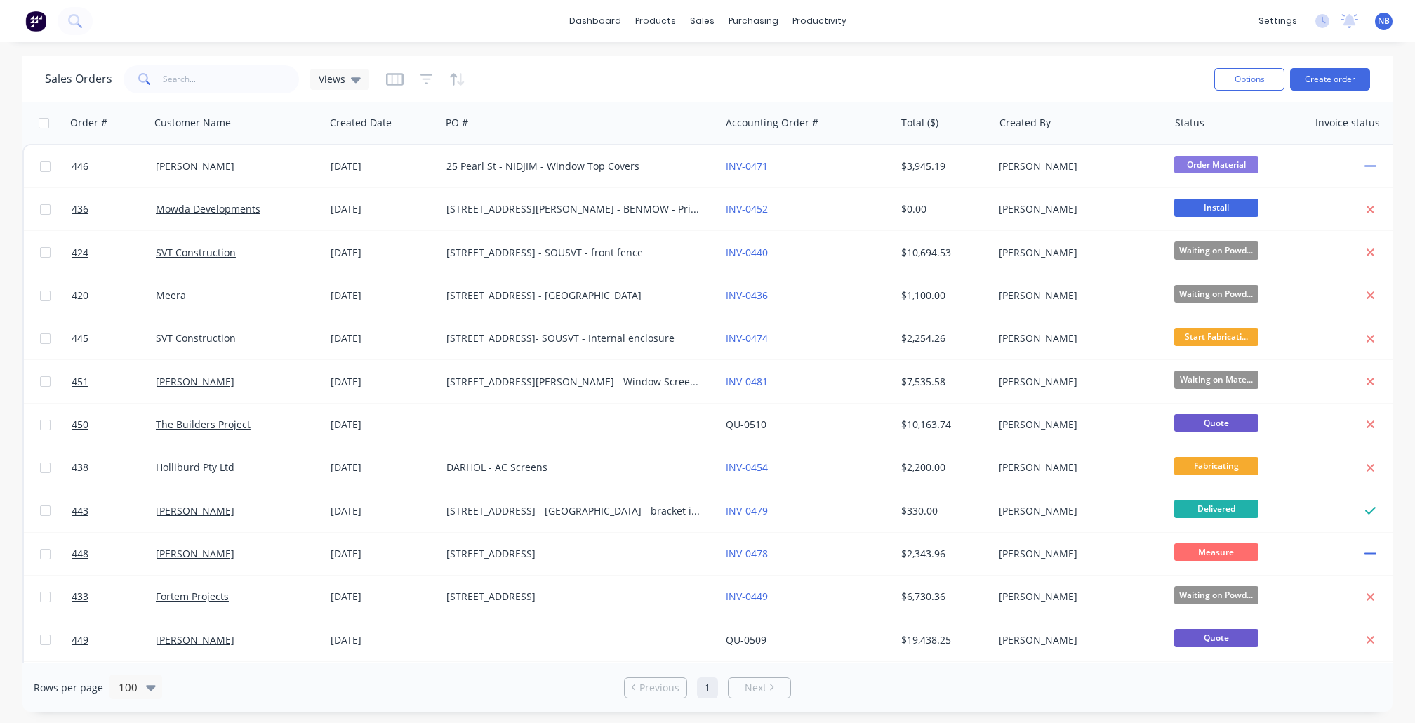
click at [327, 66] on div "Sales Orders Views" at bounding box center [207, 79] width 324 height 28
click at [330, 74] on span "Views" at bounding box center [332, 79] width 27 height 15
click at [347, 219] on button "in progress1 (Default)" at bounding box center [395, 226] width 160 height 16
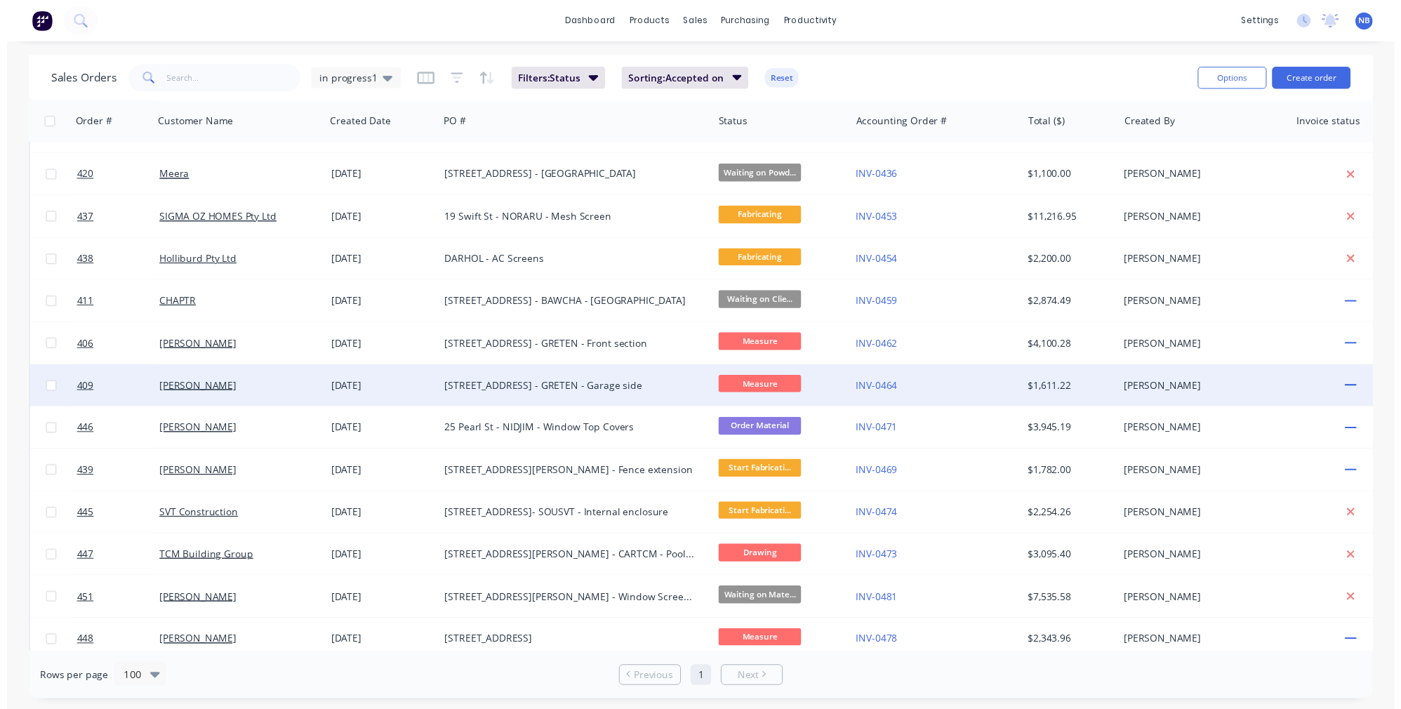
scroll to position [821, 0]
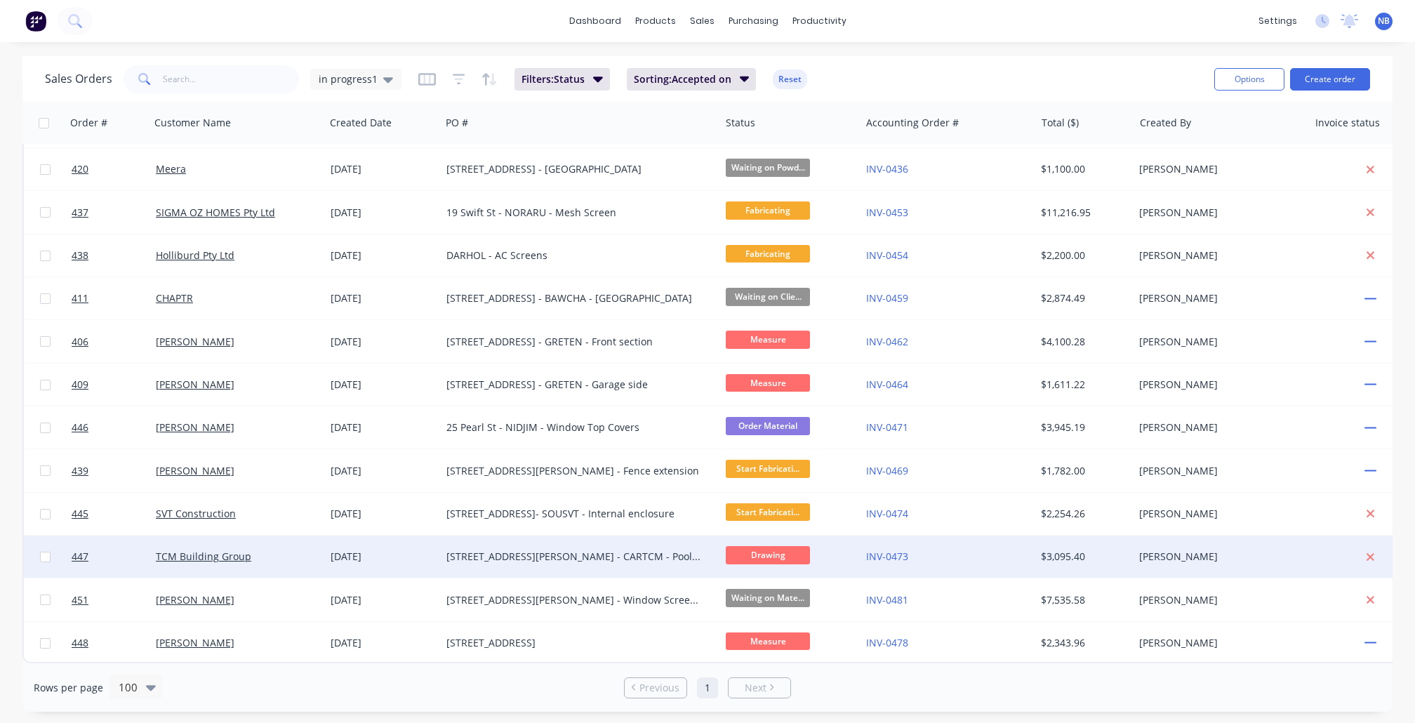
click at [632, 560] on div "1038 Drummond St - CARTCM - Pool gates" at bounding box center [580, 557] width 279 height 42
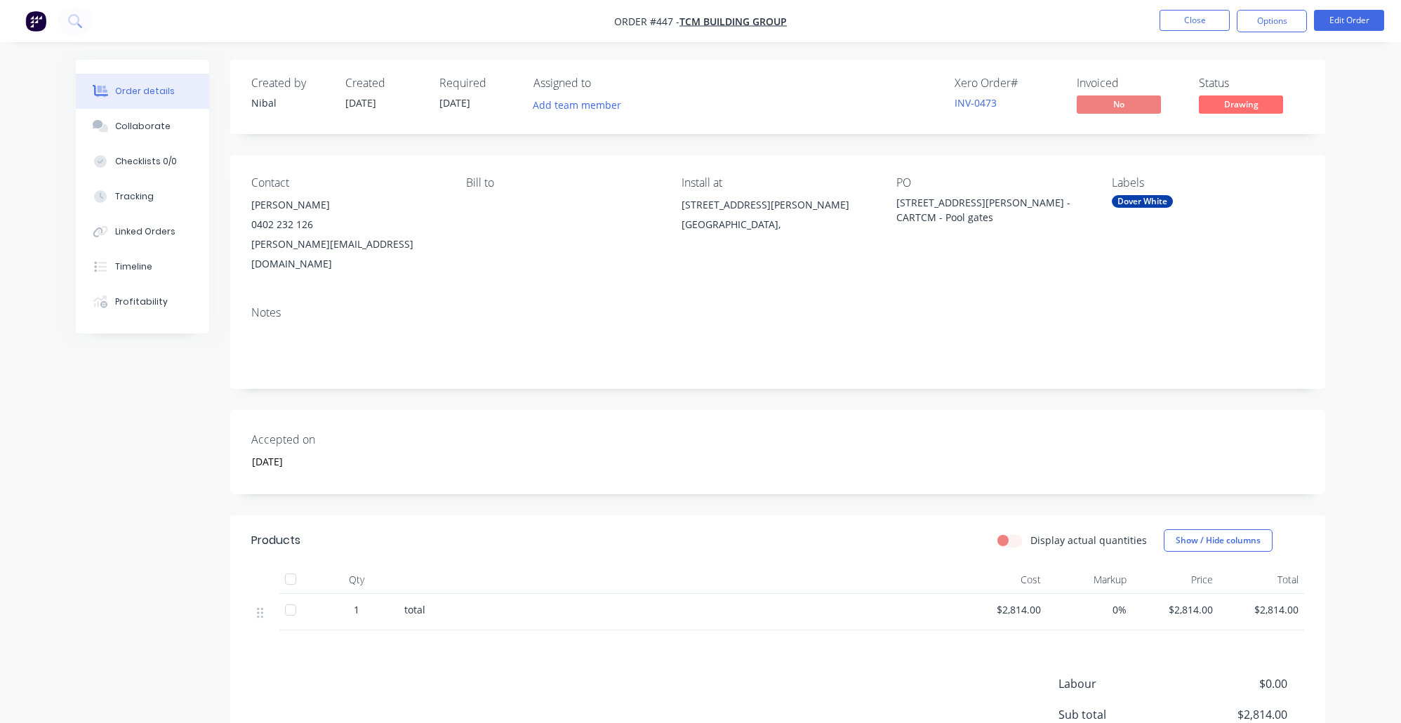
click at [45, 24] on img "button" at bounding box center [35, 21] width 21 height 21
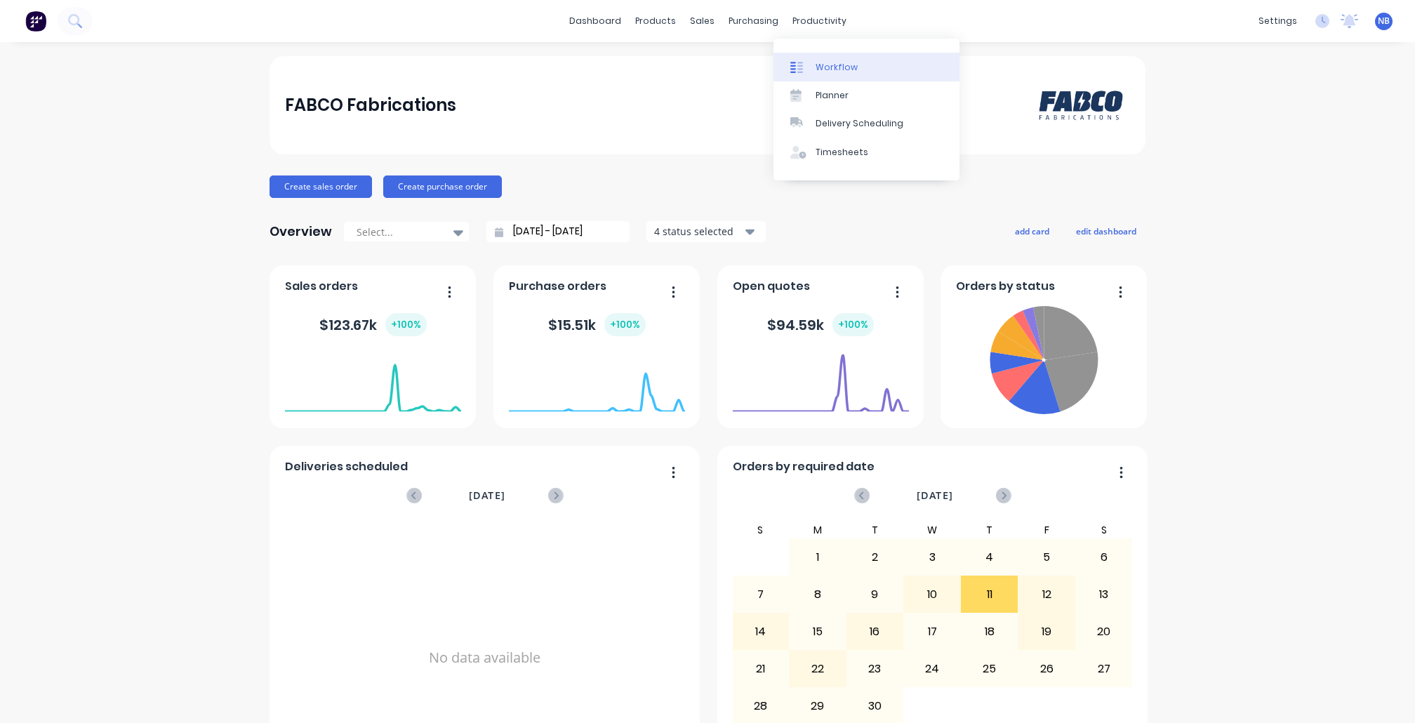
click at [837, 73] on div "Workflow" at bounding box center [837, 67] width 42 height 13
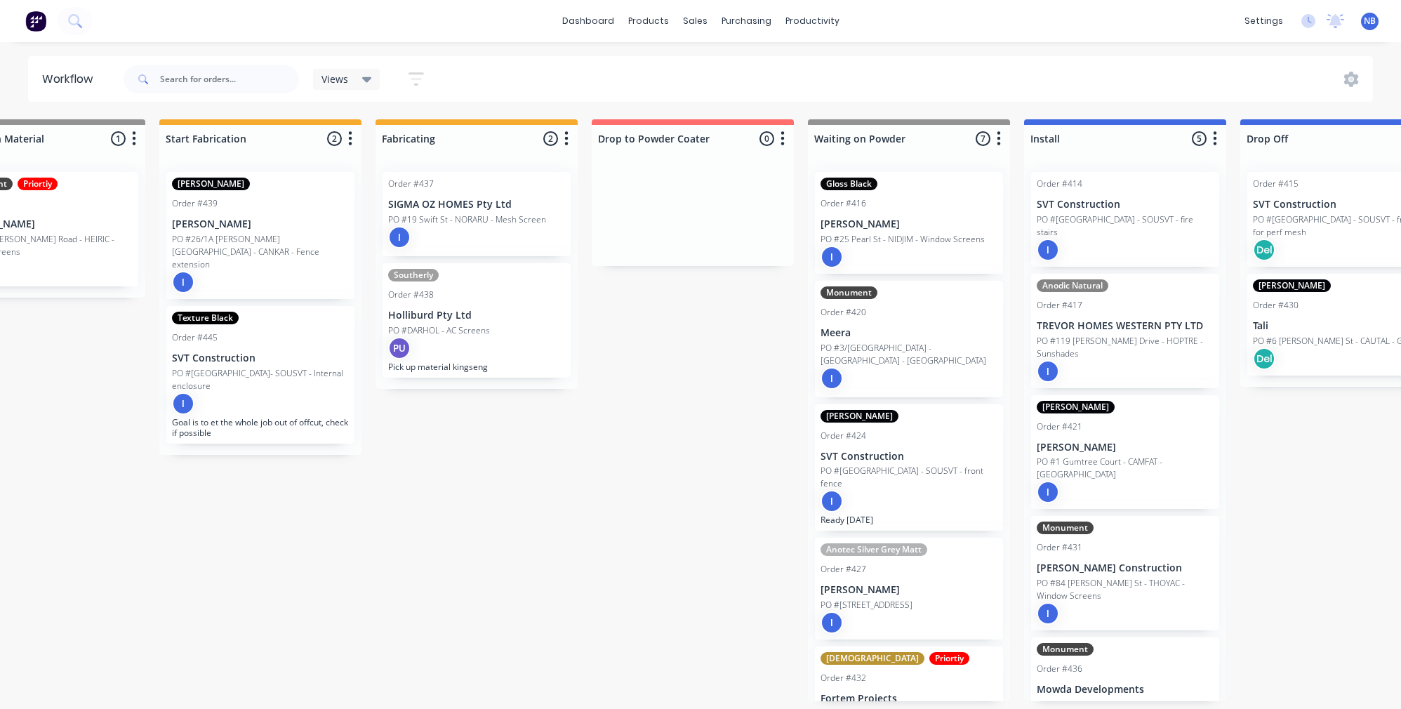
scroll to position [6, 1250]
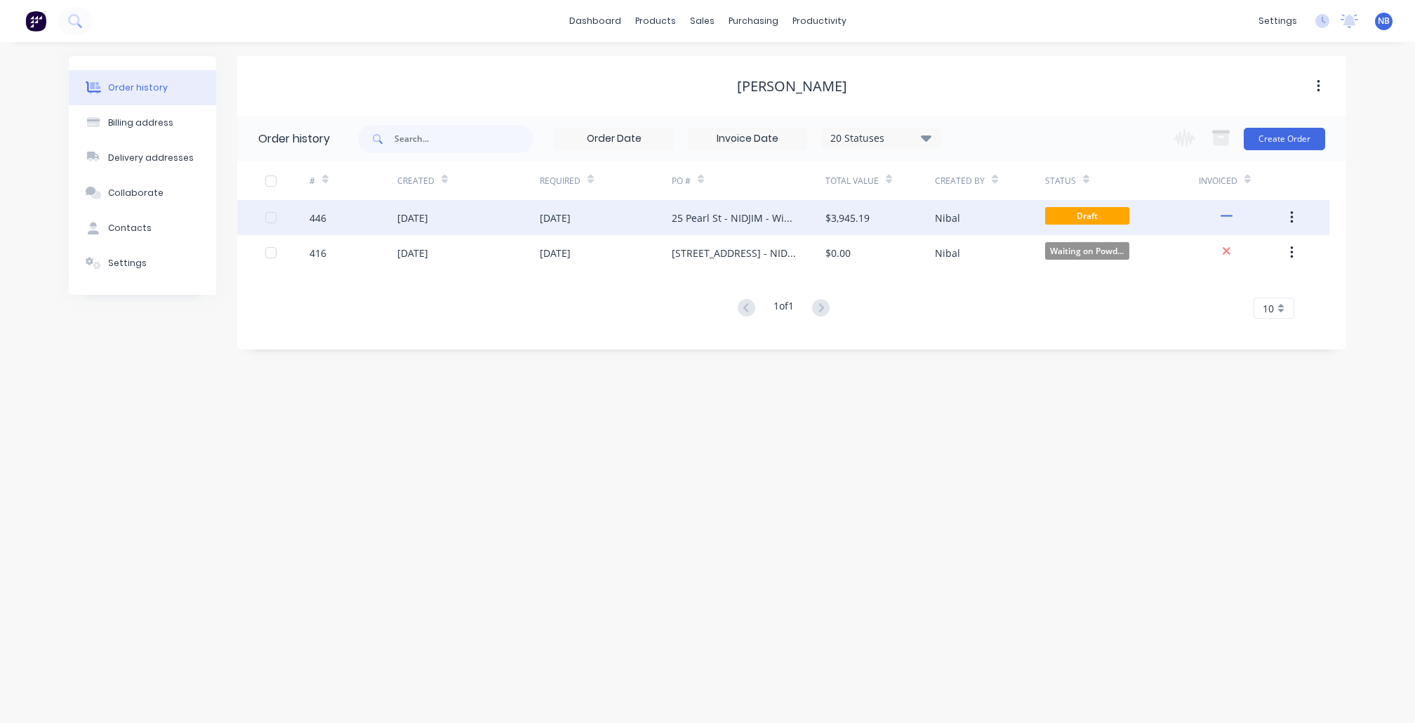
click at [422, 223] on div "[DATE]" at bounding box center [412, 218] width 31 height 15
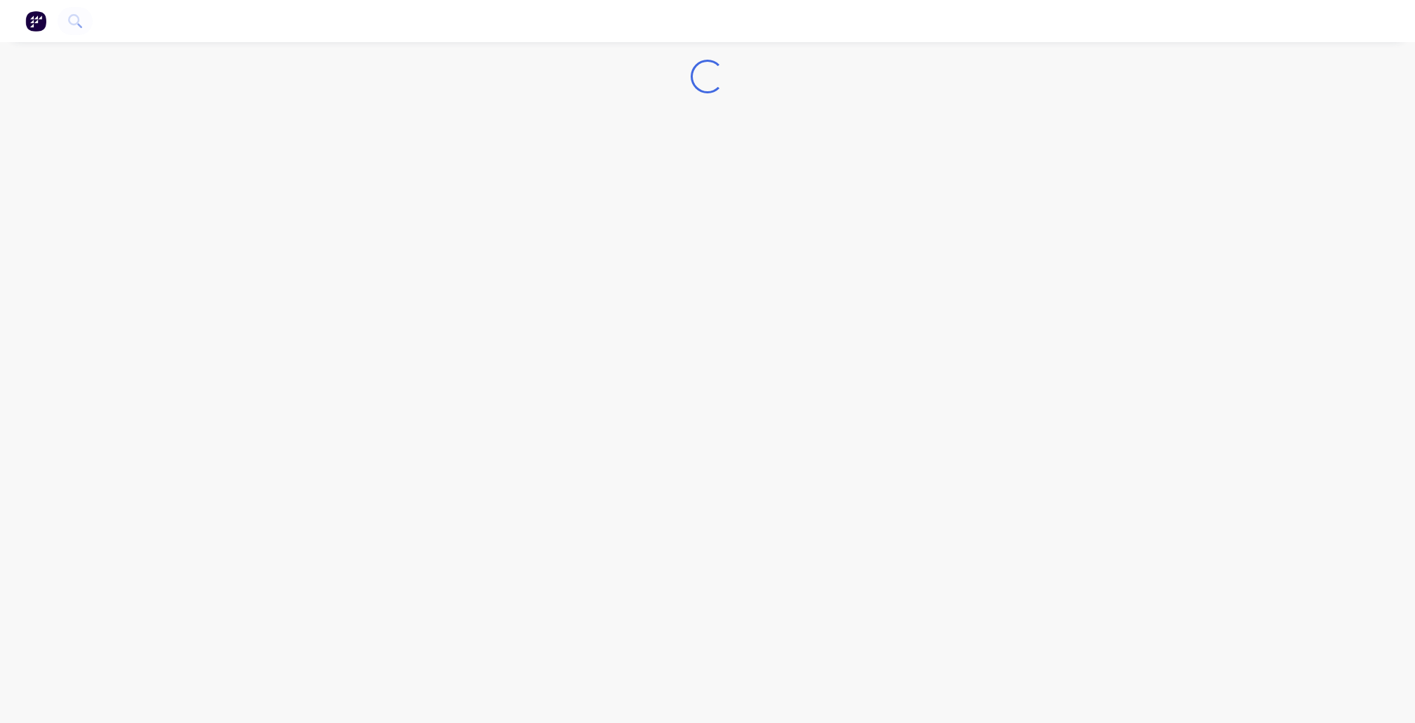
click at [116, 147] on div "Loading..." at bounding box center [707, 361] width 1415 height 723
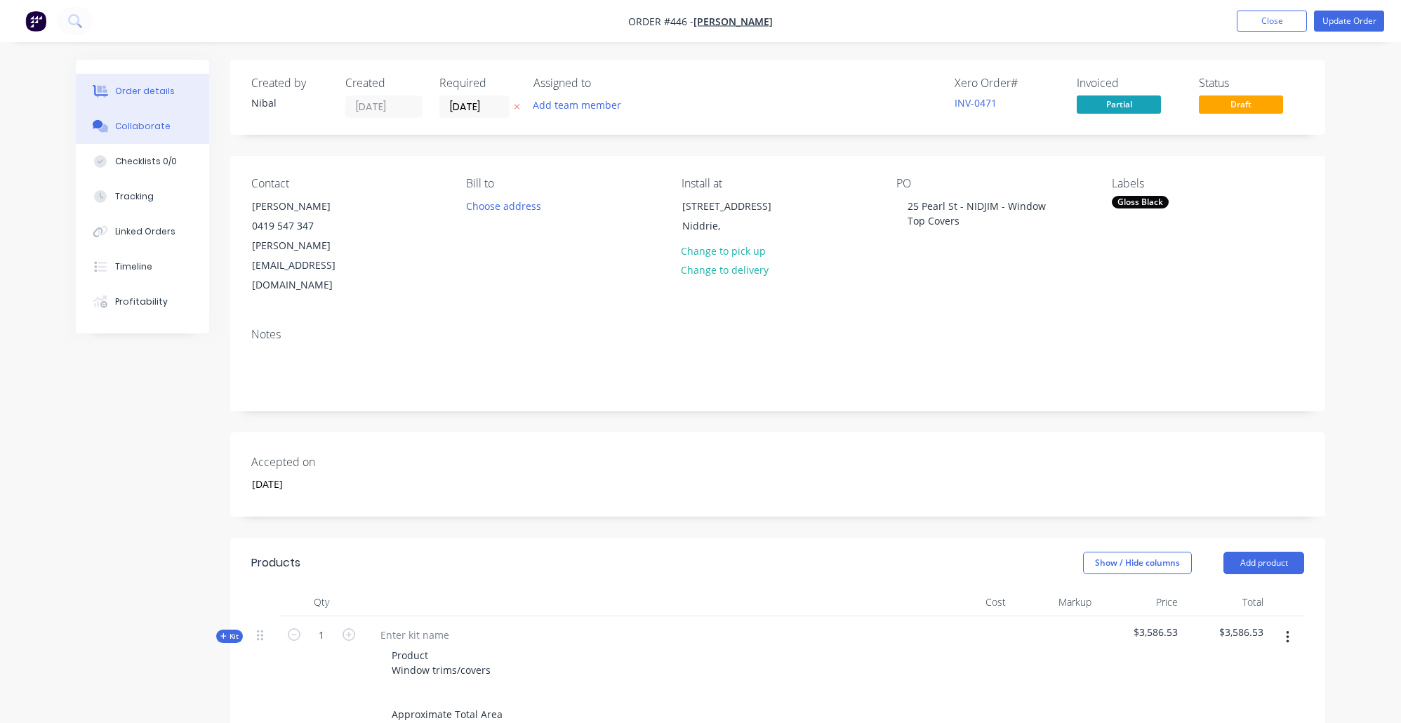
click at [125, 124] on div "Collaborate" at bounding box center [142, 126] width 55 height 13
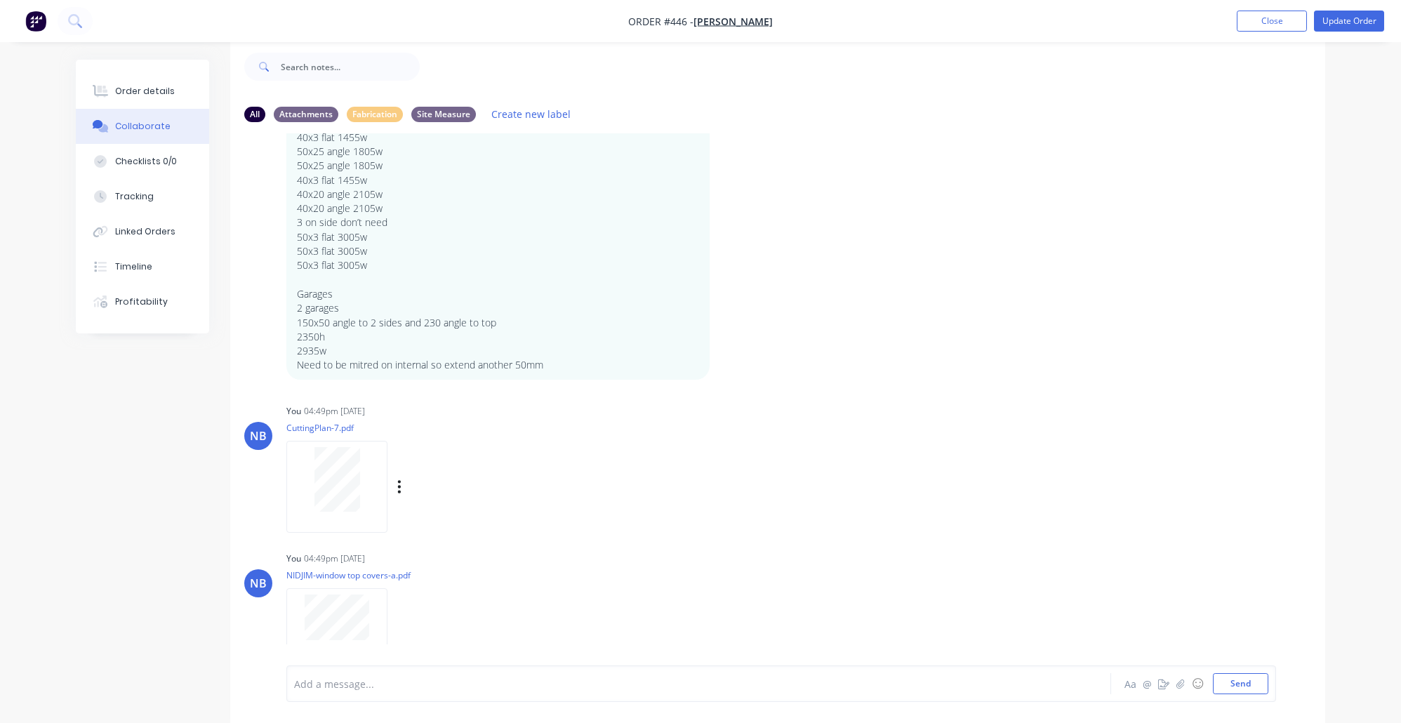
scroll to position [260, 0]
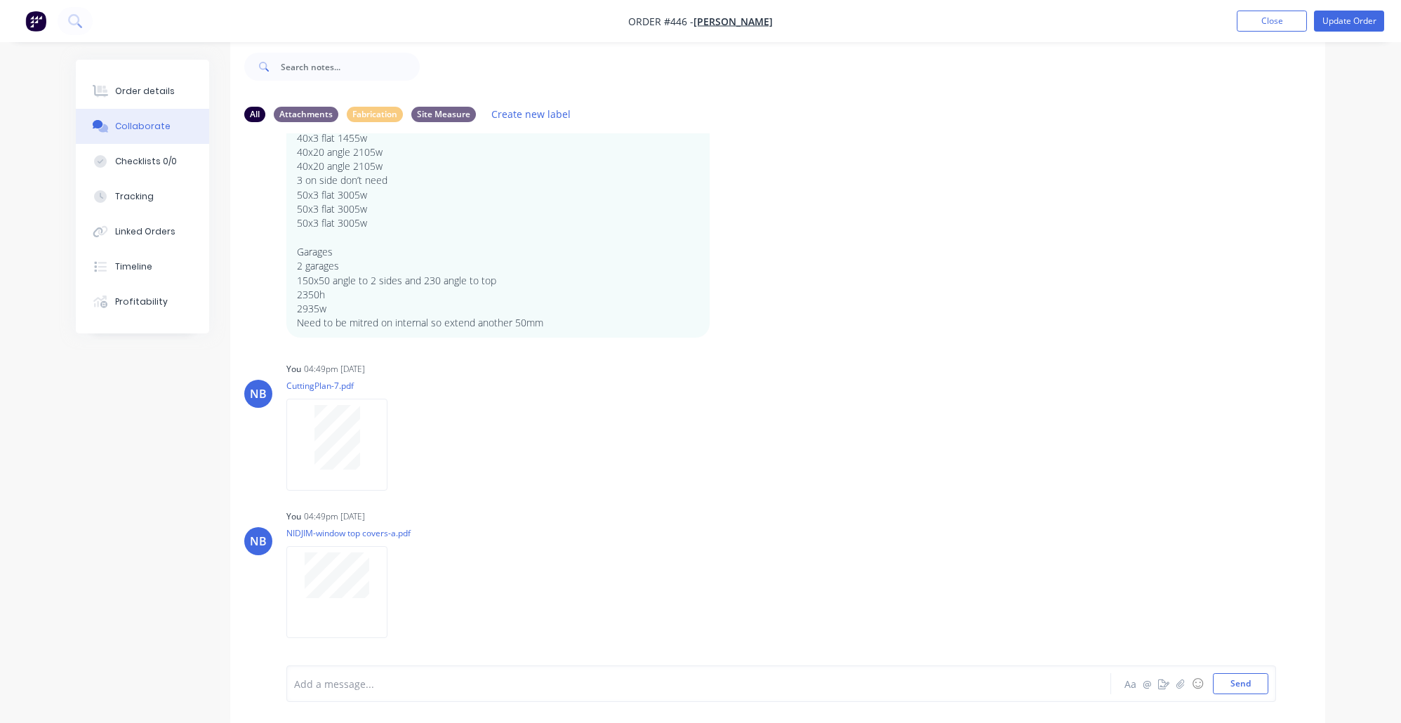
click at [48, 23] on button "button" at bounding box center [35, 21] width 29 height 22
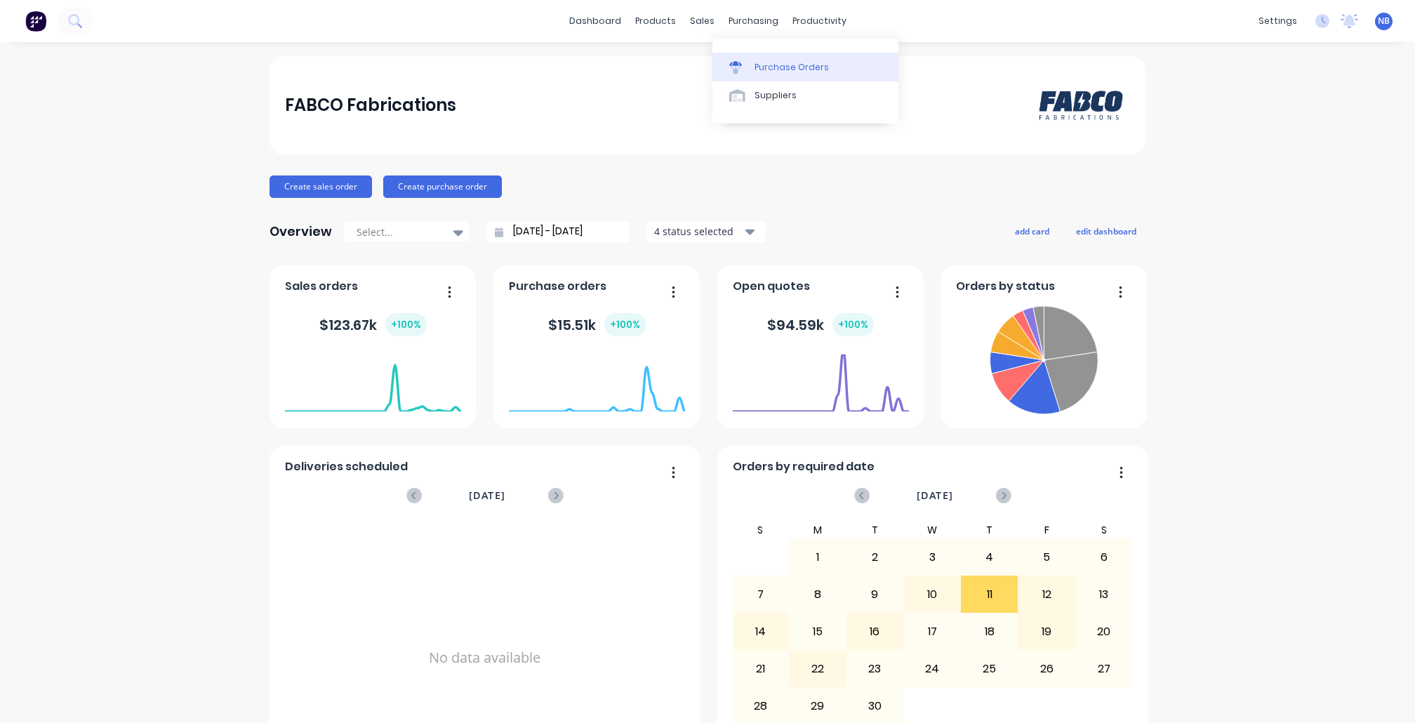
click at [760, 69] on div "Purchase Orders" at bounding box center [792, 67] width 74 height 13
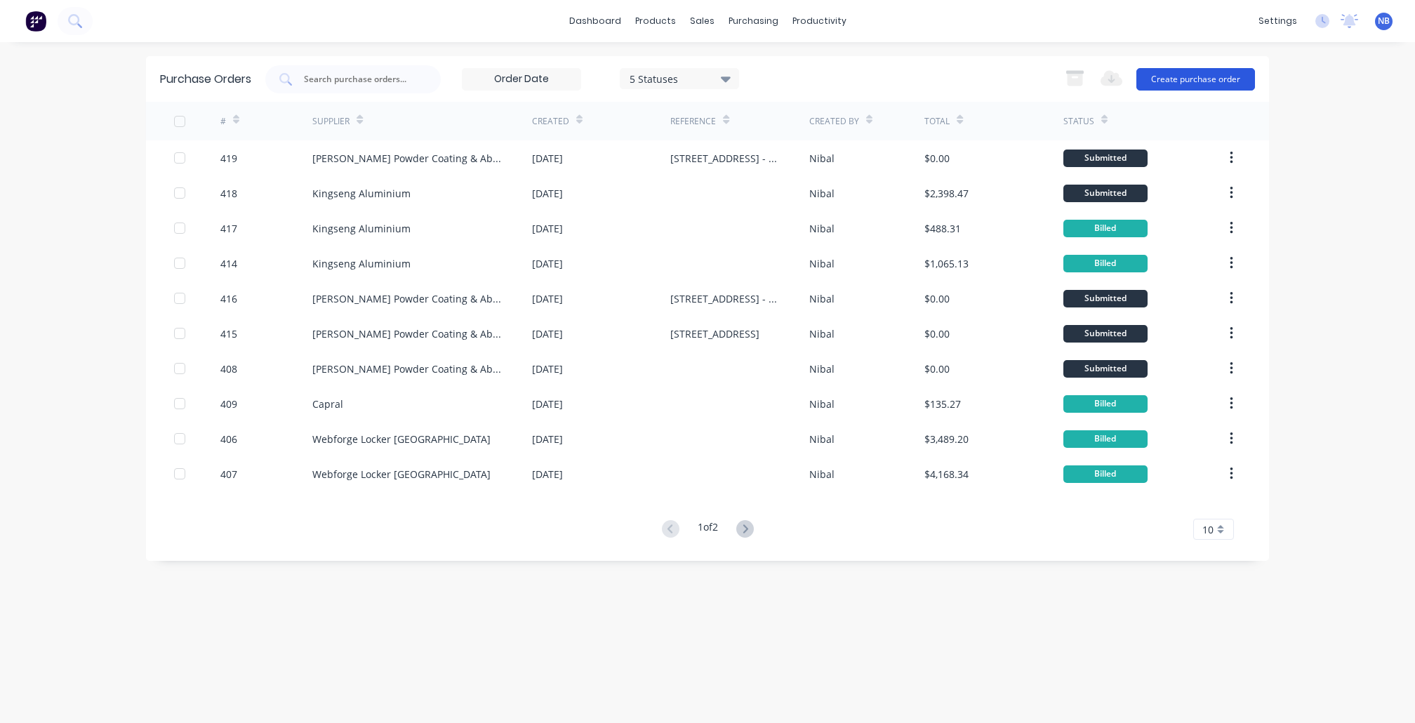
click at [1198, 85] on button "Create purchase order" at bounding box center [1196, 79] width 119 height 22
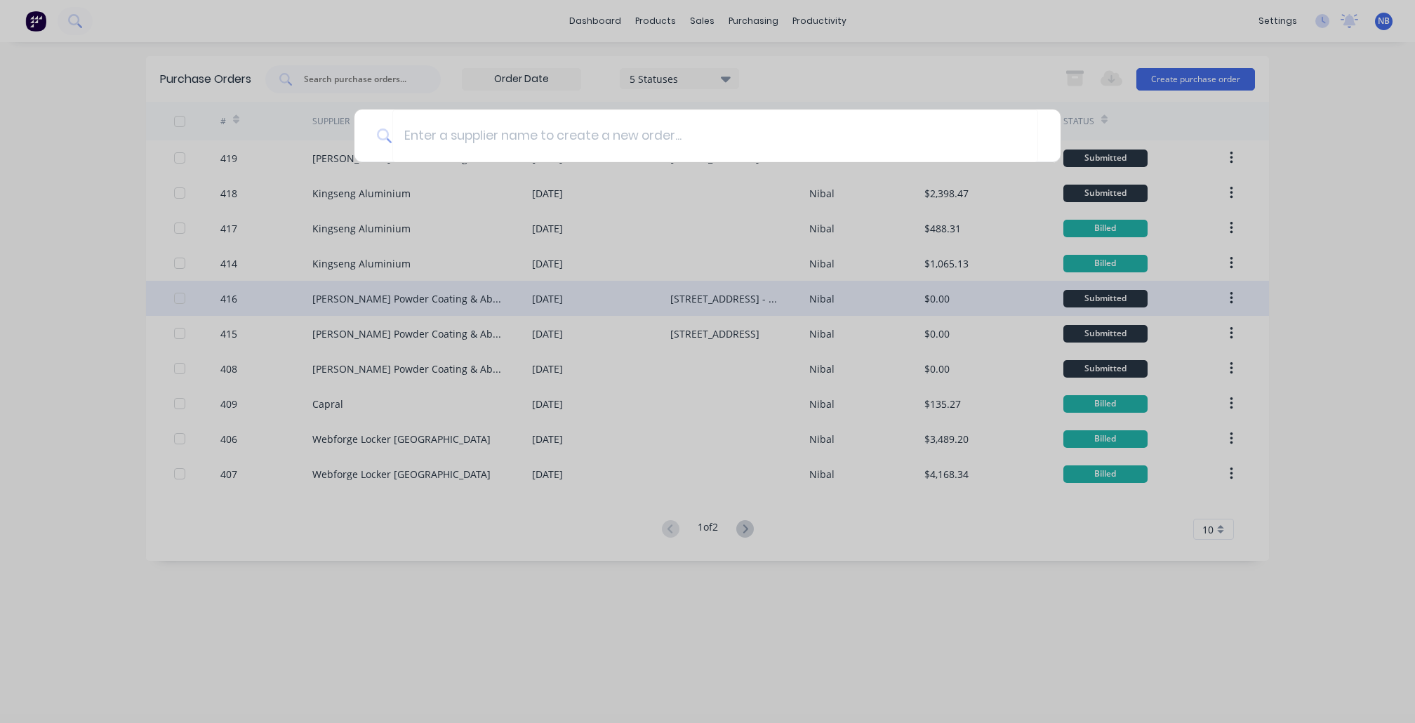
click at [718, 315] on div at bounding box center [707, 361] width 1415 height 723
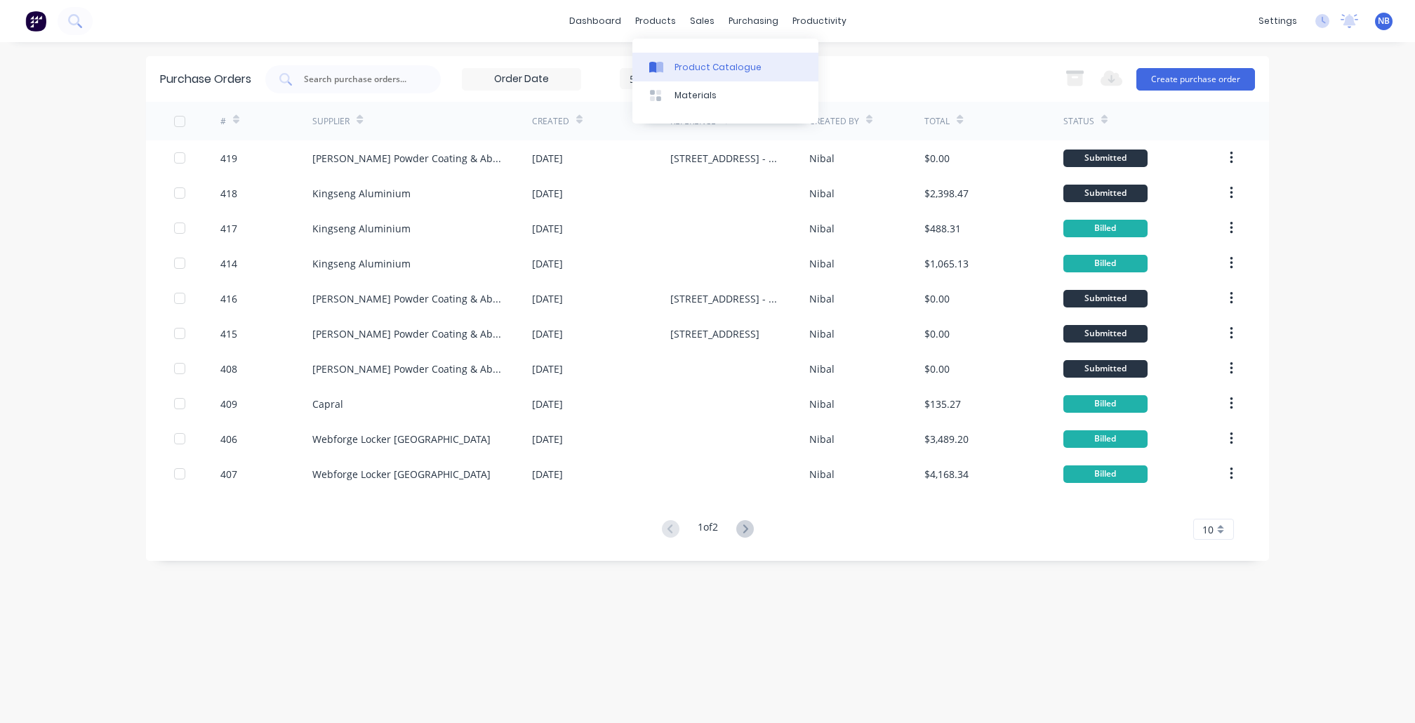
click at [682, 53] on link "Product Catalogue" at bounding box center [726, 67] width 186 height 28
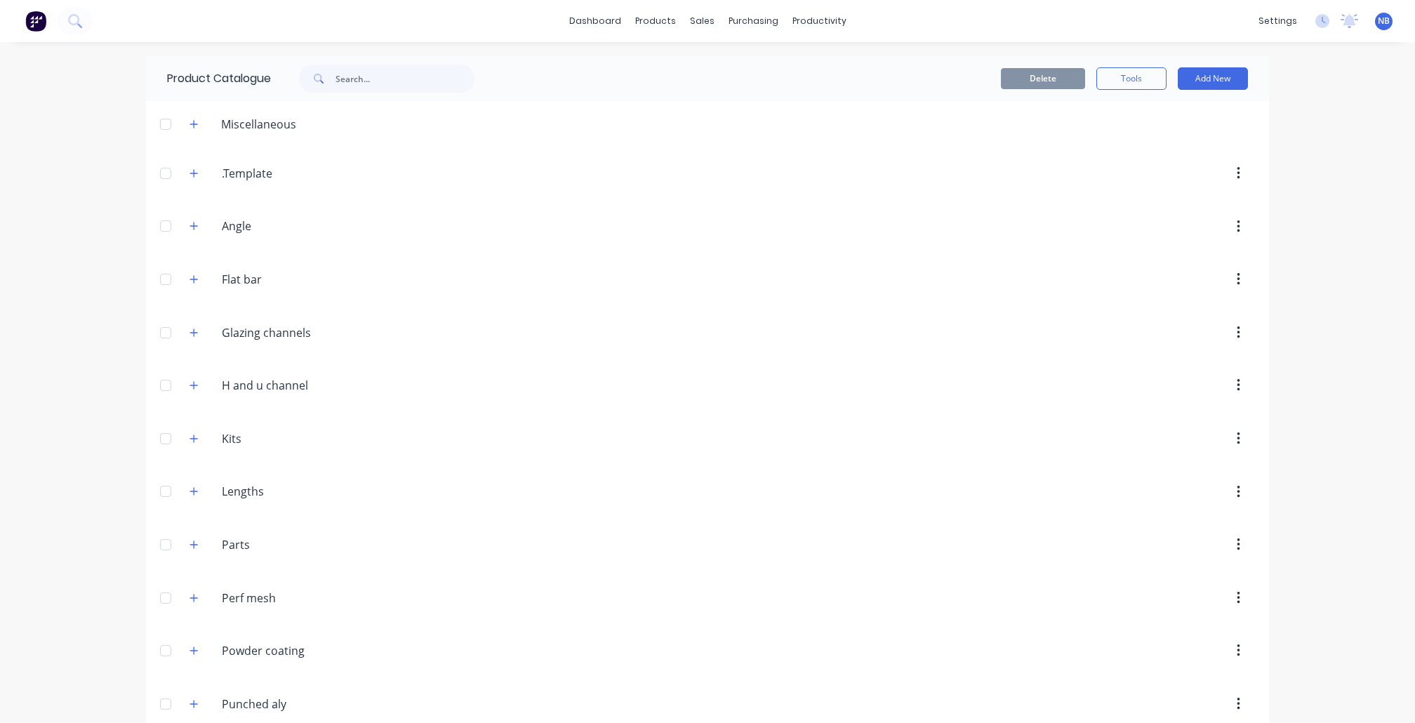
click at [442, 62] on div "Product Catalogue" at bounding box center [328, 78] width 364 height 45
click at [442, 74] on input "text" at bounding box center [405, 79] width 139 height 28
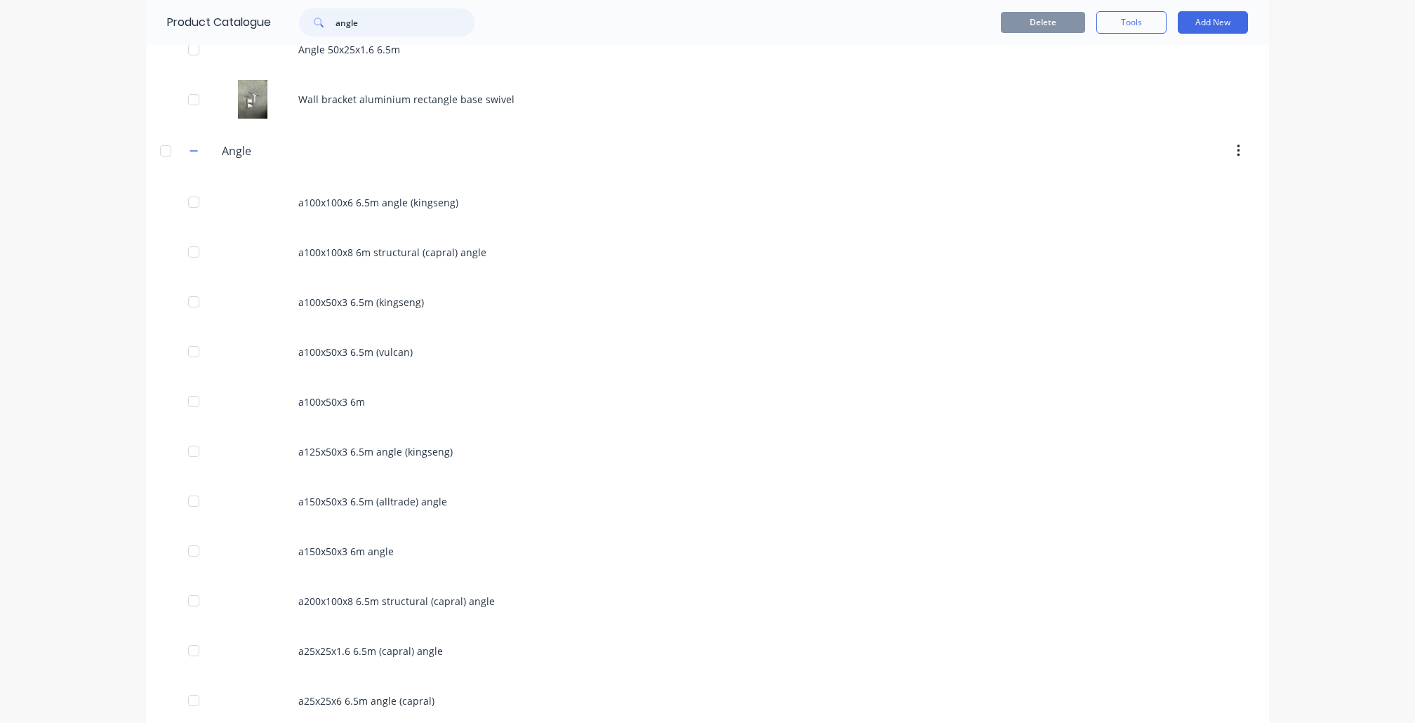
scroll to position [100, 0]
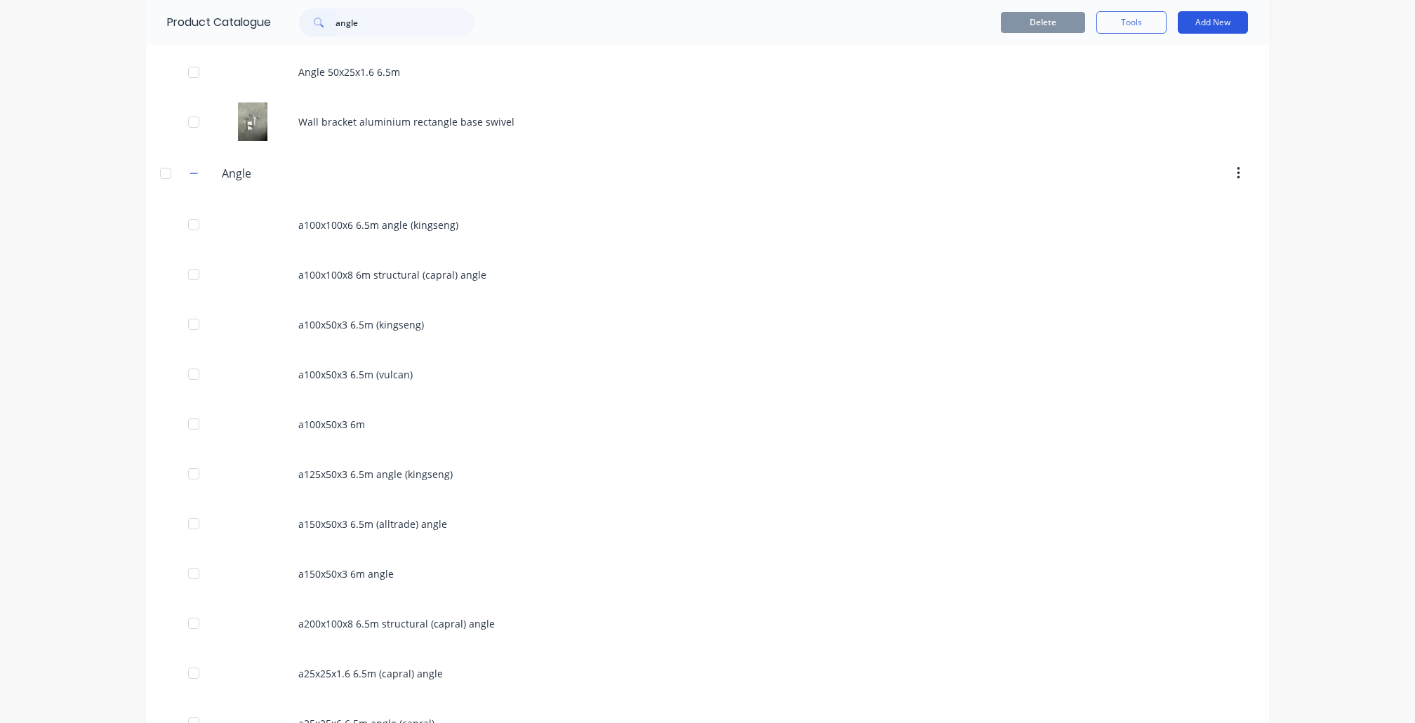
click at [1205, 18] on button "Add New" at bounding box center [1213, 22] width 70 height 22
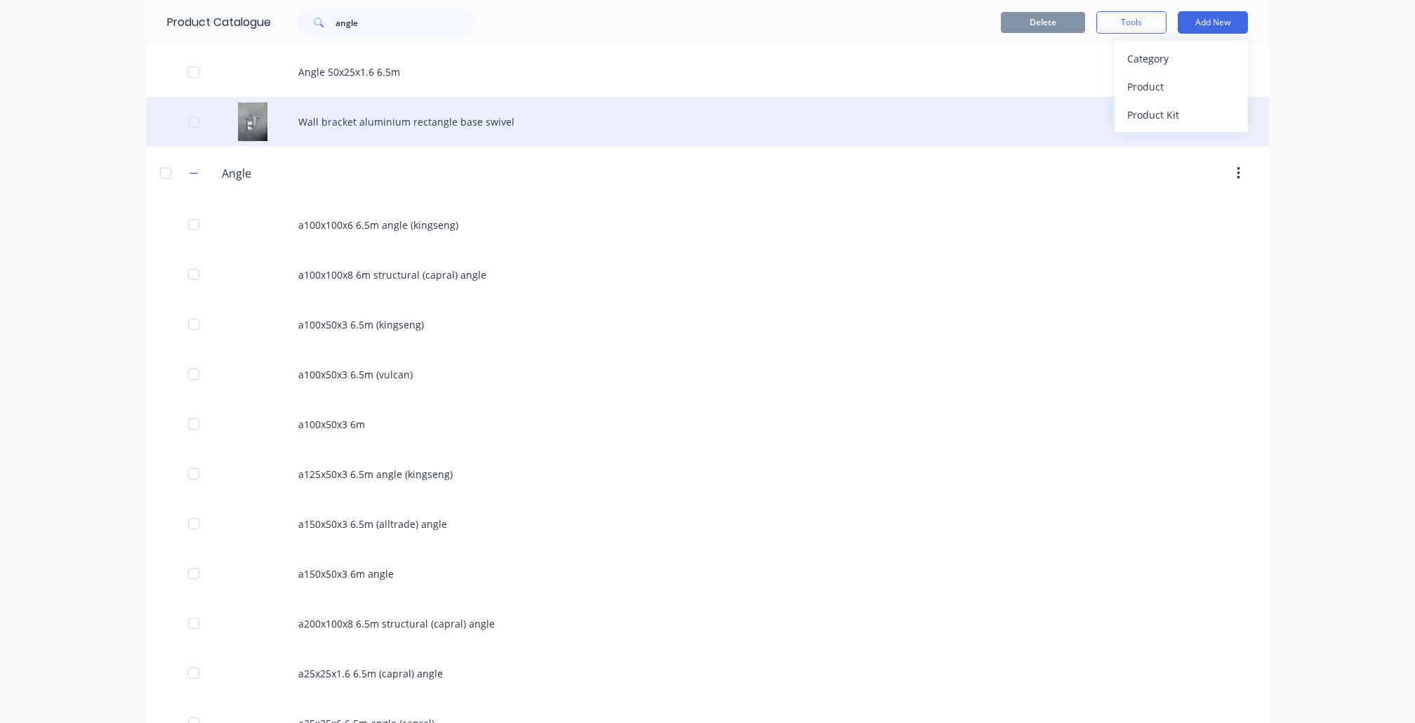
scroll to position [0, 0]
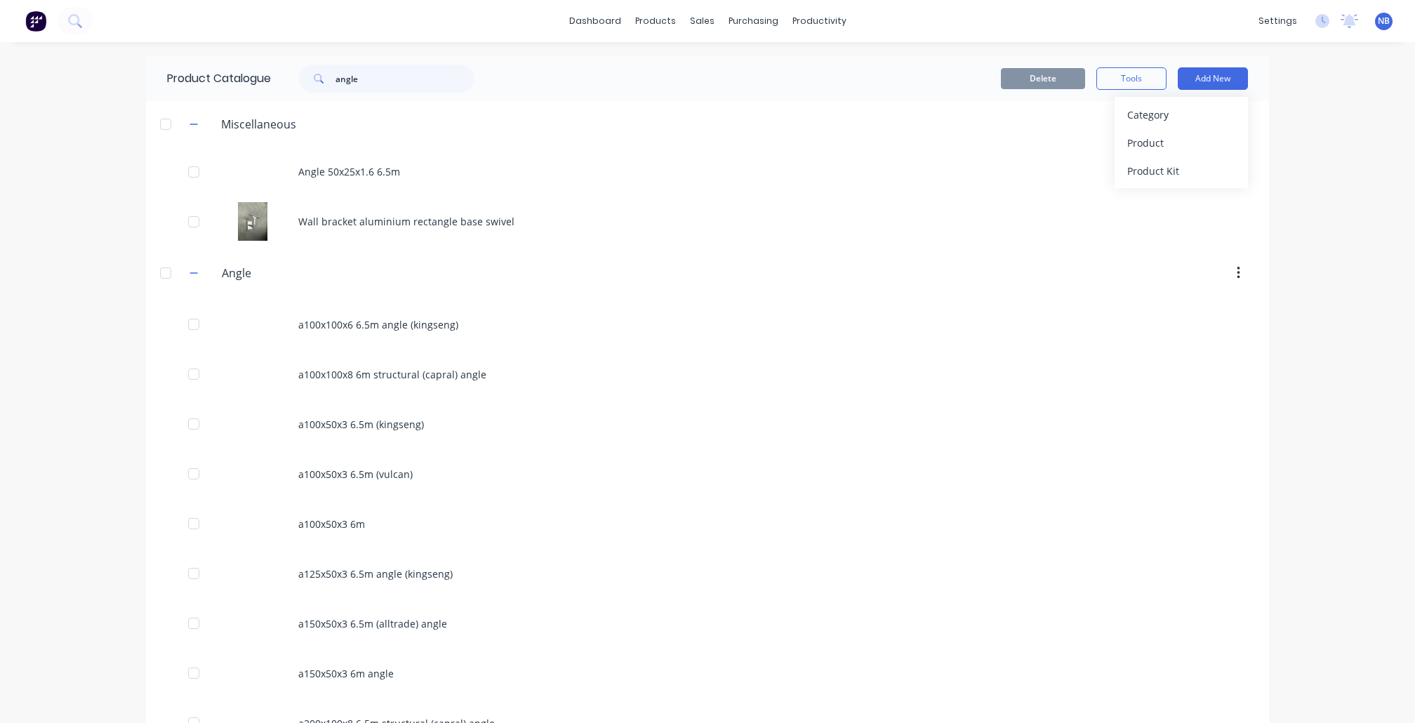
click at [390, 101] on header "Miscellaneous" at bounding box center [707, 124] width 1123 height 46
drag, startPoint x: 390, startPoint y: 84, endPoint x: 386, endPoint y: 77, distance: 8.2
click at [389, 84] on input "angle" at bounding box center [405, 79] width 139 height 28
drag, startPoint x: 386, startPoint y: 77, endPoint x: 268, endPoint y: 57, distance: 119.7
click at [282, 60] on div "Product Catalogue angle" at bounding box center [328, 78] width 364 height 45
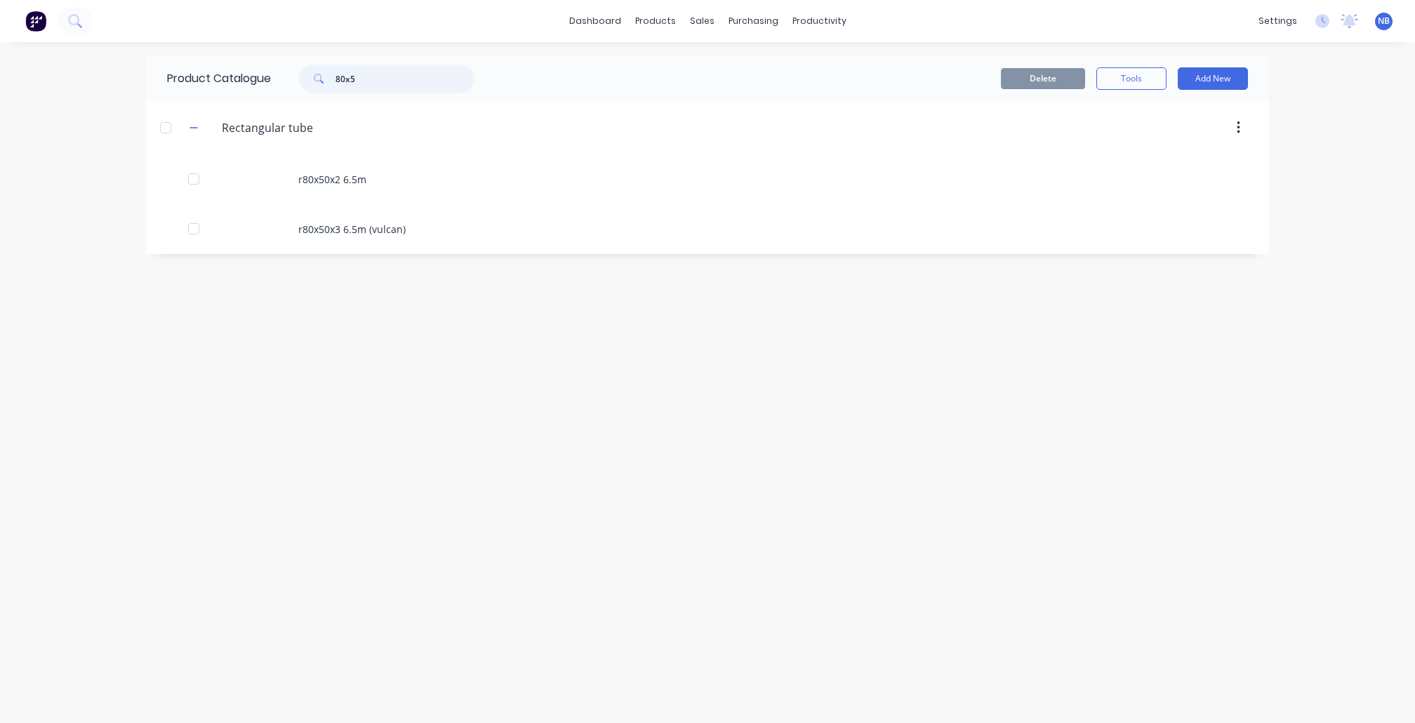
drag, startPoint x: 378, startPoint y: 77, endPoint x: 256, endPoint y: 72, distance: 121.6
click at [256, 72] on div "Product Catalogue 80x5" at bounding box center [328, 78] width 364 height 45
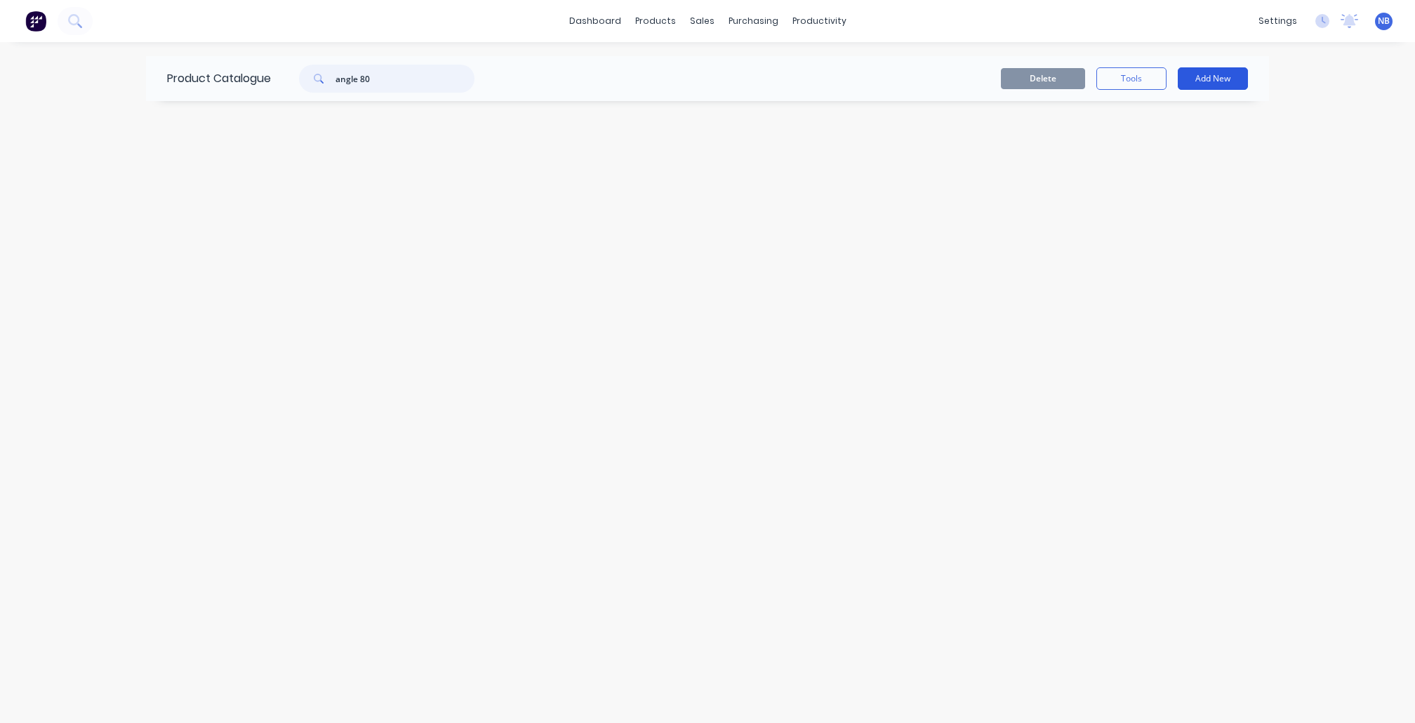
type input "angle 80"
click at [1205, 85] on button "Add New" at bounding box center [1213, 78] width 70 height 22
click at [1175, 150] on div "Product" at bounding box center [1182, 143] width 108 height 20
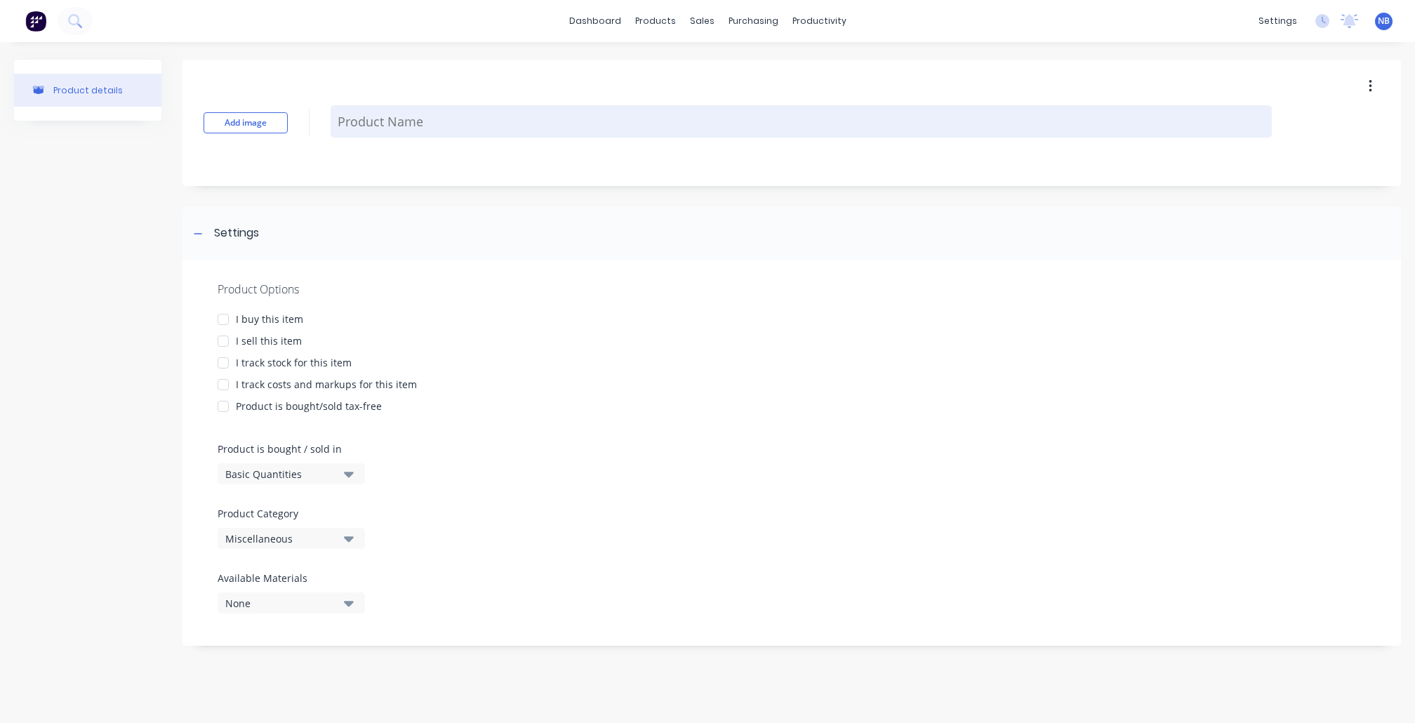
click at [419, 136] on textarea at bounding box center [802, 121] width 942 height 32
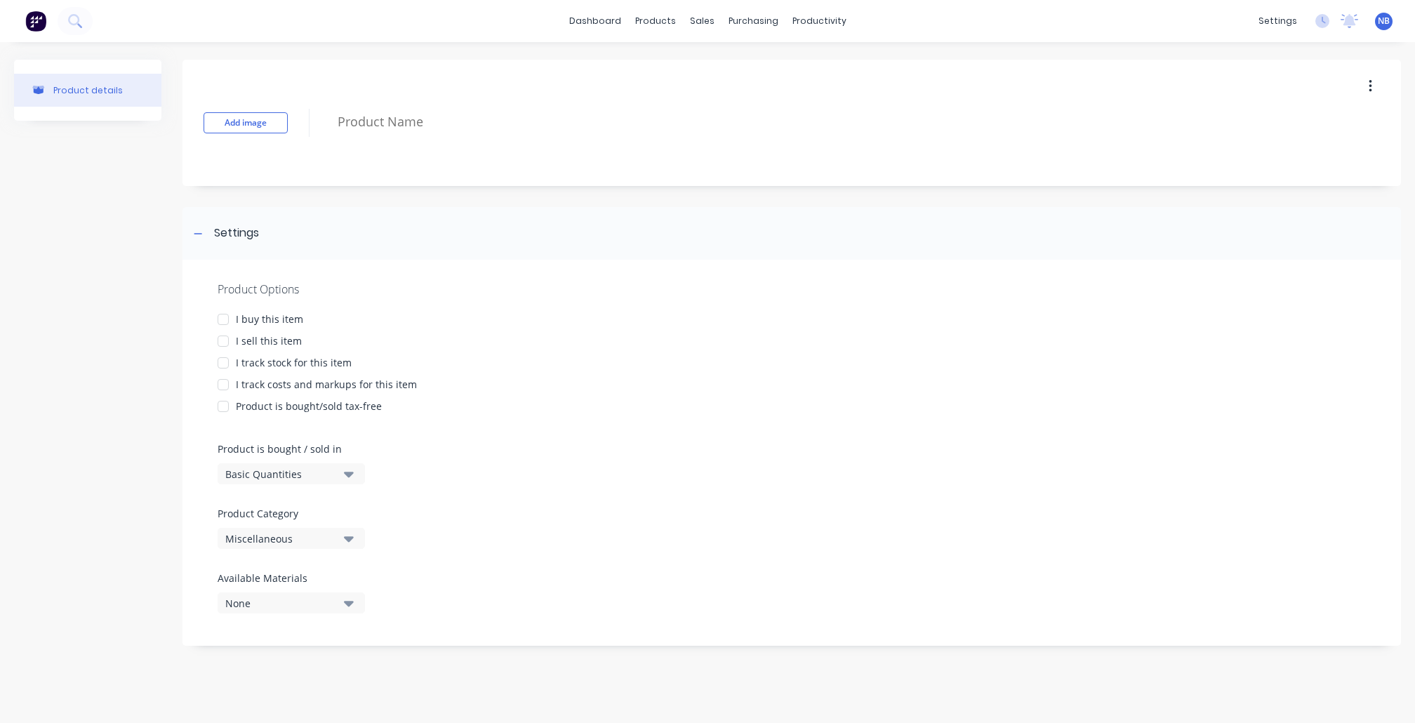
type textarea "x"
type textarea "A"
type textarea "x"
type textarea "An"
type textarea "x"
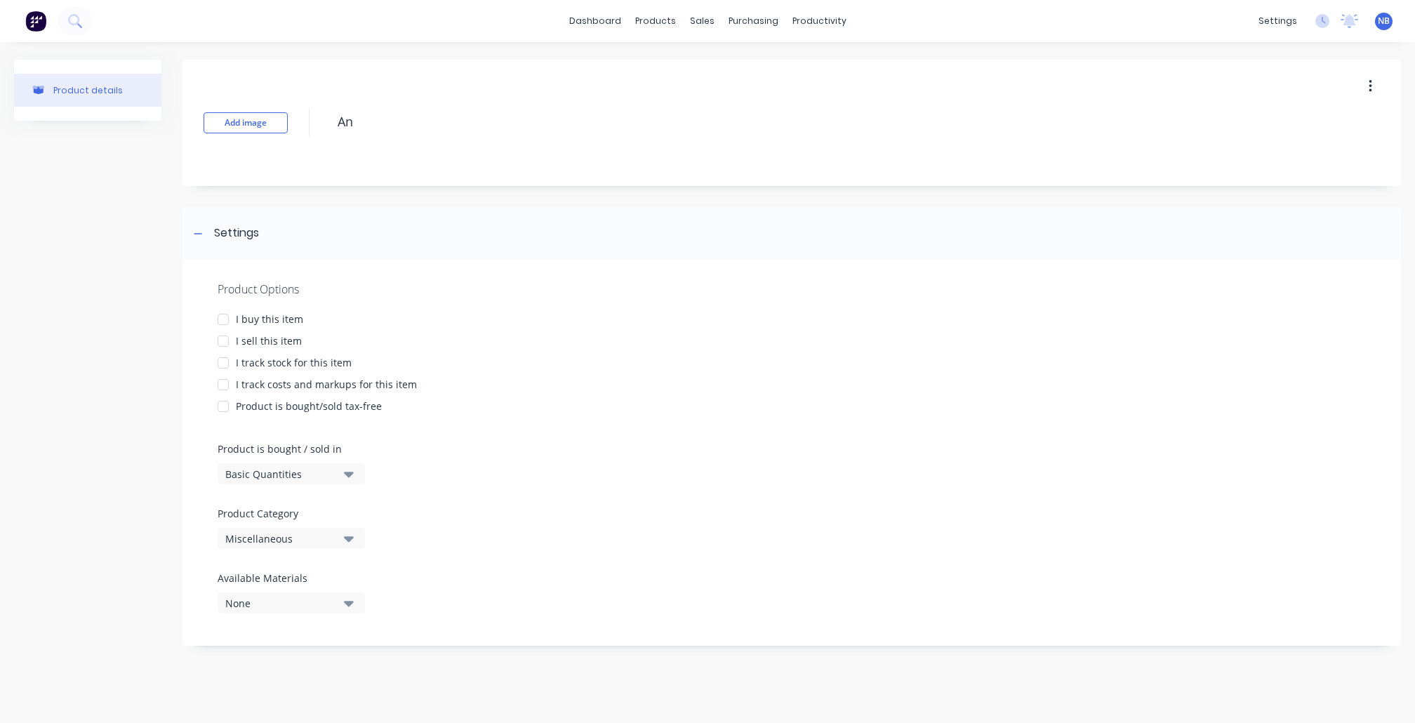
type textarea "Ang"
type textarea "x"
type textarea "Angl"
type textarea "x"
type textarea "Angle"
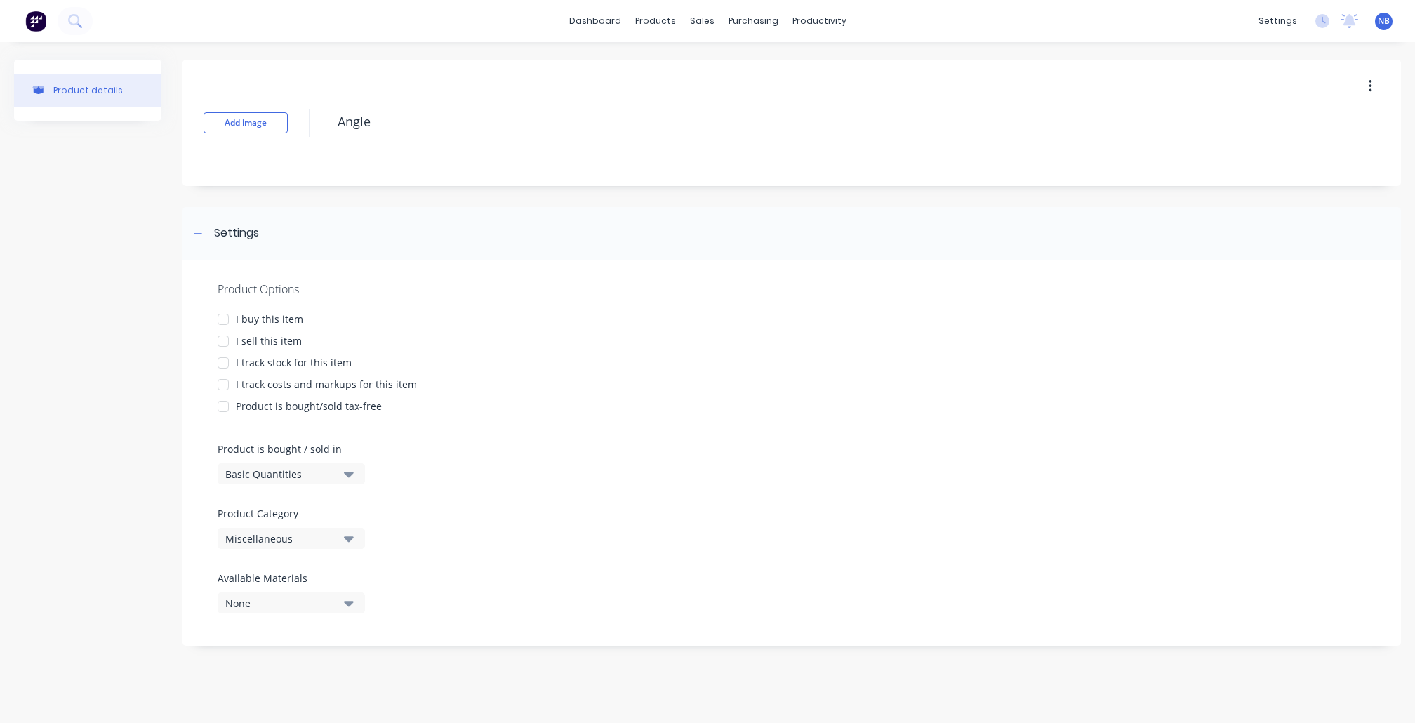
type textarea "x"
type textarea "Angle"
type textarea "x"
type textarea "Angle 8"
type textarea "x"
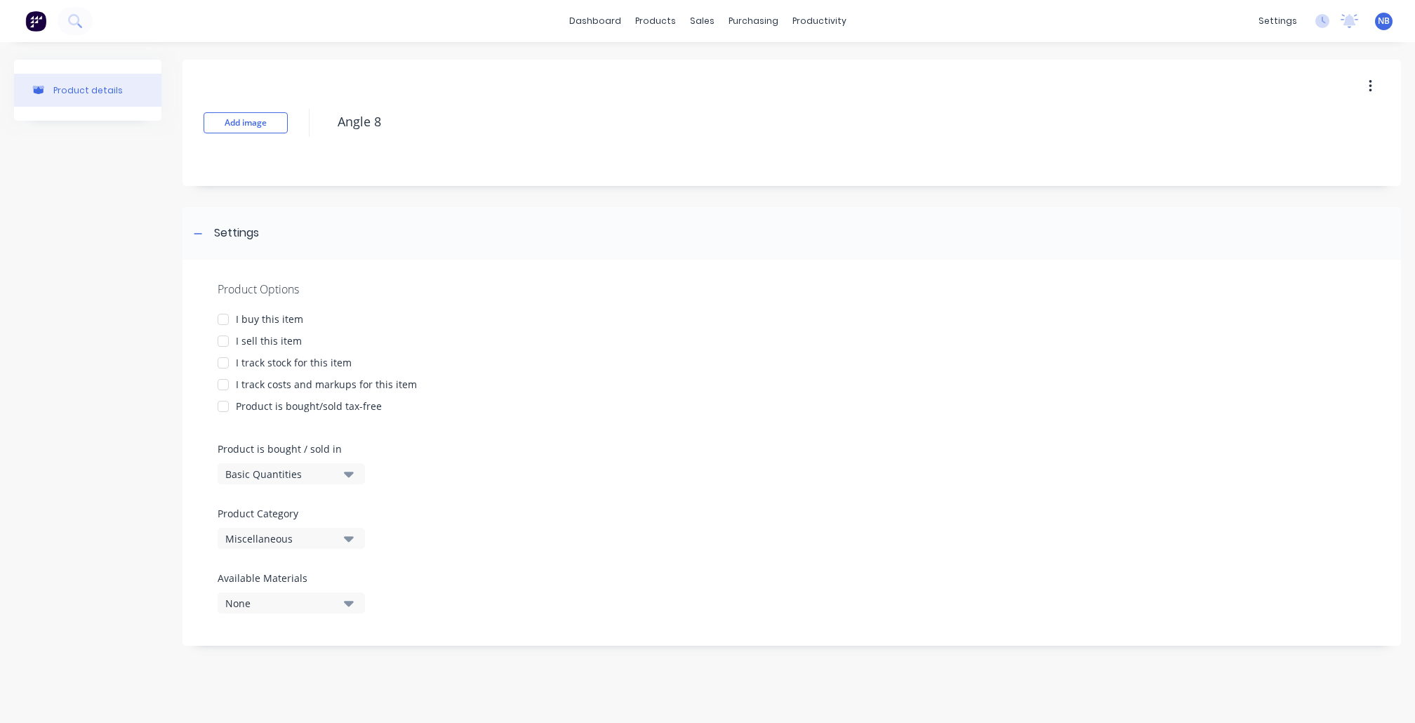
type textarea "Angle 80"
type textarea "x"
type textarea "Angle 80x"
type textarea "x"
type textarea "Angle 80x5"
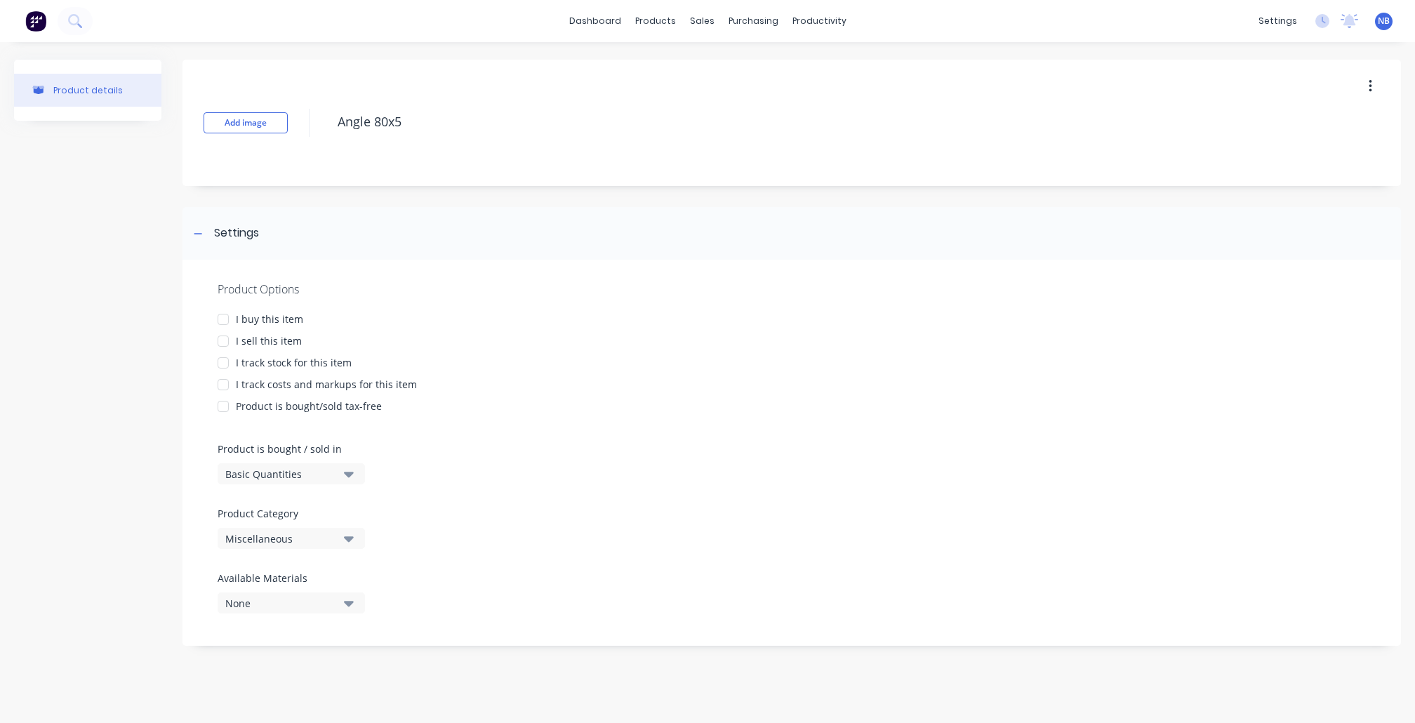
type textarea "x"
type textarea "Angle 80x50"
type textarea "x"
type textarea "Angle 80x50x"
type textarea "x"
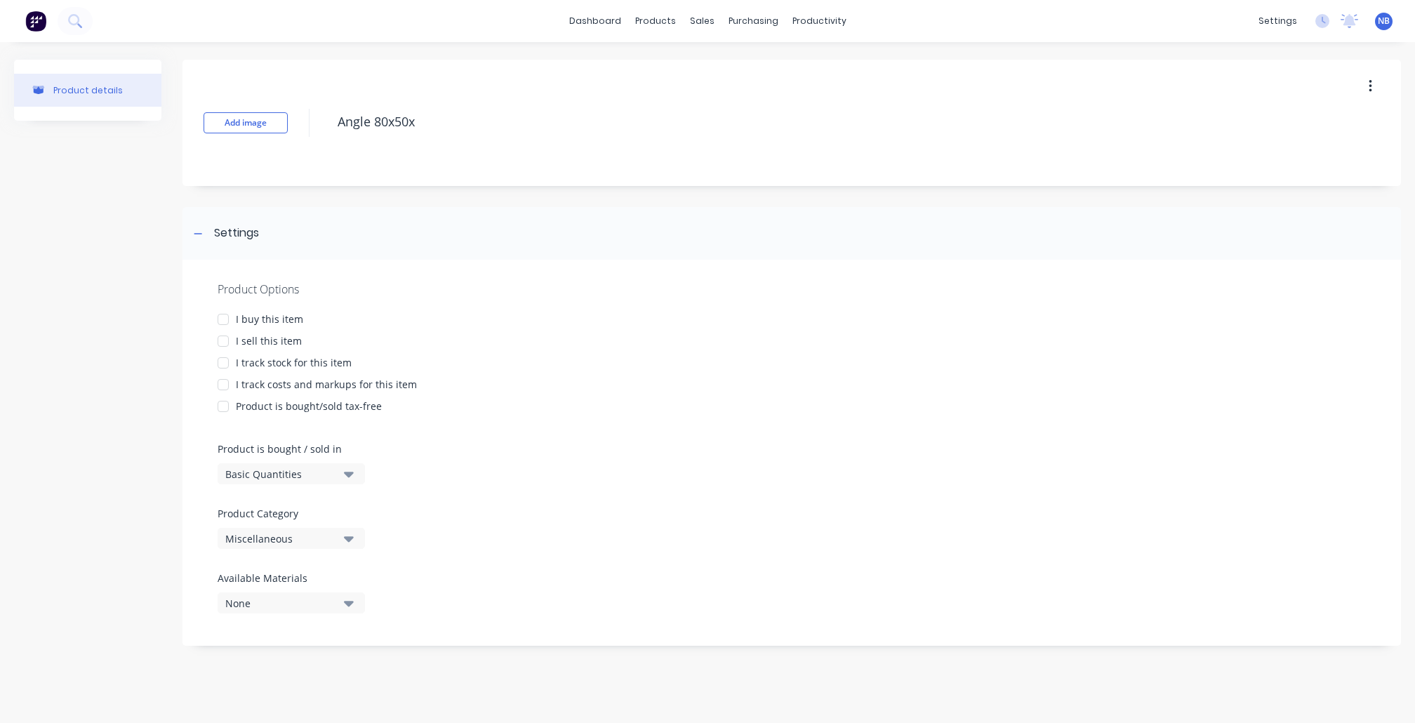
type textarea "Angle 80x50x2"
type textarea "x"
type textarea "Angle 80x50x2."
type textarea "x"
type textarea "Angle 80x50x2.5"
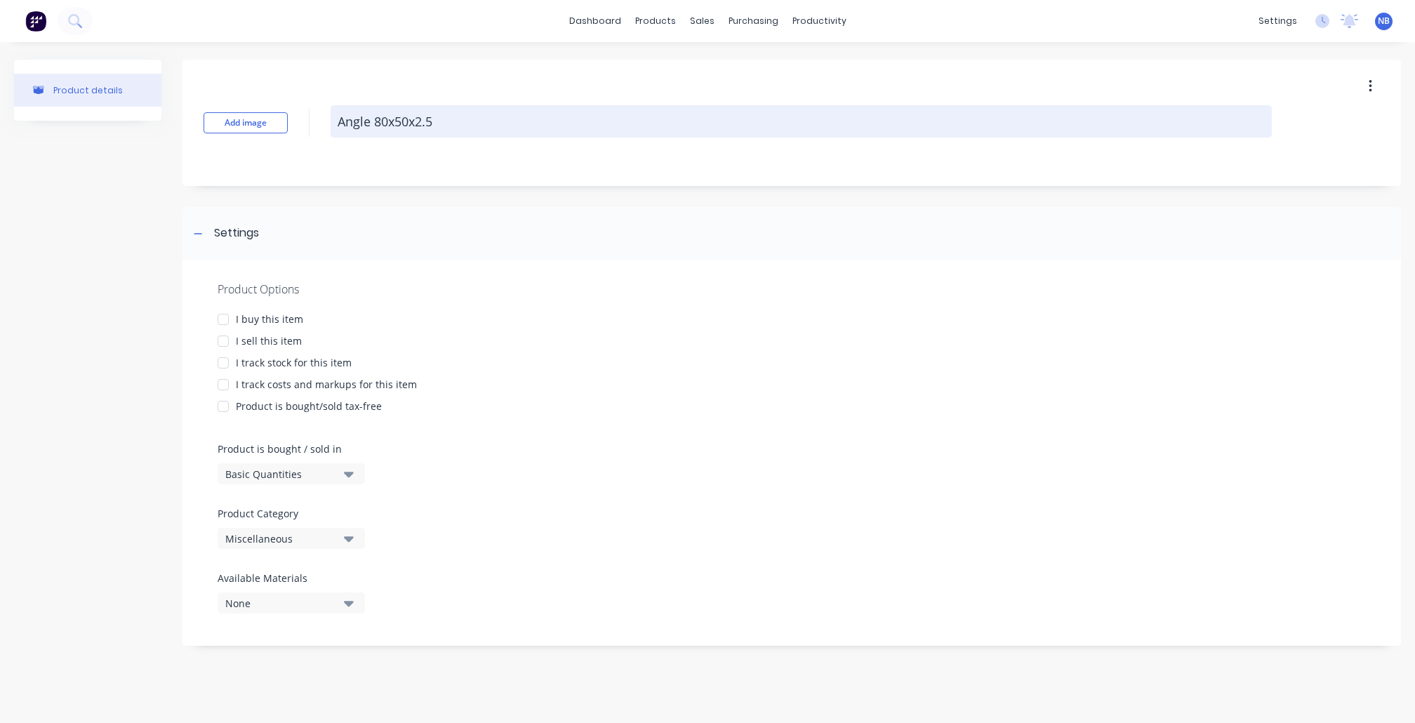
type textarea "x"
type textarea "Angle 80x50x2.5"
type textarea "x"
type textarea "Angle 80x50x2.5 6"
type textarea "x"
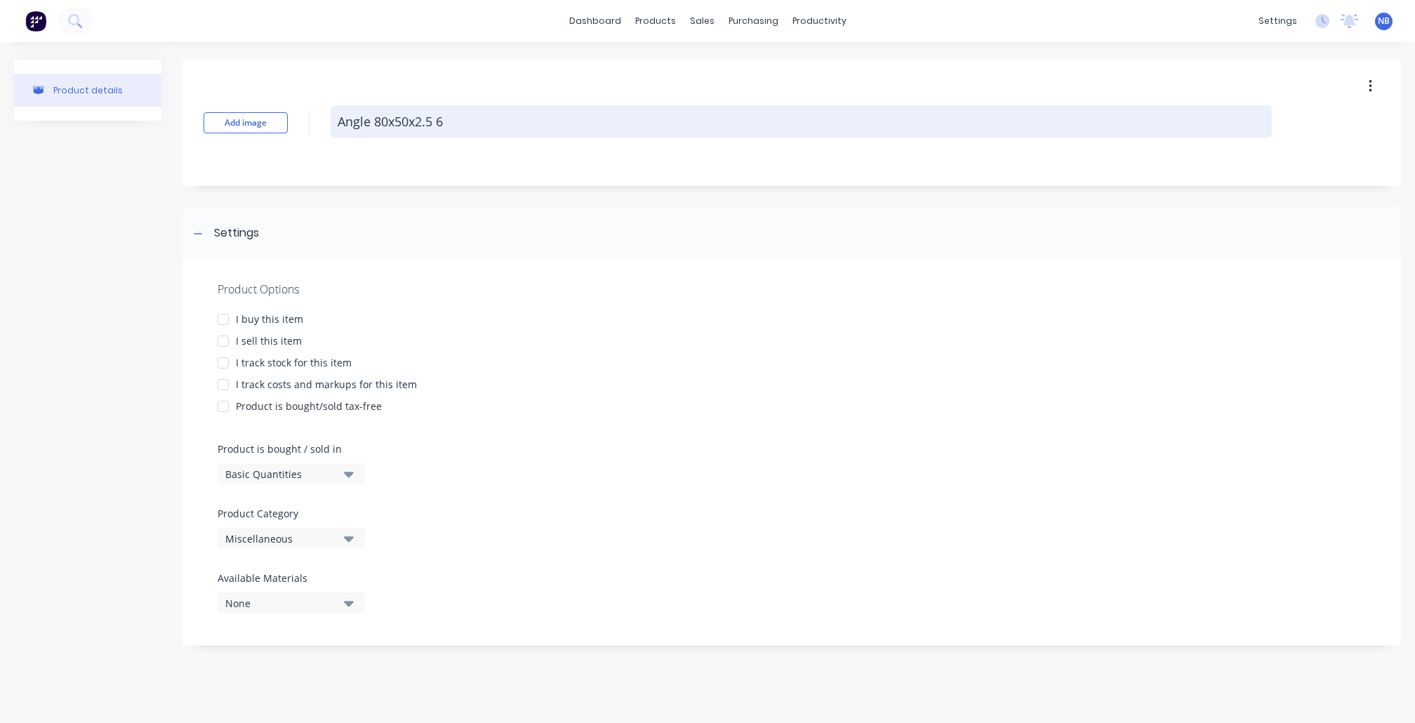
type textarea "Angle 80x50x2.5 6."
type textarea "x"
type textarea "Angle 80x50x2.5 6.5"
type textarea "x"
type textarea "Angle 80x50x2.5 6.5m"
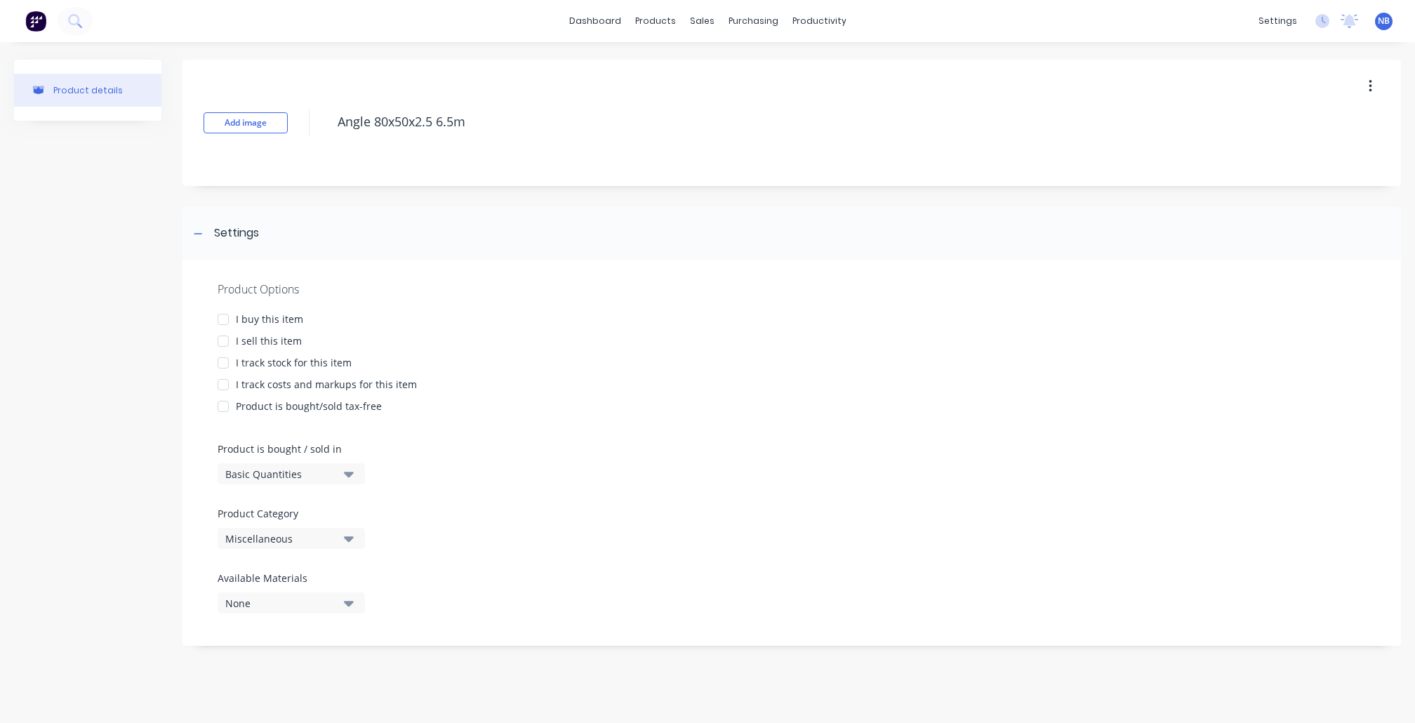
click at [223, 316] on div at bounding box center [223, 319] width 28 height 28
click at [227, 340] on div at bounding box center [223, 341] width 28 height 28
click at [227, 362] on div at bounding box center [223, 363] width 28 height 28
type textarea "x"
type textarea "Angle 80x50x2.5 6.5m"
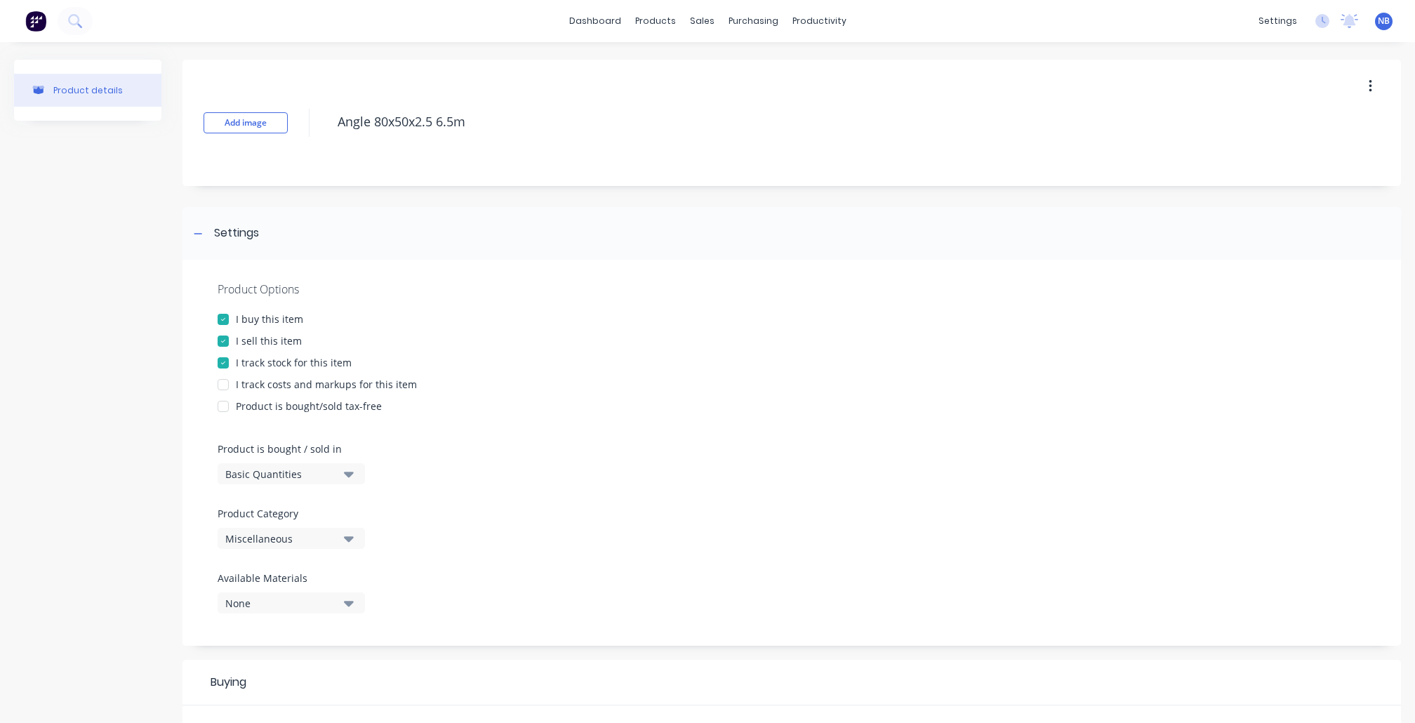
type textarea "x"
type textarea "Angle 80x50x2.5 6.5m"
click at [245, 383] on div "I track costs and markups for this item" at bounding box center [326, 384] width 181 height 15
type textarea "x"
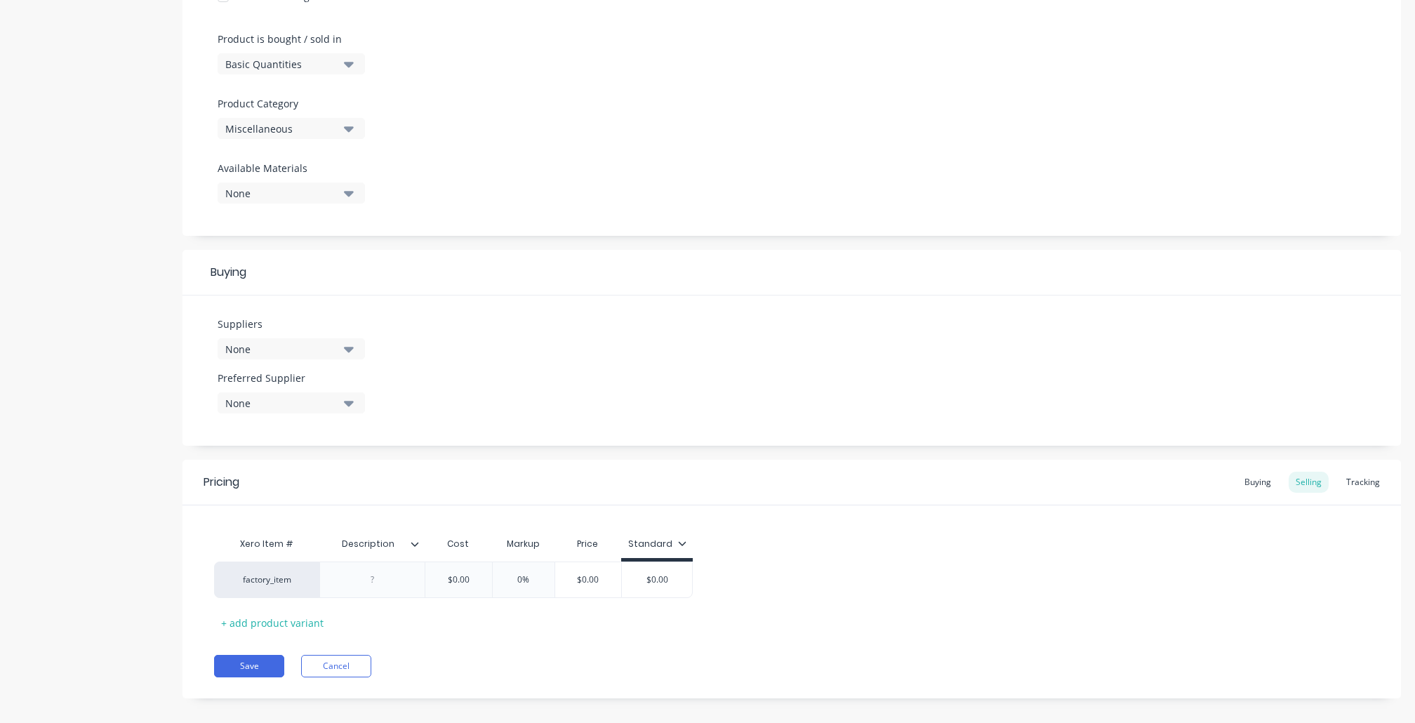
scroll to position [416, 0]
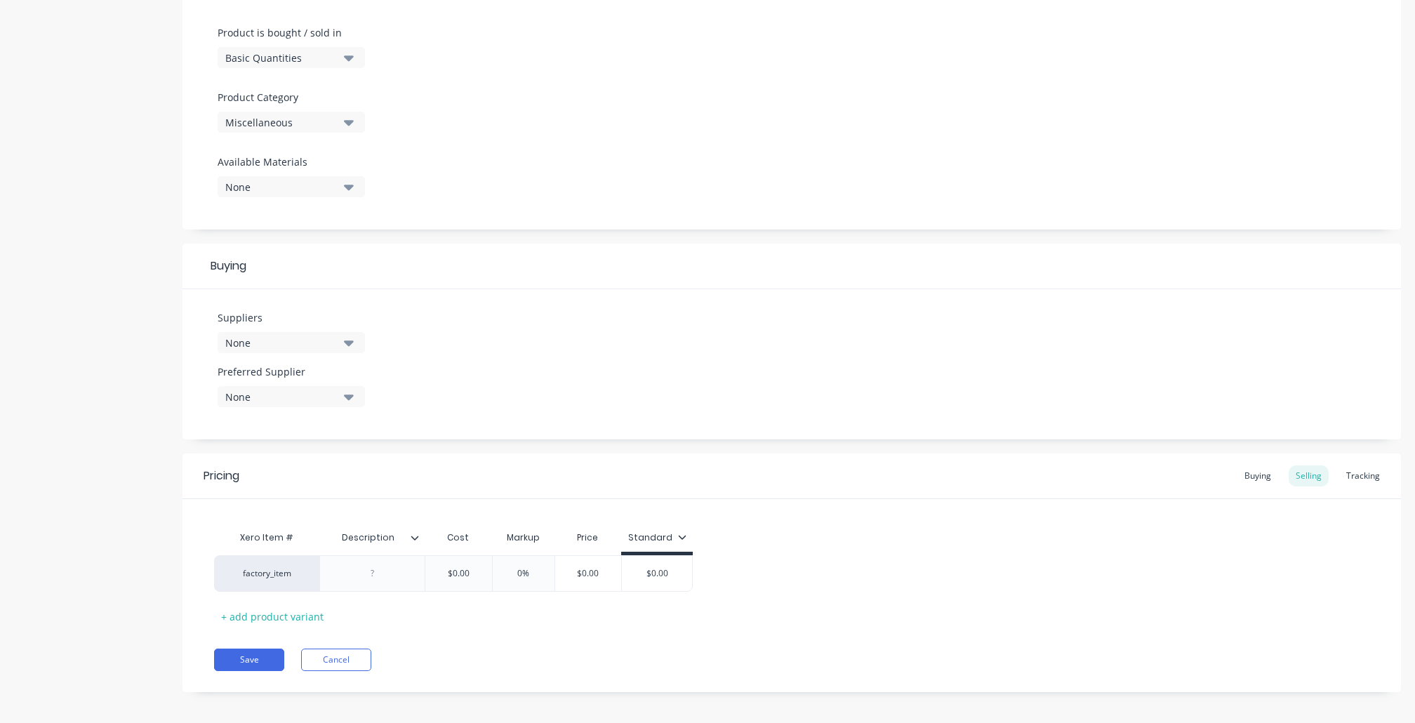
click at [340, 337] on button "None" at bounding box center [291, 342] width 147 height 21
click at [319, 386] on input "text" at bounding box center [332, 384] width 149 height 28
type input "cap"
click at [330, 419] on div "Capral" at bounding box center [330, 418] width 140 height 15
click at [529, 418] on div "Suppliers 1 suppliers selected cap Capral Preferred Supplier None" at bounding box center [792, 364] width 1219 height 150
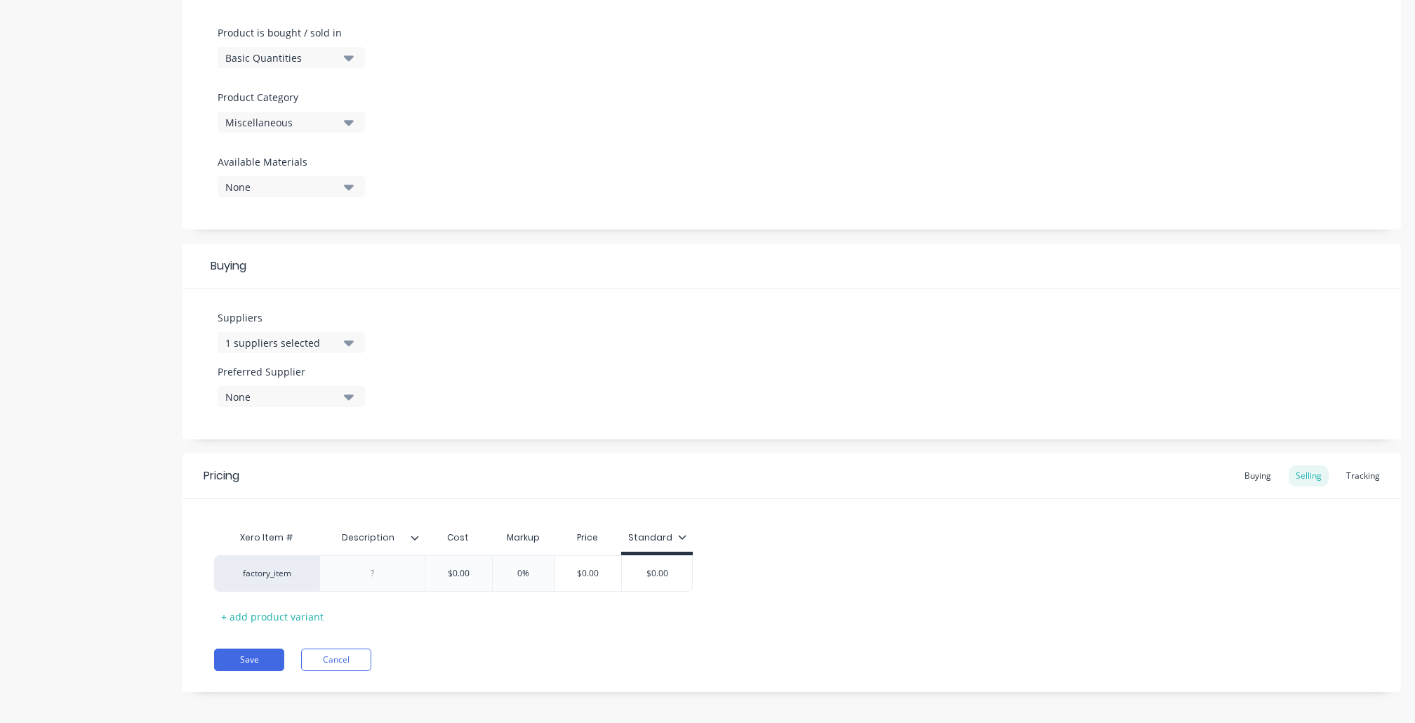
click at [331, 391] on div "None" at bounding box center [281, 397] width 112 height 15
click at [318, 465] on div "Capral" at bounding box center [330, 472] width 140 height 15
type textarea "x"
click at [637, 421] on div "Suppliers 1 suppliers selected cap Preferred Supplier Capral Capral" at bounding box center [792, 364] width 1219 height 150
drag, startPoint x: 461, startPoint y: 556, endPoint x: 482, endPoint y: 571, distance: 25.1
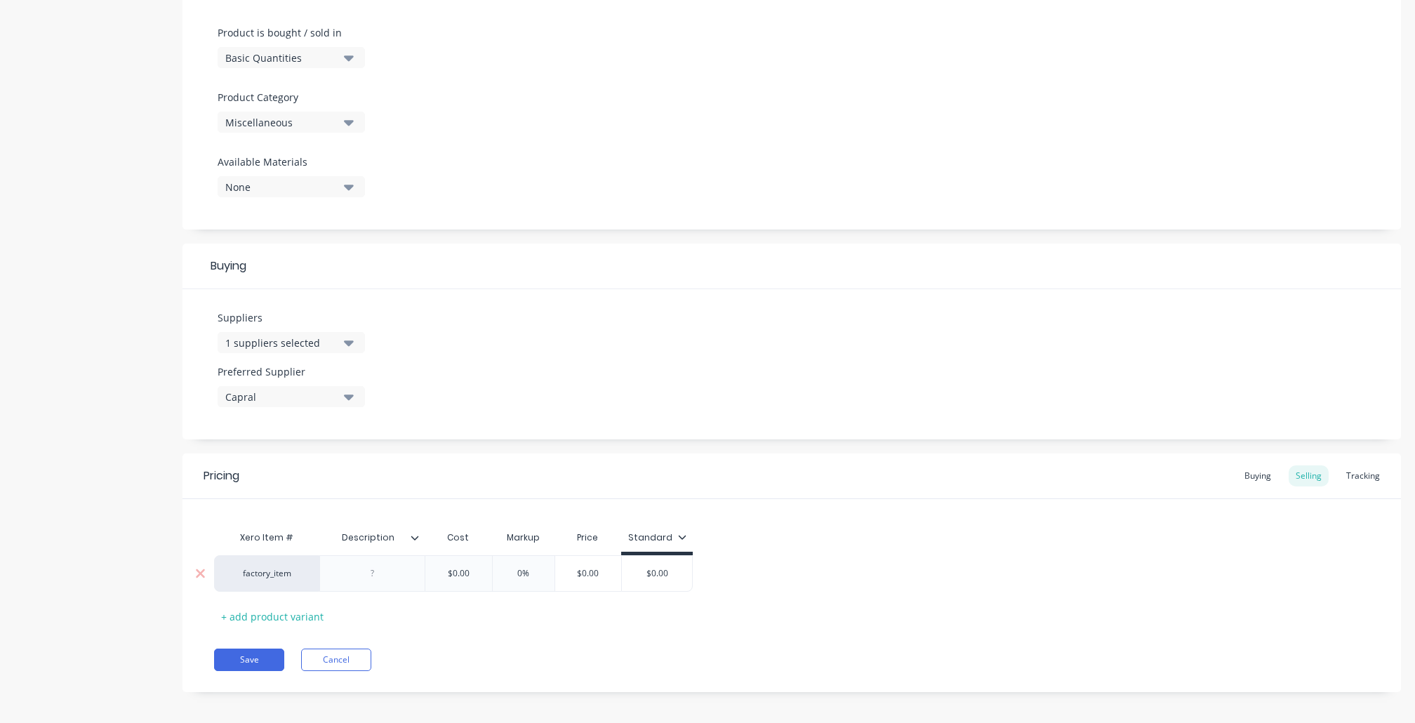
click at [462, 556] on div "$0.00" at bounding box center [458, 573] width 70 height 35
type input "$0.00"
drag, startPoint x: 479, startPoint y: 570, endPoint x: 416, endPoint y: 559, distance: 64.2
click at [416, 559] on div "factory_item $0.00 $0.00 0% $0.00 $0.00" at bounding box center [453, 573] width 479 height 37
paste input "53.16"
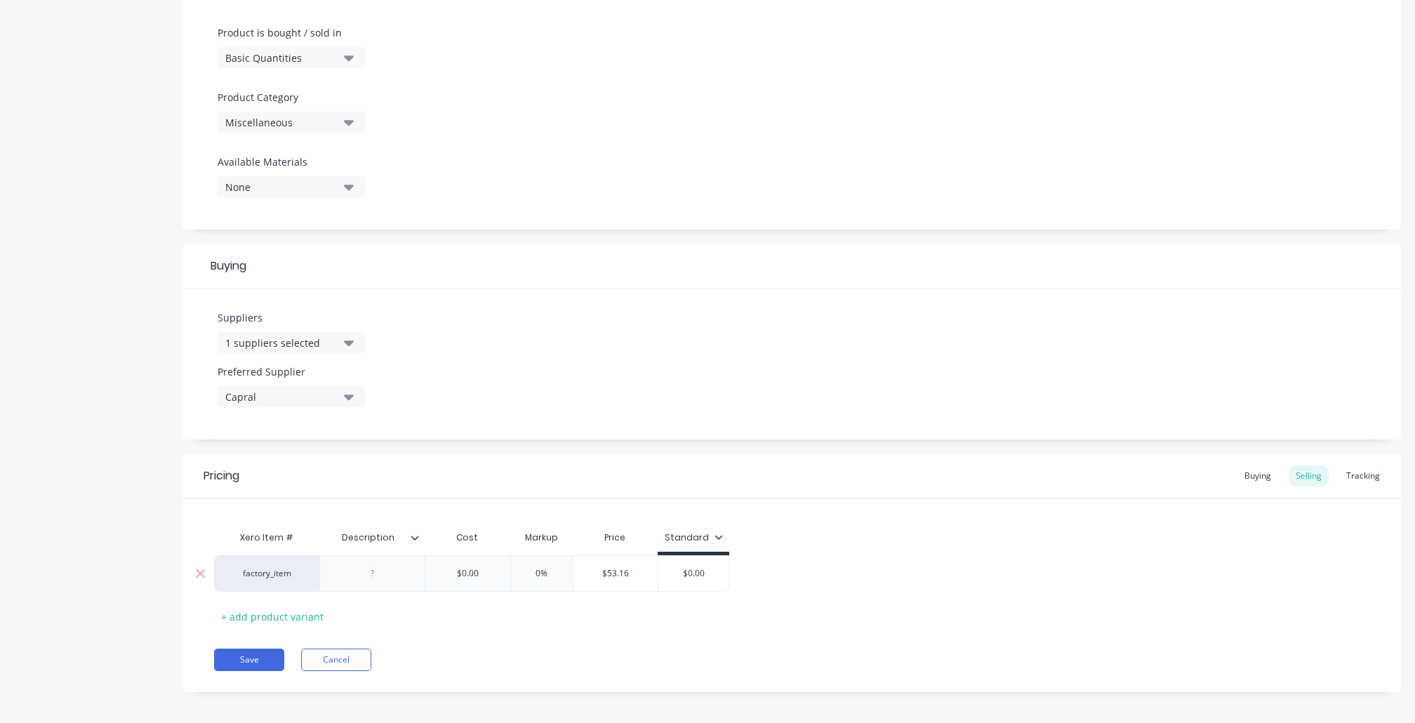
type textarea "x"
type input "53.16"
type input "0%"
drag, startPoint x: 550, startPoint y: 566, endPoint x: 491, endPoint y: 562, distance: 59.1
click at [491, 562] on div "factory_item $53.16 53.16 0% 0% $53.16 $0.00" at bounding box center [471, 573] width 515 height 37
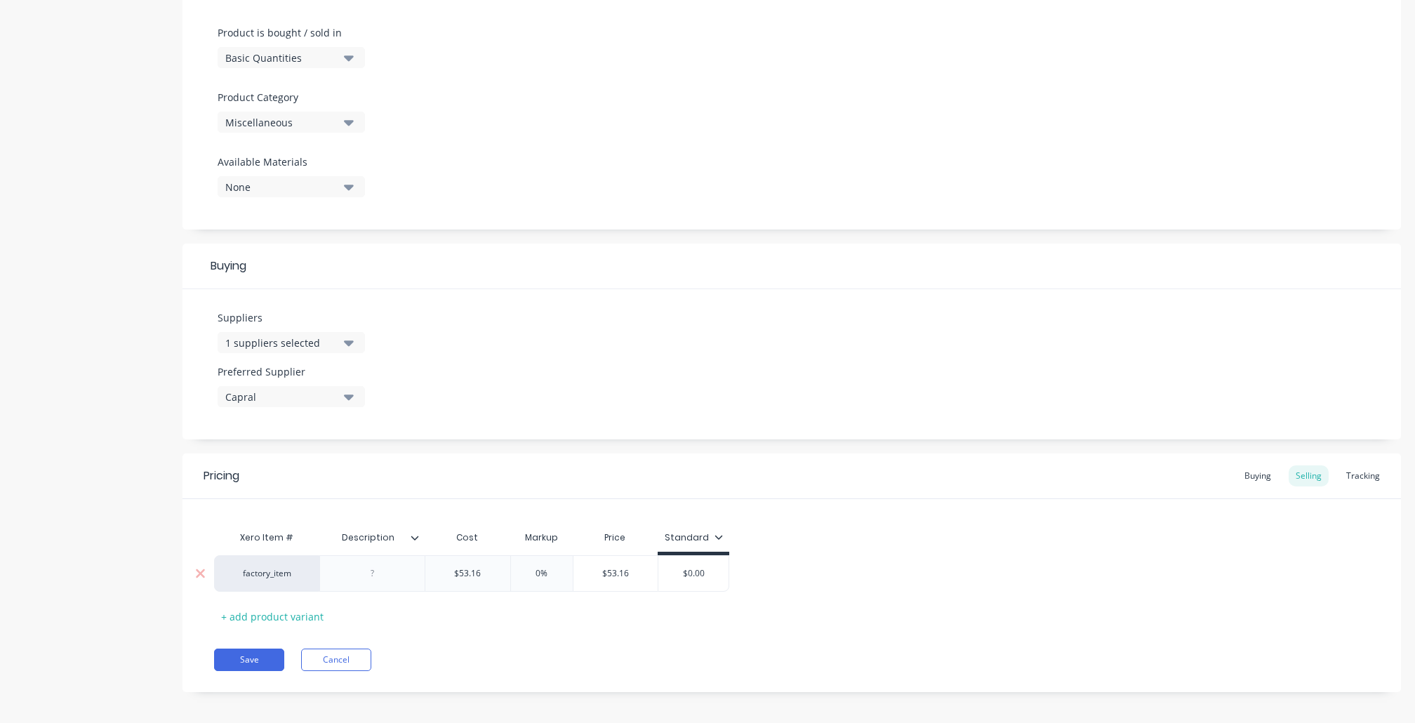
type textarea "x"
type input "1"
type textarea "x"
type input "15"
type input "$61.134"
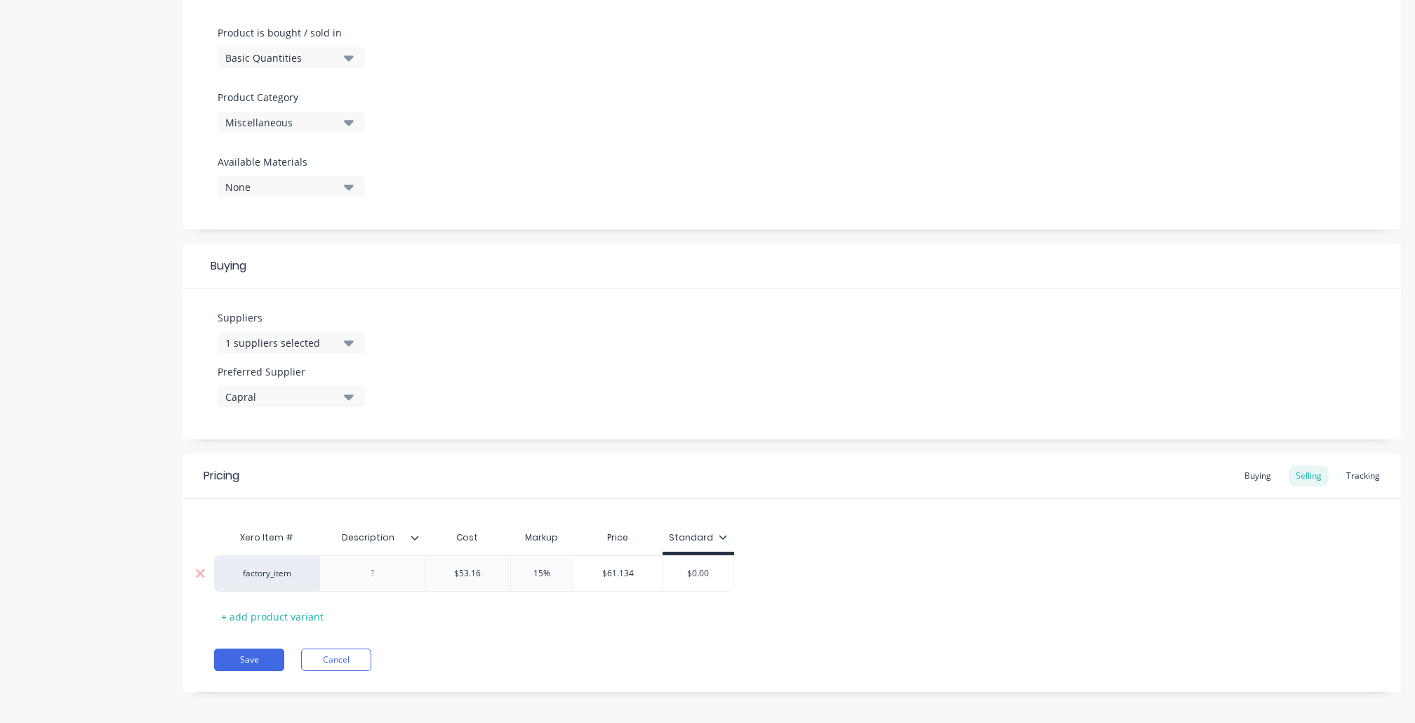
paste input "53.16"
type textarea "x"
type input "53.16"
type textarea "x"
type input "$61.134"
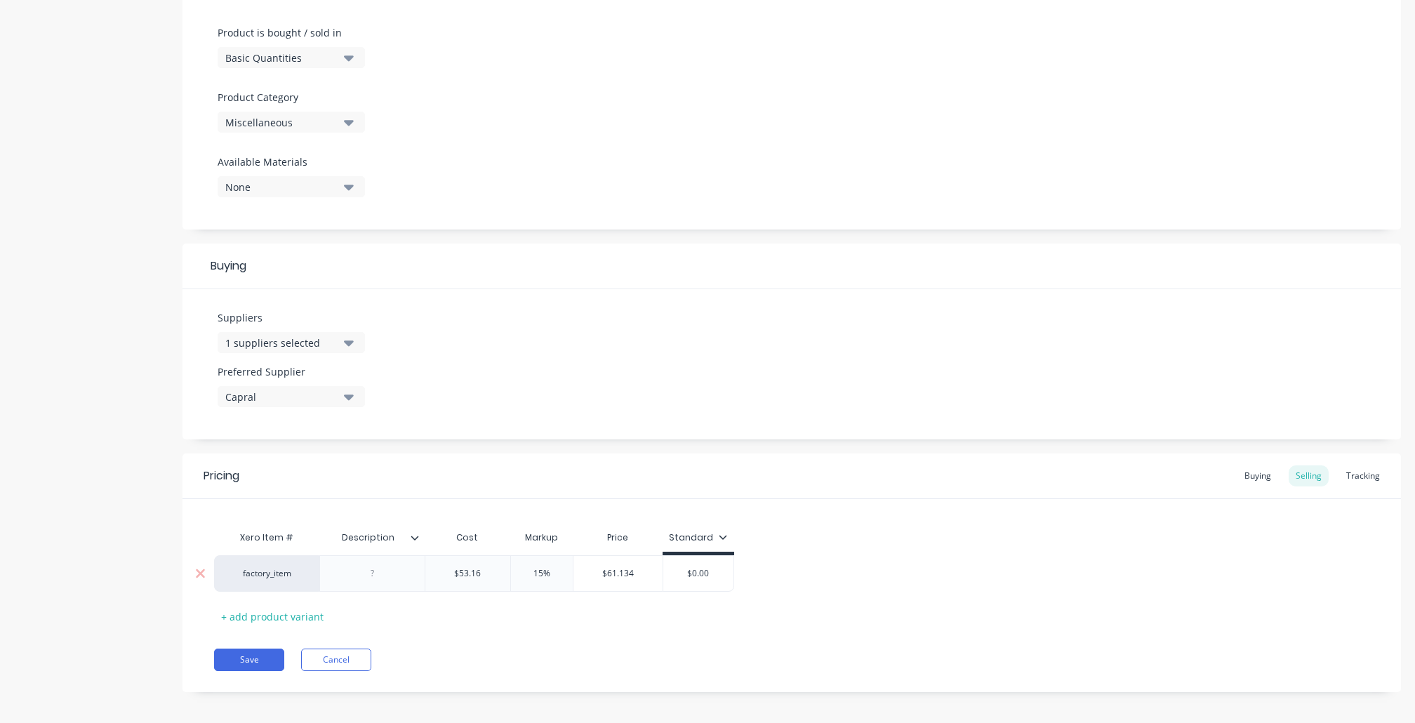
type input "$0.00"
drag, startPoint x: 714, startPoint y: 571, endPoint x: 610, endPoint y: 560, distance: 104.5
click at [609, 562] on div "factory_item $53.16 53.16 15% 15 $61.134 $61.134 $0.00 $0.00" at bounding box center [474, 573] width 520 height 37
paste input "61.134"
type textarea "x"
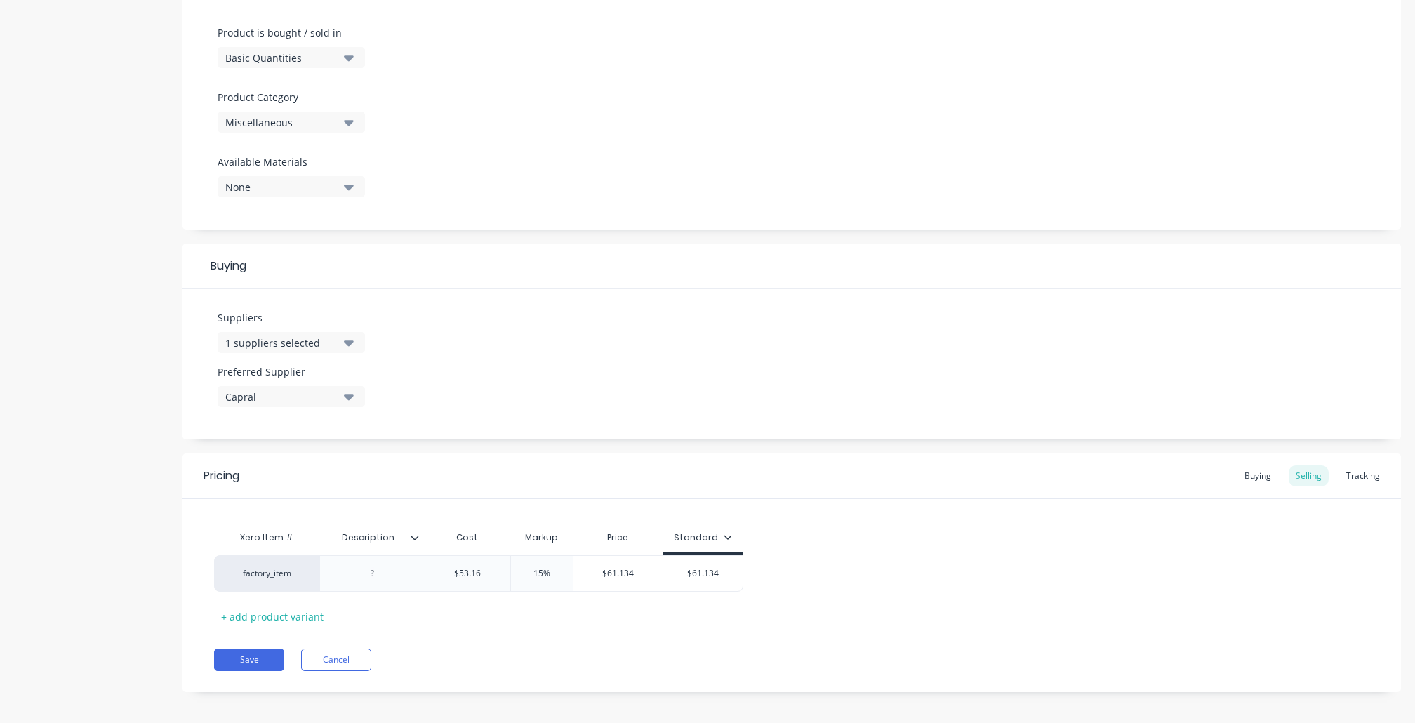
type input "$61.134"
click at [501, 619] on div "Xero Item # Description Cost Markup Price Standard factory_item $53.16 53.16 15…" at bounding box center [792, 576] width 1156 height 104
click at [244, 649] on button "Save" at bounding box center [249, 660] width 70 height 22
type textarea "x"
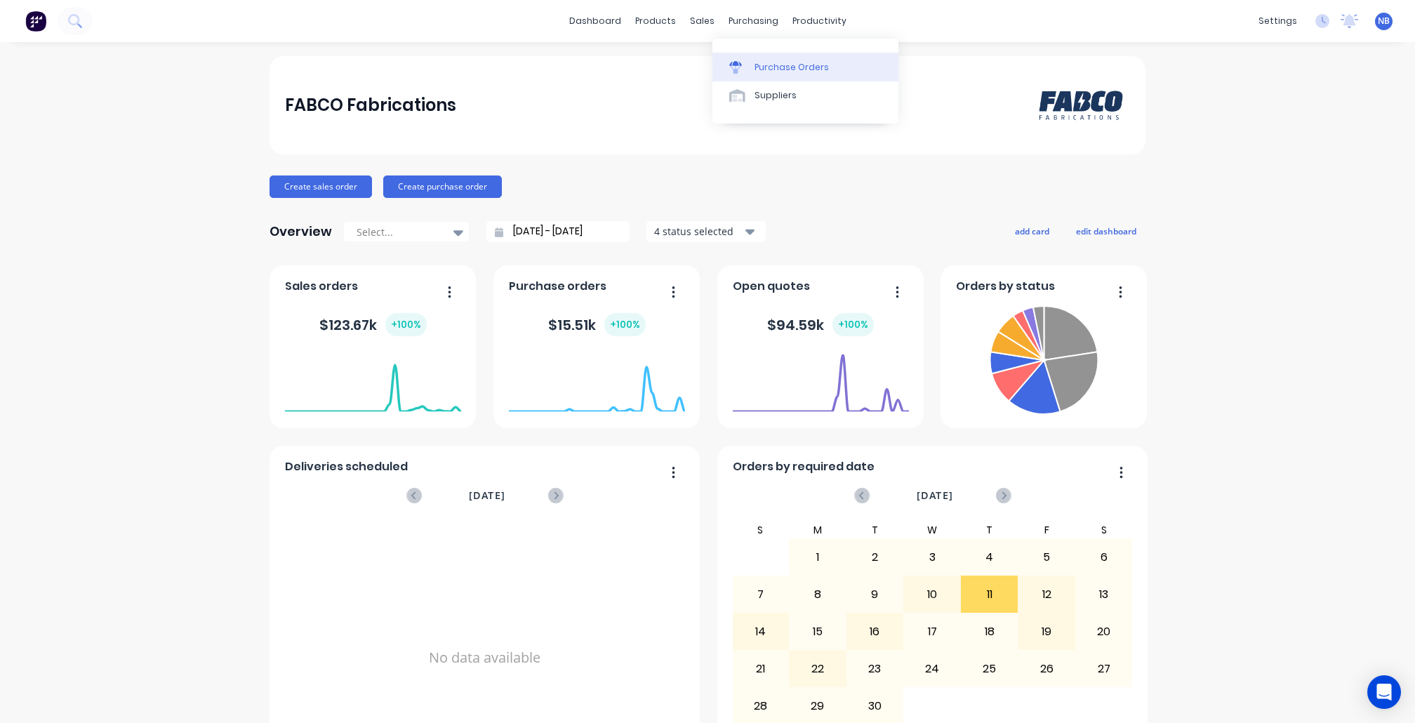
click at [751, 57] on link "Purchase Orders" at bounding box center [806, 67] width 186 height 28
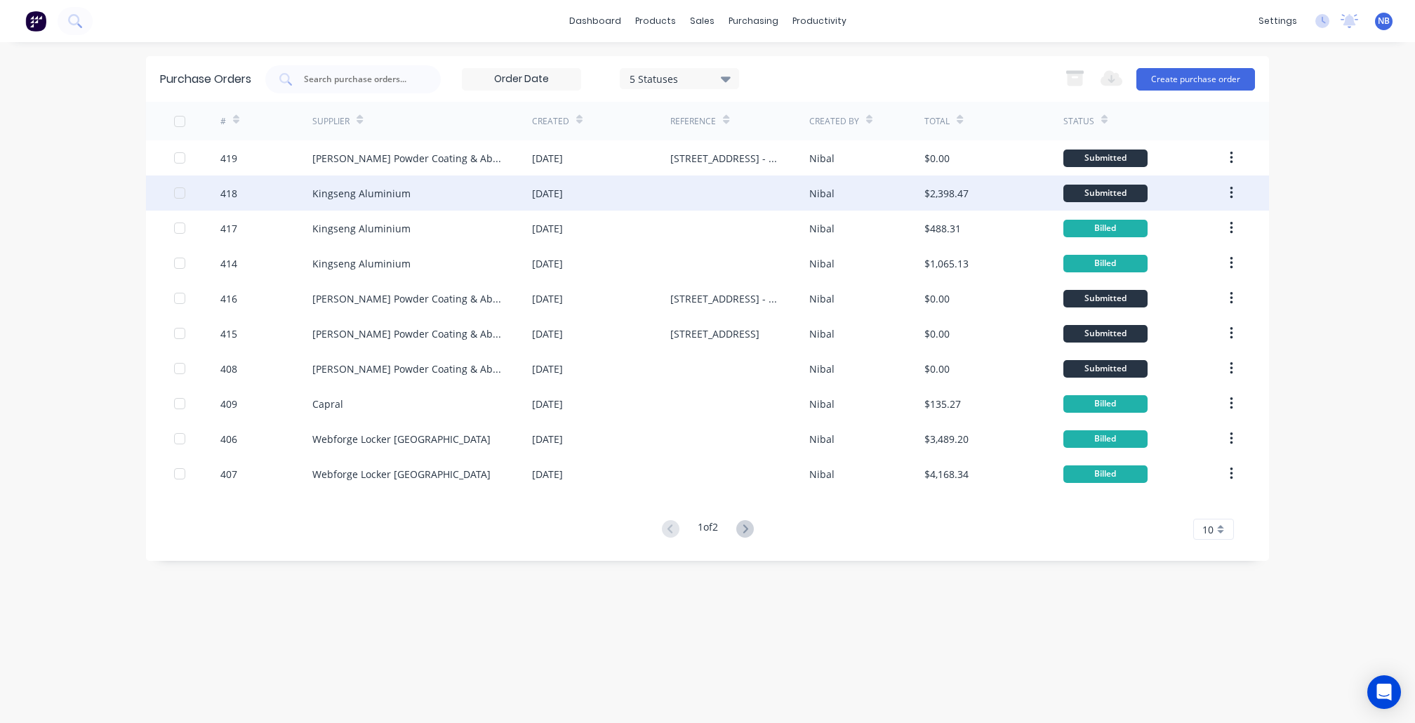
click at [402, 197] on div "Kingseng Aluminium" at bounding box center [361, 193] width 98 height 15
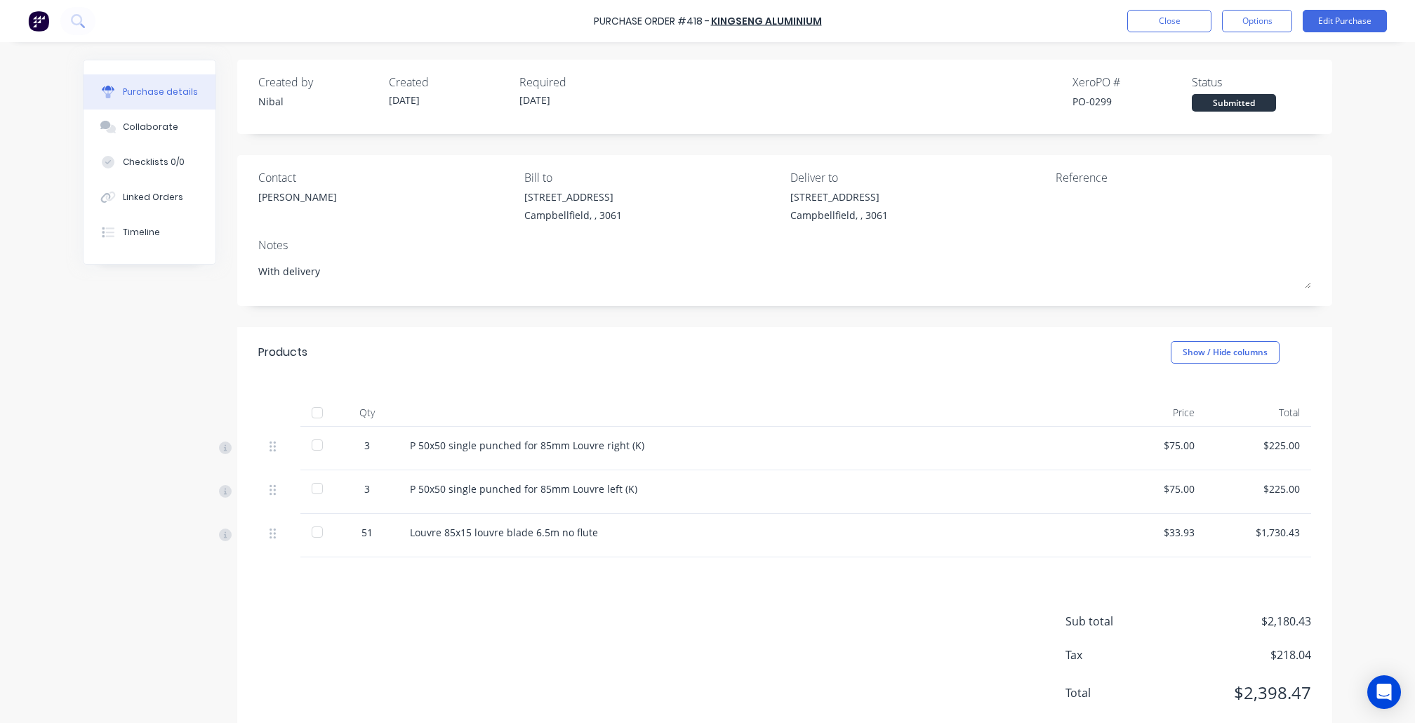
click at [486, 534] on div "Louvre 85x15 louvre blade 6.5m no flute" at bounding box center [750, 532] width 680 height 15
click at [1340, 28] on button "Edit Purchase" at bounding box center [1345, 21] width 84 height 22
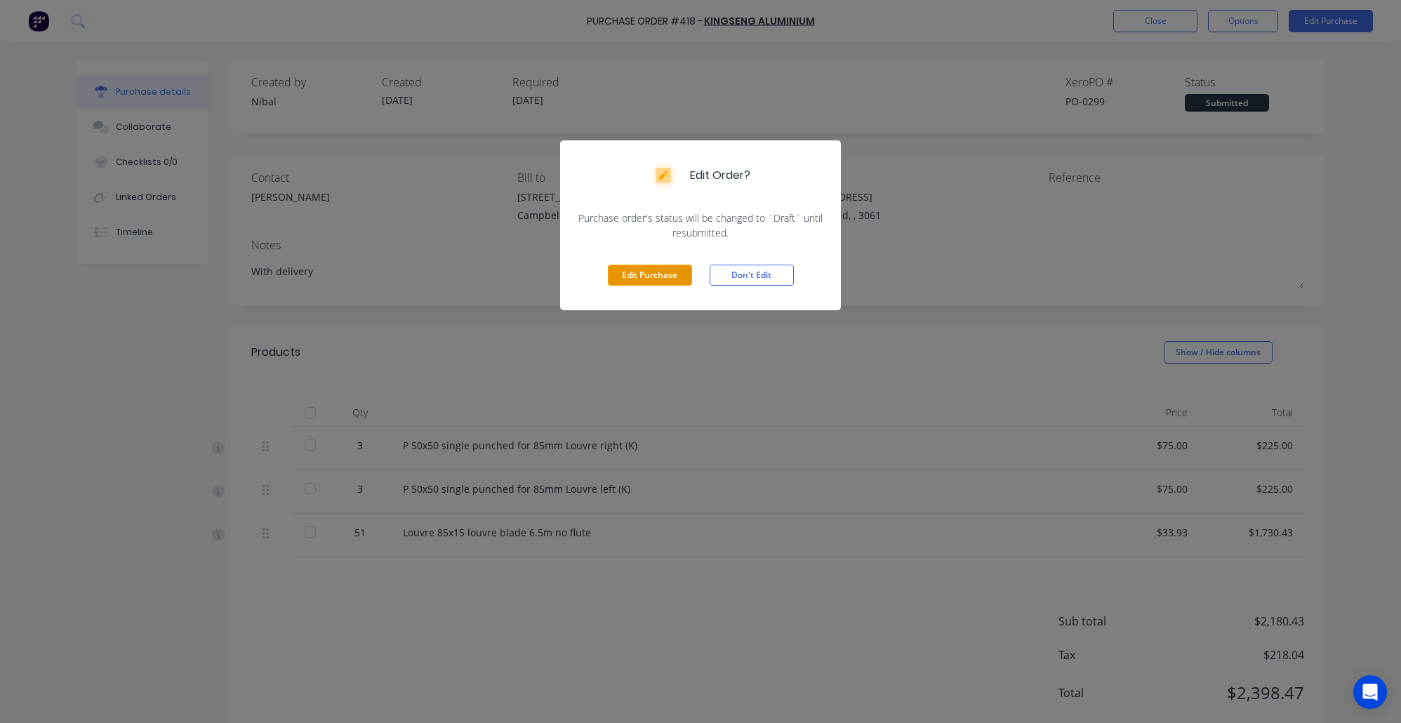
click at [609, 276] on button "Edit Purchase" at bounding box center [650, 275] width 84 height 21
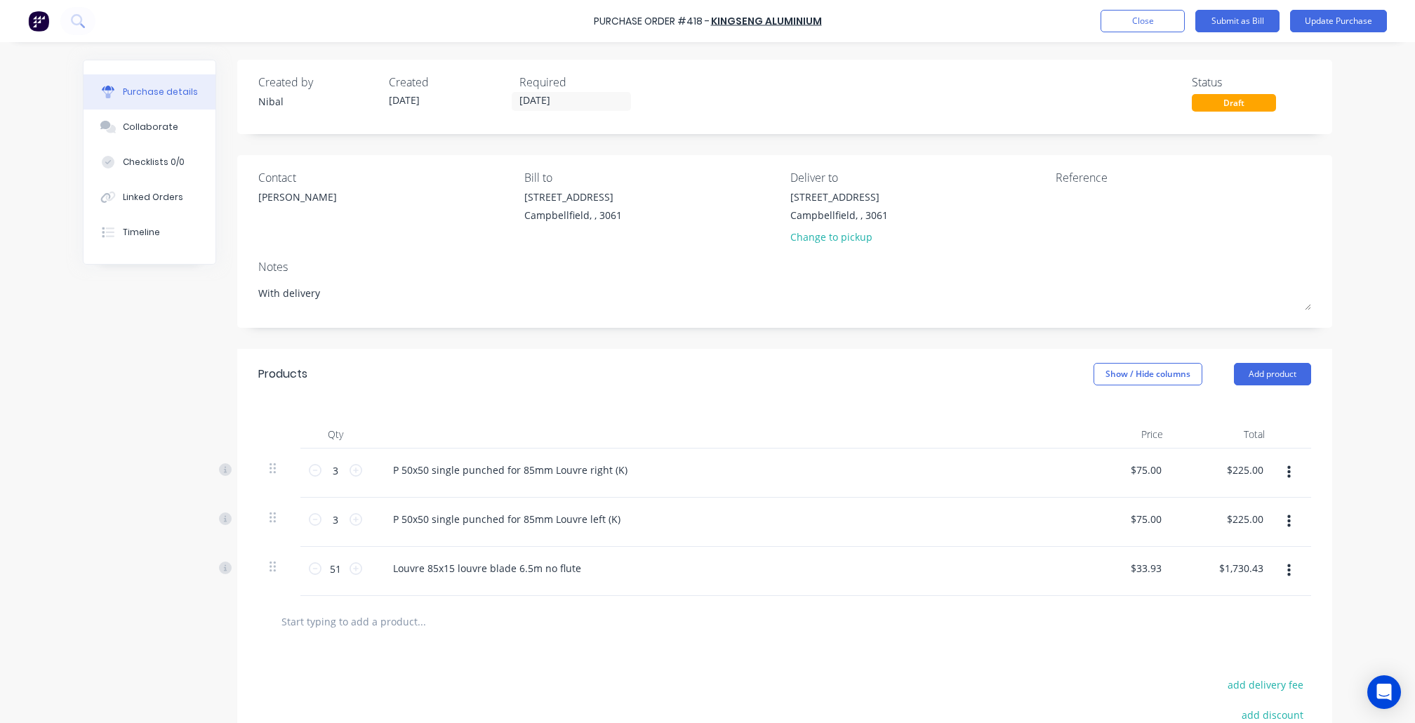
click at [1288, 579] on icon "button" at bounding box center [1290, 570] width 4 height 15
click at [1321, 550] on div "Qty Price Total 3 3 P 50x50 single punched for 85mm Louvre right (K) $75.00 $75…" at bounding box center [784, 497] width 1095 height 197
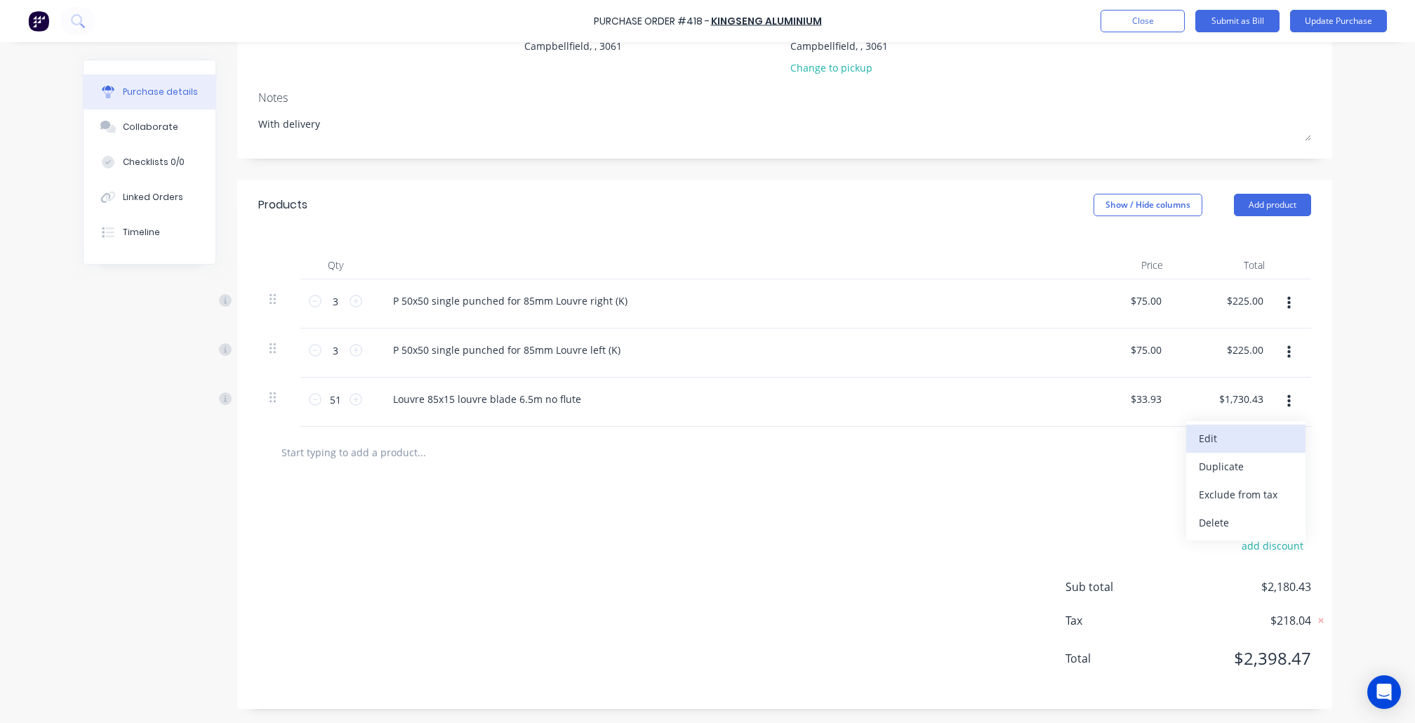
click at [1233, 441] on button "Edit" at bounding box center [1246, 439] width 119 height 28
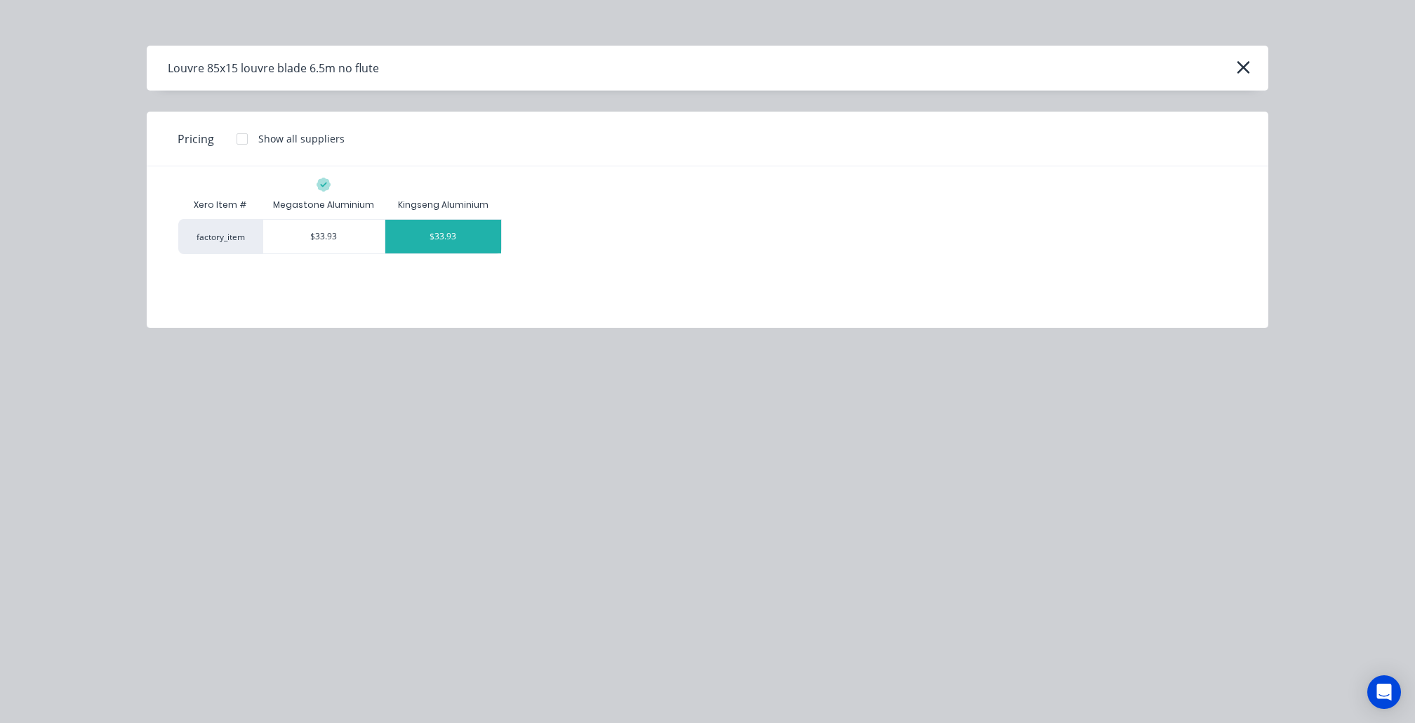
click at [1253, 74] on div "Louvre 85x15 louvre blade 6.5m no flute" at bounding box center [708, 68] width 1122 height 45
click at [1237, 71] on icon "button" at bounding box center [1243, 68] width 15 height 20
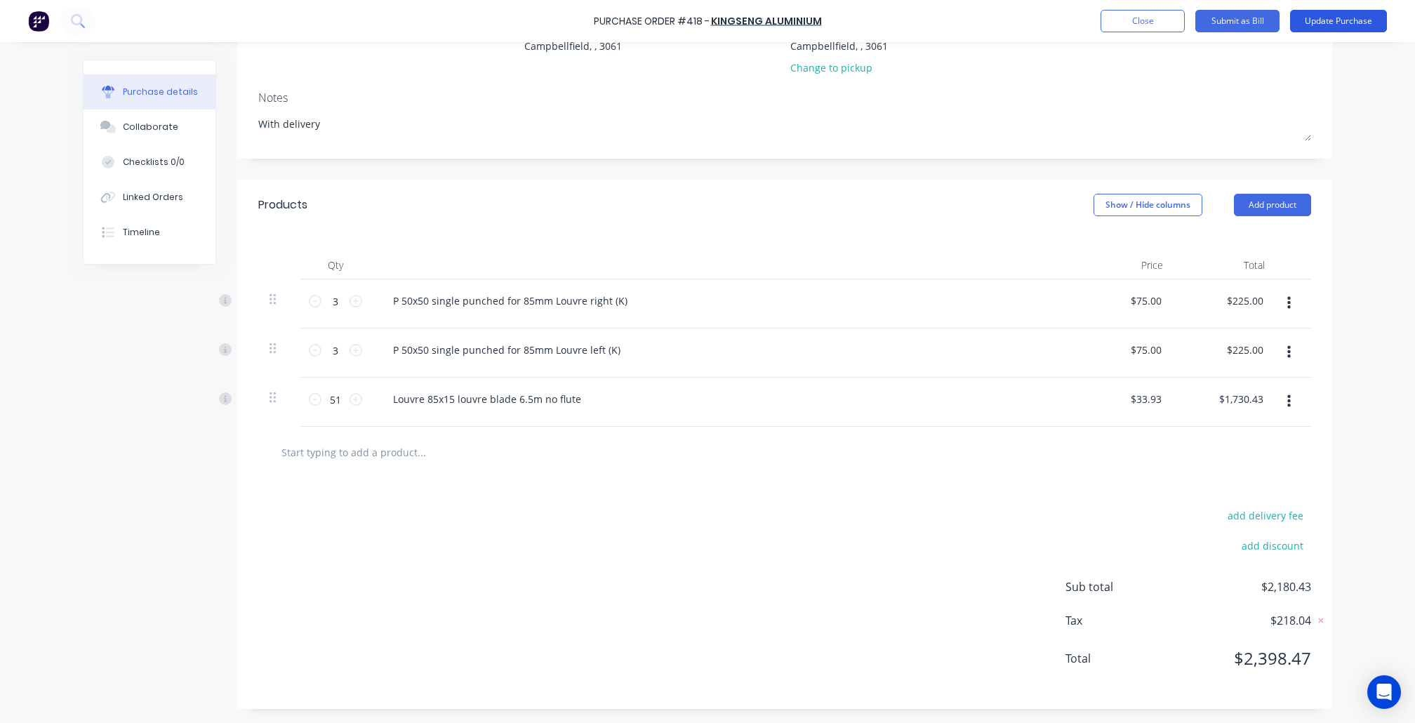
click at [1334, 24] on button "Update Purchase" at bounding box center [1338, 21] width 97 height 22
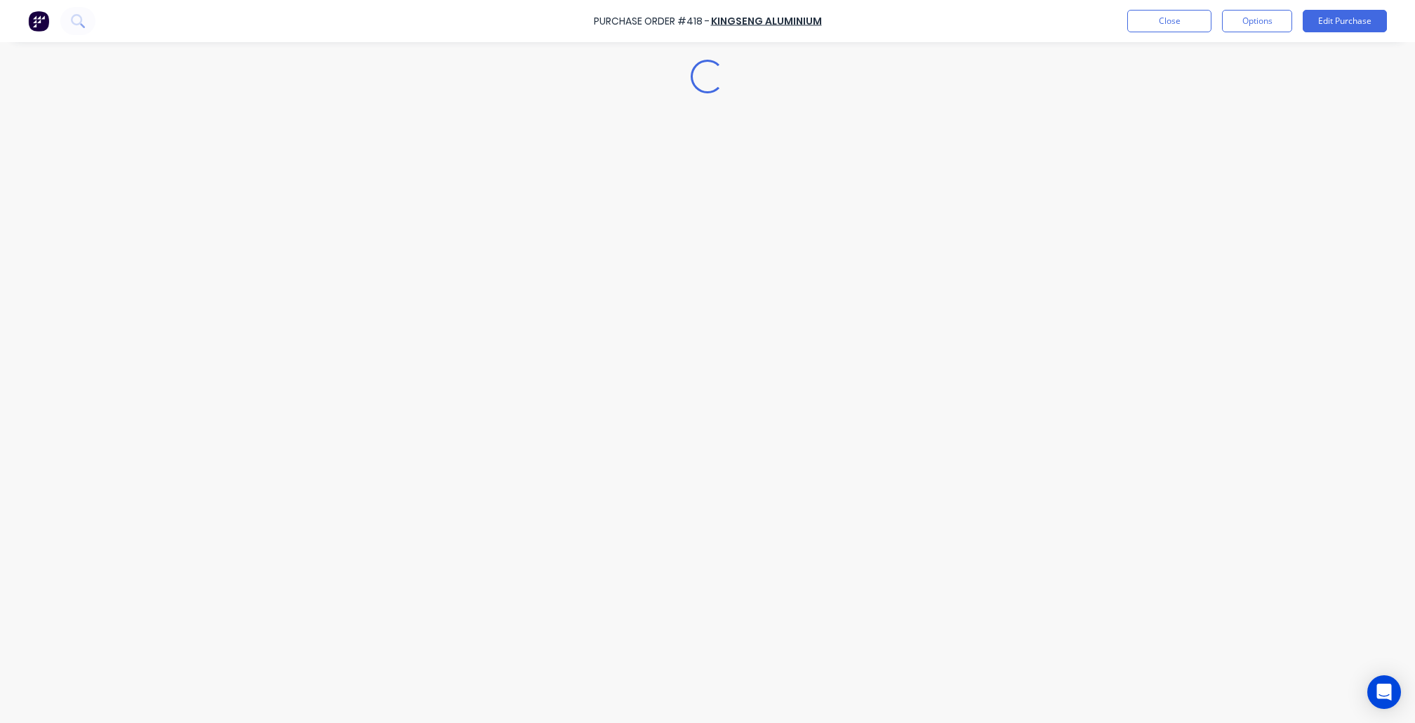
scroll to position [0, 0]
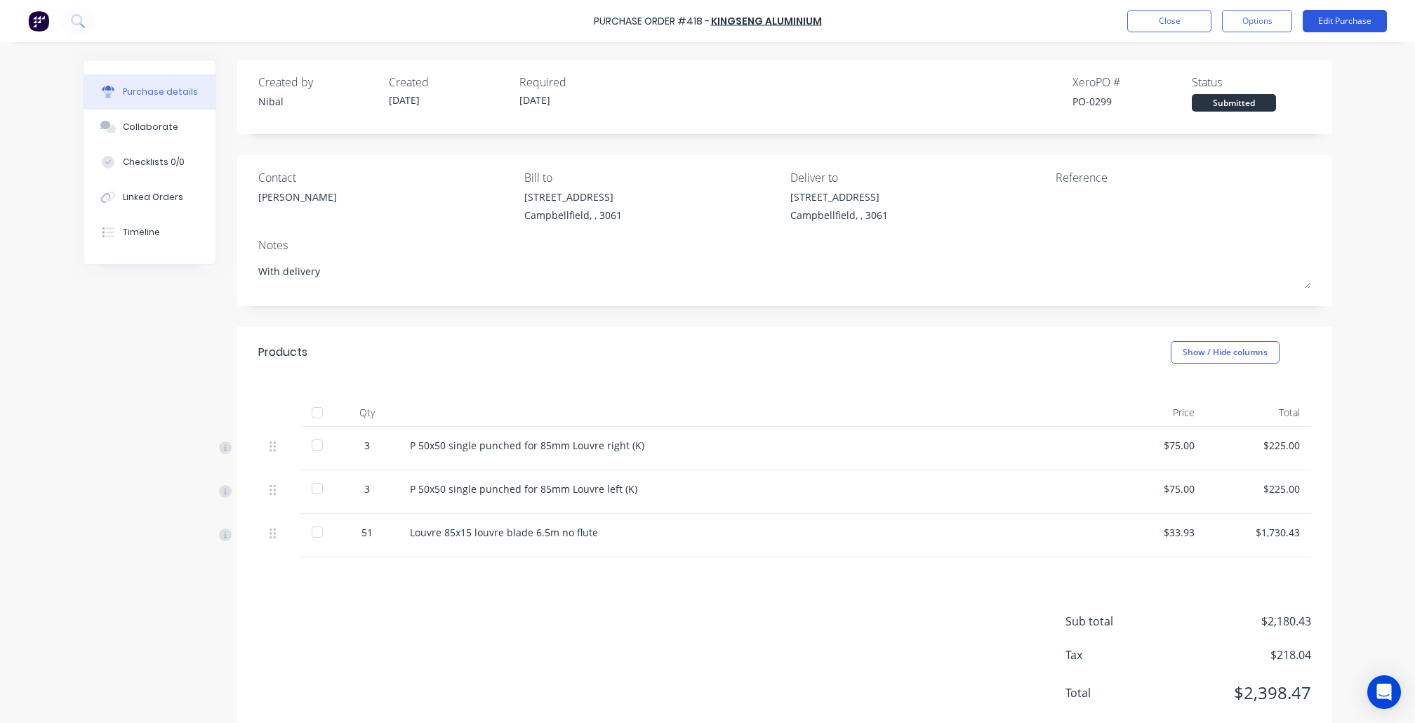
click at [1324, 23] on button "Edit Purchase" at bounding box center [1345, 21] width 84 height 22
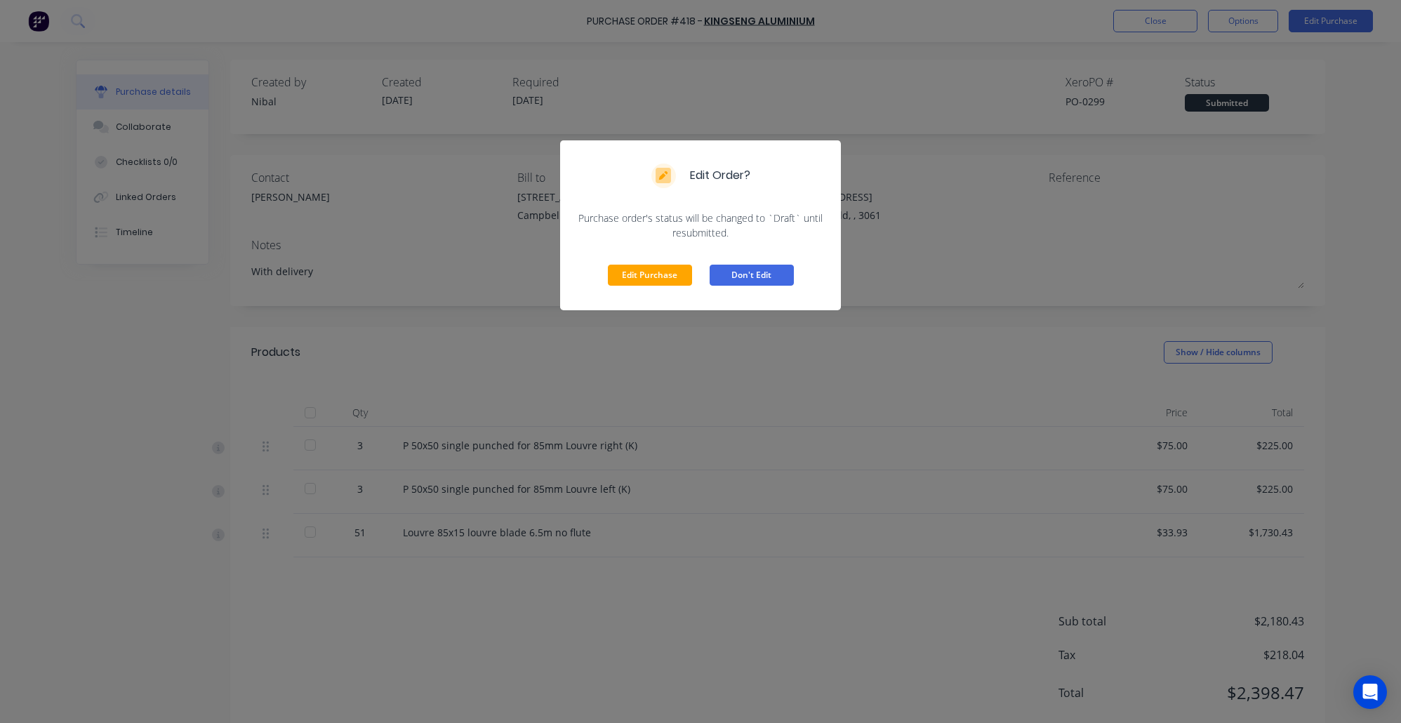
click at [767, 271] on button "Don't Edit" at bounding box center [752, 275] width 84 height 21
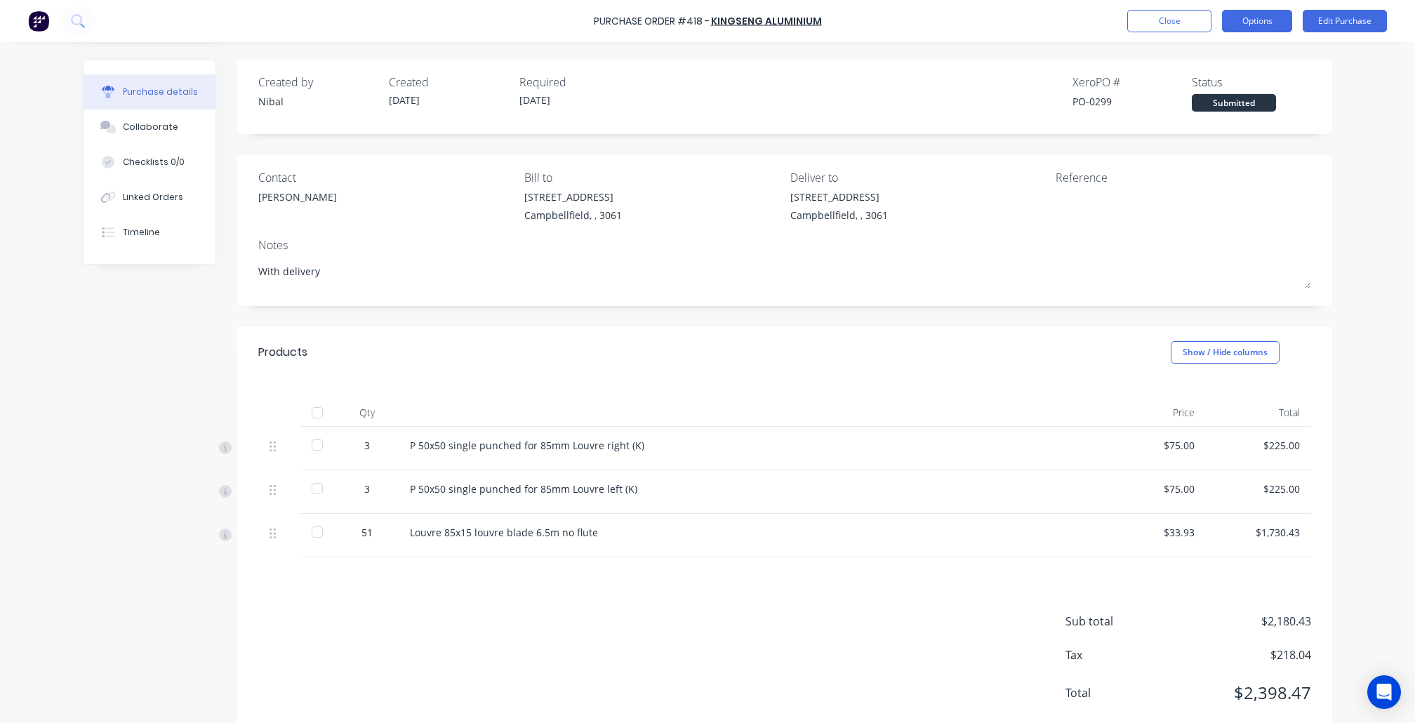
click at [1251, 17] on button "Options" at bounding box center [1257, 21] width 70 height 22
click at [1240, 85] on div "Convert to Bill" at bounding box center [1226, 85] width 108 height 20
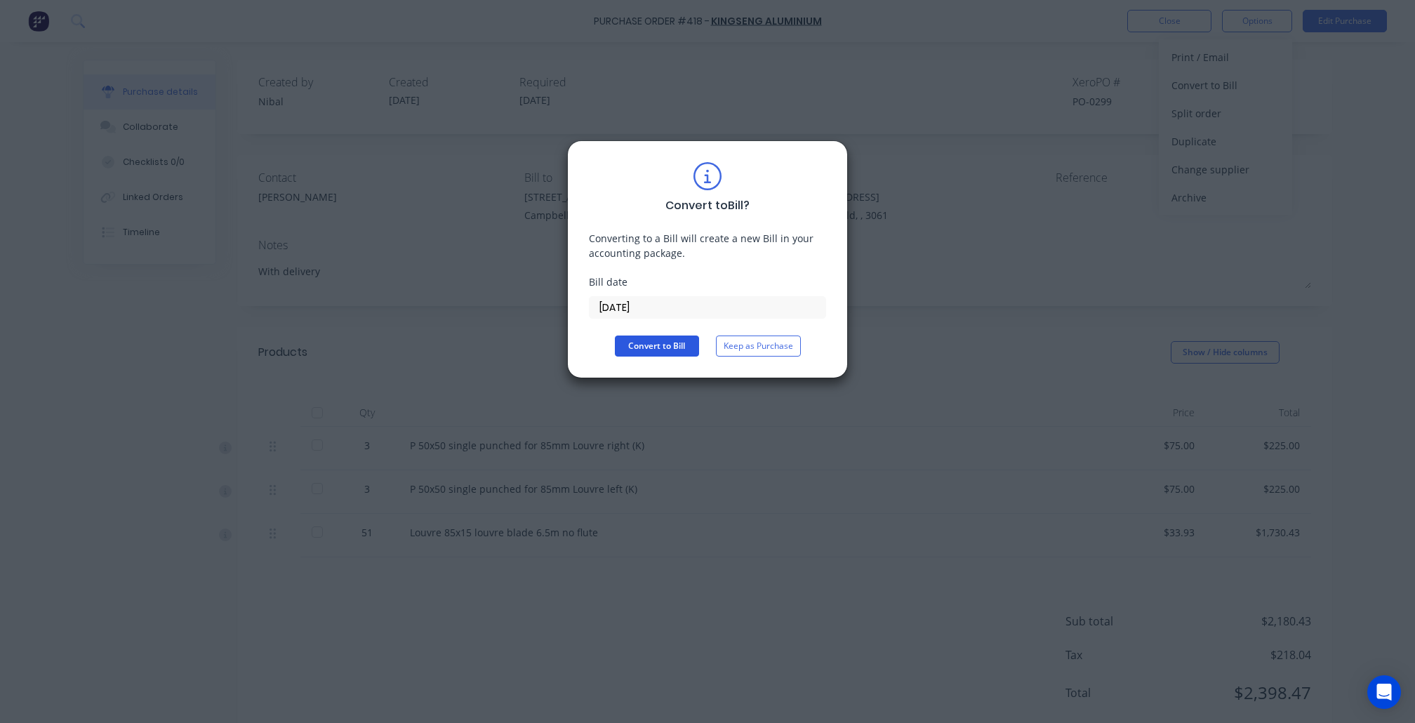
click at [675, 343] on button "Convert to Bill" at bounding box center [657, 346] width 84 height 21
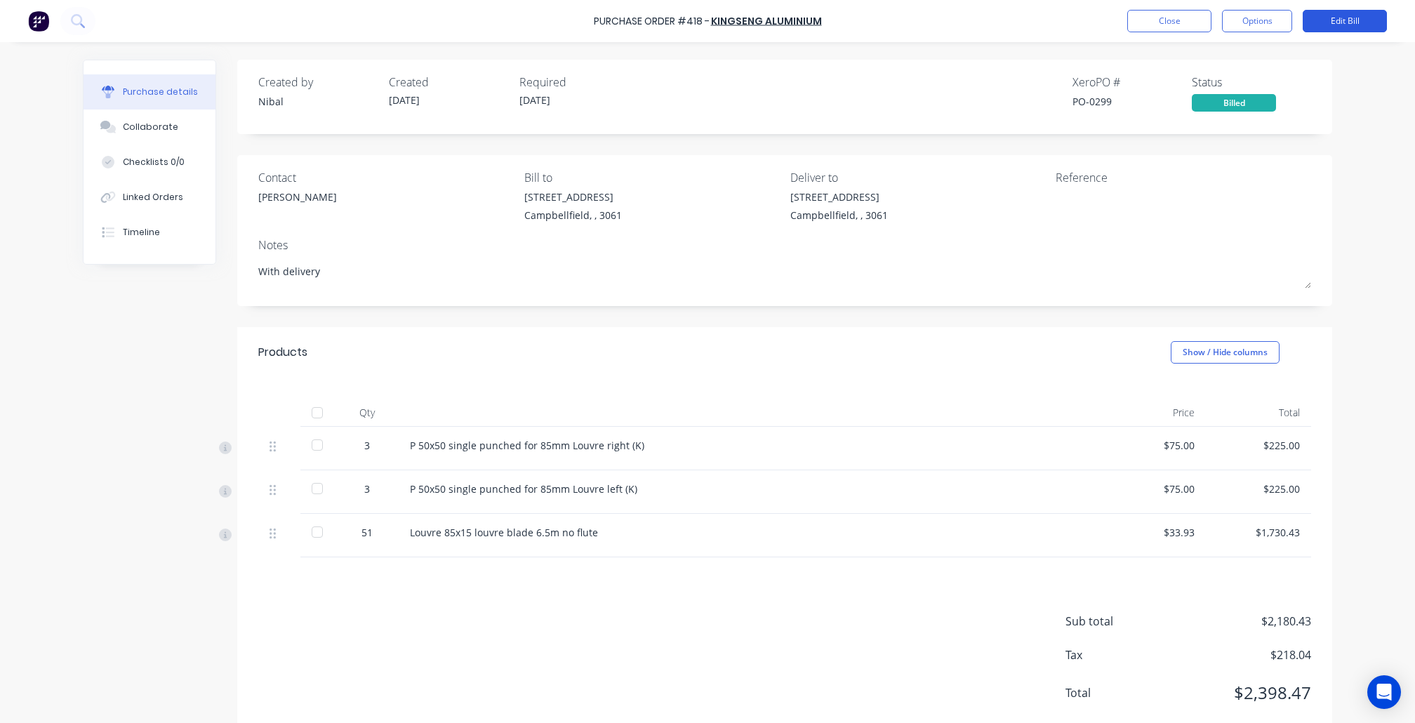
click at [1340, 26] on button "Edit Bill" at bounding box center [1345, 21] width 84 height 22
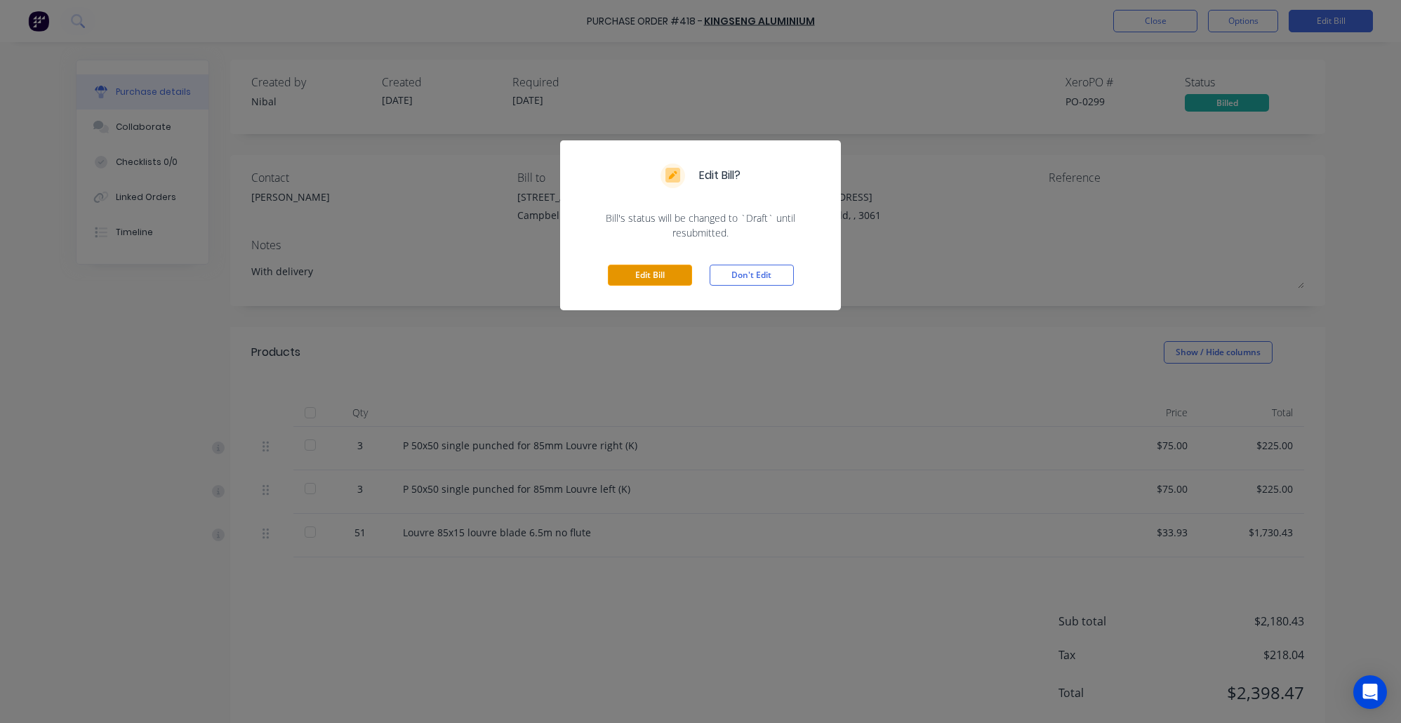
click at [664, 274] on button "Edit Bill" at bounding box center [650, 275] width 84 height 21
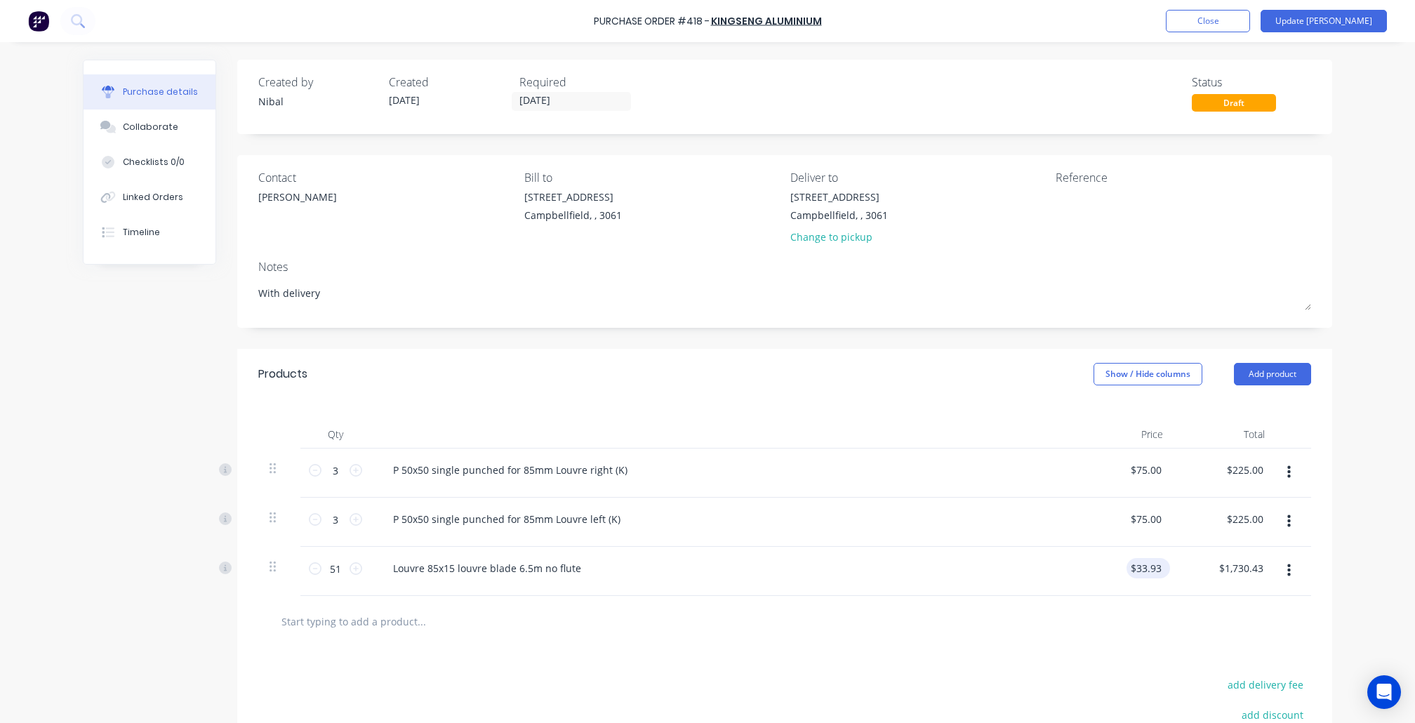
type textarea "x"
type input "33.93"
click at [1149, 574] on input "33.93" at bounding box center [1146, 568] width 38 height 20
type textarea "x"
drag, startPoint x: 1153, startPoint y: 576, endPoint x: 1071, endPoint y: 564, distance: 82.3
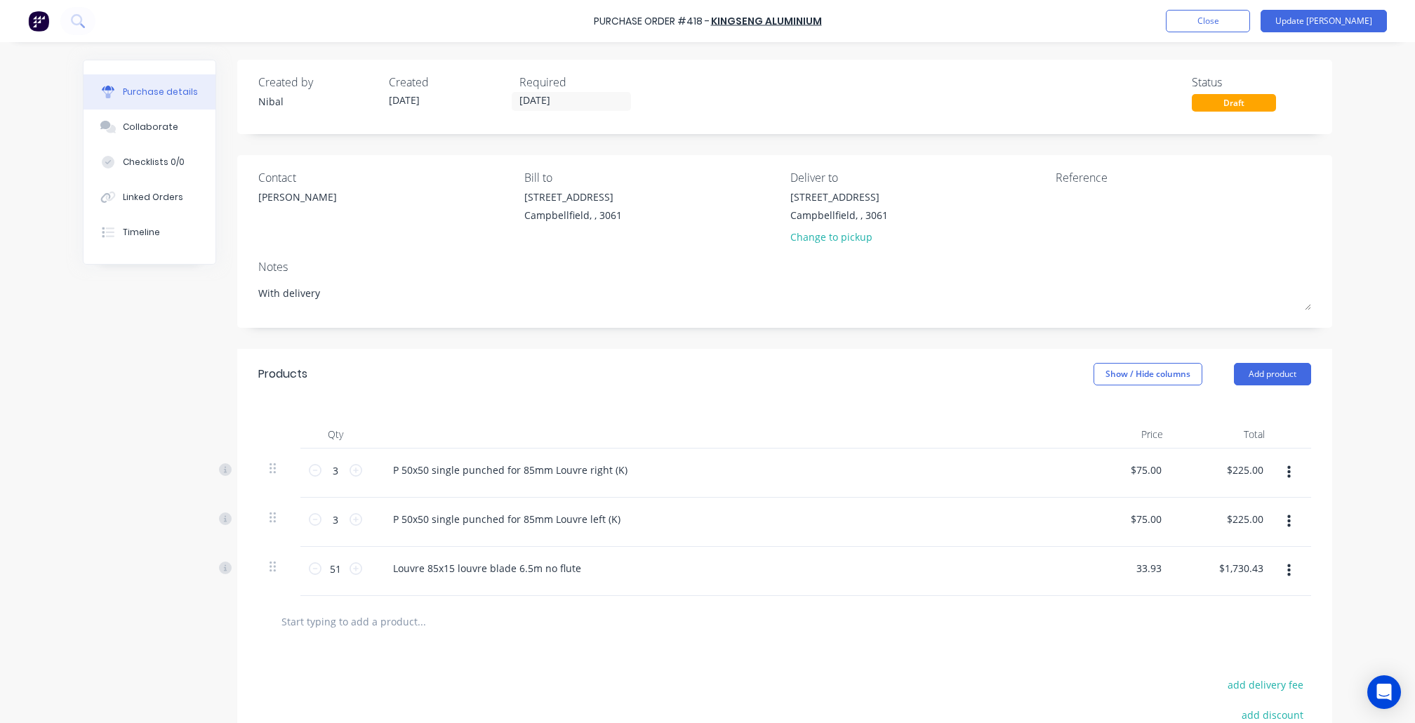
click at [1082, 568] on div "33.93 33.93" at bounding box center [1124, 571] width 102 height 49
paste input "$31.98"
type input "$31.98"
type textarea "x"
type input "$1,630.98"
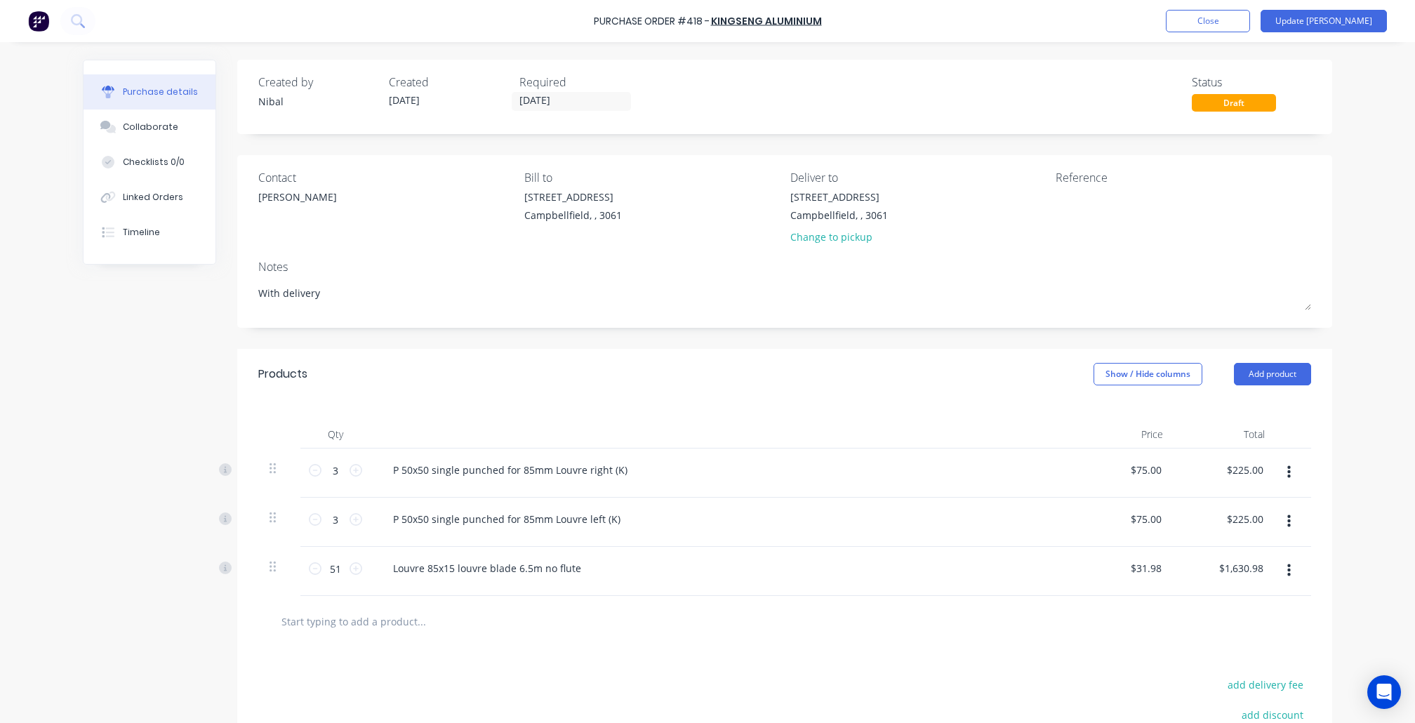
click at [1352, 537] on div "Purchase Order #418 - Kingseng Aluminium Add product Close Update Bill Purchase…" at bounding box center [707, 361] width 1415 height 723
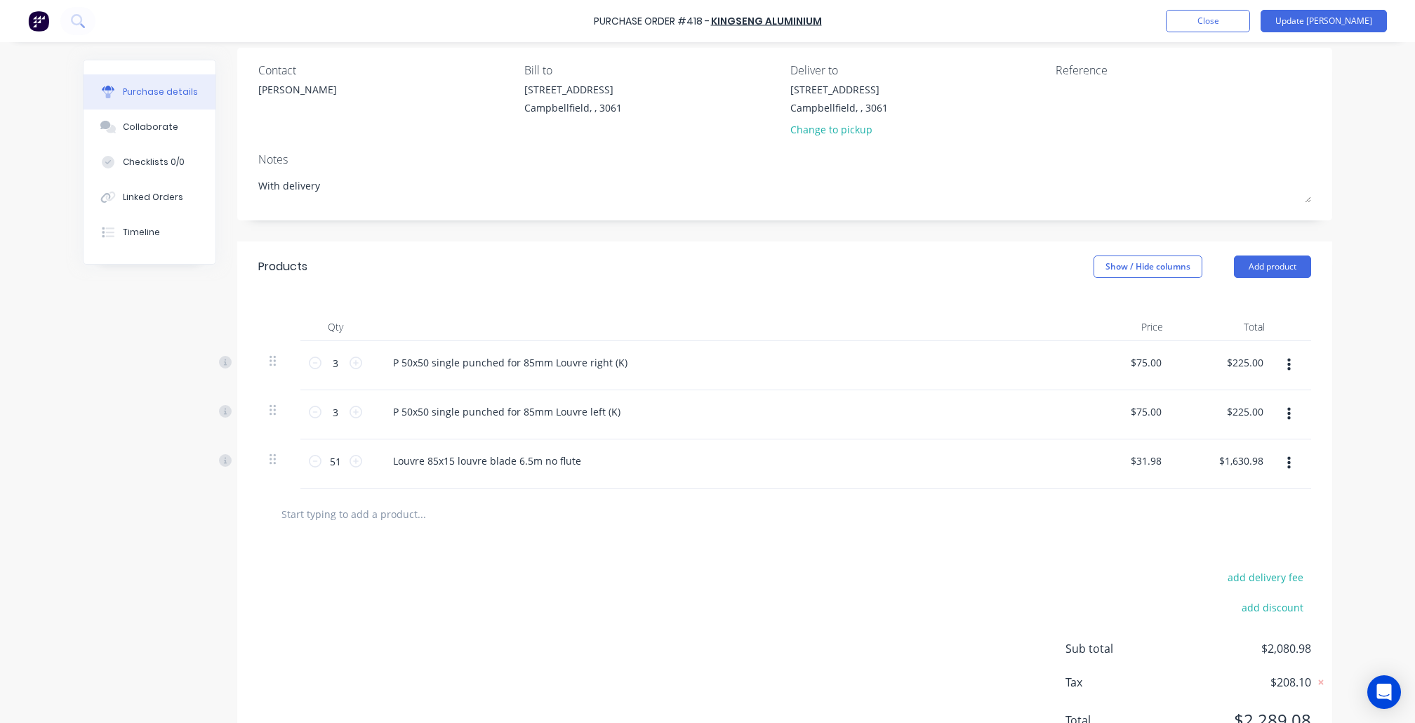
scroll to position [88, 0]
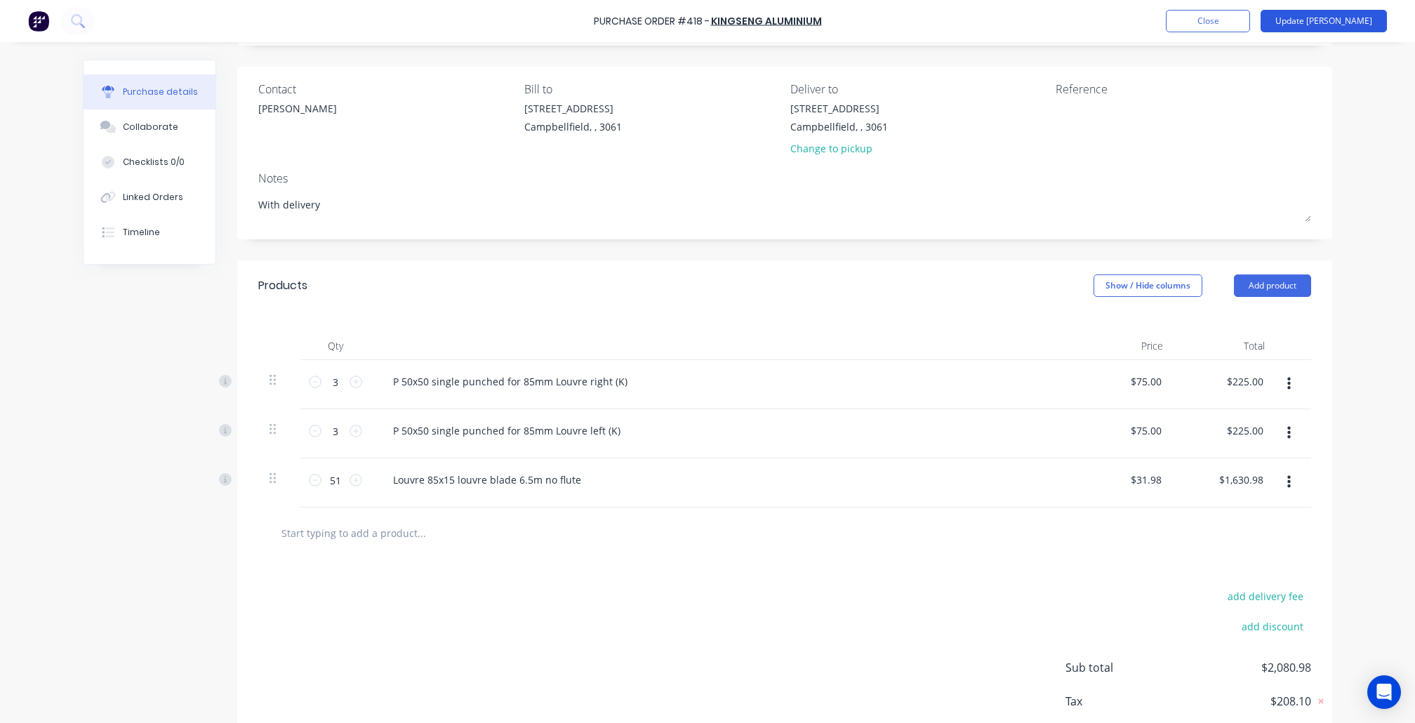
click at [1338, 25] on button "Update Bill" at bounding box center [1324, 21] width 126 height 22
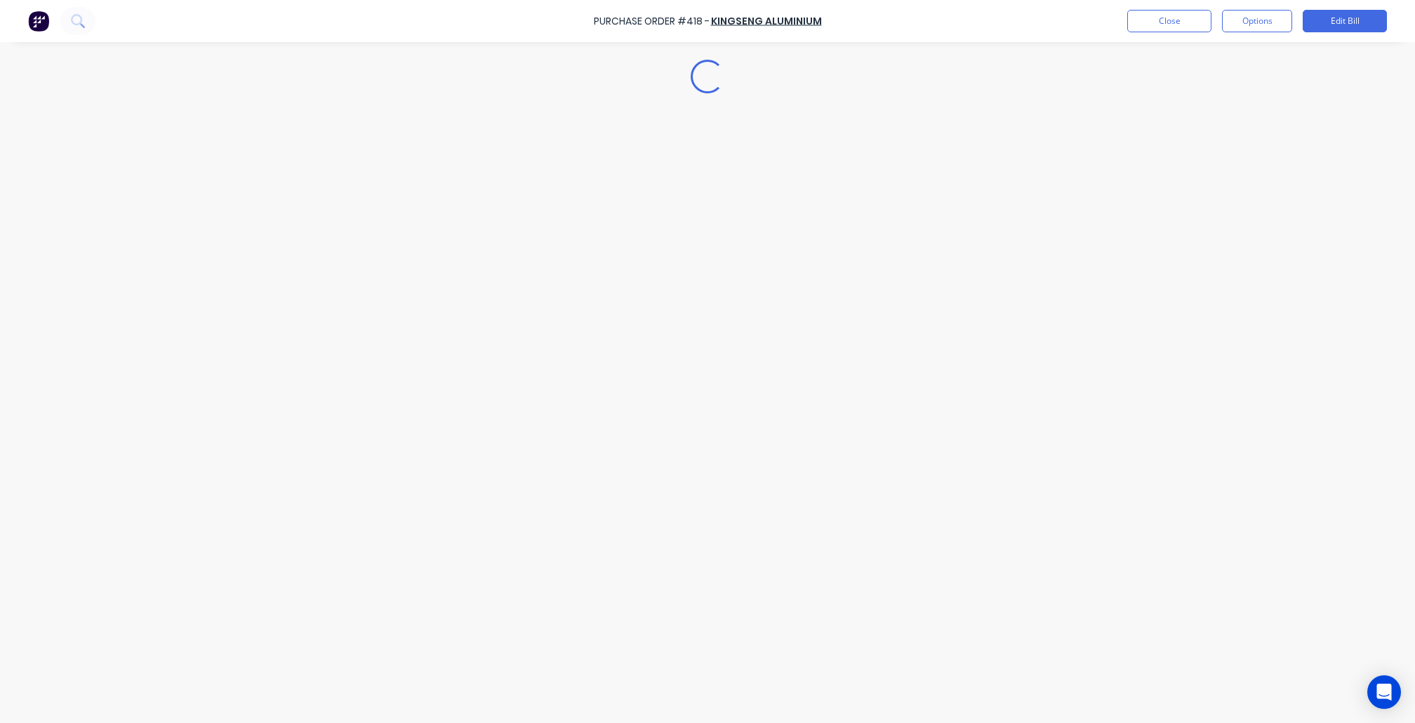
type textarea "x"
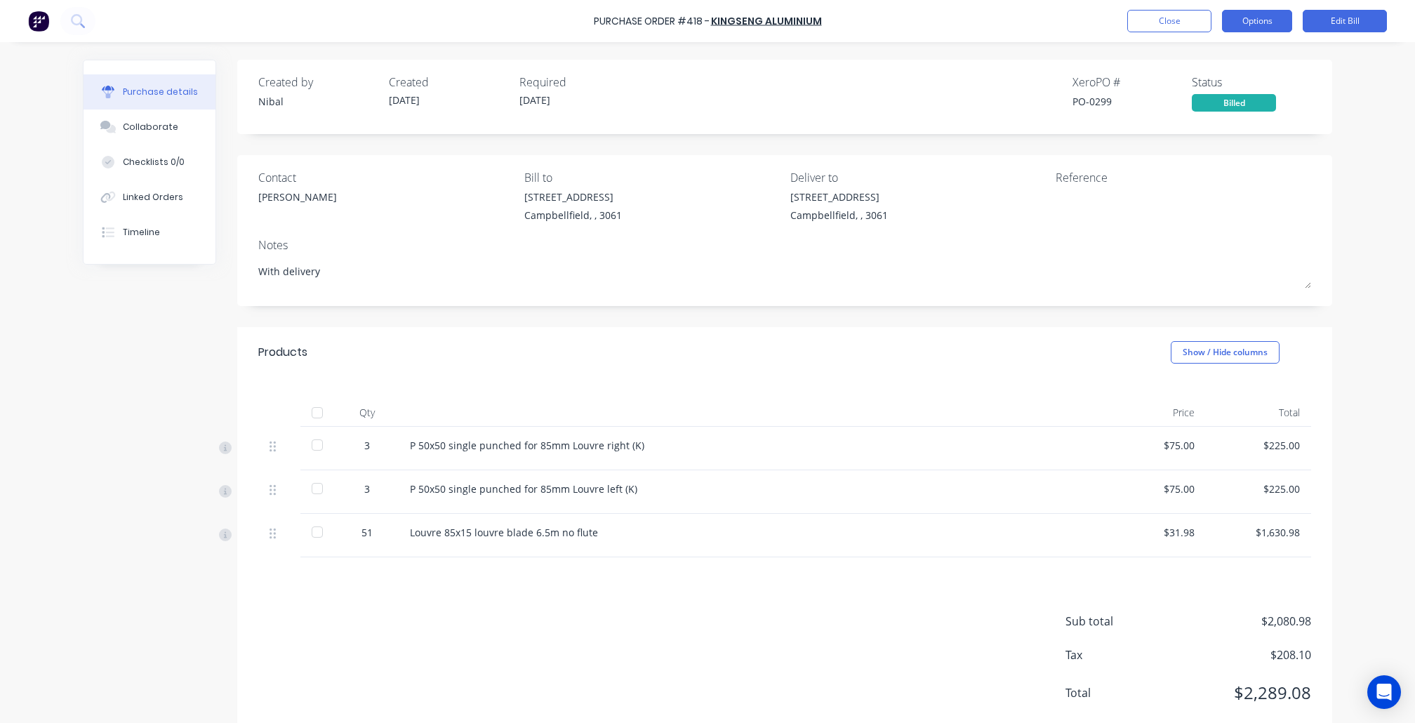
click at [1244, 28] on button "Options" at bounding box center [1257, 21] width 70 height 22
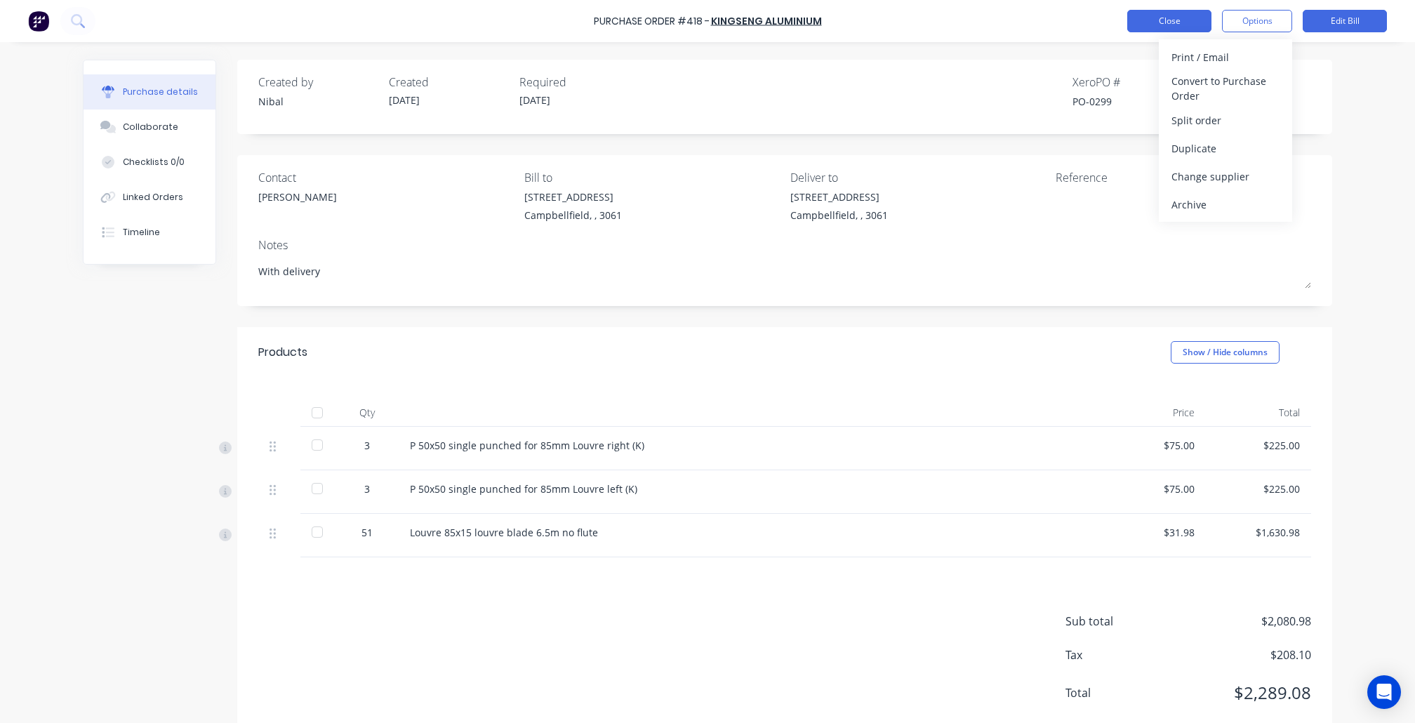
click at [1171, 18] on button "Close" at bounding box center [1170, 21] width 84 height 22
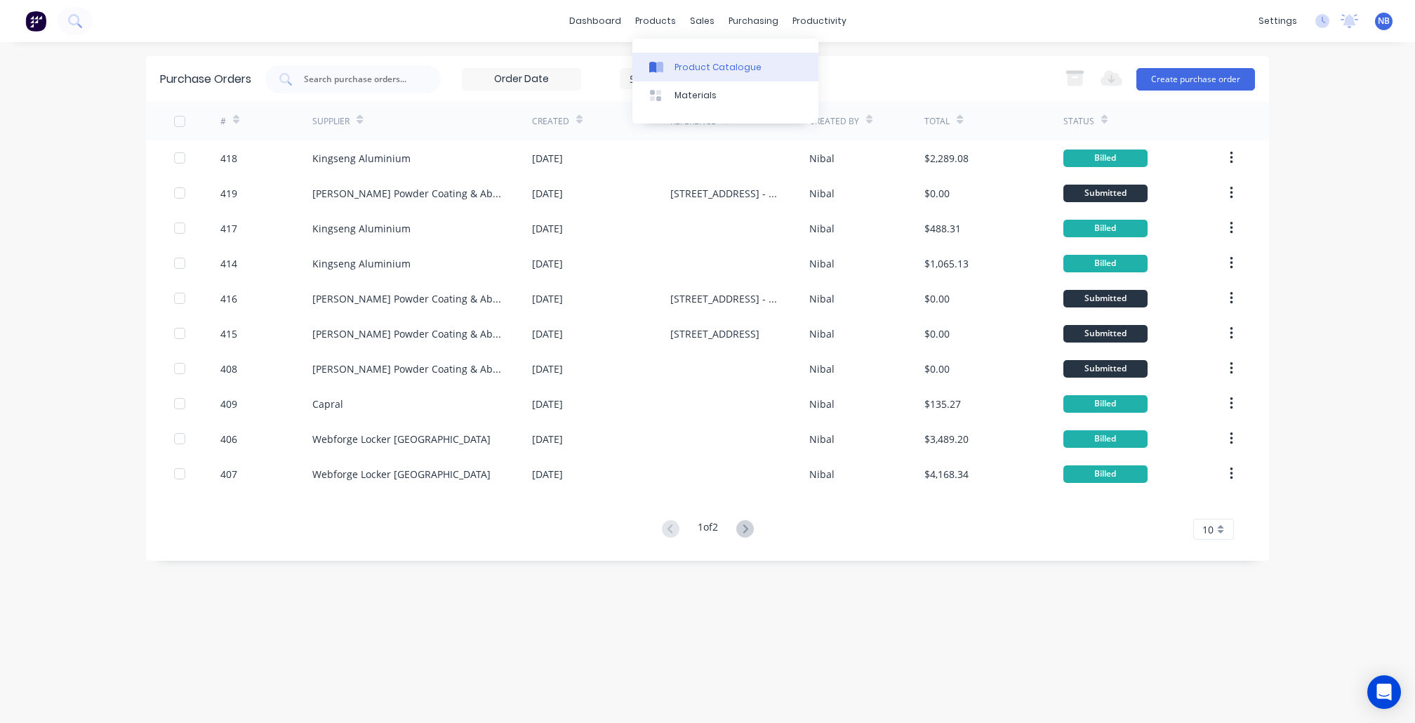
click at [725, 74] on div "Product Catalogue" at bounding box center [718, 67] width 87 height 13
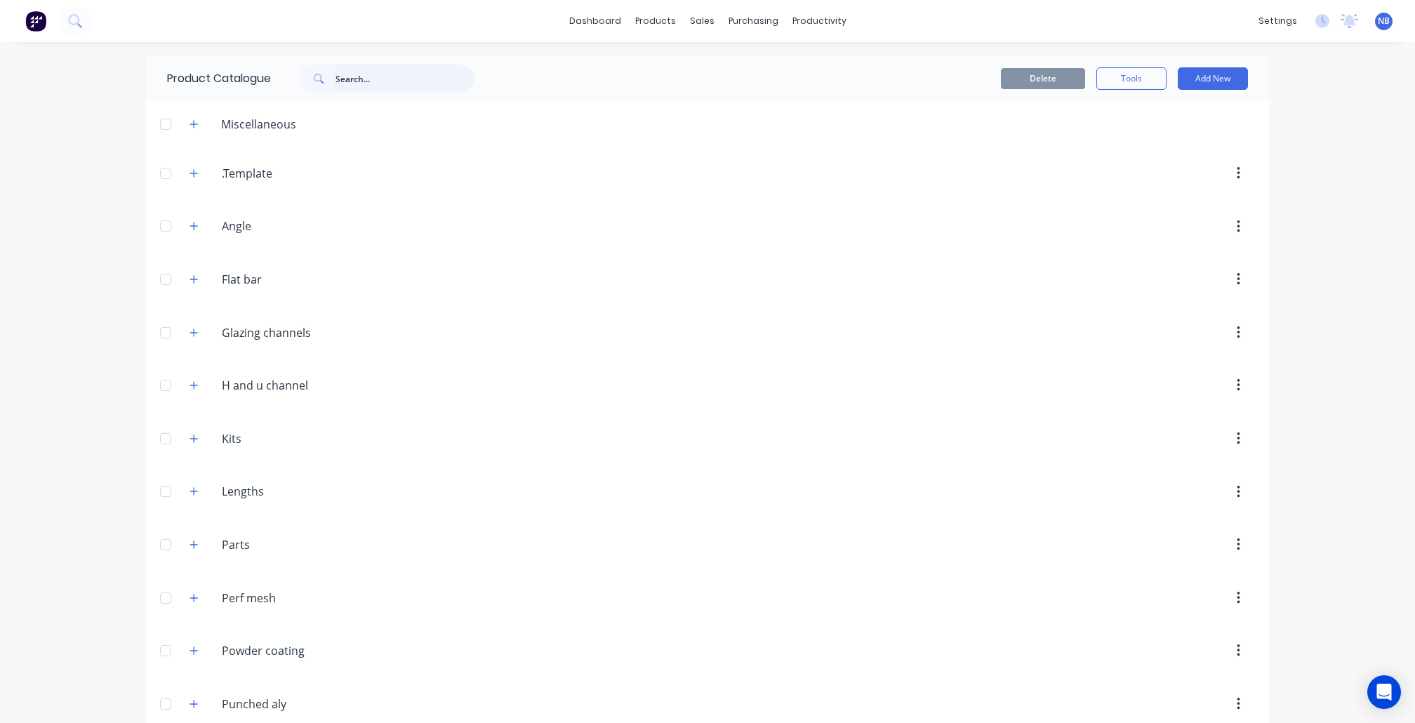
click at [359, 82] on input "text" at bounding box center [405, 79] width 139 height 28
type input "8"
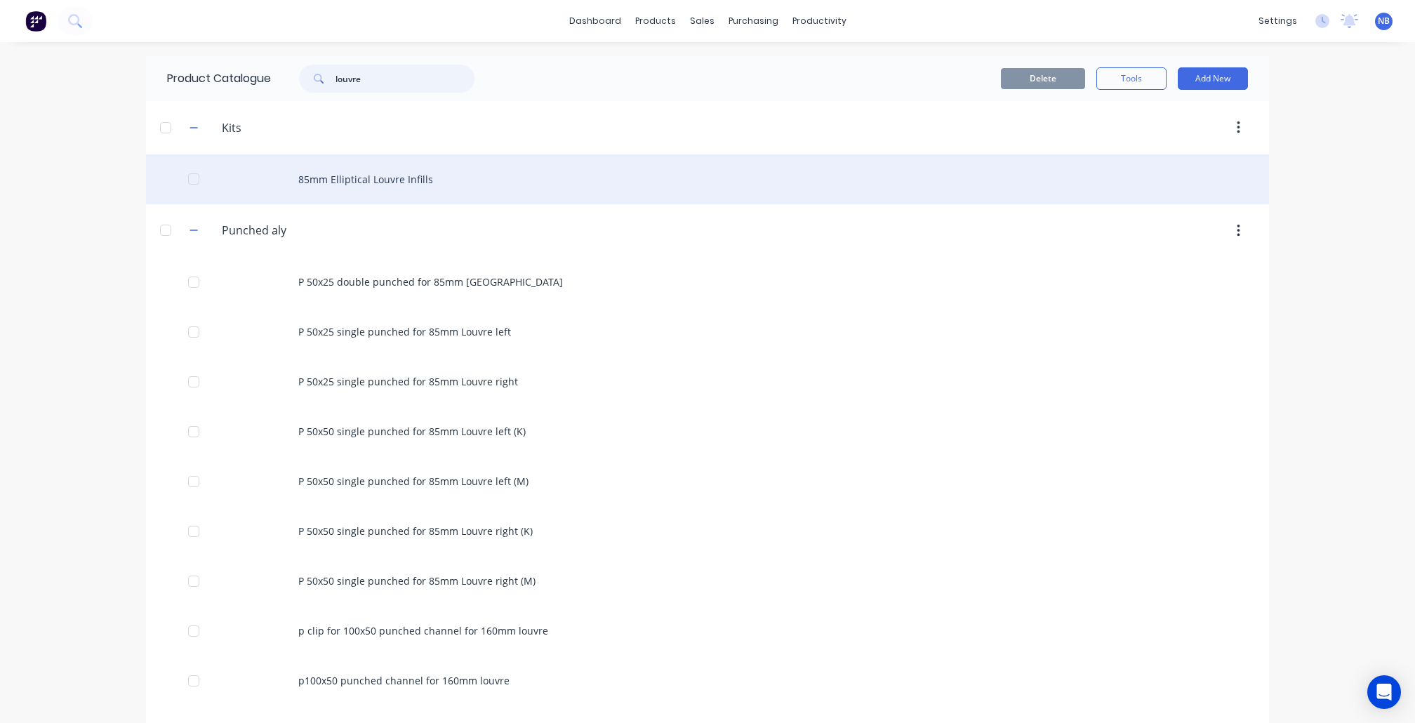
type input "louvre"
click at [305, 174] on div "85mm Elliptical Louvre Infills" at bounding box center [707, 179] width 1123 height 50
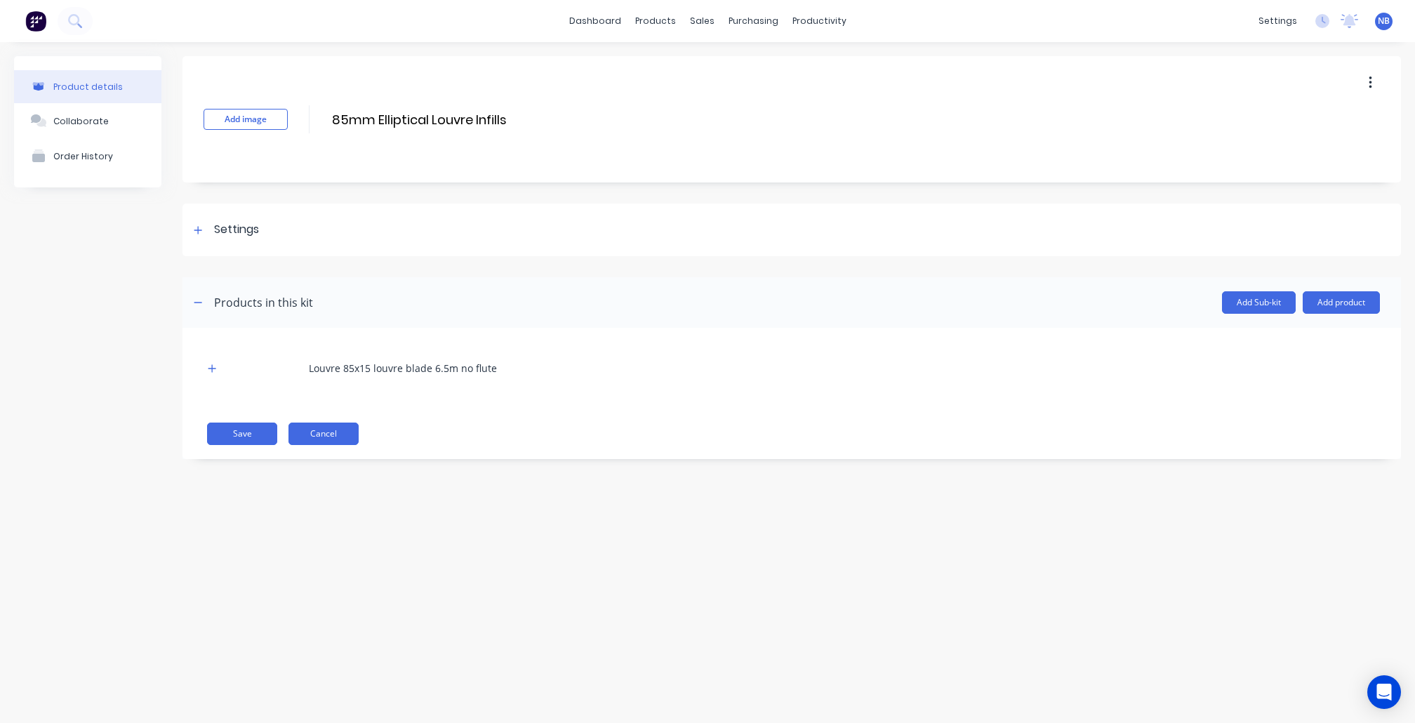
click at [316, 435] on button "Cancel" at bounding box center [324, 434] width 70 height 22
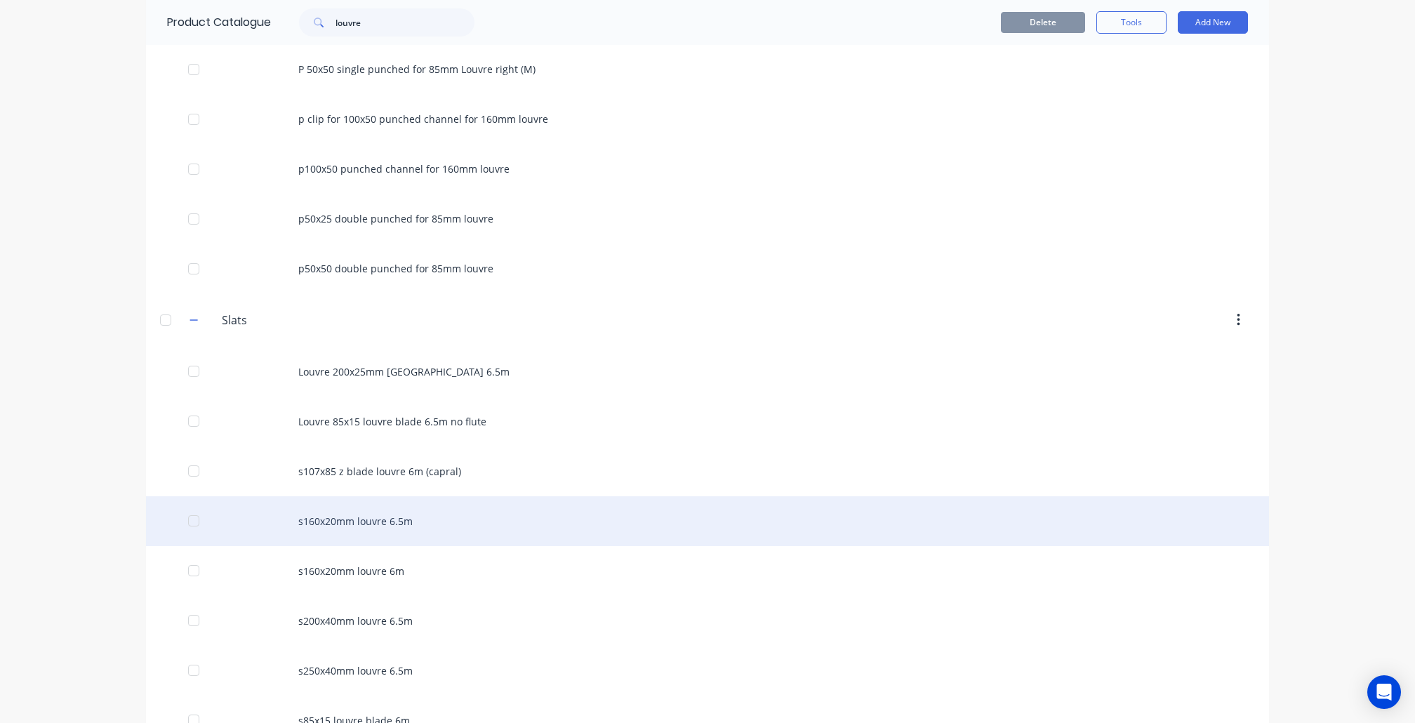
scroll to position [564, 0]
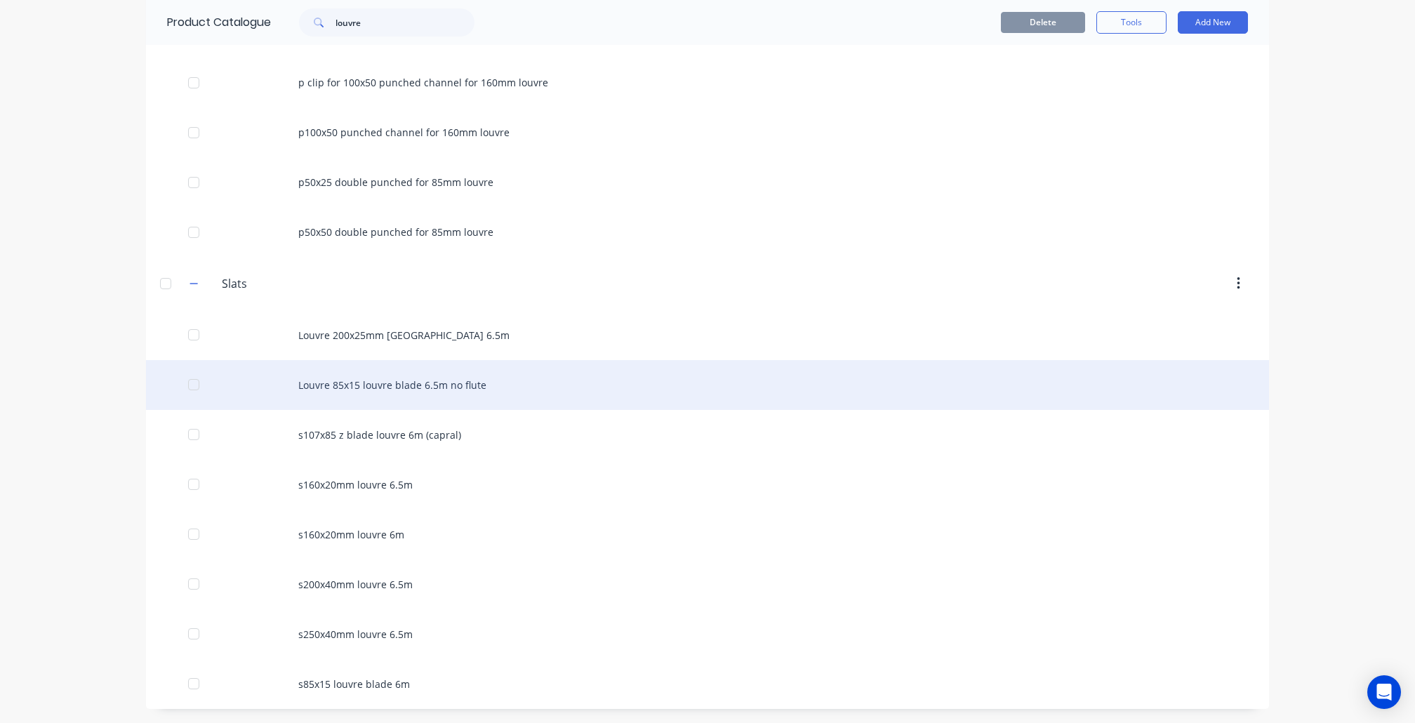
click at [444, 393] on div "Louvre 85x15 louvre blade 6.5m no flute" at bounding box center [707, 385] width 1123 height 50
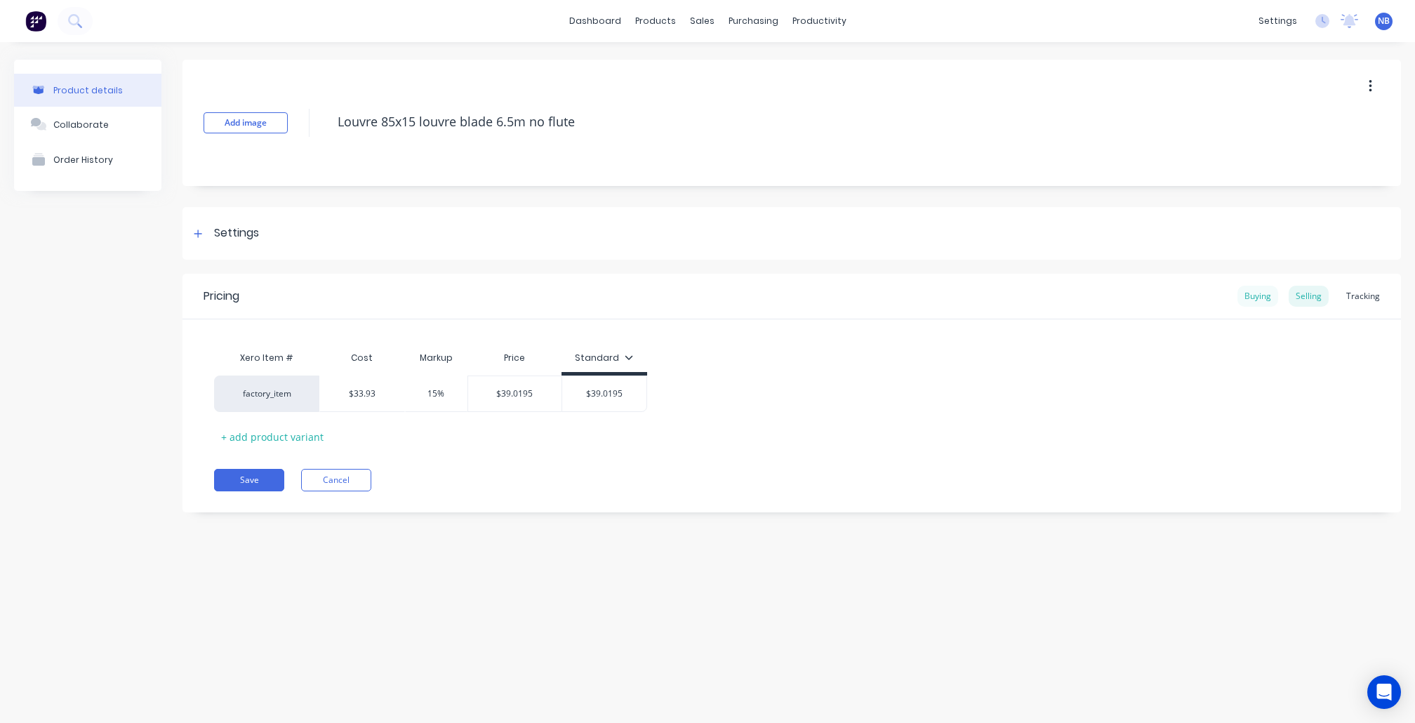
click at [1264, 291] on div "Buying" at bounding box center [1258, 296] width 41 height 21
click at [1319, 306] on div "Selling" at bounding box center [1309, 296] width 40 height 21
click at [354, 487] on button "Cancel" at bounding box center [336, 480] width 70 height 22
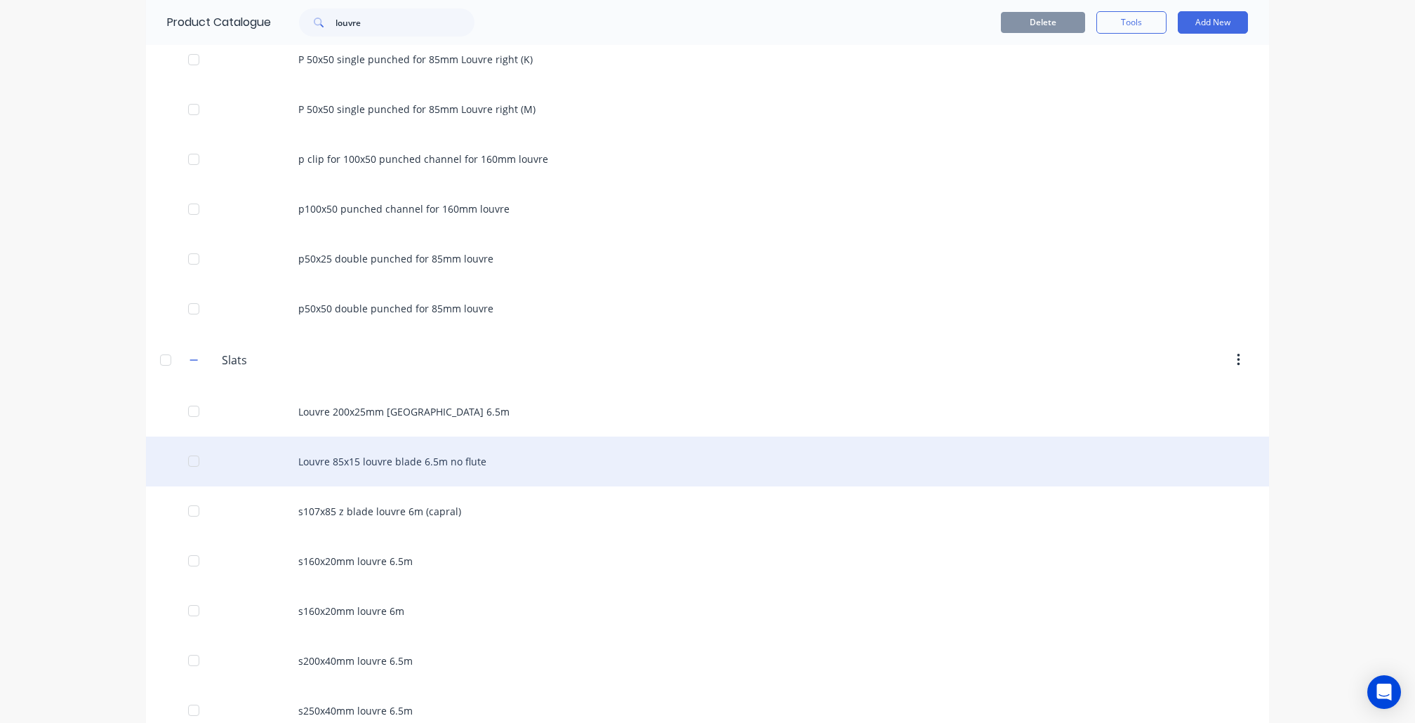
scroll to position [372, 0]
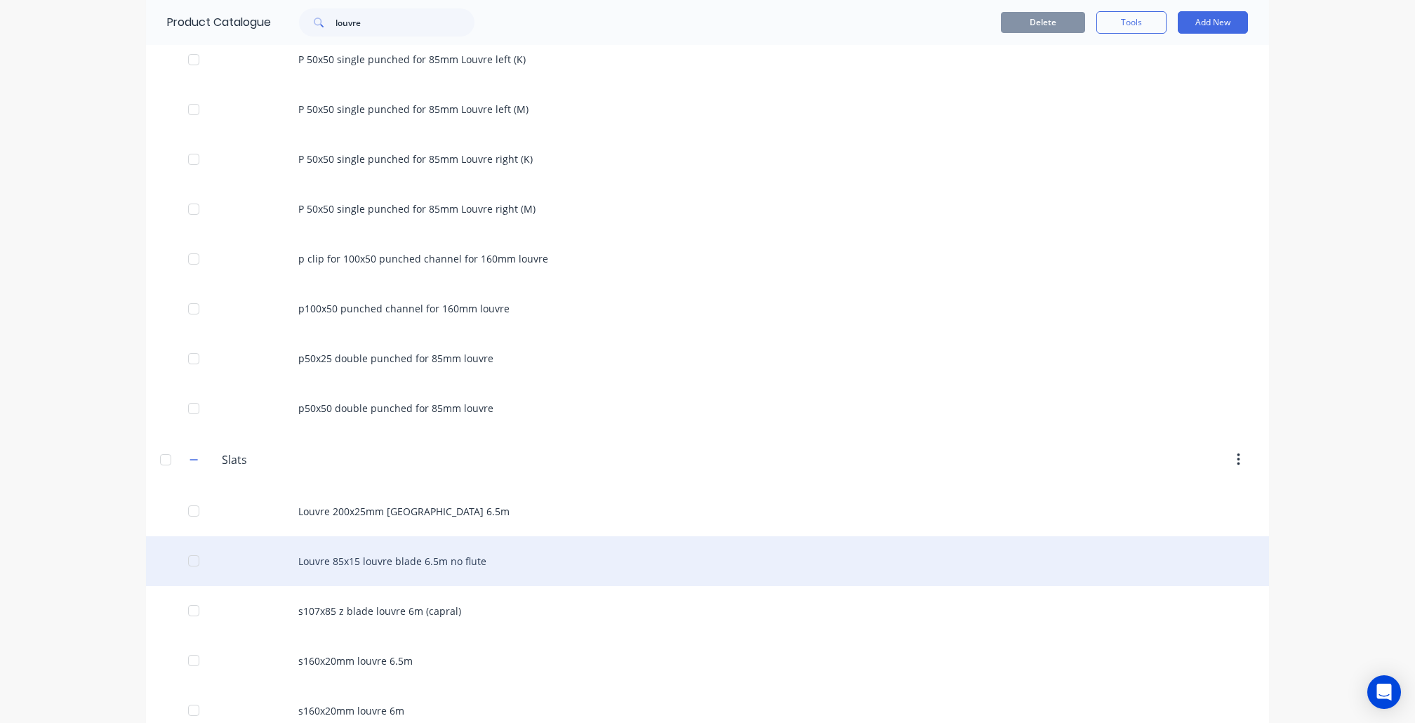
click at [456, 566] on div "Louvre 85x15 louvre blade 6.5m no flute" at bounding box center [707, 561] width 1123 height 50
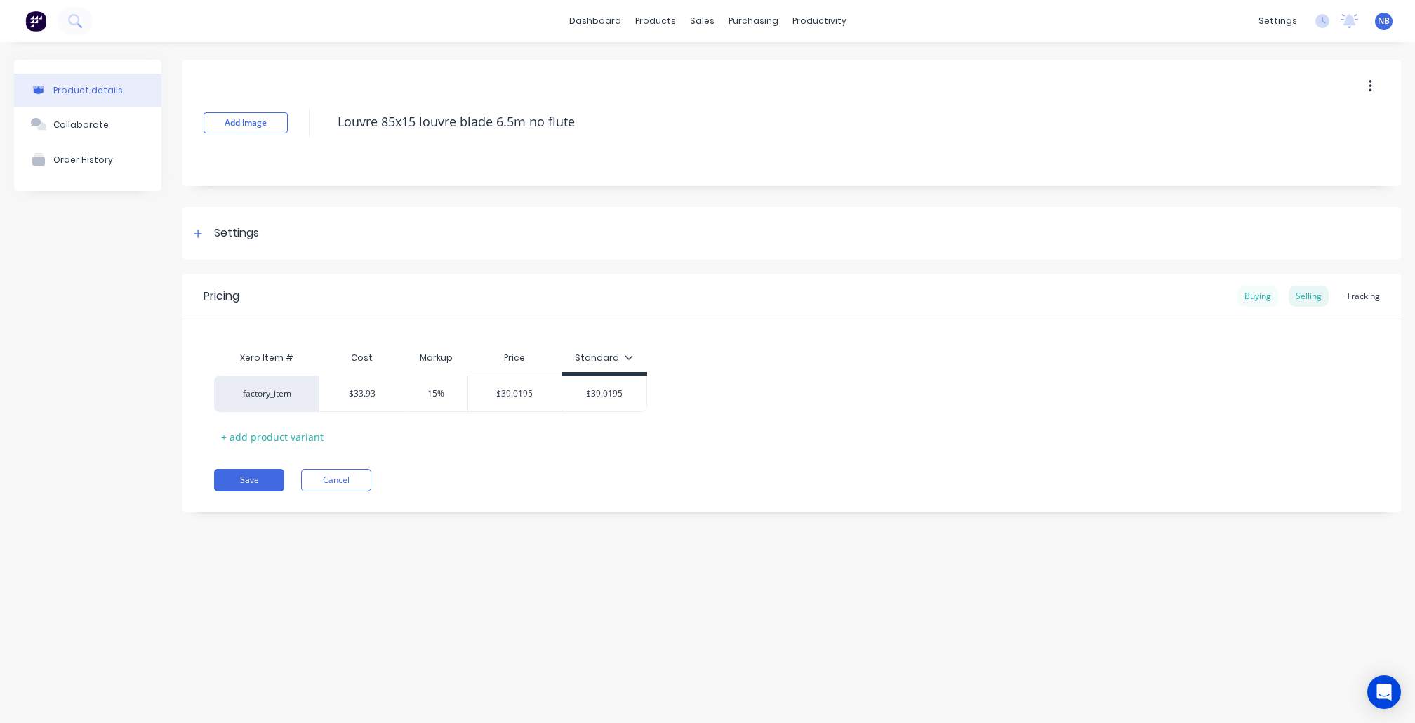
click at [1262, 306] on div "Buying" at bounding box center [1258, 296] width 41 height 21
click at [1292, 307] on div "Pricing Buying Selling Tracking" at bounding box center [792, 297] width 1219 height 46
click at [1298, 302] on div "Selling" at bounding box center [1309, 296] width 40 height 21
click at [355, 478] on button "Cancel" at bounding box center [336, 480] width 70 height 22
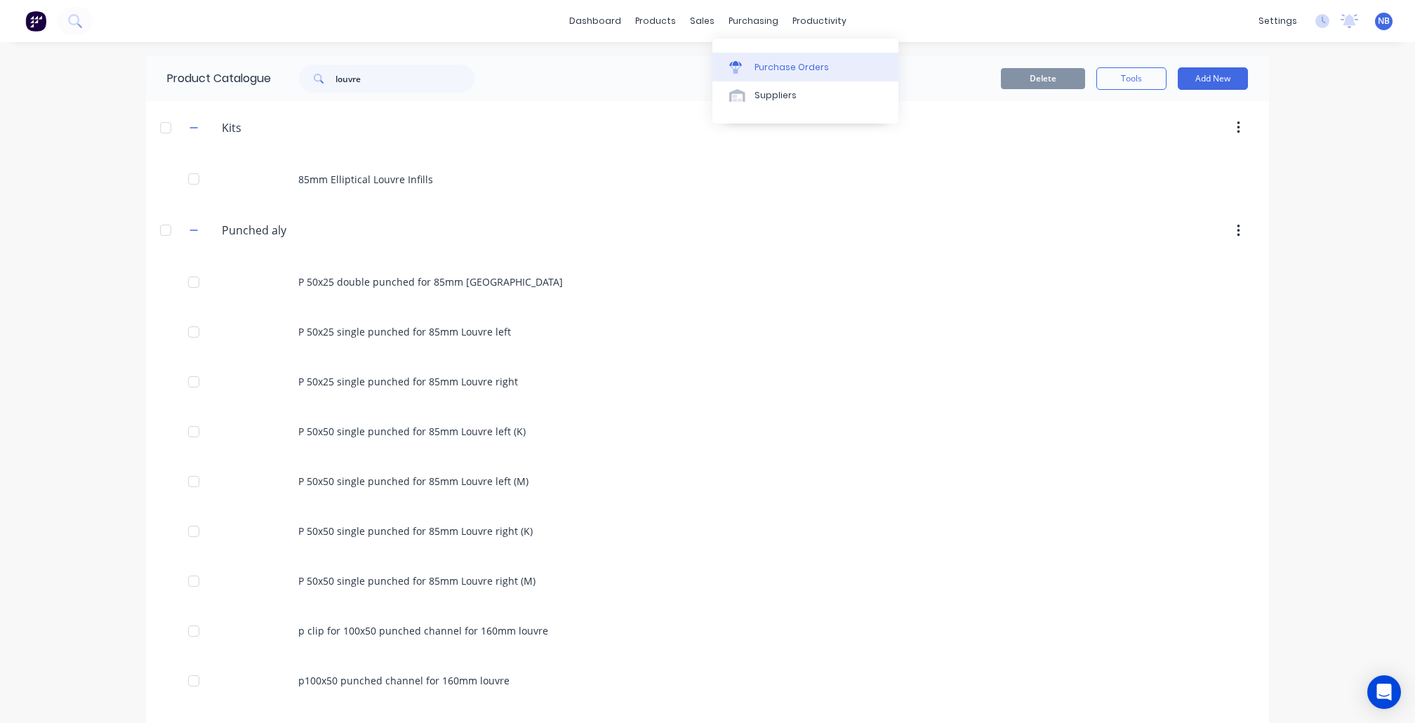
click at [772, 74] on div "Purchase Orders" at bounding box center [792, 67] width 74 height 13
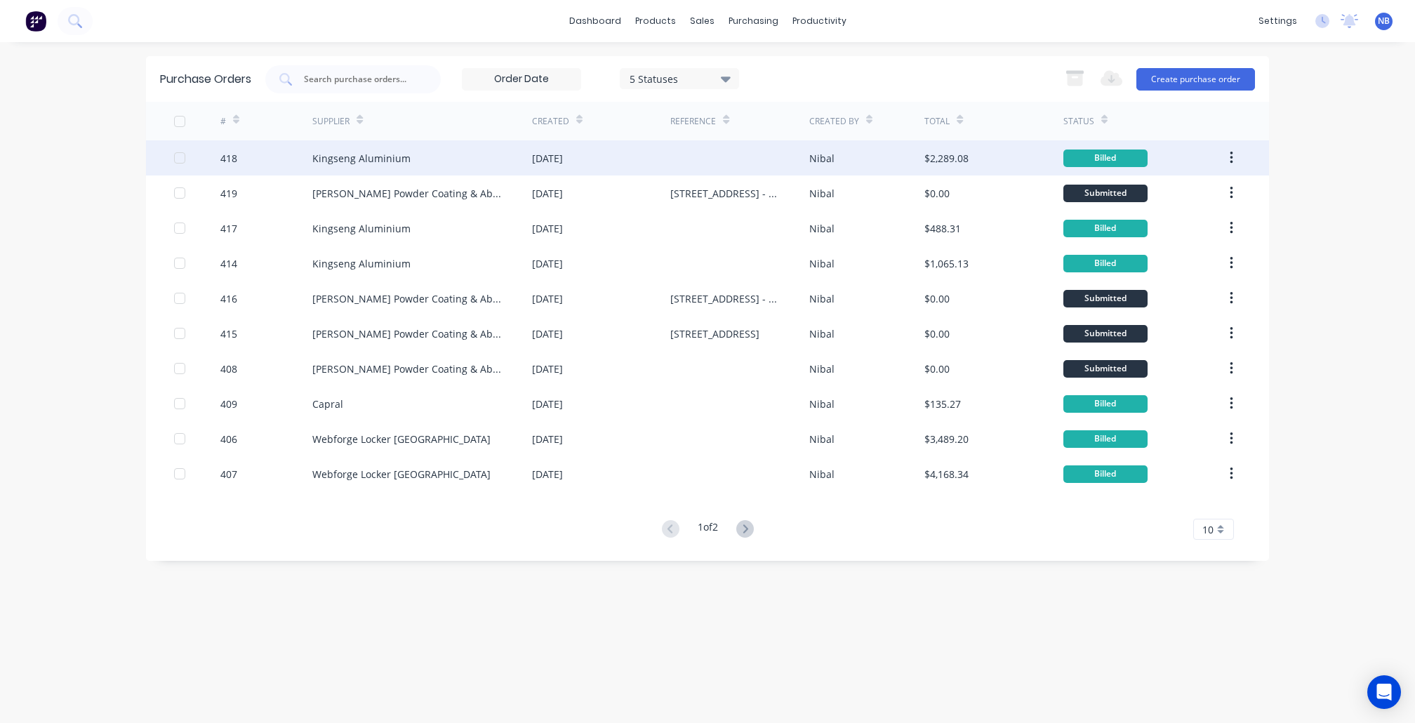
click at [484, 160] on div "Kingseng Aluminium" at bounding box center [422, 157] width 220 height 35
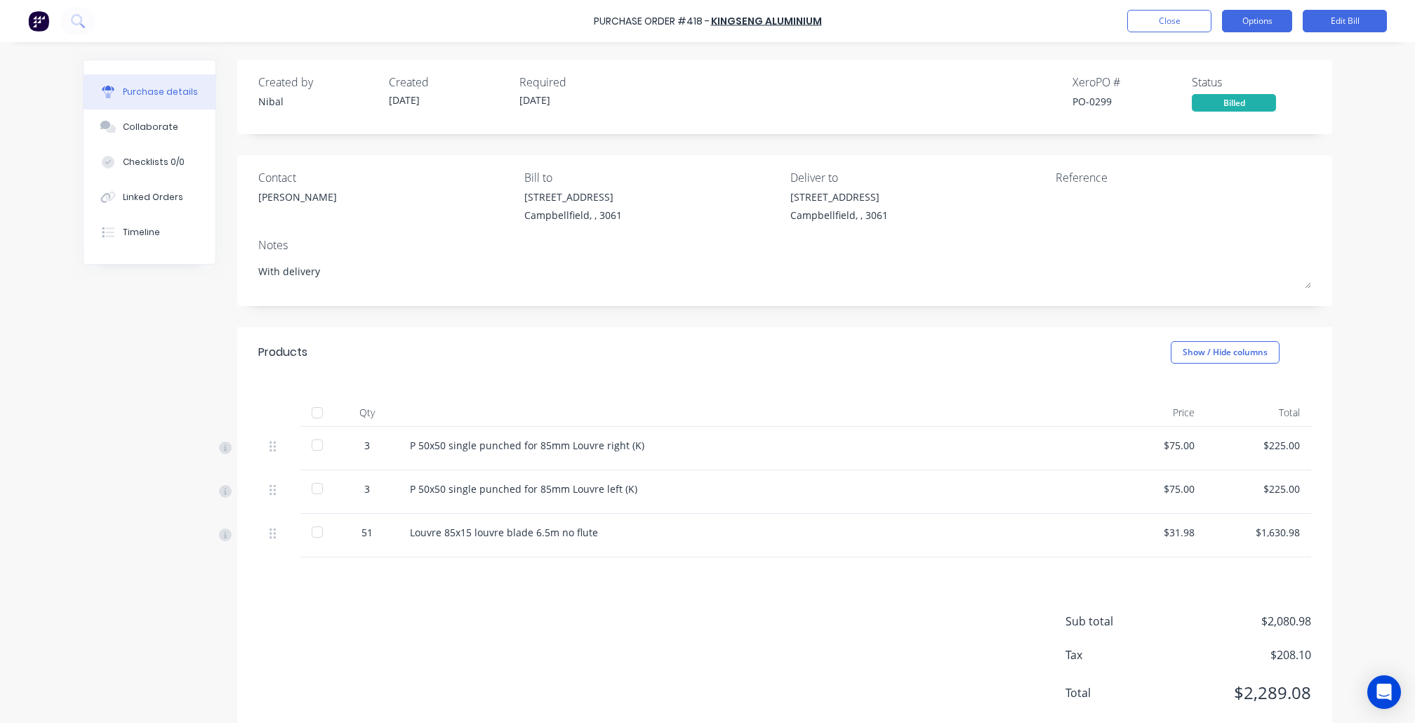
click at [1245, 21] on button "Options" at bounding box center [1257, 21] width 70 height 22
click at [1330, 268] on div "Purchase details Collaborate Checklists 0/0 Linked Orders Timeline Created by N…" at bounding box center [708, 340] width 1278 height 653
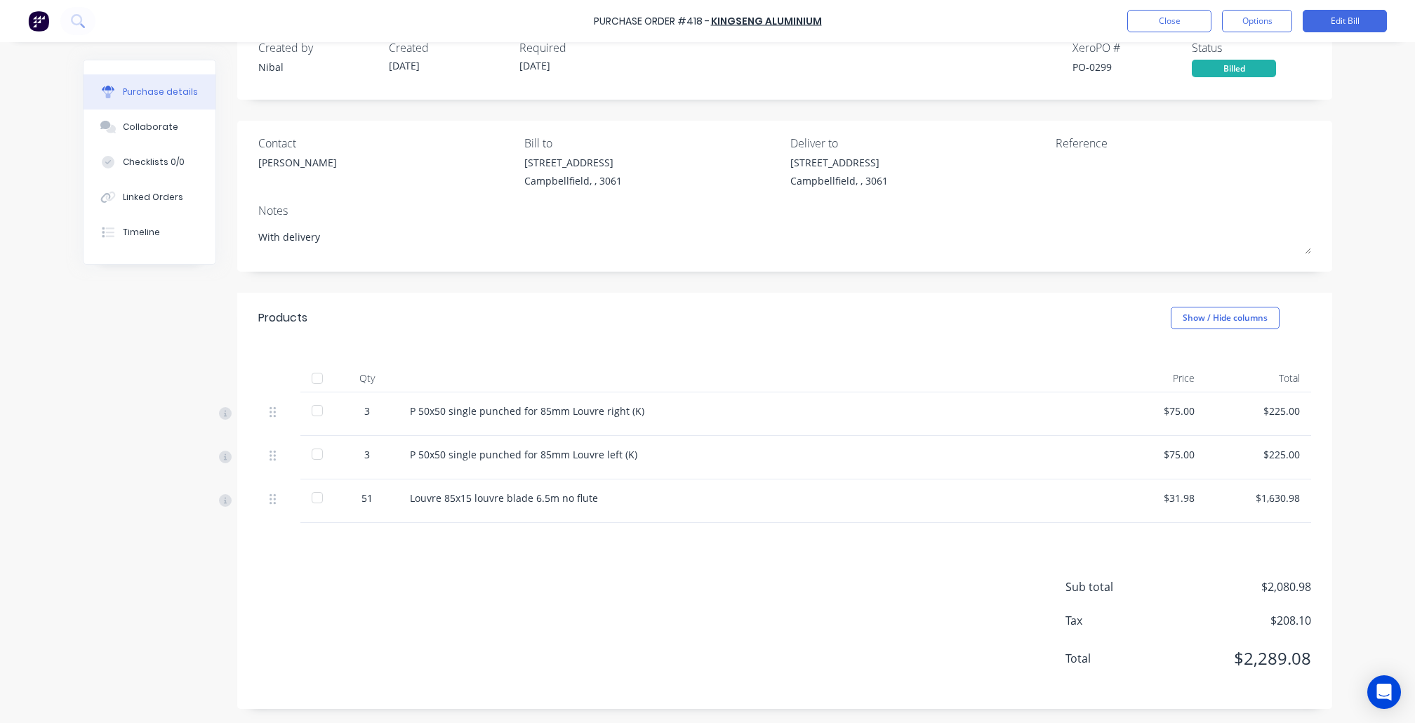
click at [308, 374] on div at bounding box center [317, 378] width 28 height 28
click at [1187, 24] on button "Close" at bounding box center [1170, 21] width 84 height 22
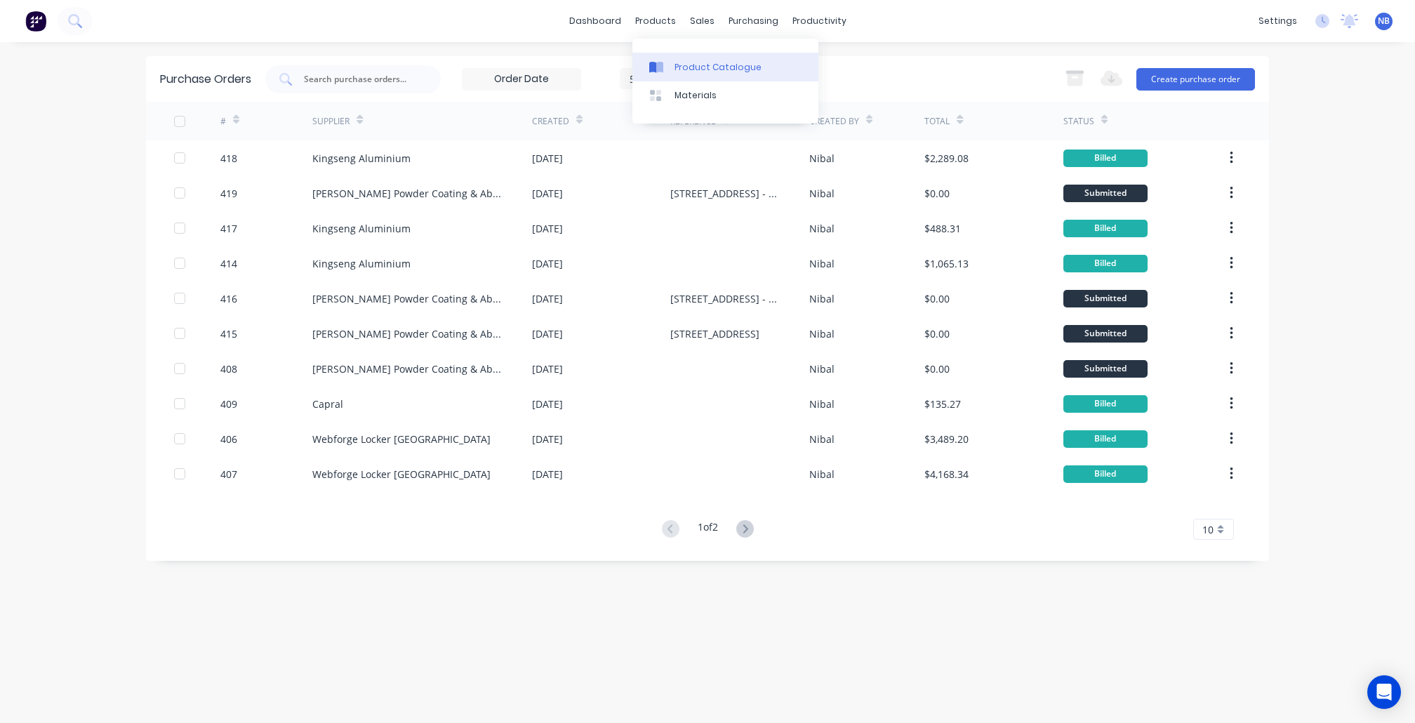
click at [678, 69] on div "Product Catalogue" at bounding box center [718, 67] width 87 height 13
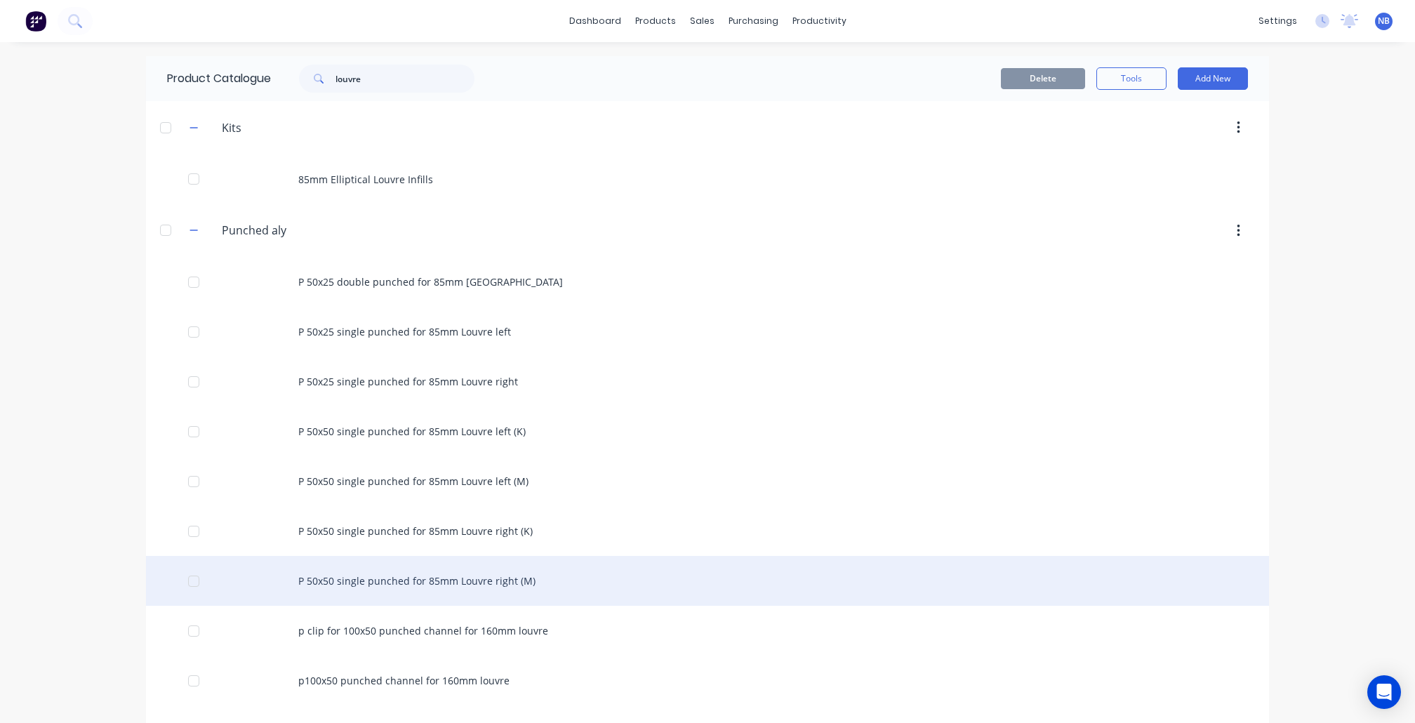
scroll to position [564, 0]
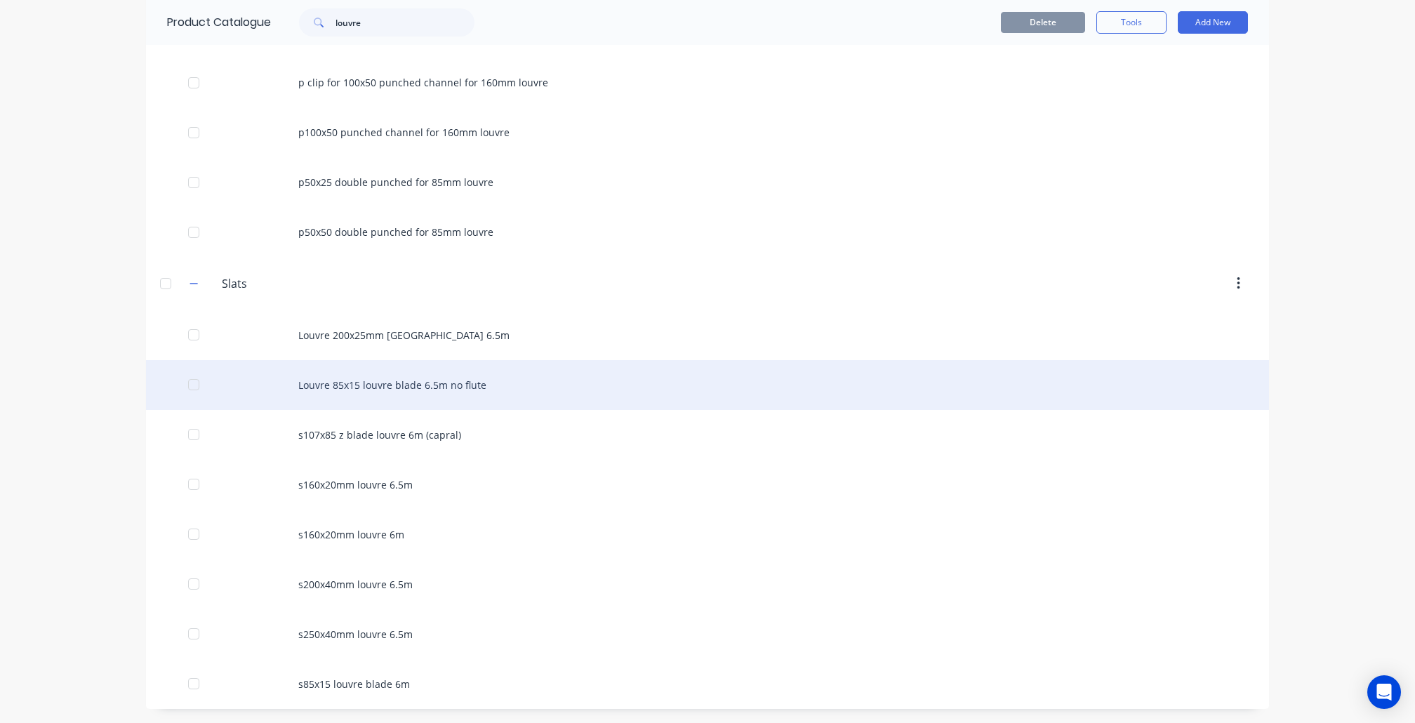
click at [355, 402] on div "Louvre 85x15 louvre blade 6.5m no flute" at bounding box center [707, 385] width 1123 height 50
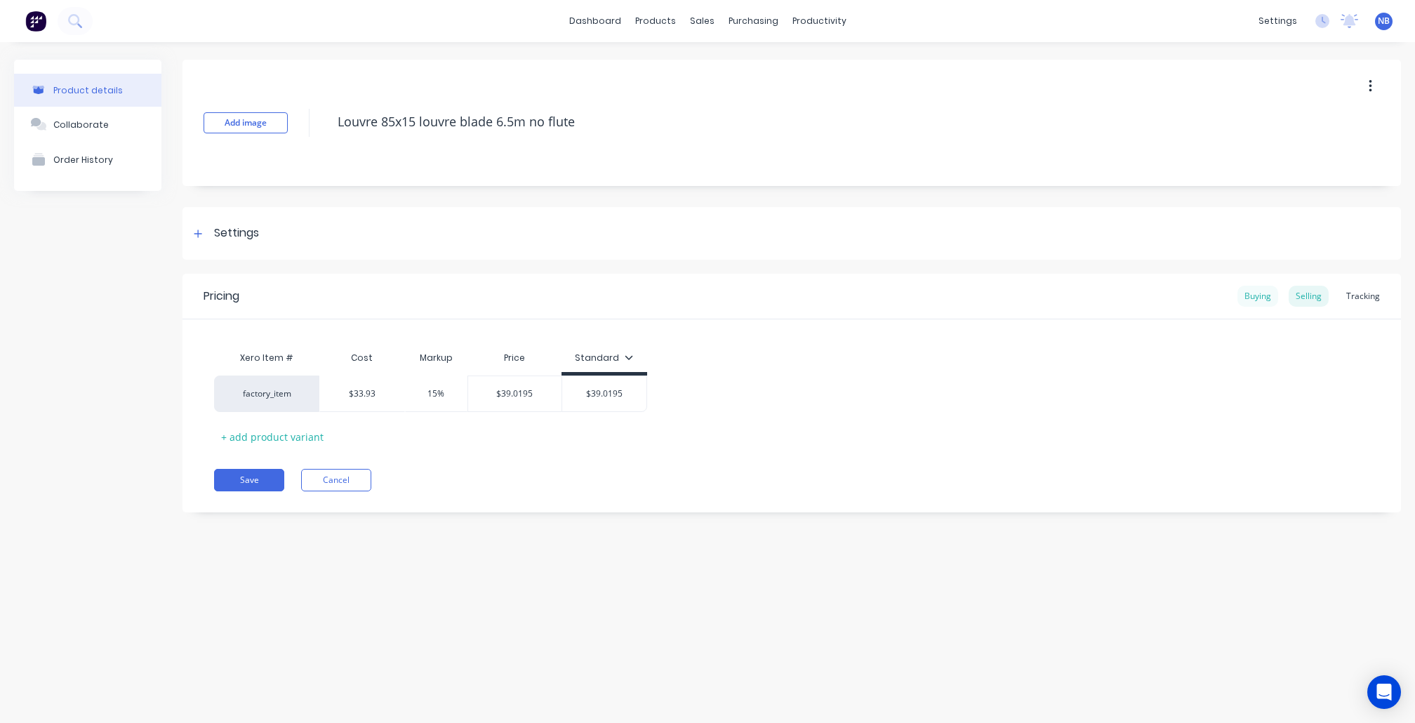
click at [1276, 296] on div "Buying" at bounding box center [1258, 296] width 41 height 21
click at [335, 480] on button "Cancel" at bounding box center [336, 476] width 70 height 22
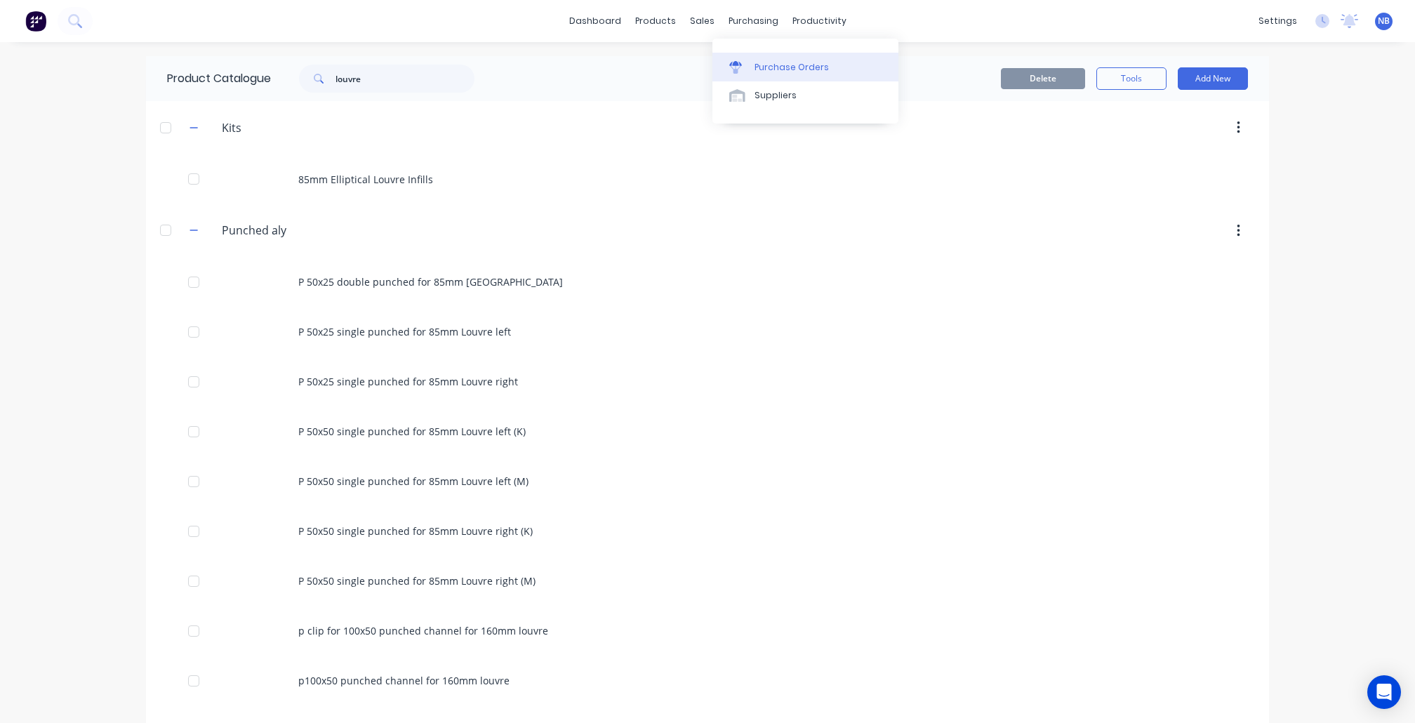
click at [759, 61] on div "Purchase Orders" at bounding box center [792, 67] width 74 height 13
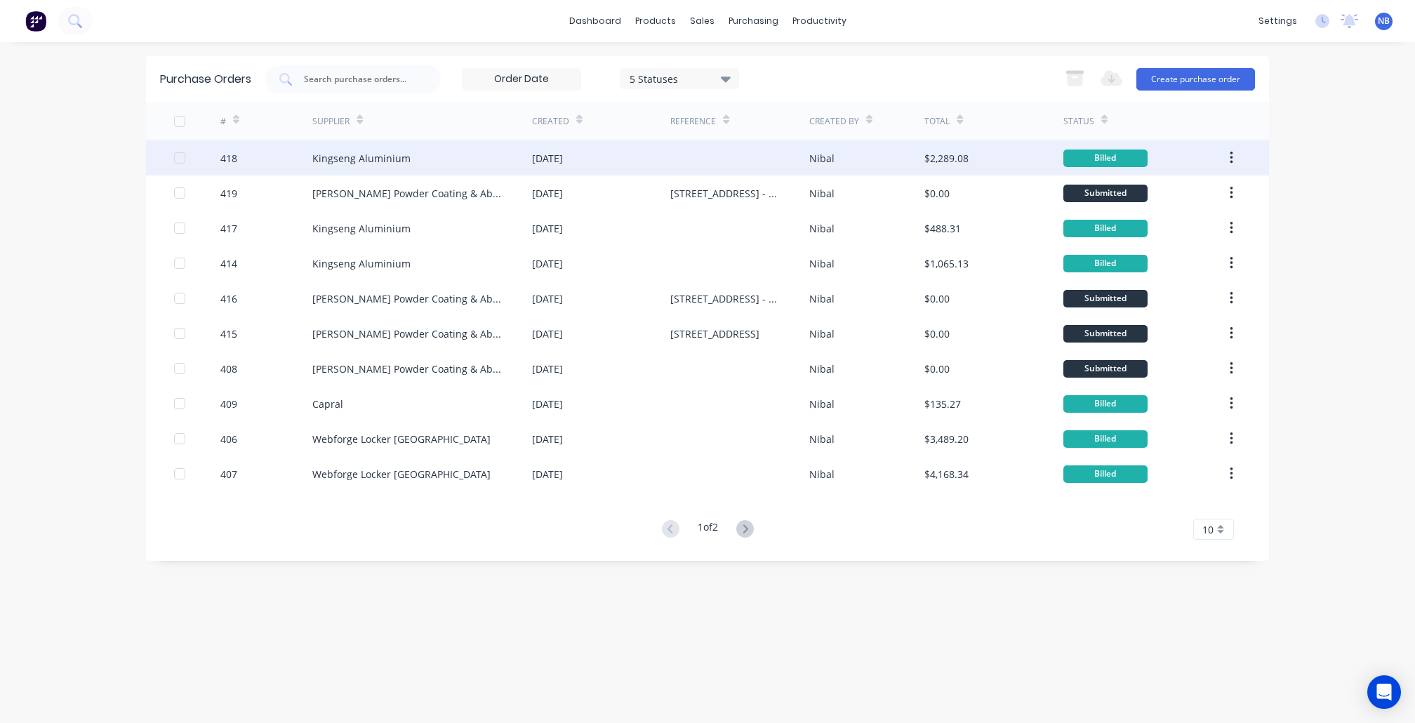
click at [496, 167] on div "Kingseng Aluminium" at bounding box center [422, 157] width 220 height 35
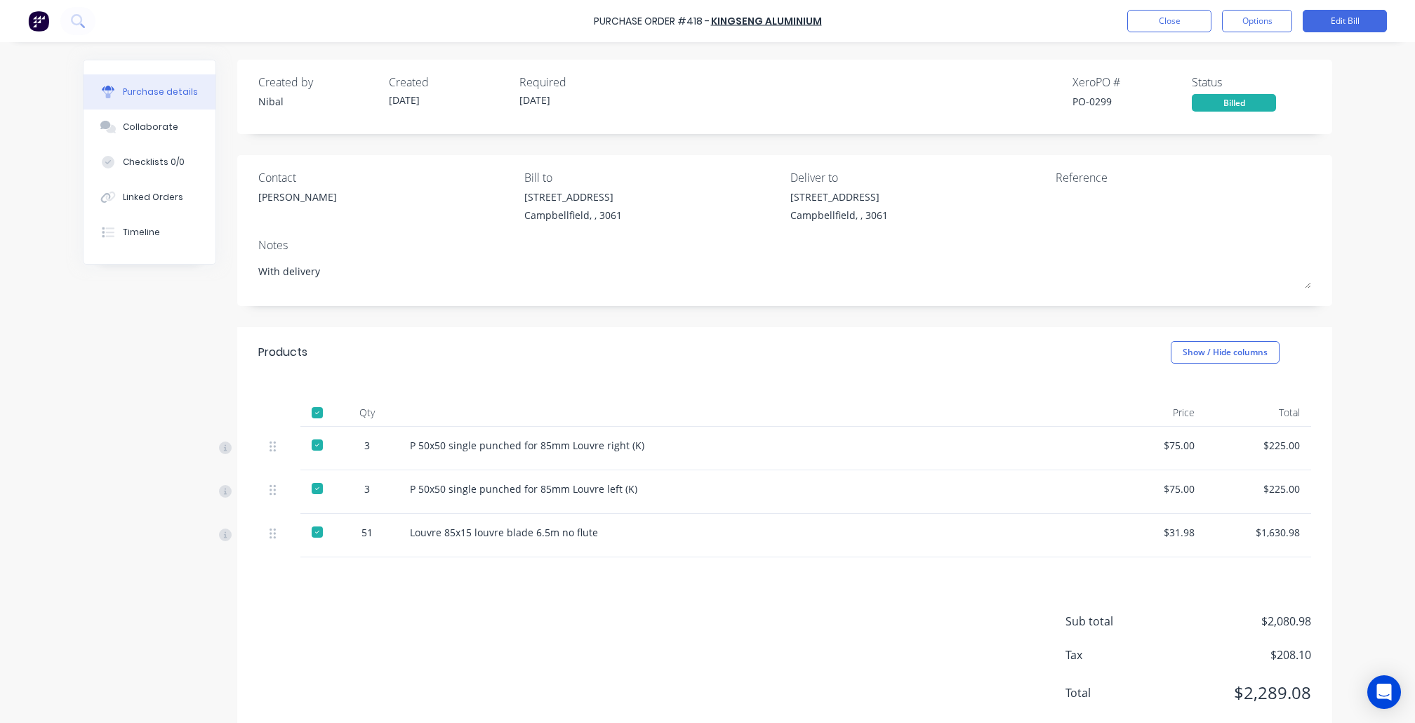
click at [316, 404] on div at bounding box center [317, 413] width 28 height 28
click at [1186, 23] on button "Close" at bounding box center [1170, 21] width 84 height 22
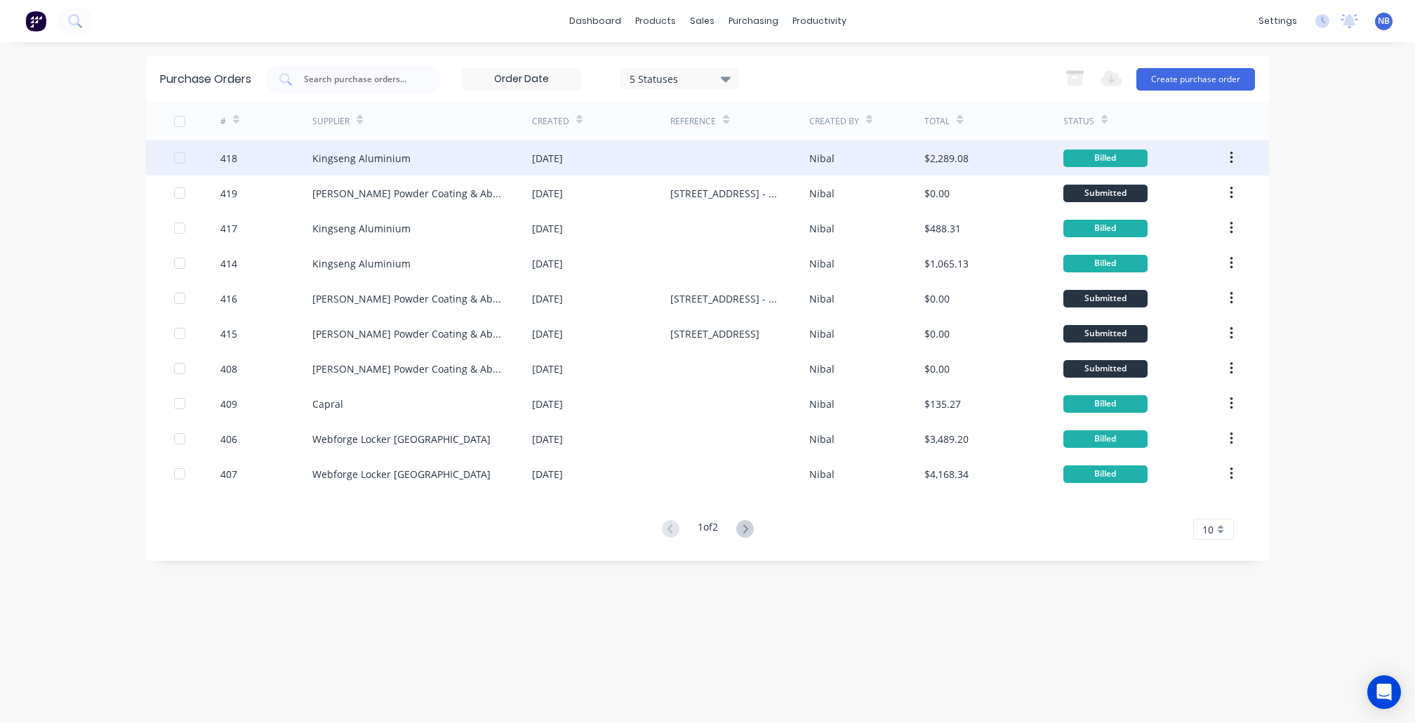
click at [509, 155] on div "Kingseng Aluminium" at bounding box center [422, 157] width 220 height 35
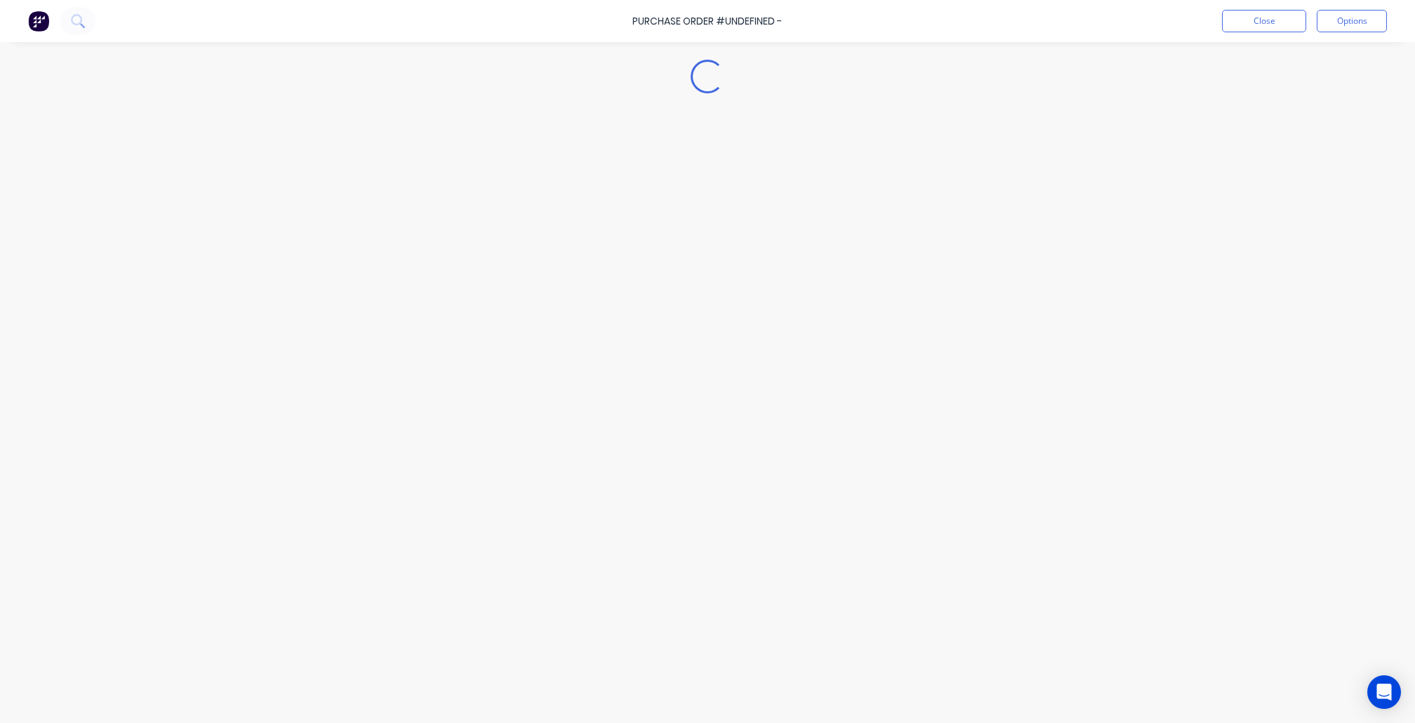
type textarea "x"
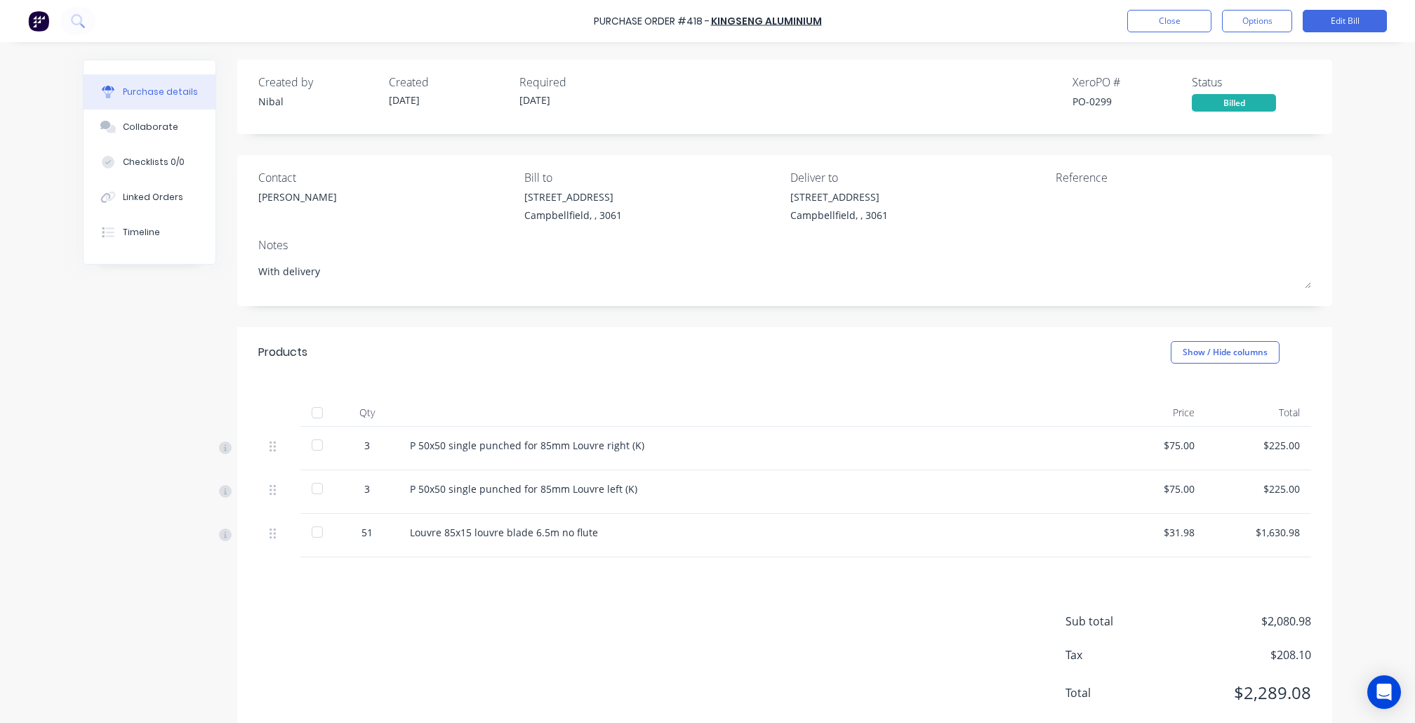
click at [1076, 96] on div "PO-0299" at bounding box center [1132, 101] width 119 height 15
click at [1090, 100] on div "PO-0299" at bounding box center [1132, 101] width 119 height 15
drag, startPoint x: 1110, startPoint y: 97, endPoint x: 1057, endPoint y: 94, distance: 52.7
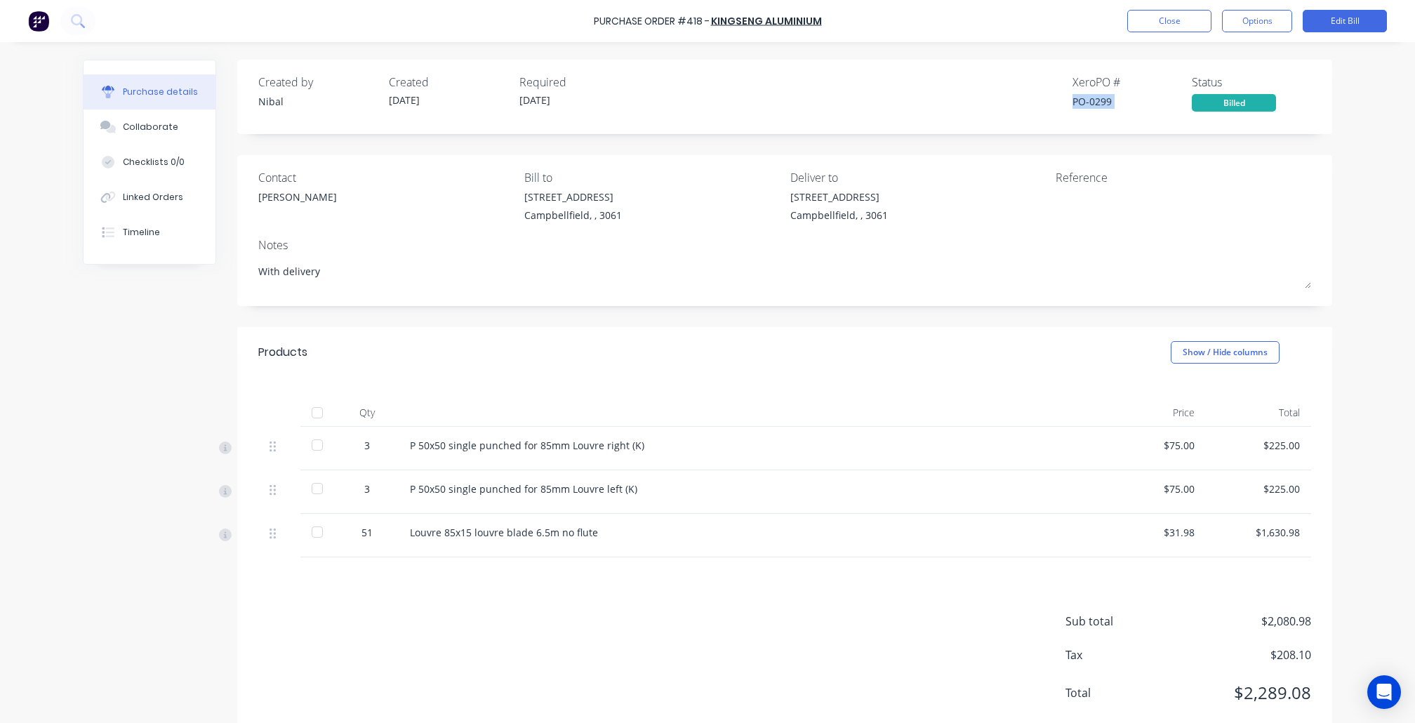
click at [1057, 94] on div "Created by Nibal Created 23/09/25 Required 22/09/25 Xero PO # PO-0299 Status Bi…" at bounding box center [784, 93] width 1053 height 38
copy div "PO-0299"
click at [1113, 115] on div "Created by Nibal Created 23/09/25 Required 22/09/25 Xero PO # PO-0299 Status Bi…" at bounding box center [784, 97] width 1095 height 74
drag, startPoint x: 1099, startPoint y: 100, endPoint x: 1066, endPoint y: 97, distance: 33.1
click at [1073, 97] on div "PO-0299" at bounding box center [1132, 101] width 119 height 15
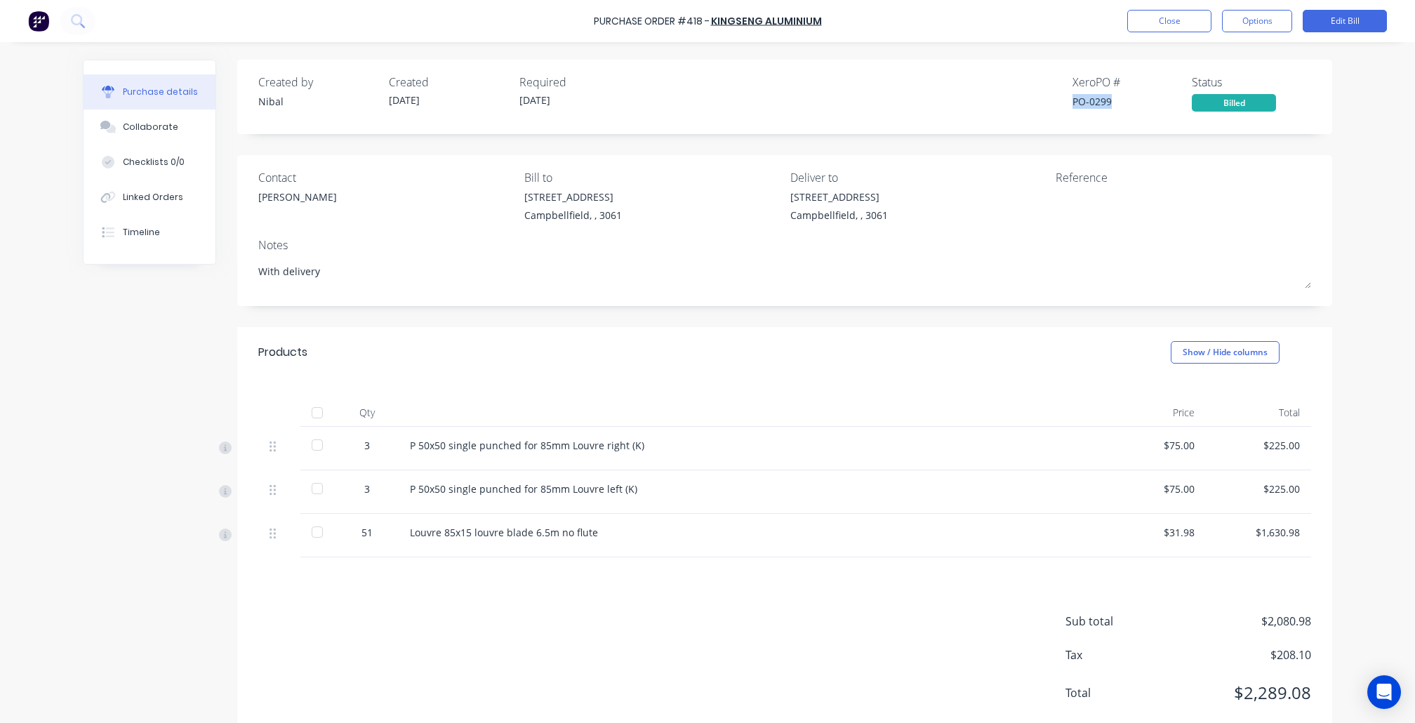
copy div "PO-0299"
click at [284, 195] on div "Janice Lai" at bounding box center [297, 197] width 79 height 15
click at [745, 20] on link "Kingseng Aluminium" at bounding box center [766, 21] width 111 height 14
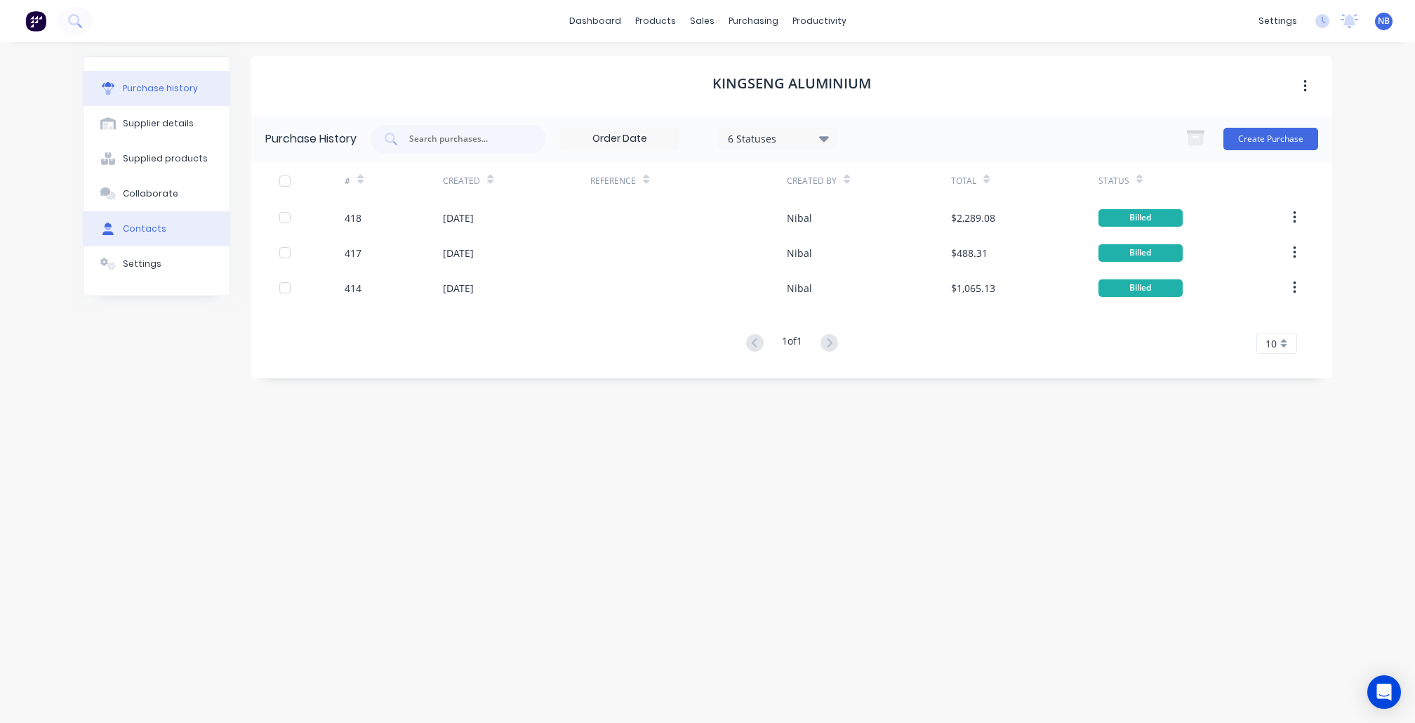
click at [103, 235] on icon at bounding box center [108, 229] width 11 height 13
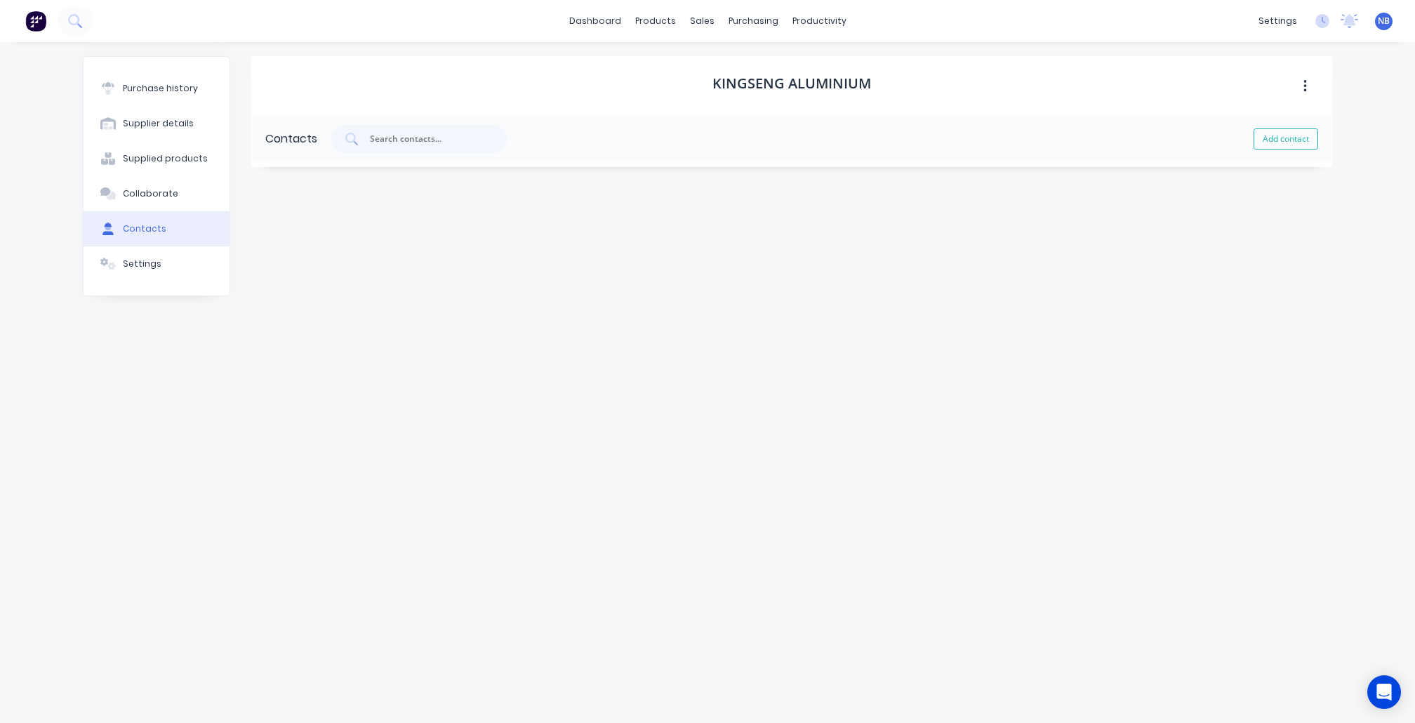
select select "AU"
click at [264, 176] on button "button" at bounding box center [267, 185] width 18 height 18
drag, startPoint x: 583, startPoint y: 315, endPoint x: 562, endPoint y: 296, distance: 27.9
click at [599, 315] on div "Contact Name Janice Lai Email address janice@kingsengaluminium.com.au Phone Int…" at bounding box center [791, 318] width 1039 height 202
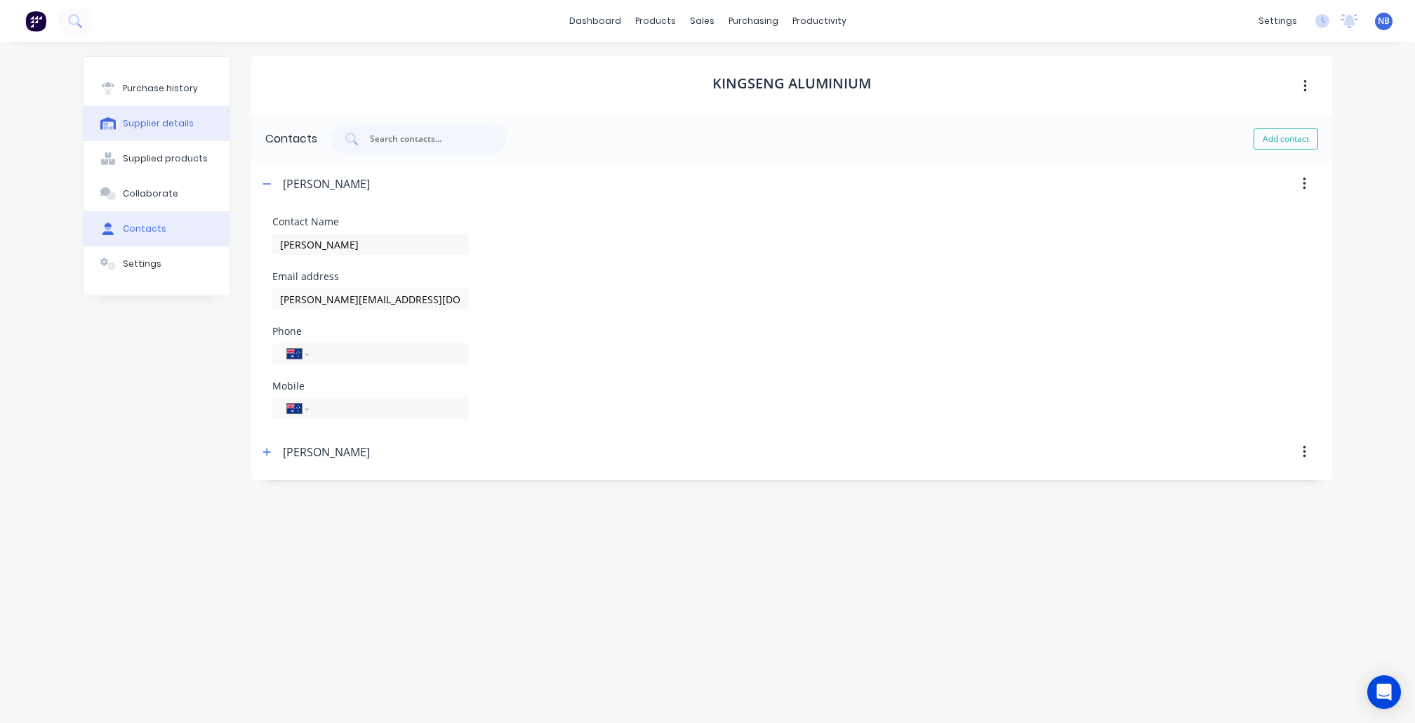
click at [169, 126] on div "Supplier details" at bounding box center [158, 123] width 71 height 13
select select "AU"
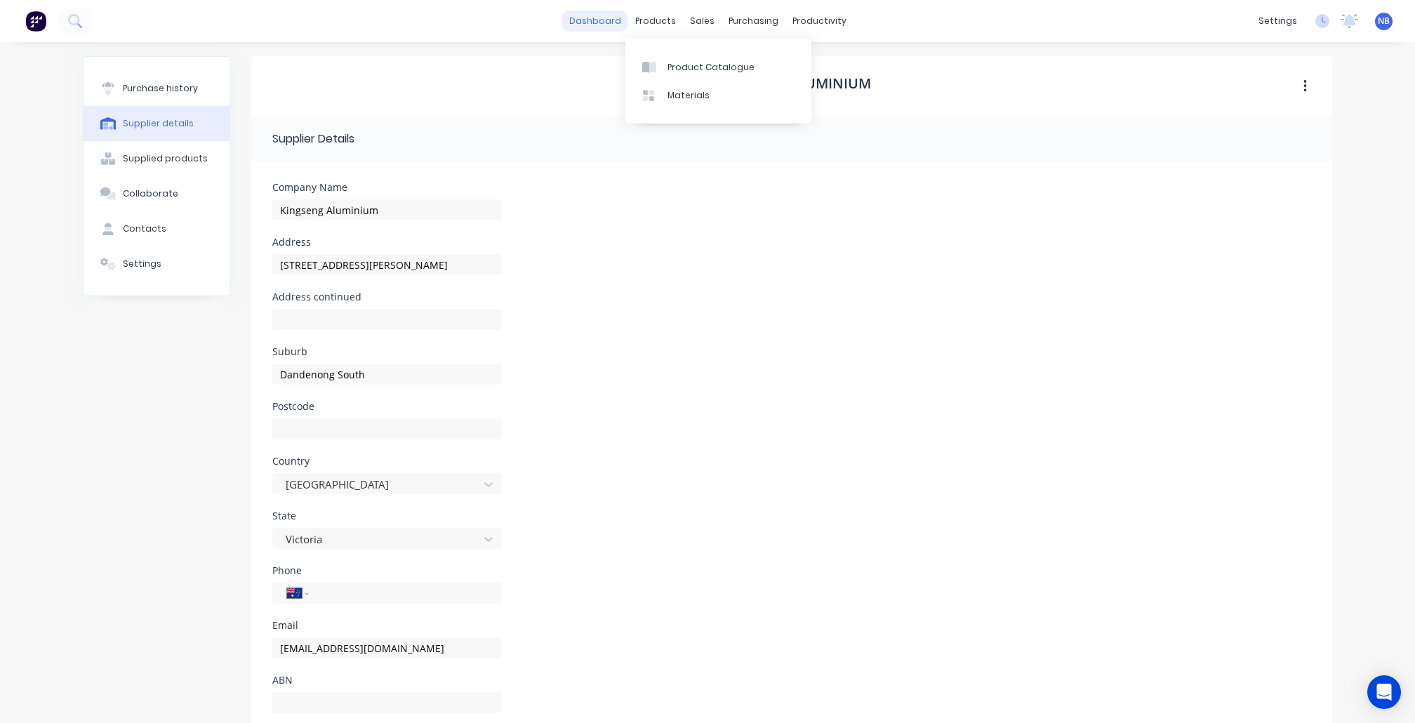
click at [602, 21] on link "dashboard" at bounding box center [595, 21] width 66 height 21
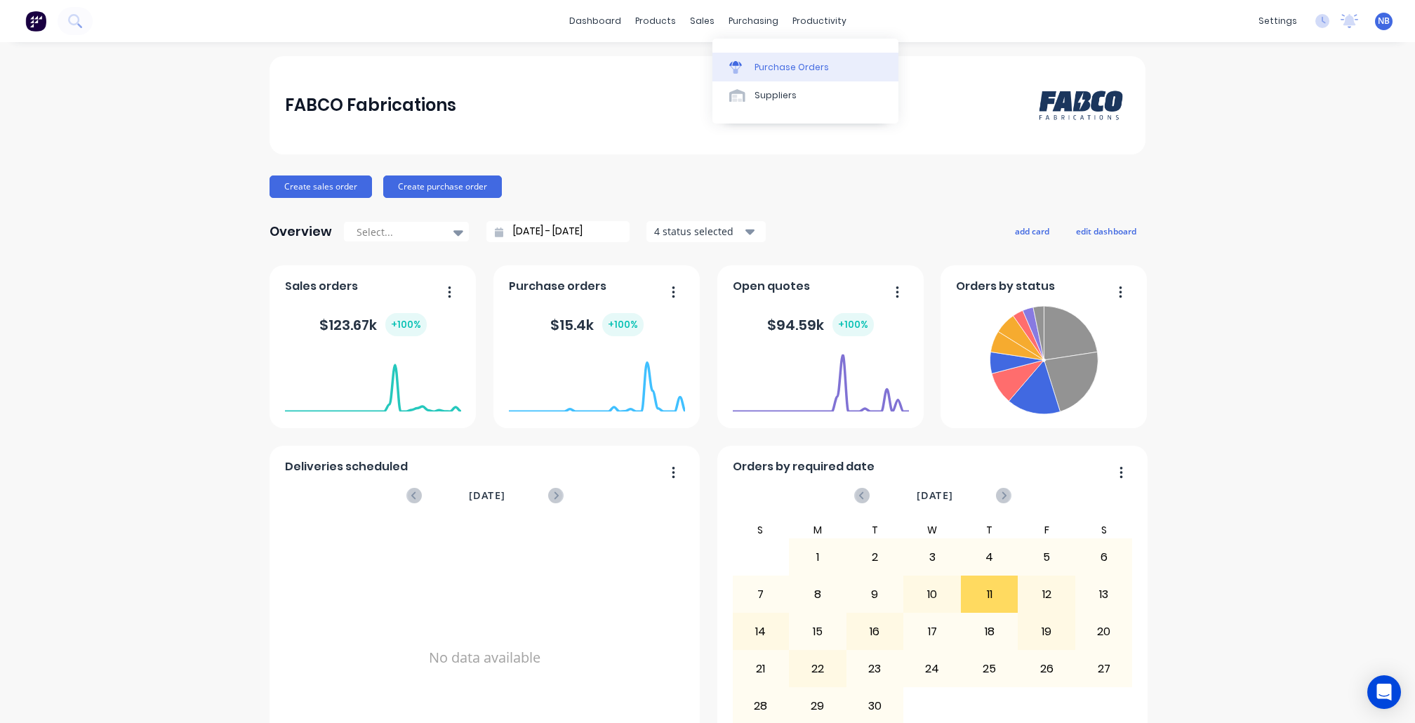
click at [764, 72] on div "Purchase Orders" at bounding box center [792, 67] width 74 height 13
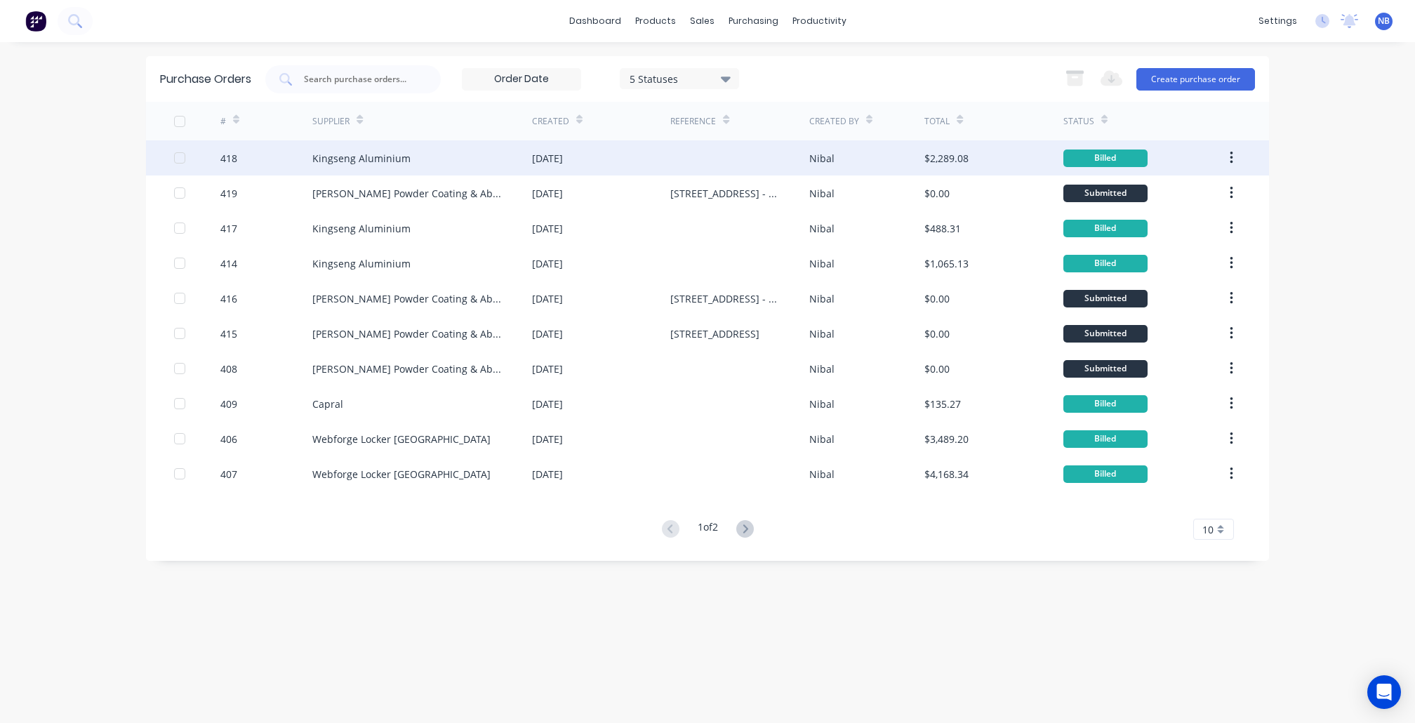
drag, startPoint x: 180, startPoint y: 154, endPoint x: 189, endPoint y: 161, distance: 10.5
click at [181, 155] on div at bounding box center [180, 158] width 28 height 28
click at [181, 159] on div at bounding box center [180, 158] width 28 height 28
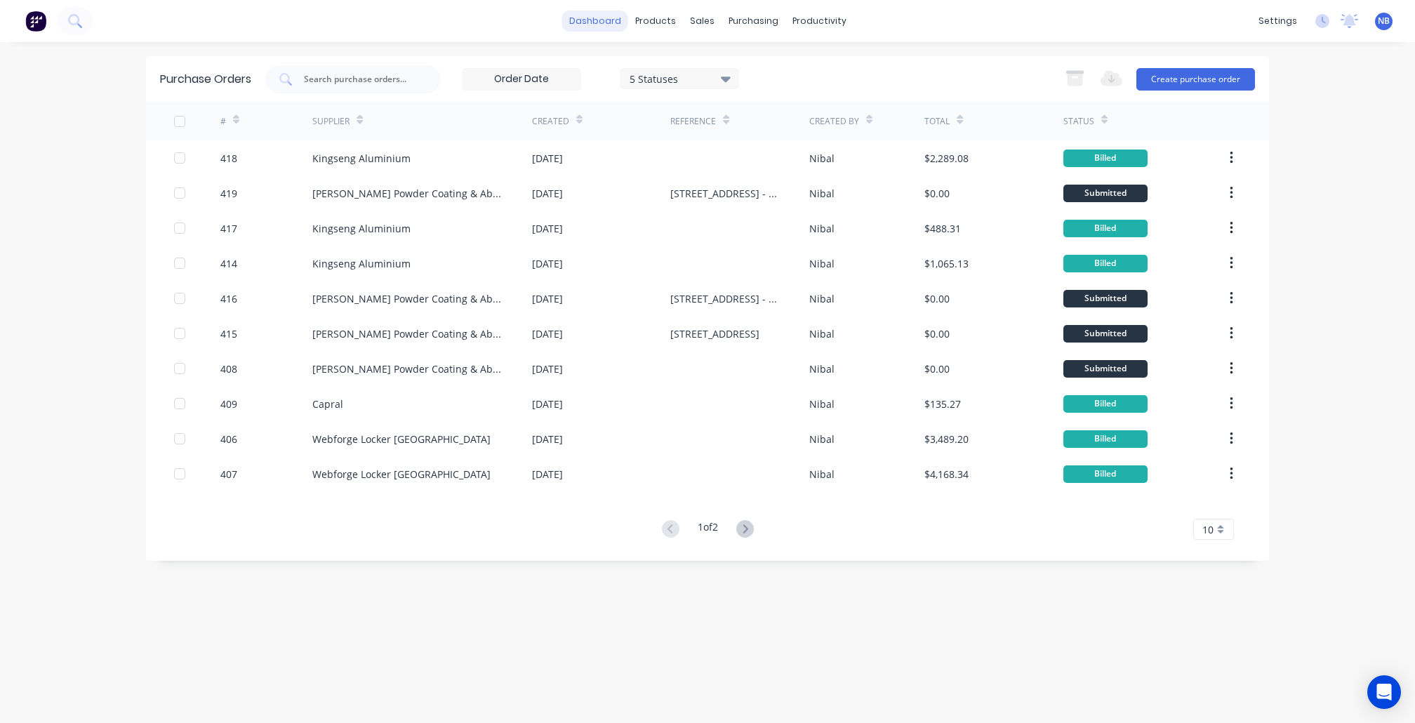
click at [591, 24] on link "dashboard" at bounding box center [595, 21] width 66 height 21
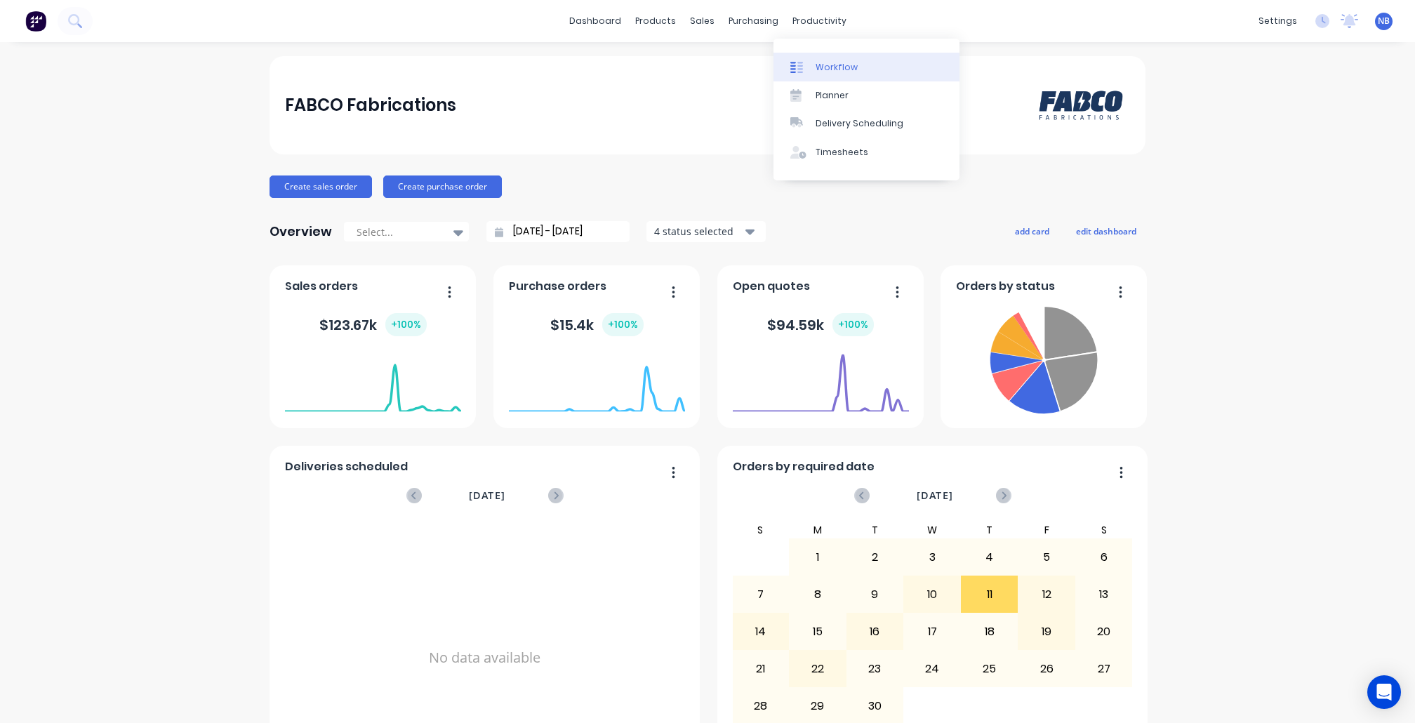
click at [829, 63] on div "Workflow" at bounding box center [837, 67] width 42 height 13
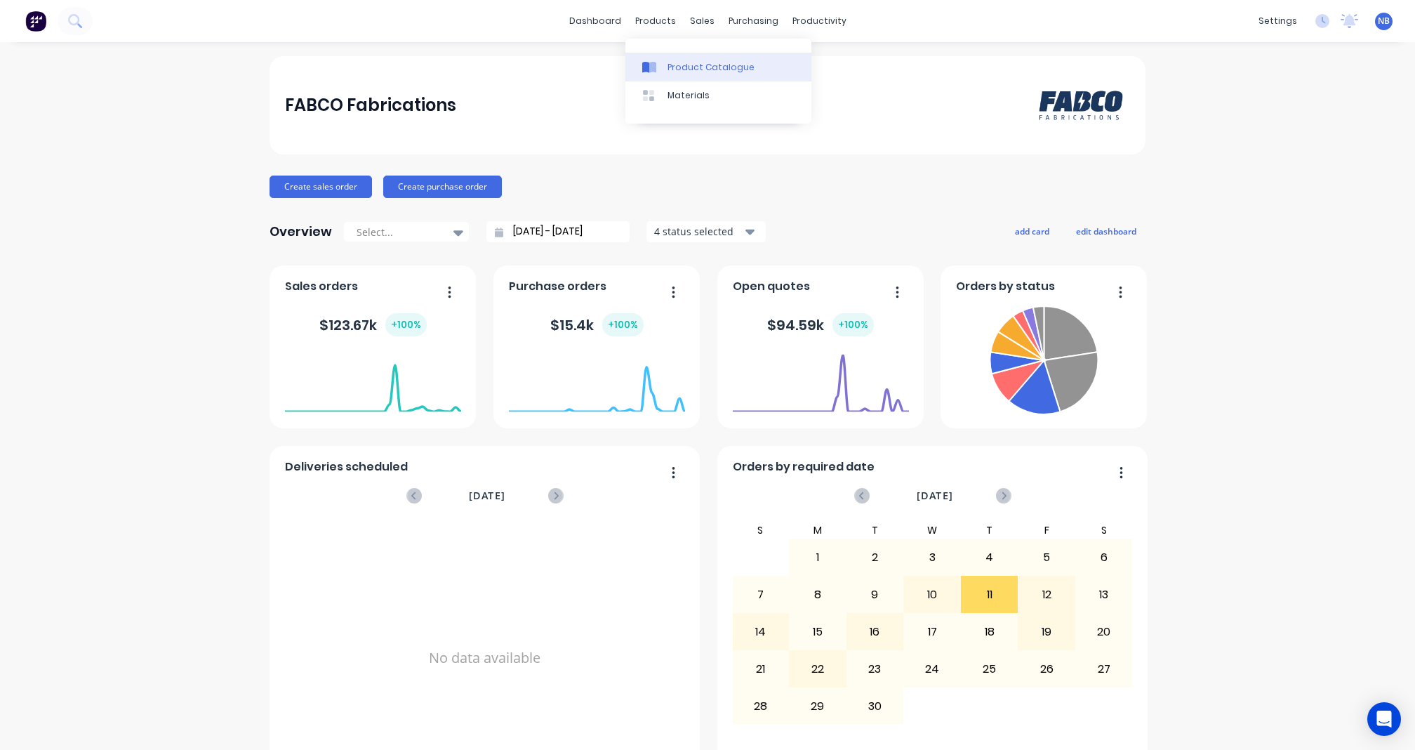
click at [681, 67] on div "Product Catalogue" at bounding box center [711, 67] width 87 height 13
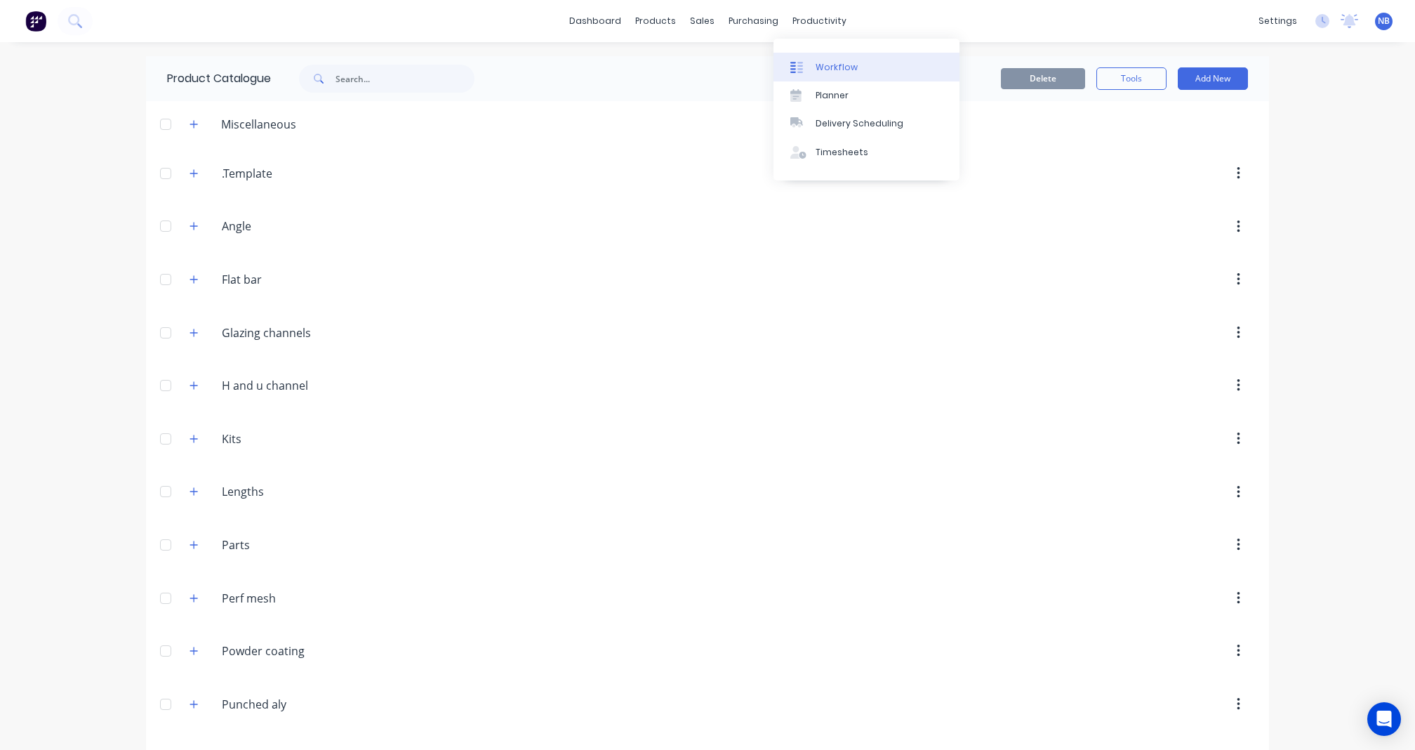
click at [831, 57] on link "Workflow" at bounding box center [867, 67] width 186 height 28
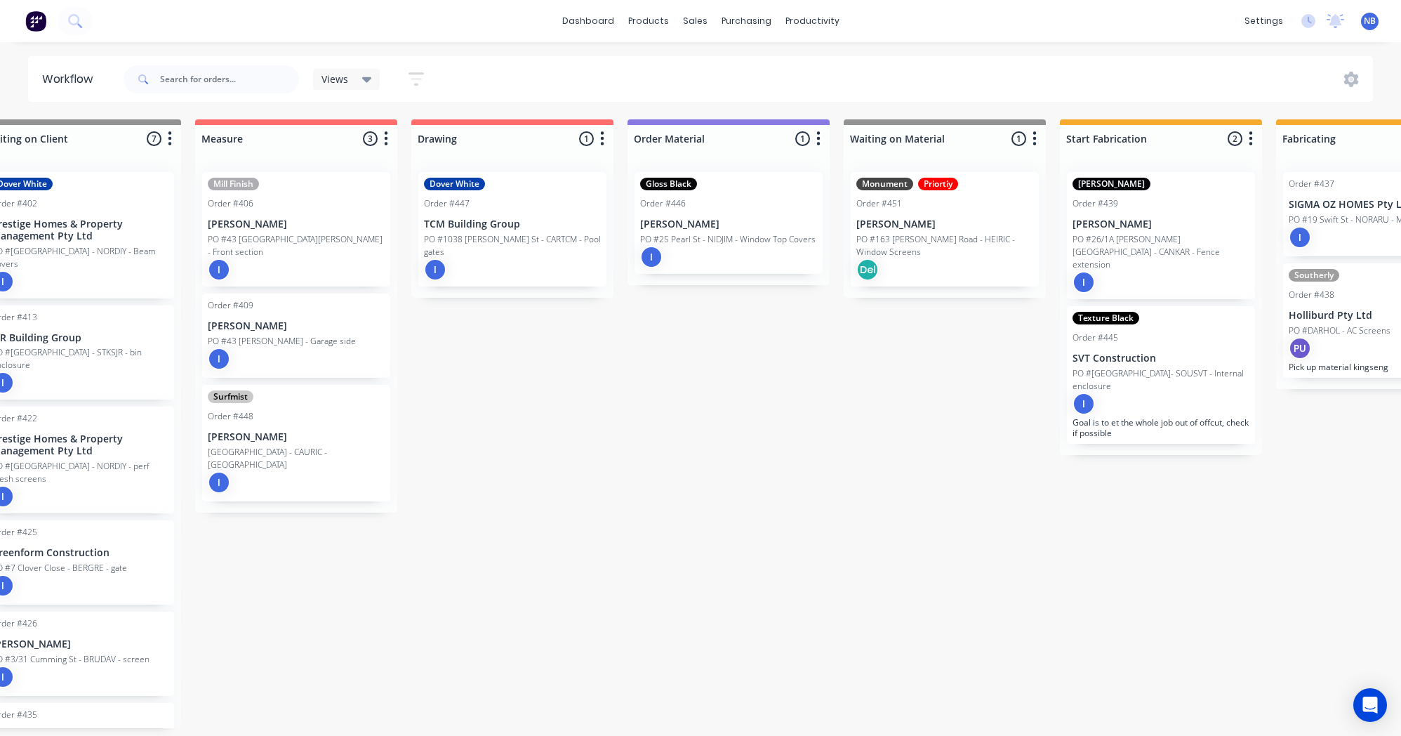
scroll to position [0, 291]
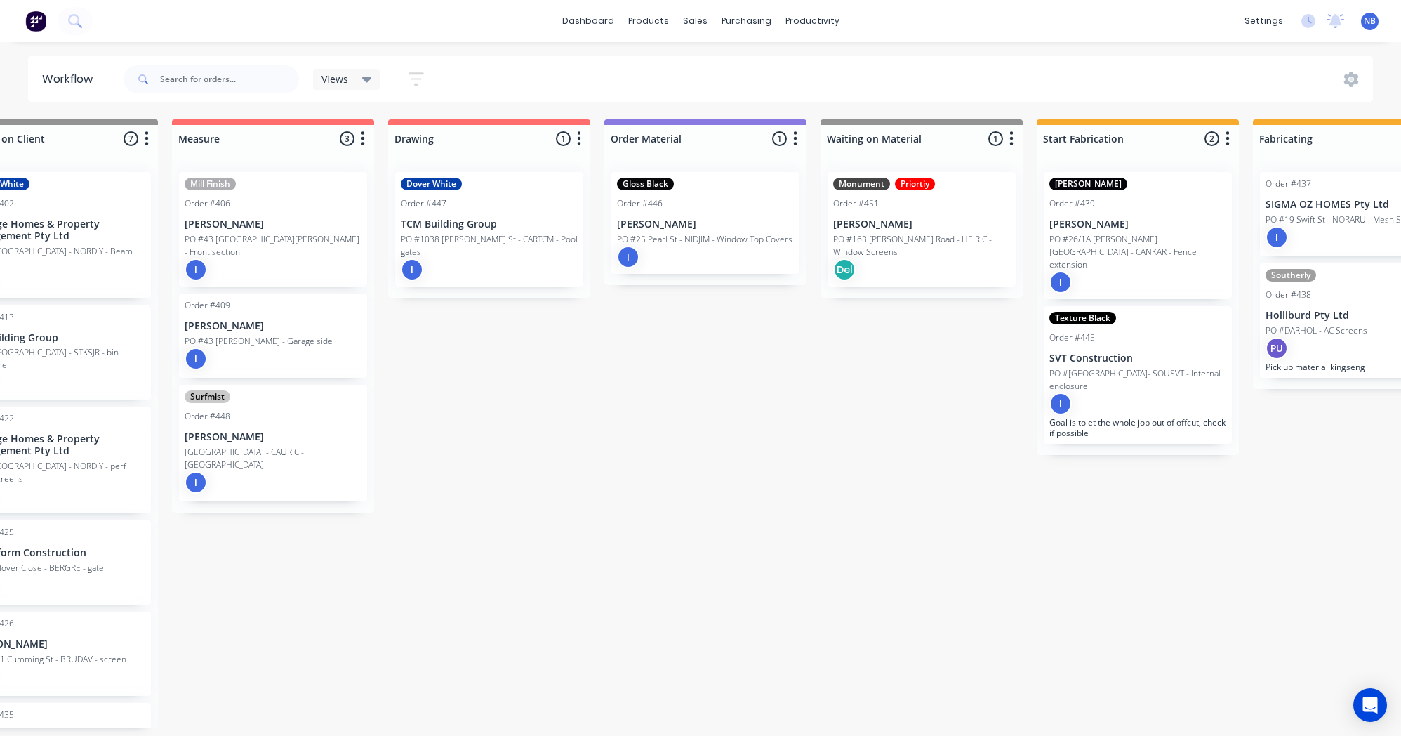
click at [516, 243] on p "PO #1038 [PERSON_NAME] St - CARTCM - Pool gates" at bounding box center [489, 245] width 177 height 25
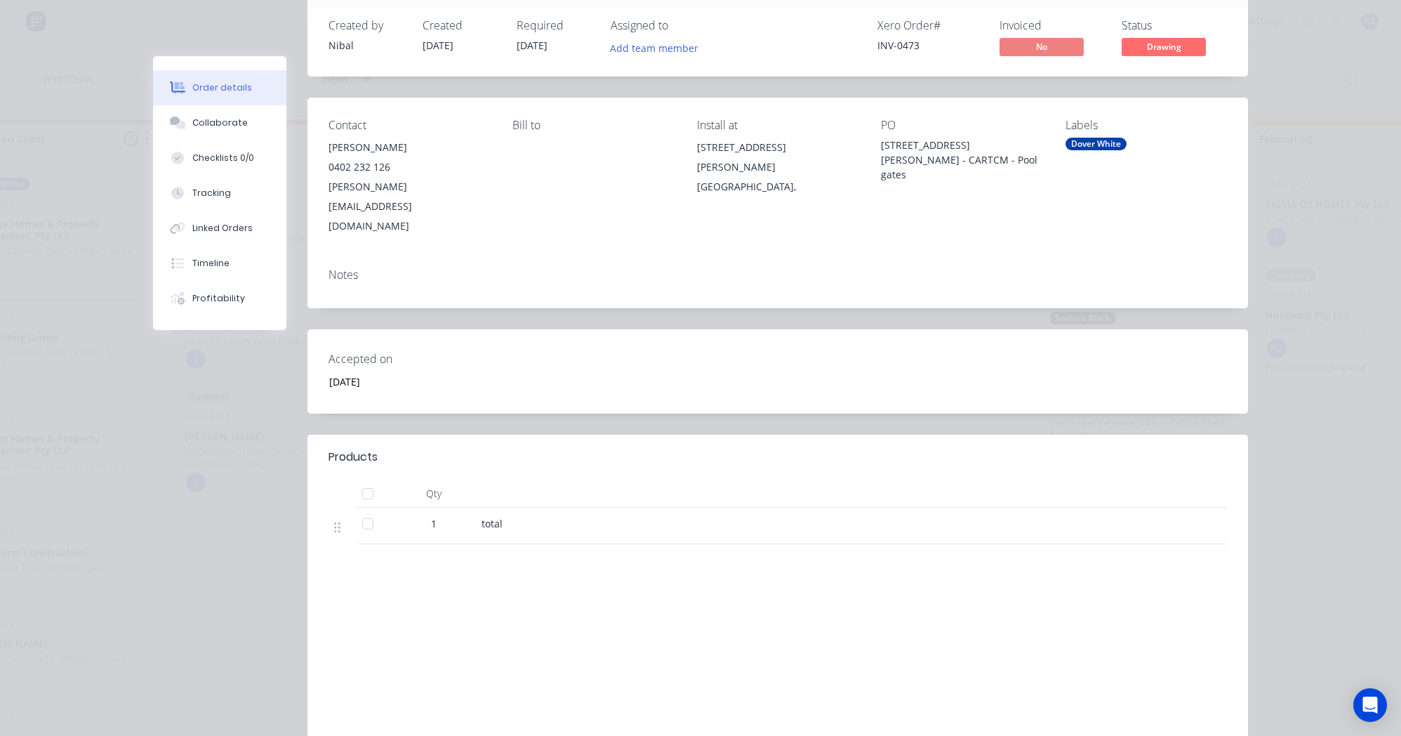
scroll to position [0, 0]
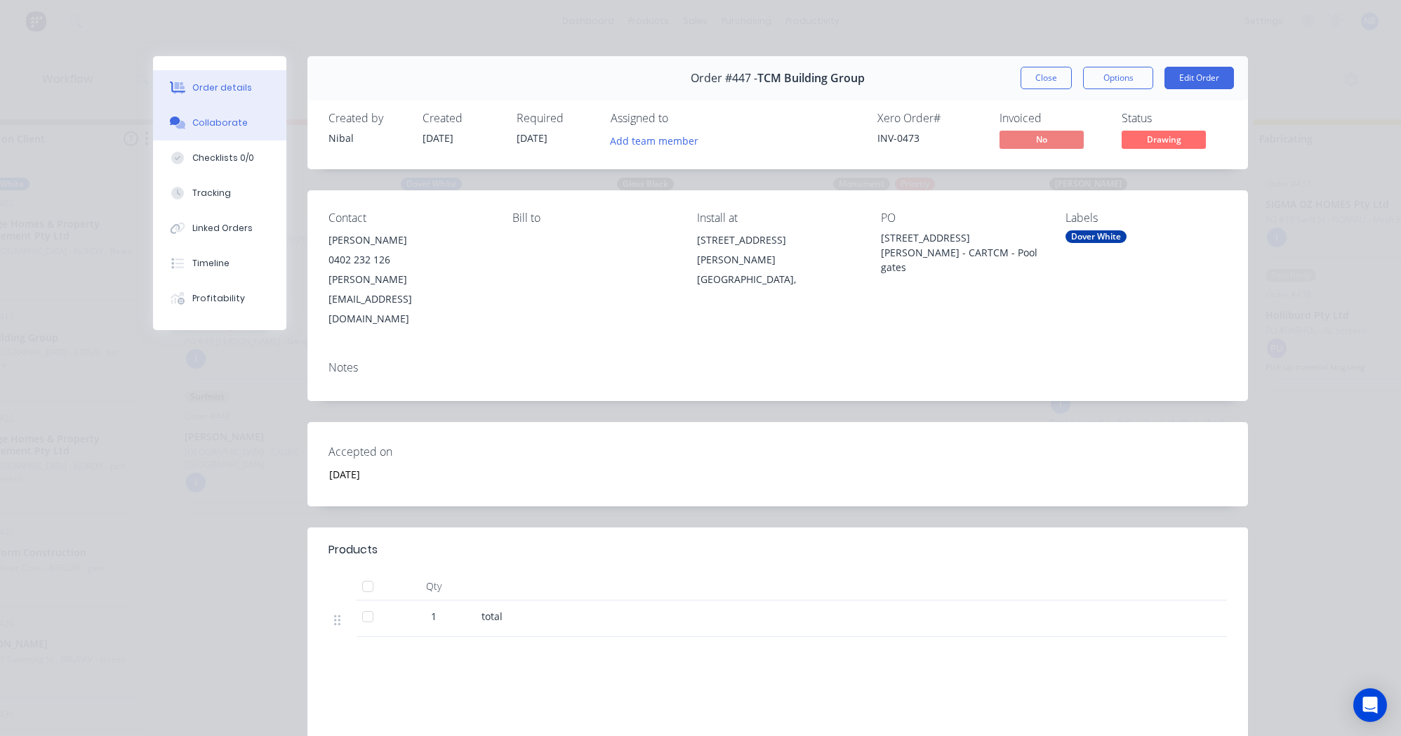
click at [221, 110] on button "Collaborate" at bounding box center [219, 122] width 133 height 35
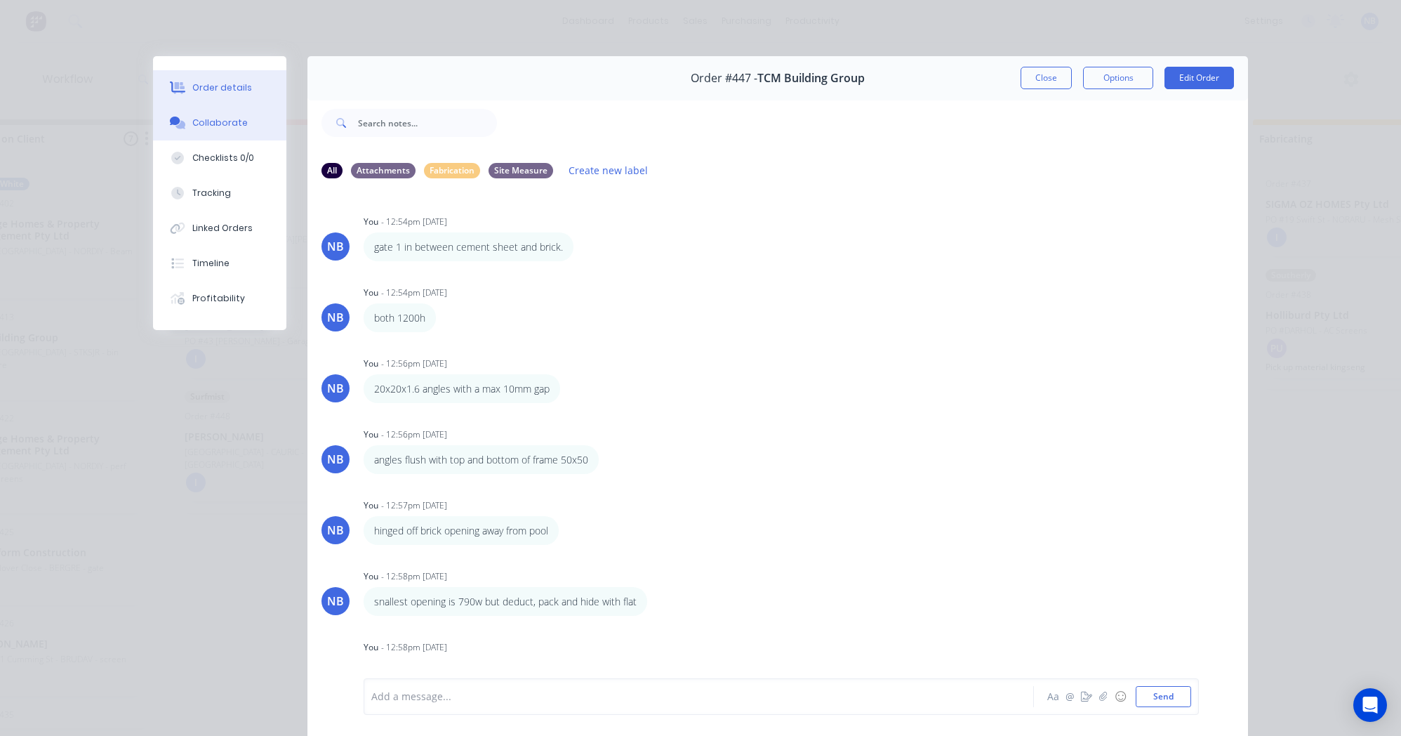
drag, startPoint x: 251, startPoint y: 104, endPoint x: 238, endPoint y: 107, distance: 12.9
click at [251, 104] on button "Order details" at bounding box center [219, 87] width 133 height 35
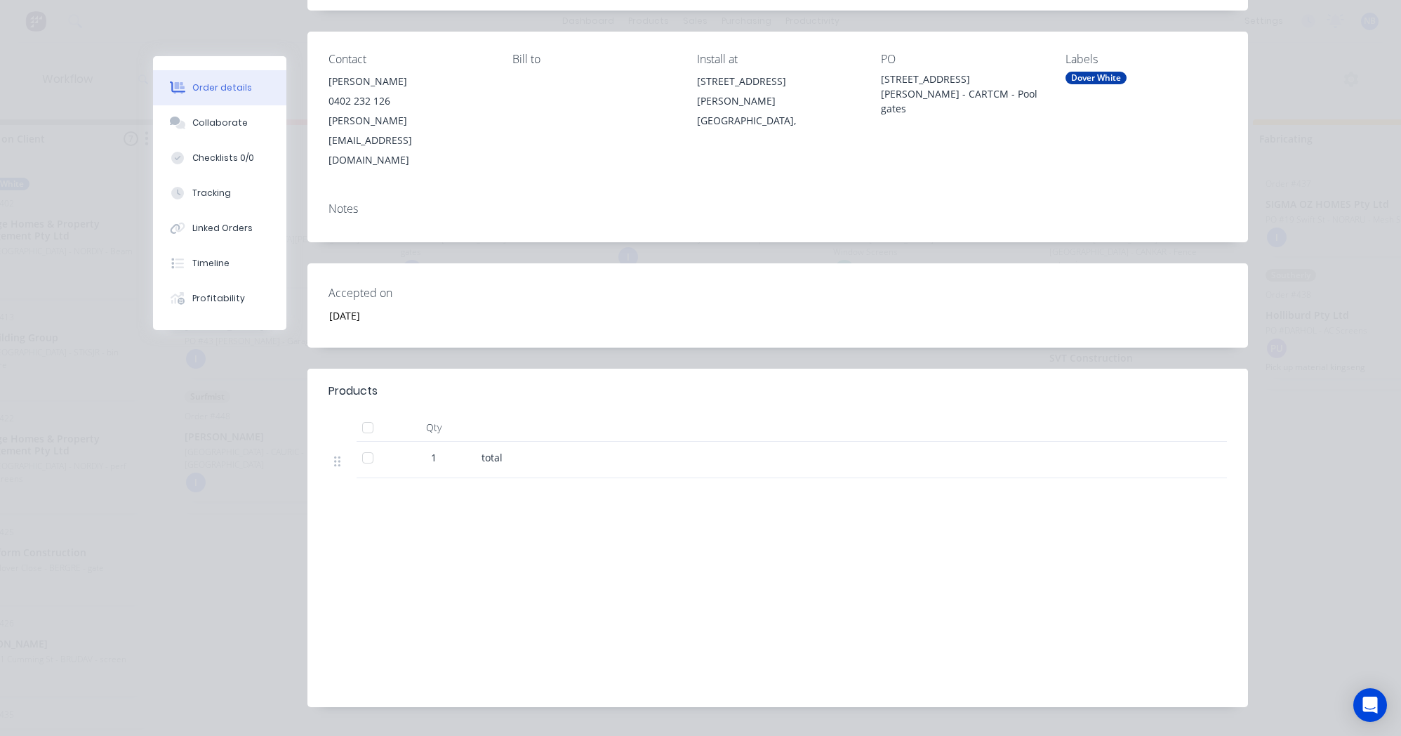
scroll to position [6, 291]
drag, startPoint x: 210, startPoint y: 138, endPoint x: 224, endPoint y: 150, distance: 18.4
click at [209, 138] on button "Collaborate" at bounding box center [219, 122] width 133 height 35
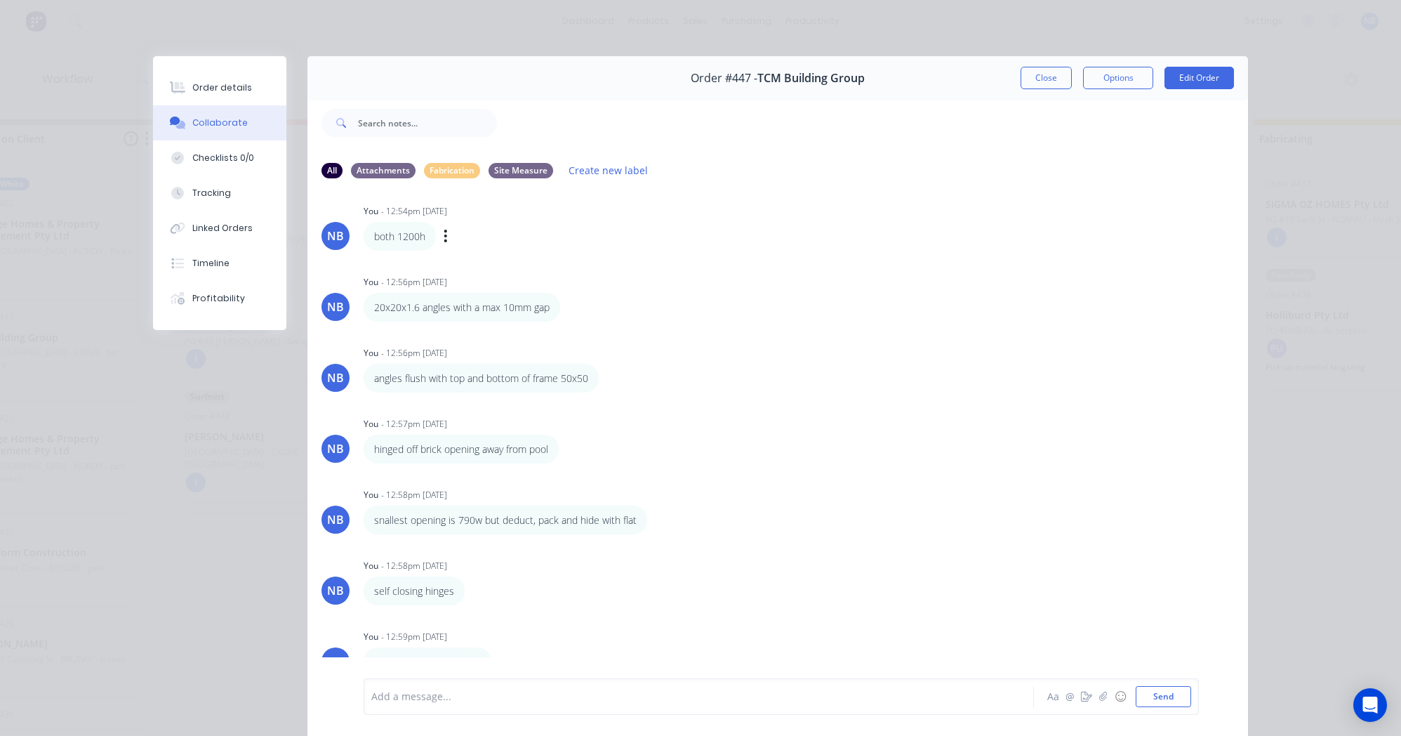
scroll to position [9, 0]
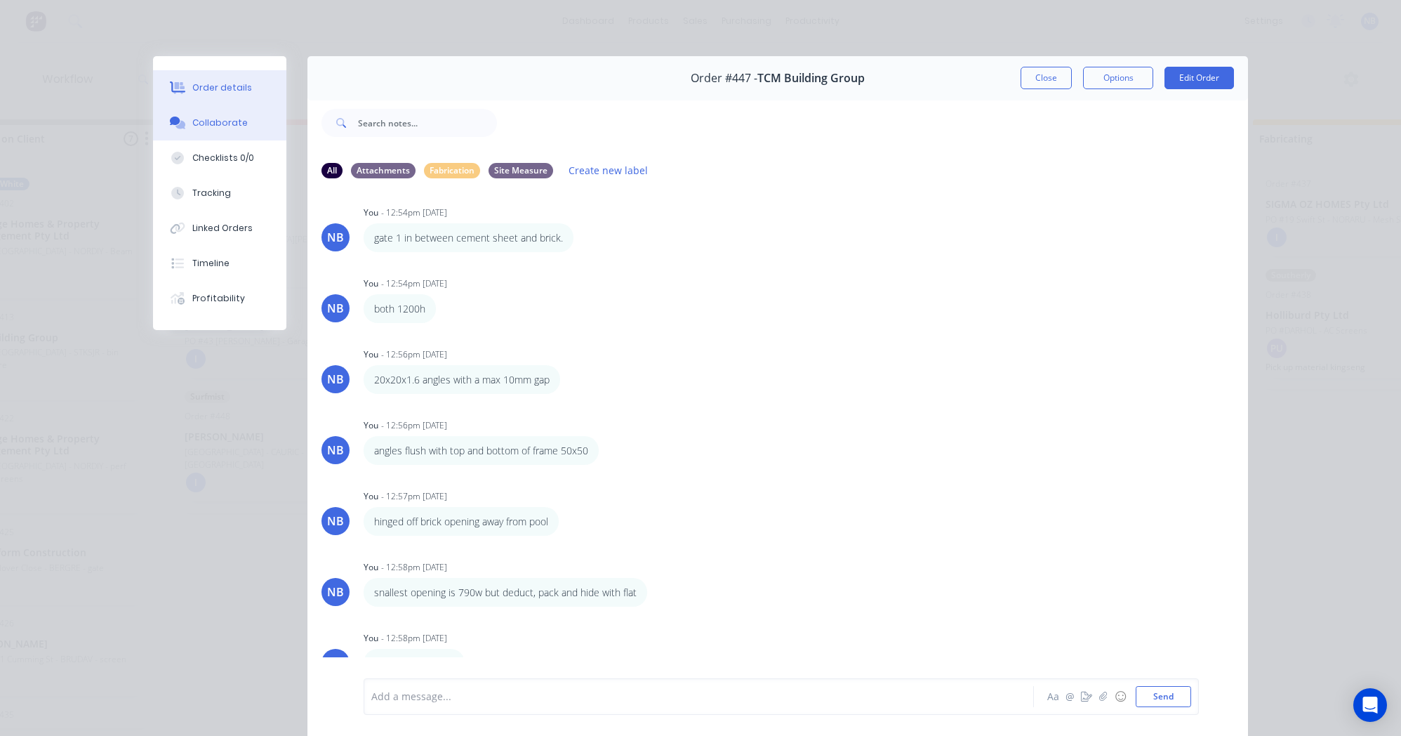
click at [240, 77] on button "Order details" at bounding box center [219, 87] width 133 height 35
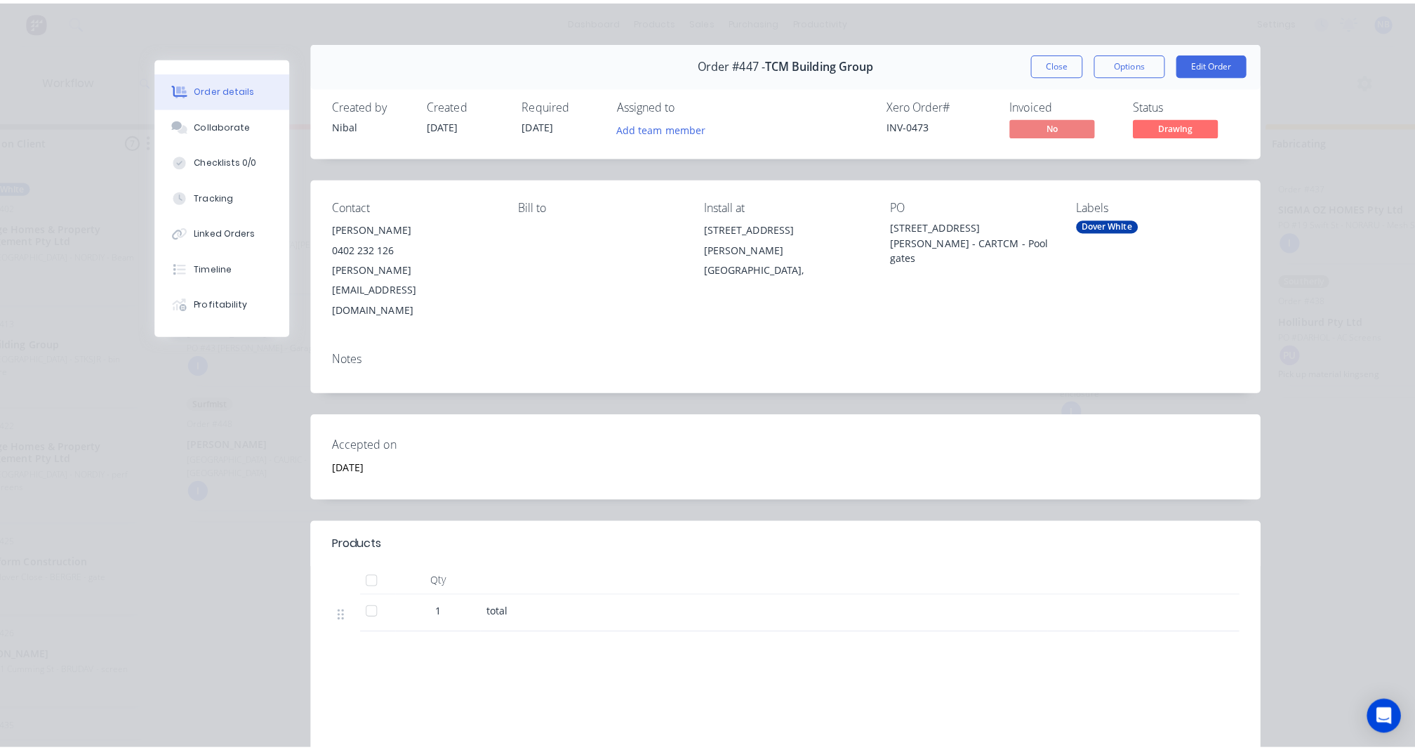
scroll to position [0, 0]
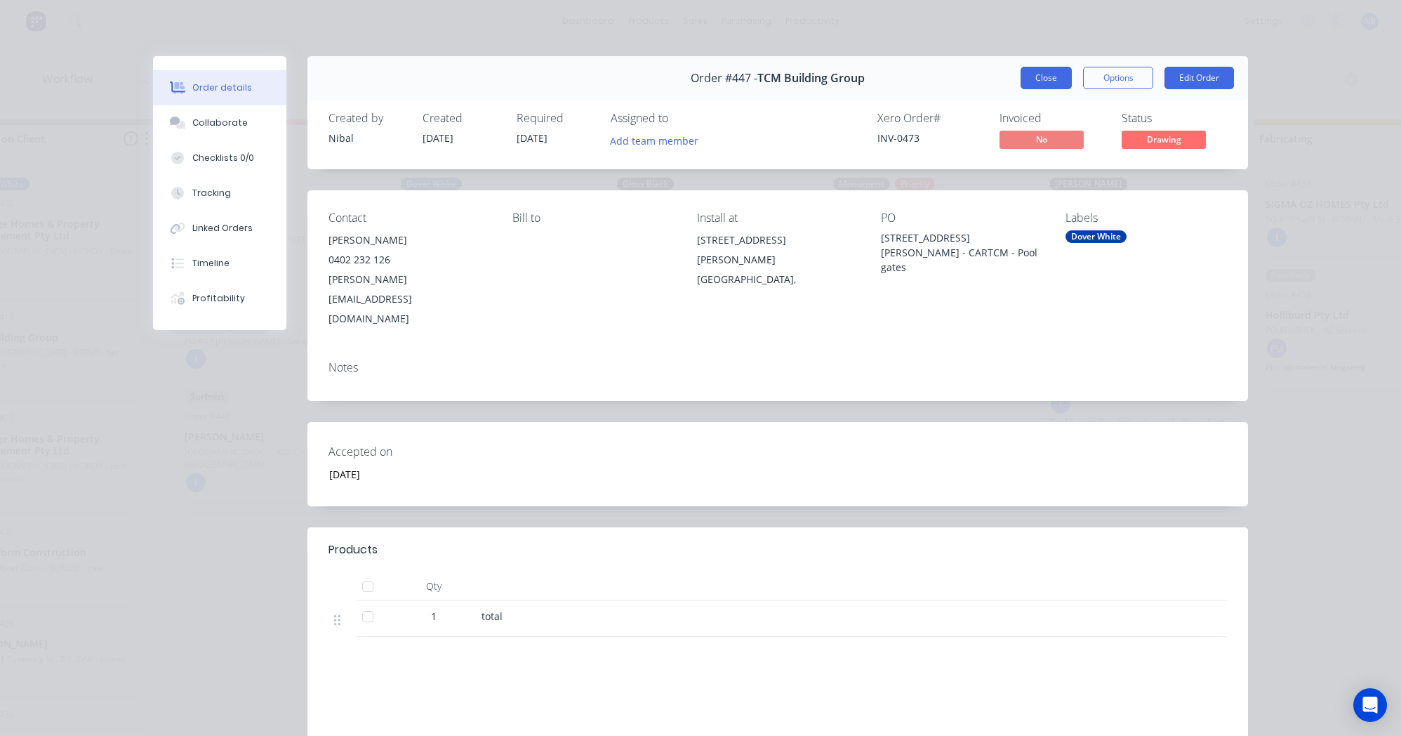
click at [1048, 77] on button "Close" at bounding box center [1046, 78] width 51 height 22
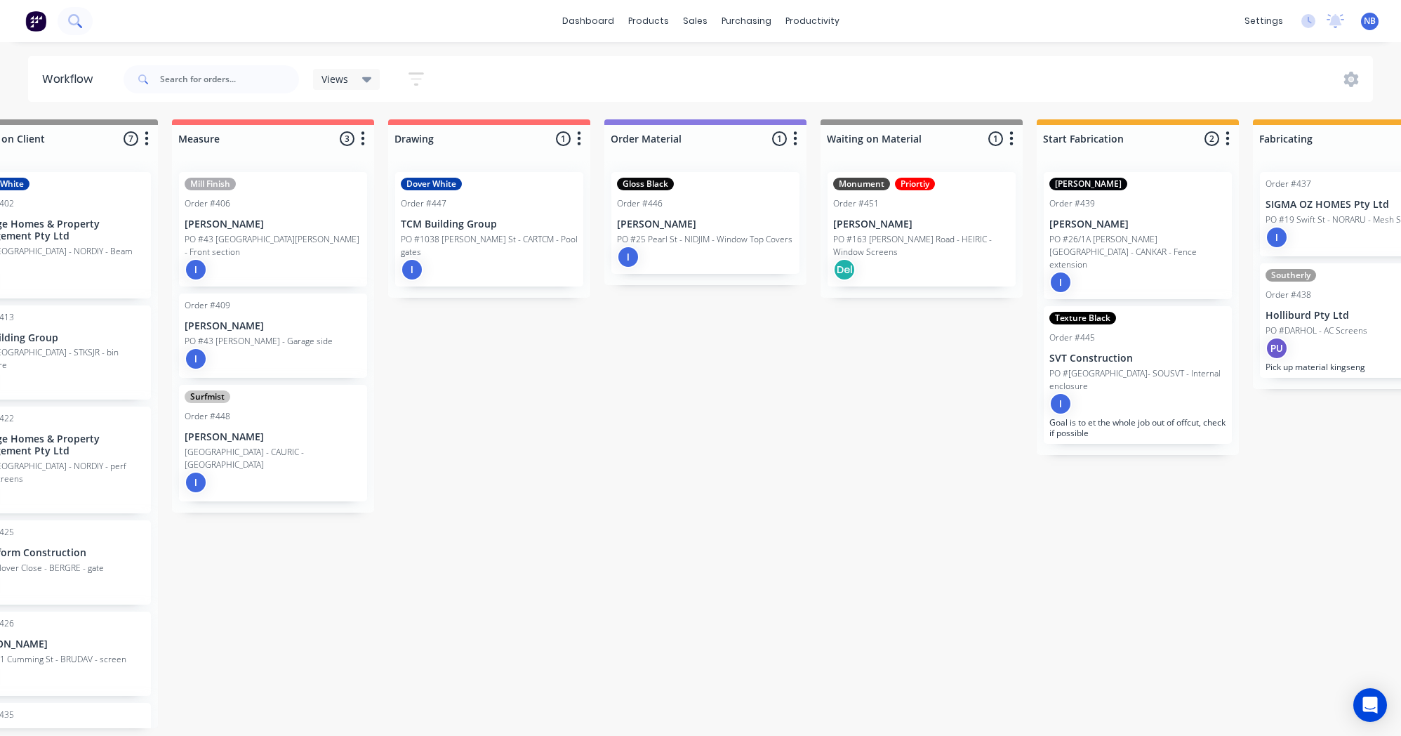
click at [79, 25] on icon at bounding box center [79, 25] width 5 height 5
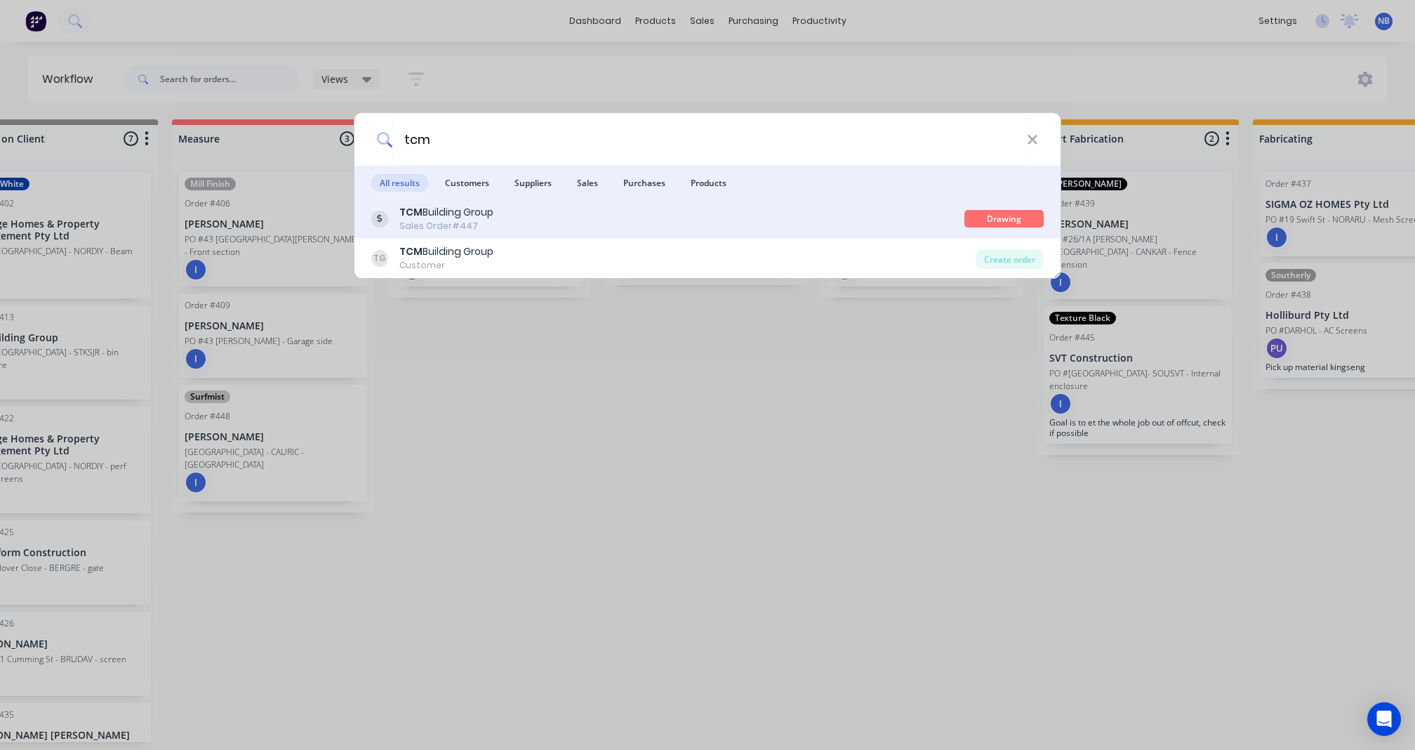
type input "tcm"
click at [555, 227] on div "TCM Building Group Sales Order #447" at bounding box center [667, 218] width 593 height 27
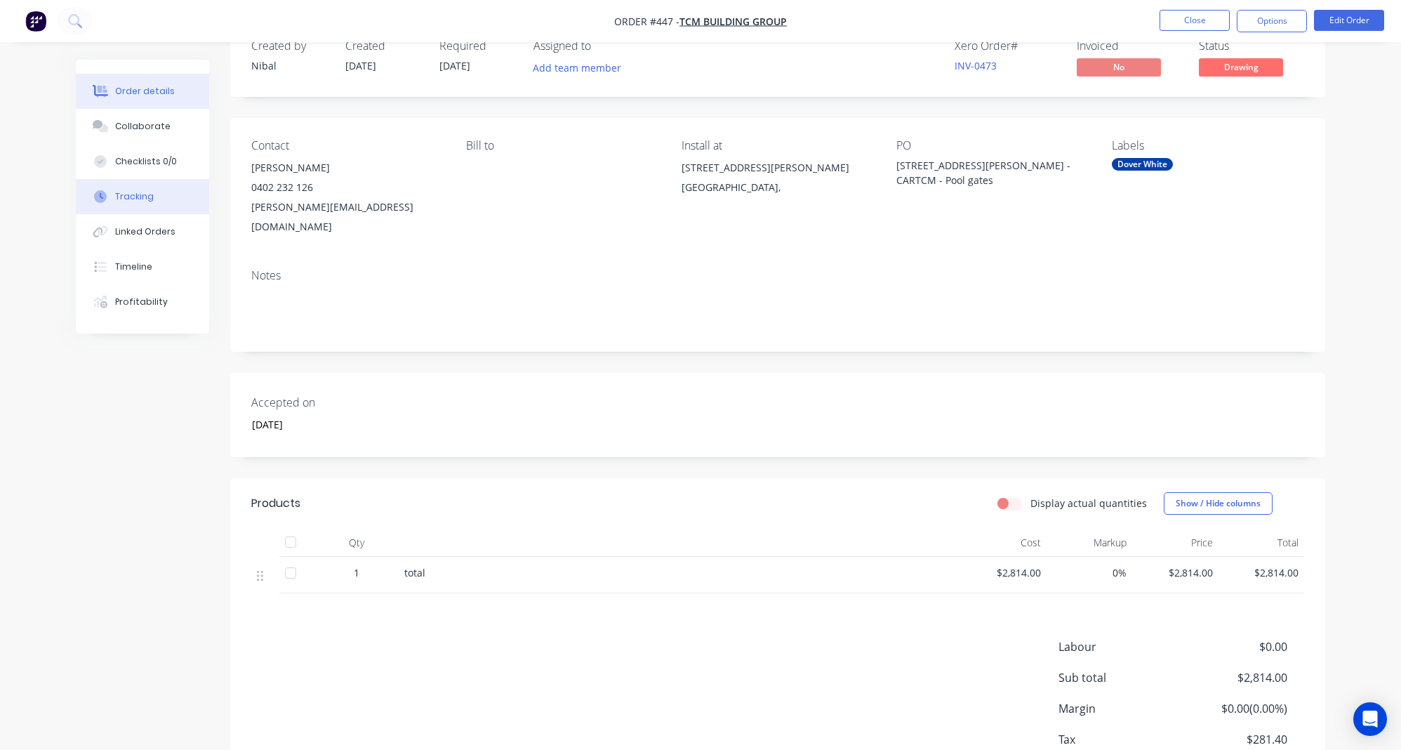
scroll to position [22, 0]
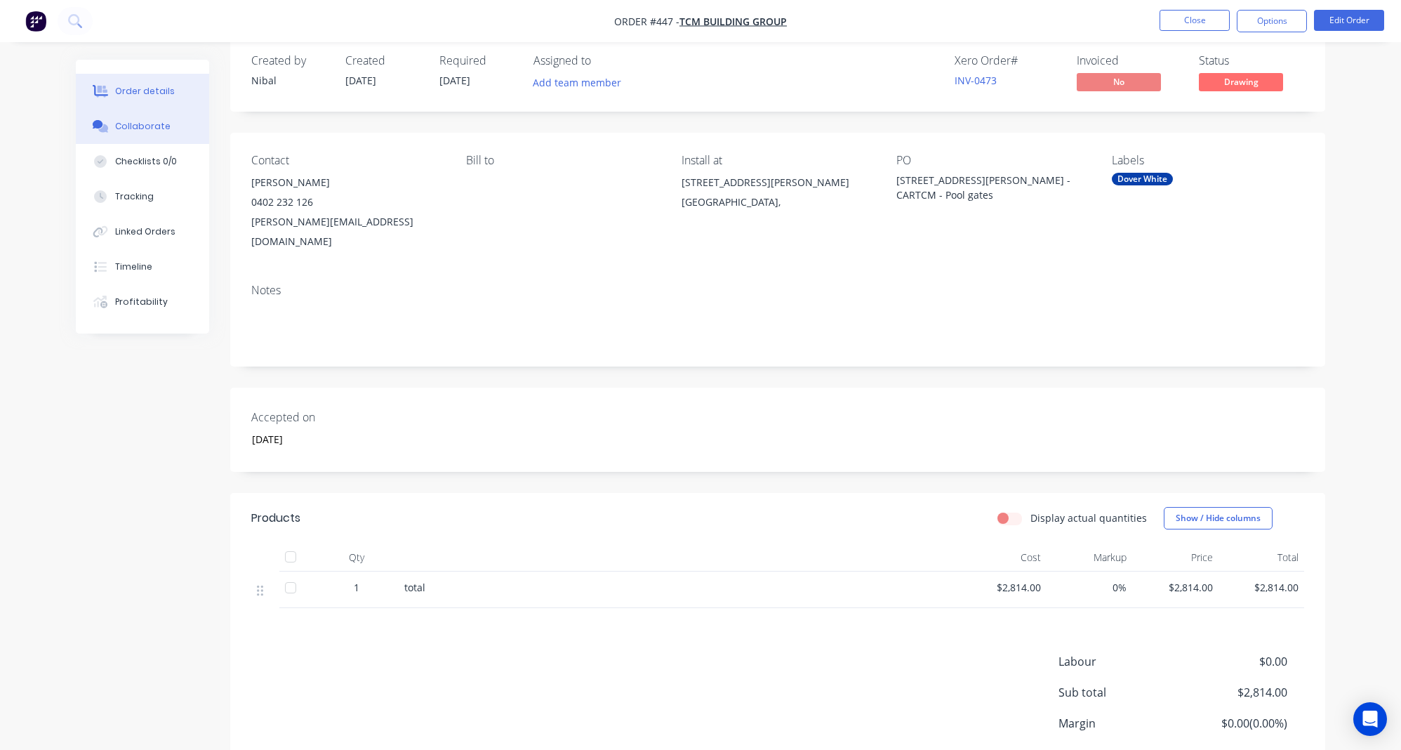
click at [144, 136] on button "Collaborate" at bounding box center [142, 126] width 133 height 35
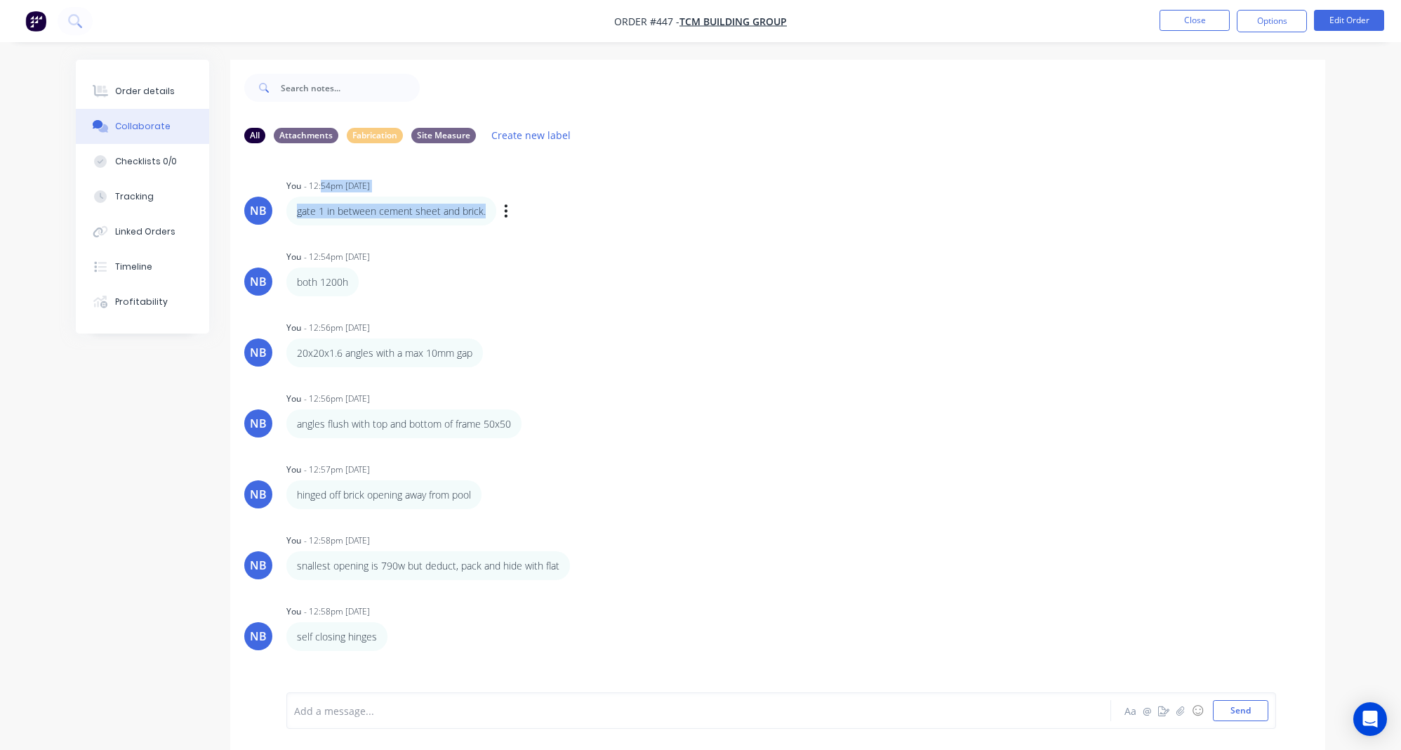
drag, startPoint x: 483, startPoint y: 209, endPoint x: 323, endPoint y: 189, distance: 161.4
click at [318, 183] on div "You - 12:54pm 23/09/25 gate 1 in between cement sheet and brick. Labels Edit De…" at bounding box center [505, 201] width 439 height 50
click at [420, 197] on div "gate 1 in between cement sheet and brick." at bounding box center [391, 211] width 210 height 29
drag, startPoint x: 487, startPoint y: 211, endPoint x: 296, endPoint y: 203, distance: 190.4
click at [296, 203] on div "gate 1 in between cement sheet and brick." at bounding box center [391, 211] width 210 height 29
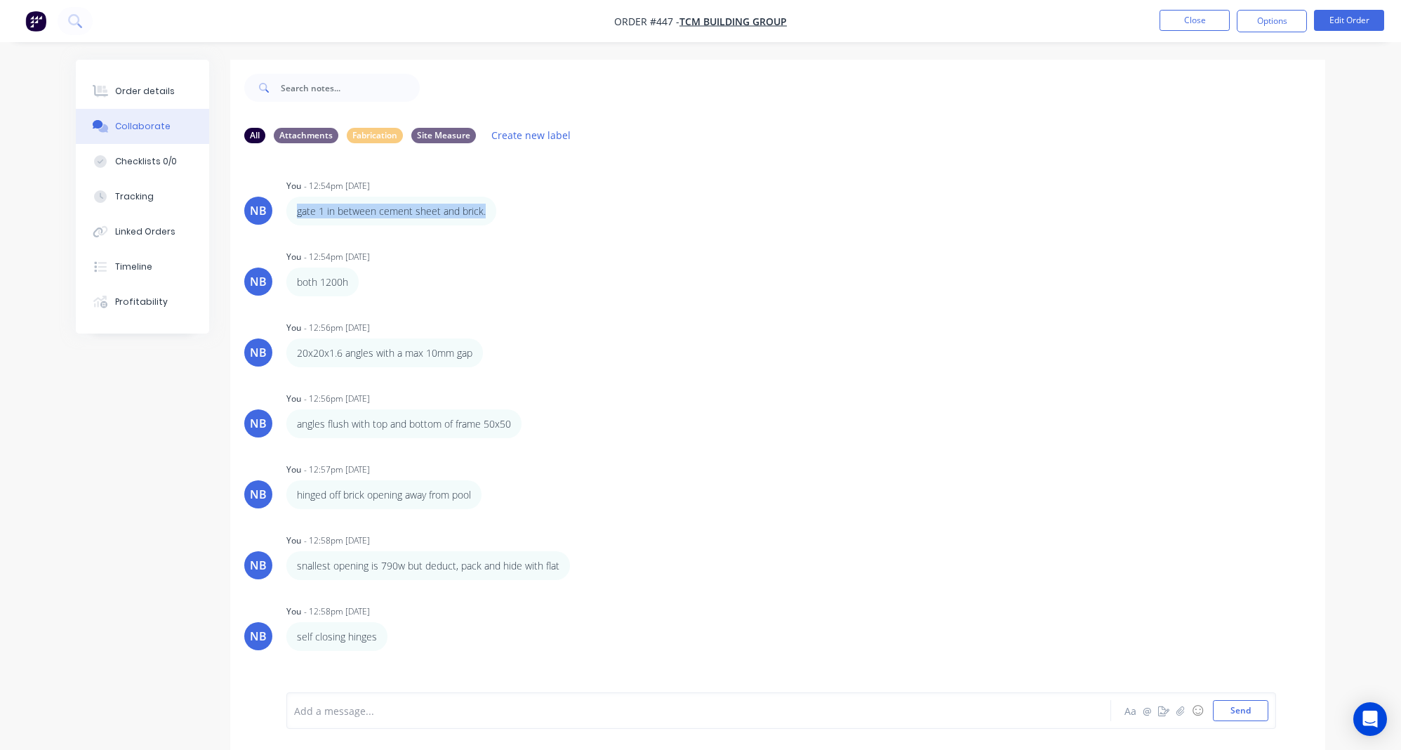
copy div "gate 1 in between cement sheet and brick."
click at [386, 698] on div "Add a message... Aa @ ☺ Send" at bounding box center [781, 710] width 990 height 37
click at [376, 727] on div "Add a message... Aa @ ☺ Send" at bounding box center [781, 710] width 990 height 37
click at [316, 703] on div at bounding box center [660, 710] width 730 height 15
click at [331, 284] on div "both 1200h" at bounding box center [322, 282] width 51 height 15
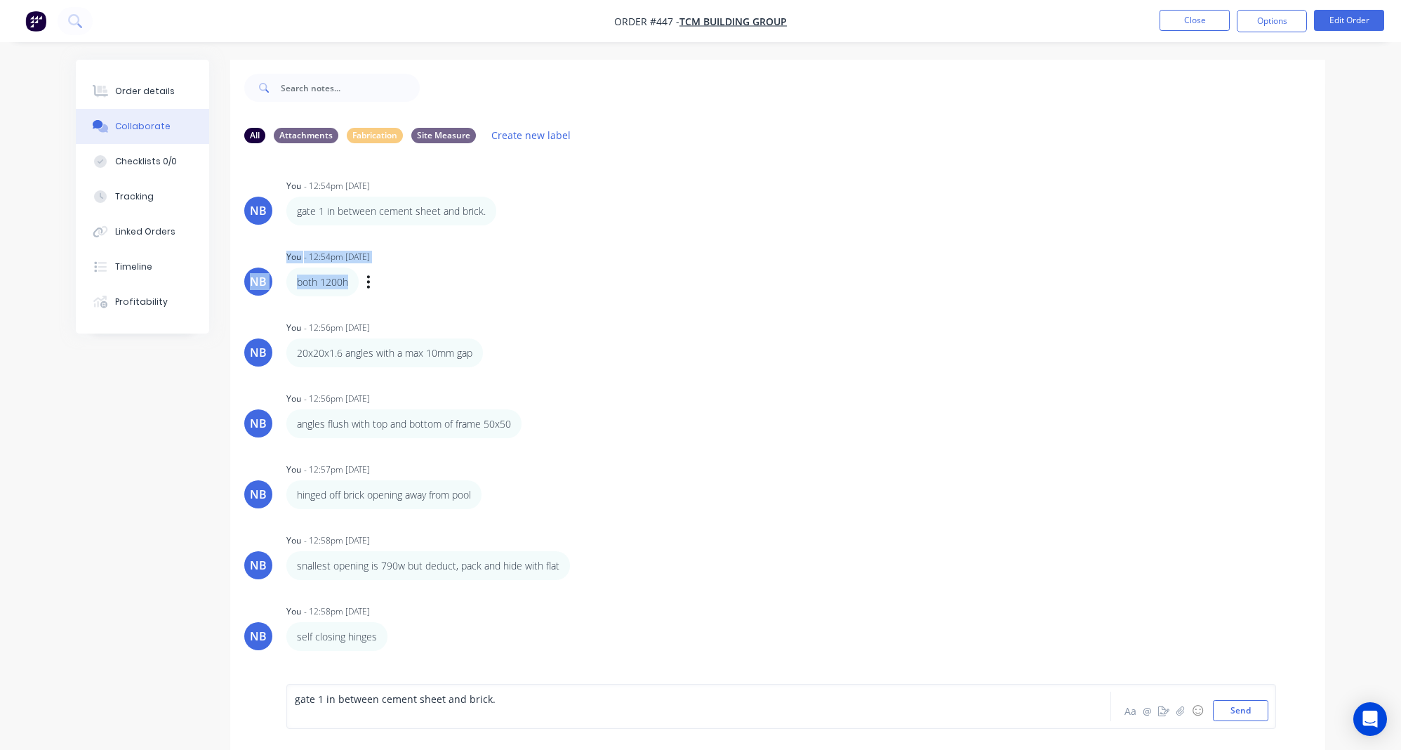
drag, startPoint x: 348, startPoint y: 278, endPoint x: 237, endPoint y: 271, distance: 111.9
click at [237, 271] on div "NB You - 12:54pm 23/09/25 both 1200h Labels Edit Delete" at bounding box center [777, 271] width 1095 height 50
drag, startPoint x: 304, startPoint y: 281, endPoint x: 414, endPoint y: 321, distance: 116.6
click at [304, 281] on div "both 1200h" at bounding box center [322, 282] width 51 height 15
drag, startPoint x: 523, startPoint y: 705, endPoint x: 349, endPoint y: 686, distance: 175.1
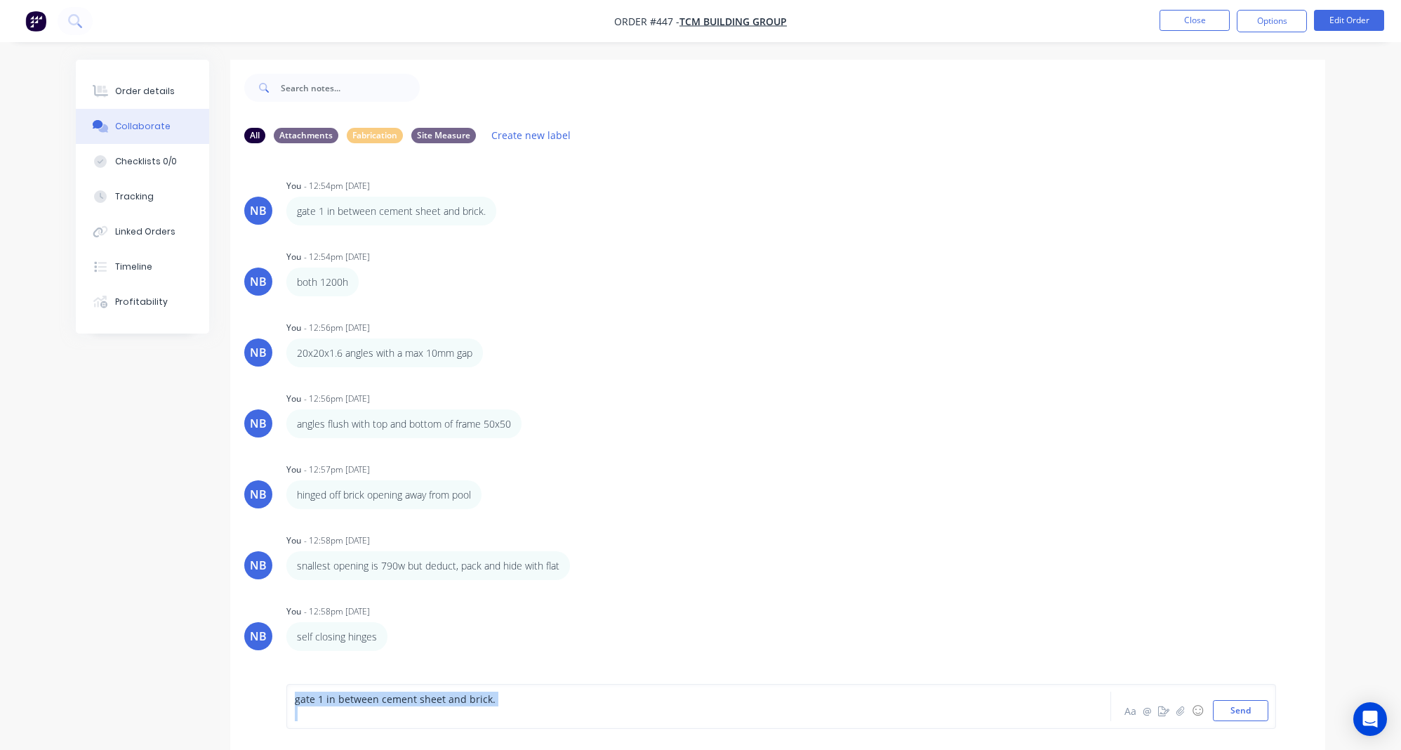
click at [349, 686] on div "gate 1 in between cement sheet and brick. Aa @ ☺ Send" at bounding box center [781, 706] width 990 height 45
click at [663, 409] on div "angles flush with top and bottom of frame 50x50 Labels Edit Delete" at bounding box center [505, 423] width 439 height 29
click at [1225, 705] on button "Send" at bounding box center [1240, 710] width 55 height 21
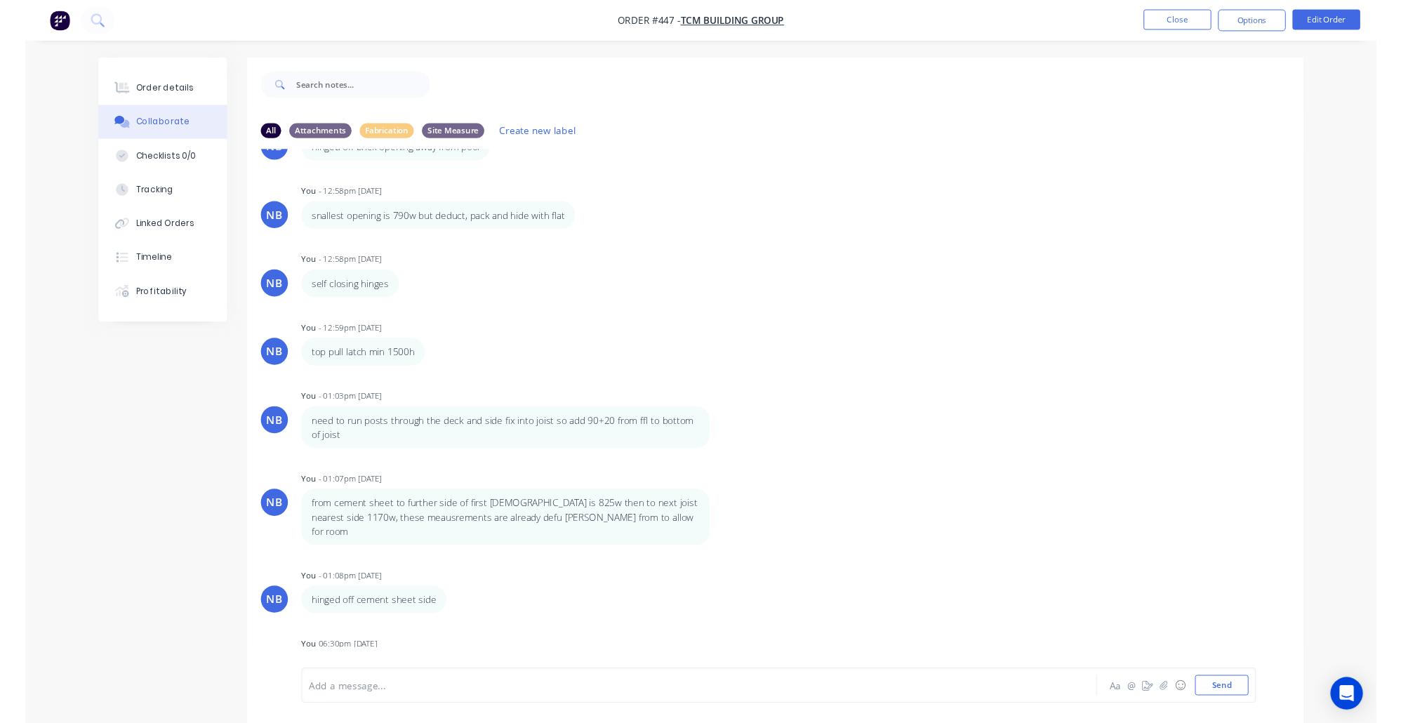
scroll to position [21, 0]
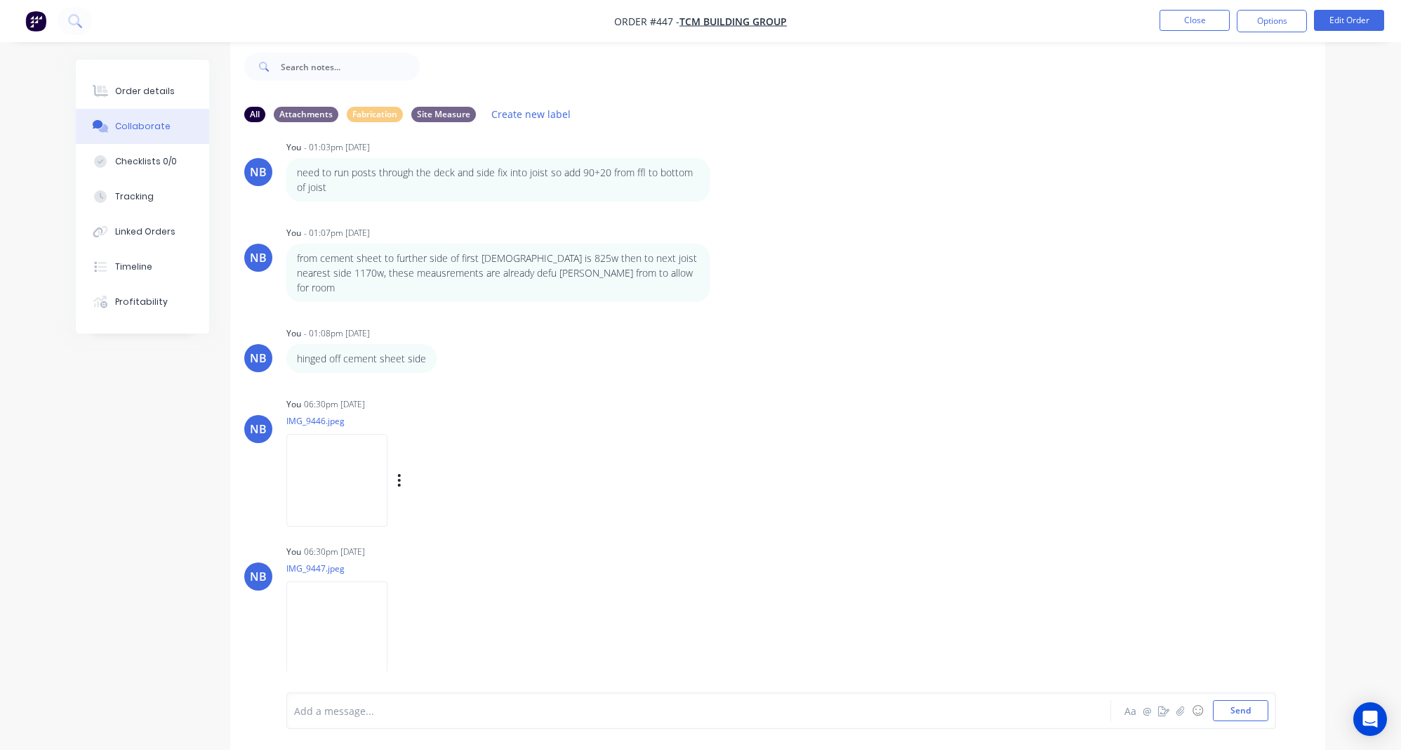
click at [341, 473] on img at bounding box center [336, 480] width 101 height 92
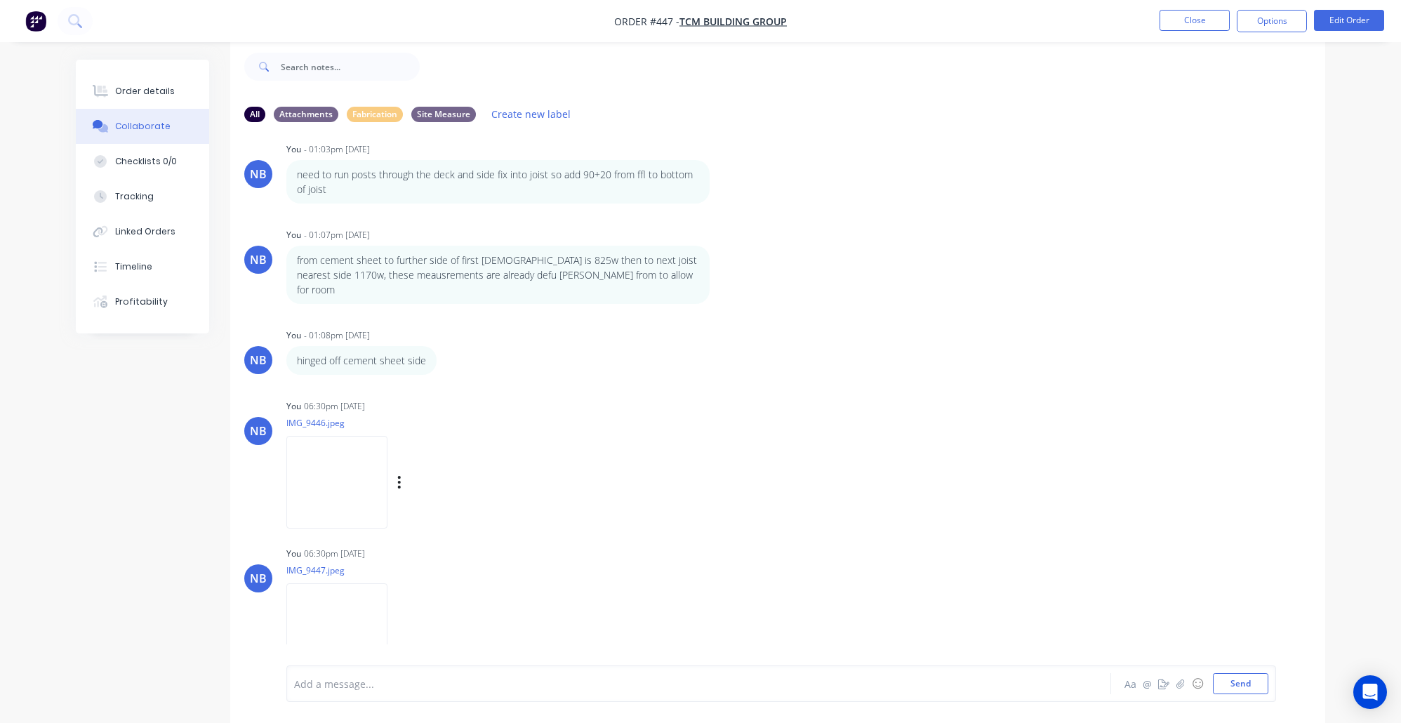
scroll to position [611, 0]
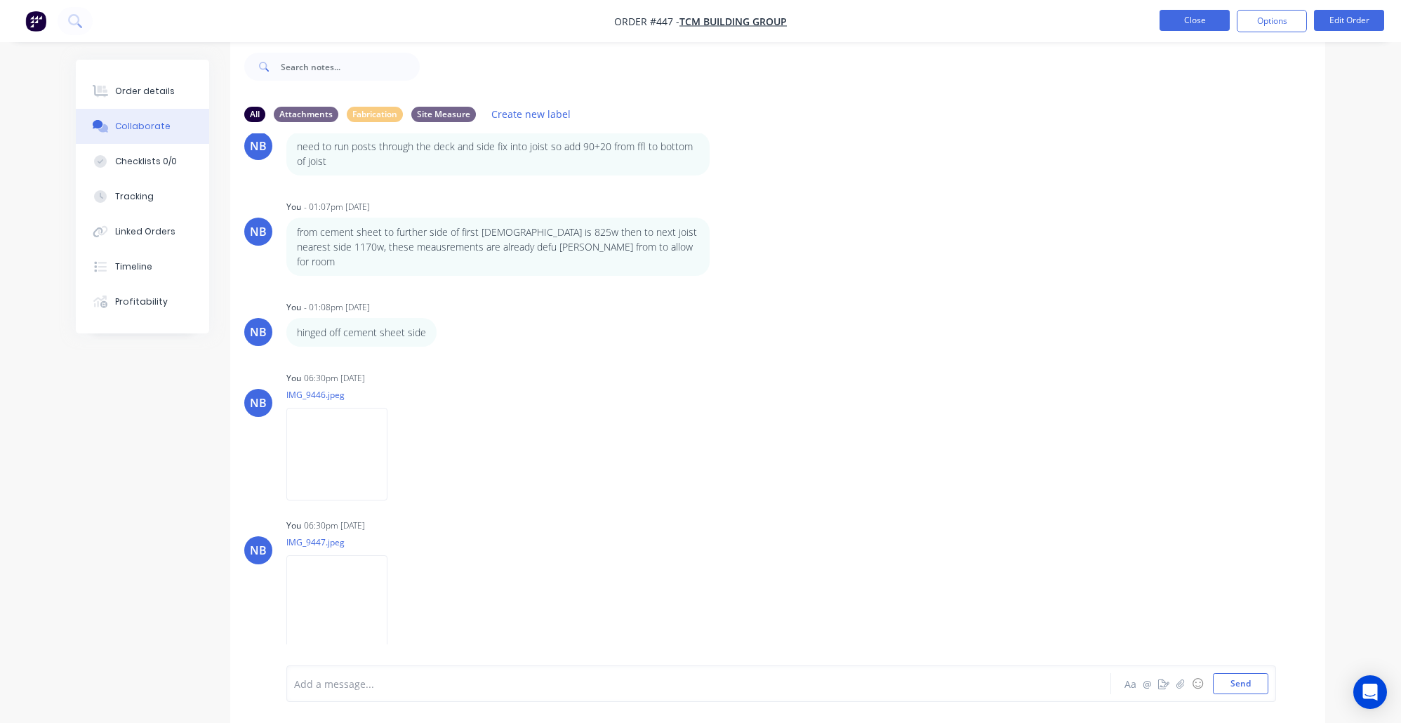
click at [1184, 19] on button "Close" at bounding box center [1195, 20] width 70 height 21
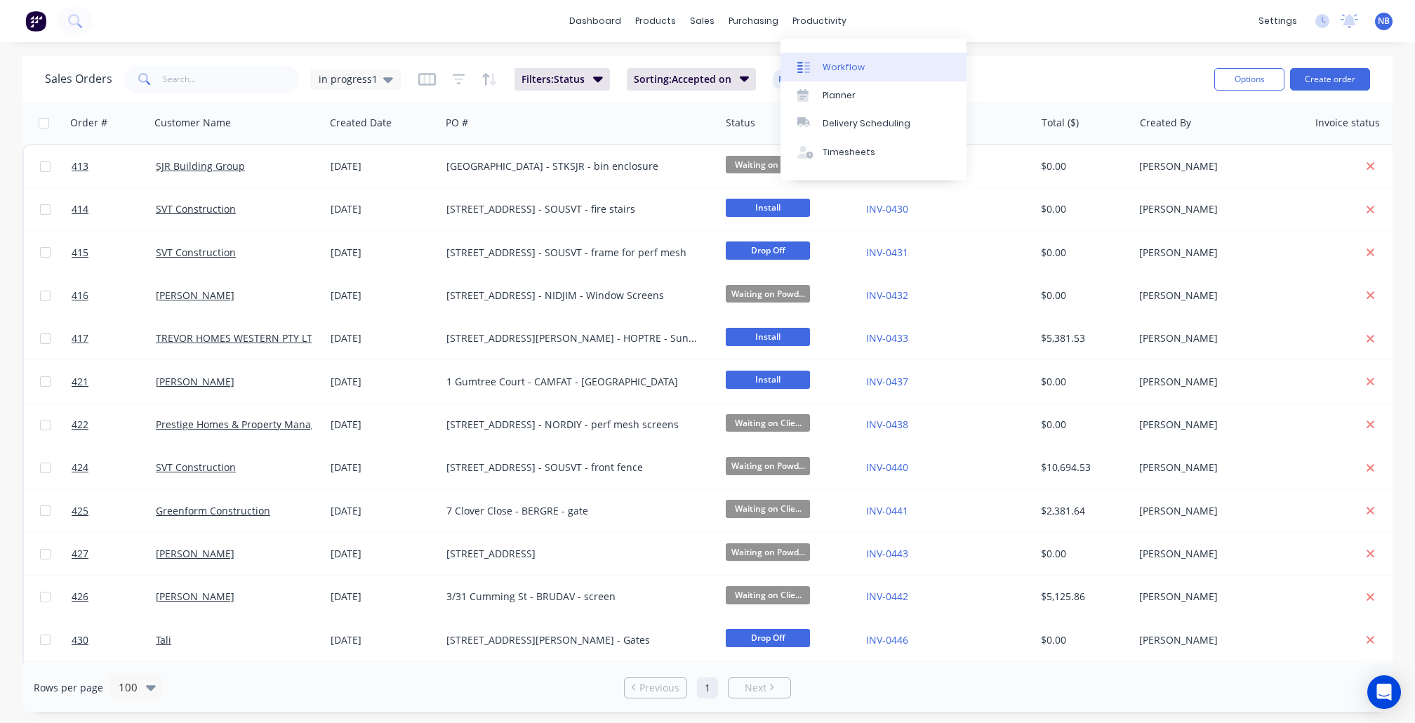
click at [826, 58] on link "Workflow" at bounding box center [874, 67] width 186 height 28
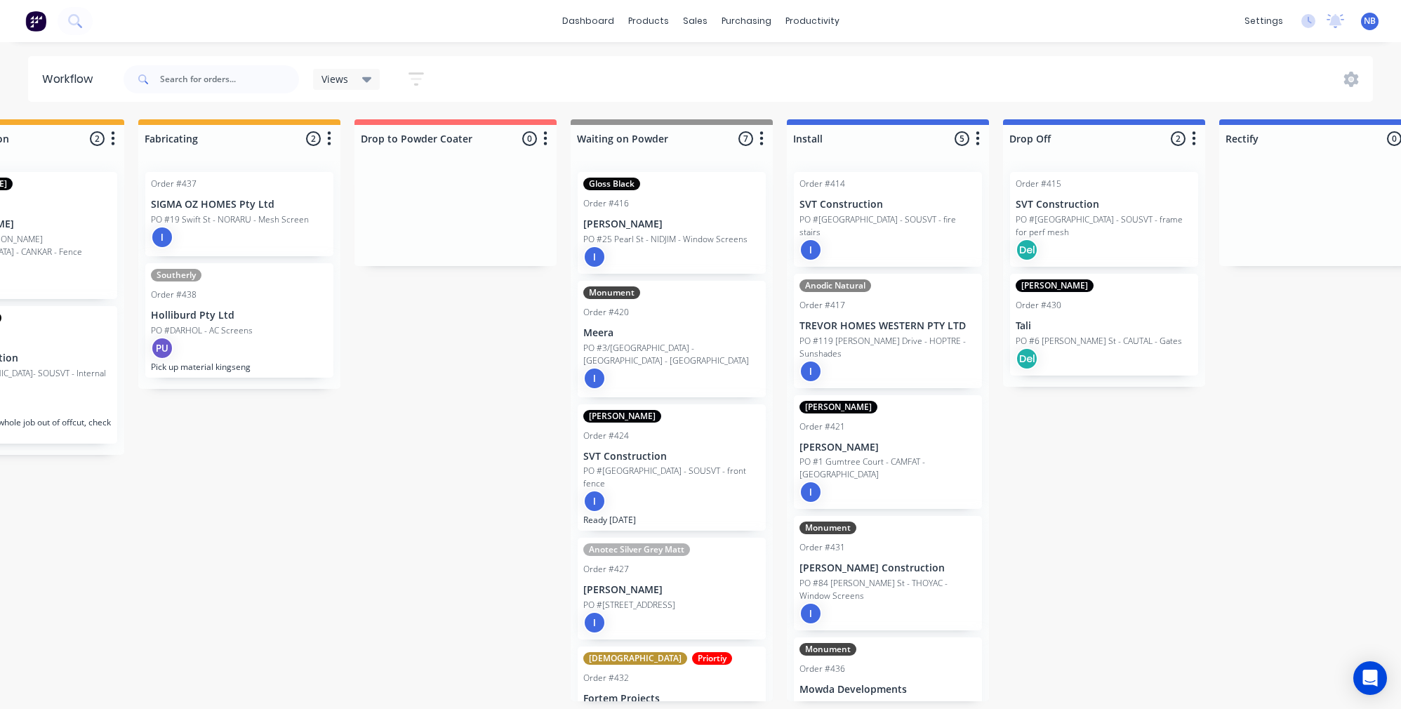
scroll to position [6, 1406]
click at [600, 27] on link "dashboard" at bounding box center [588, 21] width 66 height 21
